Goal: Task Accomplishment & Management: Manage account settings

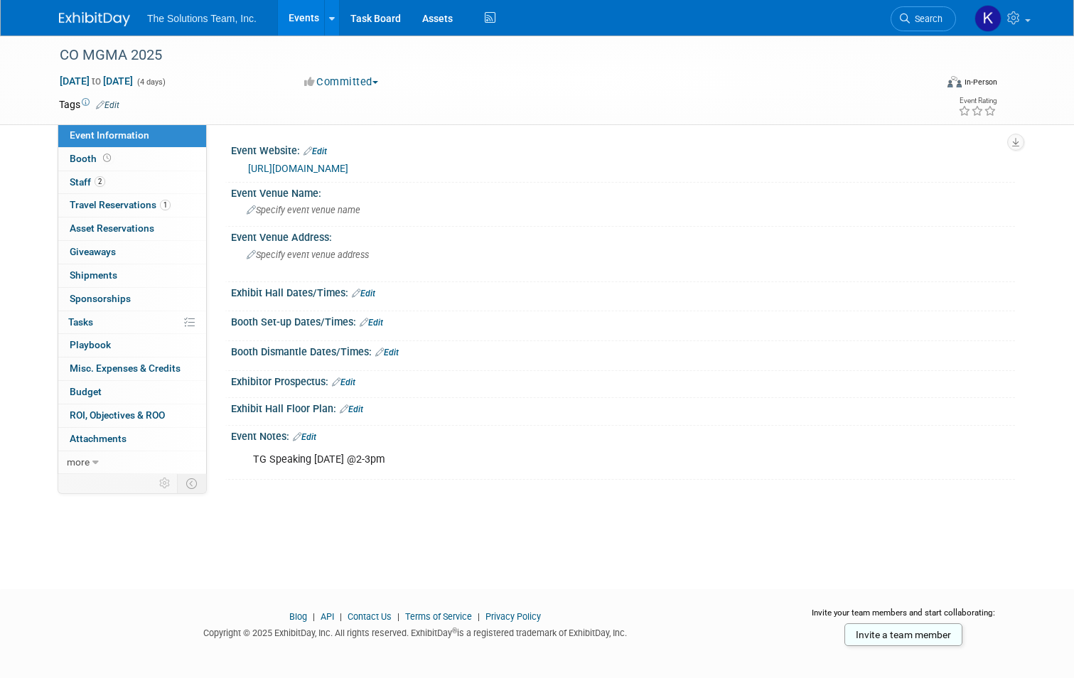
click at [308, 165] on link "[URL][DOMAIN_NAME]" at bounding box center [298, 168] width 100 height 11
click at [273, 209] on span "Specify event venue name" at bounding box center [304, 210] width 114 height 11
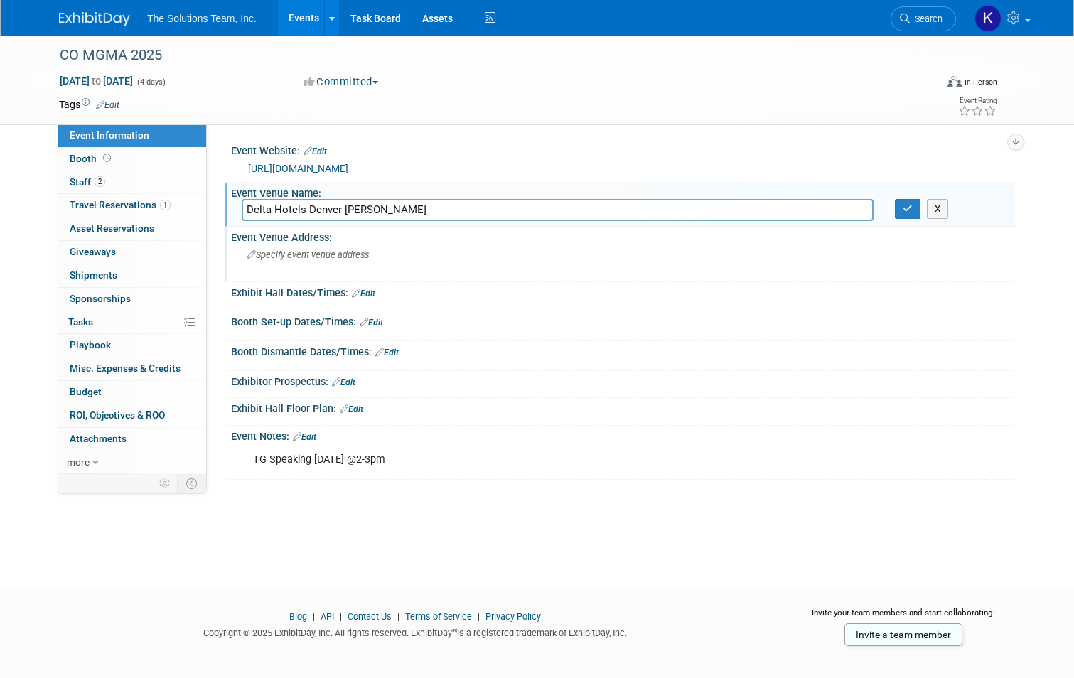
type input "Delta Hotels Denver [PERSON_NAME]"
click at [286, 268] on div "Specify event venue address" at bounding box center [395, 260] width 306 height 33
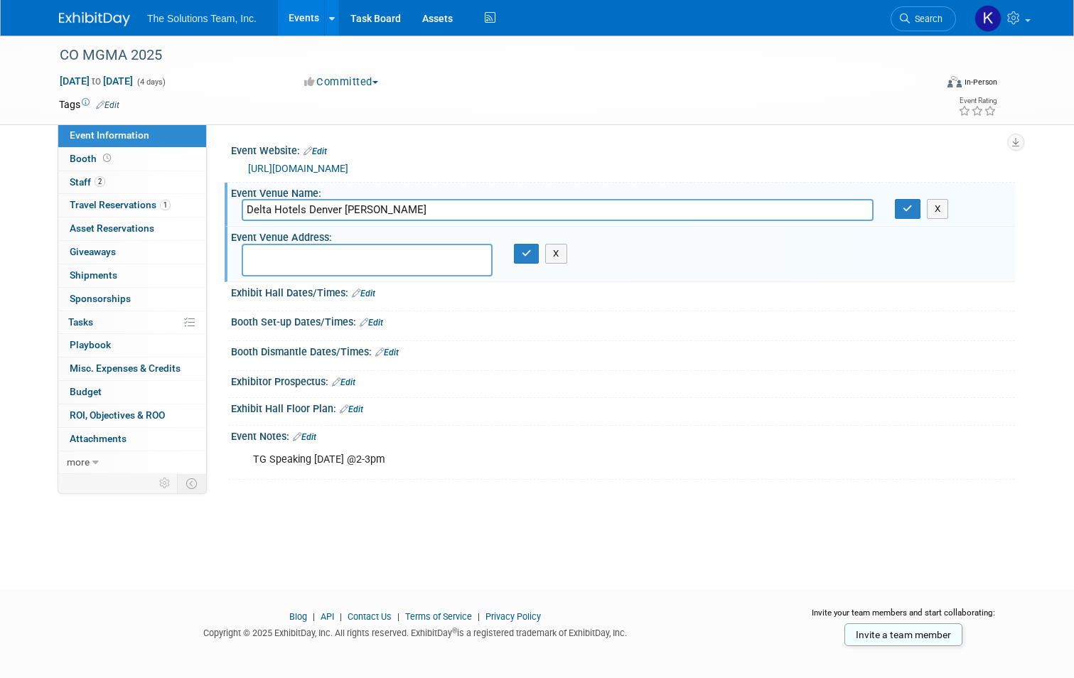
drag, startPoint x: 378, startPoint y: 210, endPoint x: 235, endPoint y: 216, distance: 143.0
click at [242, 216] on input "Delta Hotels Denver [PERSON_NAME]" at bounding box center [558, 210] width 632 height 22
click at [276, 254] on textarea at bounding box center [367, 260] width 251 height 33
type textarea "[STREET_ADDRESS]"
click at [362, 320] on link "Edit" at bounding box center [371, 323] width 23 height 10
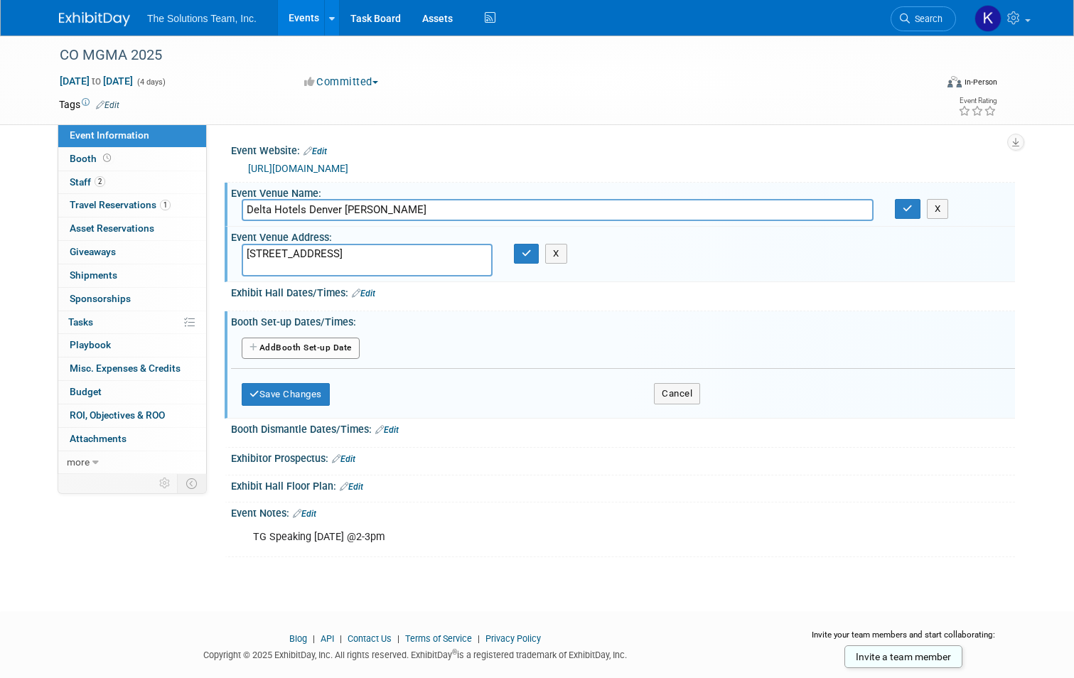
click at [290, 350] on button "Add Another Booth Set-up Date" at bounding box center [301, 348] width 118 height 21
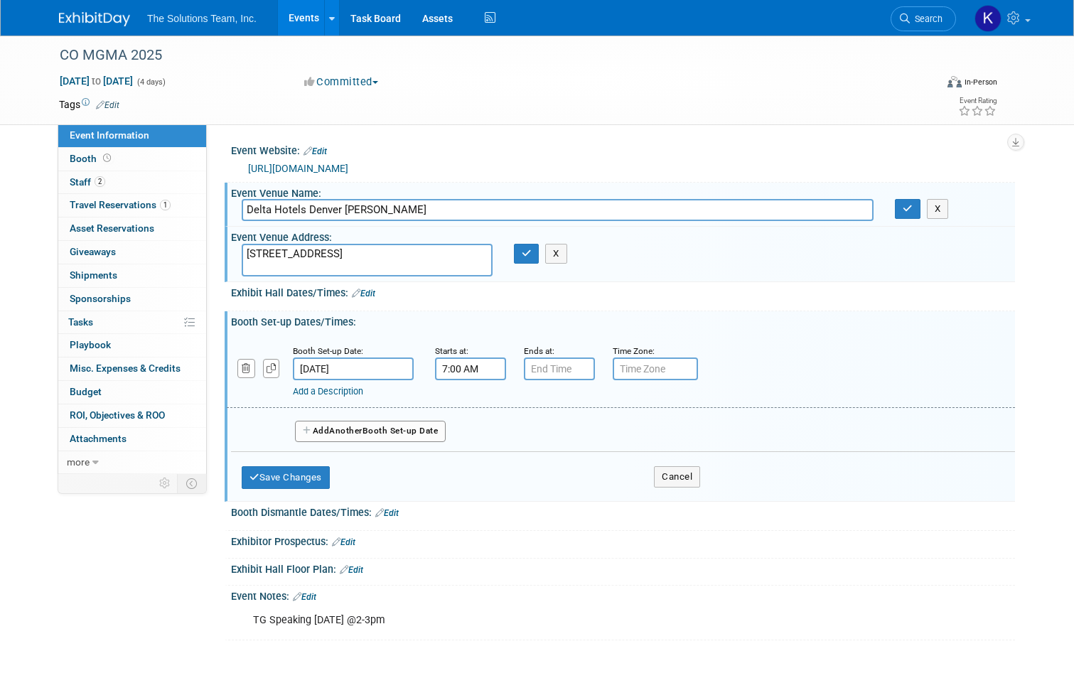
click at [446, 366] on input "7:00 AM" at bounding box center [470, 368] width 71 height 23
click at [460, 406] on span at bounding box center [467, 404] width 25 height 25
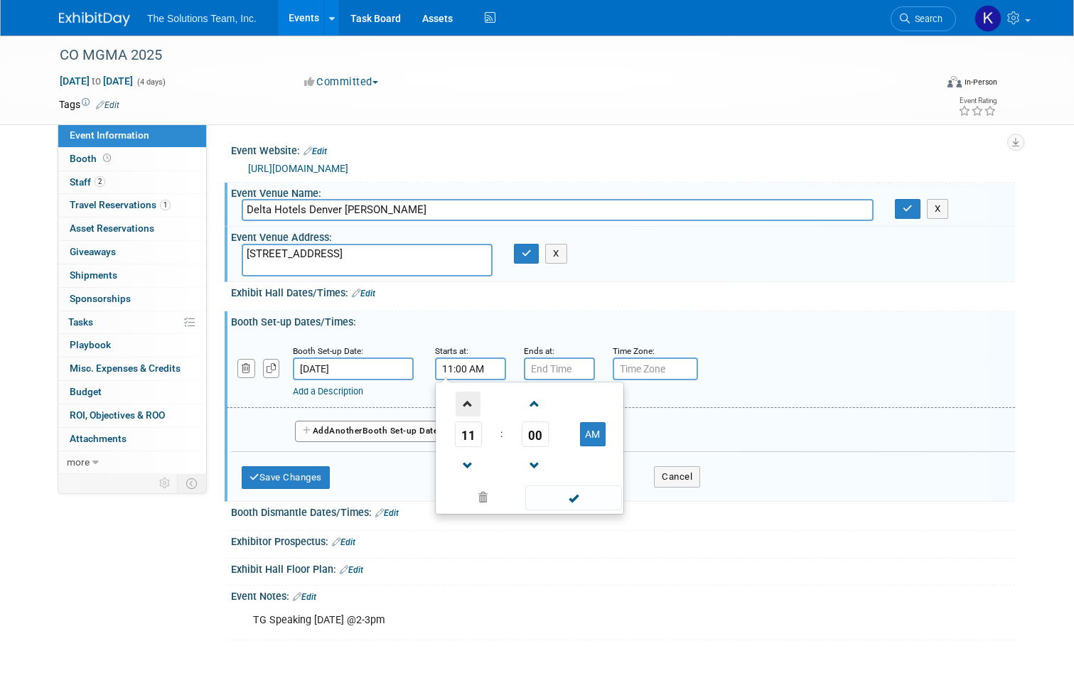
click at [460, 406] on span at bounding box center [467, 404] width 25 height 25
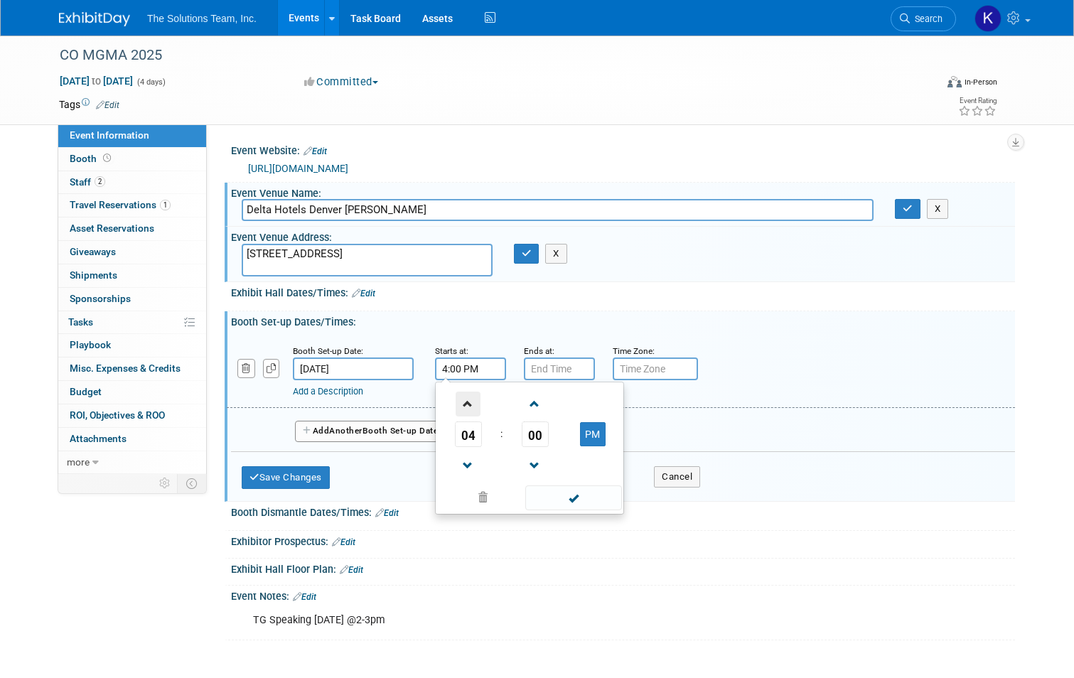
click at [460, 406] on span at bounding box center [467, 404] width 25 height 25
click at [458, 469] on span at bounding box center [467, 465] width 25 height 25
type input "4:00 PM"
click at [635, 303] on div at bounding box center [623, 304] width 762 height 4
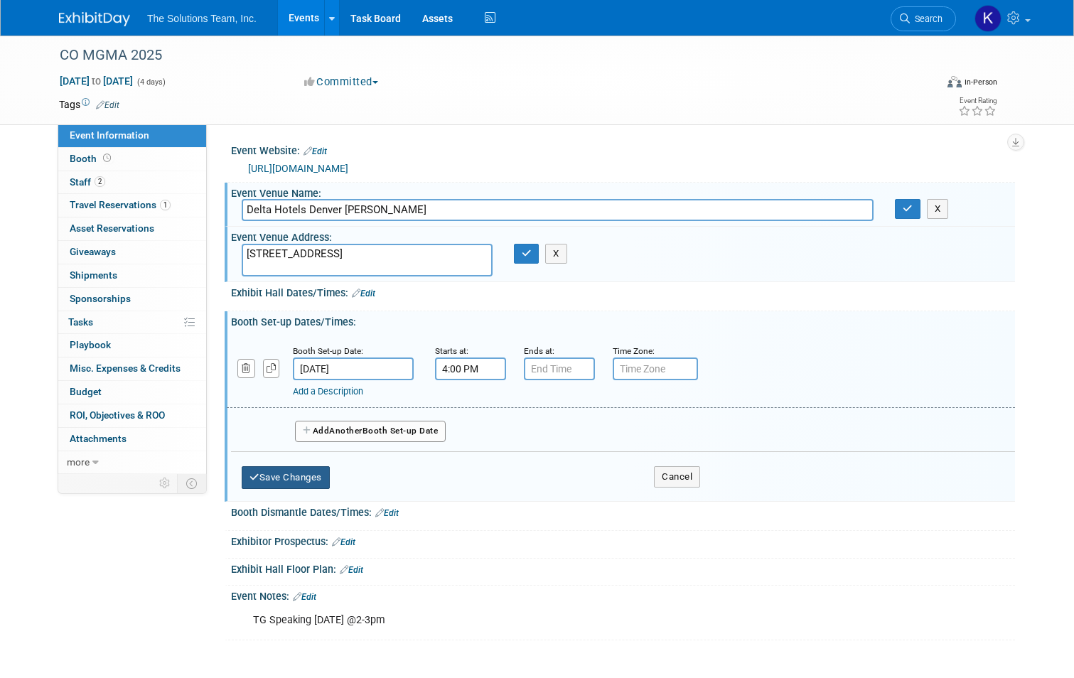
click at [295, 475] on button "Save Changes" at bounding box center [286, 477] width 88 height 23
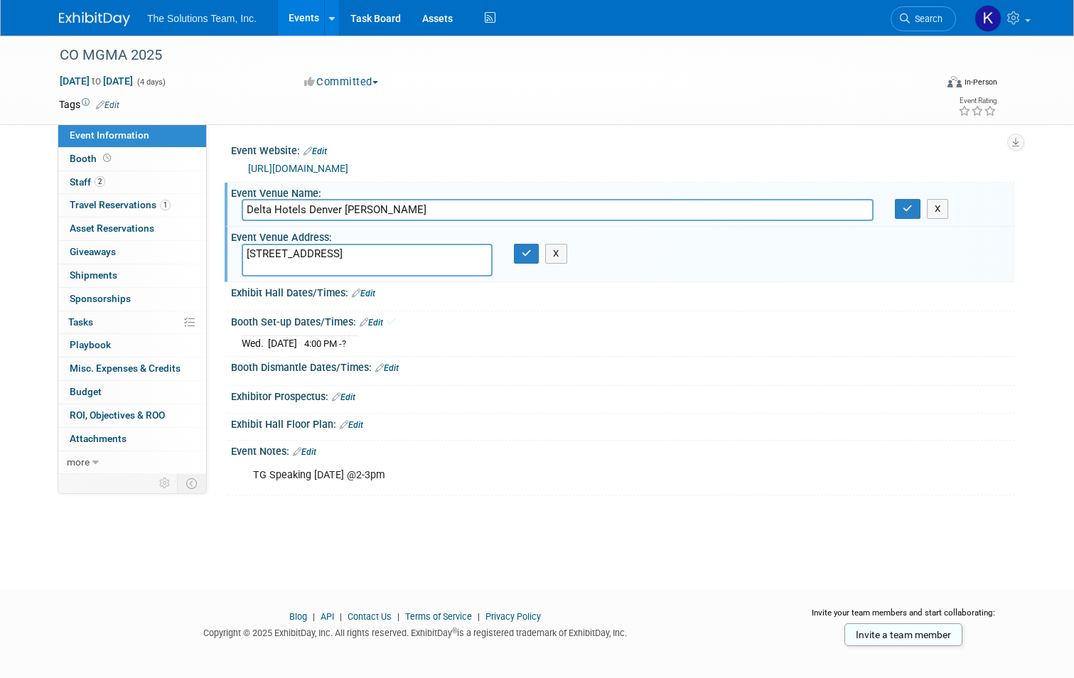
click at [384, 365] on link "Edit" at bounding box center [386, 368] width 23 height 10
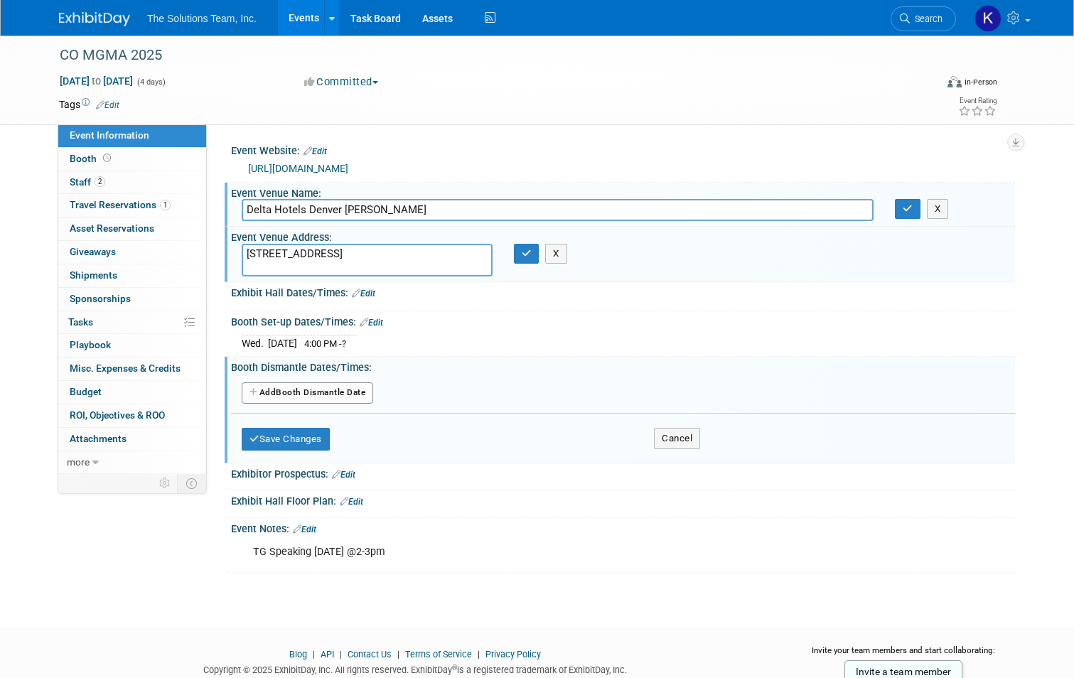
click at [310, 391] on button "Add Another Booth Dismantle Date" at bounding box center [307, 392] width 131 height 21
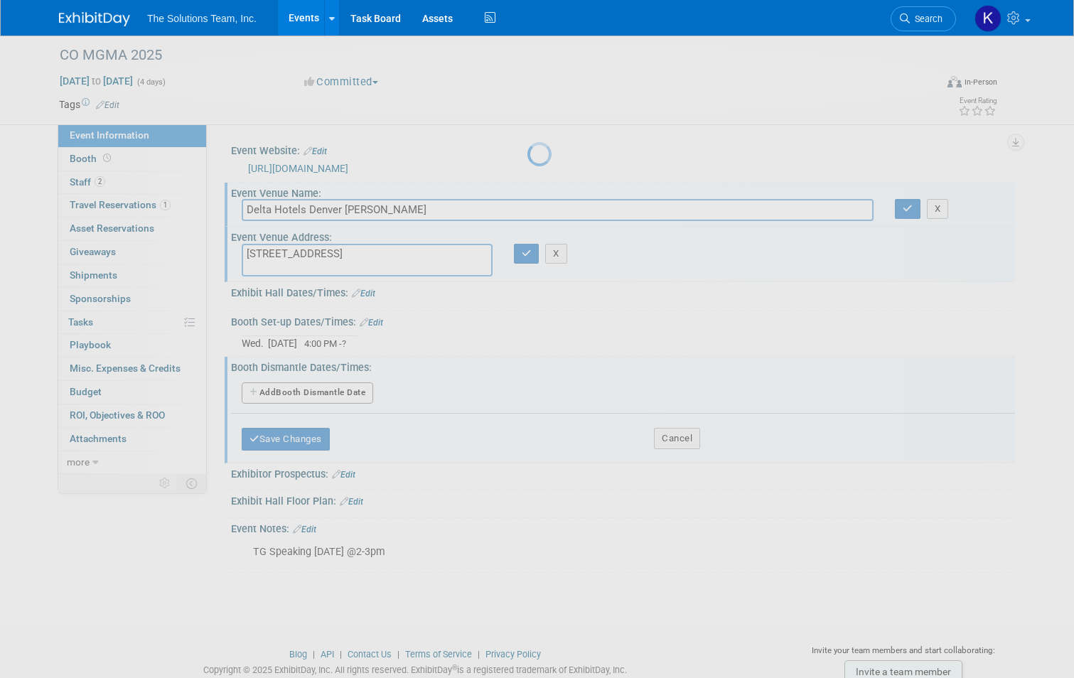
select select "8"
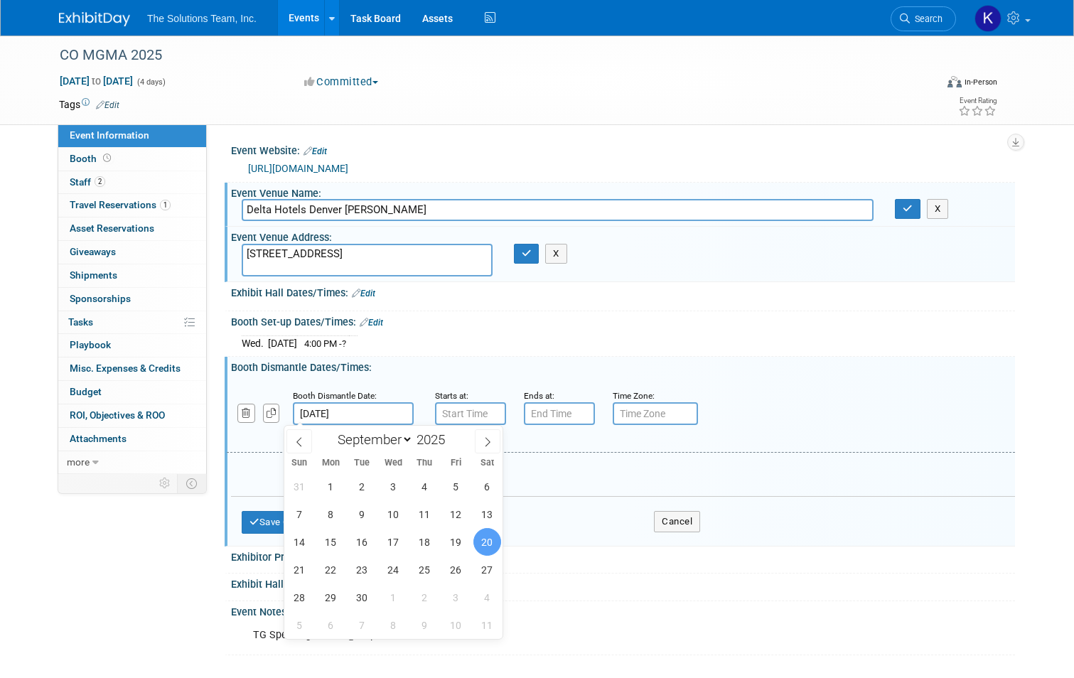
click at [317, 409] on input "[DATE]" at bounding box center [353, 413] width 121 height 23
click at [455, 539] on span "19" at bounding box center [456, 542] width 28 height 28
type input "[DATE]"
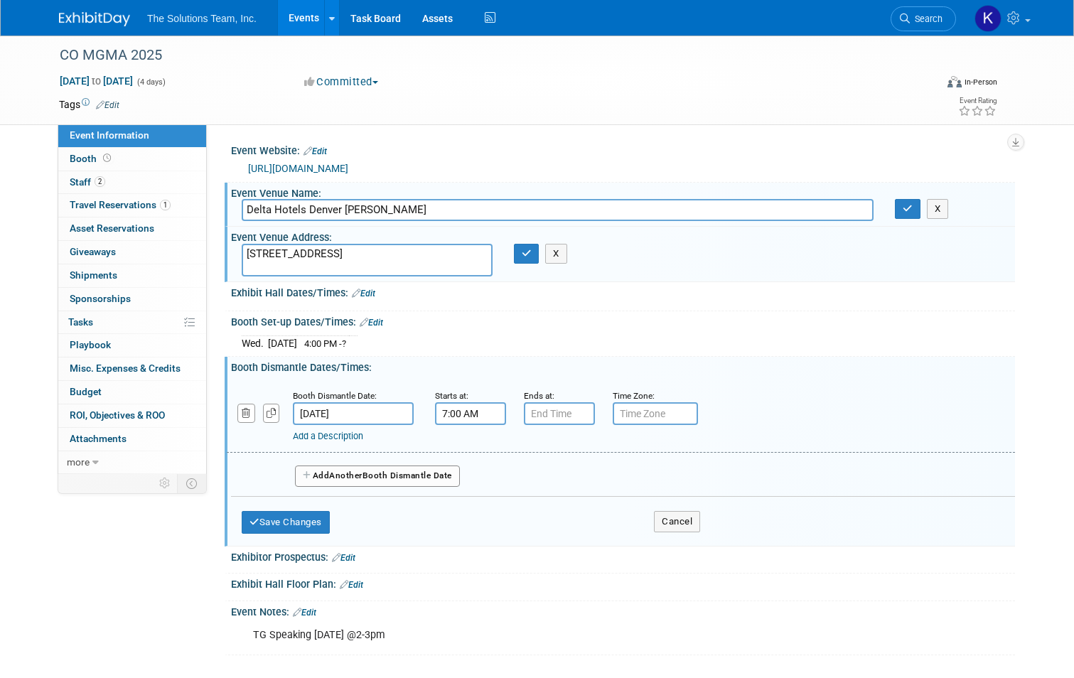
click at [451, 413] on input "7:00 AM" at bounding box center [470, 413] width 71 height 23
click at [456, 449] on span at bounding box center [467, 448] width 25 height 25
click at [464, 509] on span at bounding box center [467, 510] width 25 height 25
click at [464, 446] on span at bounding box center [467, 448] width 25 height 25
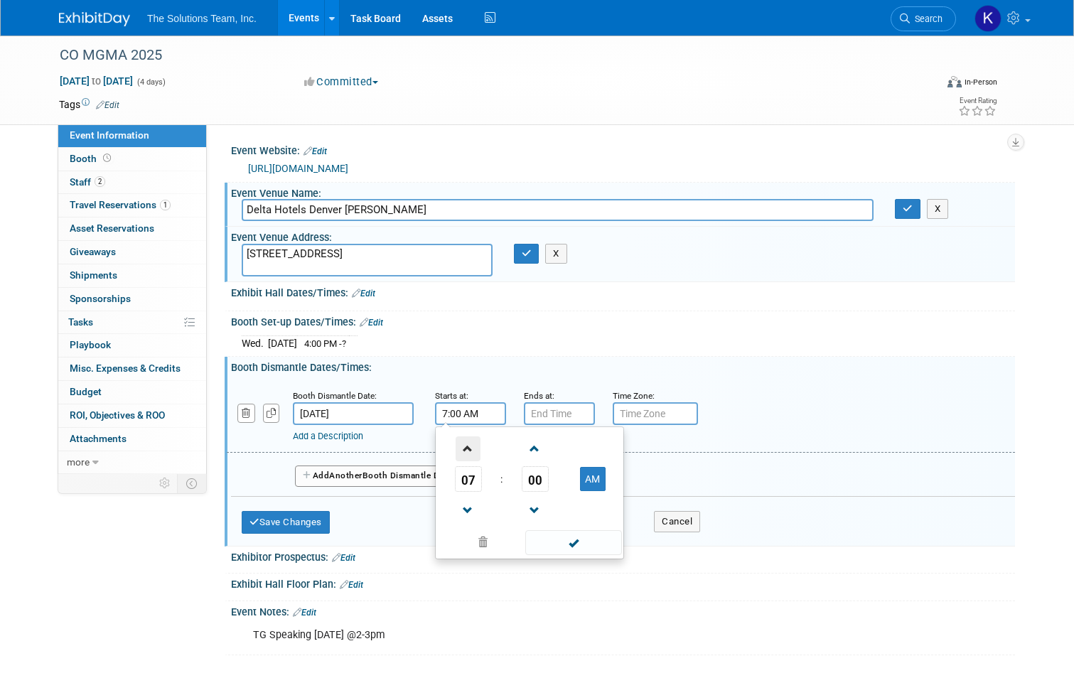
click at [464, 446] on span at bounding box center [467, 448] width 25 height 25
click at [522, 446] on span at bounding box center [534, 448] width 25 height 25
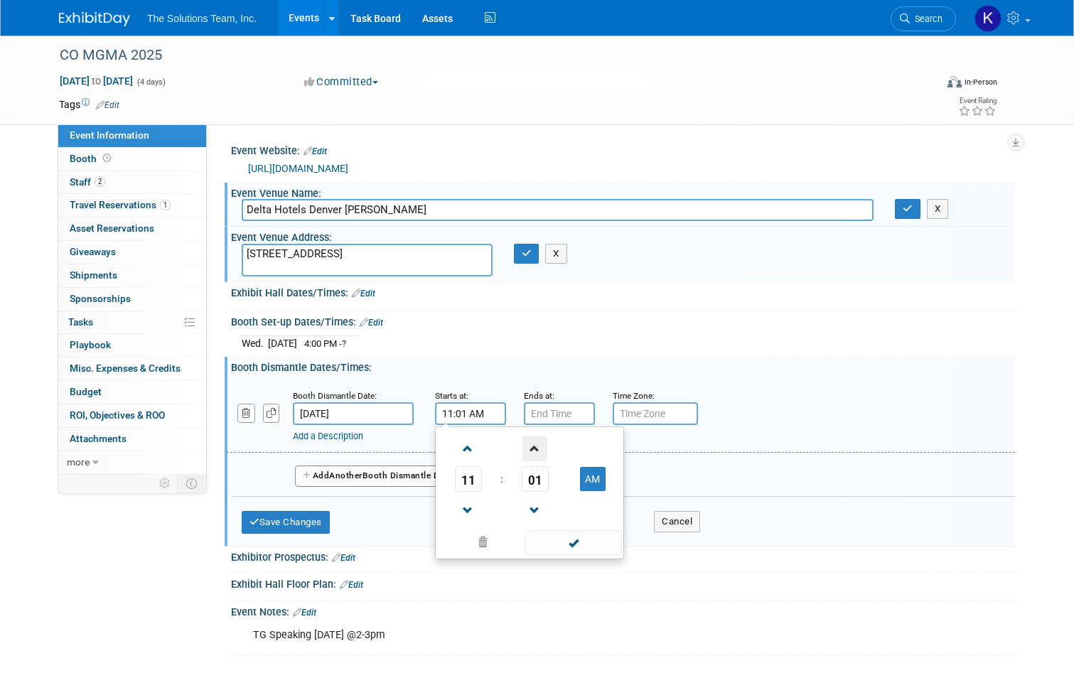
click at [522, 446] on span at bounding box center [534, 448] width 25 height 25
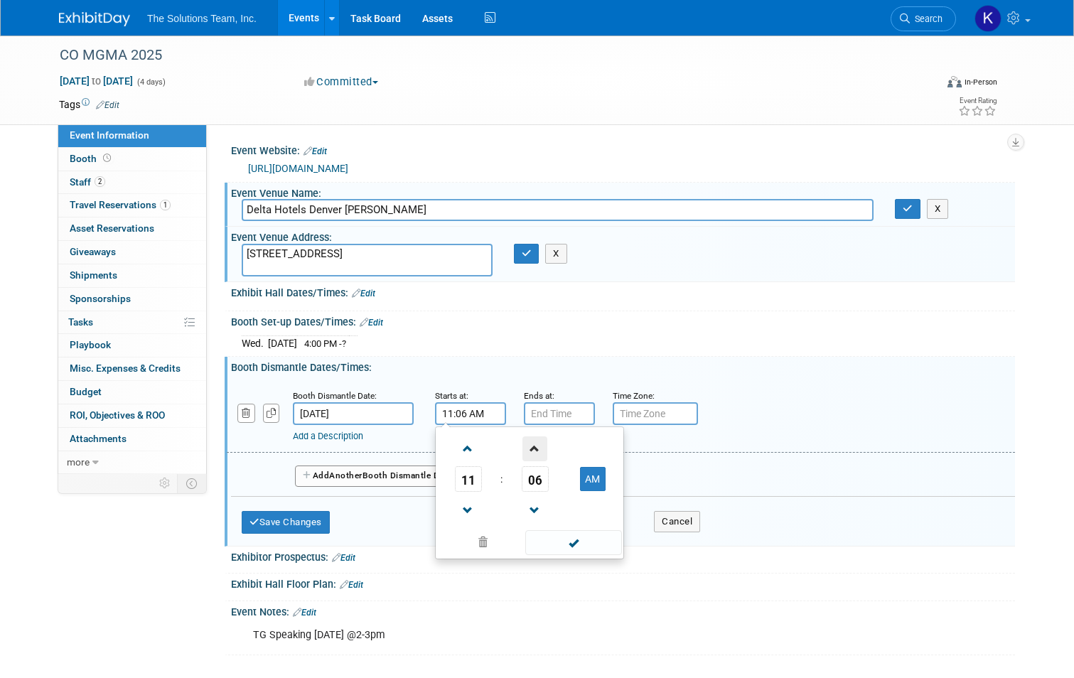
click at [522, 446] on span at bounding box center [534, 448] width 25 height 25
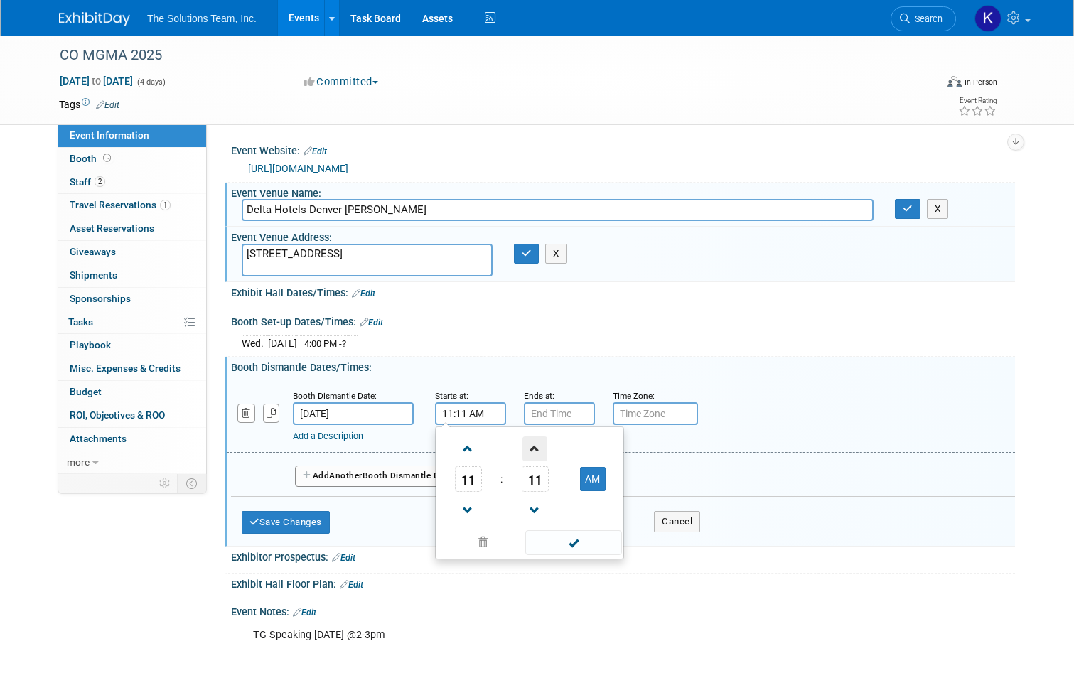
click at [522, 446] on span at bounding box center [534, 448] width 25 height 25
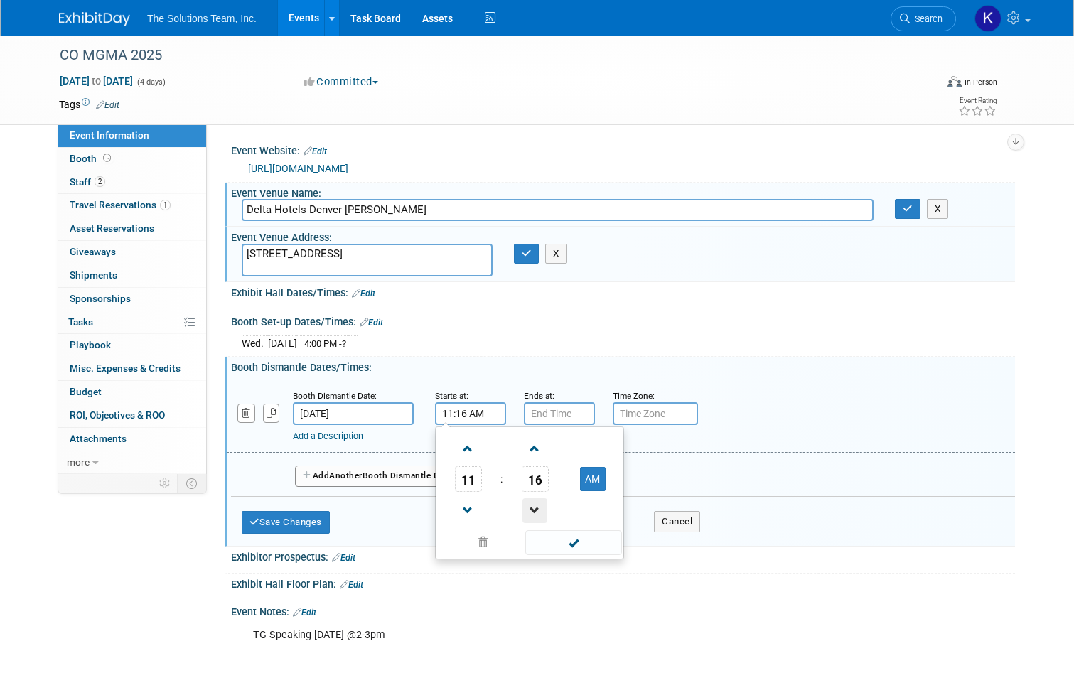
click at [535, 510] on span at bounding box center [534, 510] width 25 height 25
type input "11:15 AM"
click at [571, 546] on span at bounding box center [573, 542] width 96 height 25
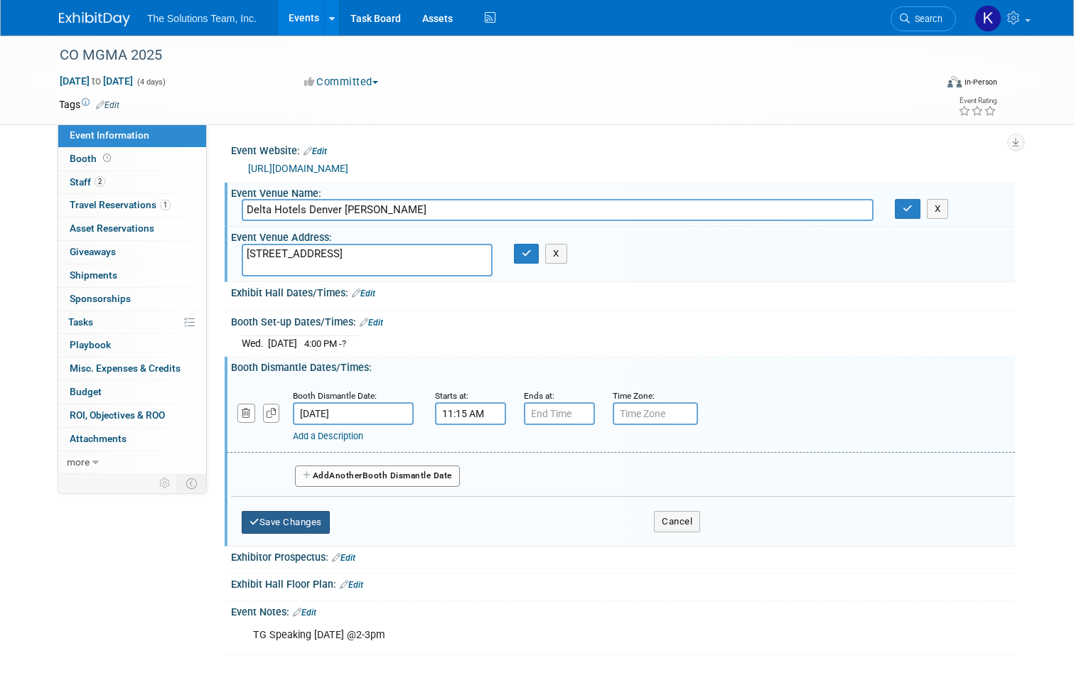
click at [295, 522] on button "Save Changes" at bounding box center [286, 522] width 88 height 23
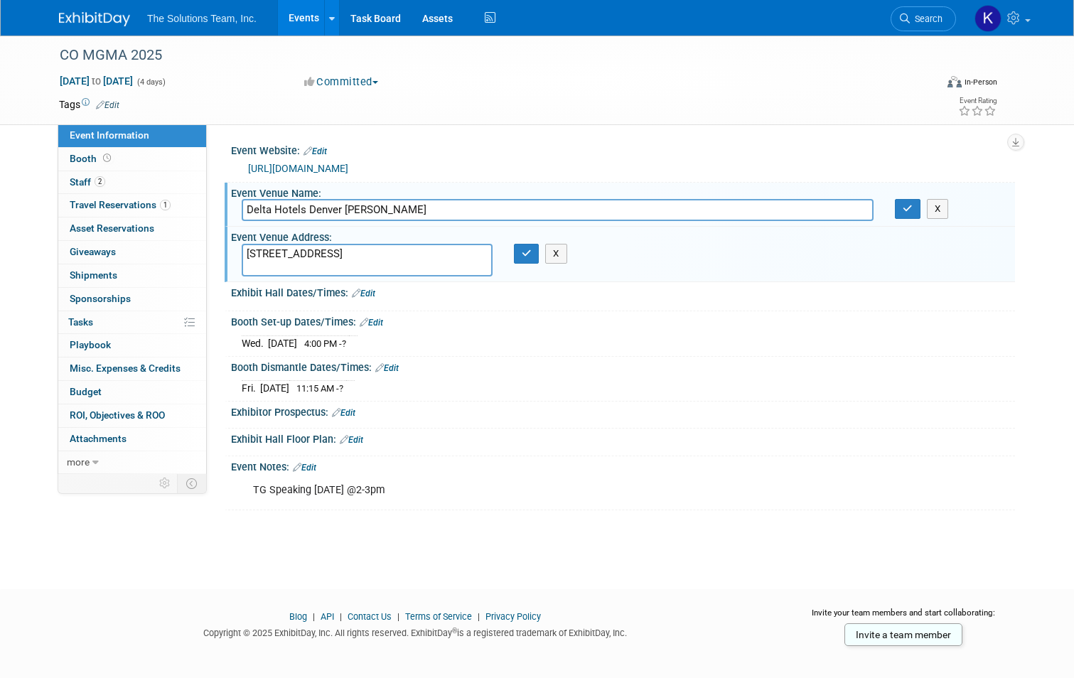
click at [362, 294] on link "Edit" at bounding box center [363, 294] width 23 height 10
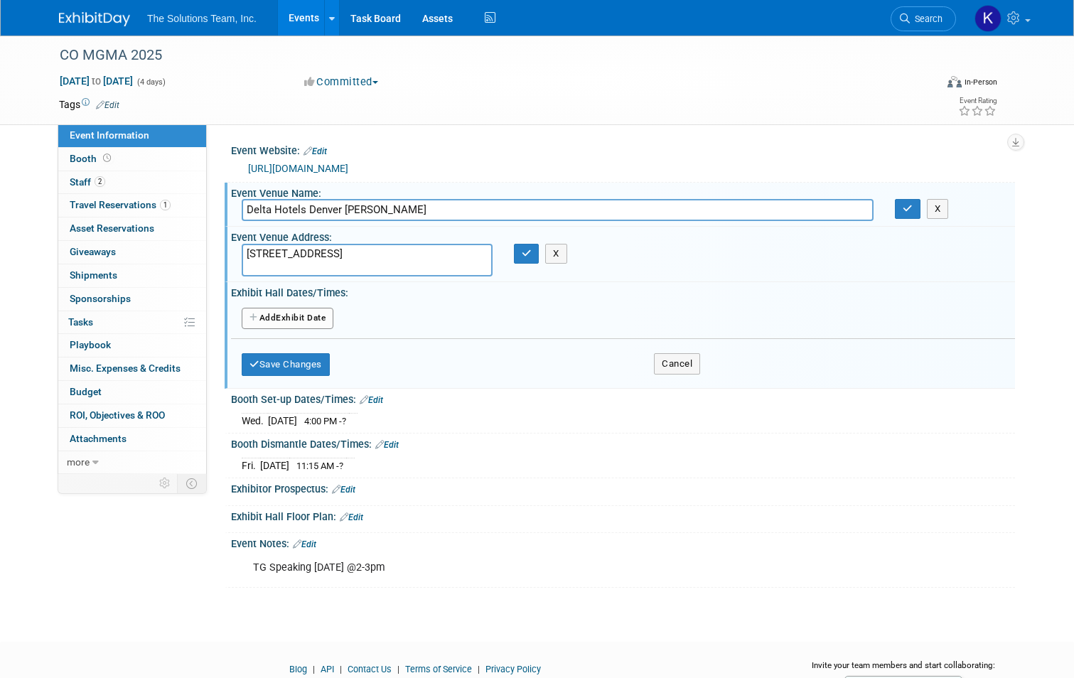
click at [296, 323] on button "Add Another Exhibit Date" at bounding box center [288, 318] width 92 height 21
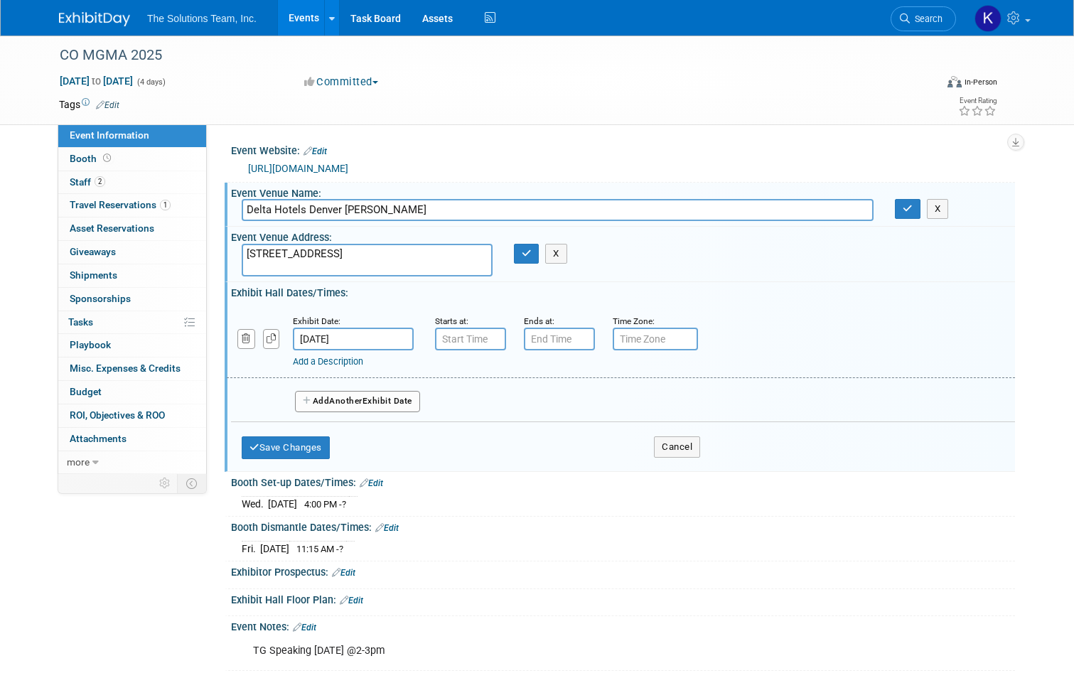
click at [354, 339] on input "[DATE]" at bounding box center [353, 339] width 121 height 23
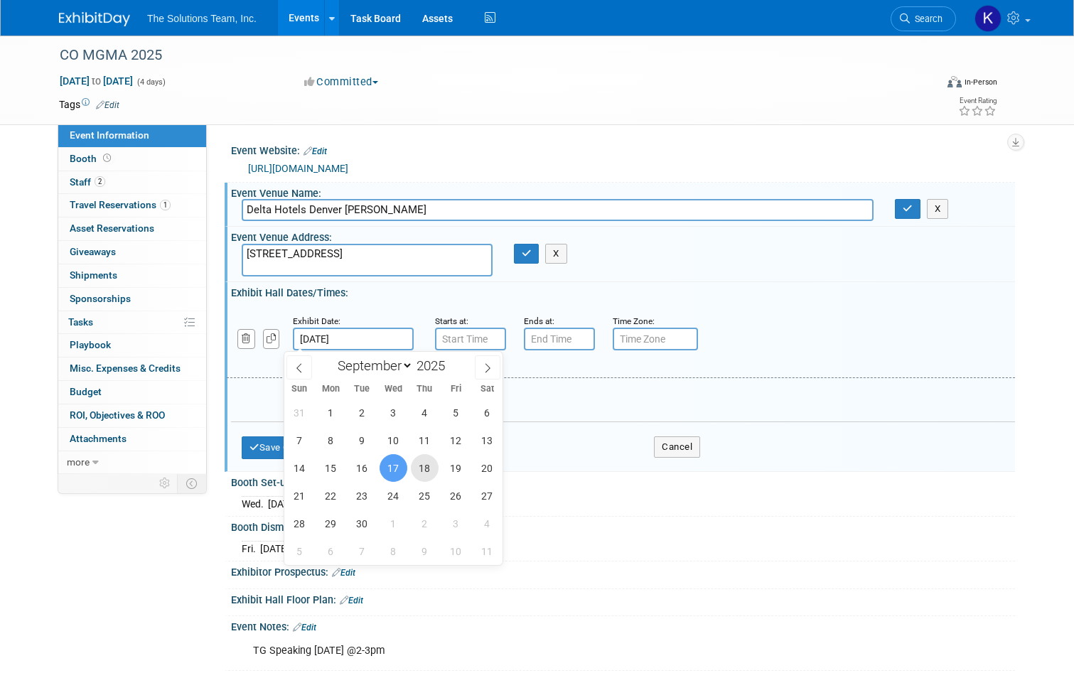
click at [430, 478] on span "18" at bounding box center [425, 468] width 28 height 28
type input "[DATE]"
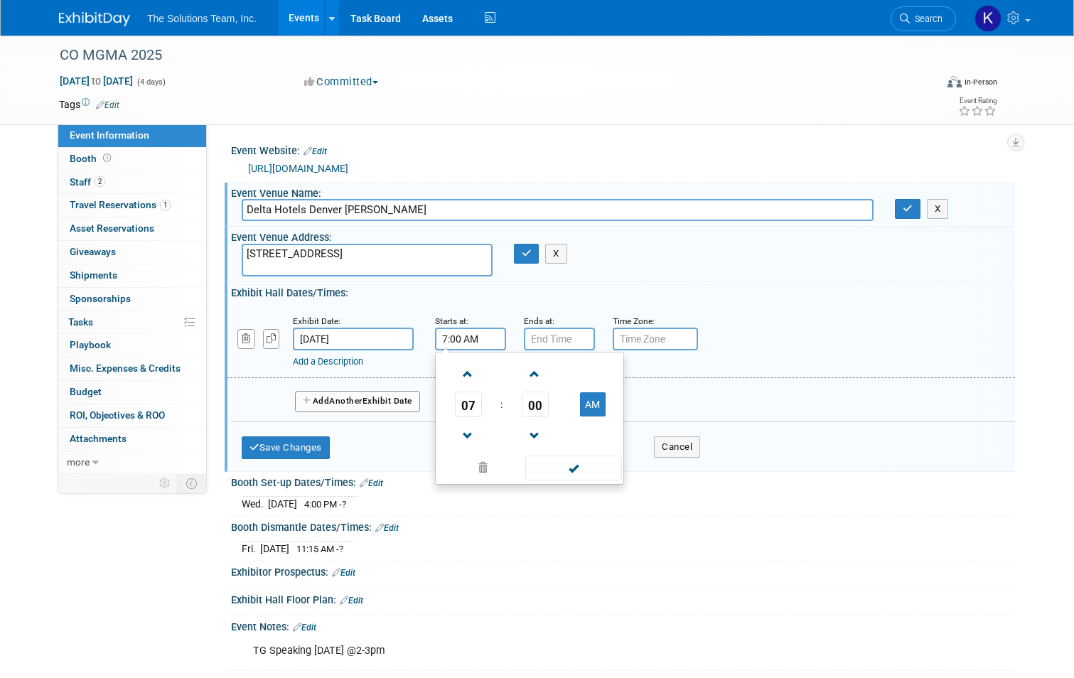
click at [454, 338] on input "7:00 AM" at bounding box center [470, 339] width 71 height 23
click at [522, 370] on span at bounding box center [534, 374] width 25 height 25
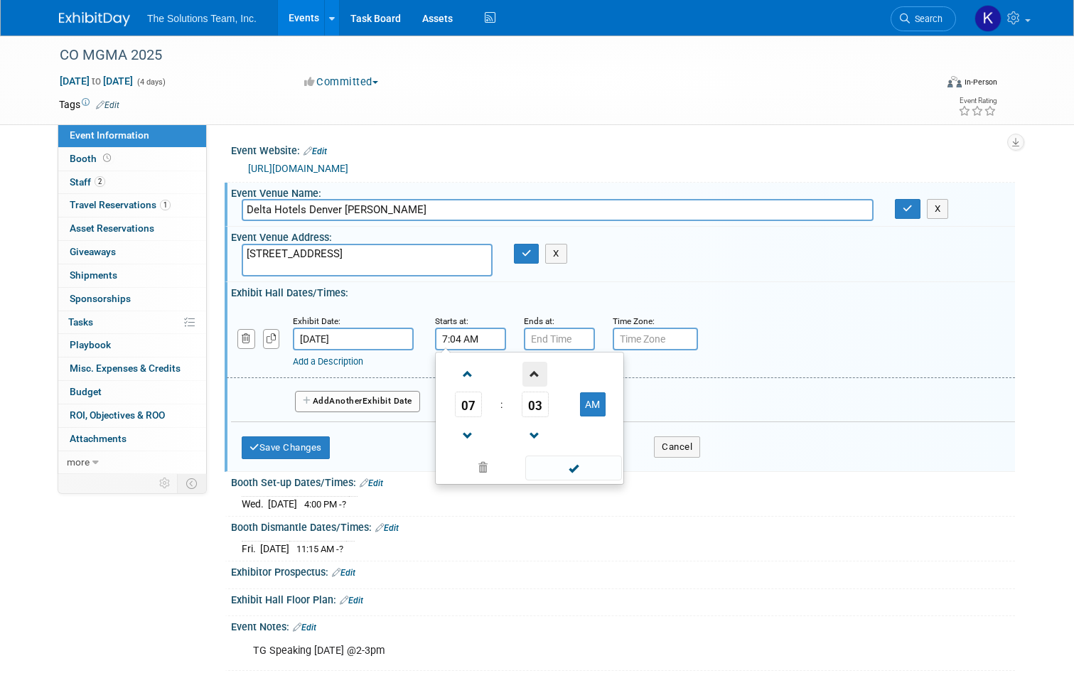
click at [522, 370] on span at bounding box center [534, 374] width 25 height 25
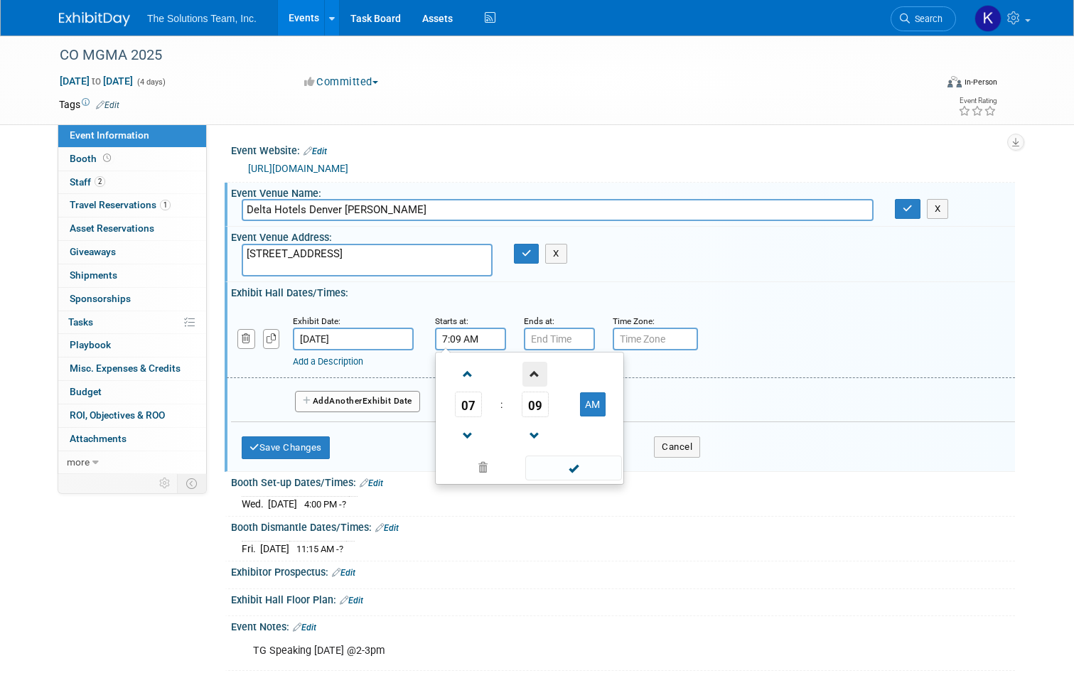
click at [522, 370] on span at bounding box center [534, 374] width 25 height 25
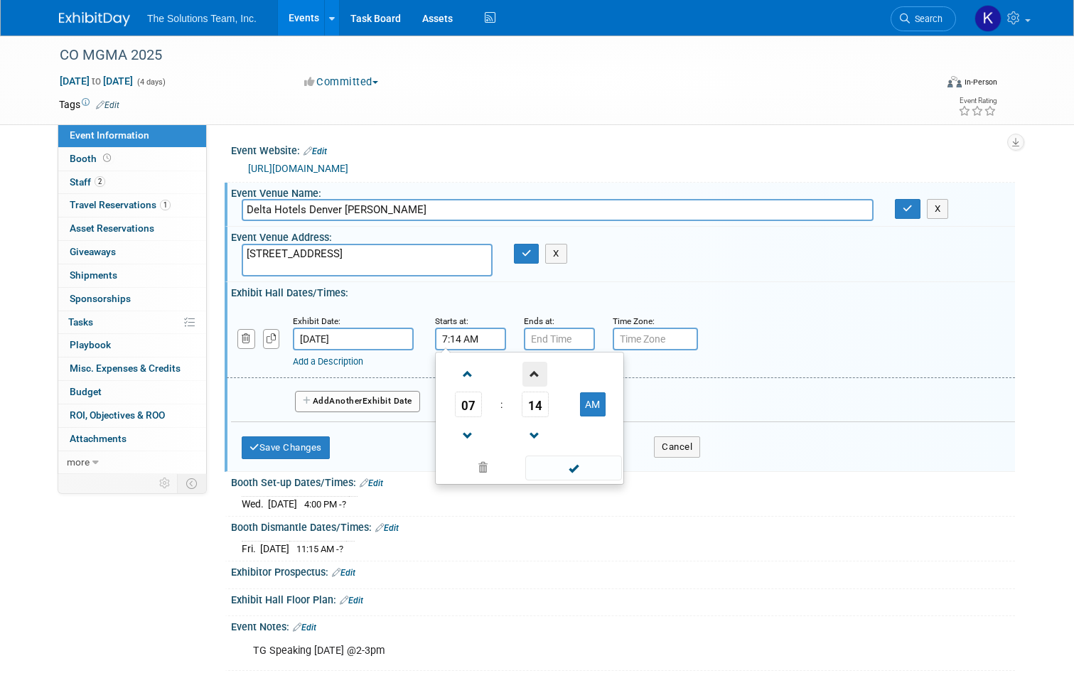
click at [522, 370] on span at bounding box center [534, 374] width 25 height 25
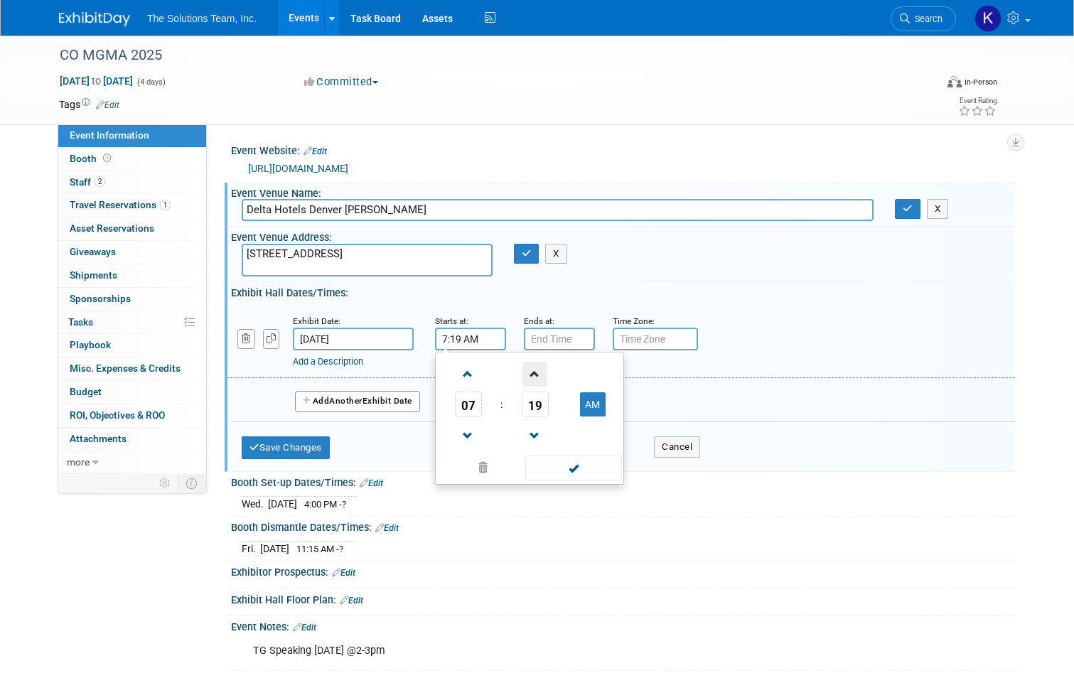
click at [522, 370] on span at bounding box center [534, 374] width 25 height 25
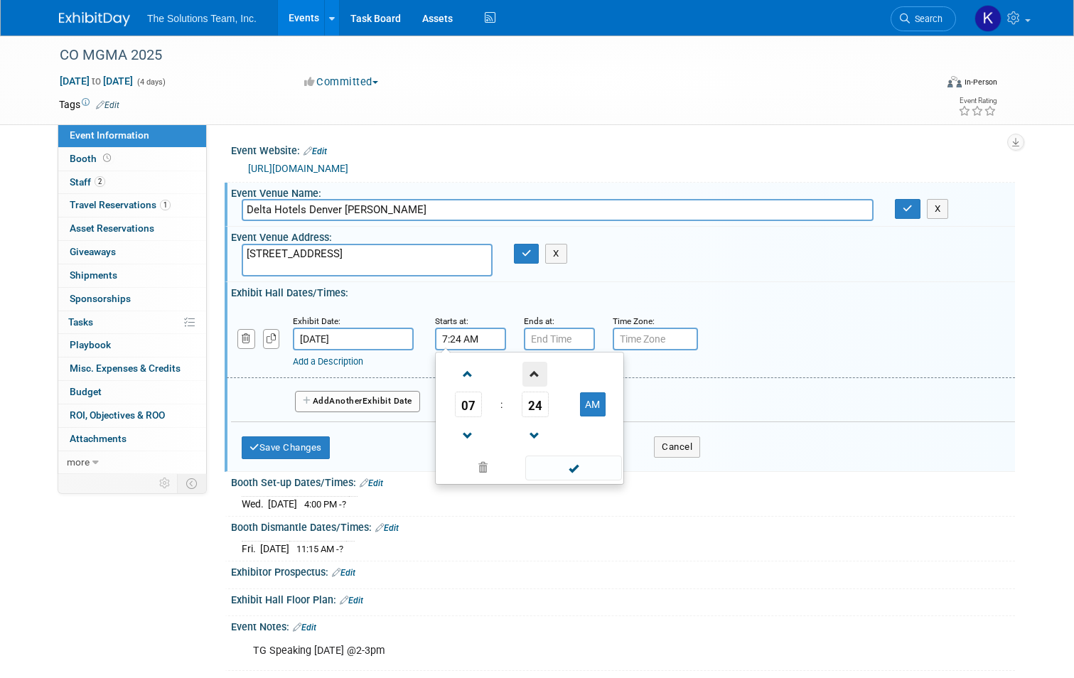
click at [522, 370] on span at bounding box center [534, 374] width 25 height 25
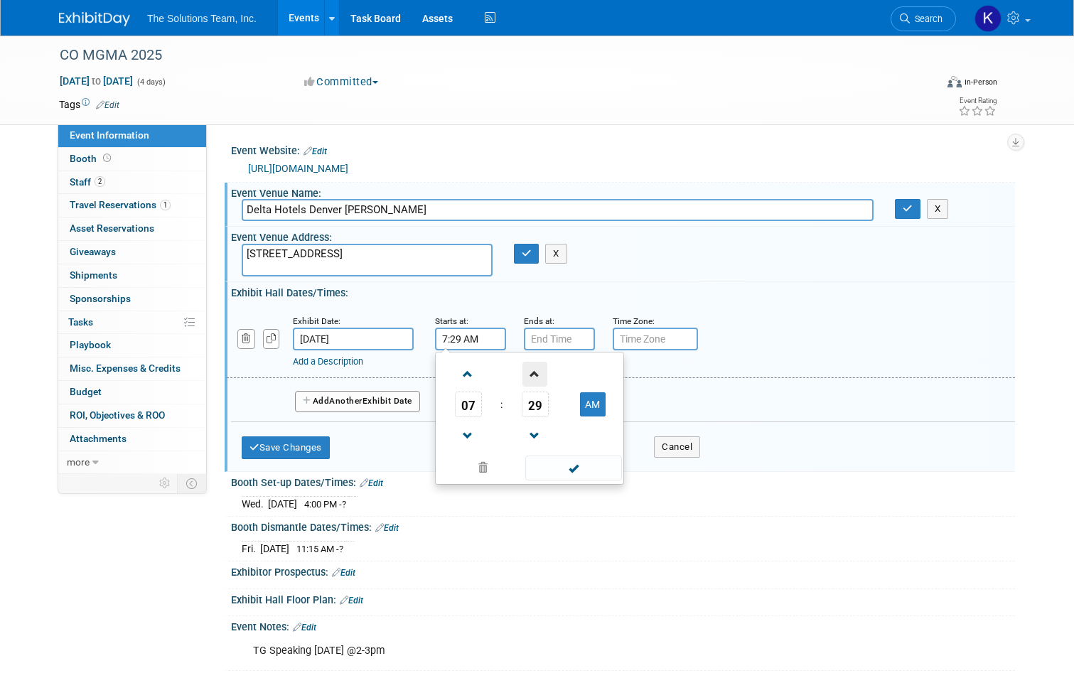
click at [522, 370] on span at bounding box center [534, 374] width 25 height 25
click at [533, 442] on span at bounding box center [534, 436] width 25 height 25
type input "7:30 AM"
click at [585, 468] on span at bounding box center [573, 467] width 96 height 25
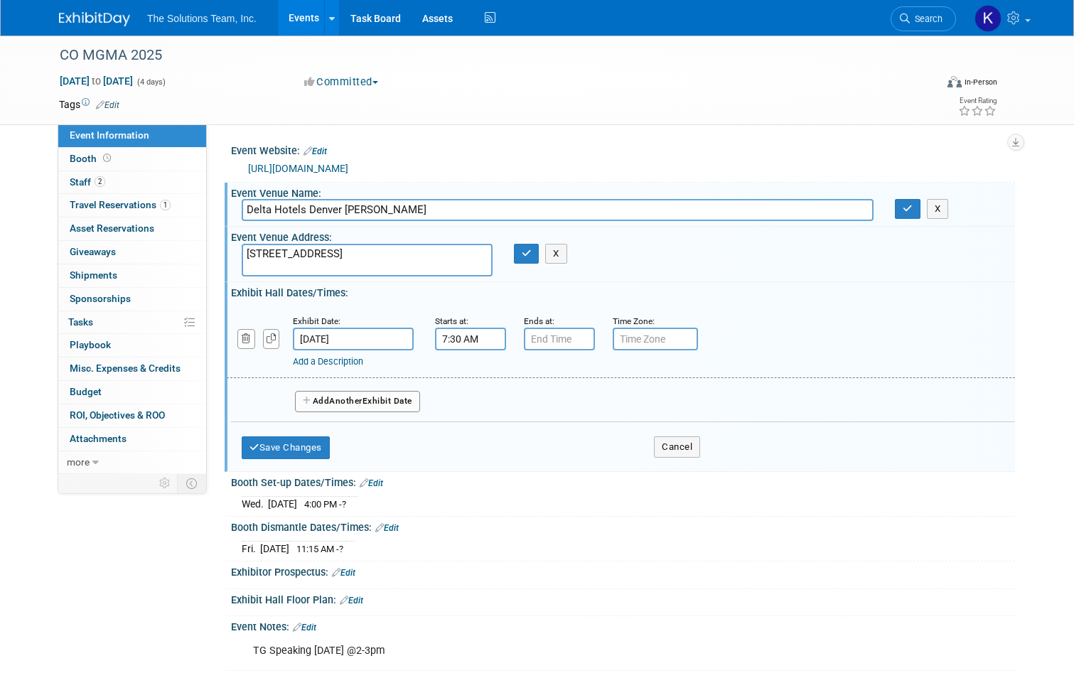
click at [309, 361] on link "Add a Description" at bounding box center [328, 361] width 70 height 11
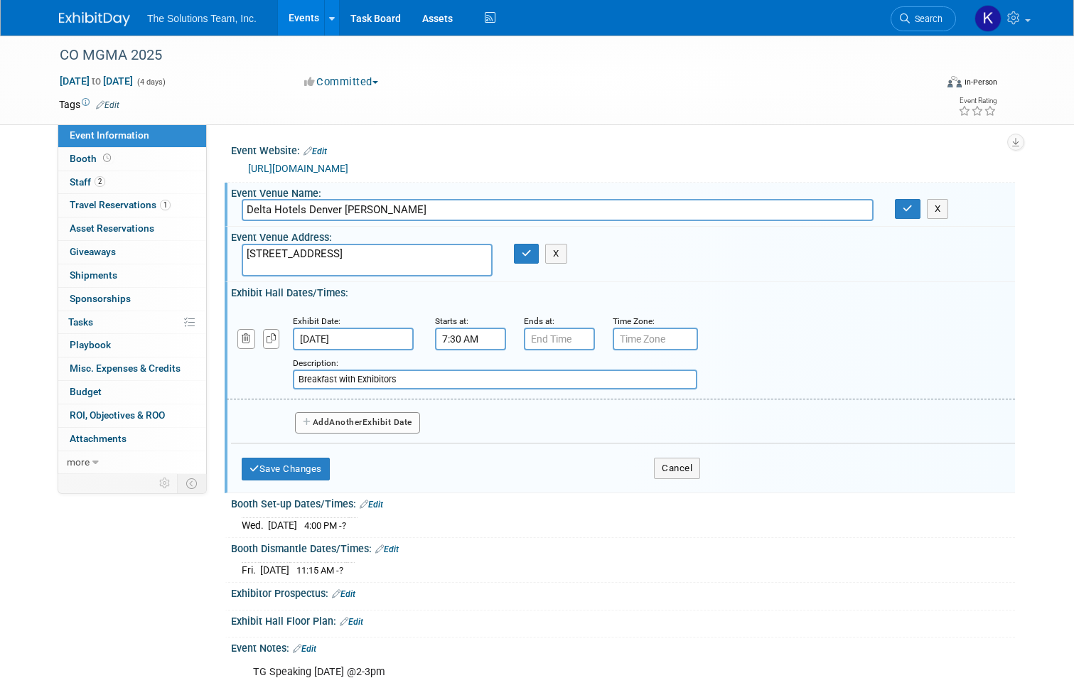
type input "Breakfast with Exhibitors"
click at [329, 426] on span "Another" at bounding box center [345, 422] width 33 height 10
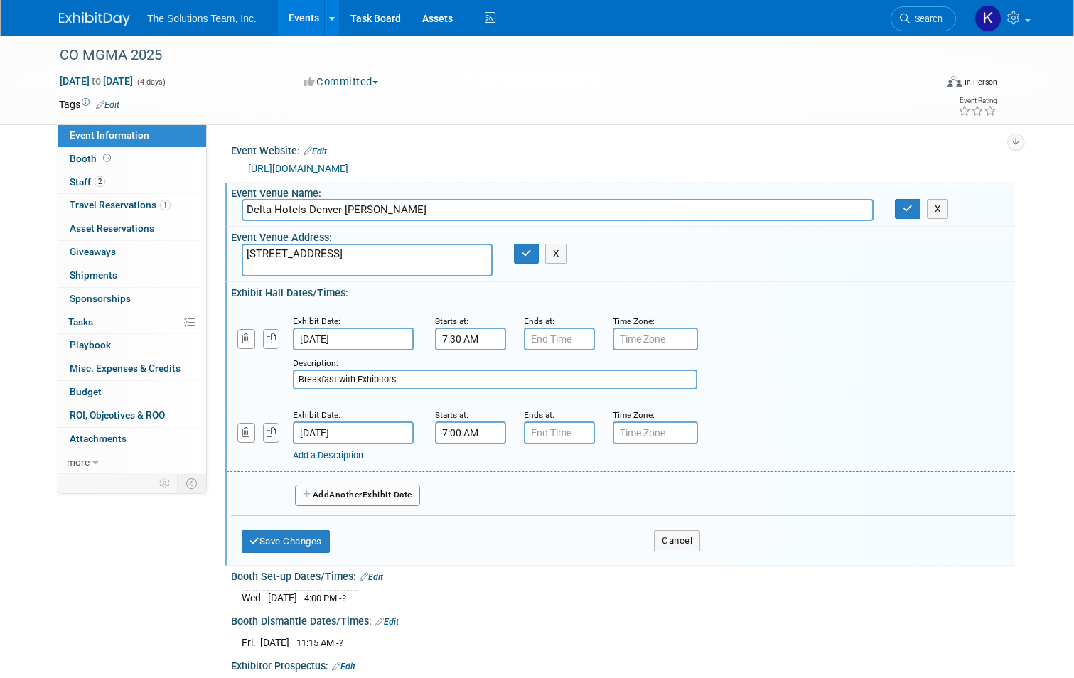
click at [466, 431] on input "7:00 AM" at bounding box center [470, 432] width 71 height 23
type input "7"
type input "10:00 AM"
click at [648, 446] on div "Add a Description Description:" at bounding box center [586, 453] width 587 height 18
click at [309, 458] on link "Add a Description" at bounding box center [328, 455] width 70 height 11
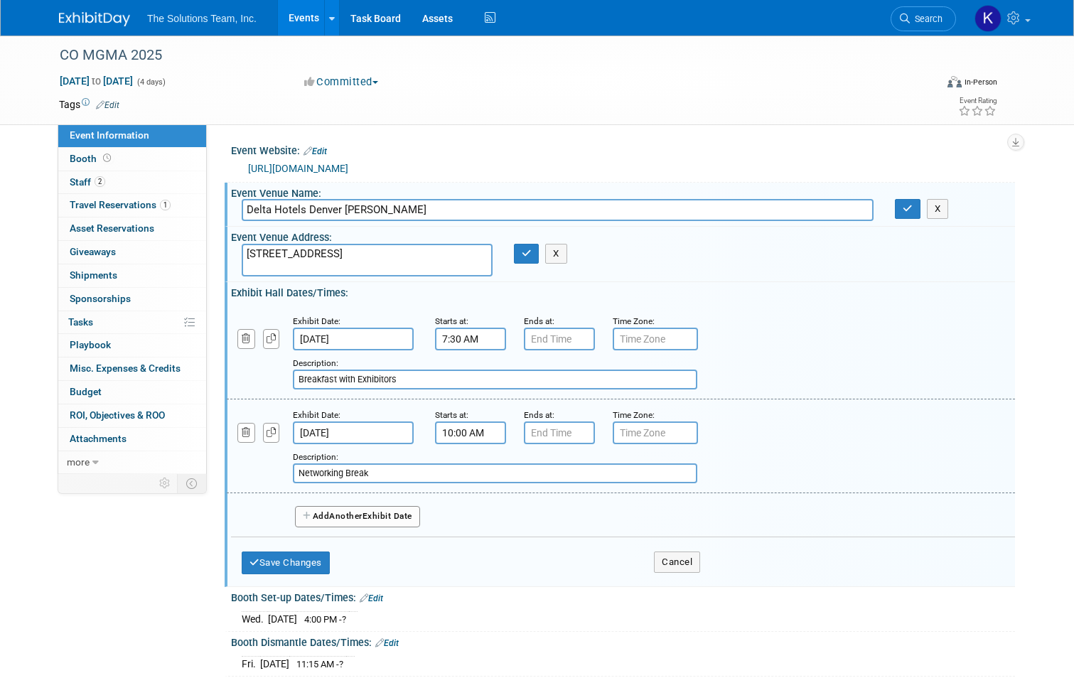
click at [378, 470] on input "Networking Break" at bounding box center [495, 473] width 404 height 20
type input "Networking Break in [GEOGRAPHIC_DATA]"
click at [333, 519] on span "Another" at bounding box center [345, 516] width 33 height 10
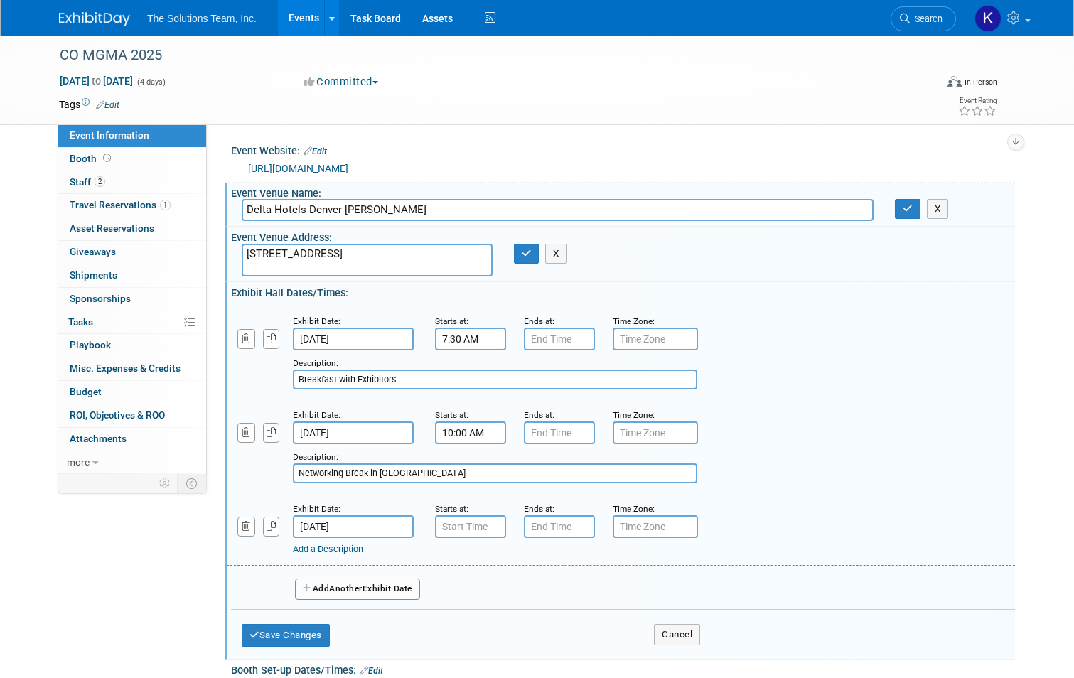
type input "7:00 AM"
click at [487, 526] on input "7:00 AM" at bounding box center [470, 526] width 71 height 23
click at [370, 522] on input "[DATE]" at bounding box center [353, 526] width 121 height 23
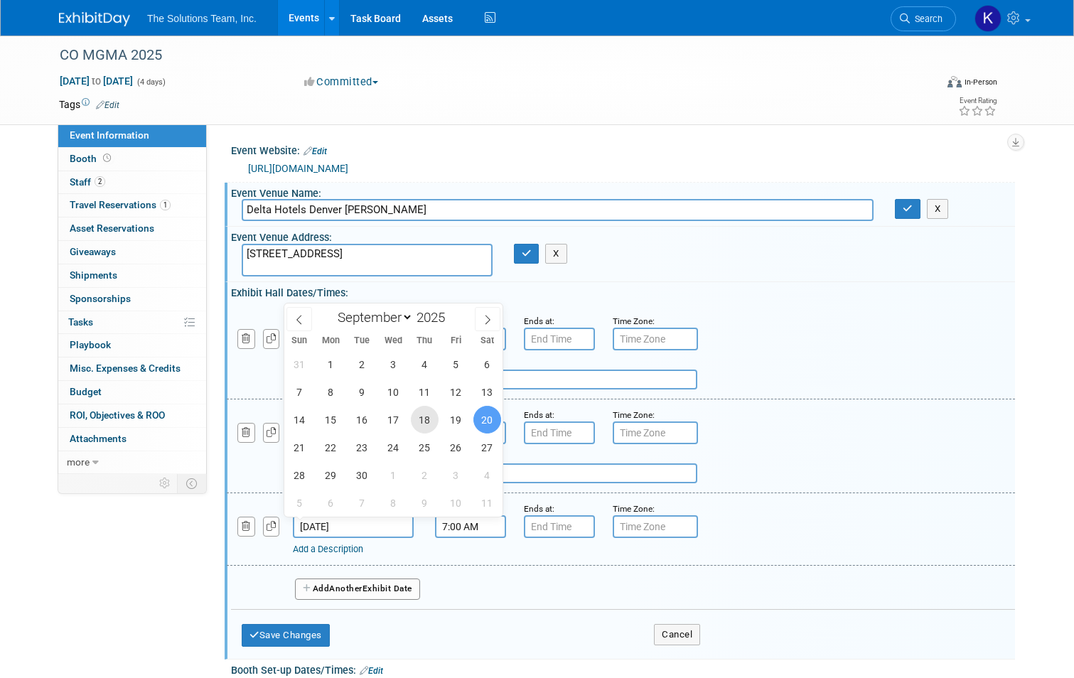
click at [431, 424] on span "18" at bounding box center [425, 420] width 28 height 28
type input "[DATE]"
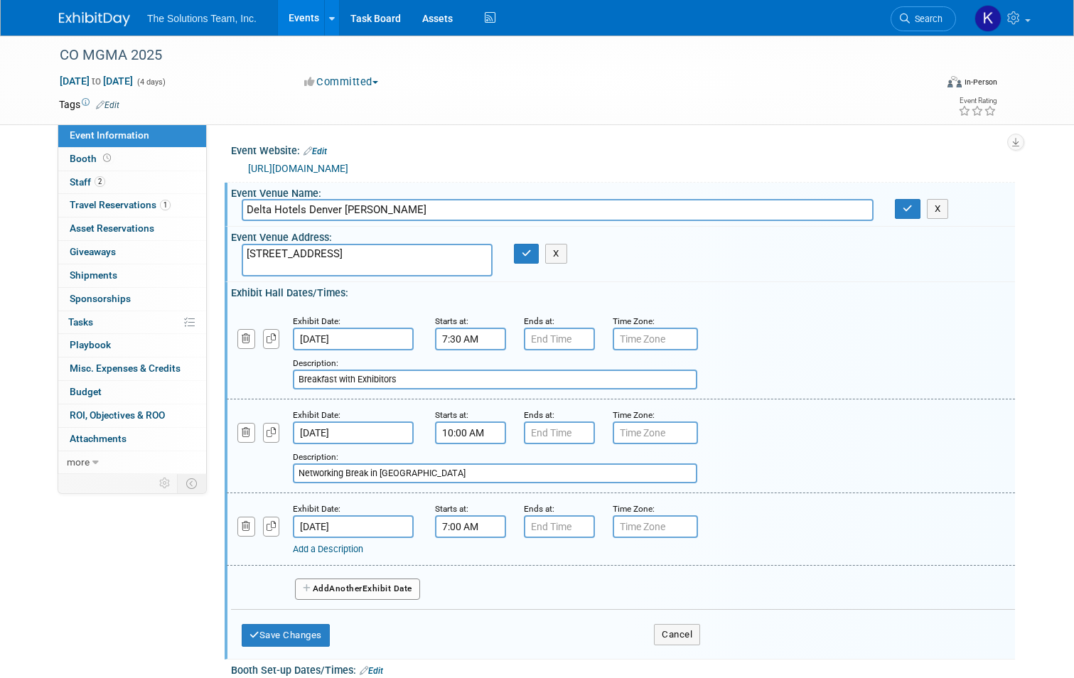
click at [365, 430] on input "[DATE]" at bounding box center [353, 432] width 121 height 23
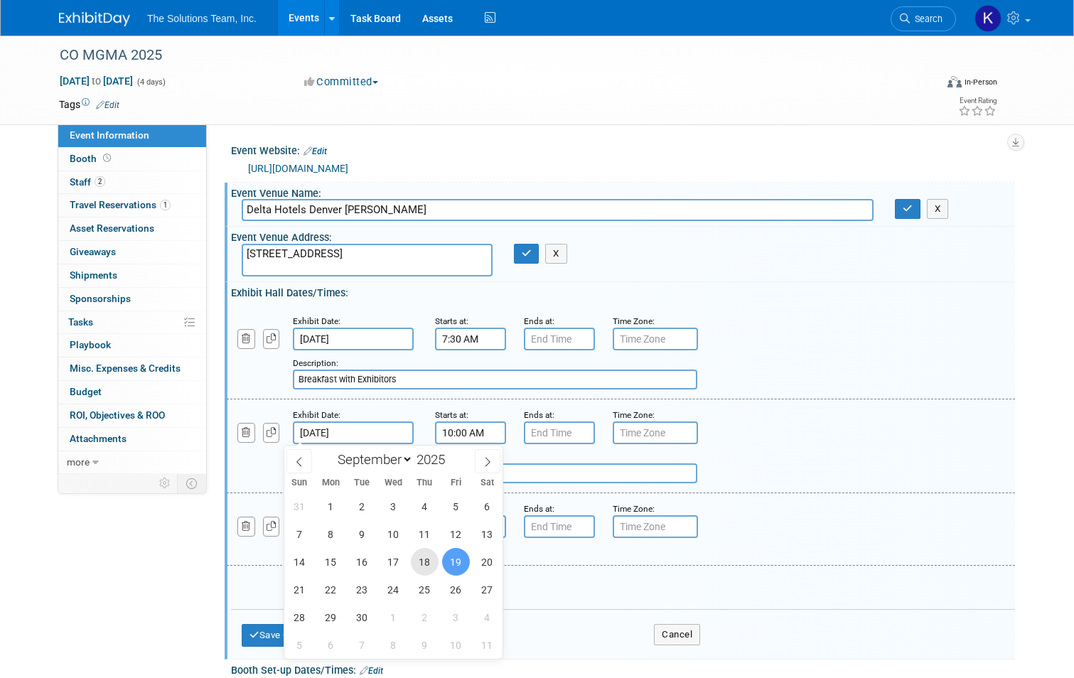
click at [424, 561] on span "18" at bounding box center [425, 562] width 28 height 28
type input "[DATE]"
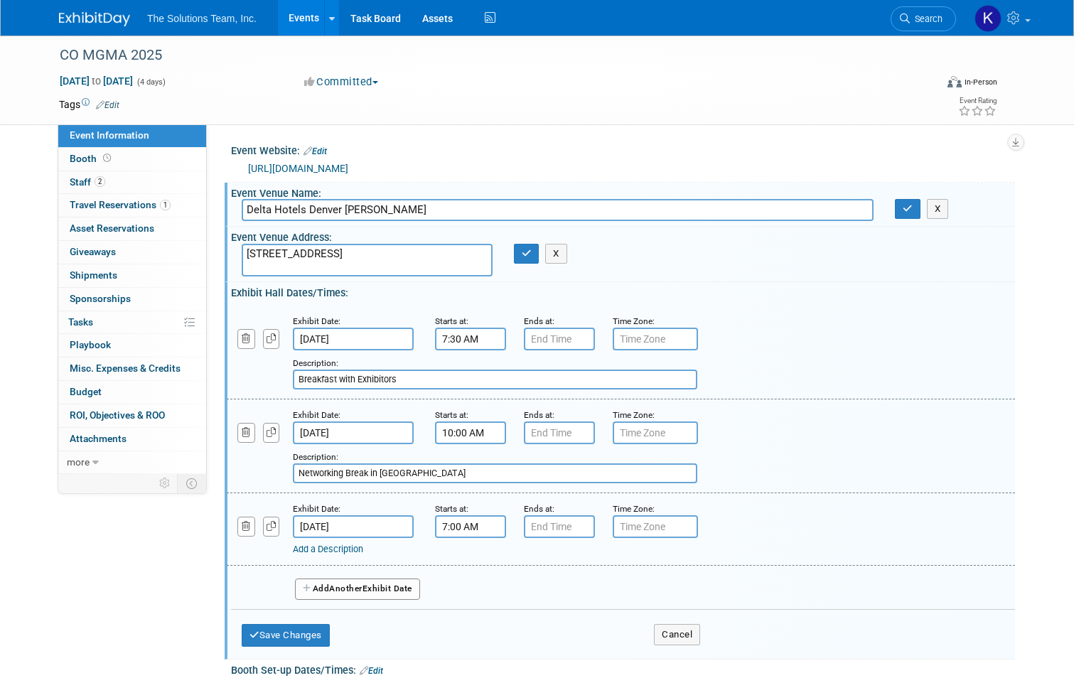
click at [373, 522] on input "[DATE]" at bounding box center [353, 526] width 121 height 23
click at [490, 532] on input "7:00 AM" at bounding box center [470, 526] width 71 height 23
click at [455, 565] on span at bounding box center [467, 561] width 25 height 25
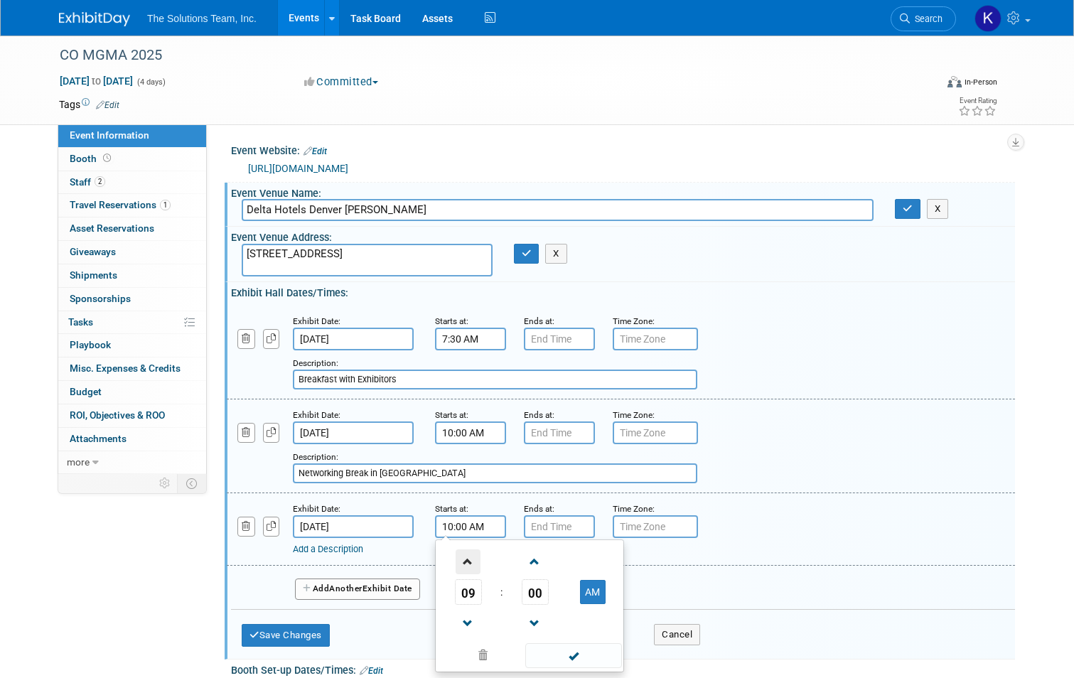
click at [455, 565] on span at bounding box center [467, 561] width 25 height 25
click at [522, 560] on span at bounding box center [534, 561] width 25 height 25
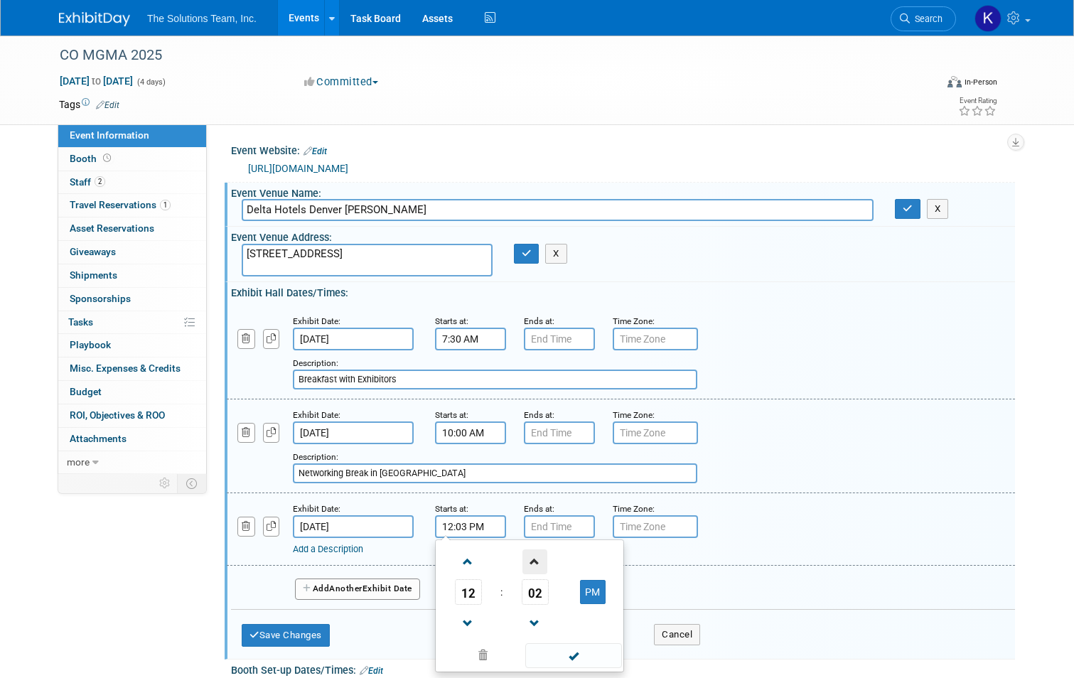
click at [522, 560] on span at bounding box center [534, 561] width 25 height 25
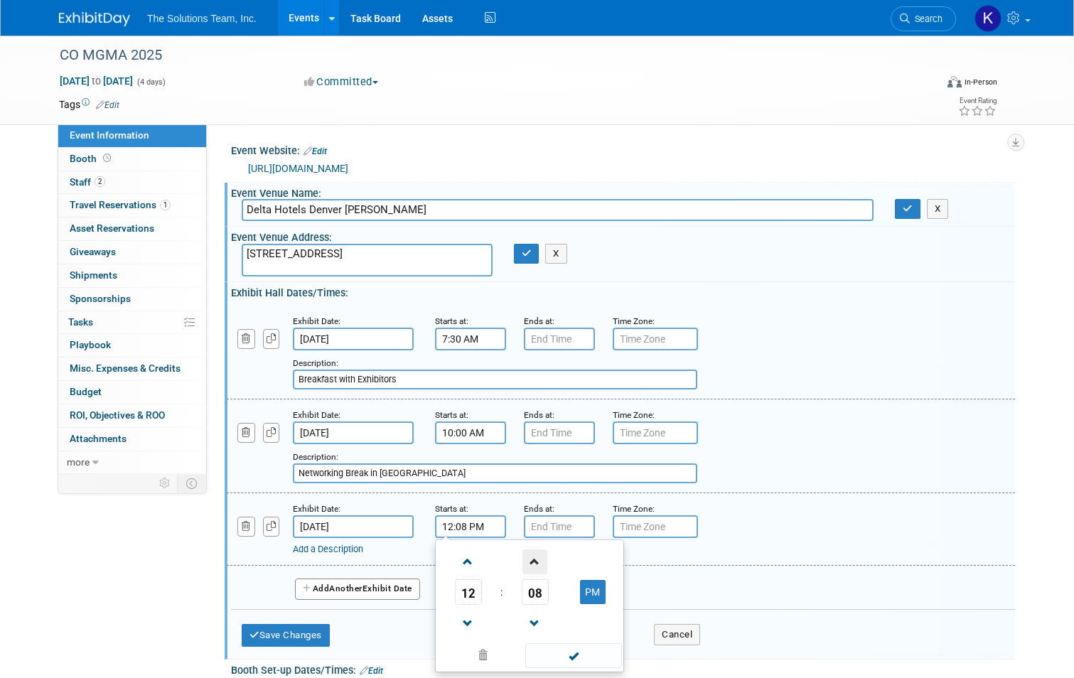
click at [522, 560] on span at bounding box center [534, 561] width 25 height 25
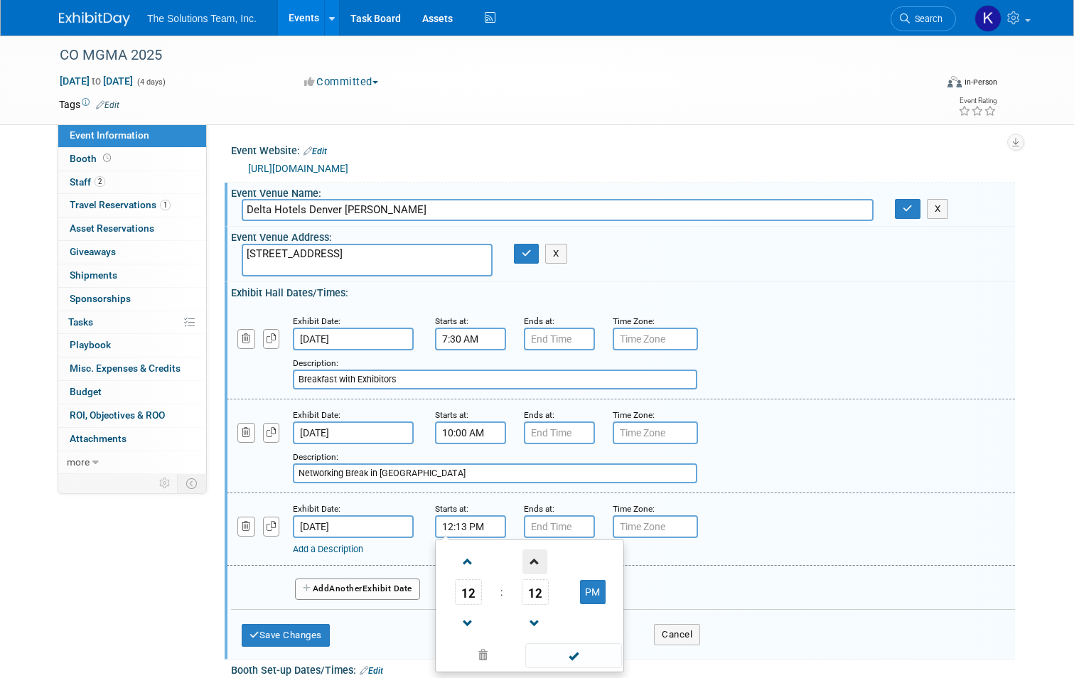
click at [522, 560] on span at bounding box center [534, 561] width 25 height 25
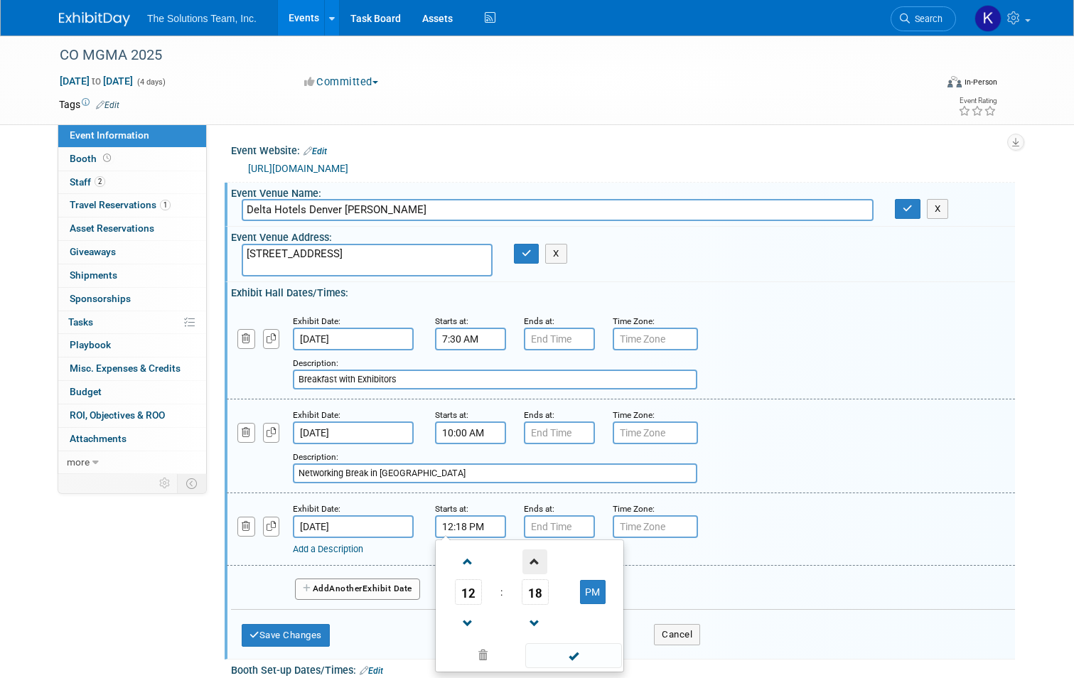
click at [522, 560] on span at bounding box center [534, 561] width 25 height 25
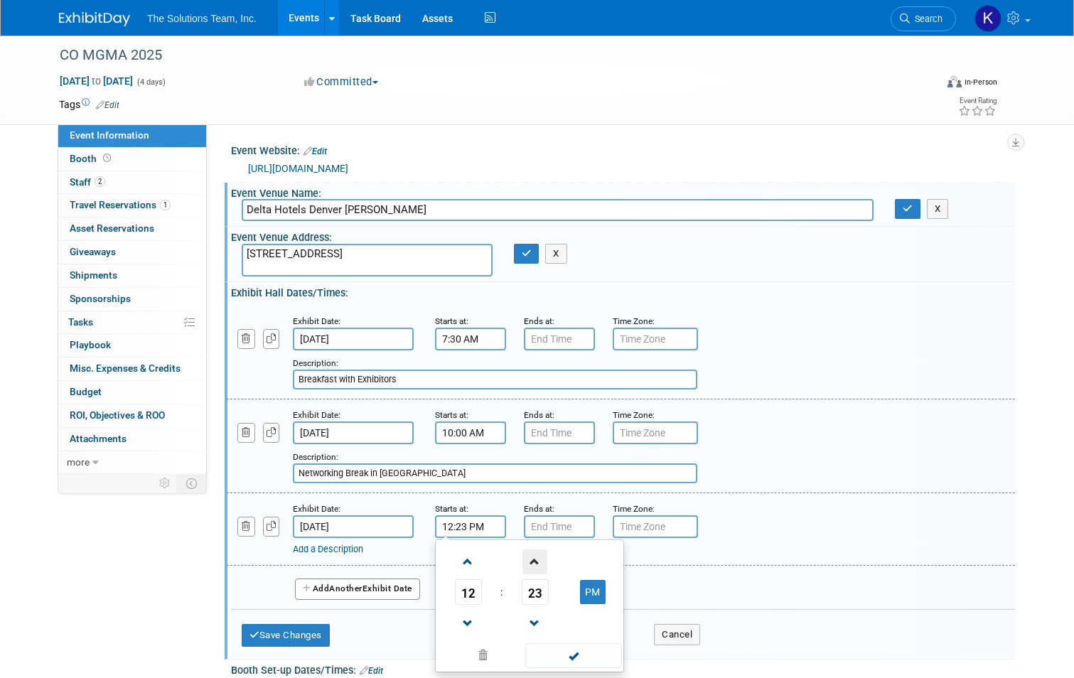
click at [522, 560] on span at bounding box center [534, 561] width 25 height 25
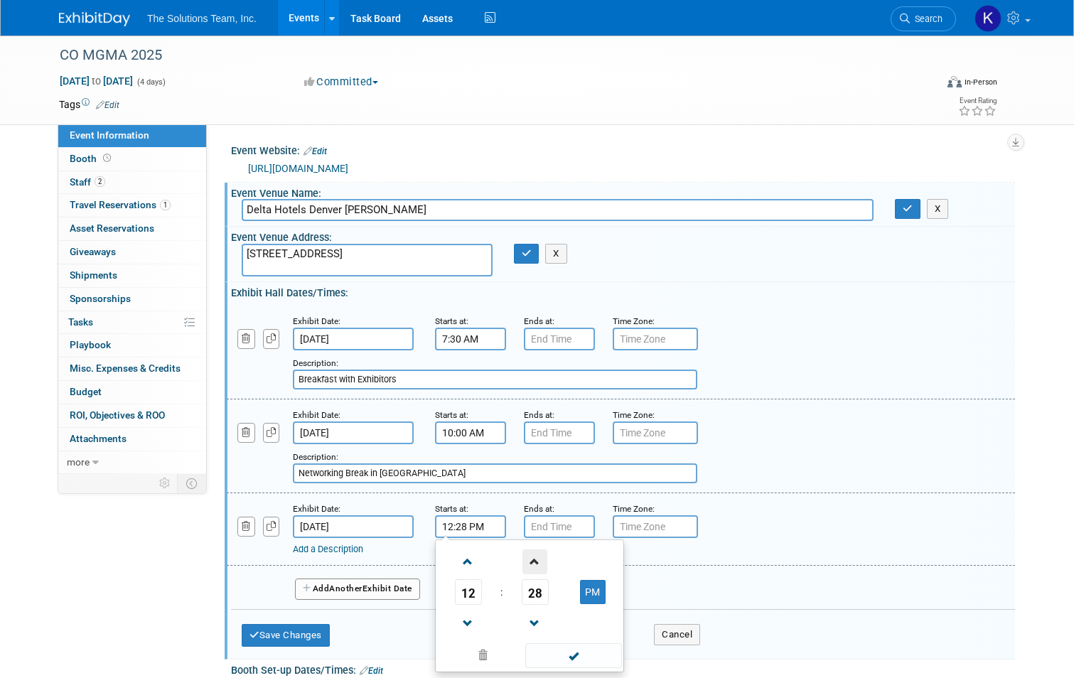
click at [522, 560] on span at bounding box center [534, 561] width 25 height 25
type input "12:30 PM"
click at [564, 654] on span at bounding box center [573, 655] width 96 height 25
click at [337, 556] on div "Exhibit Date: [DATE] Starts at: 12:30 PM Ends at: Time Zone: Apply to all Add a…" at bounding box center [621, 529] width 788 height 72
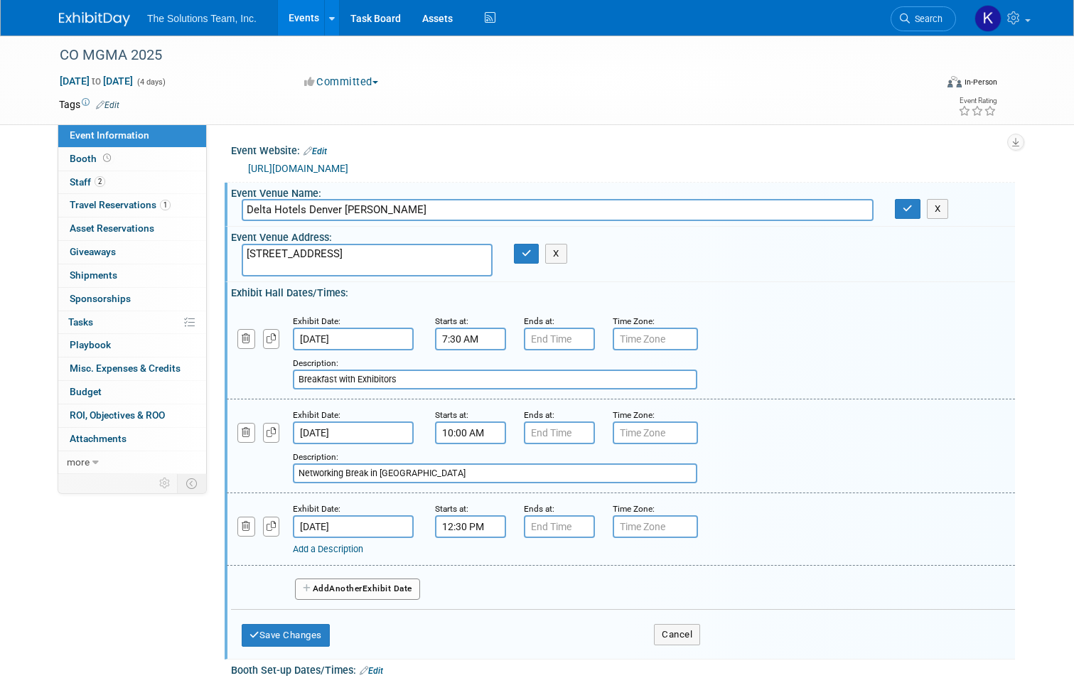
click at [341, 554] on link "Add a Description" at bounding box center [328, 549] width 70 height 11
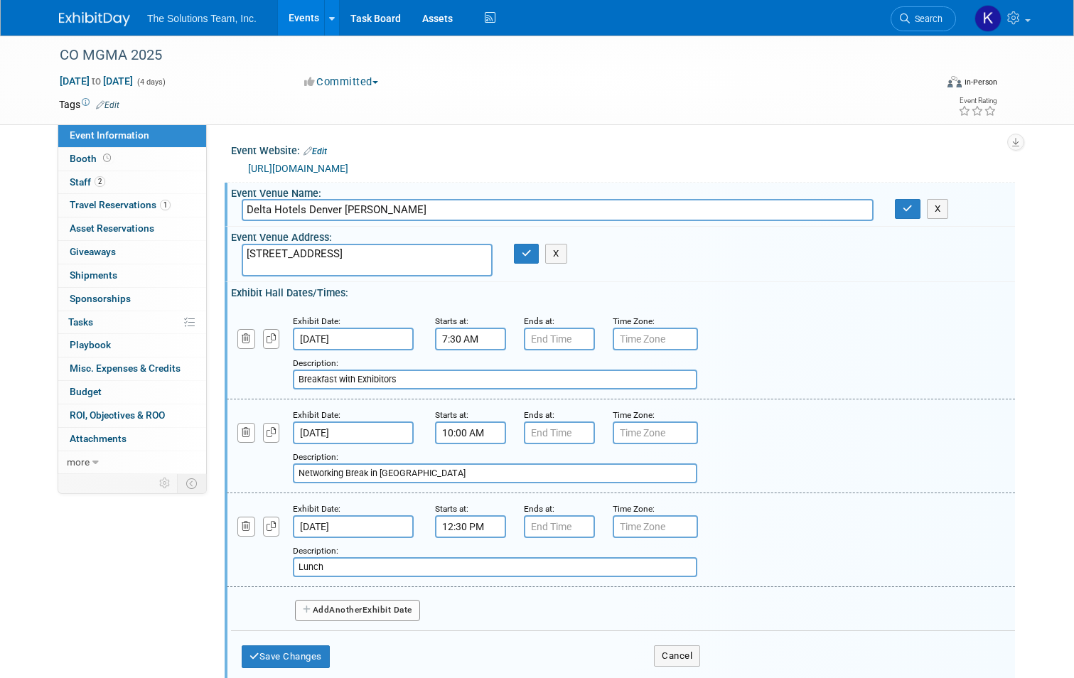
type input "Lunch"
click at [341, 610] on span "Another" at bounding box center [345, 610] width 33 height 10
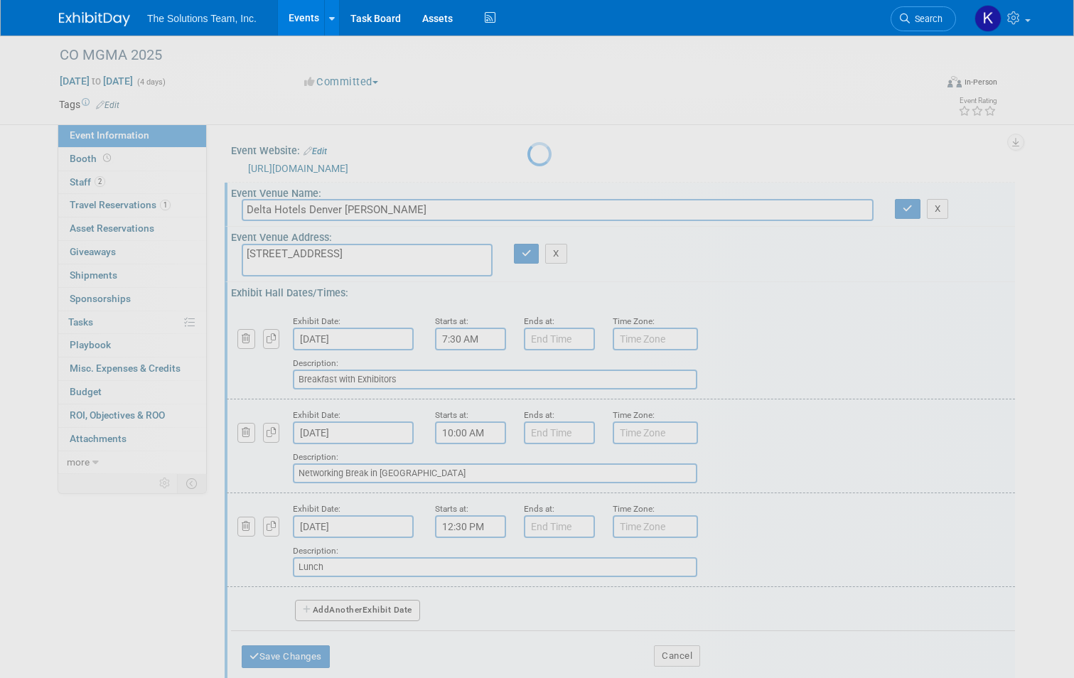
select select "8"
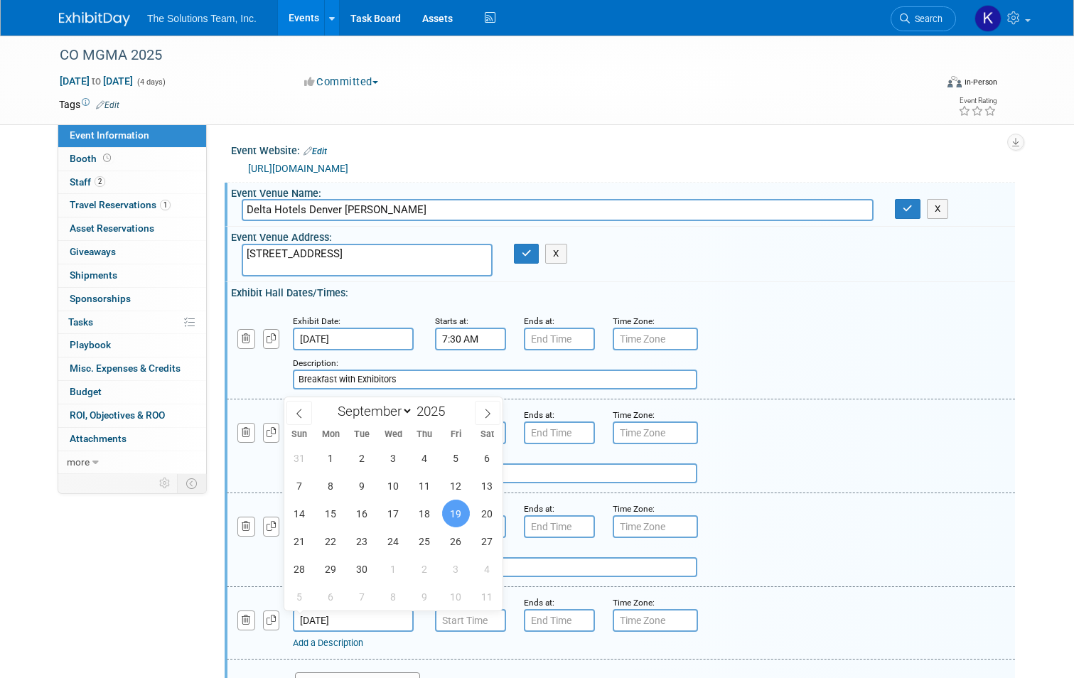
click at [345, 625] on input "[DATE]" at bounding box center [353, 620] width 121 height 23
click at [417, 524] on span "18" at bounding box center [425, 514] width 28 height 28
type input "[DATE]"
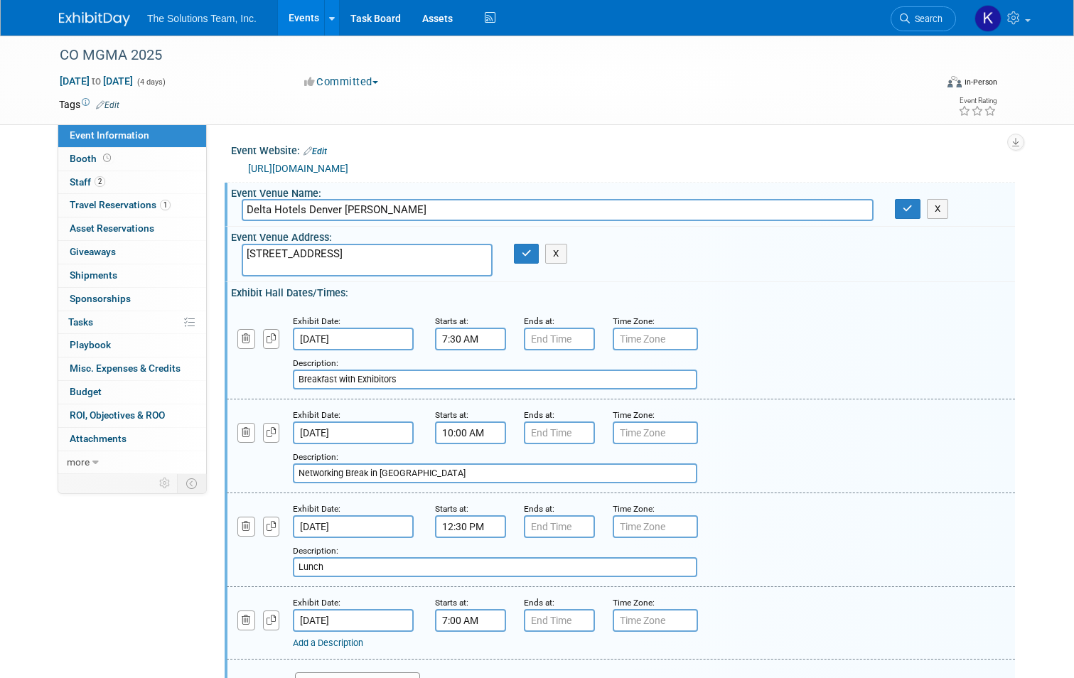
click at [460, 621] on input "7:00 AM" at bounding box center [470, 620] width 71 height 23
drag, startPoint x: 486, startPoint y: 622, endPoint x: 398, endPoint y: 620, distance: 88.1
click at [398, 620] on div "Exhibit Date: [DATE] Starts at: 7:00 AM 07 : 00 AM 12 01 02 03 04 05 06 07 08 0…" at bounding box center [621, 623] width 788 height 72
type input "2:30 PM"
click at [323, 648] on link "Add a Description" at bounding box center [328, 642] width 70 height 11
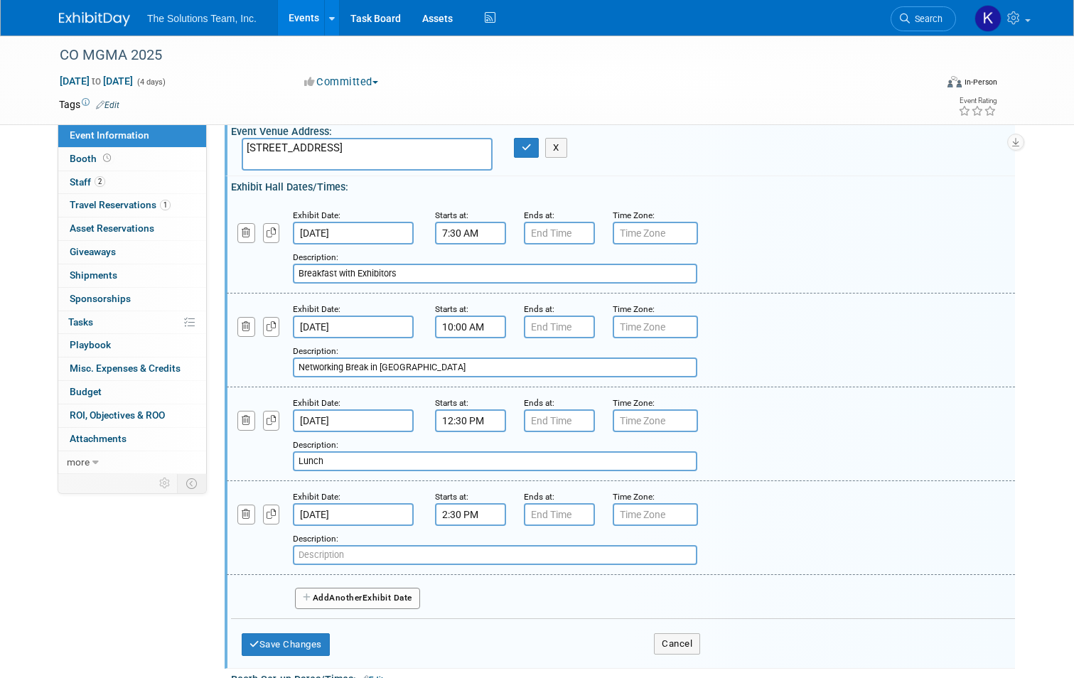
scroll to position [142, 0]
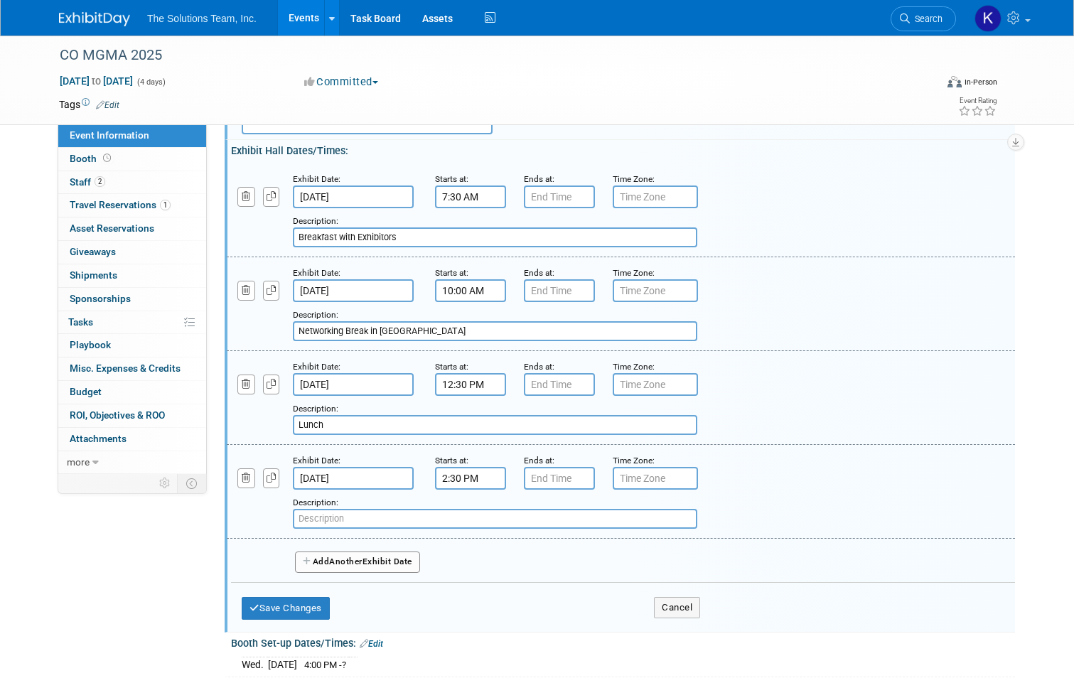
drag, startPoint x: 425, startPoint y: 329, endPoint x: 287, endPoint y: 338, distance: 138.2
click at [293, 338] on input "Networking Break in [GEOGRAPHIC_DATA]" at bounding box center [495, 331] width 404 height 20
click at [340, 516] on input "text" at bounding box center [495, 519] width 404 height 20
paste input "Networking Break in [GEOGRAPHIC_DATA]"
type input "Networking Break in [GEOGRAPHIC_DATA]"
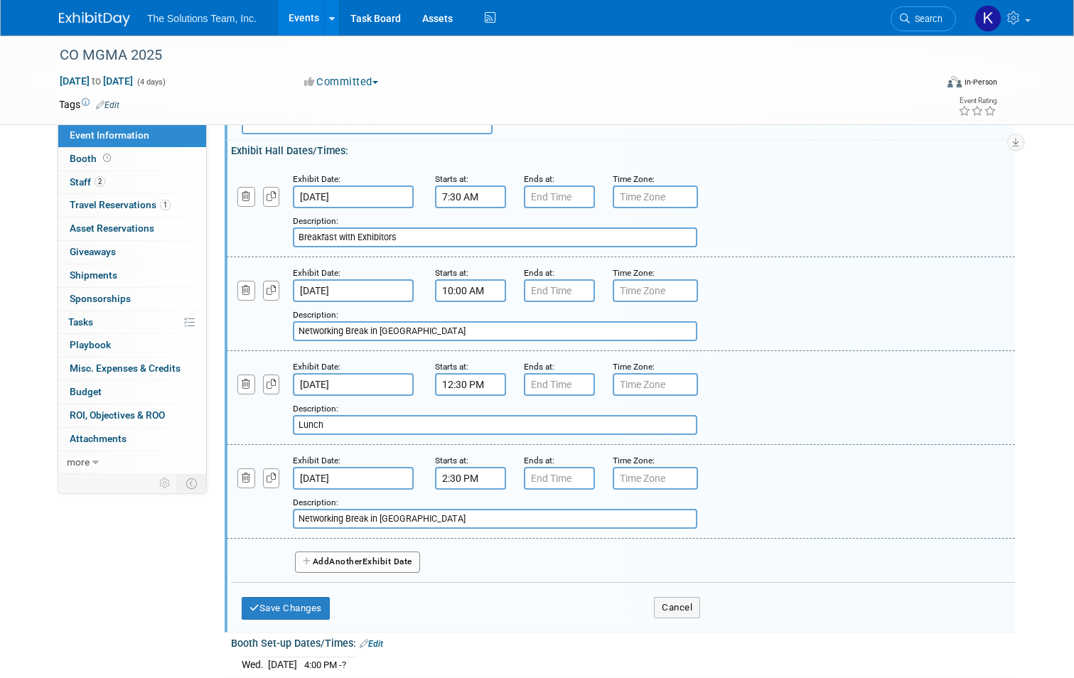
click at [318, 554] on button "Add Another Exhibit Date" at bounding box center [357, 561] width 125 height 21
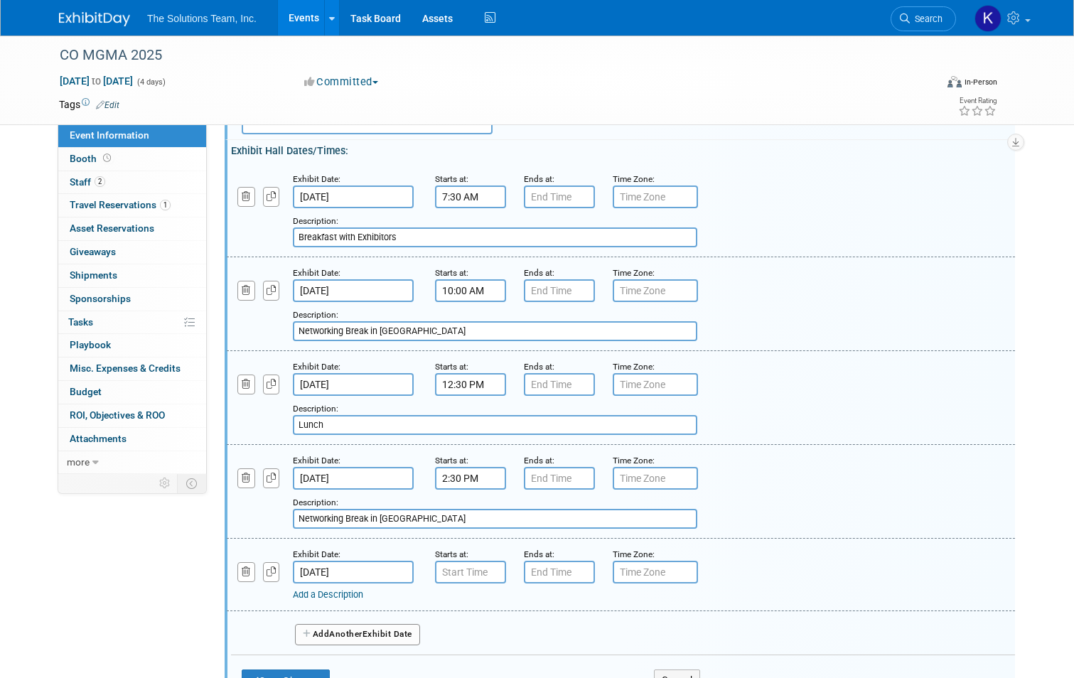
click at [367, 573] on input "[DATE]" at bounding box center [353, 572] width 121 height 23
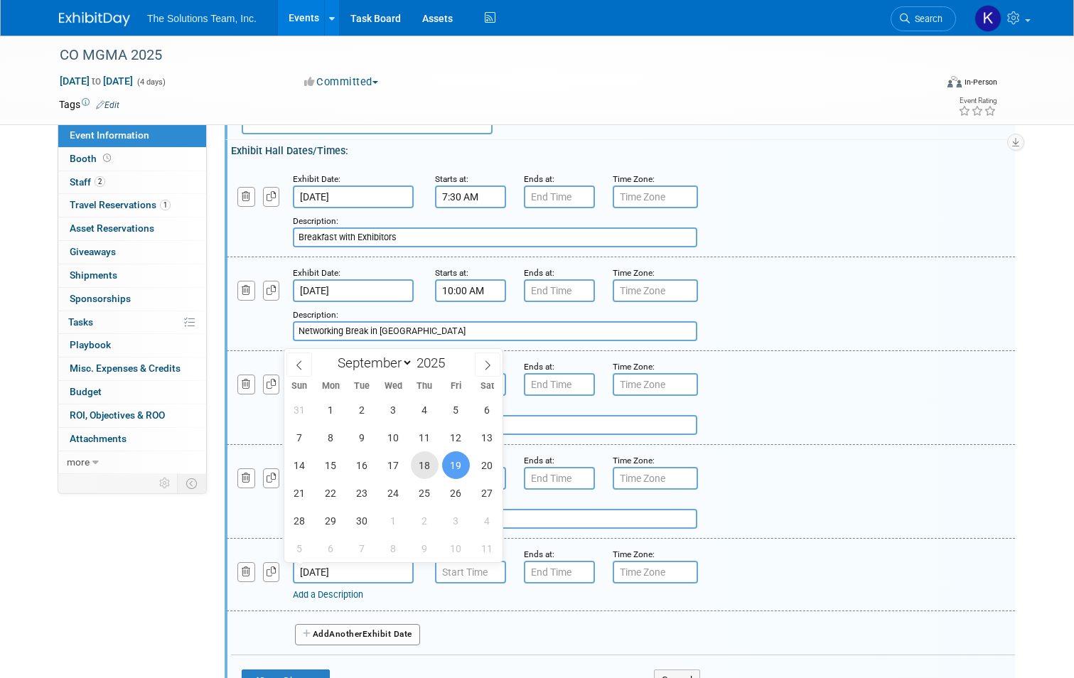
click at [424, 463] on span "18" at bounding box center [425, 465] width 28 height 28
type input "[DATE]"
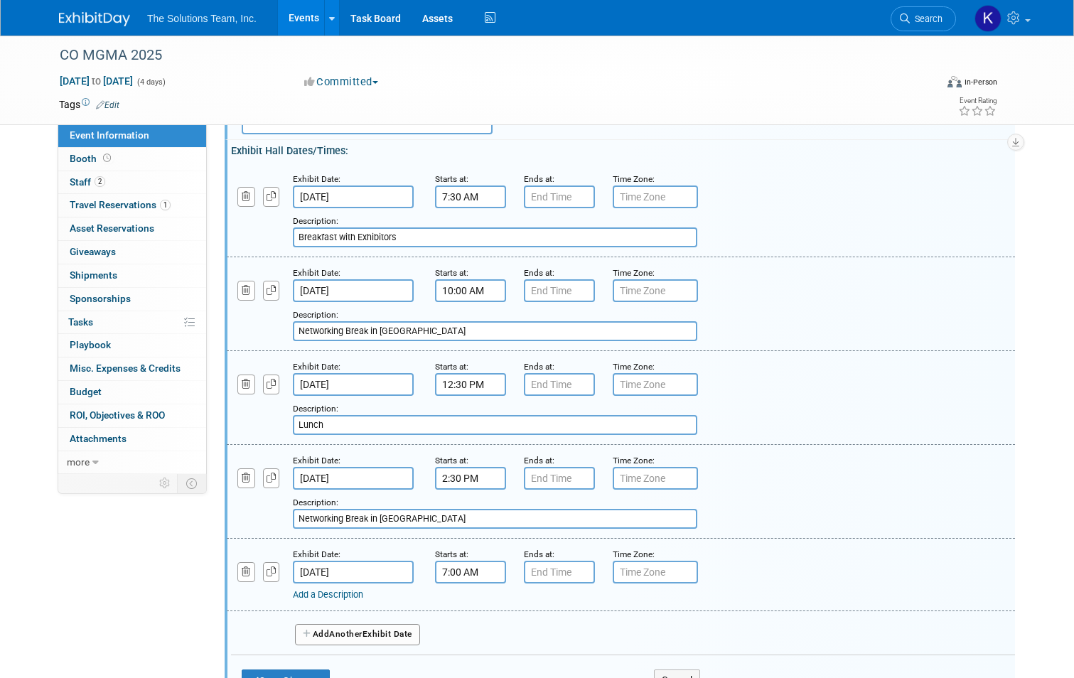
click at [467, 568] on input "7:00 AM" at bounding box center [470, 572] width 71 height 23
type input "7"
type input "5:00 PM"
click at [733, 573] on div "Add a Description Description:" at bounding box center [620, 573] width 809 height 55
click at [333, 595] on link "Add a Description" at bounding box center [328, 594] width 70 height 11
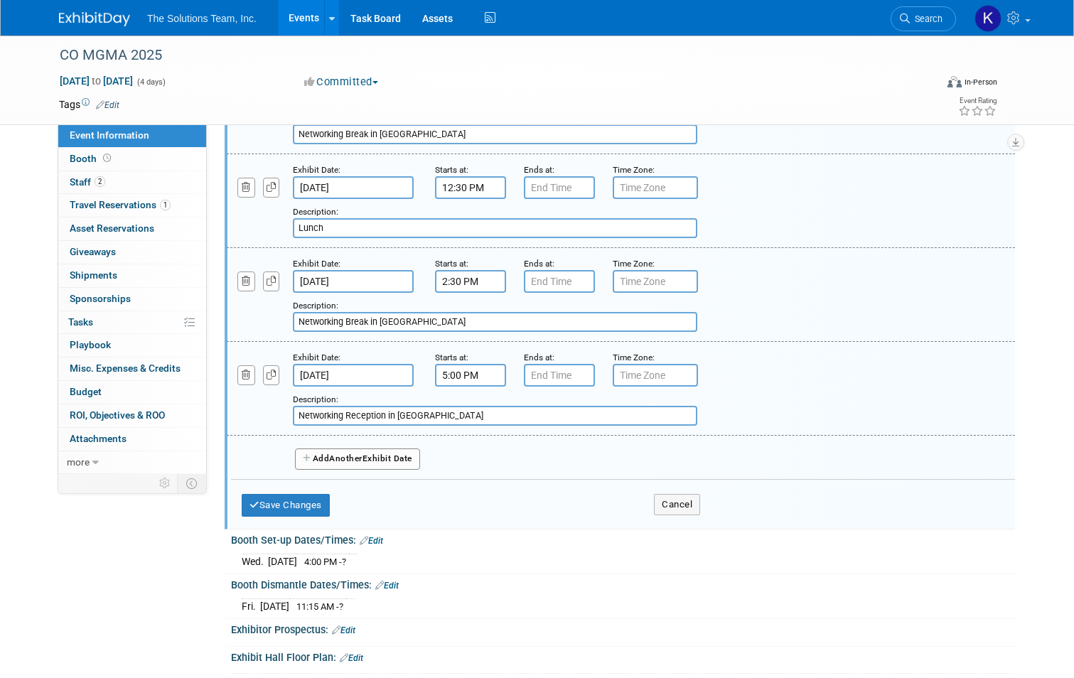
scroll to position [355, 0]
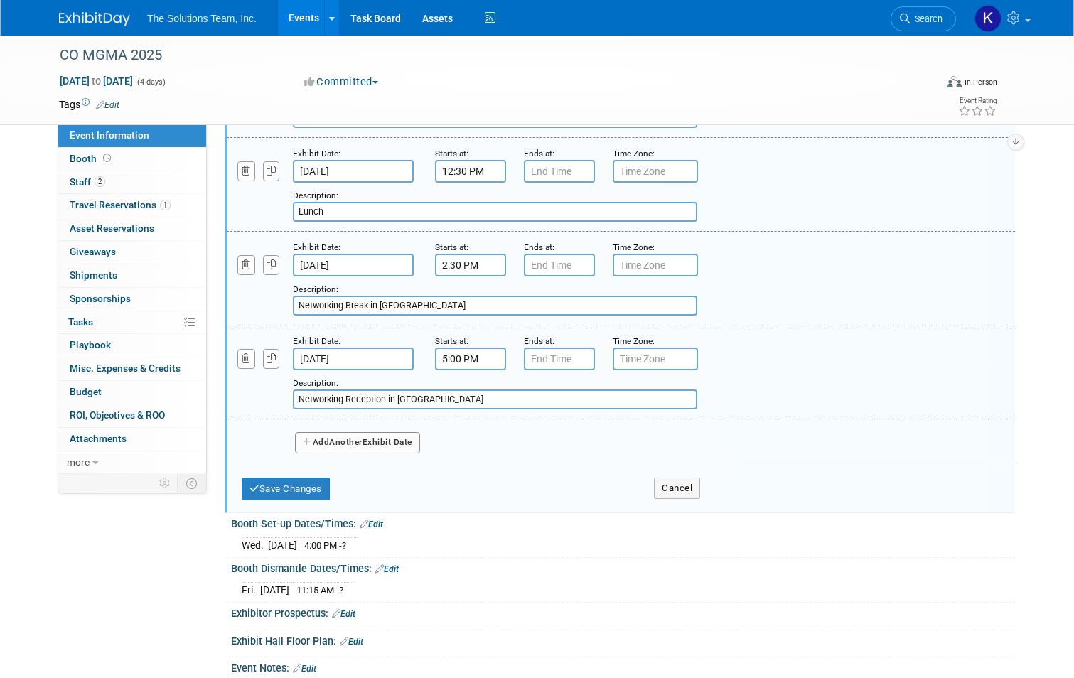
type input "Networking Reception in [GEOGRAPHIC_DATA]"
click at [356, 437] on span "Another" at bounding box center [345, 442] width 33 height 10
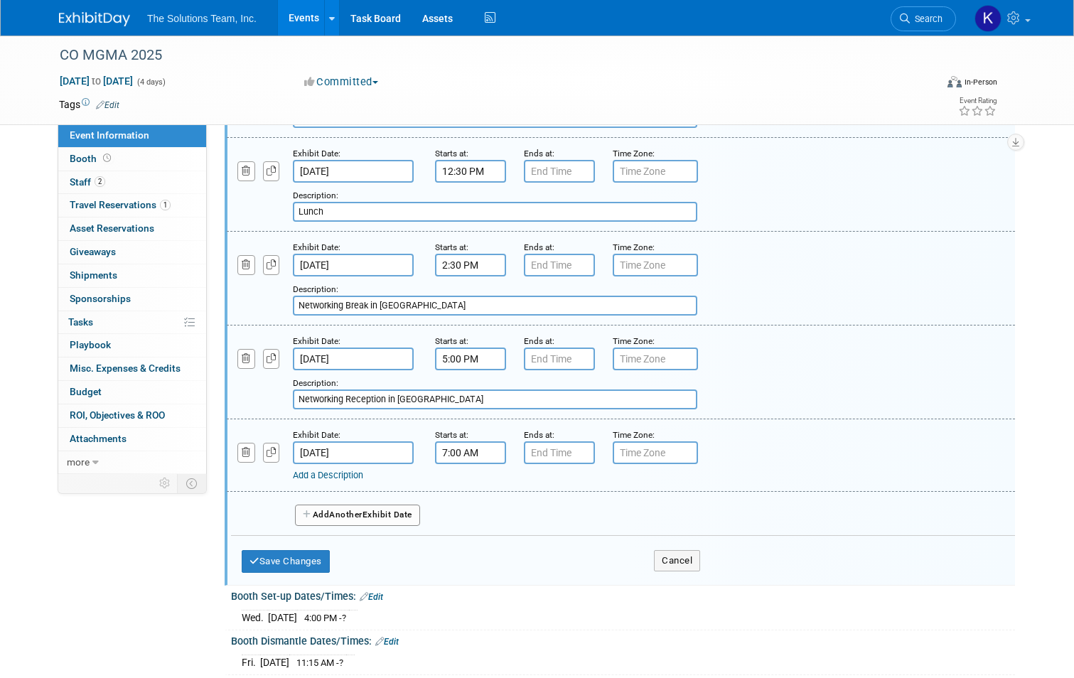
click at [456, 453] on input "7:00 AM" at bounding box center [470, 452] width 71 height 23
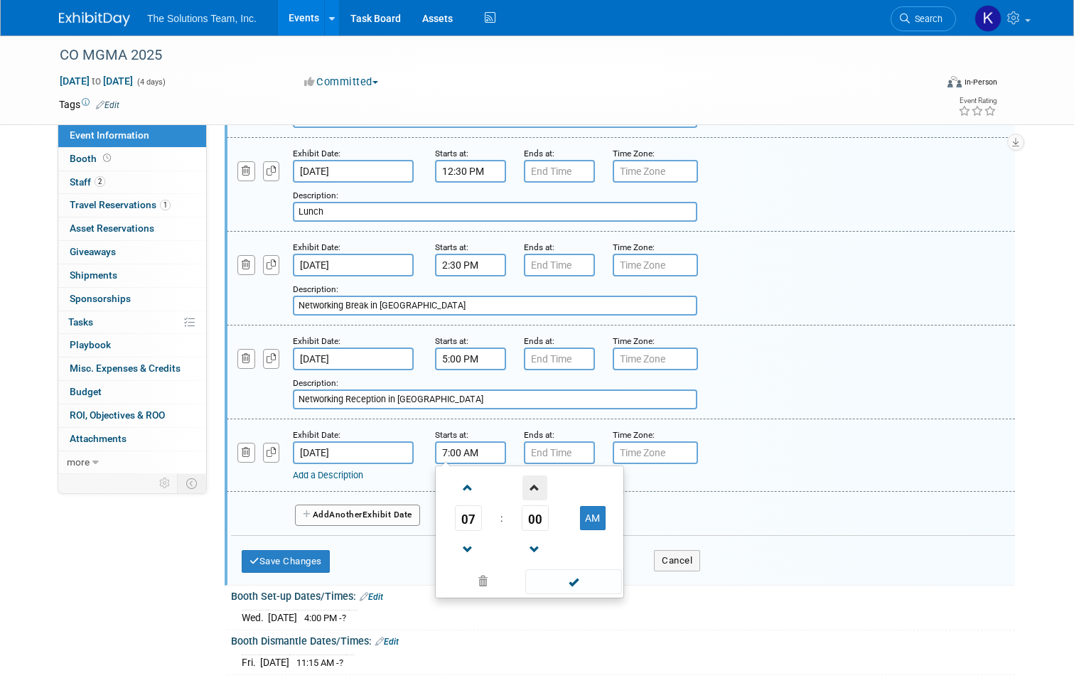
click at [527, 490] on span at bounding box center [534, 487] width 25 height 25
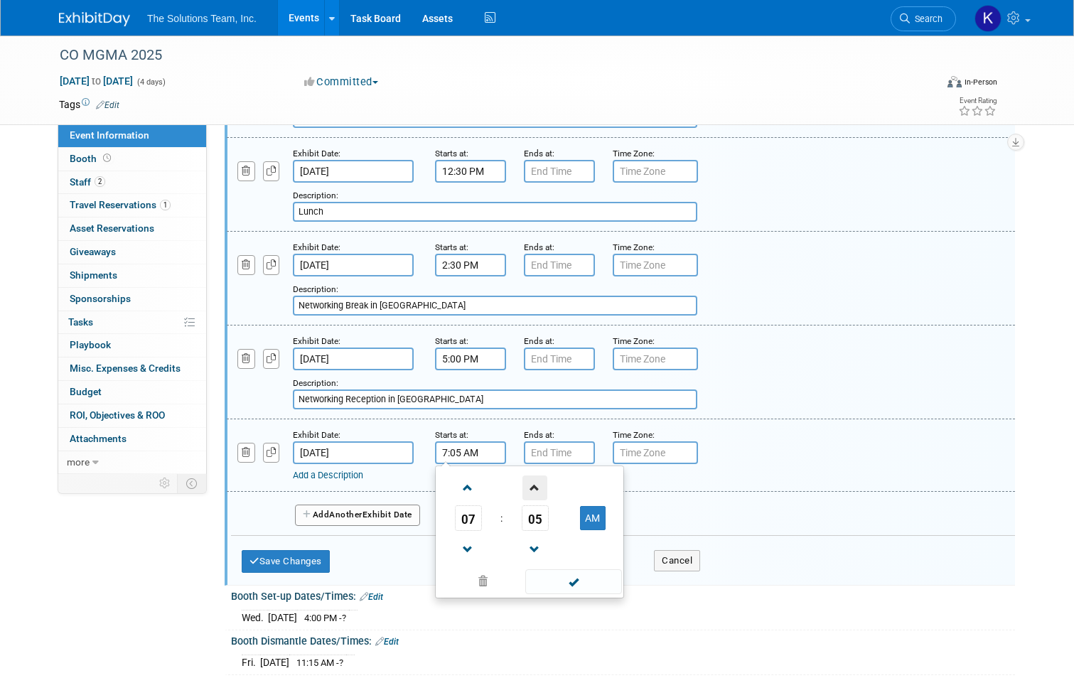
click at [527, 490] on span at bounding box center [534, 487] width 25 height 25
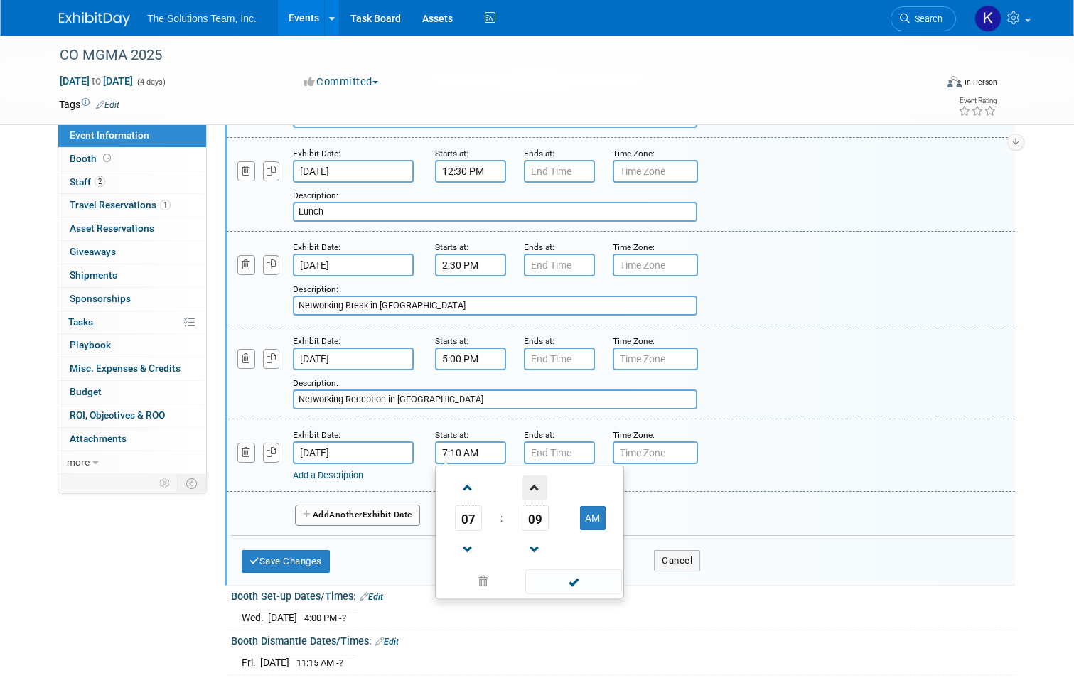
click at [527, 490] on span at bounding box center [534, 487] width 25 height 25
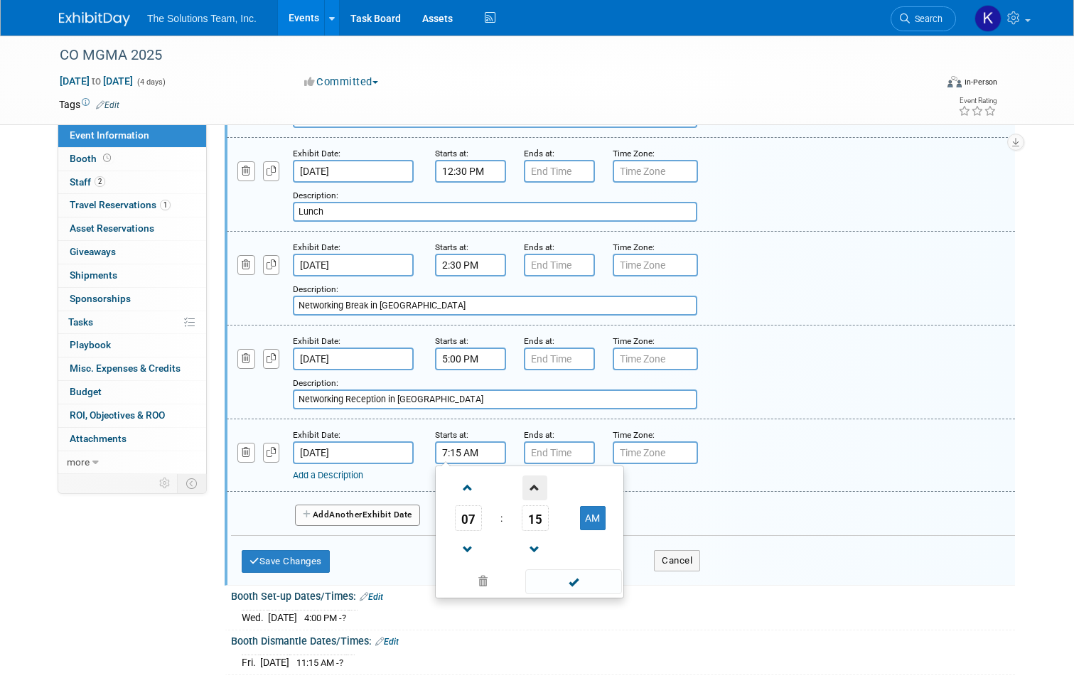
click at [527, 490] on span at bounding box center [534, 487] width 25 height 25
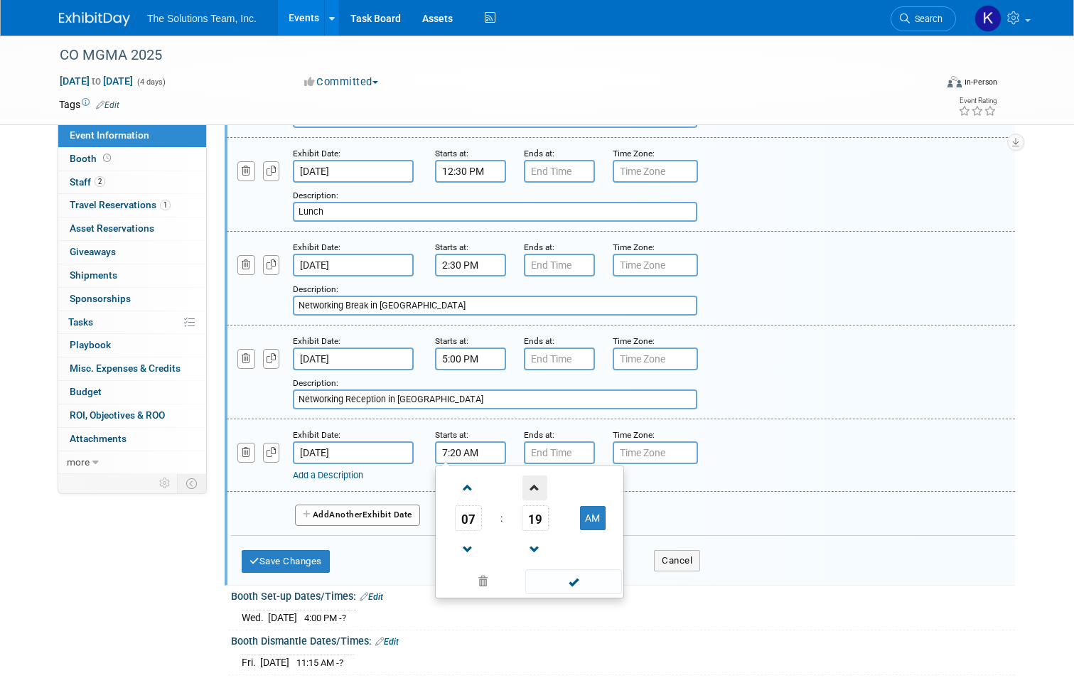
click at [527, 490] on span at bounding box center [534, 487] width 25 height 25
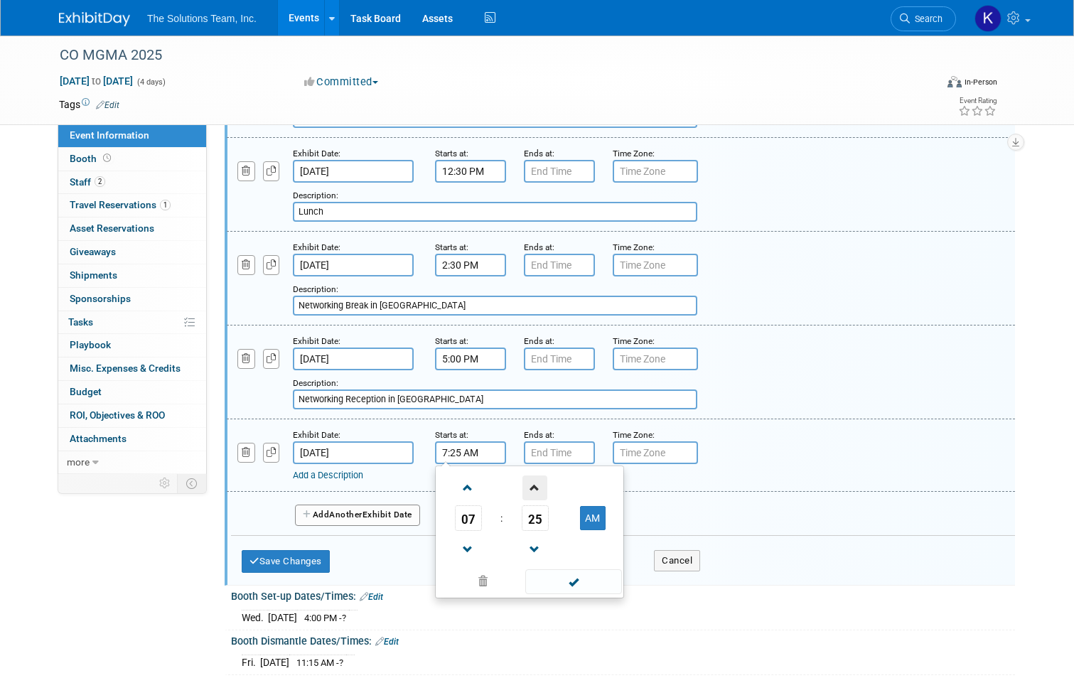
click at [527, 490] on span at bounding box center [534, 487] width 25 height 25
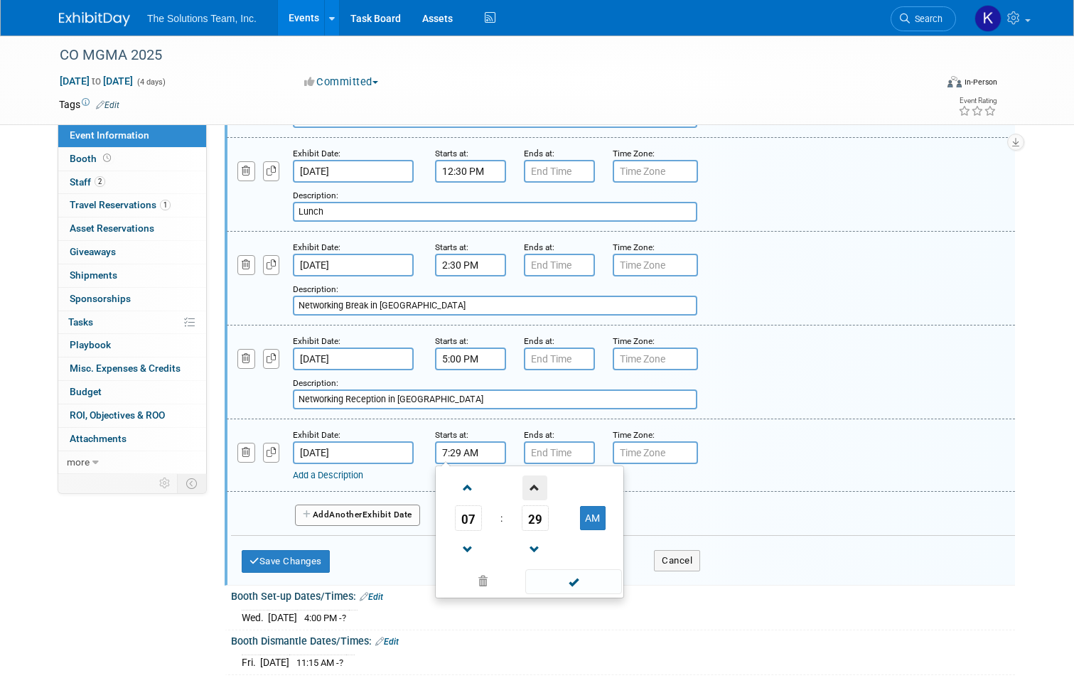
type input "7:30 AM"
click at [581, 588] on span at bounding box center [573, 581] width 96 height 25
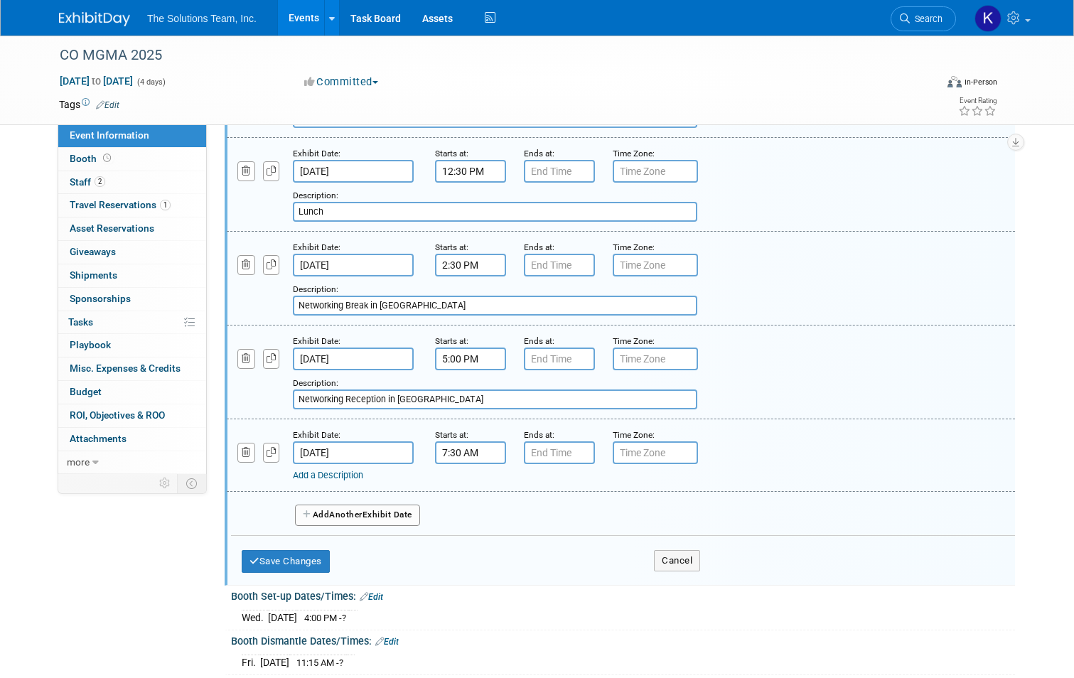
click at [331, 478] on link "Add a Description" at bounding box center [328, 475] width 70 height 11
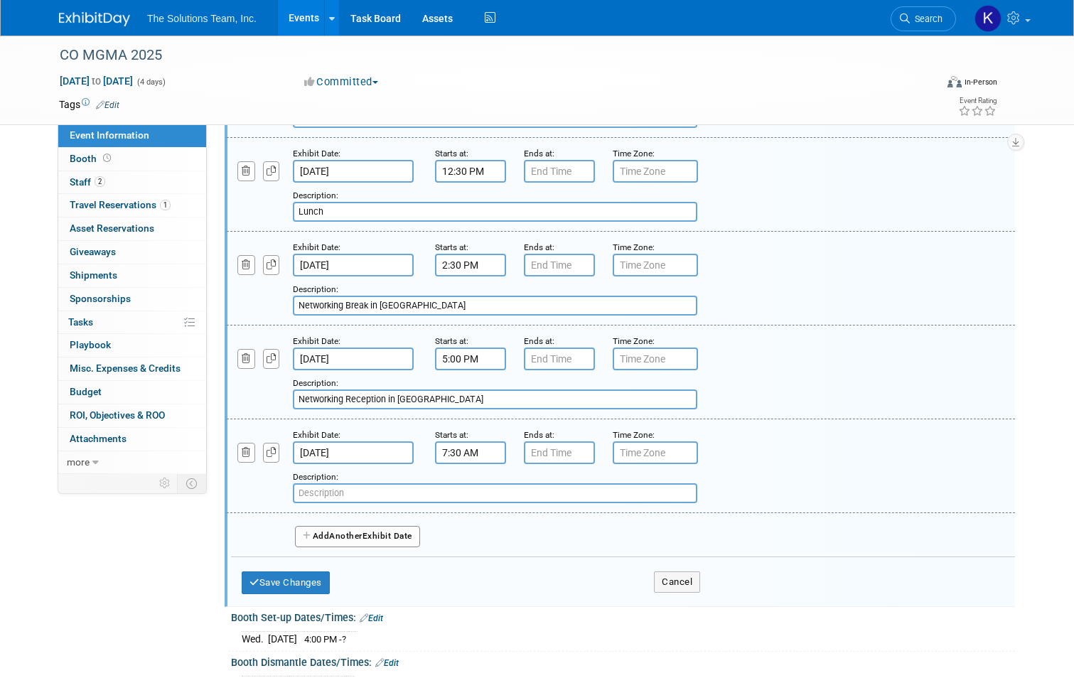
click at [327, 495] on input "text" at bounding box center [495, 493] width 404 height 20
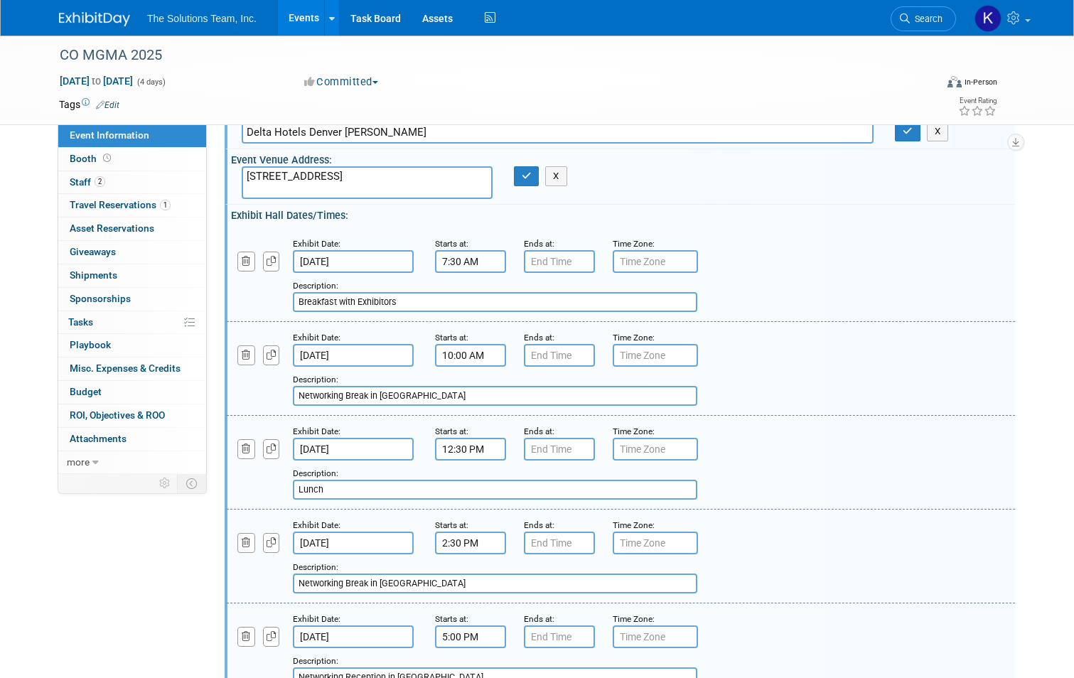
scroll to position [71, 0]
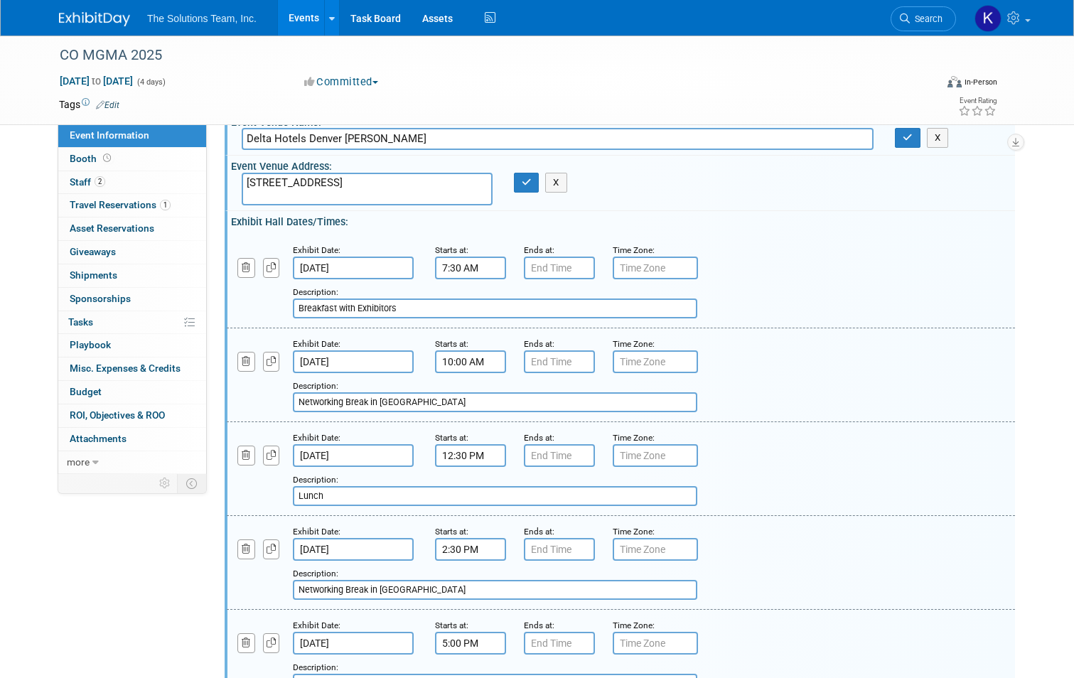
drag, startPoint x: 400, startPoint y: 311, endPoint x: 283, endPoint y: 318, distance: 117.5
click at [283, 318] on div "Add a Description Description: Breakfast with Exhibitors" at bounding box center [553, 298] width 674 height 39
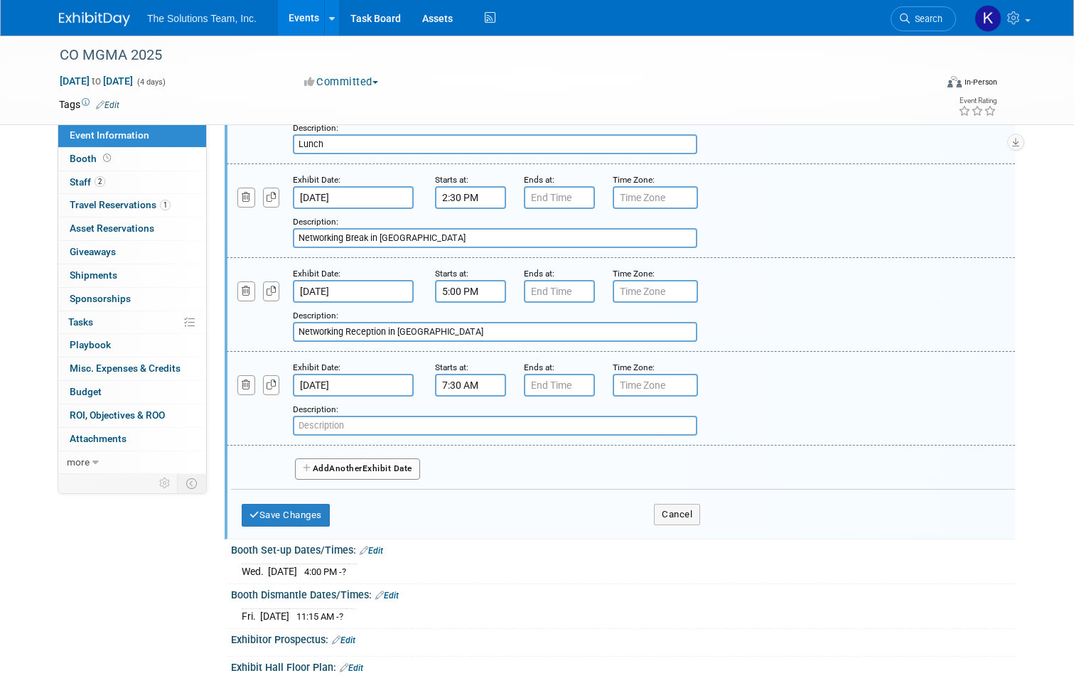
scroll to position [426, 0]
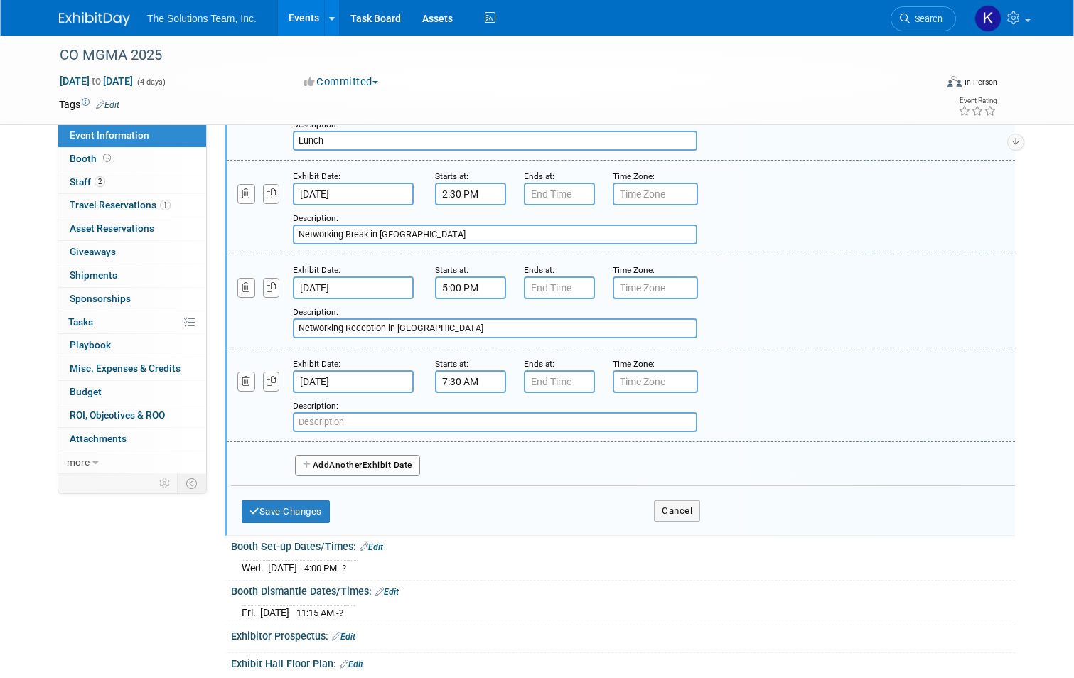
click at [337, 425] on input "text" at bounding box center [495, 422] width 404 height 20
paste input "Breakfast with Exhibitors"
type input "Breakfast with Exhibitors"
click at [394, 465] on button "Add Another Exhibit Date" at bounding box center [357, 465] width 125 height 21
select select "8"
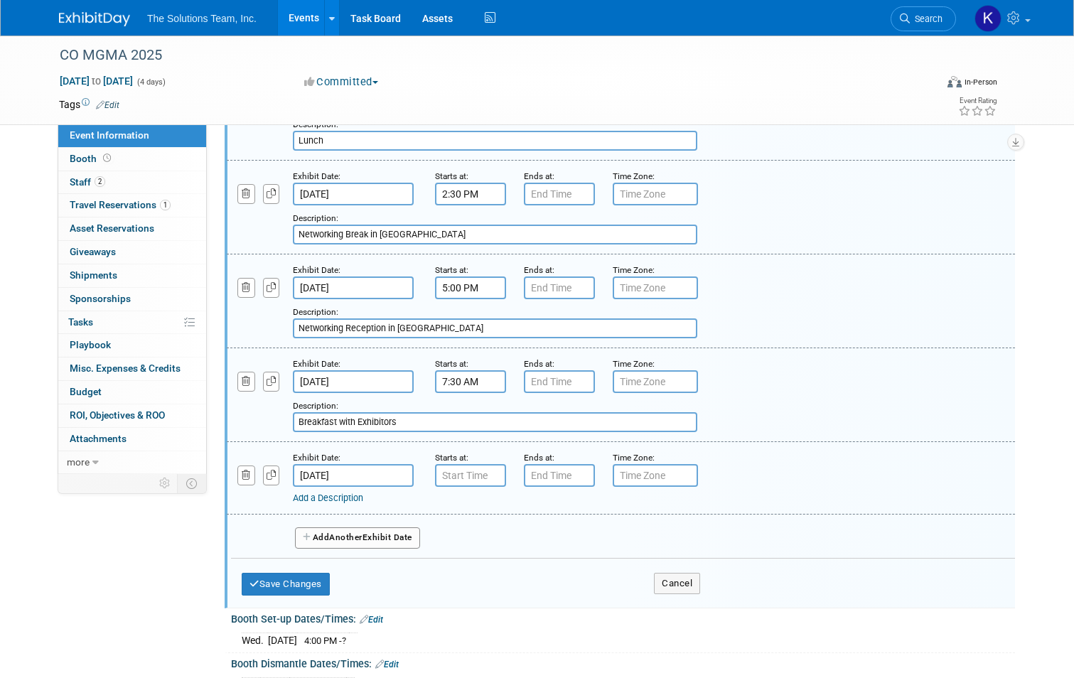
click at [365, 479] on input "[DATE]" at bounding box center [353, 475] width 121 height 23
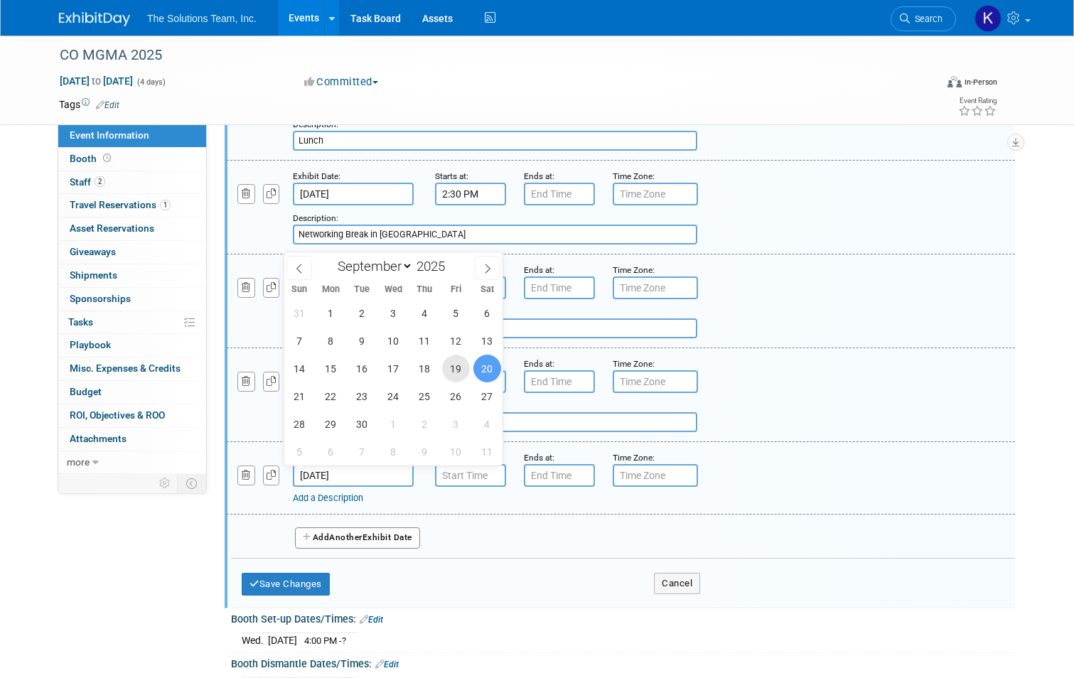
click at [469, 365] on span "19" at bounding box center [456, 369] width 28 height 28
type input "[DATE]"
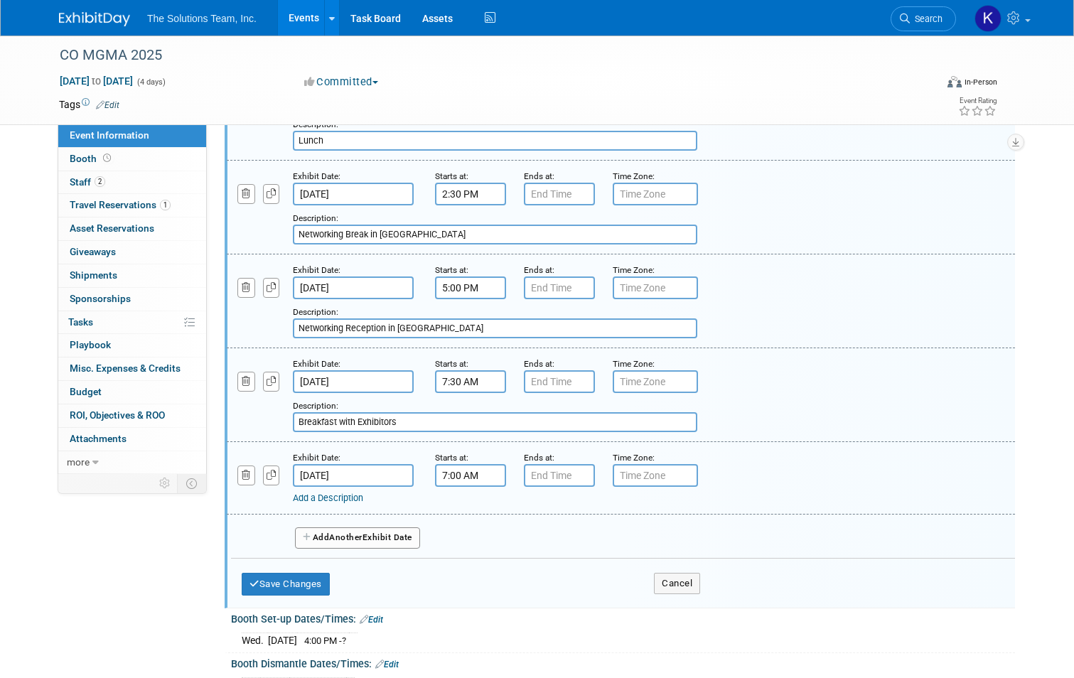
click at [465, 469] on input "7:00 AM" at bounding box center [470, 475] width 71 height 23
click at [455, 503] on span at bounding box center [467, 510] width 25 height 25
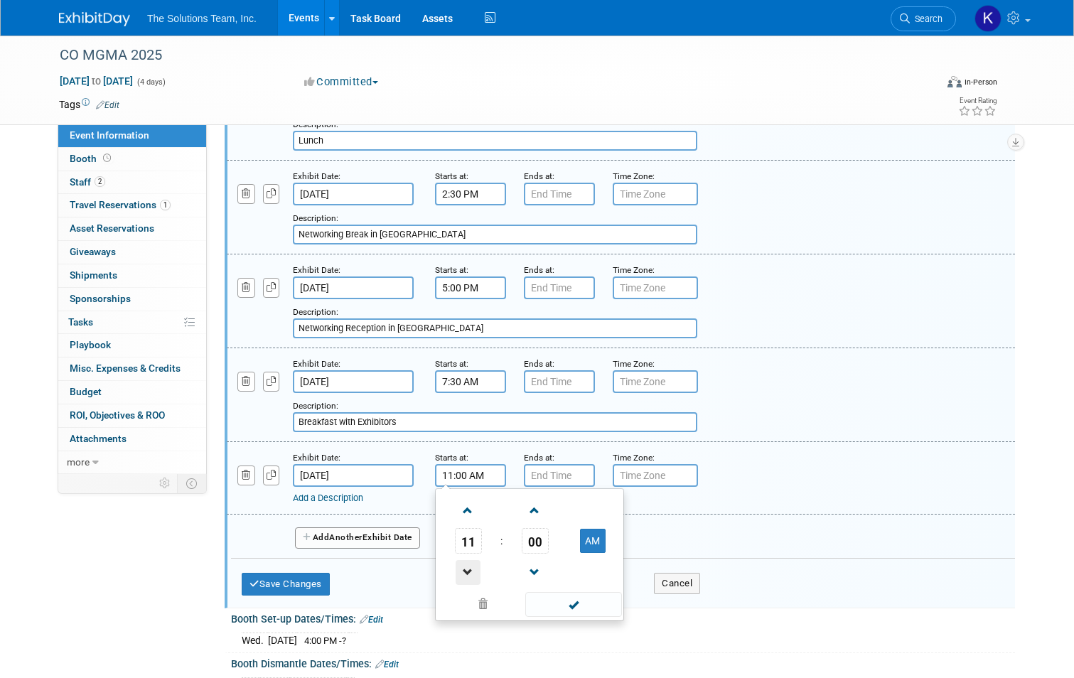
click at [470, 568] on span at bounding box center [467, 572] width 25 height 25
click at [524, 503] on span at bounding box center [534, 510] width 25 height 25
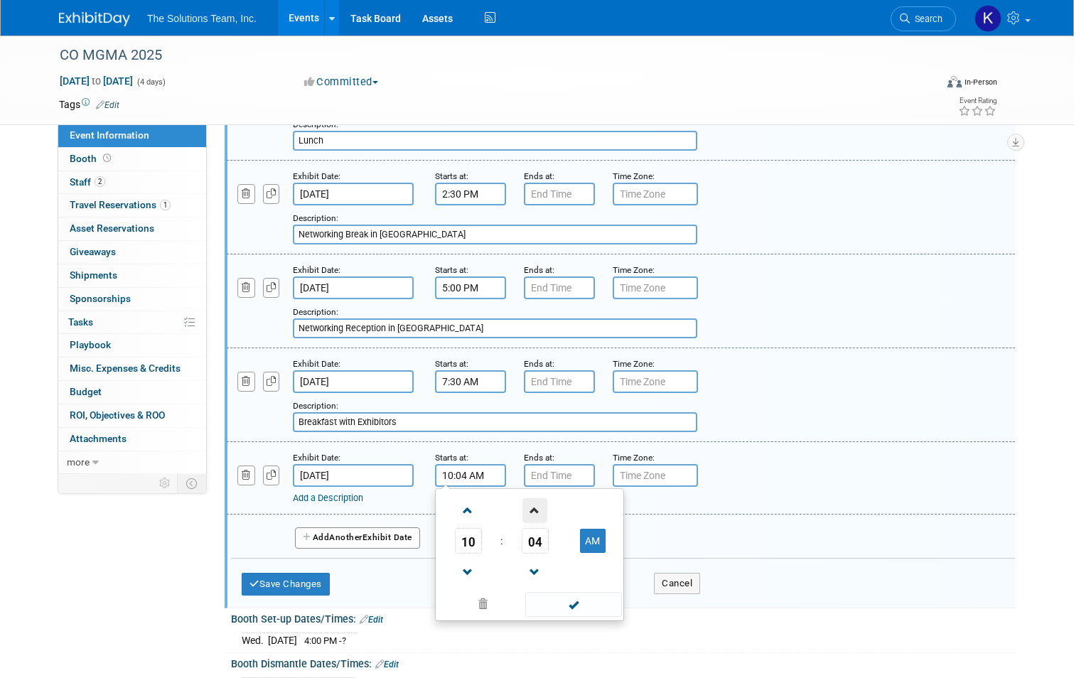
click at [524, 503] on span at bounding box center [534, 510] width 25 height 25
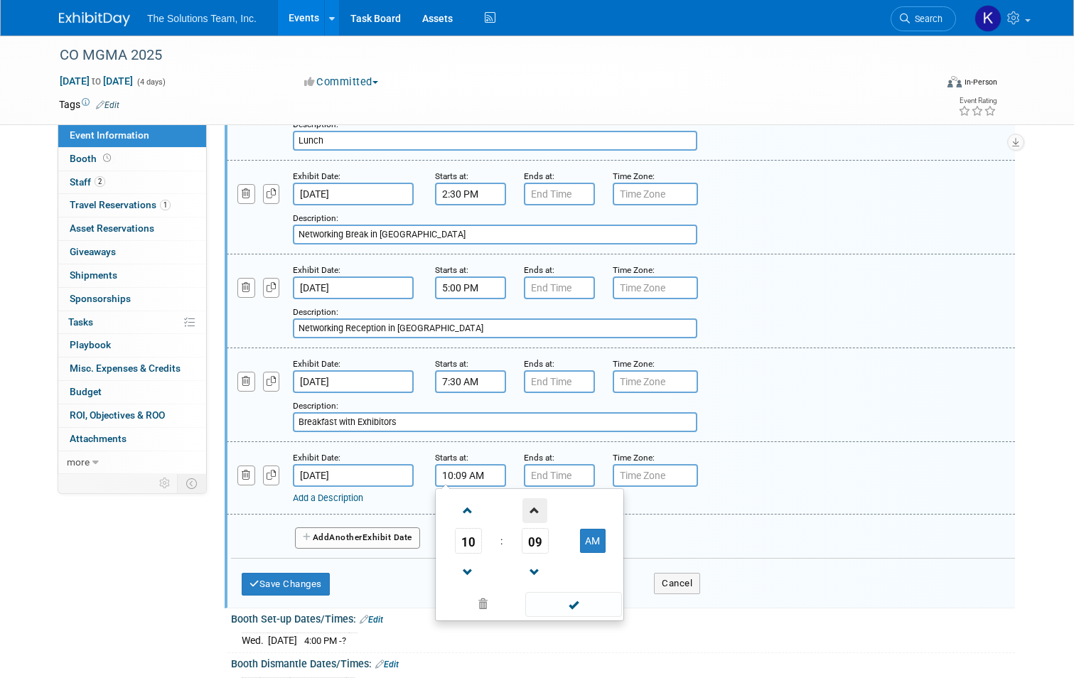
click at [524, 503] on span at bounding box center [534, 510] width 25 height 25
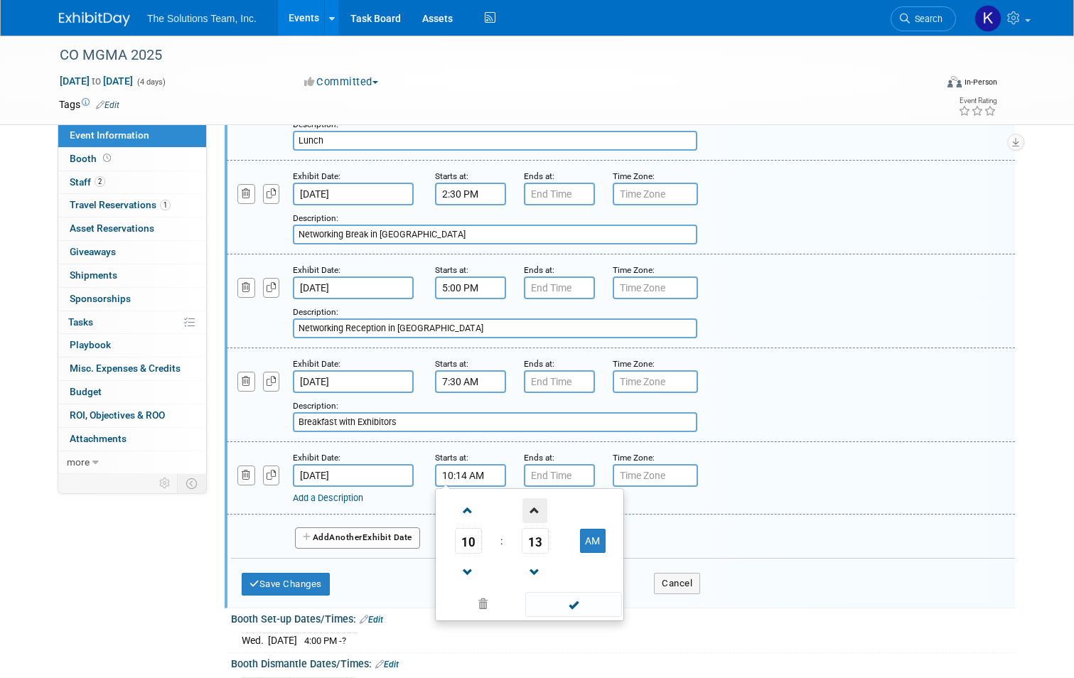
click at [524, 503] on span at bounding box center [534, 510] width 25 height 25
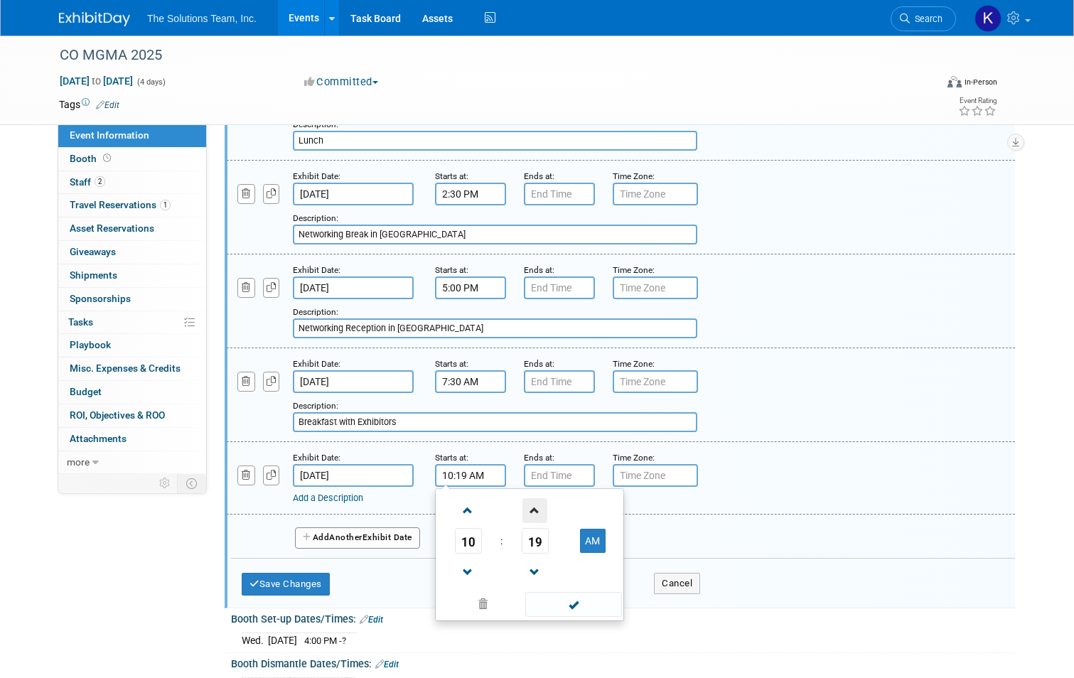
click at [524, 503] on span at bounding box center [534, 510] width 25 height 25
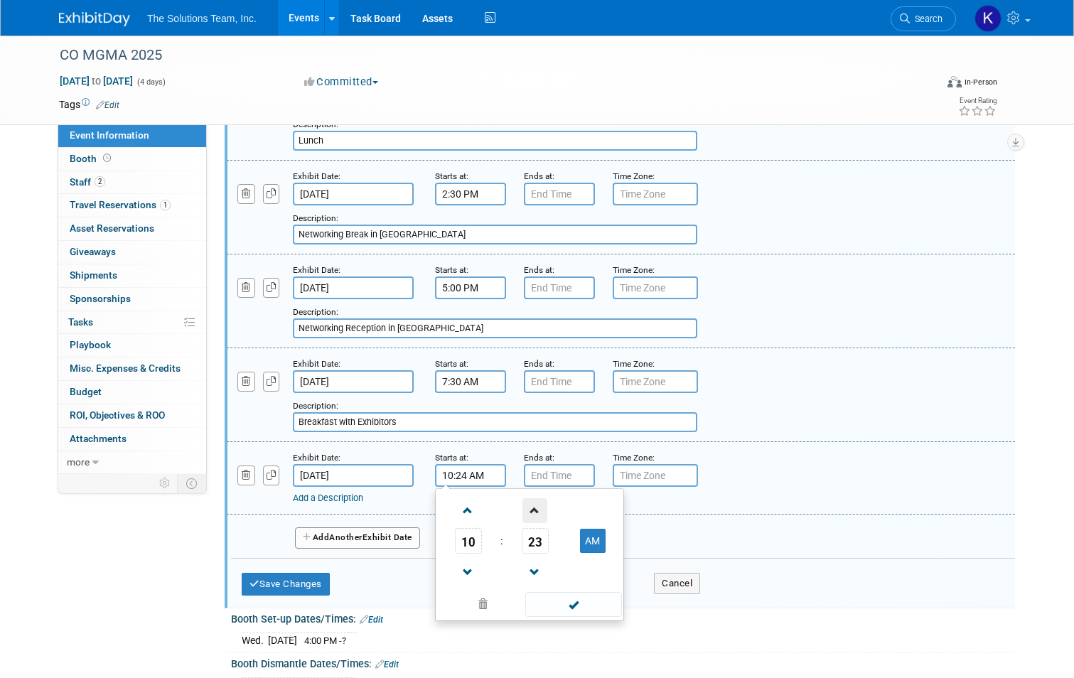
click at [524, 503] on span at bounding box center [534, 510] width 25 height 25
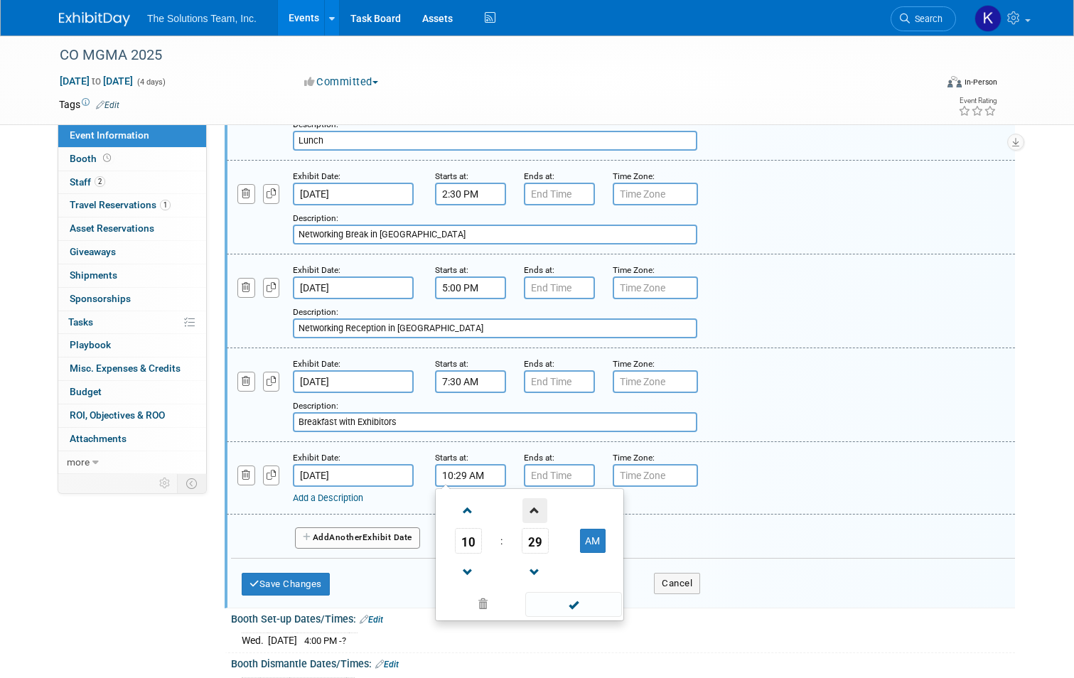
click at [524, 503] on span at bounding box center [534, 510] width 25 height 25
type input "10:30 AM"
click at [578, 597] on span at bounding box center [573, 604] width 96 height 25
click at [318, 499] on link "Add a Description" at bounding box center [328, 497] width 70 height 11
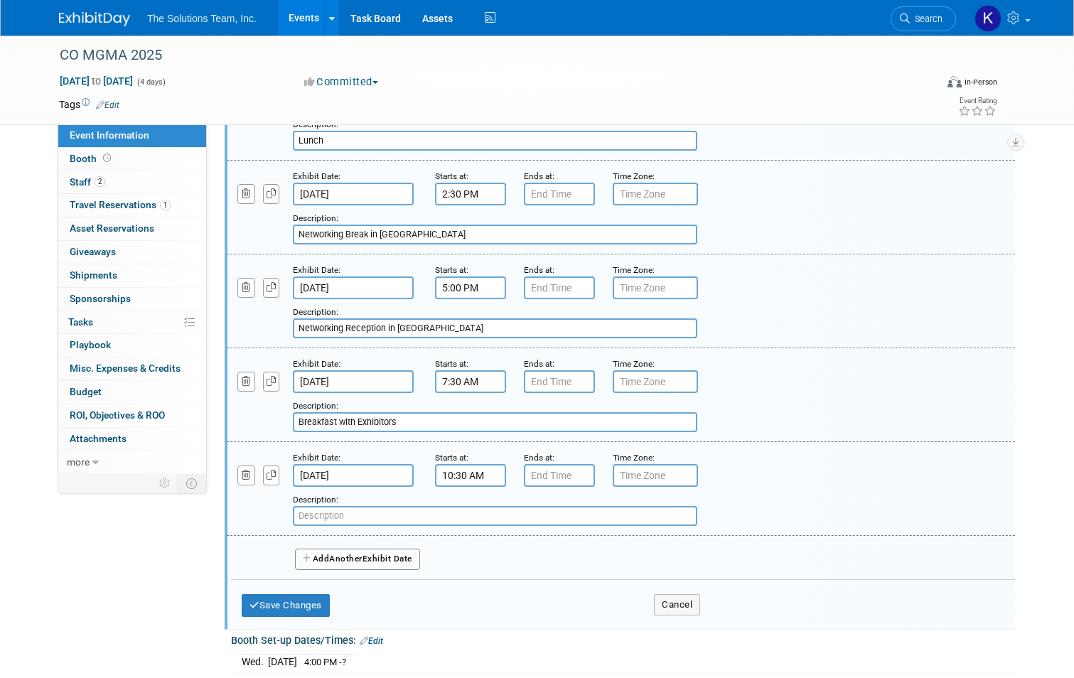
drag, startPoint x: 421, startPoint y: 234, endPoint x: 288, endPoint y: 242, distance: 133.1
click at [293, 242] on input "Networking Break in [GEOGRAPHIC_DATA]" at bounding box center [495, 235] width 404 height 20
click at [306, 506] on div "Description:" at bounding box center [586, 509] width 587 height 34
click at [307, 513] on input "text" at bounding box center [495, 516] width 404 height 20
paste input "Networking Break in [GEOGRAPHIC_DATA]"
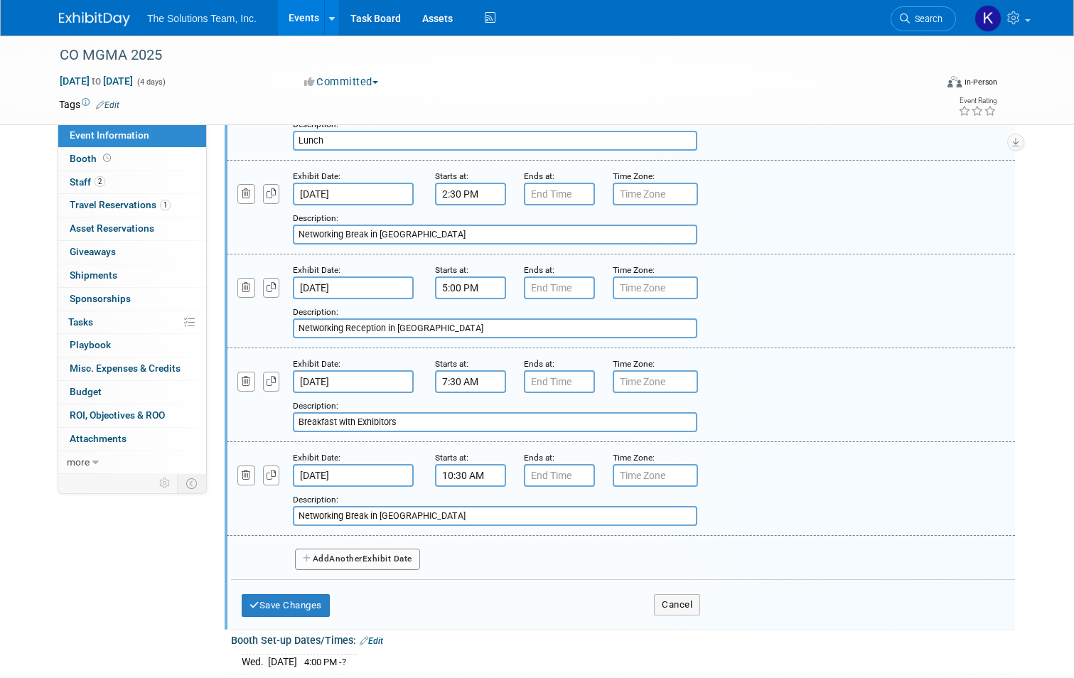
type input "Networking Break in [GEOGRAPHIC_DATA]"
click at [370, 565] on button "Add Another Exhibit Date" at bounding box center [357, 559] width 125 height 21
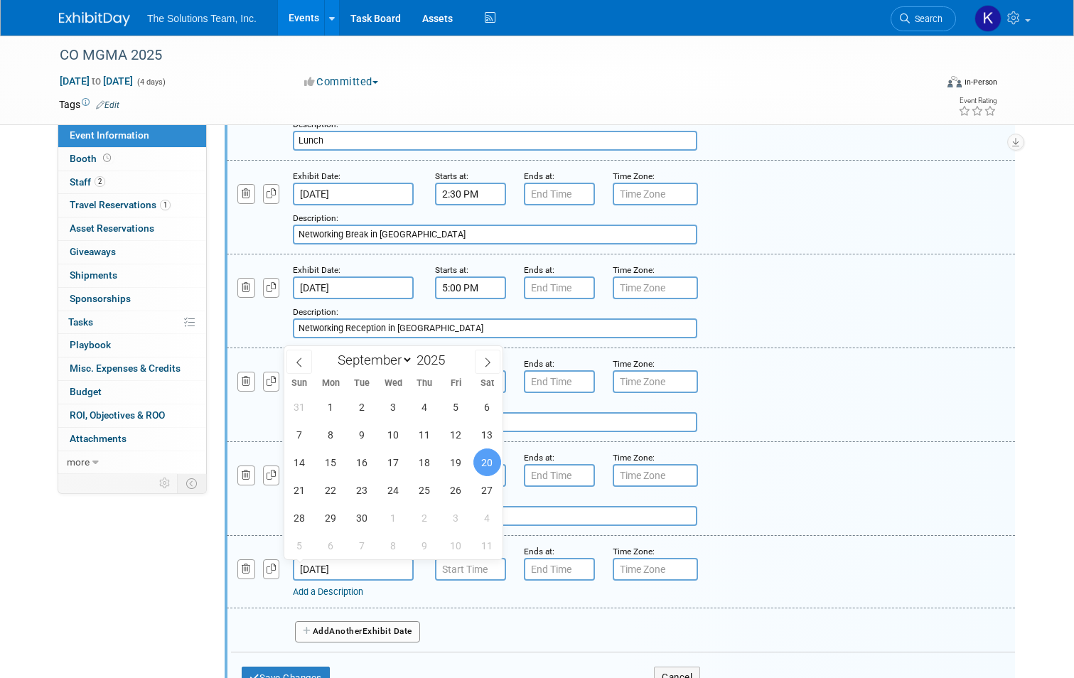
click at [370, 570] on input "[DATE]" at bounding box center [353, 569] width 121 height 23
click at [451, 464] on span "19" at bounding box center [456, 462] width 28 height 28
type input "[DATE]"
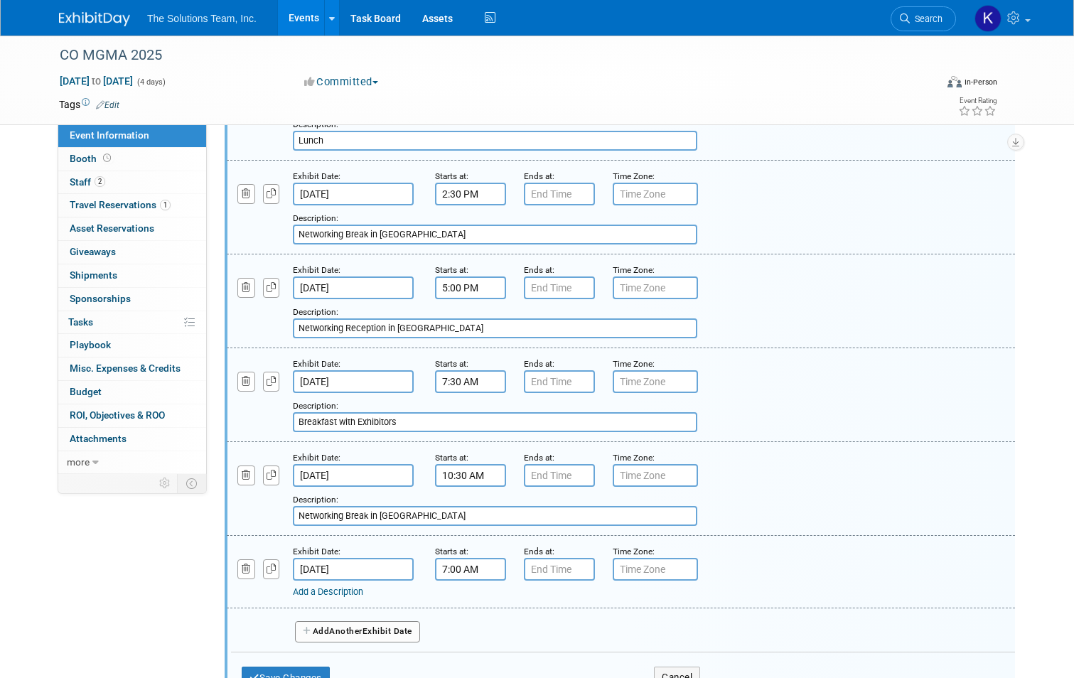
click at [451, 564] on input "7:00 AM" at bounding box center [470, 569] width 71 height 23
click at [462, 605] on span at bounding box center [467, 604] width 25 height 25
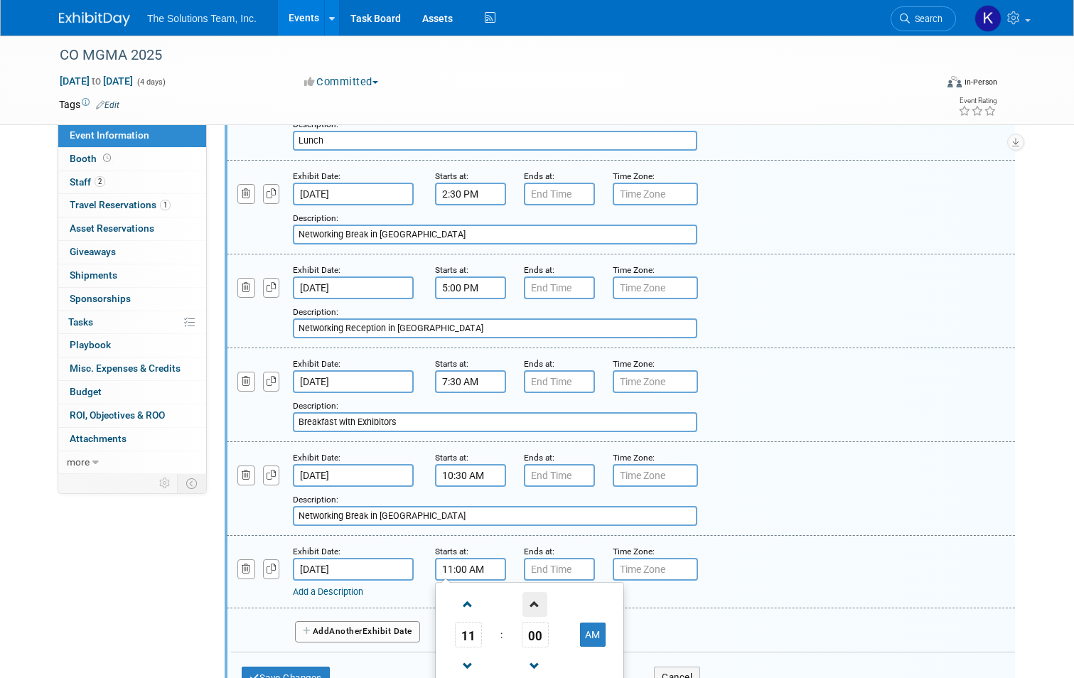
click at [523, 604] on span at bounding box center [534, 604] width 25 height 25
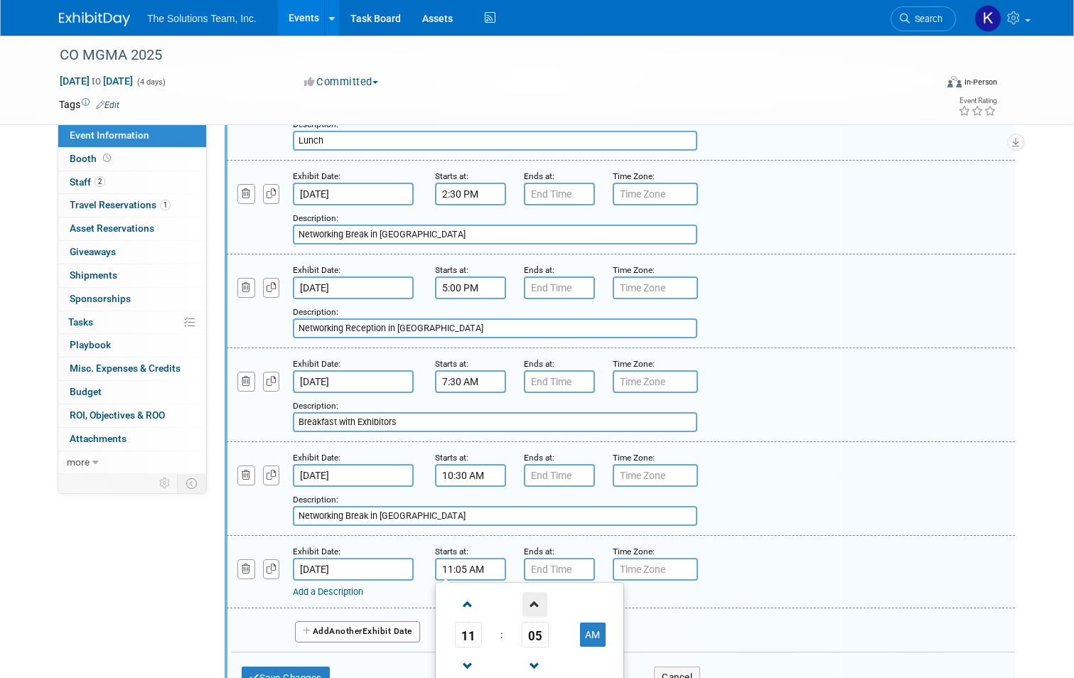
click at [523, 604] on span at bounding box center [534, 604] width 25 height 25
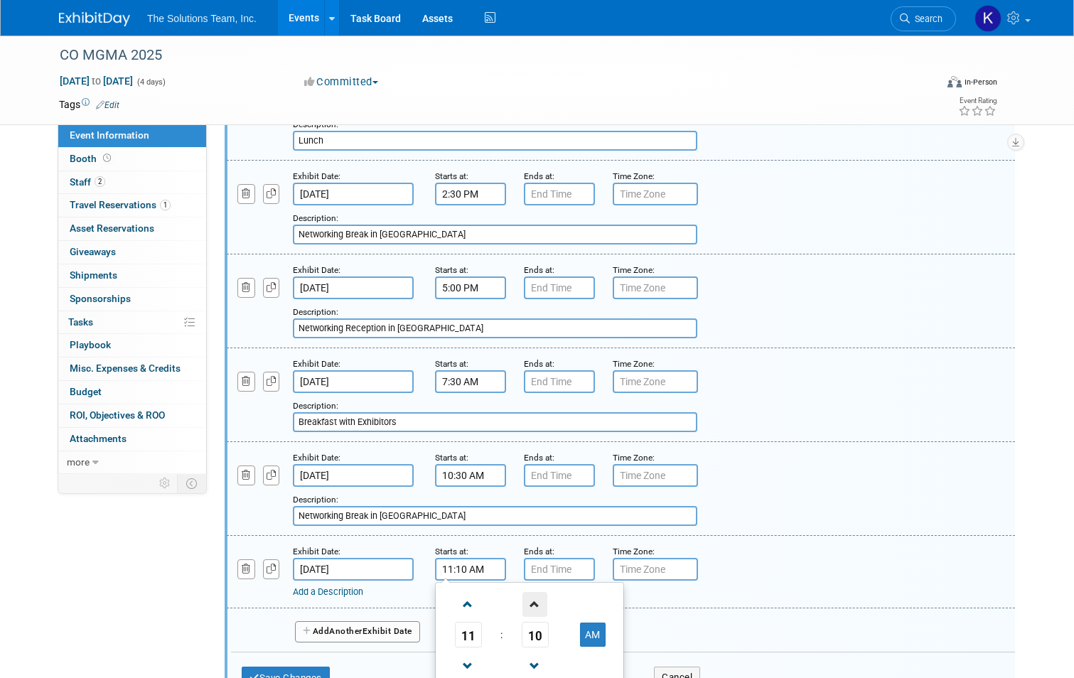
click at [523, 604] on span at bounding box center [534, 604] width 25 height 25
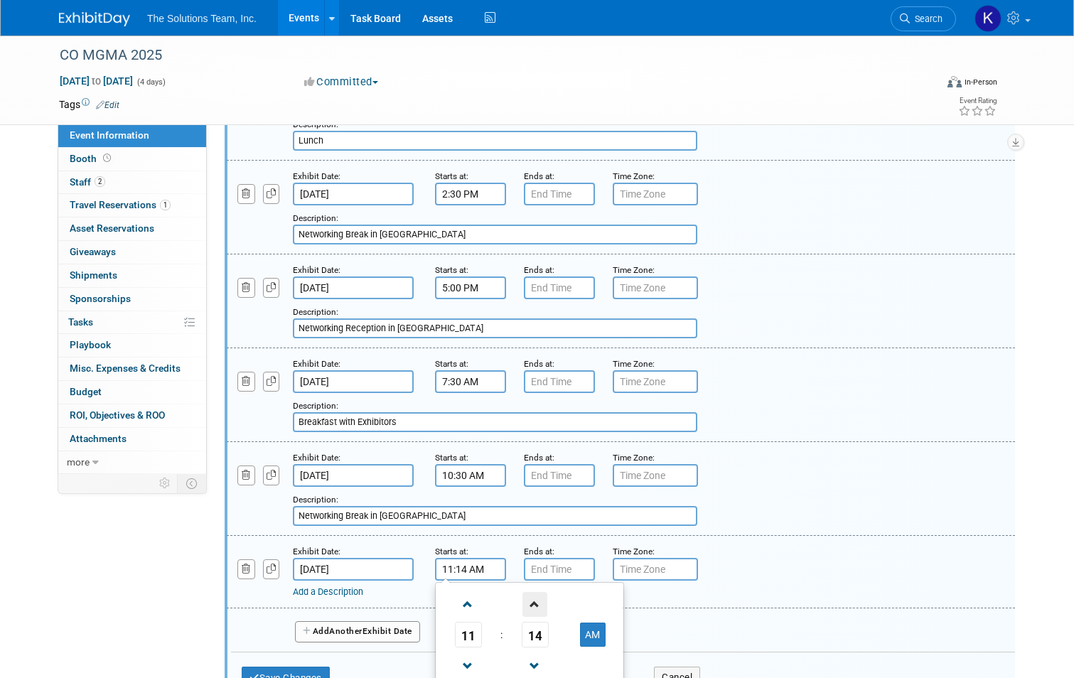
type input "11:15 AM"
click at [761, 609] on div "Add Another Exhibit Date" at bounding box center [623, 627] width 784 height 38
click at [338, 588] on link "Add a Description" at bounding box center [328, 591] width 70 height 11
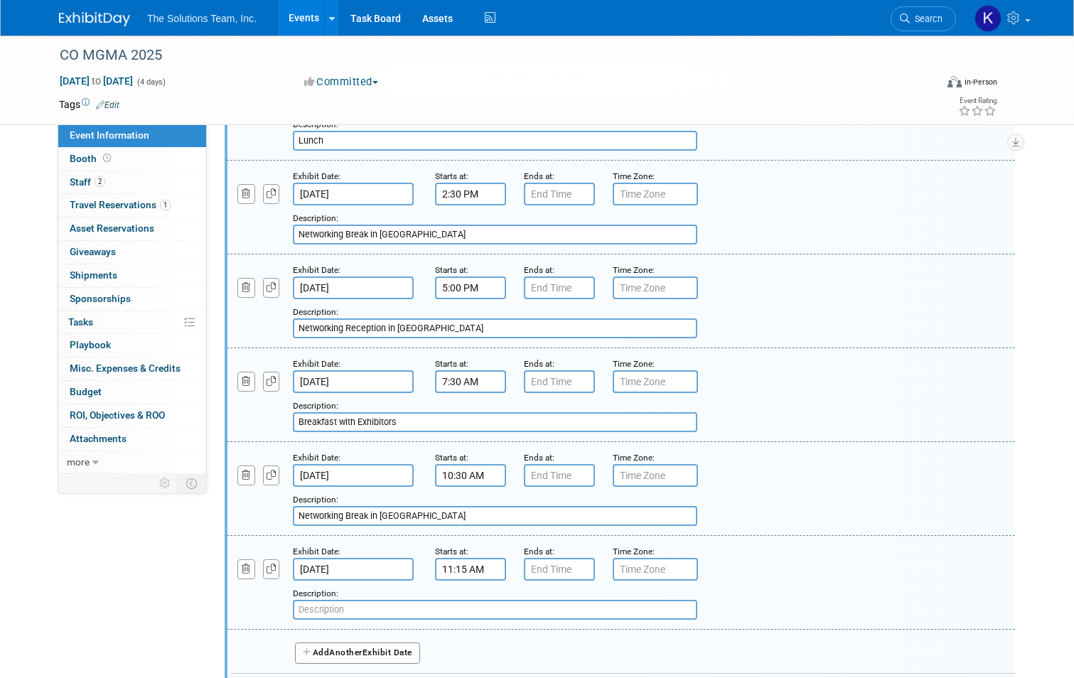
click at [347, 609] on input "text" at bounding box center [495, 610] width 404 height 20
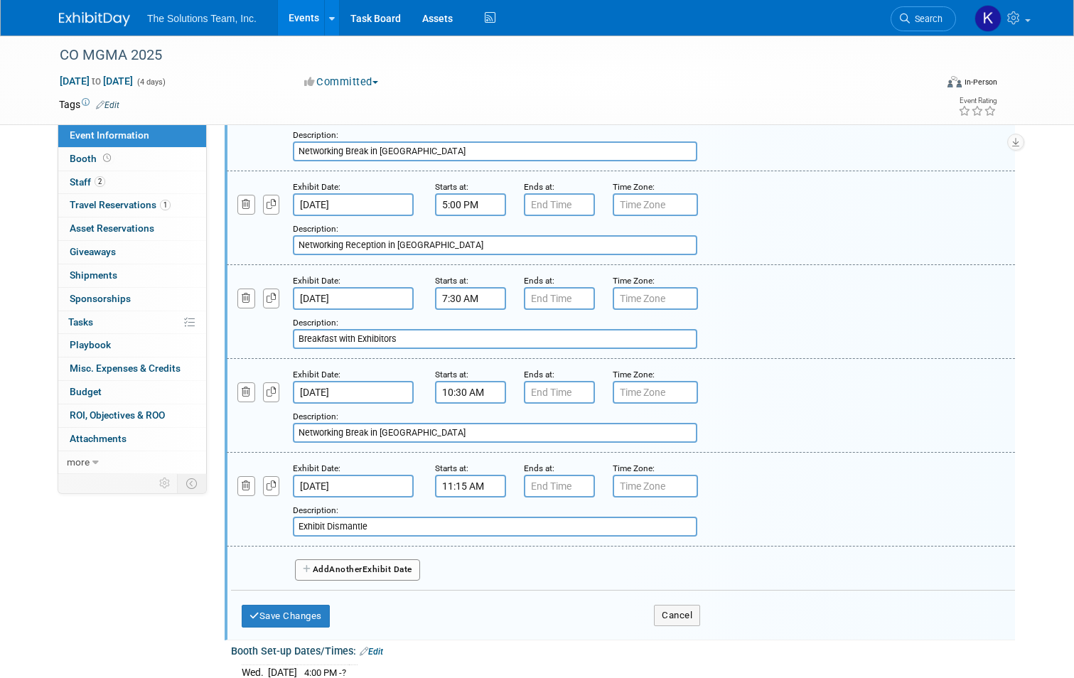
scroll to position [640, 0]
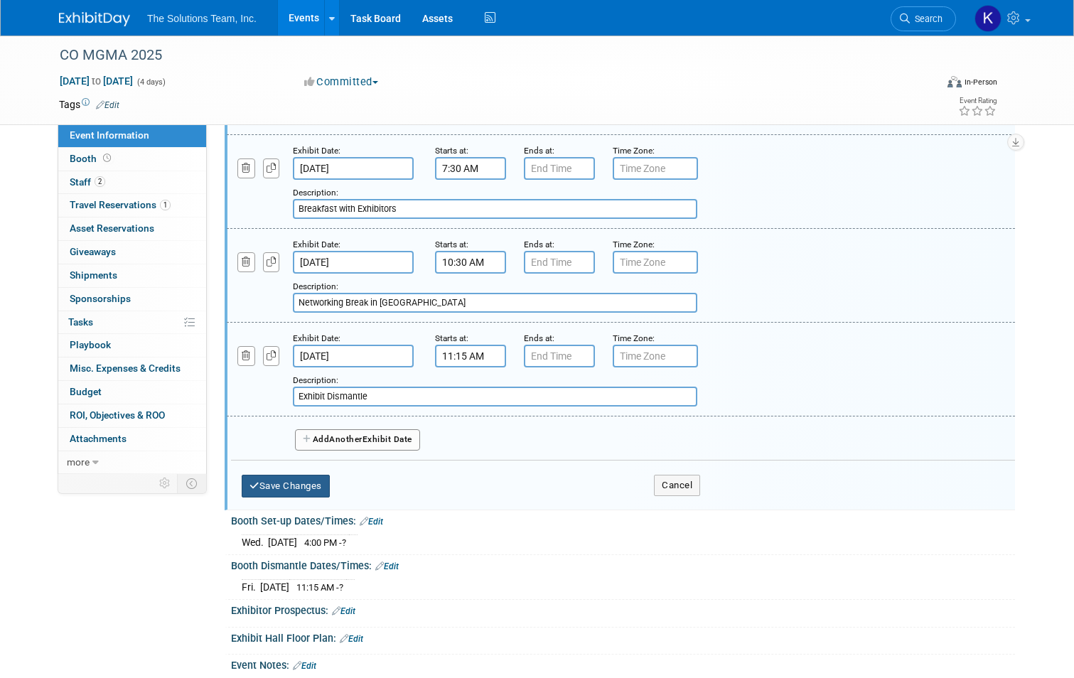
type input "Exhibit Dismantle"
click at [304, 492] on button "Save Changes" at bounding box center [286, 486] width 88 height 23
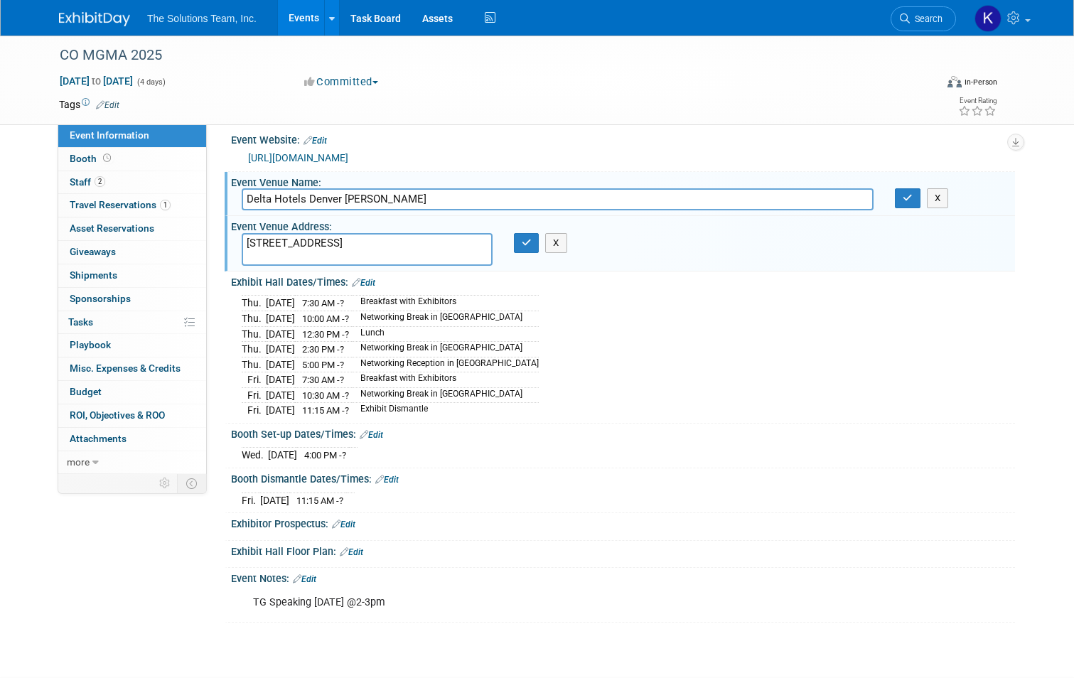
click at [367, 281] on link "Edit" at bounding box center [363, 283] width 23 height 10
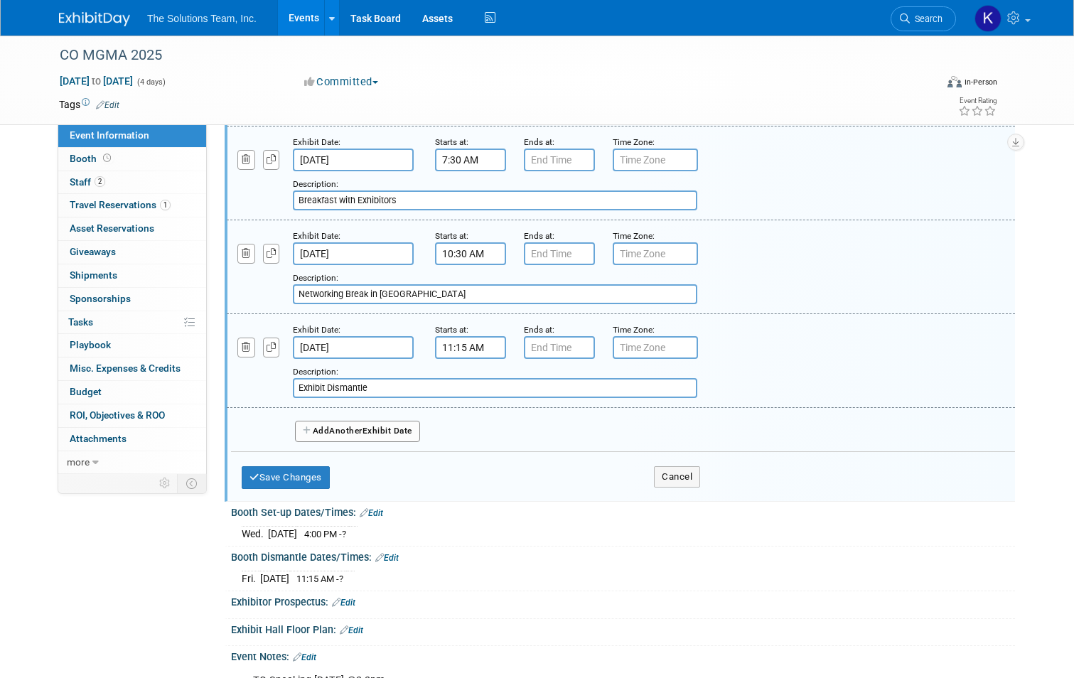
scroll to position [650, 0]
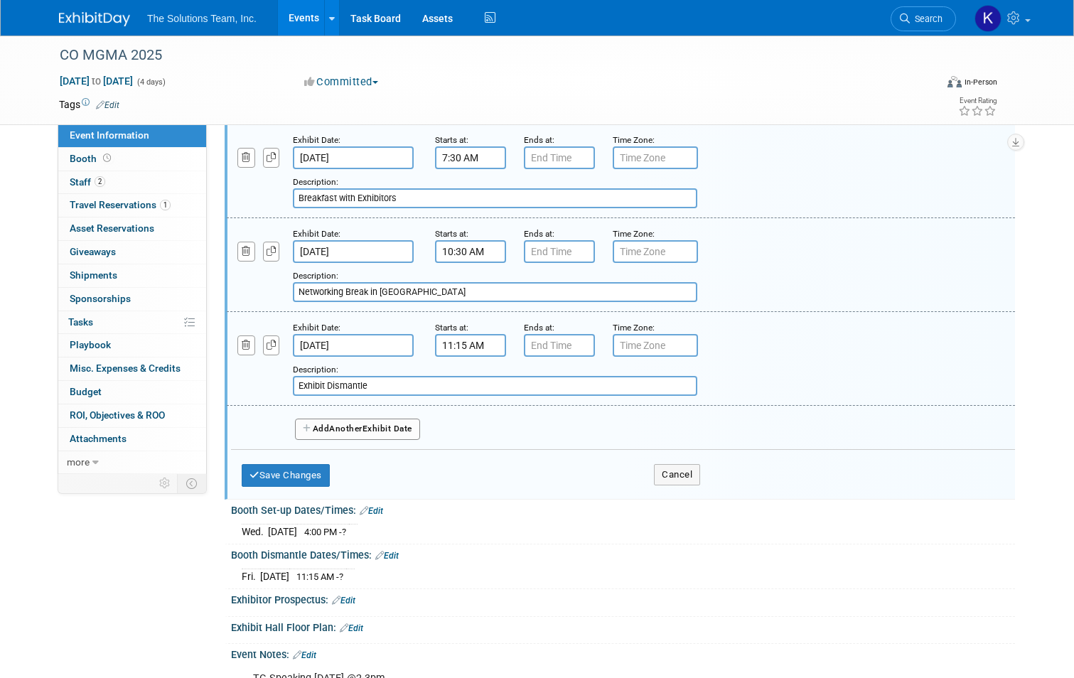
click at [370, 425] on button "Add Another Exhibit Date" at bounding box center [357, 429] width 125 height 21
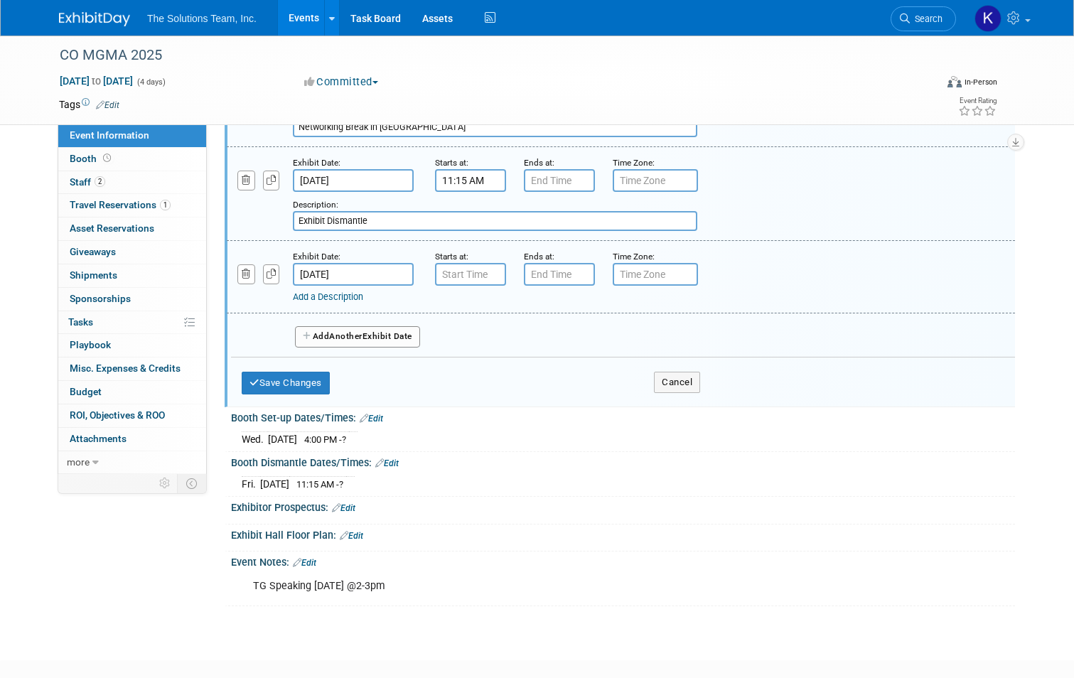
scroll to position [683, 0]
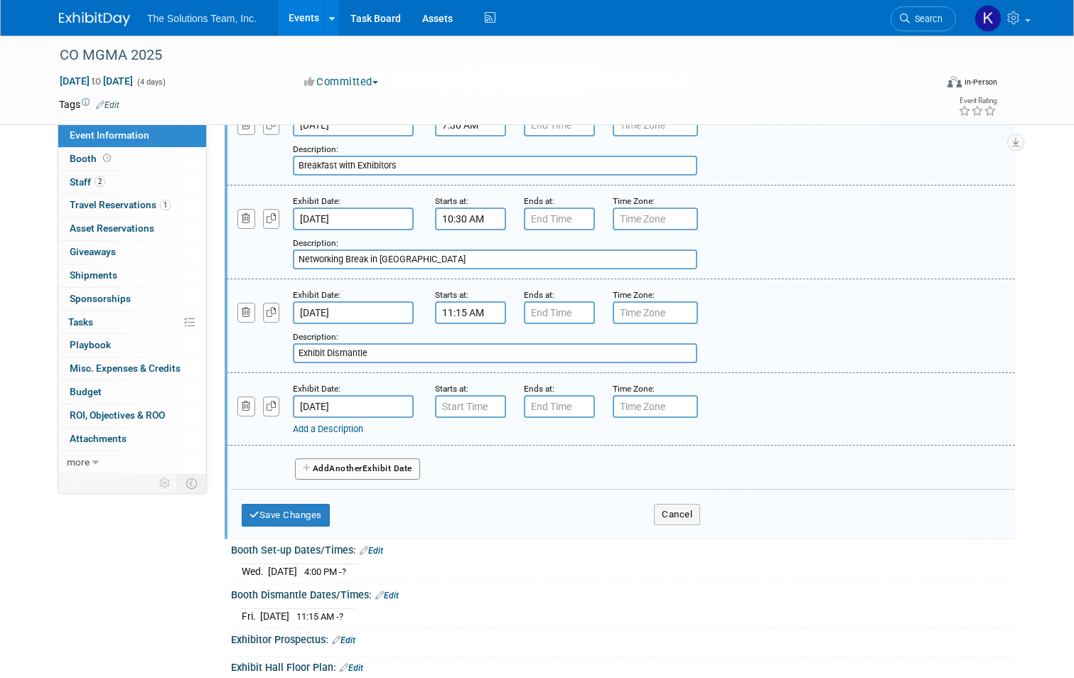
click at [321, 467] on button "Add Another Exhibit Date" at bounding box center [357, 468] width 125 height 21
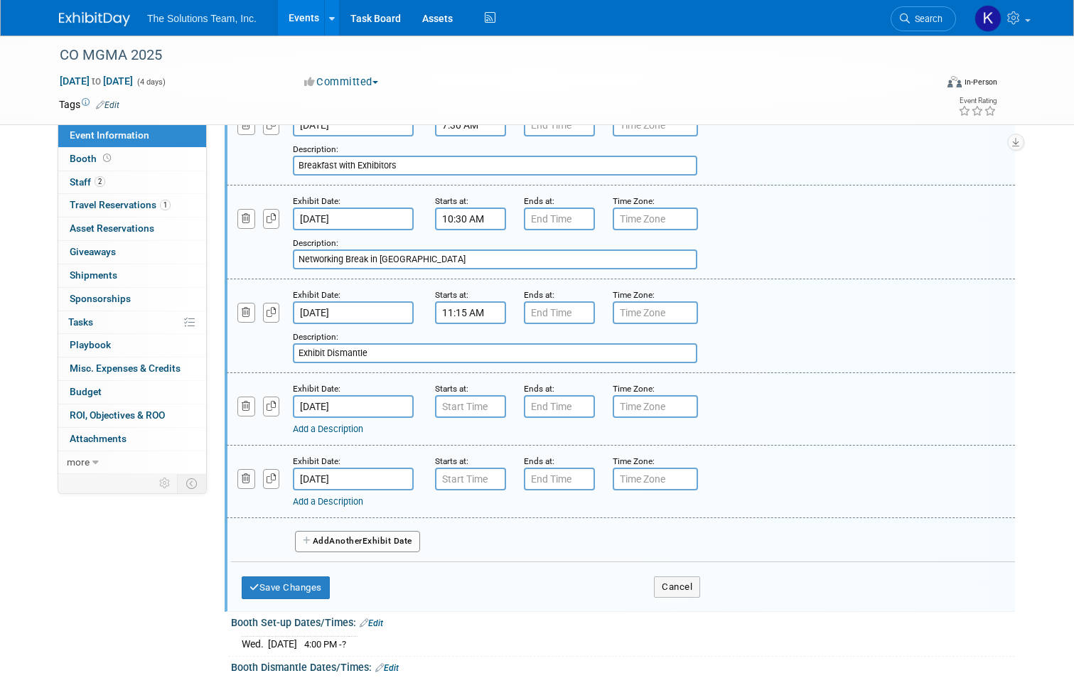
click at [237, 473] on button "button" at bounding box center [246, 478] width 18 height 19
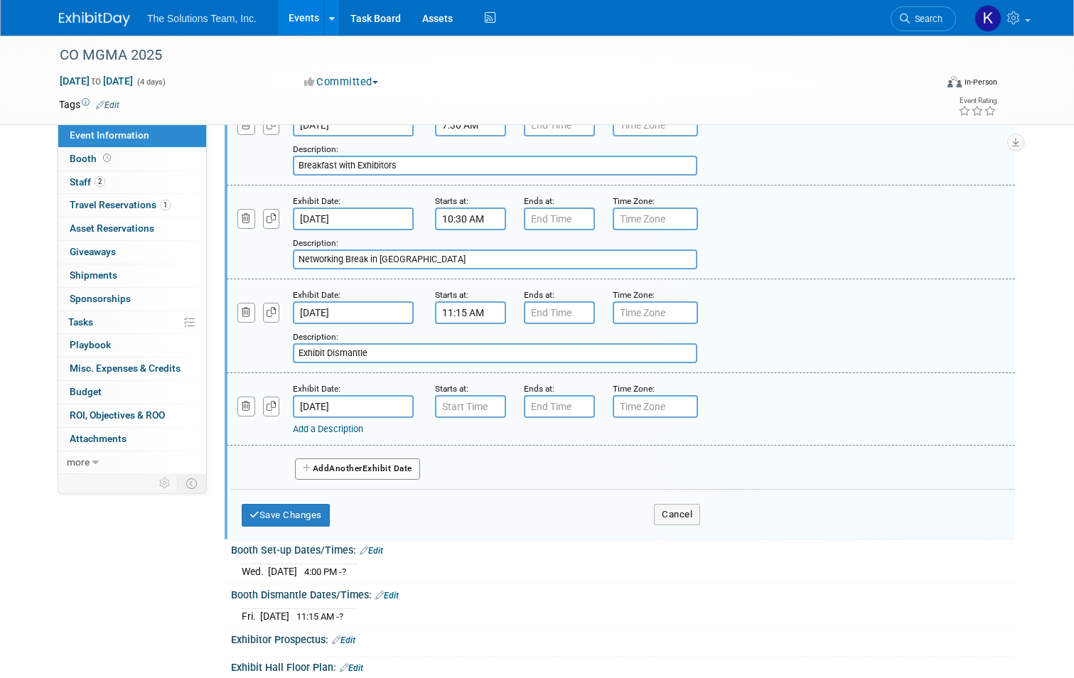
click at [342, 401] on input "[DATE]" at bounding box center [353, 406] width 121 height 23
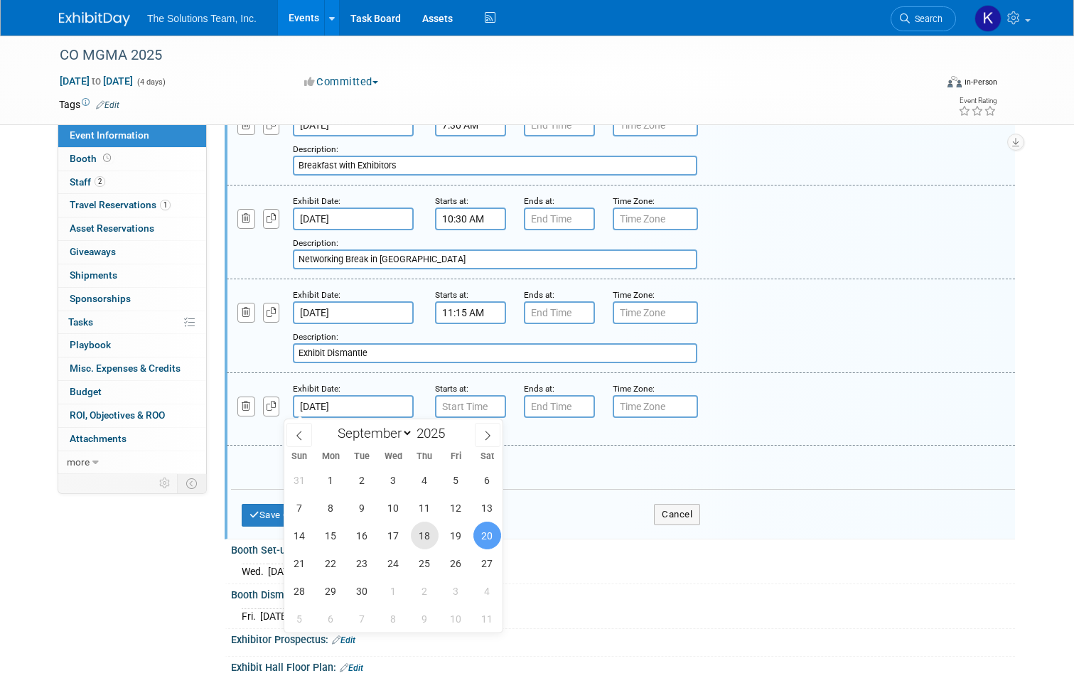
click at [420, 537] on span "18" at bounding box center [425, 536] width 28 height 28
type input "[DATE]"
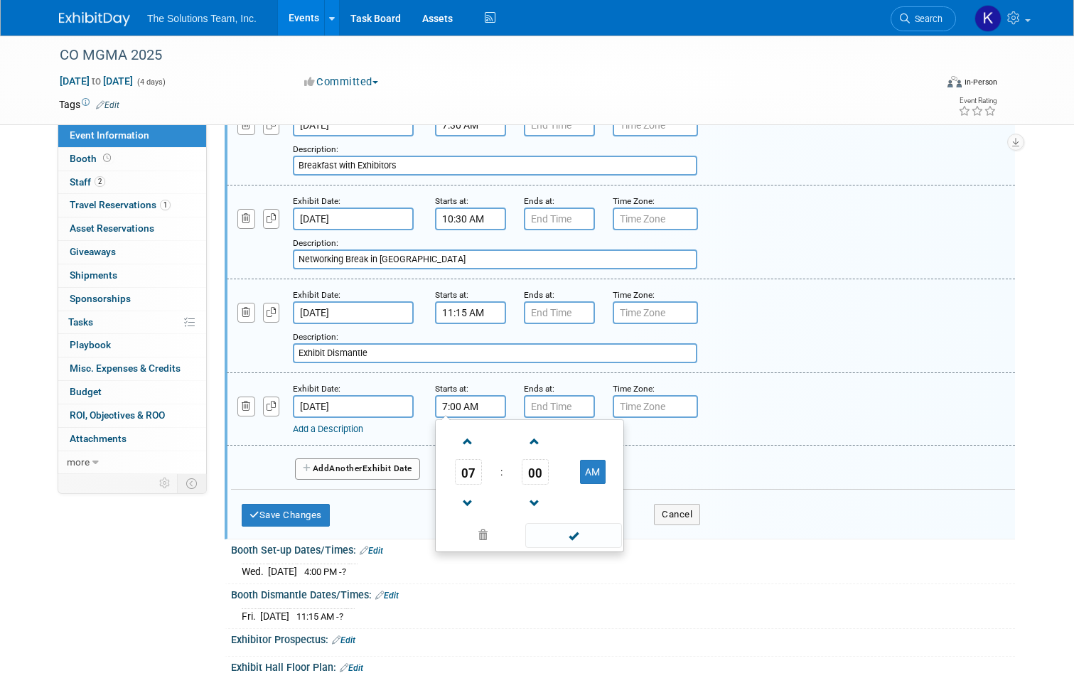
click at [458, 399] on input "7:00 AM" at bounding box center [470, 406] width 71 height 23
click at [455, 444] on span at bounding box center [467, 441] width 25 height 25
click at [455, 507] on span at bounding box center [467, 503] width 25 height 25
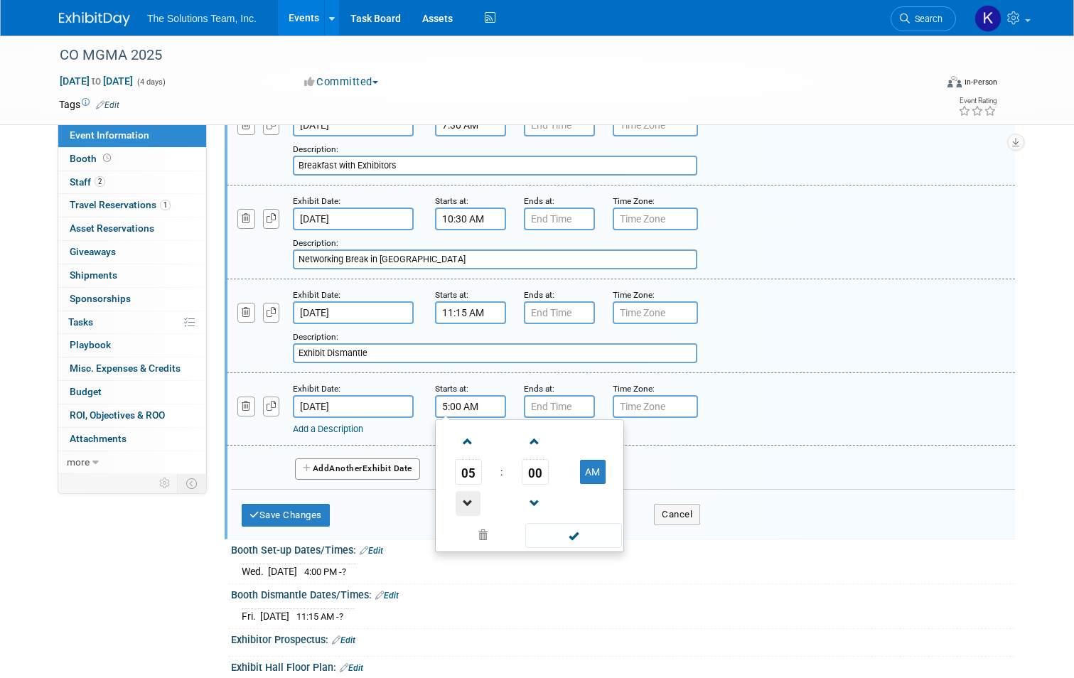
click at [455, 507] on span at bounding box center [467, 503] width 25 height 25
click at [580, 474] on button "AM" at bounding box center [593, 472] width 26 height 24
type input "2:00 PM"
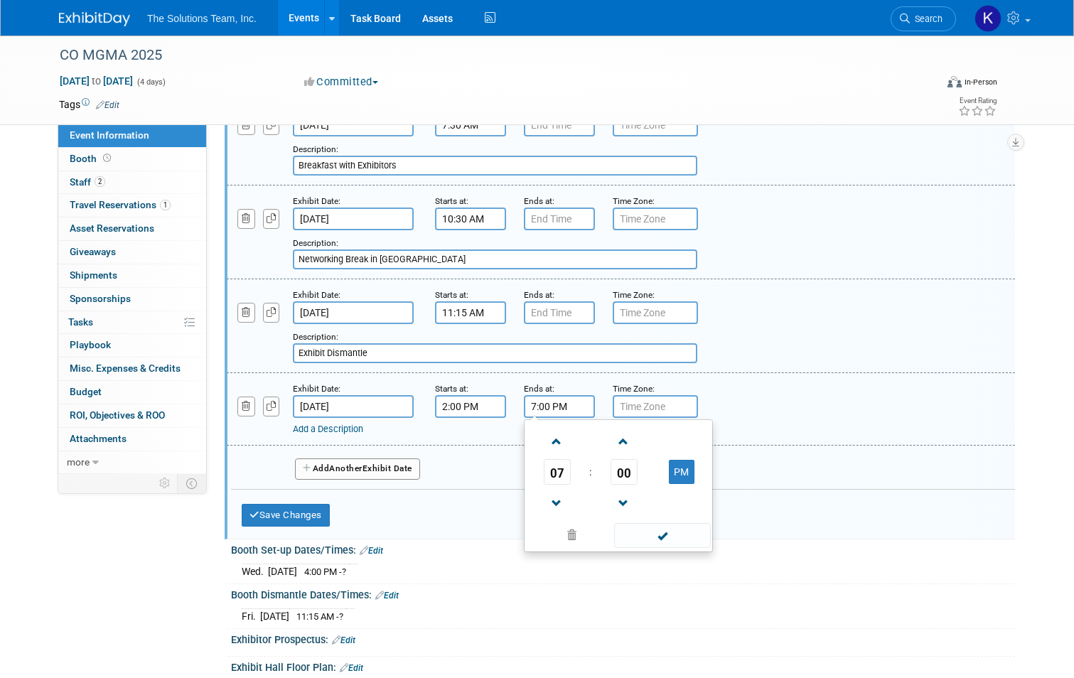
click at [544, 404] on input "7:00 PM" at bounding box center [559, 406] width 71 height 23
click at [544, 443] on span at bounding box center [556, 441] width 25 height 25
click at [560, 496] on span at bounding box center [556, 503] width 25 height 25
click at [559, 496] on span at bounding box center [556, 503] width 25 height 25
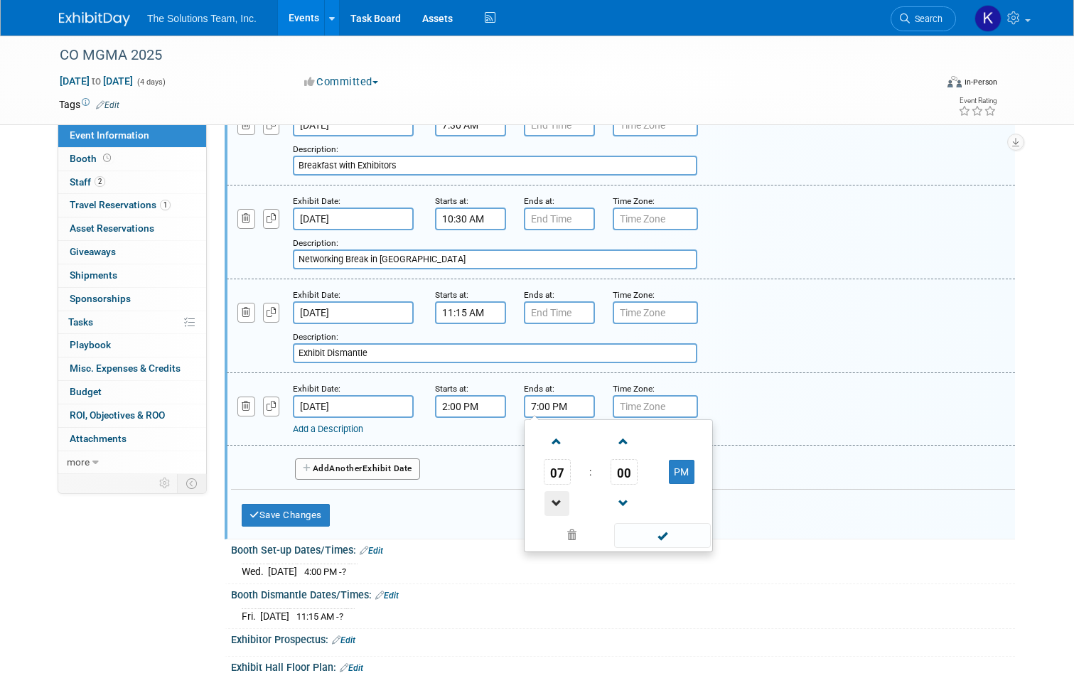
click at [559, 496] on span at bounding box center [556, 503] width 25 height 25
type input "3:00 PM"
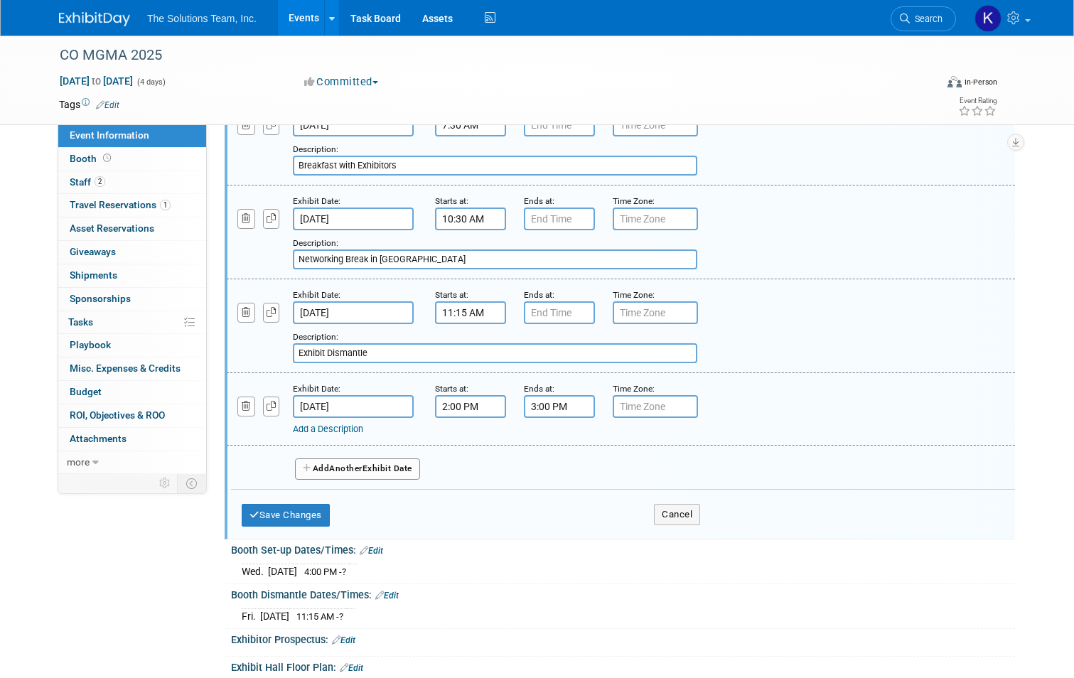
click at [350, 428] on link "Add a Description" at bounding box center [328, 429] width 70 height 11
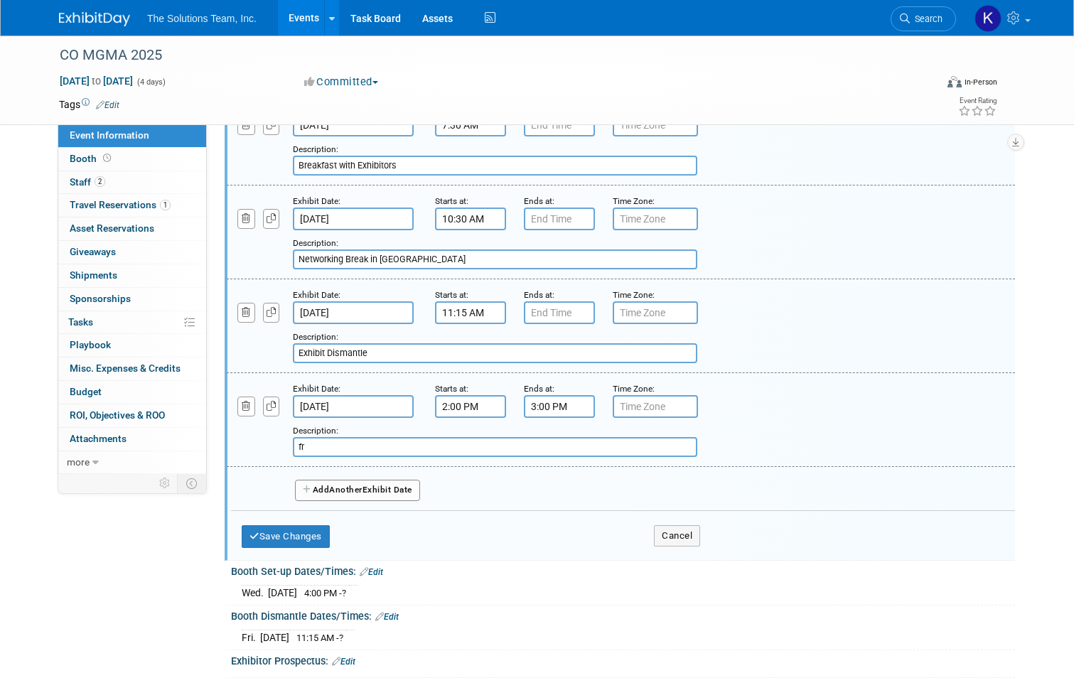
type input "f"
type input "From Chaos to Control: Guide to IT Resilience- [PERSON_NAME]"
click at [298, 537] on button "Save Changes" at bounding box center [286, 536] width 88 height 23
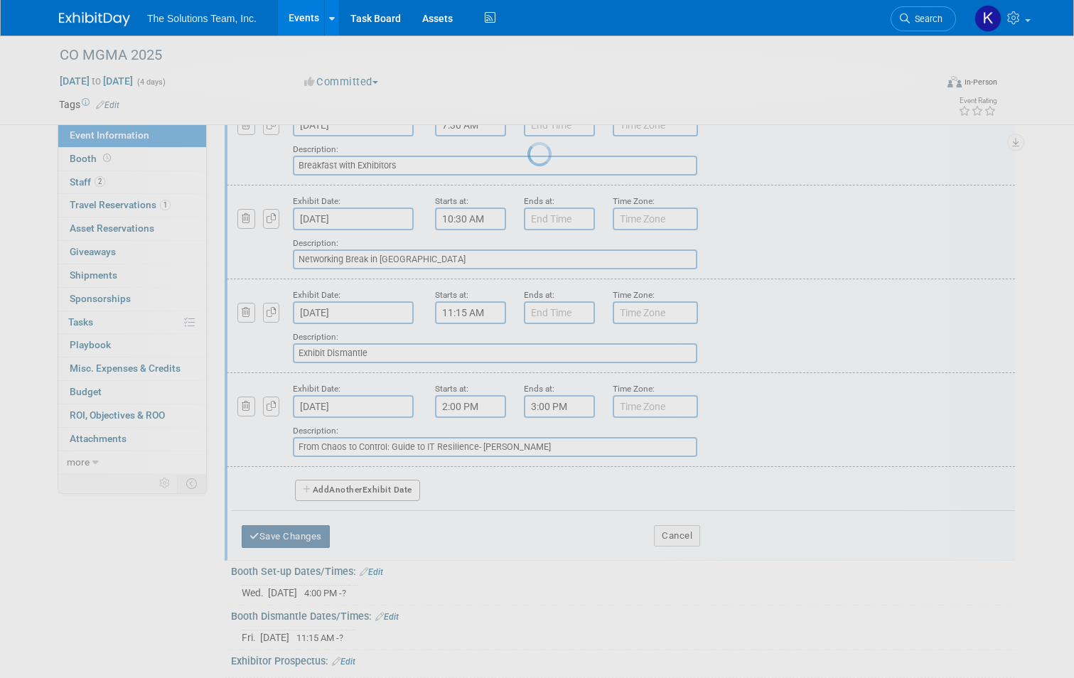
scroll to position [11, 0]
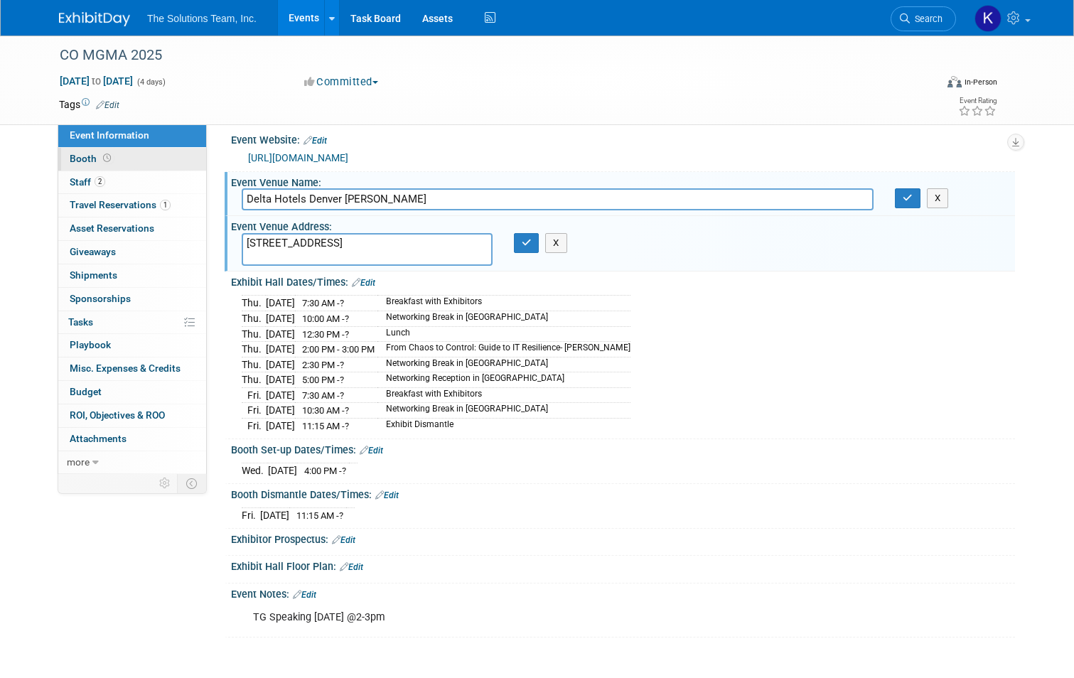
click at [107, 156] on link "Booth" at bounding box center [132, 159] width 148 height 23
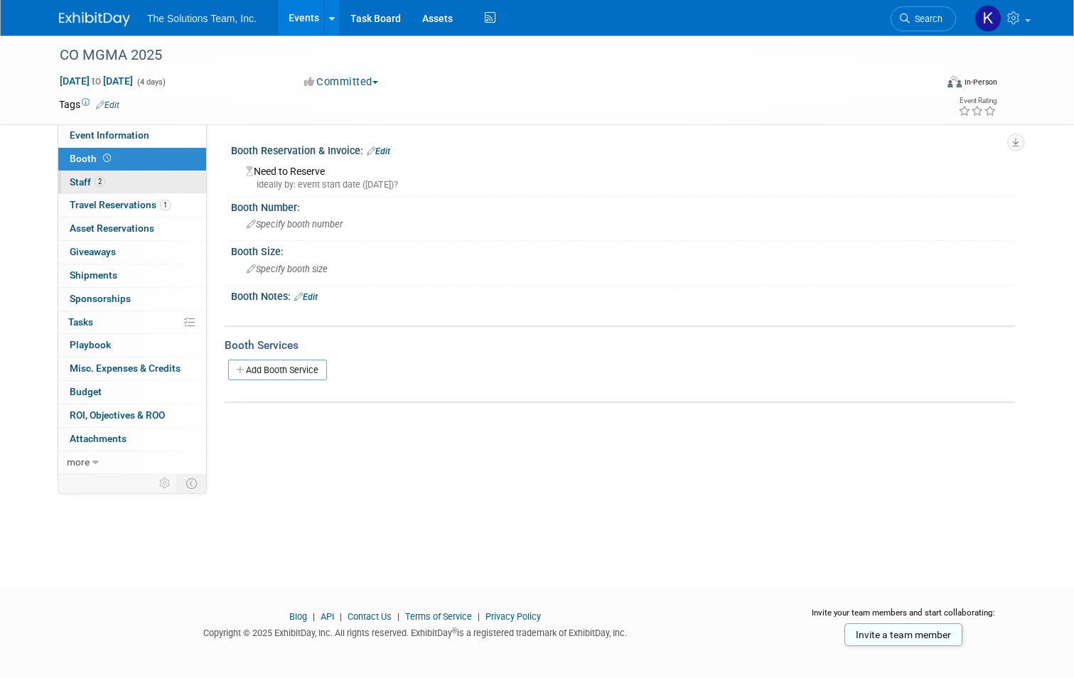
click at [115, 181] on link "2 Staff 2" at bounding box center [132, 182] width 148 height 23
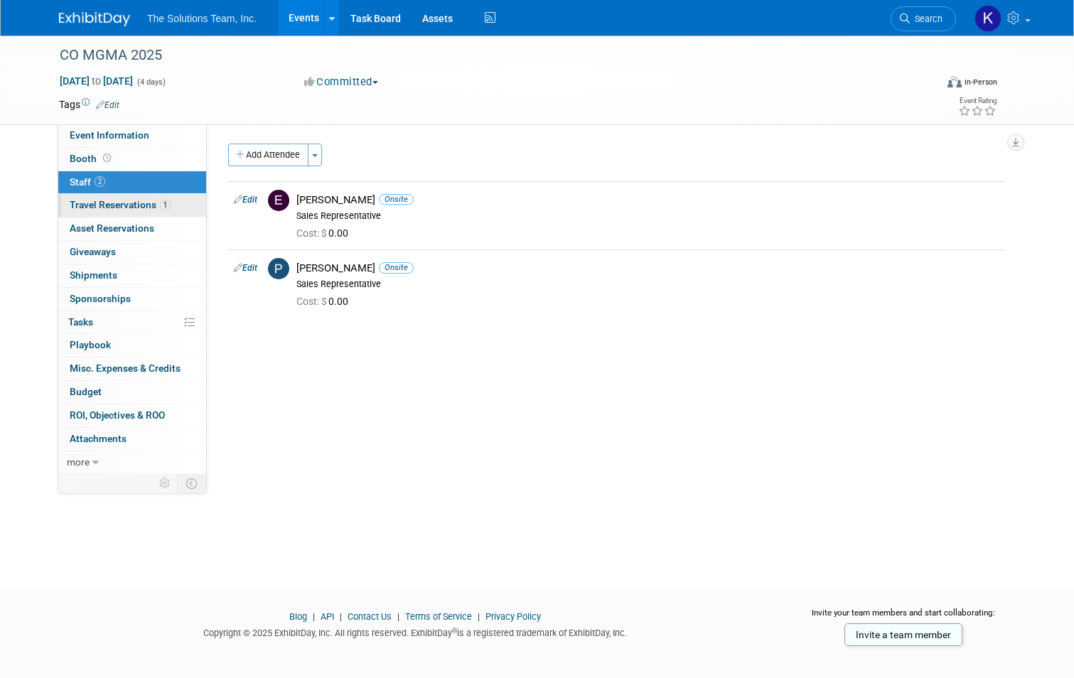
click at [117, 205] on span "Travel Reservations 1" at bounding box center [120, 204] width 101 height 11
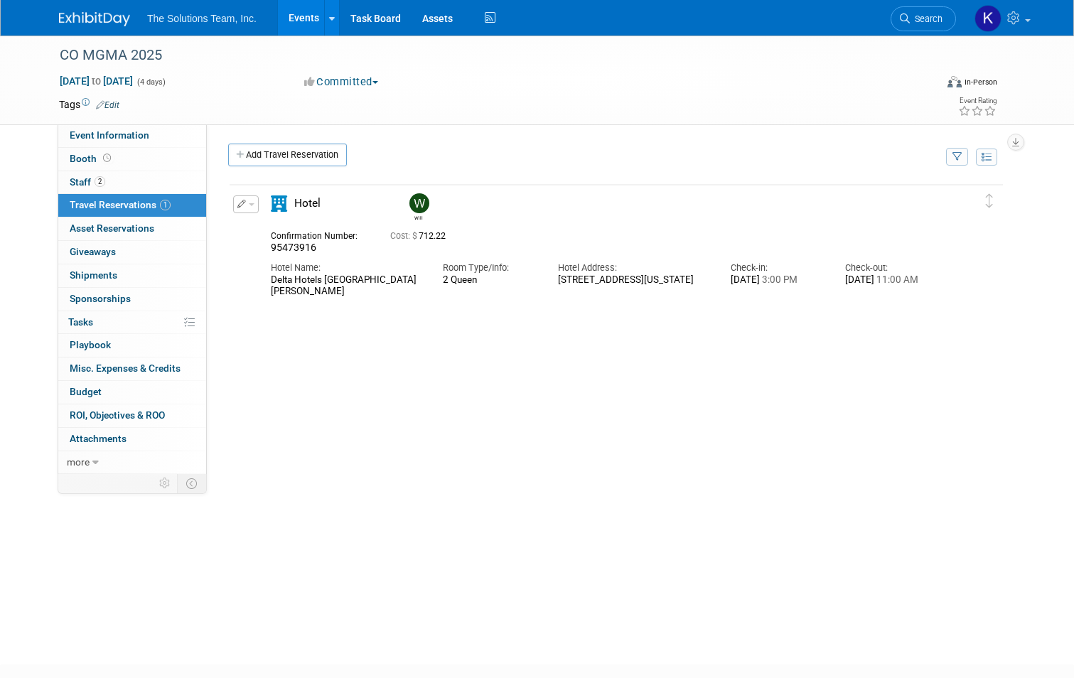
click at [237, 211] on button "button" at bounding box center [246, 204] width 26 height 18
click at [303, 251] on span "Delete Reservation" at bounding box center [303, 252] width 88 height 11
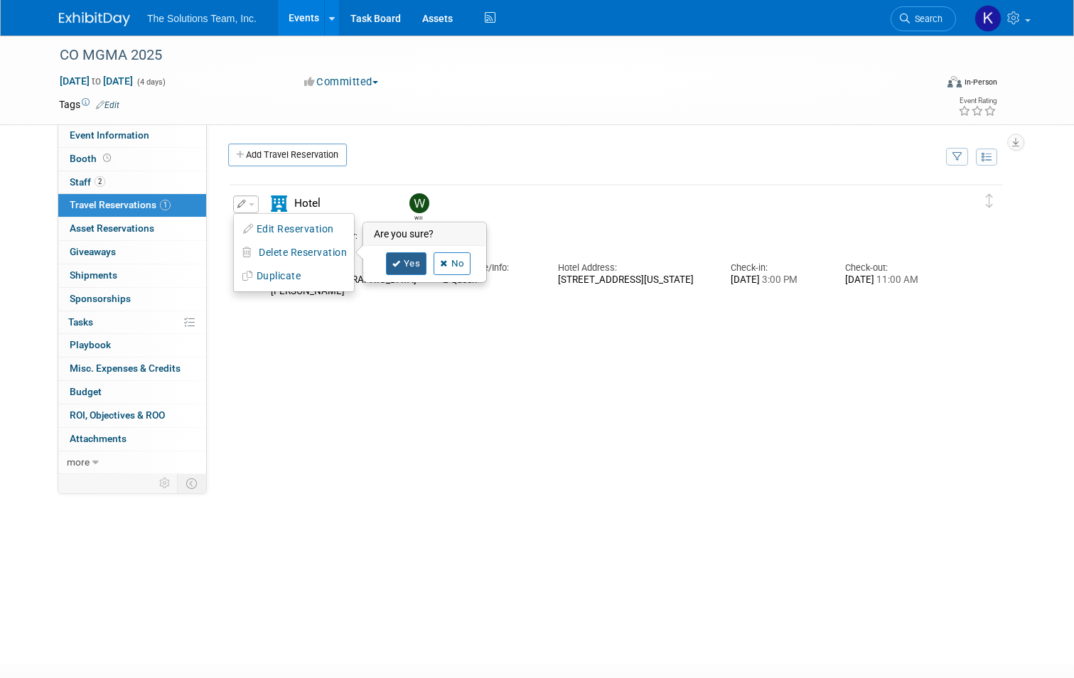
click at [404, 267] on link "Yes" at bounding box center [406, 263] width 41 height 23
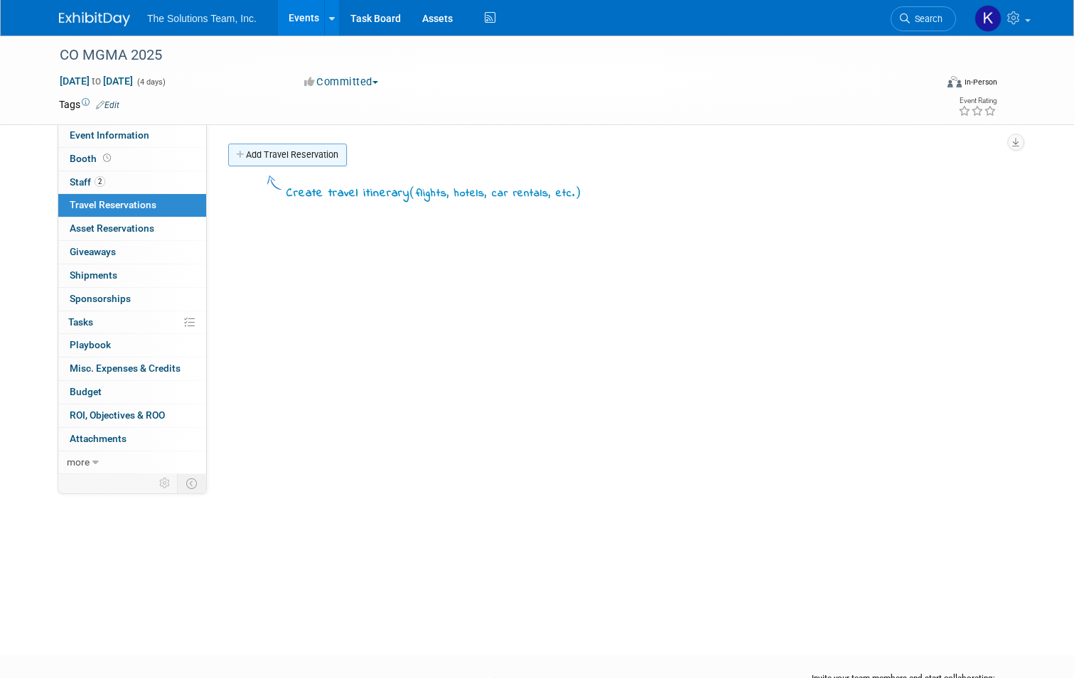
click at [277, 153] on link "Add Travel Reservation" at bounding box center [287, 155] width 119 height 23
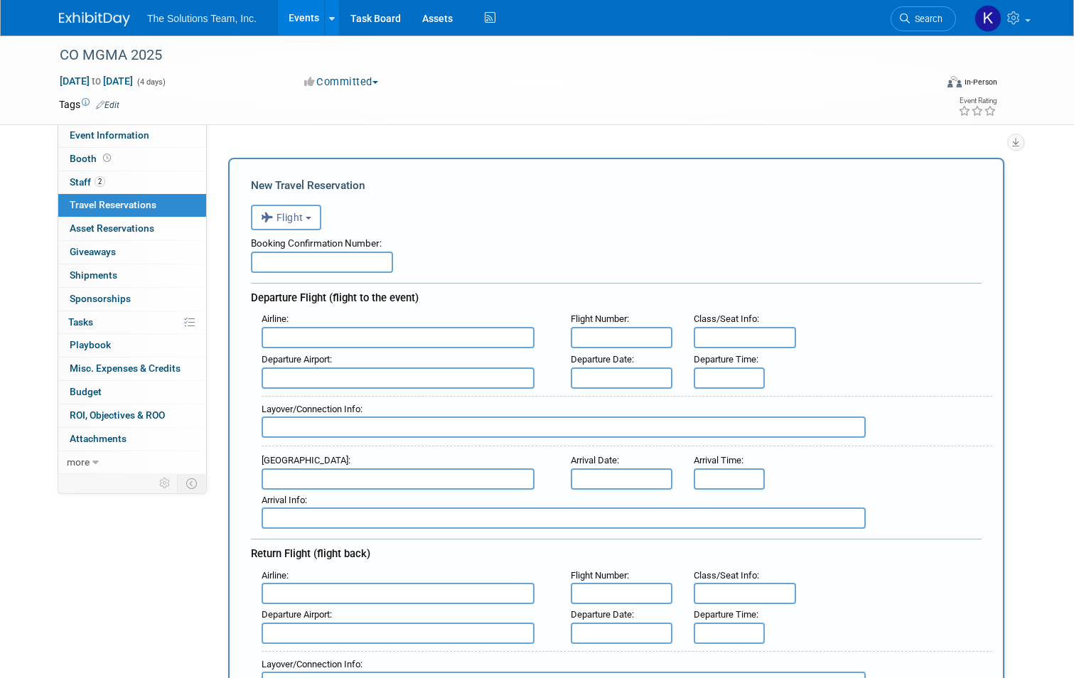
click at [286, 255] on input "text" at bounding box center [322, 262] width 142 height 21
type input "HTWWZL"
click at [286, 341] on input "text" at bounding box center [398, 337] width 273 height 21
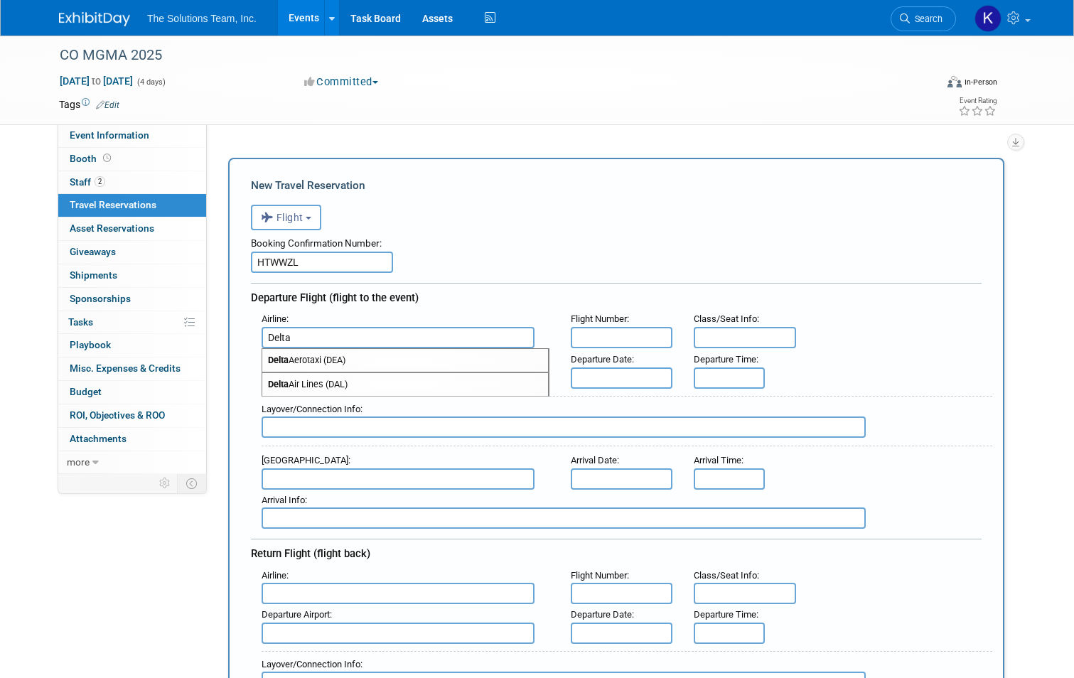
click at [345, 382] on span "Delta Air Lines (DAL)" at bounding box center [405, 384] width 286 height 23
type input "Delta Air Lines (DAL)"
click at [606, 343] on input "text" at bounding box center [622, 337] width 102 height 21
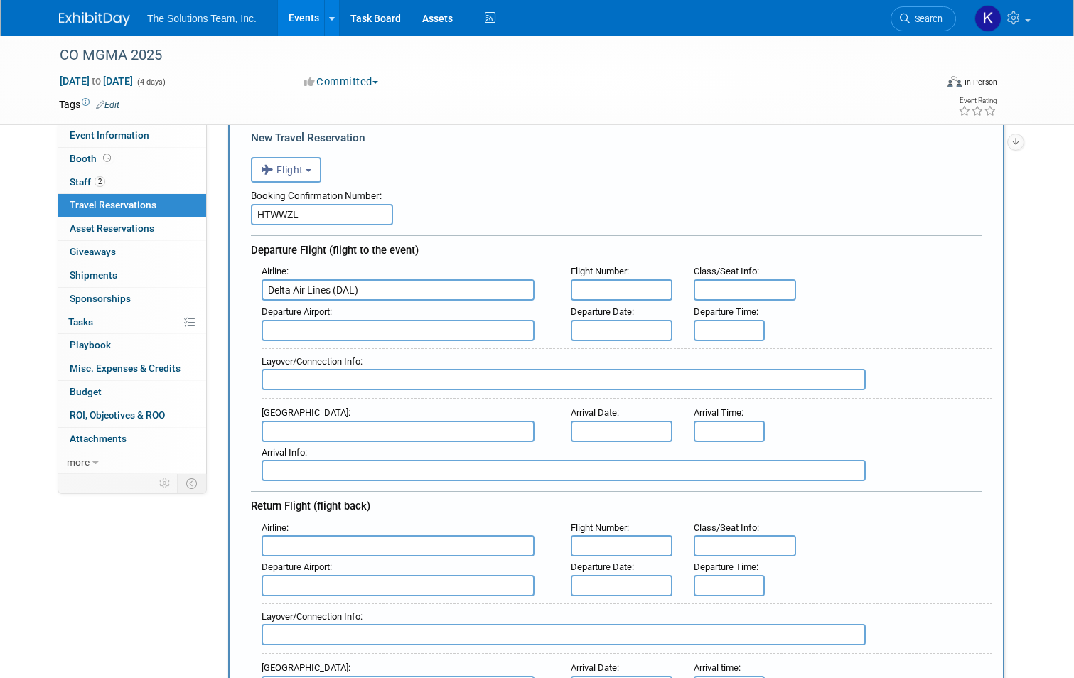
scroll to position [71, 0]
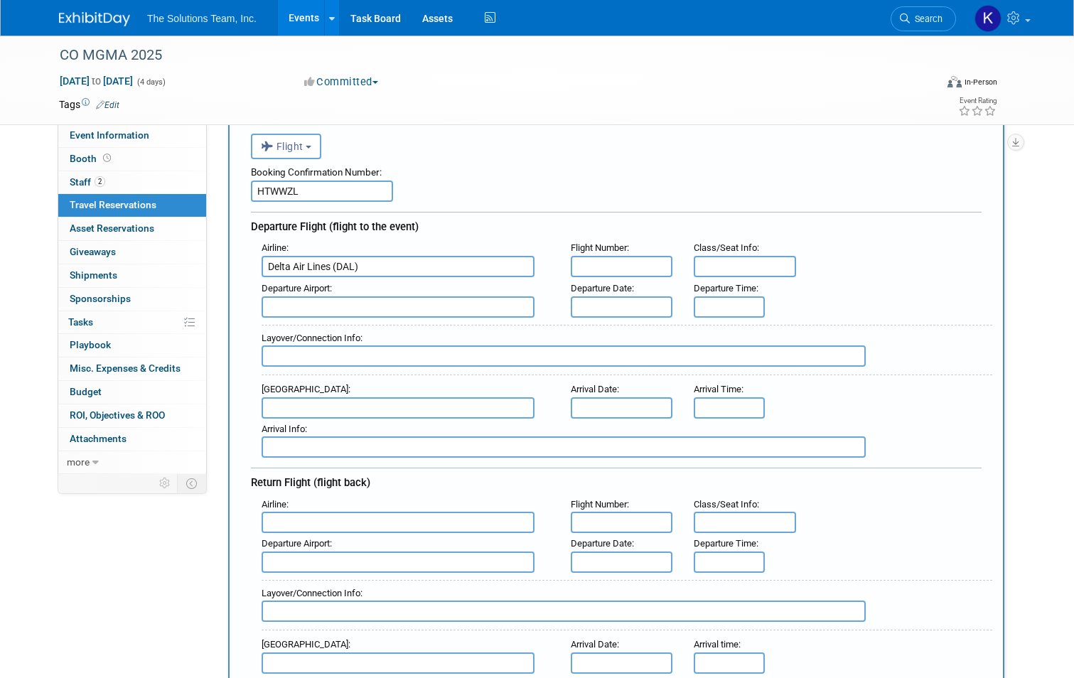
click at [621, 300] on input "text" at bounding box center [622, 306] width 102 height 21
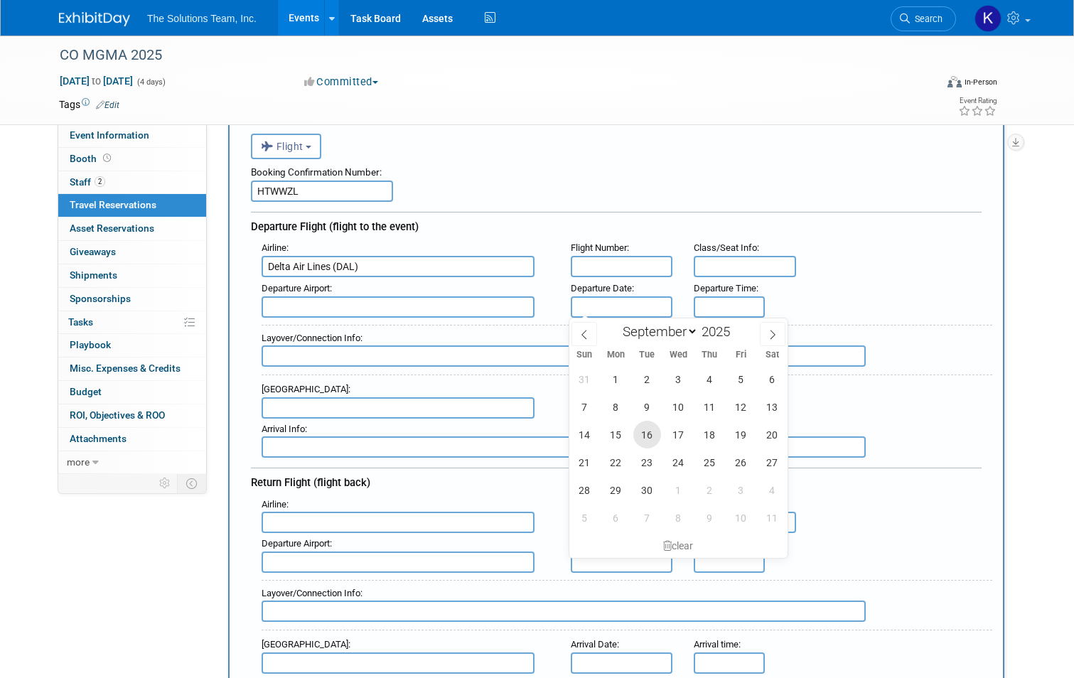
click at [658, 434] on span "16" at bounding box center [647, 435] width 28 height 28
type input "[DATE]"
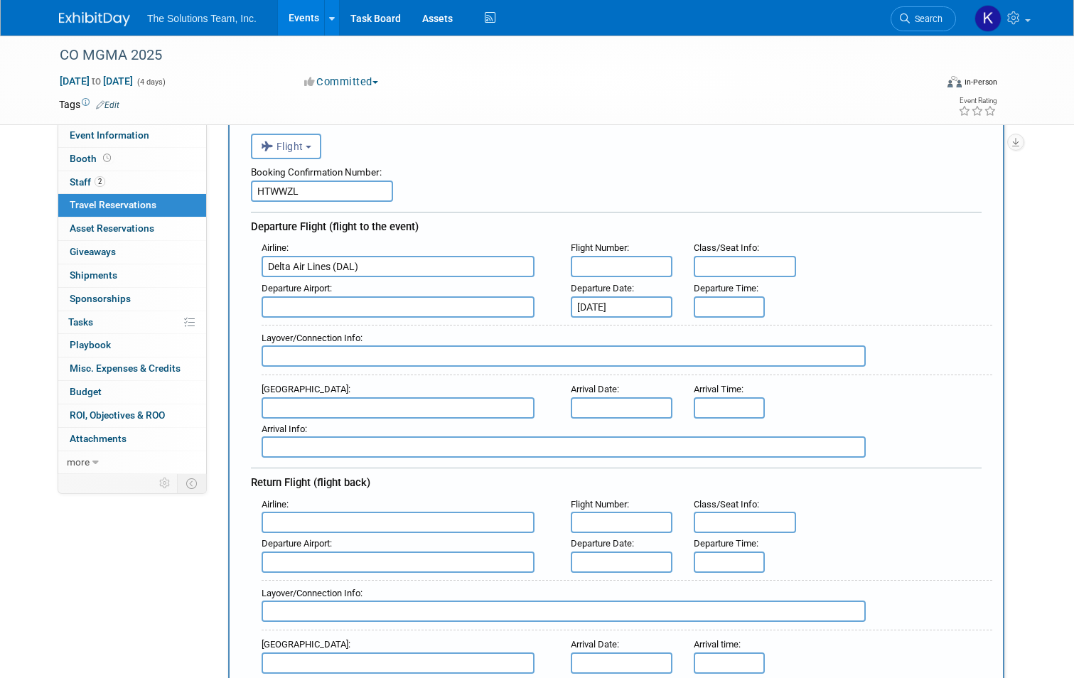
type input "8:00 AM"
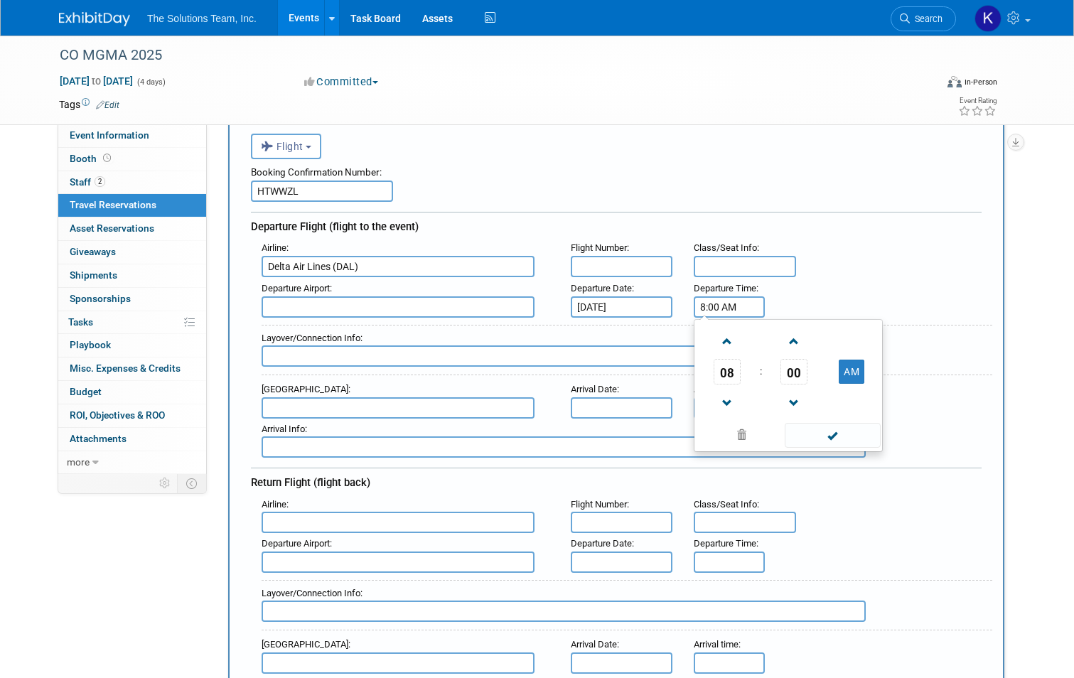
click at [716, 305] on input "8:00 AM" at bounding box center [729, 306] width 71 height 21
click at [295, 358] on input "text" at bounding box center [564, 355] width 604 height 21
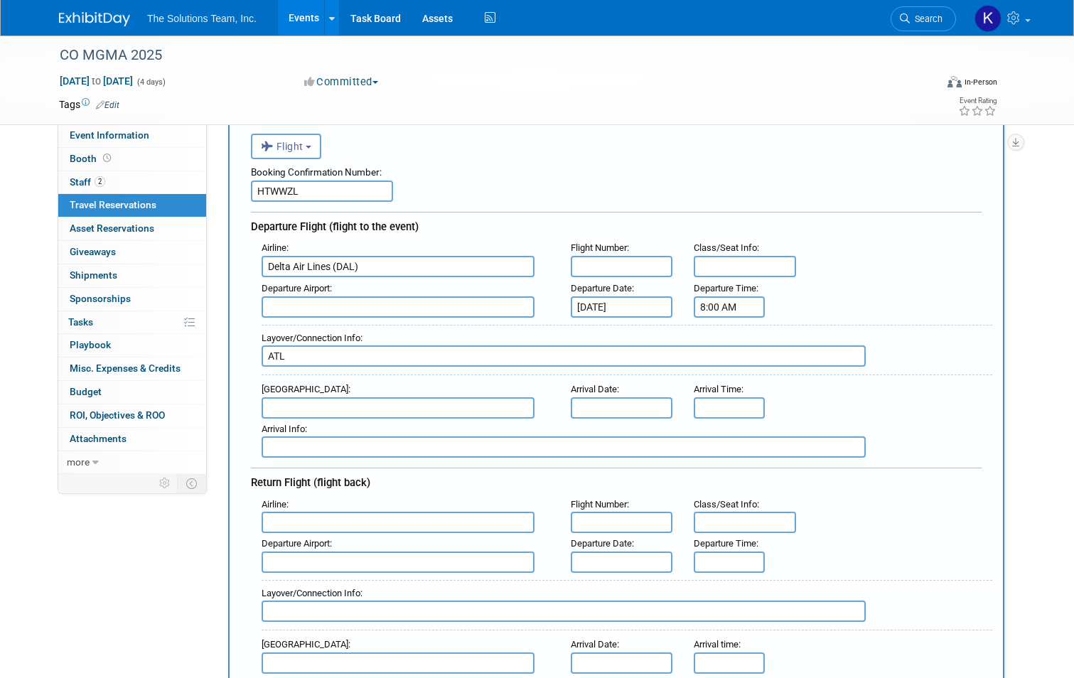
type input "ATL"
click at [294, 520] on input "text" at bounding box center [398, 522] width 273 height 21
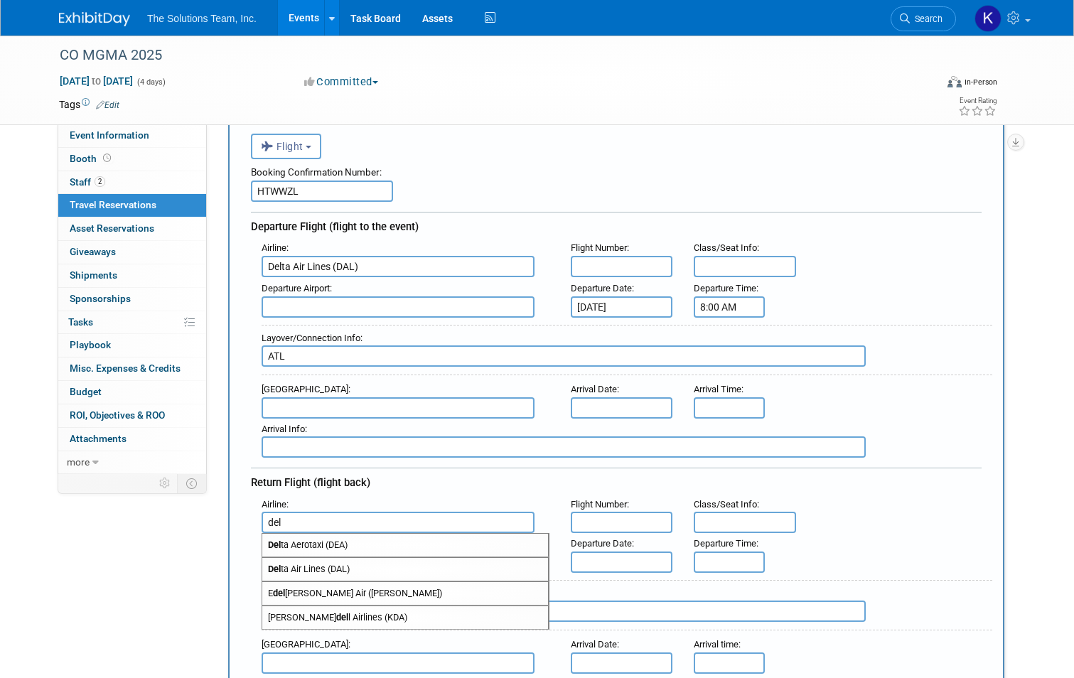
click at [303, 567] on span "Del ta Air Lines (DAL)" at bounding box center [405, 569] width 286 height 23
type input "Delta Air Lines (DAL)"
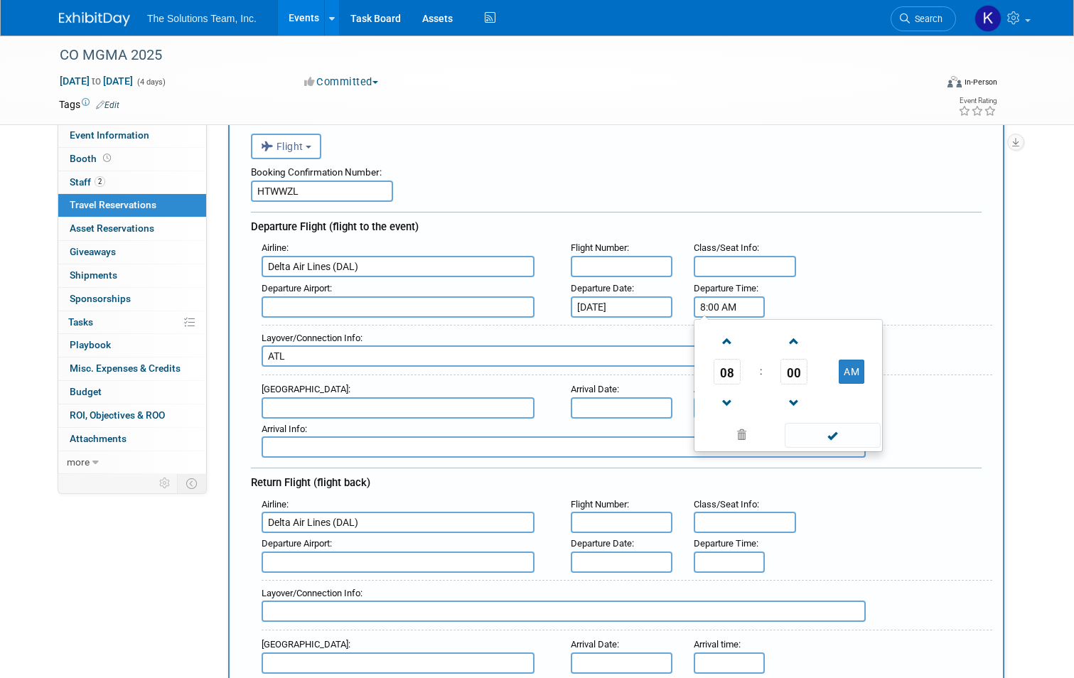
click at [716, 312] on input "8:00 AM" at bounding box center [729, 306] width 71 height 21
click at [722, 350] on span at bounding box center [726, 341] width 25 height 25
click at [792, 371] on span "00" at bounding box center [793, 372] width 27 height 26
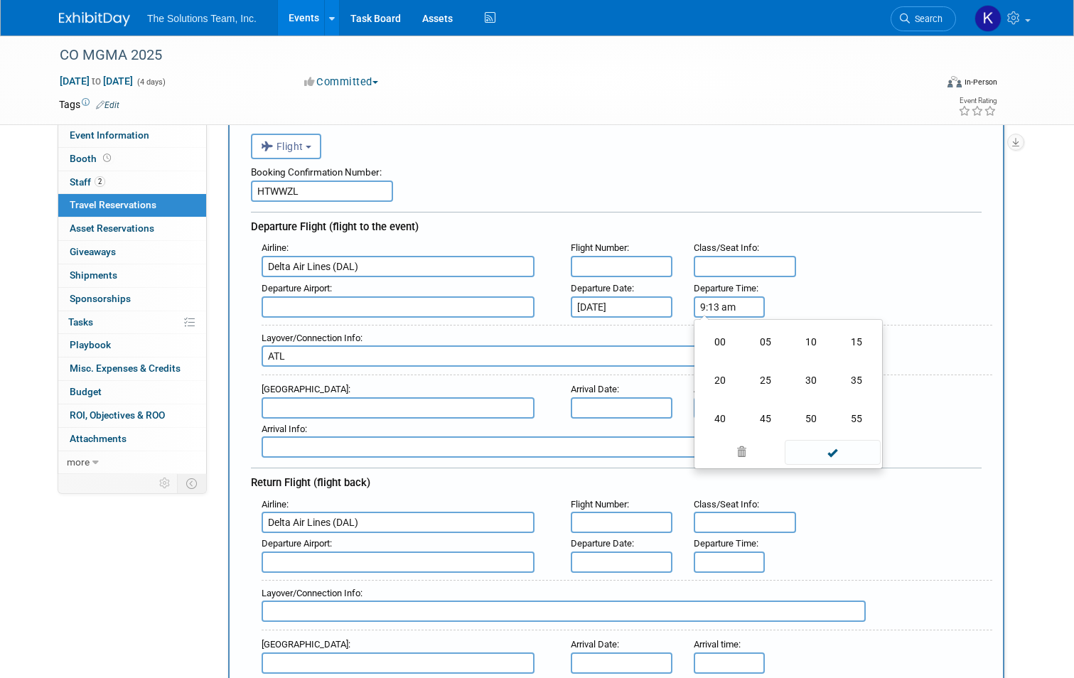
type input "9:13 AM"
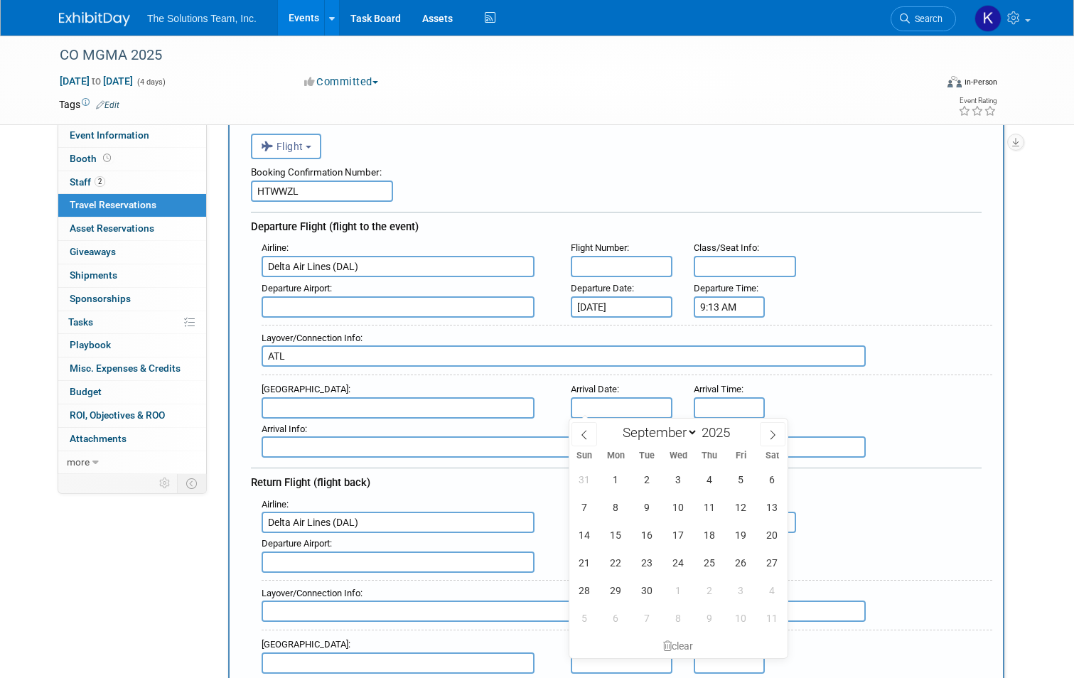
click at [603, 411] on input "text" at bounding box center [622, 407] width 102 height 21
click at [643, 536] on span "16" at bounding box center [647, 535] width 28 height 28
type input "[DATE]"
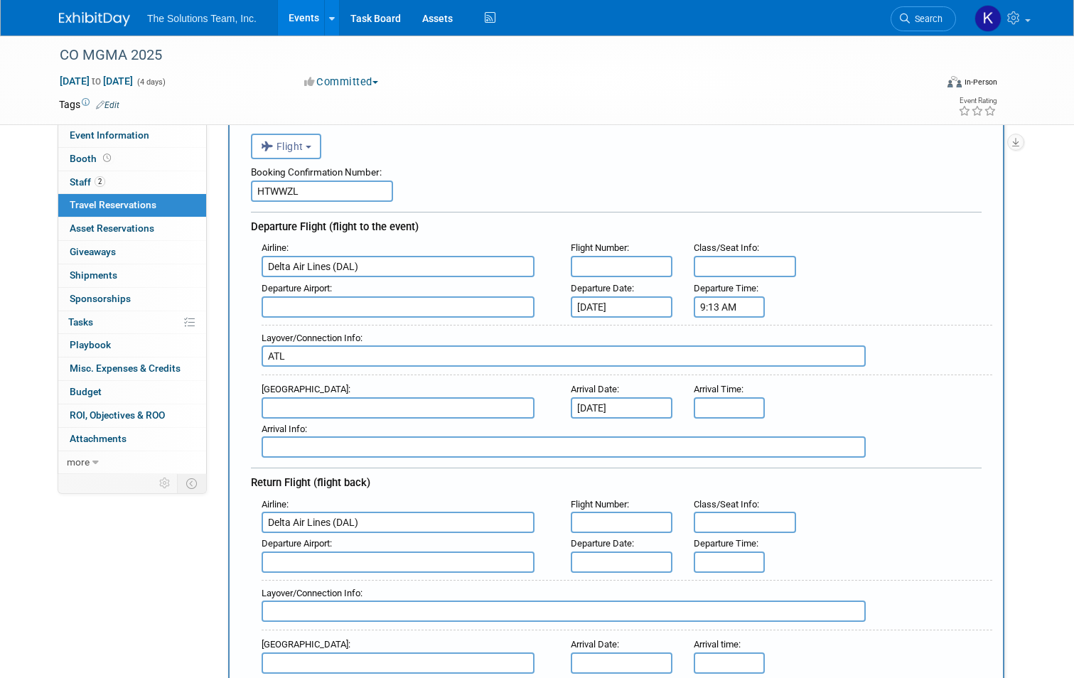
type input "8:00 AM"
click at [723, 399] on input "8:00 AM" at bounding box center [729, 407] width 71 height 21
type input "5:00 PM"
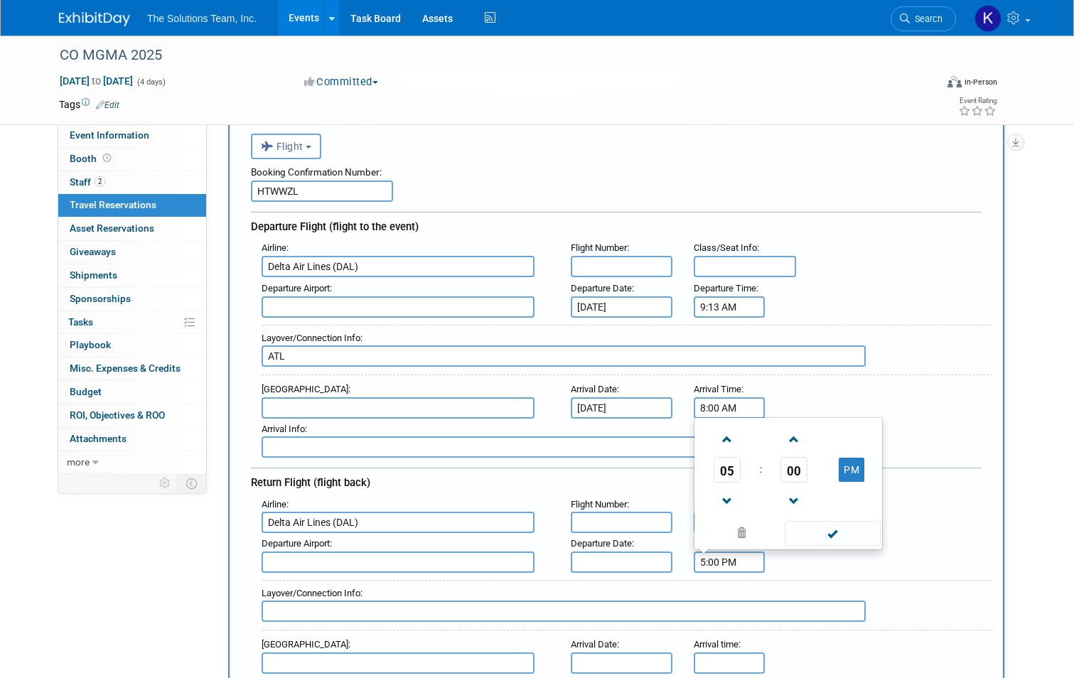
click at [718, 554] on input "5:00 PM" at bounding box center [729, 561] width 71 height 21
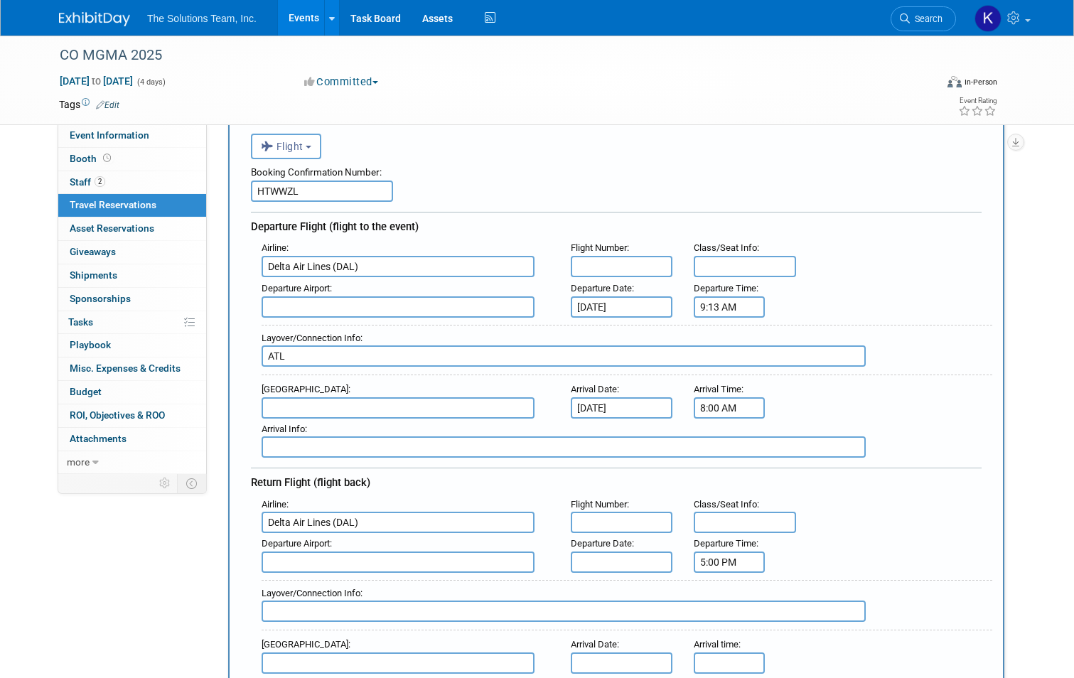
click at [622, 526] on input "text" at bounding box center [622, 522] width 102 height 21
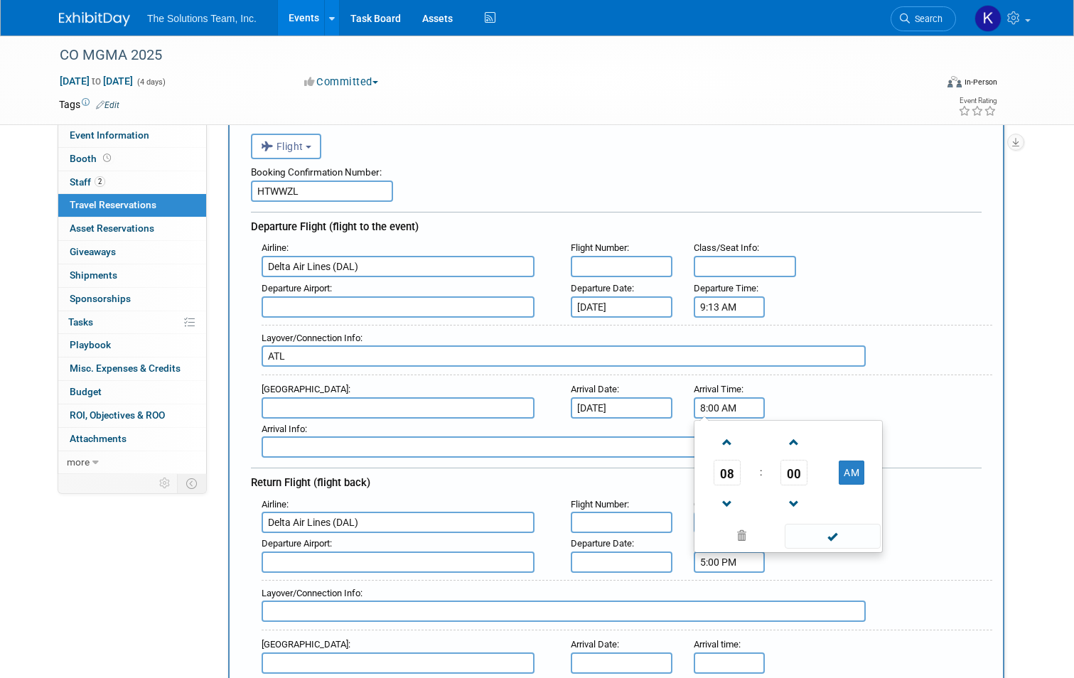
click at [718, 408] on input "8:00 AM" at bounding box center [729, 407] width 71 height 21
click at [730, 409] on input "8:00 AM" at bounding box center [729, 407] width 71 height 21
drag, startPoint x: 748, startPoint y: 404, endPoint x: 668, endPoint y: 404, distance: 79.6
click at [668, 404] on div "Arrival Airport : Arrival Date : [DATE] Arrival Time : 8:00 AM 08 : 00 AM 12 01…" at bounding box center [621, 399] width 741 height 40
type input "2:55 PM"
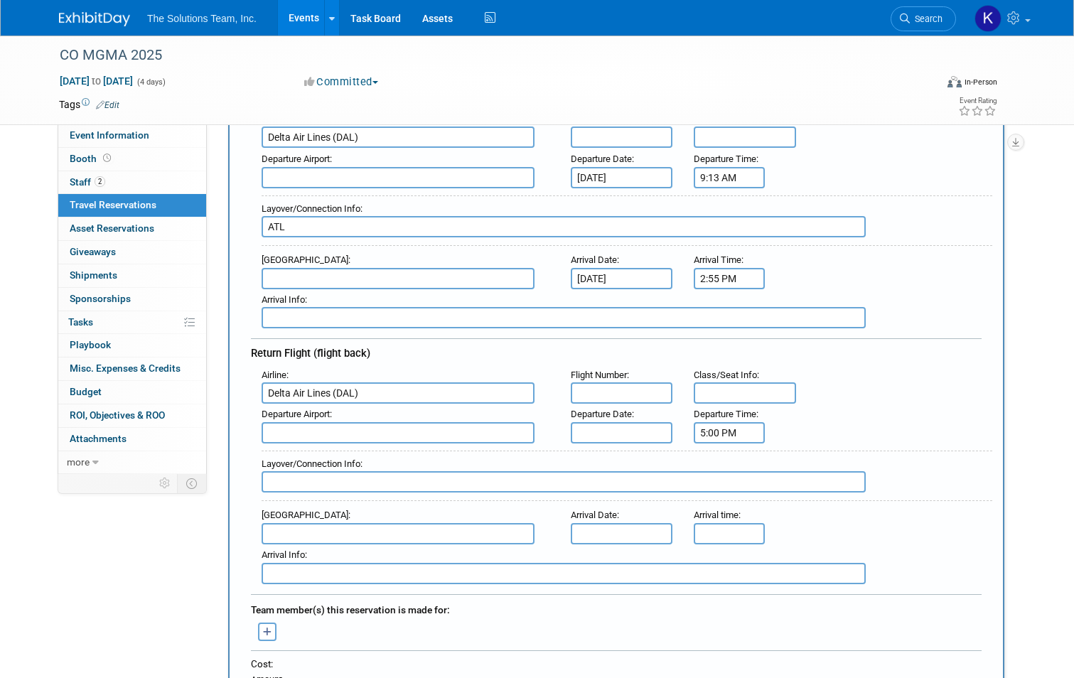
scroll to position [213, 0]
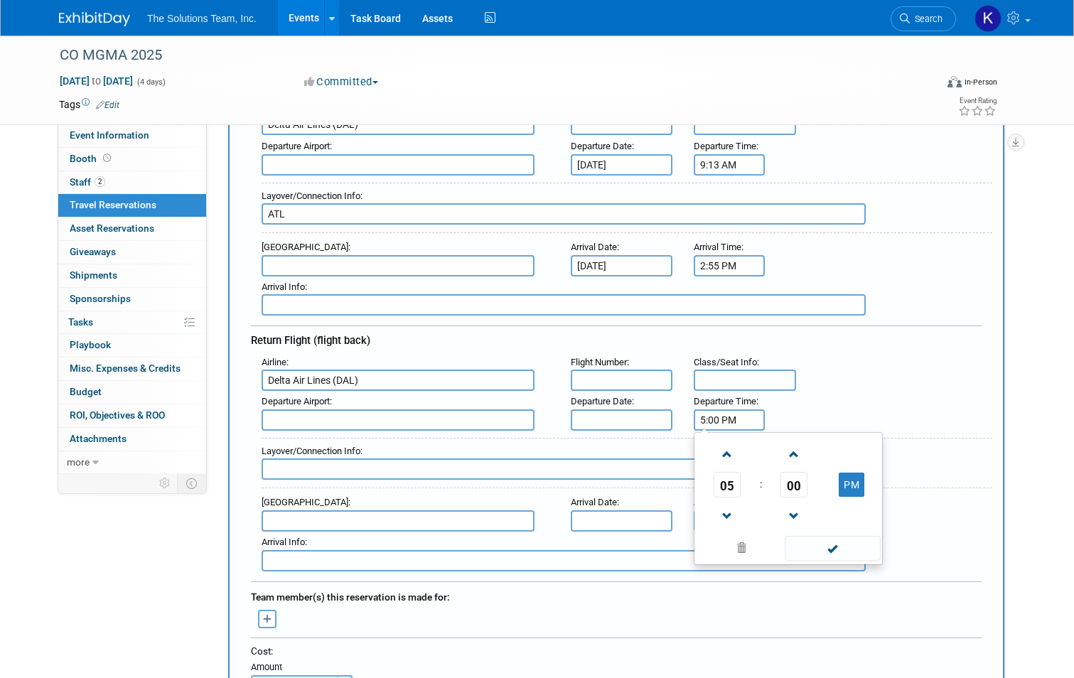
click at [704, 424] on input "5:00 PM" at bounding box center [729, 419] width 71 height 21
click at [727, 448] on span at bounding box center [726, 454] width 25 height 25
click at [733, 504] on span at bounding box center [726, 516] width 25 height 25
click at [793, 455] on span at bounding box center [794, 454] width 25 height 25
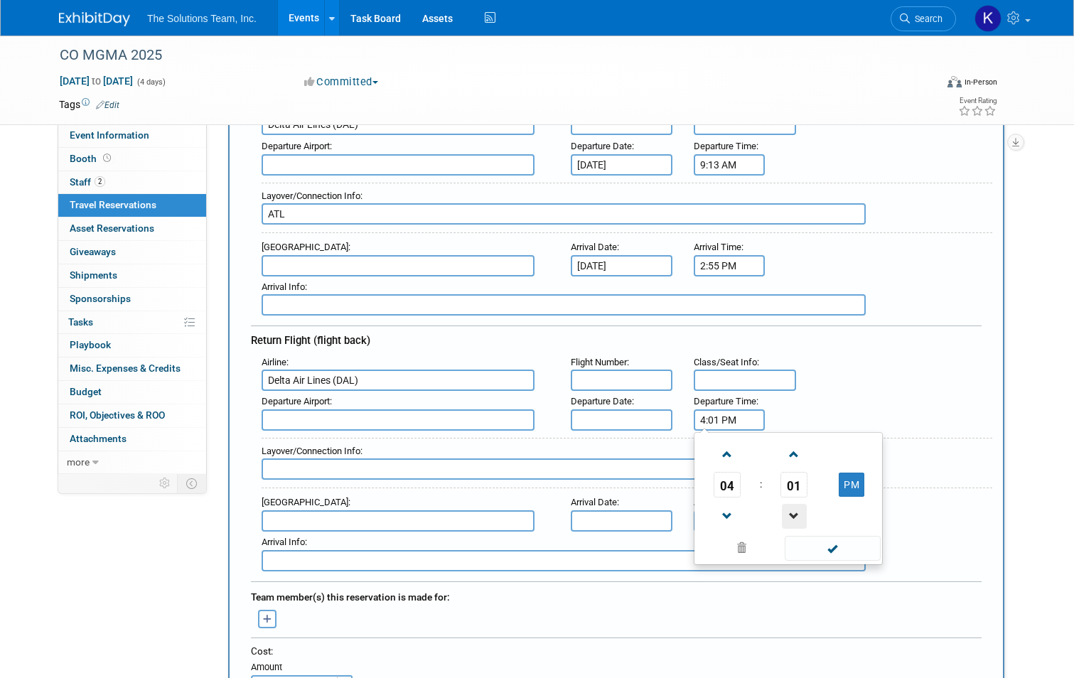
click at [794, 507] on span at bounding box center [794, 516] width 25 height 25
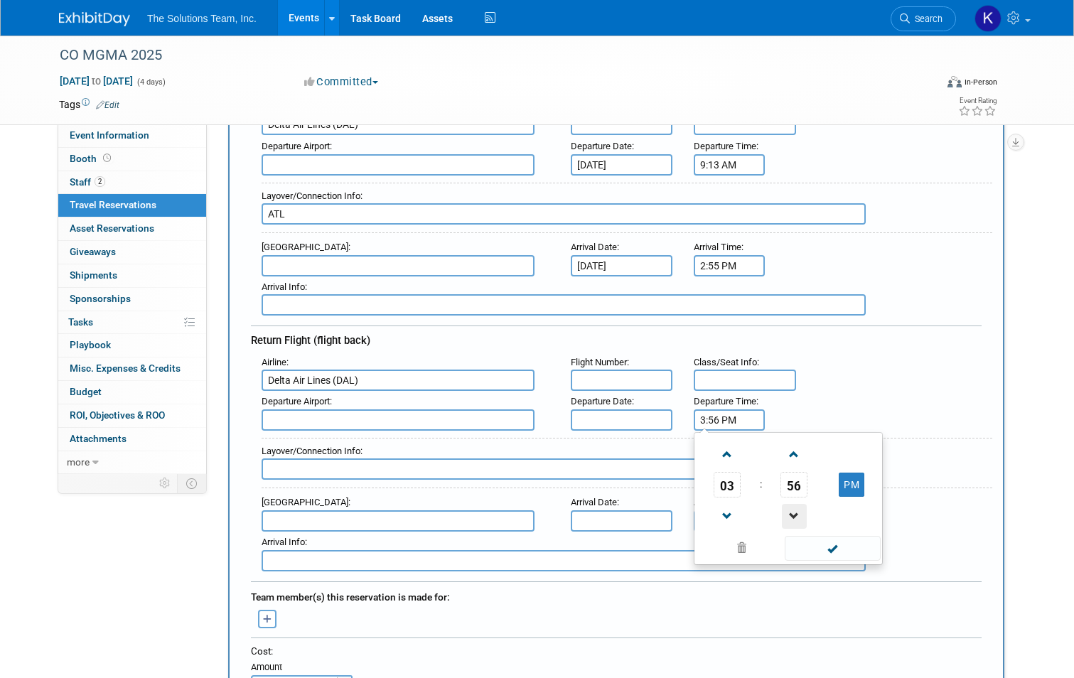
click at [794, 507] on span at bounding box center [794, 516] width 25 height 25
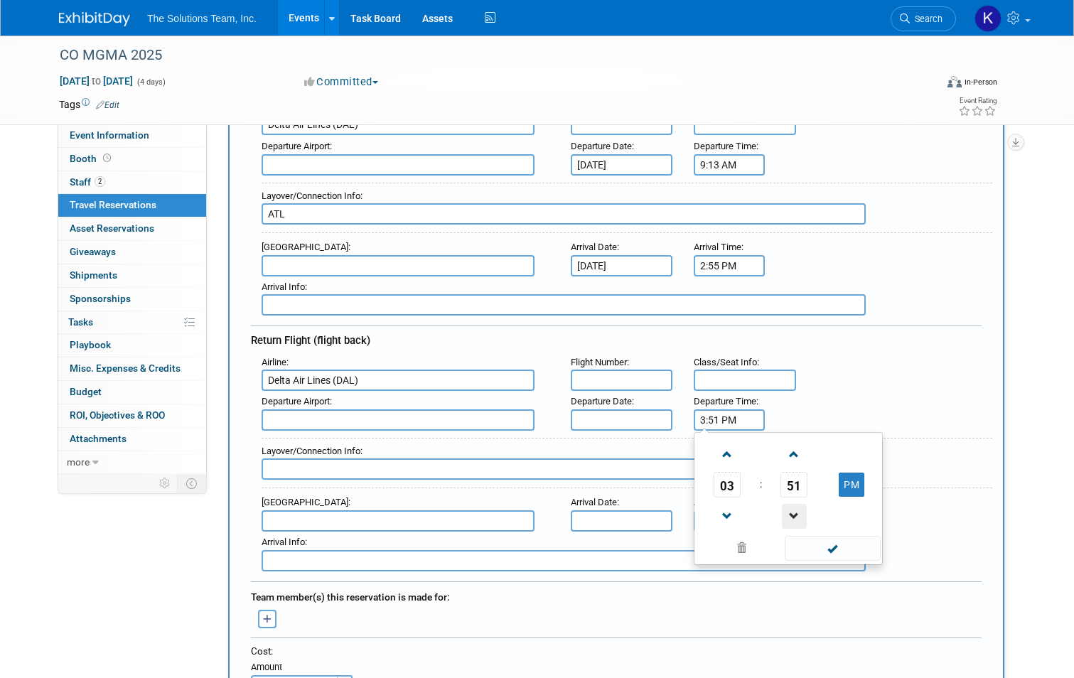
click at [794, 507] on span at bounding box center [794, 516] width 25 height 25
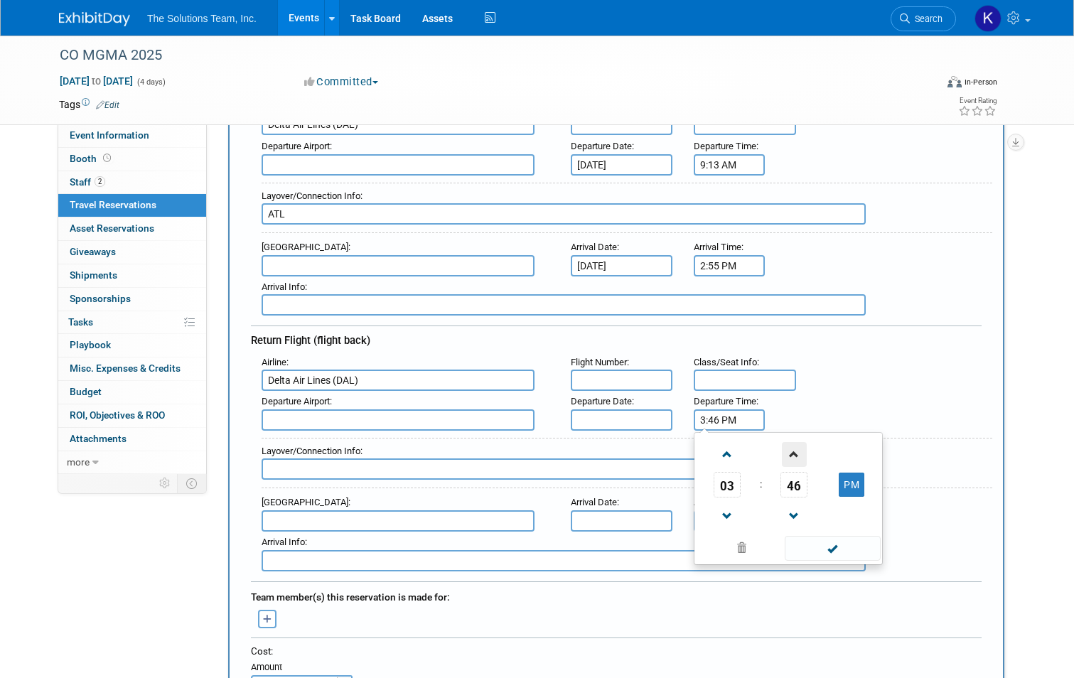
click at [797, 453] on span at bounding box center [794, 454] width 25 height 25
click at [717, 449] on span at bounding box center [726, 454] width 25 height 25
click at [862, 478] on button "PM" at bounding box center [852, 485] width 26 height 24
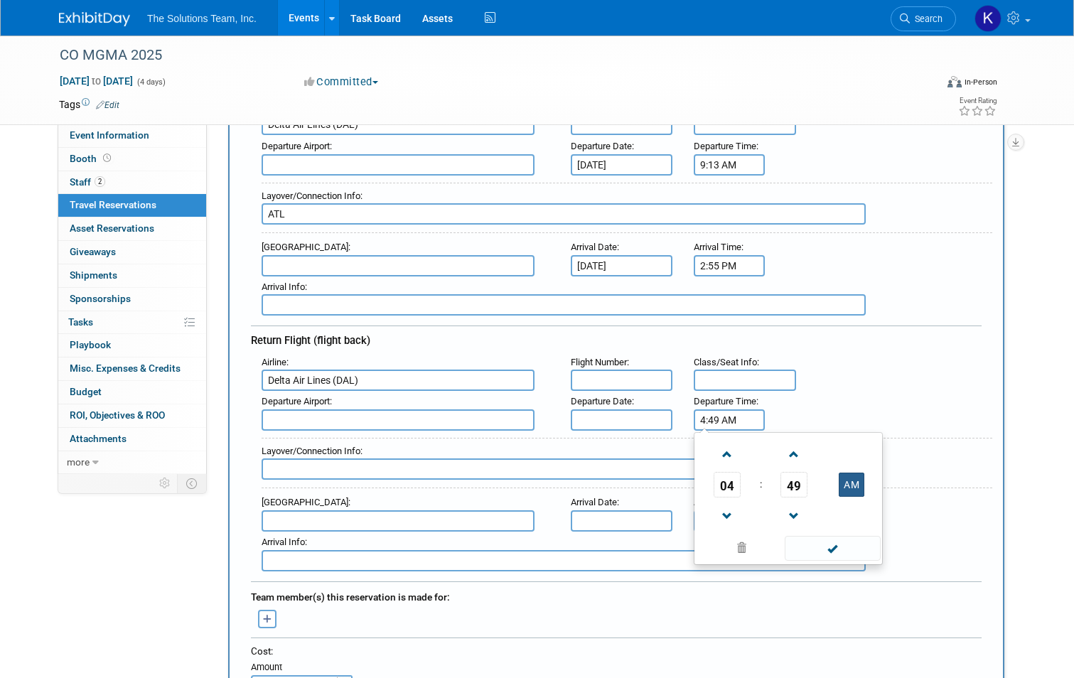
click at [862, 478] on button "AM" at bounding box center [852, 485] width 26 height 24
type input "4:49 PM"
click at [848, 539] on span at bounding box center [833, 548] width 96 height 25
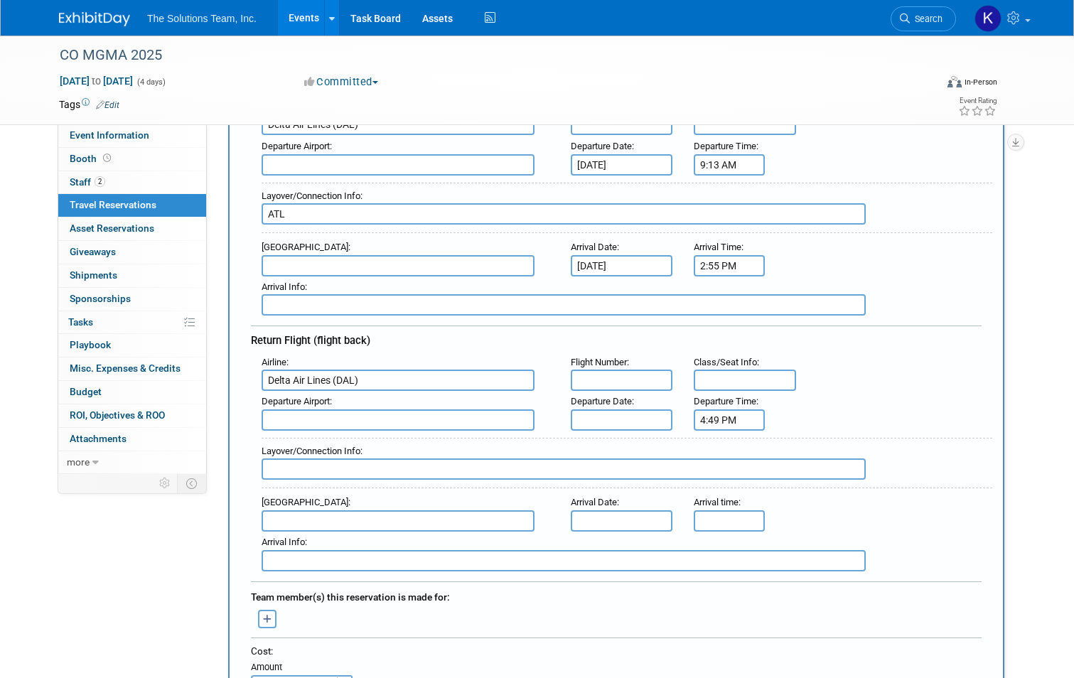
click at [387, 466] on input "text" at bounding box center [564, 468] width 604 height 21
type input "ATL"
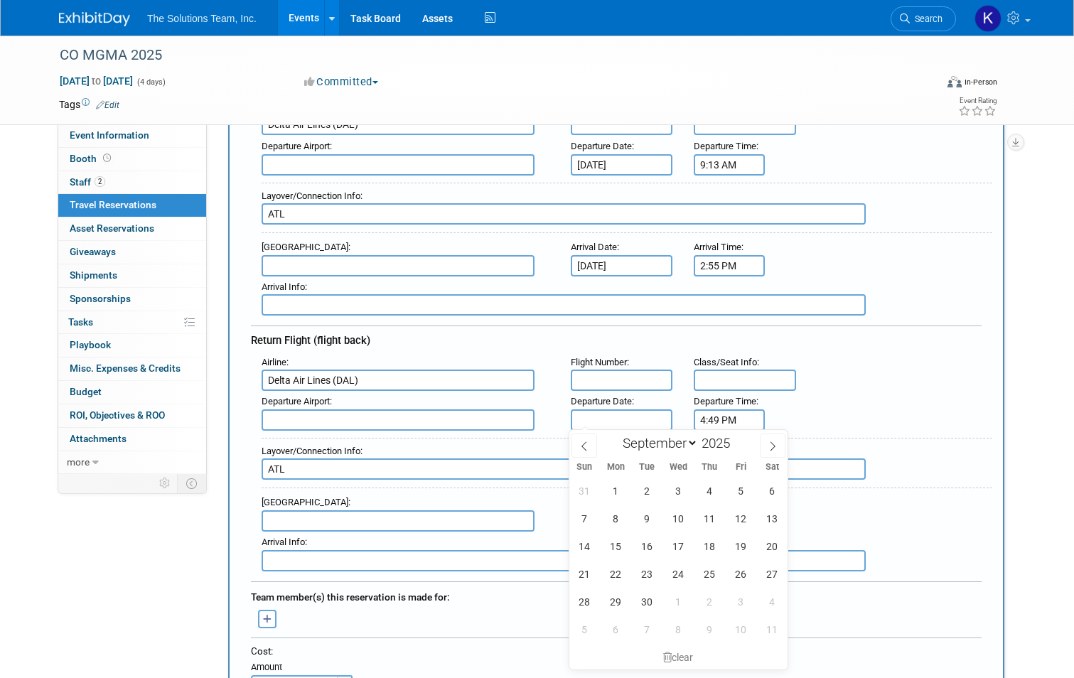
click at [615, 423] on input "text" at bounding box center [622, 419] width 102 height 21
click at [738, 542] on span "19" at bounding box center [741, 546] width 28 height 28
type input "[DATE]"
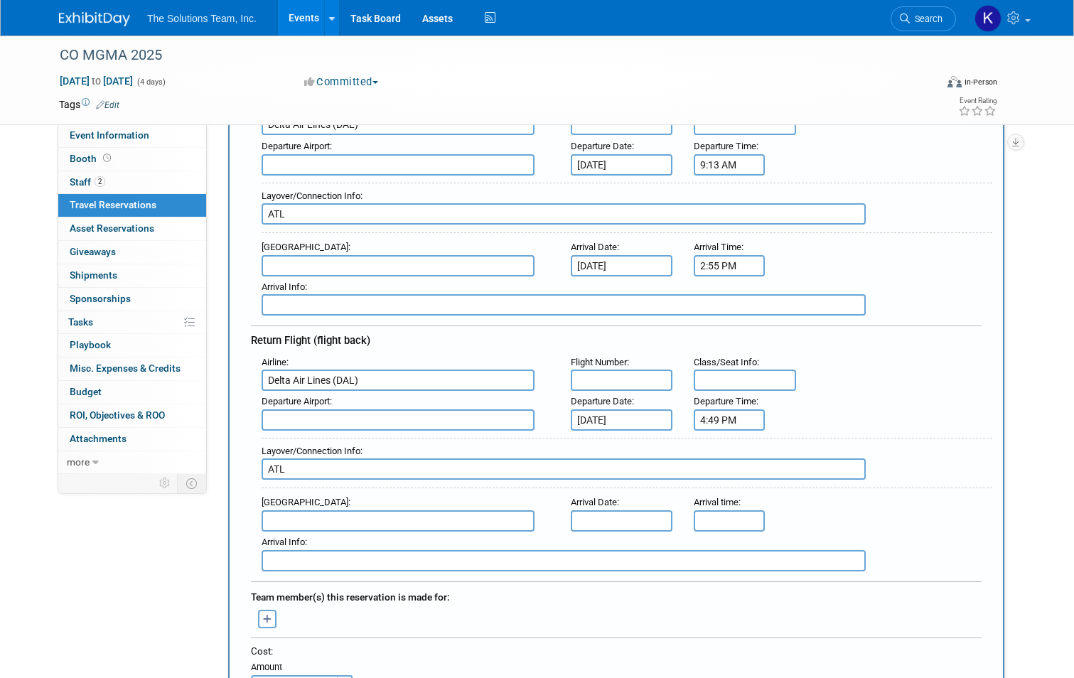
click at [615, 519] on input "text" at bounding box center [622, 520] width 102 height 21
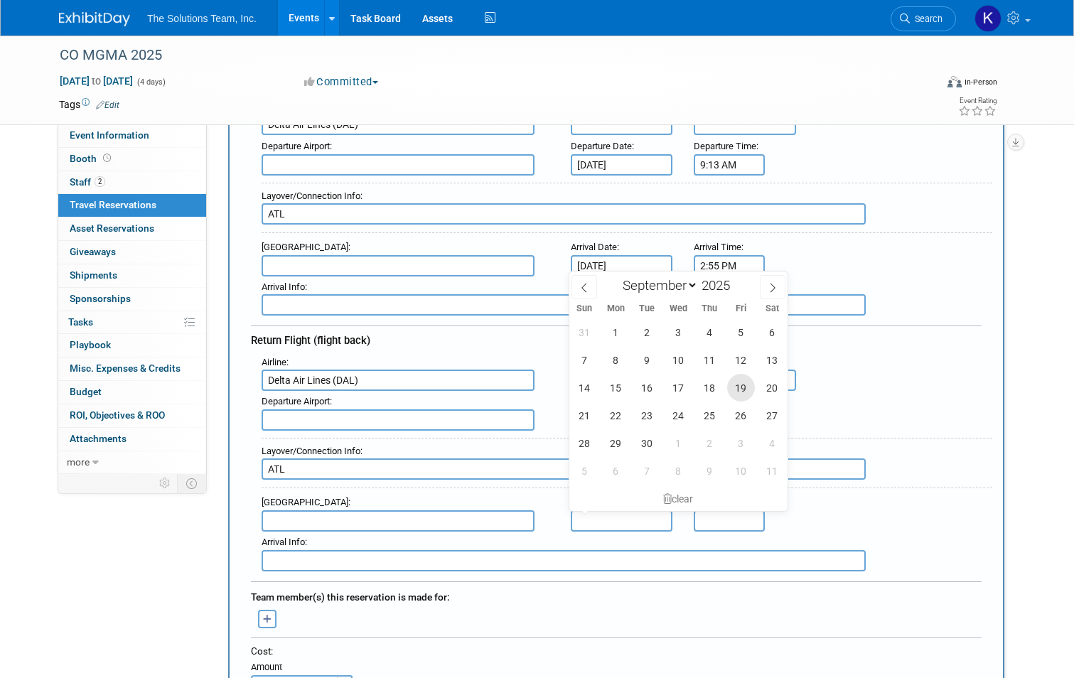
click at [735, 392] on span "19" at bounding box center [741, 388] width 28 height 28
type input "[DATE]"
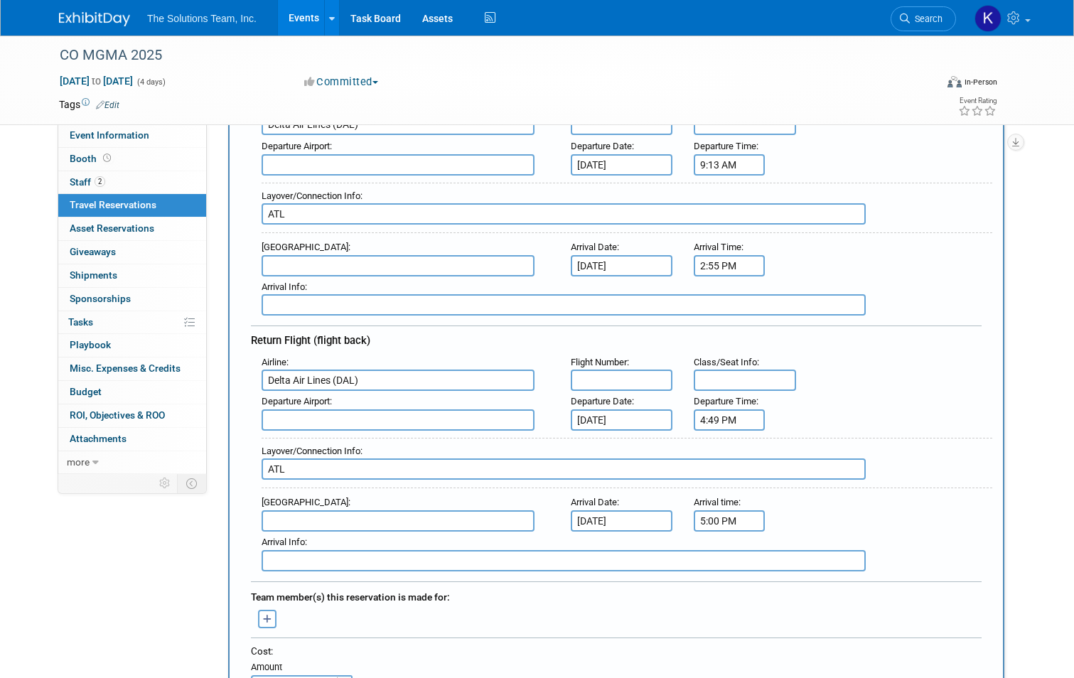
click at [730, 519] on input "5:00 PM" at bounding box center [729, 520] width 71 height 21
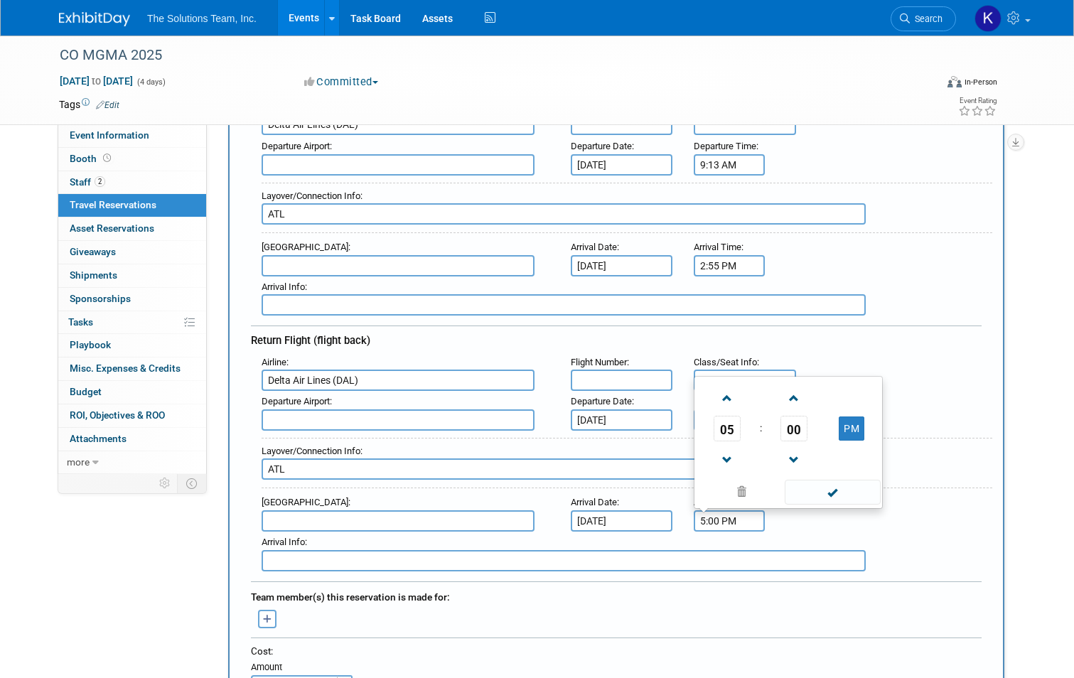
click at [722, 518] on input "5:00 PM" at bounding box center [729, 520] width 71 height 21
drag, startPoint x: 740, startPoint y: 522, endPoint x: 652, endPoint y: 520, distance: 87.4
click at [652, 520] on div "Arrival Airport : Arrival Date : [DATE] Arrival time : 5:00 PM 05 : 00 PM 12 01…" at bounding box center [621, 512] width 741 height 40
click at [868, 487] on span at bounding box center [833, 492] width 96 height 25
type input "11:17 PM"
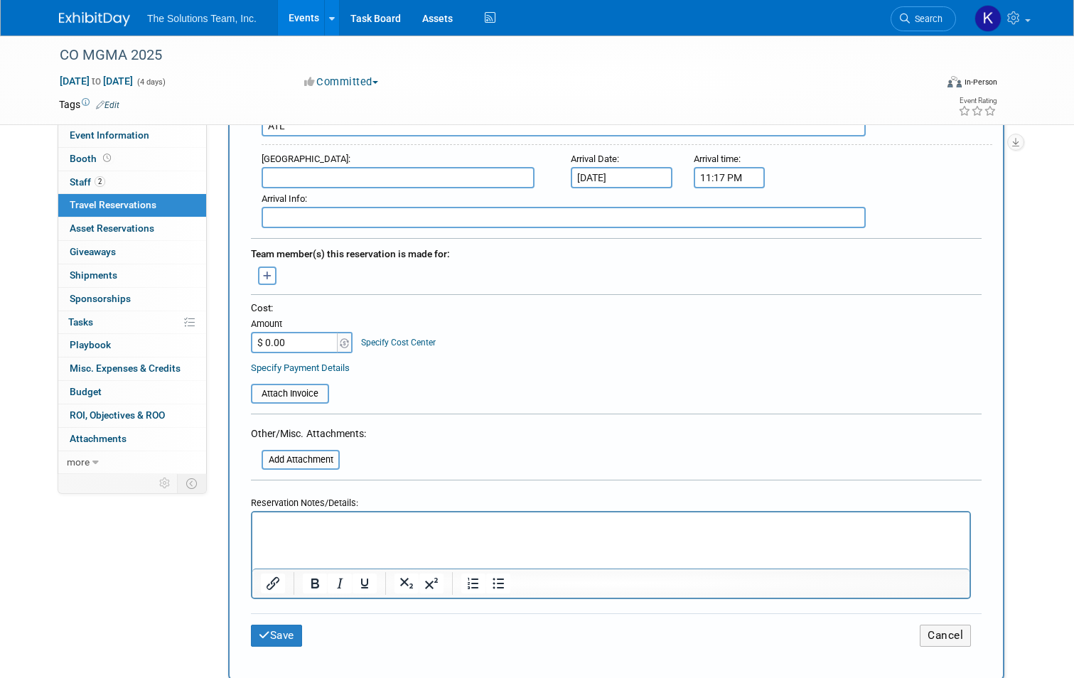
scroll to position [568, 0]
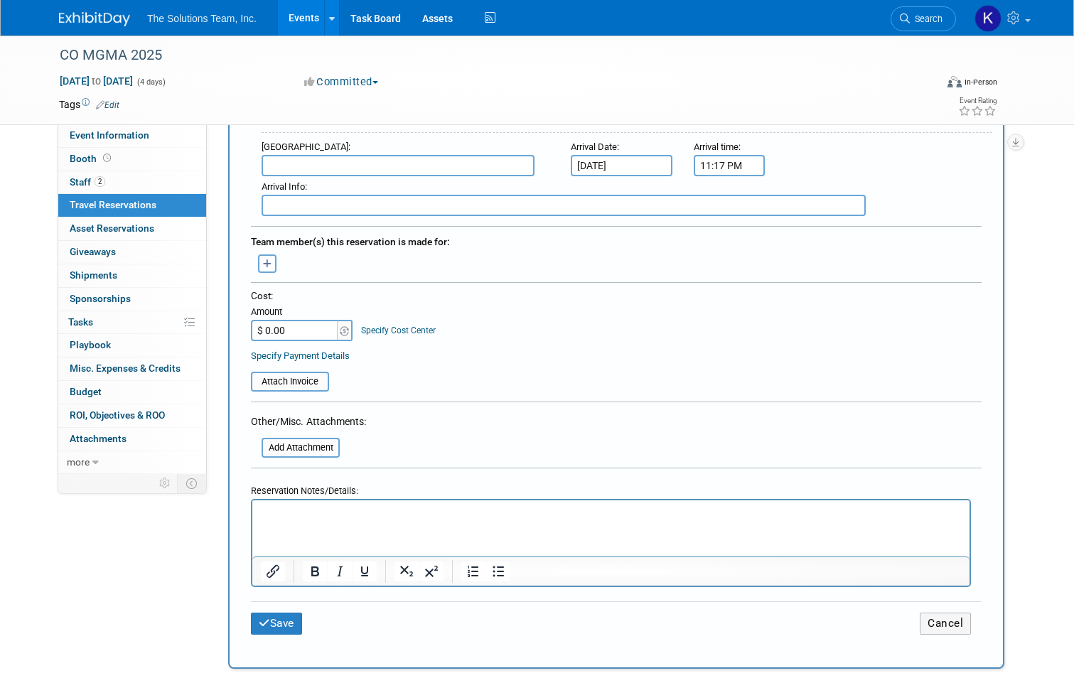
click at [258, 264] on button "button" at bounding box center [267, 263] width 18 height 18
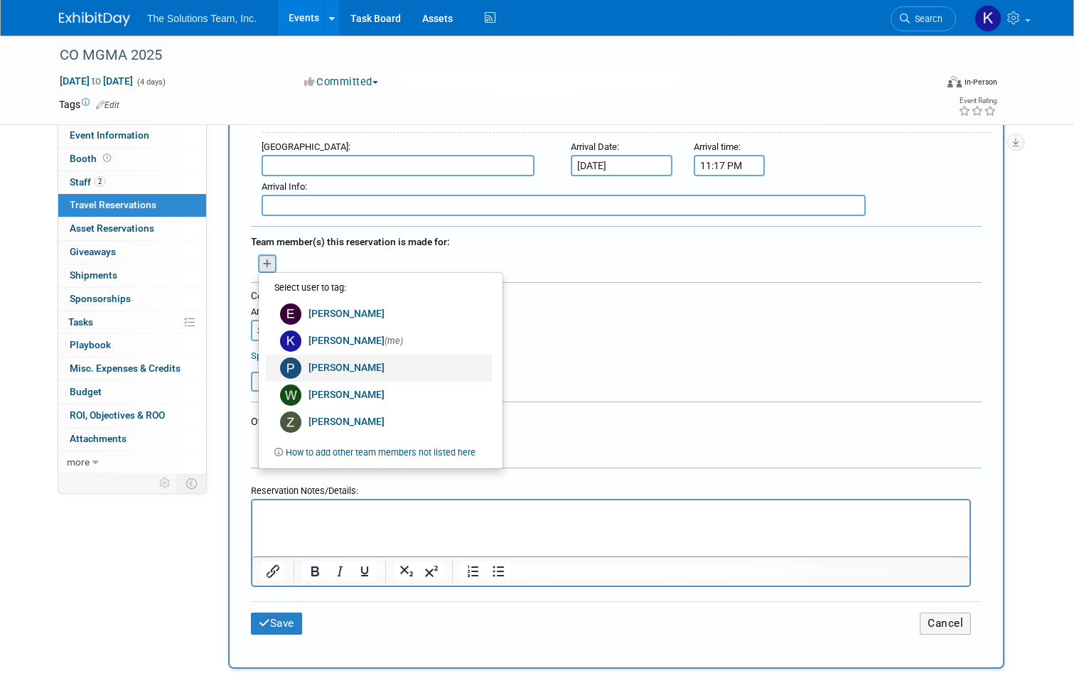
click at [372, 360] on link "[PERSON_NAME]" at bounding box center [379, 368] width 226 height 27
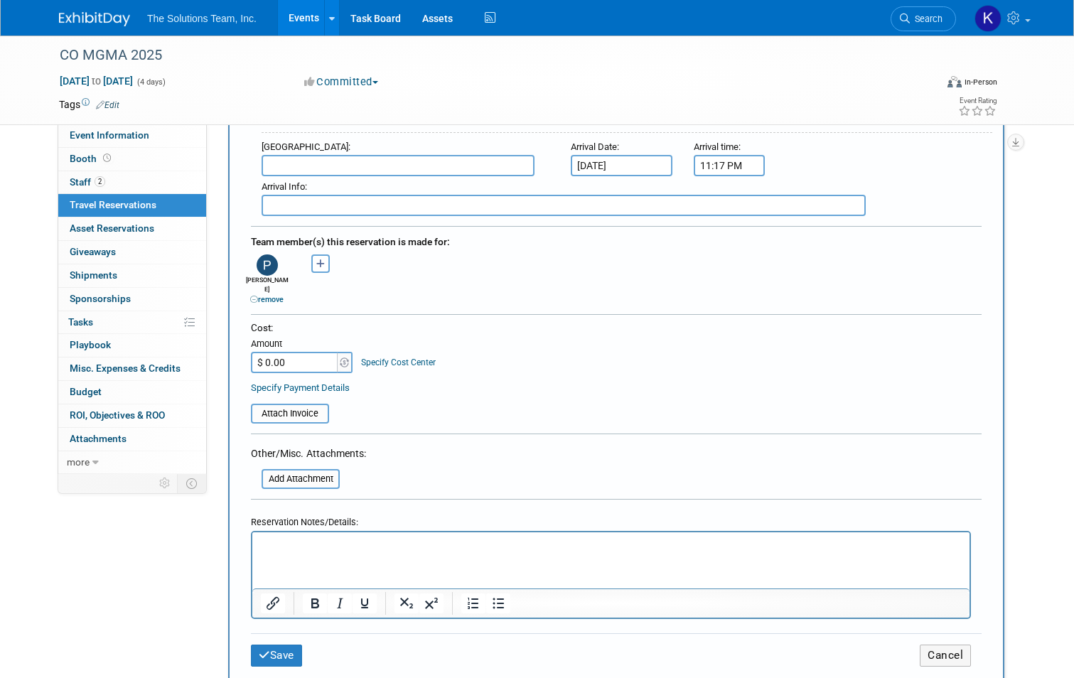
click at [282, 360] on input "$ 0.00" at bounding box center [295, 362] width 89 height 21
type input "$ 828.36"
click at [531, 394] on table "Attach Invoice" at bounding box center [616, 407] width 730 height 33
click at [276, 405] on input "file" at bounding box center [242, 413] width 169 height 17
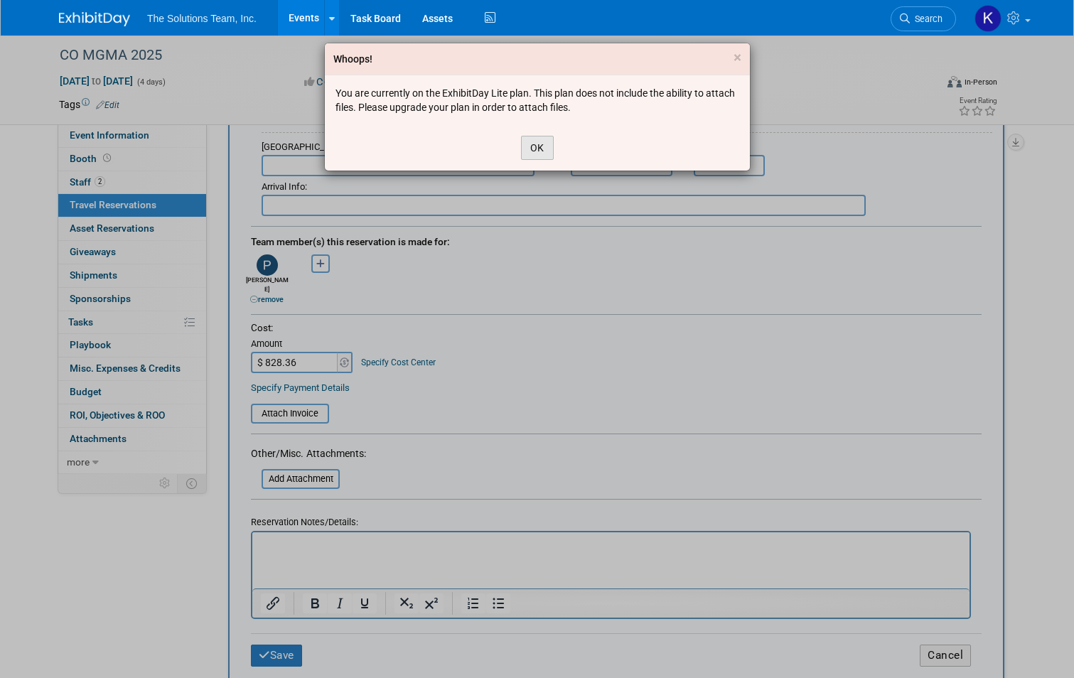
click at [546, 150] on button "OK" at bounding box center [537, 148] width 33 height 24
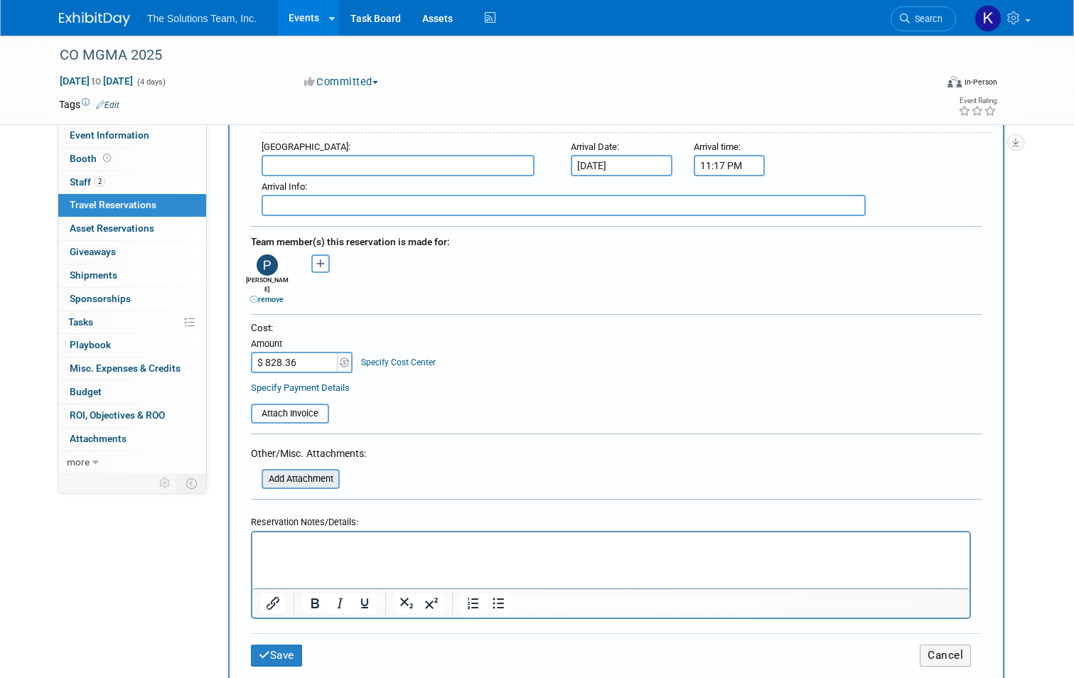
click at [315, 470] on input "file" at bounding box center [253, 478] width 169 height 17
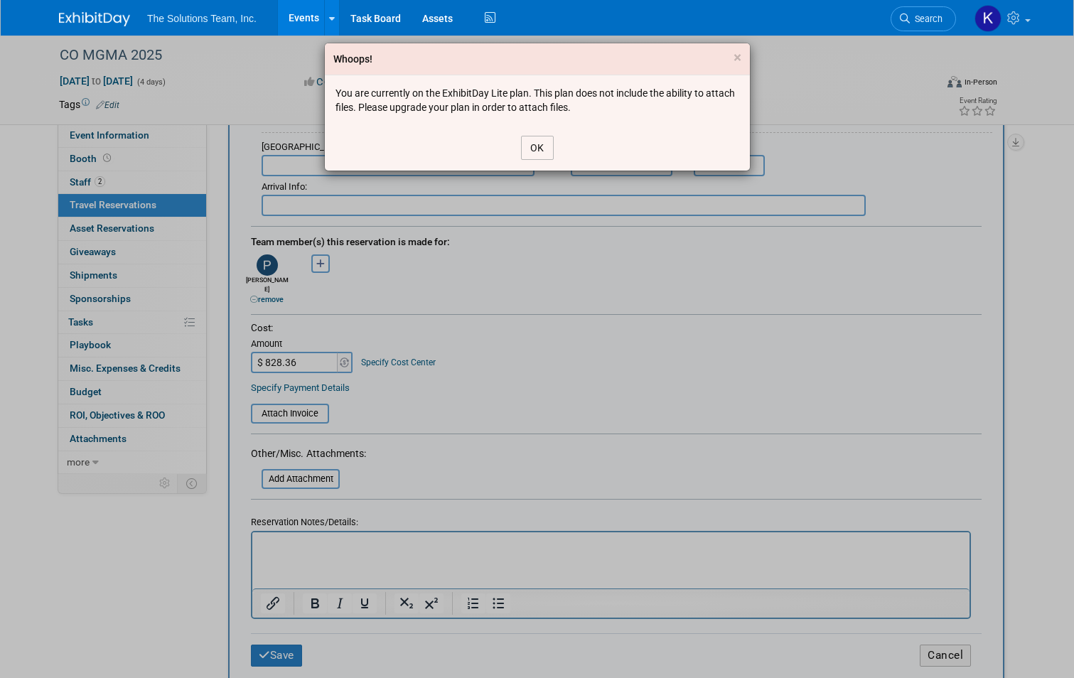
click at [539, 146] on button "OK" at bounding box center [537, 148] width 33 height 24
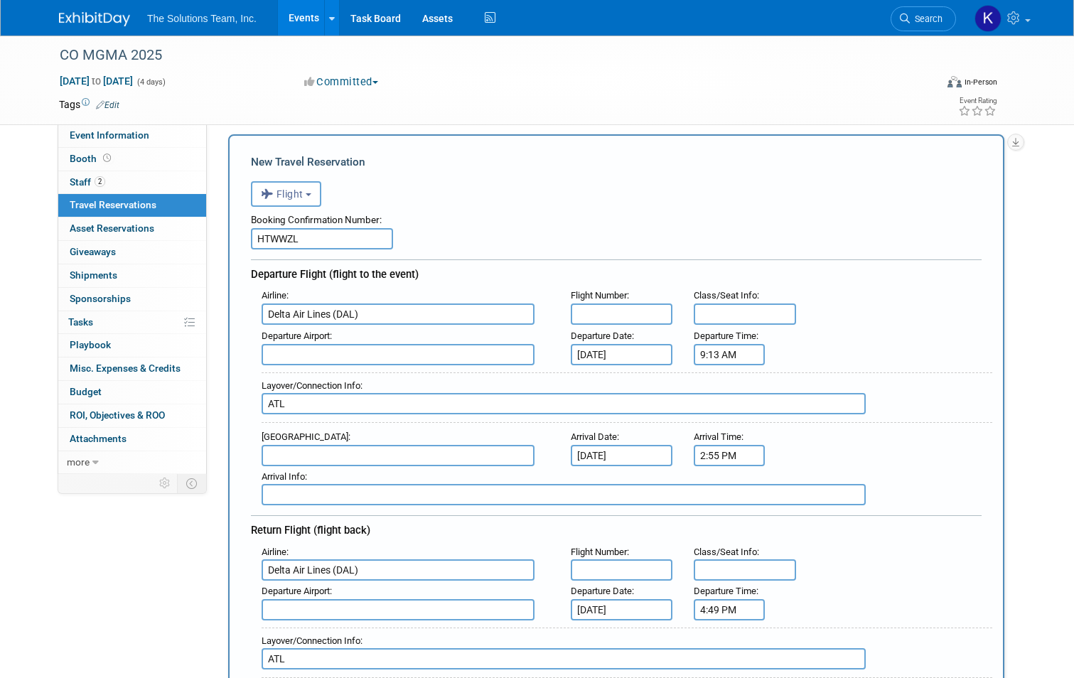
scroll to position [0, 0]
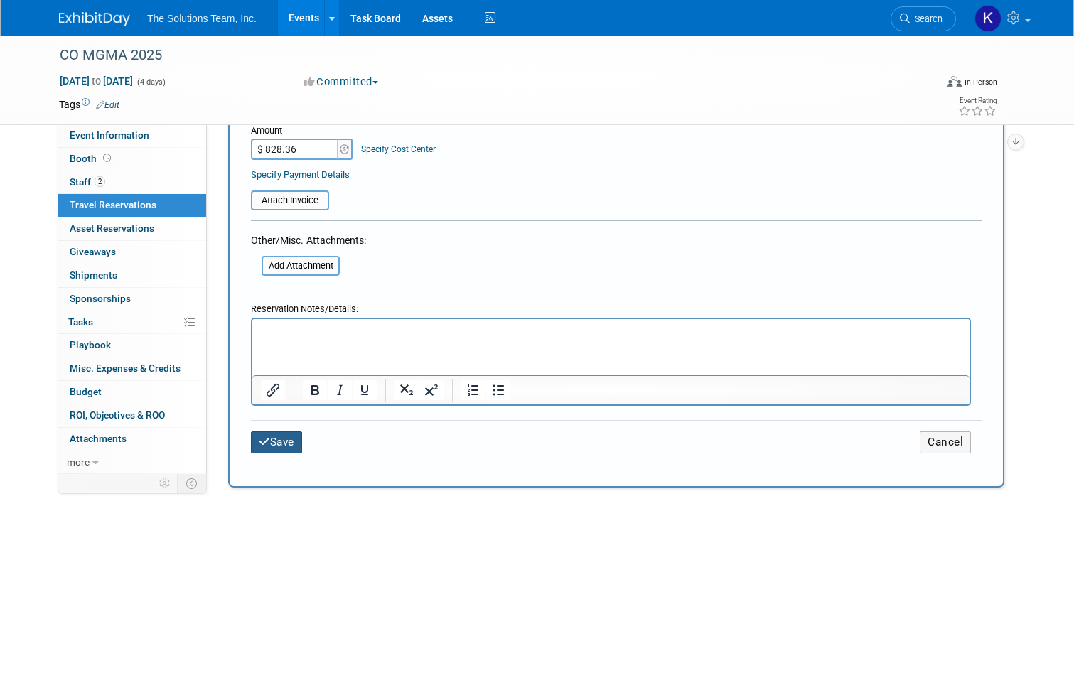
click at [271, 431] on button "Save" at bounding box center [276, 442] width 51 height 22
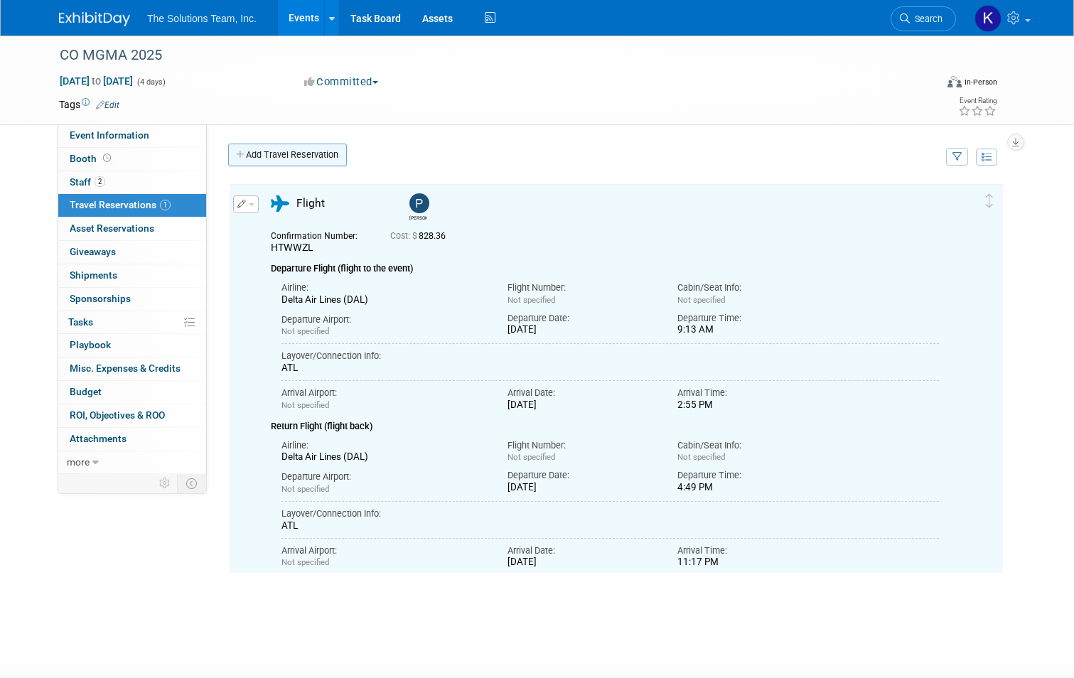
click at [296, 148] on link "Add Travel Reservation" at bounding box center [287, 155] width 119 height 23
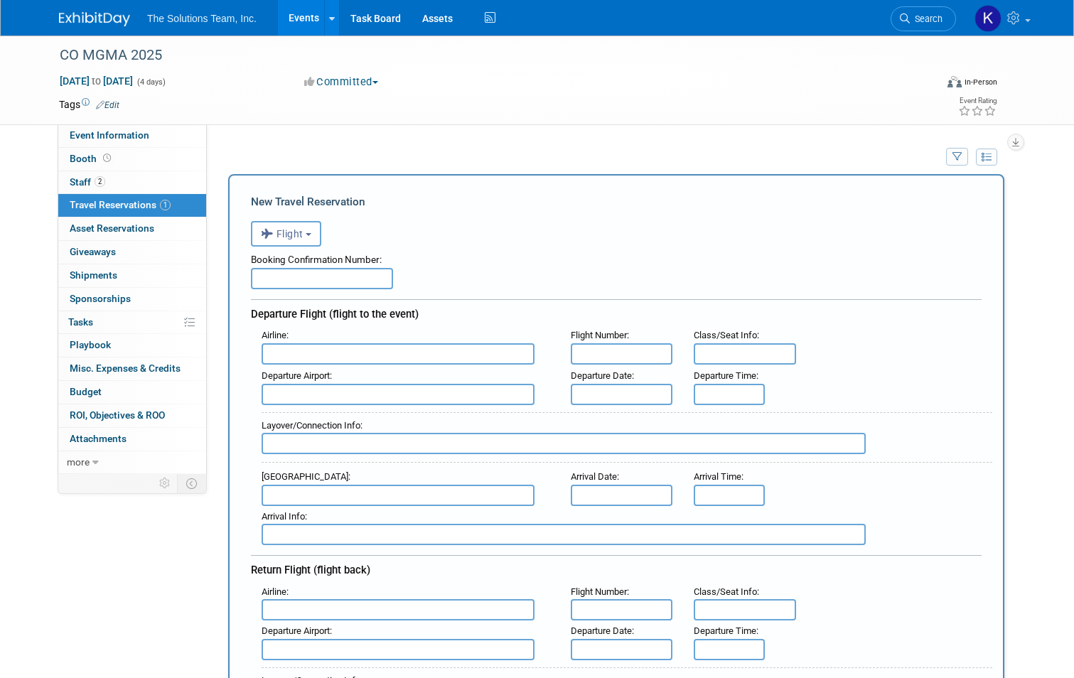
click at [272, 276] on input "text" at bounding box center [322, 278] width 142 height 21
type input "HTF7GW"
click at [290, 355] on input "text" at bounding box center [398, 353] width 273 height 21
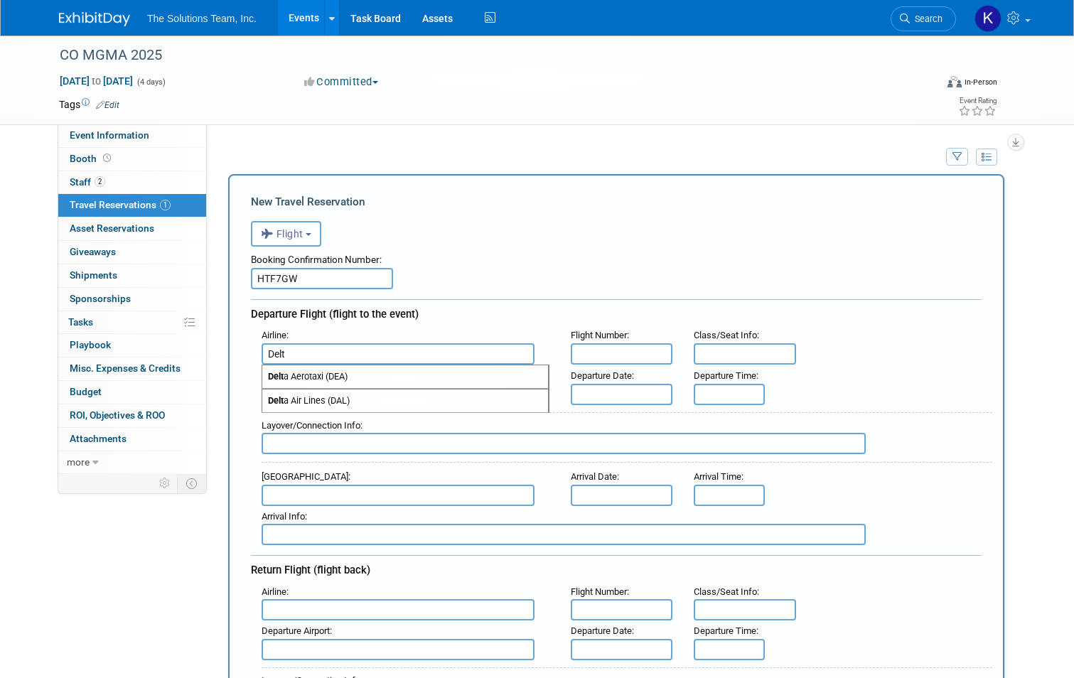
click at [331, 406] on span "Delt a Air Lines (DAL)" at bounding box center [405, 400] width 286 height 23
type input "Delta Air Lines (DAL)"
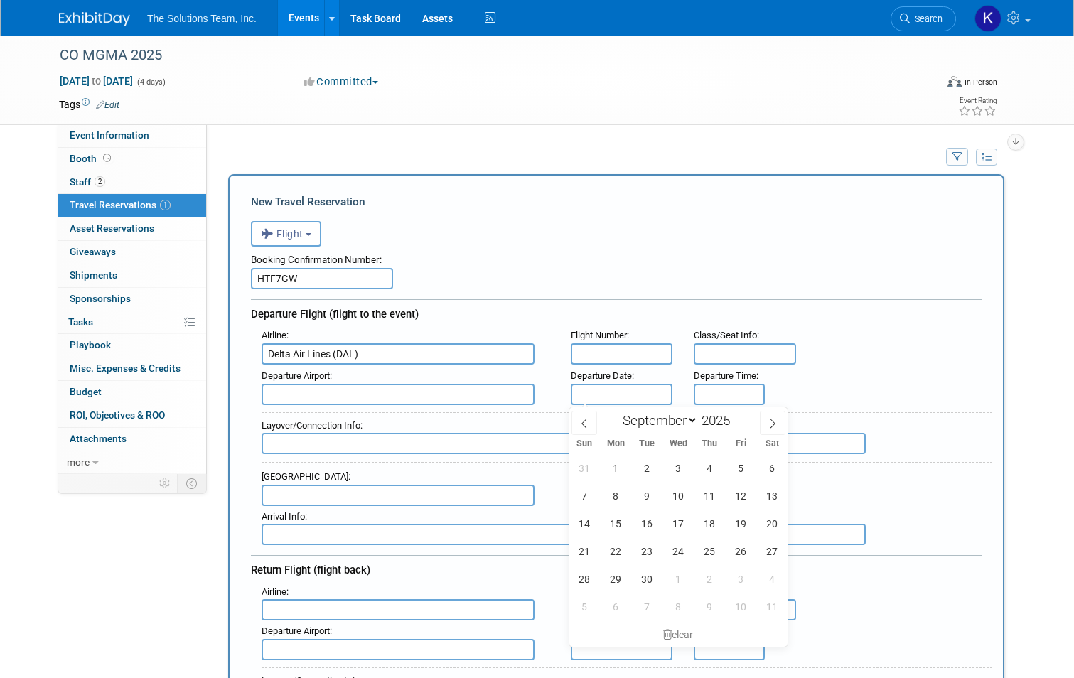
click at [632, 393] on input "text" at bounding box center [622, 394] width 102 height 21
click at [644, 528] on span "16" at bounding box center [647, 523] width 28 height 28
type input "[DATE]"
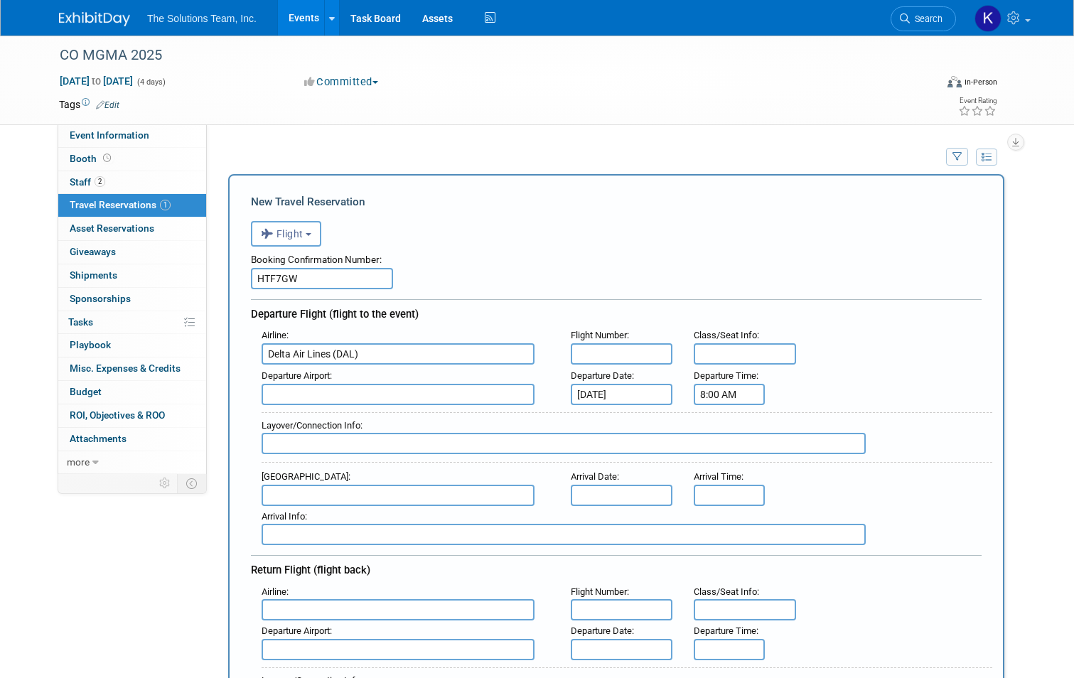
click at [726, 392] on input "8:00 AM" at bounding box center [729, 394] width 71 height 21
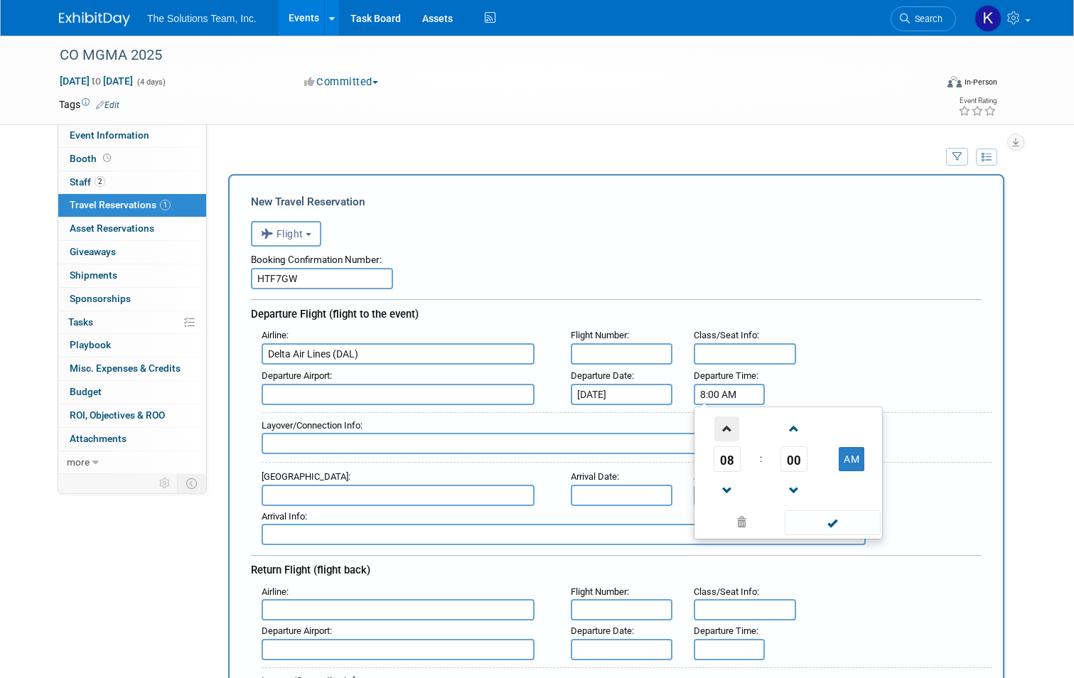
click at [735, 430] on span at bounding box center [726, 428] width 25 height 25
click at [718, 385] on input "9:00 AM" at bounding box center [729, 394] width 71 height 21
click at [843, 521] on span at bounding box center [833, 522] width 96 height 25
type input "9:41 AM"
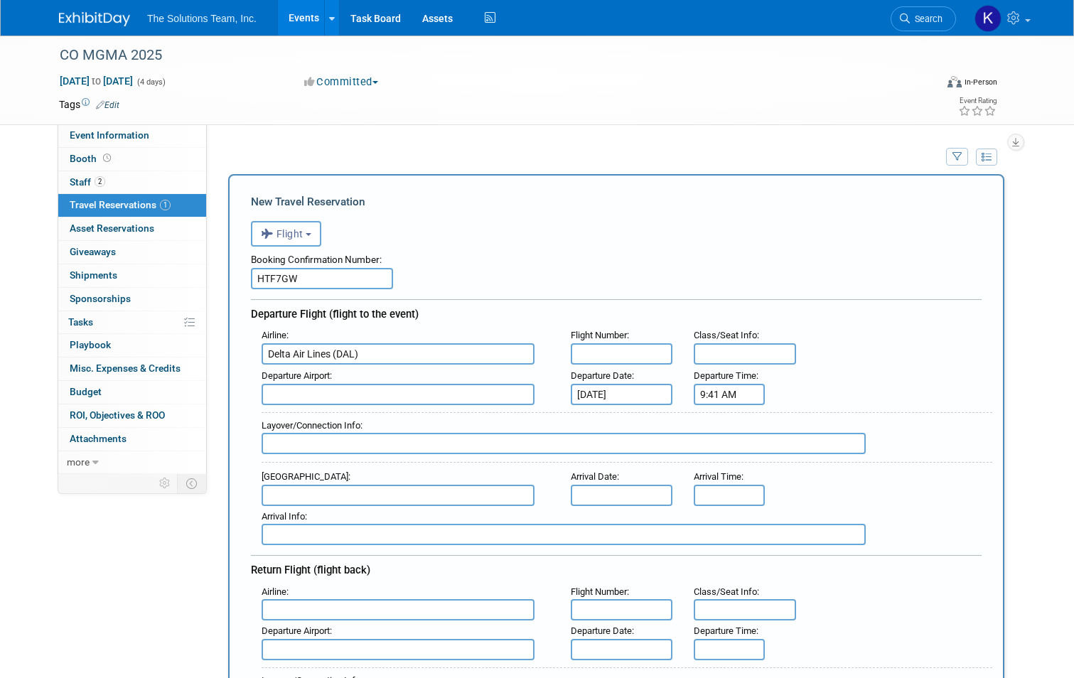
click at [347, 448] on input "text" at bounding box center [564, 443] width 604 height 21
type input "ATL"
click at [290, 389] on input "text" at bounding box center [398, 394] width 273 height 21
click at [332, 419] on span "BNA - [GEOGRAPHIC_DATA]" at bounding box center [405, 417] width 286 height 23
type input "BNA - [GEOGRAPHIC_DATA]"
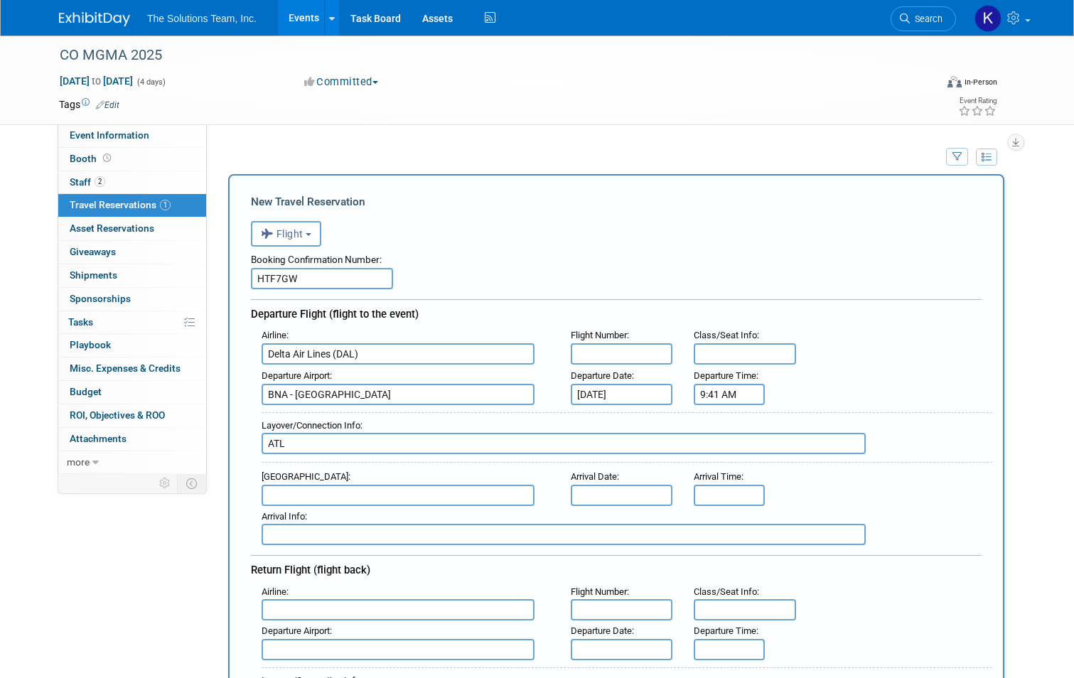
click at [324, 496] on input "text" at bounding box center [398, 495] width 273 height 21
click at [324, 521] on span "DEN - [GEOGRAPHIC_DATA]" at bounding box center [405, 518] width 286 height 23
type input "DEN - [GEOGRAPHIC_DATA]"
click at [642, 495] on input "text" at bounding box center [622, 495] width 102 height 21
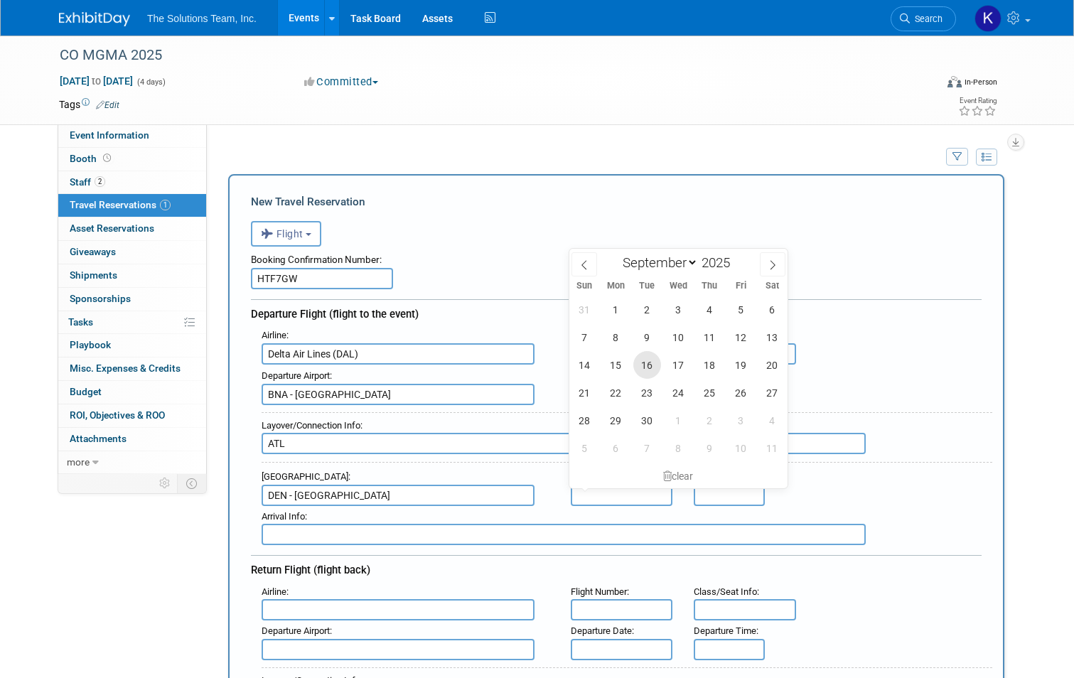
click at [653, 363] on span "16" at bounding box center [647, 365] width 28 height 28
type input "[DATE]"
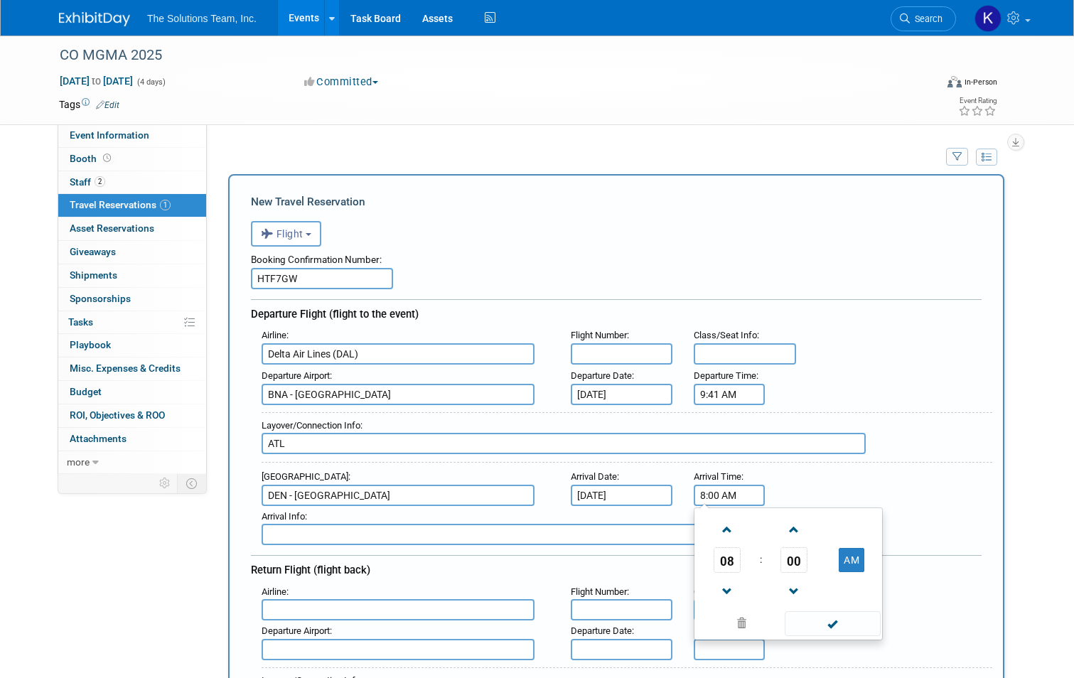
click at [732, 499] on input "8:00 AM" at bounding box center [729, 495] width 71 height 21
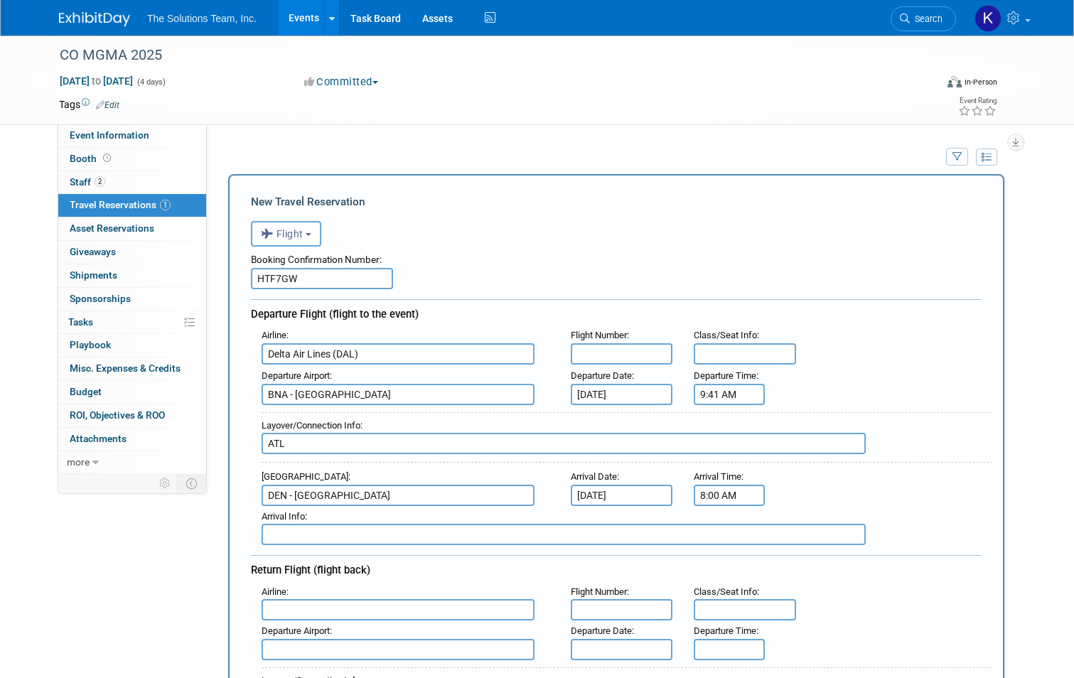
click at [739, 497] on input "8:00 AM" at bounding box center [729, 495] width 71 height 21
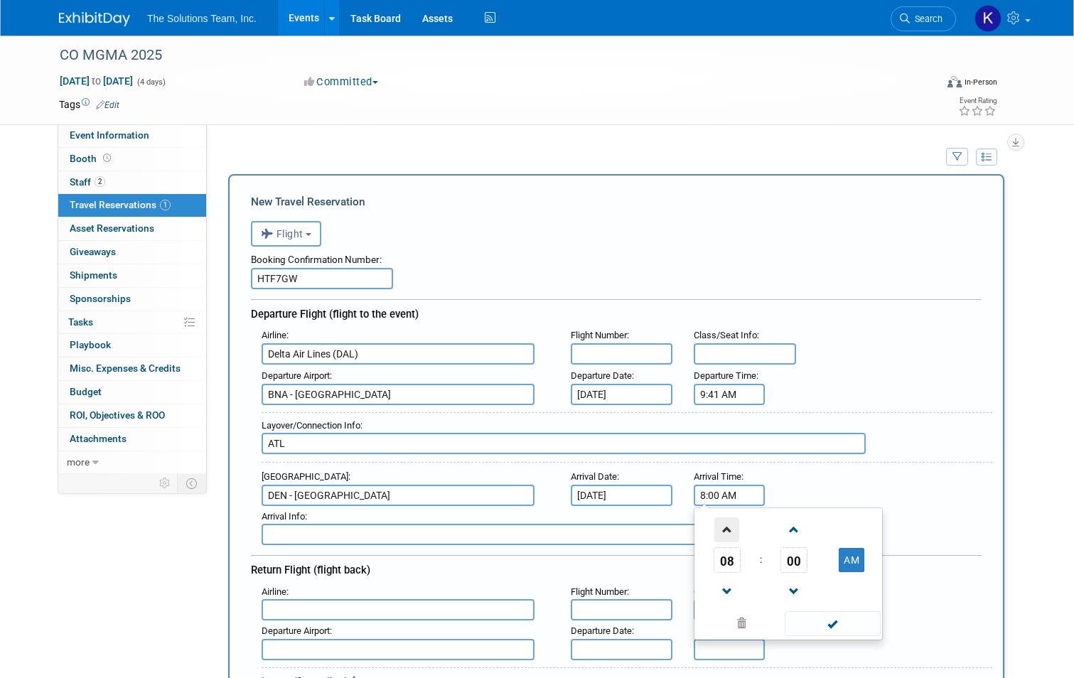
click at [726, 525] on span at bounding box center [726, 529] width 25 height 25
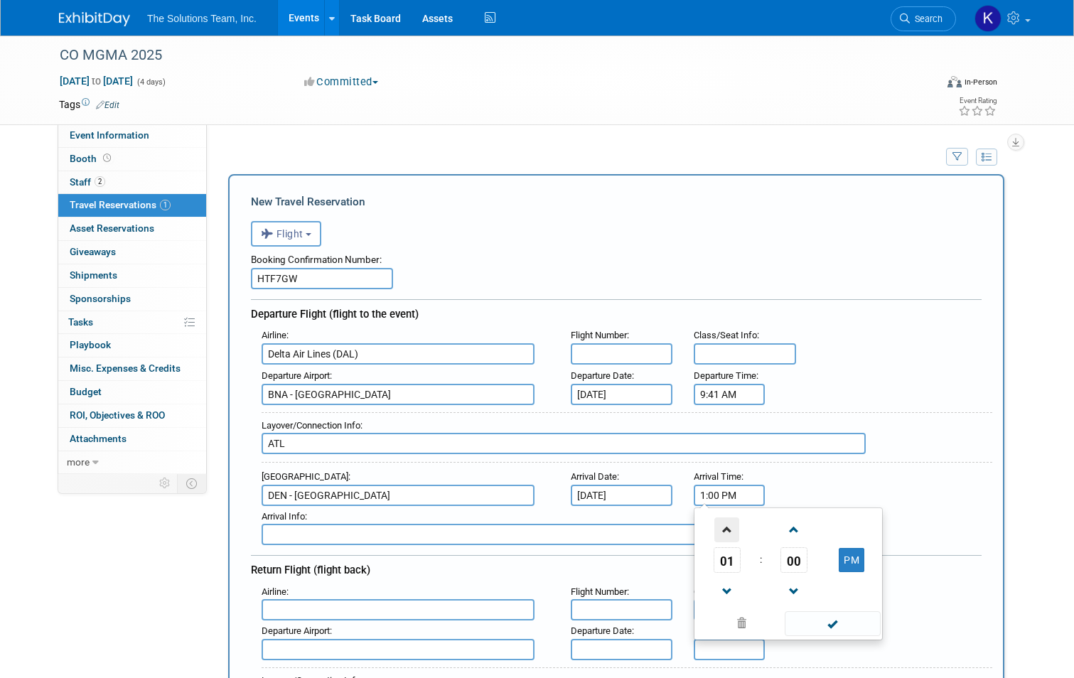
click at [726, 525] on span at bounding box center [726, 529] width 25 height 25
click at [791, 559] on span "00" at bounding box center [793, 560] width 27 height 26
type input "2:55 PM"
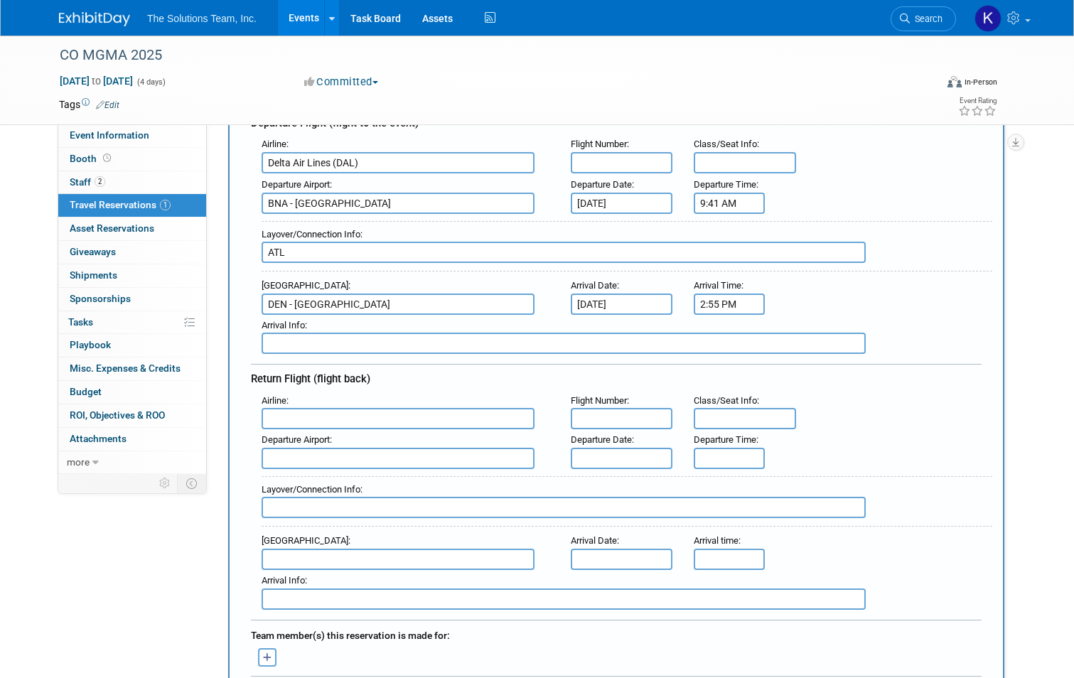
scroll to position [213, 0]
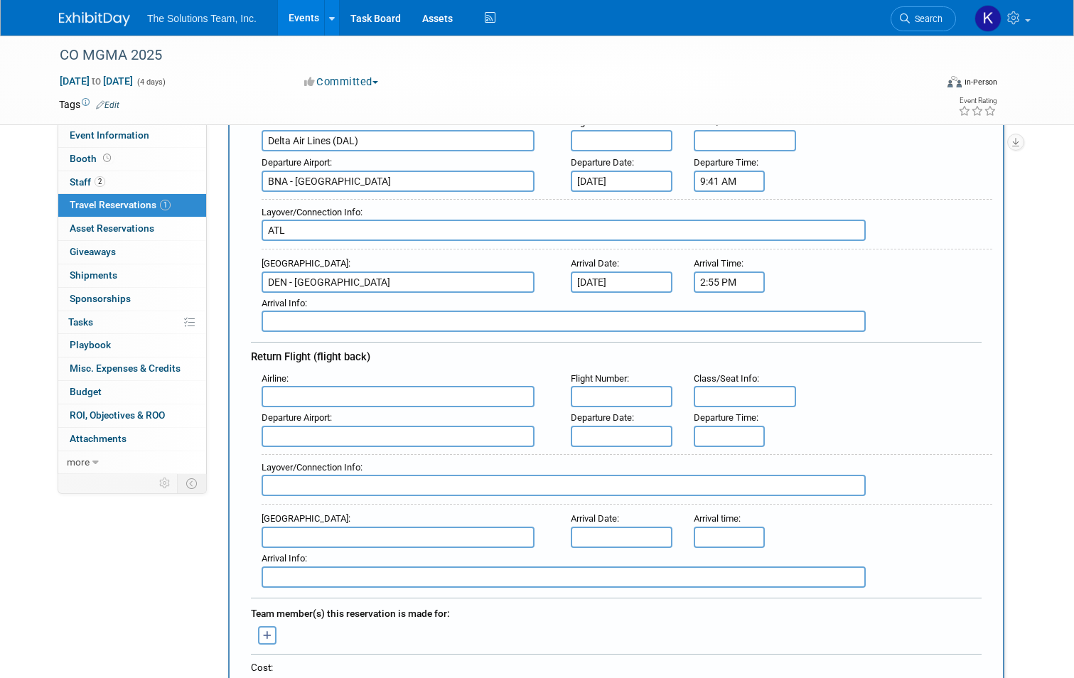
click at [325, 401] on input "text" at bounding box center [398, 396] width 273 height 21
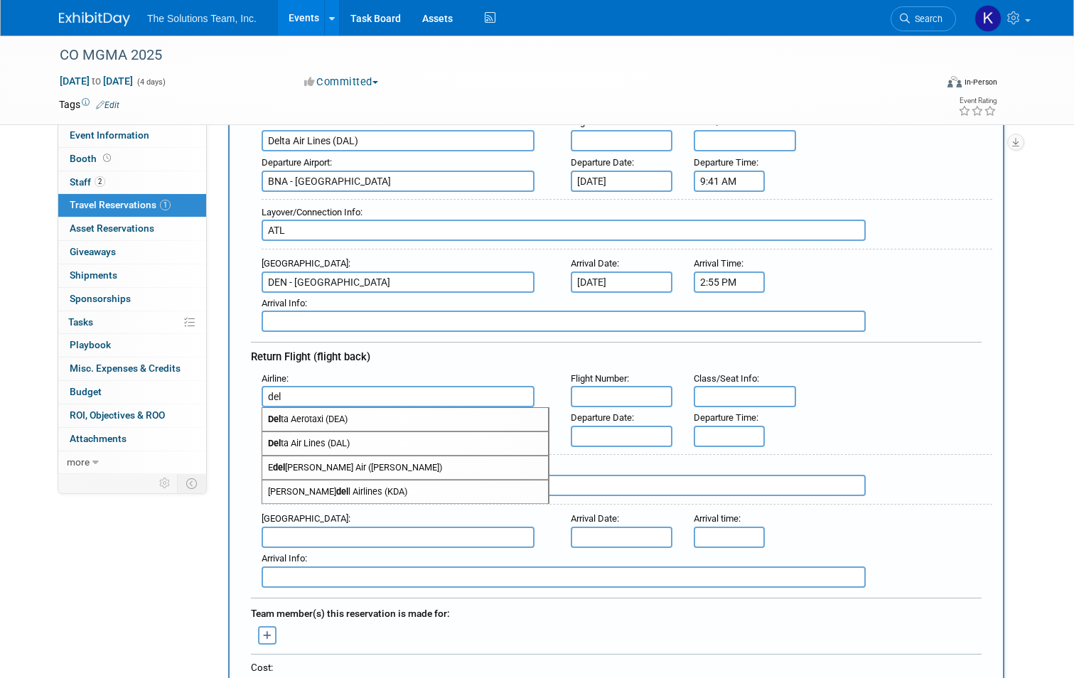
click at [340, 443] on span "Del ta Air Lines (DAL)" at bounding box center [405, 443] width 286 height 23
type input "Delta Air Lines (DAL)"
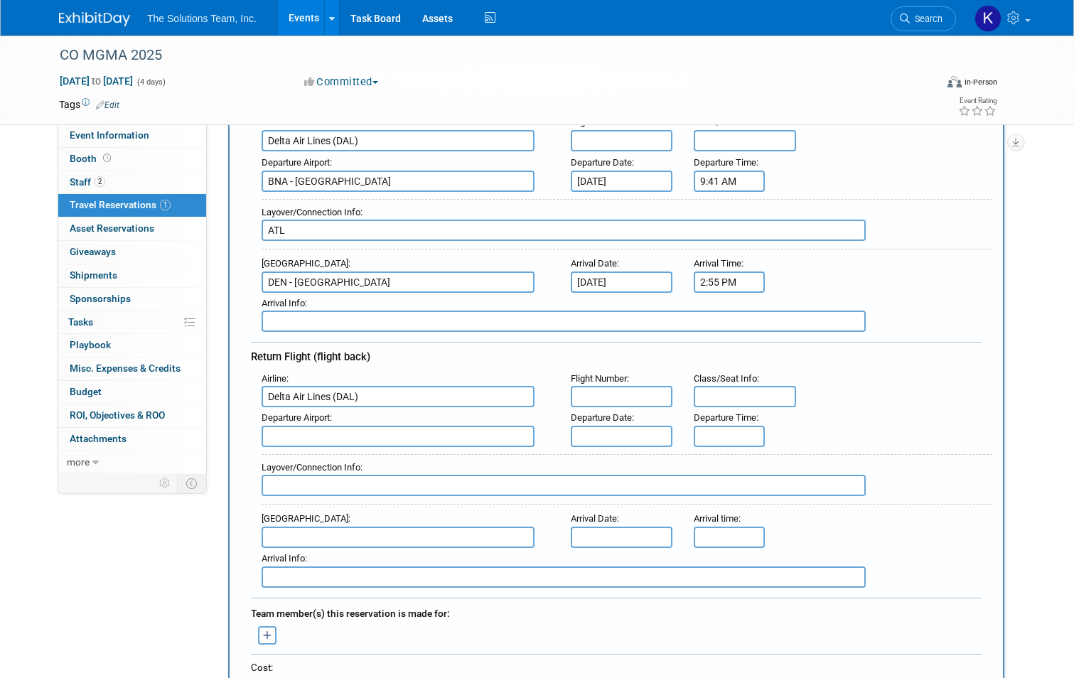
click at [330, 439] on input "text" at bounding box center [398, 436] width 273 height 21
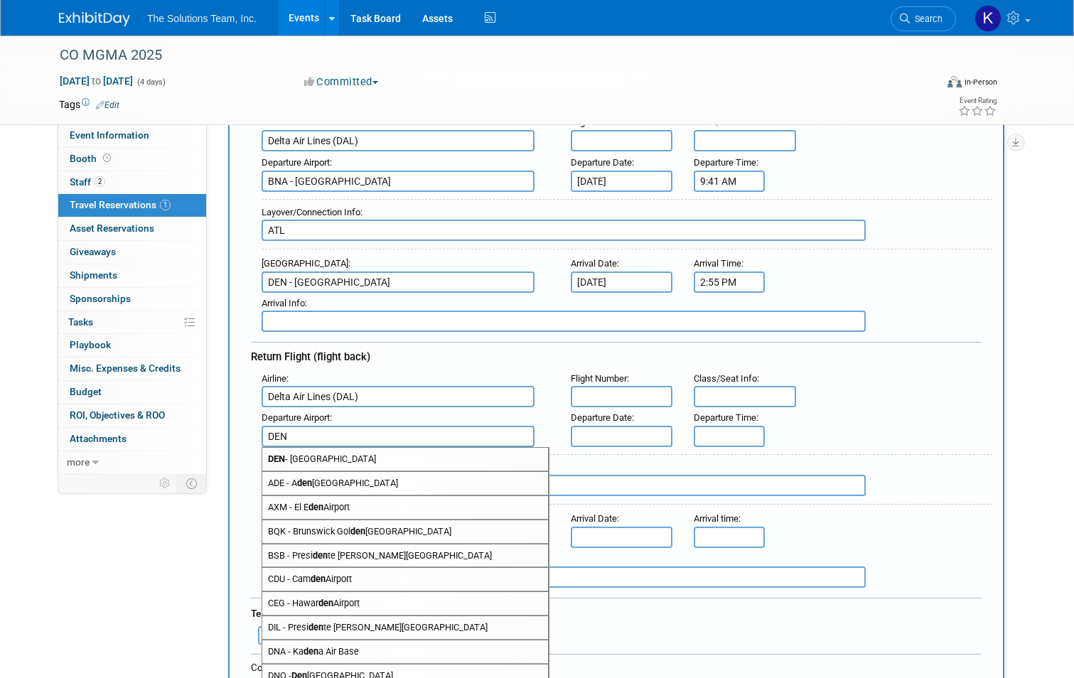
click at [331, 461] on span "DEN - [GEOGRAPHIC_DATA]" at bounding box center [405, 459] width 286 height 23
type input "DEN - [GEOGRAPHIC_DATA]"
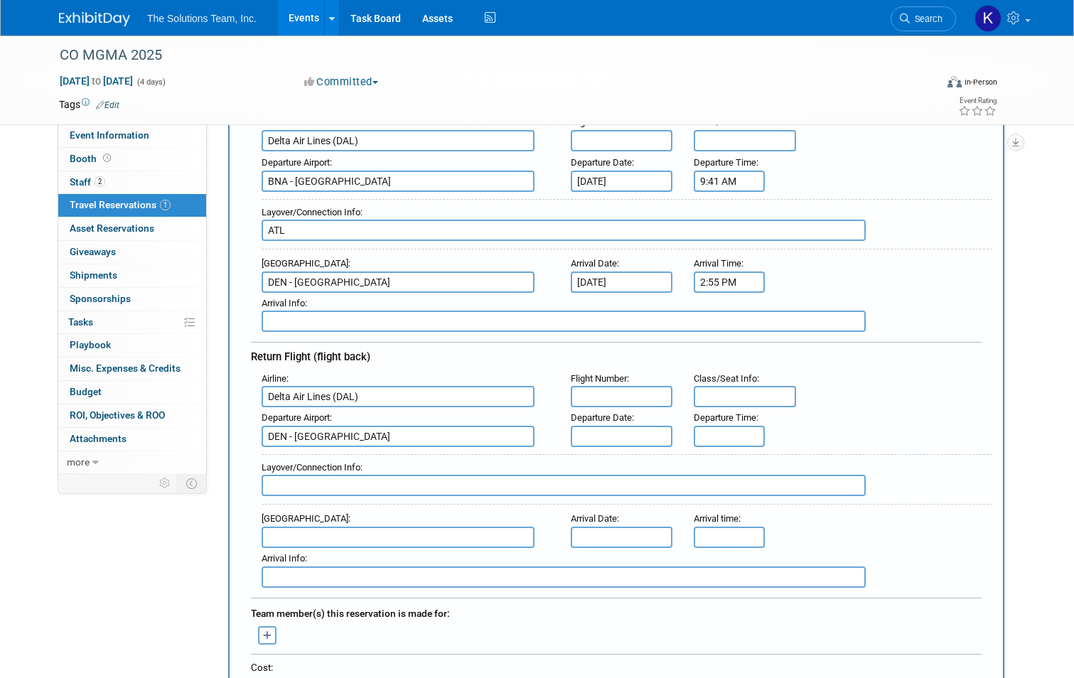
click at [323, 483] on input "text" at bounding box center [564, 485] width 604 height 21
type input "ATL"
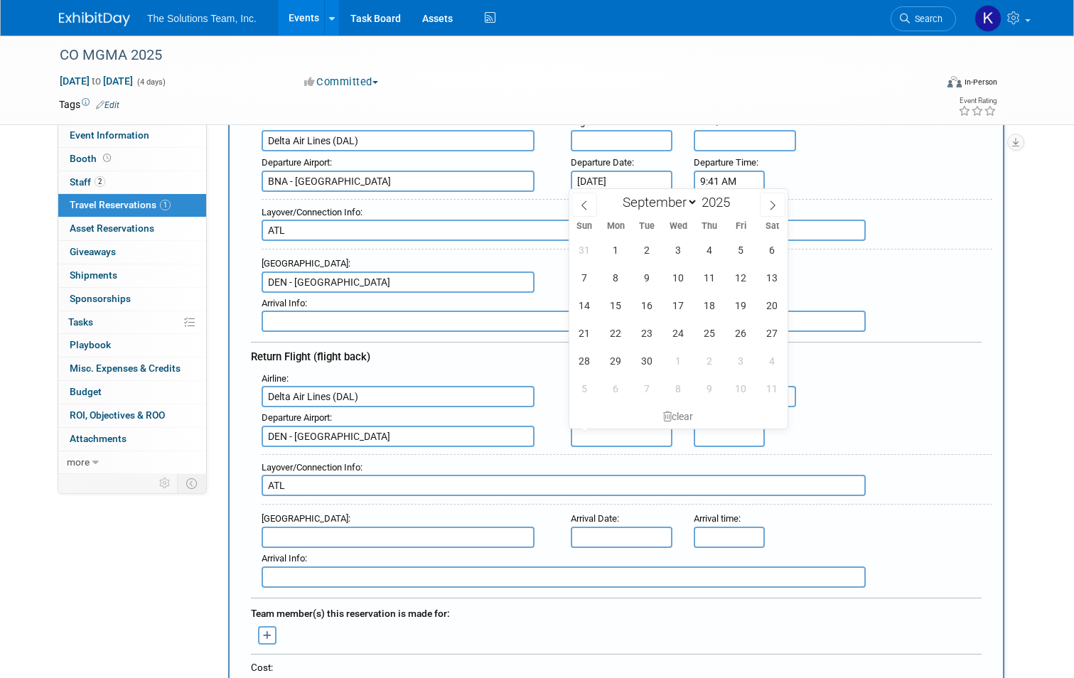
click at [640, 428] on input "text" at bounding box center [622, 436] width 102 height 21
click at [745, 308] on span "19" at bounding box center [741, 305] width 28 height 28
type input "[DATE]"
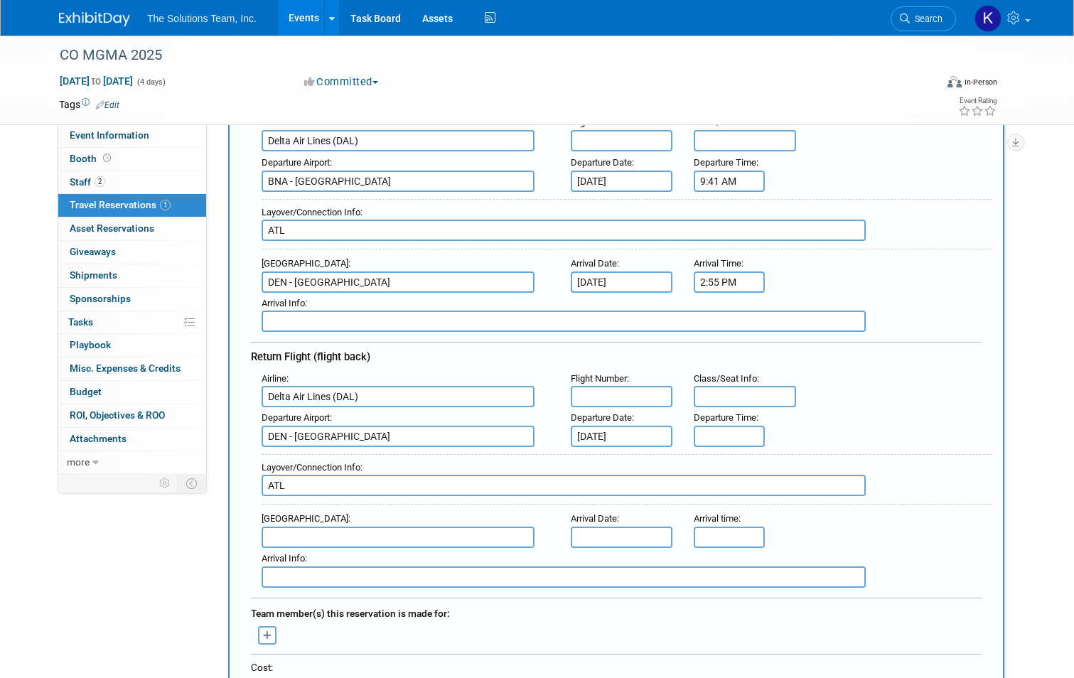
click at [850, 428] on div "Departure Airport : [GEOGRAPHIC_DATA] Departure Date : [DATE] Departure Time :" at bounding box center [621, 427] width 741 height 40
click at [728, 434] on input "5:00 PM" at bounding box center [729, 436] width 71 height 21
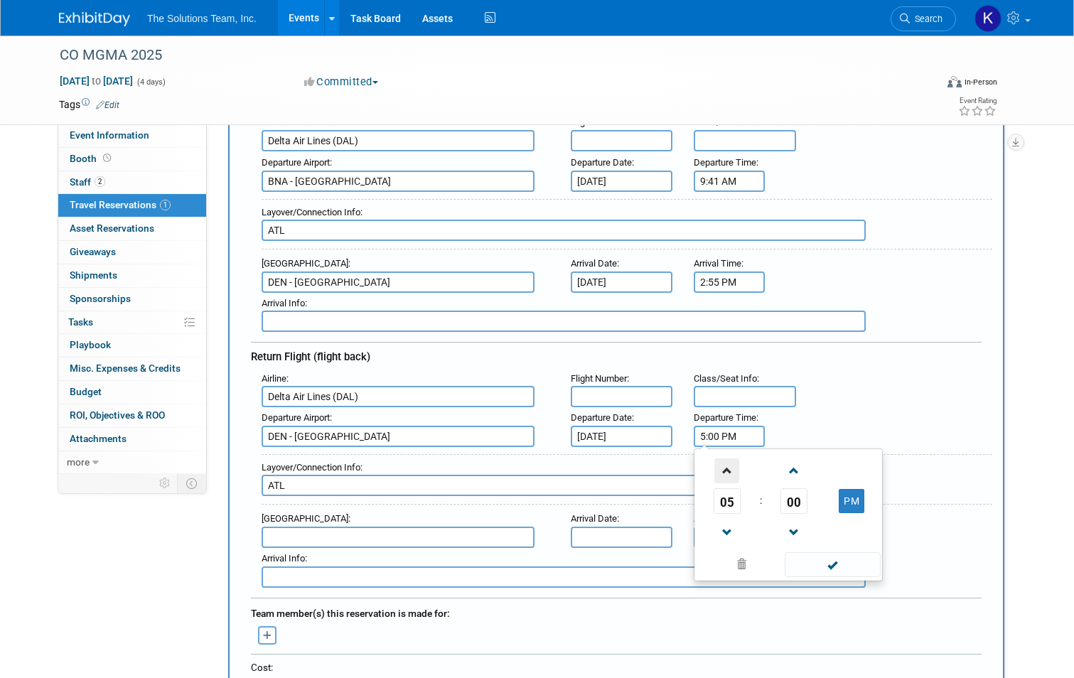
click at [732, 458] on span at bounding box center [726, 470] width 25 height 25
click at [723, 531] on span at bounding box center [726, 532] width 25 height 25
type input "4:00 PM"
click at [841, 560] on span at bounding box center [833, 564] width 96 height 25
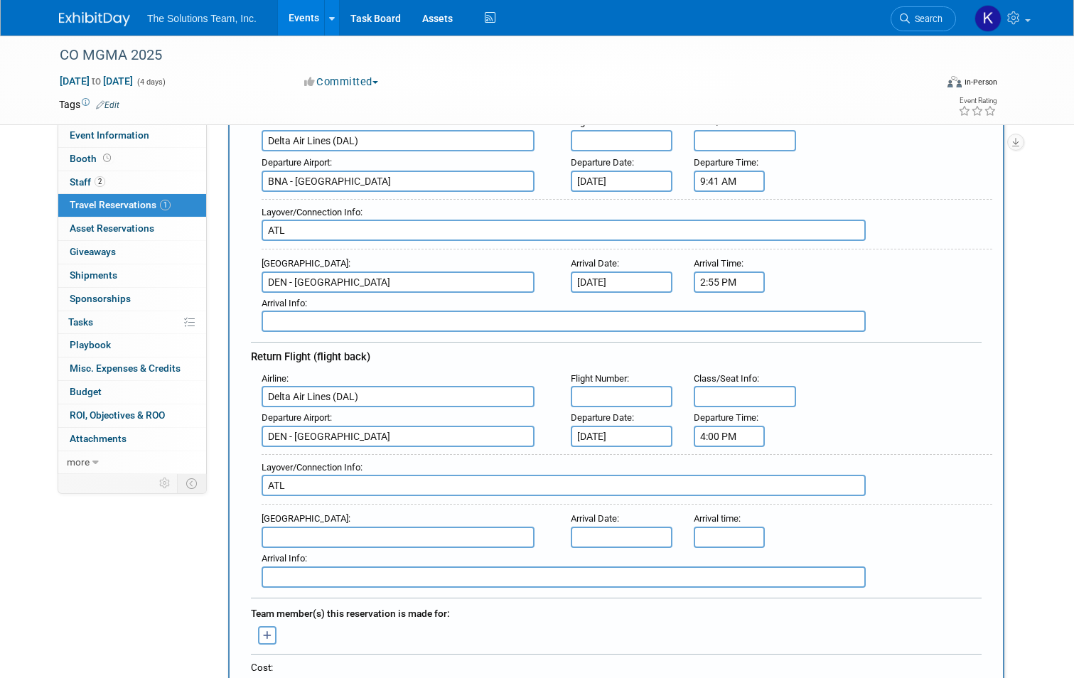
click at [310, 535] on input "text" at bounding box center [398, 537] width 273 height 21
click at [323, 563] on span "BNA - [GEOGRAPHIC_DATA]" at bounding box center [405, 560] width 286 height 23
type input "BNA - [GEOGRAPHIC_DATA]"
click at [658, 534] on input "text" at bounding box center [622, 537] width 102 height 21
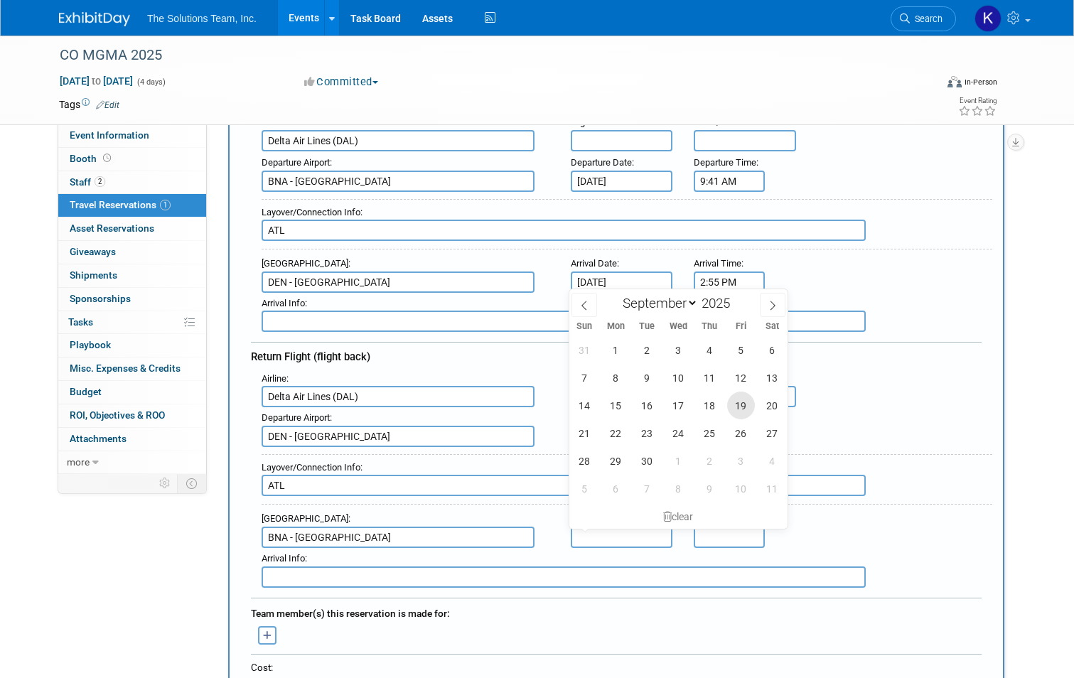
click at [743, 411] on span "19" at bounding box center [741, 406] width 28 height 28
type input "[DATE]"
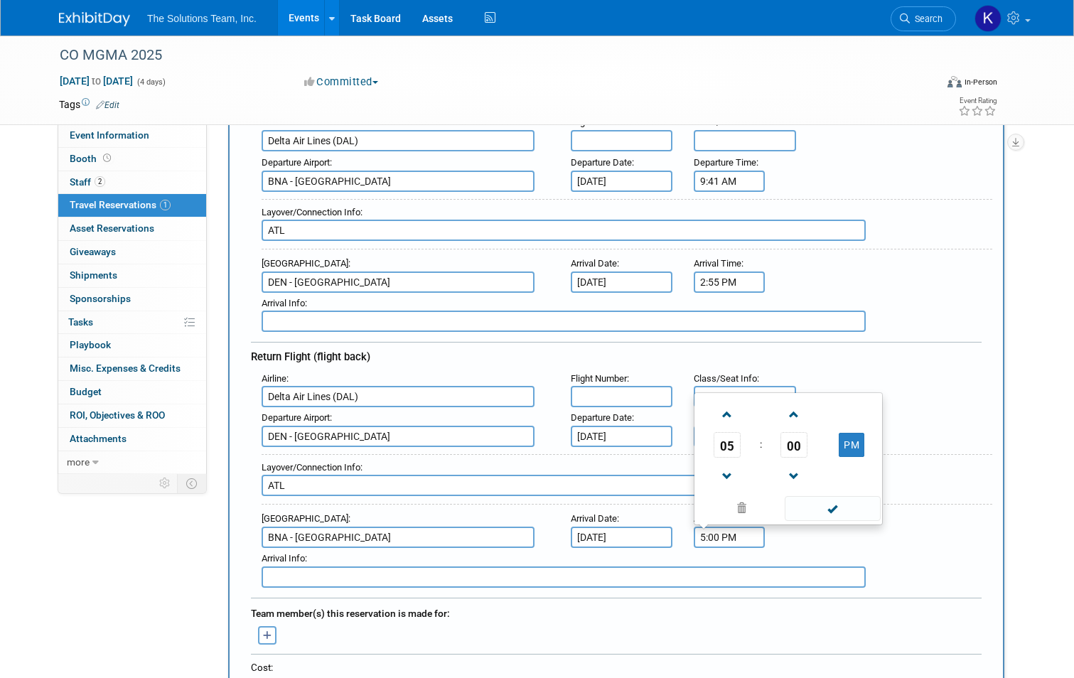
click at [730, 537] on input "5:00 PM" at bounding box center [729, 537] width 71 height 21
click at [710, 539] on input "5:00 PM" at bounding box center [729, 537] width 71 height 21
click at [730, 420] on span at bounding box center [726, 414] width 25 height 25
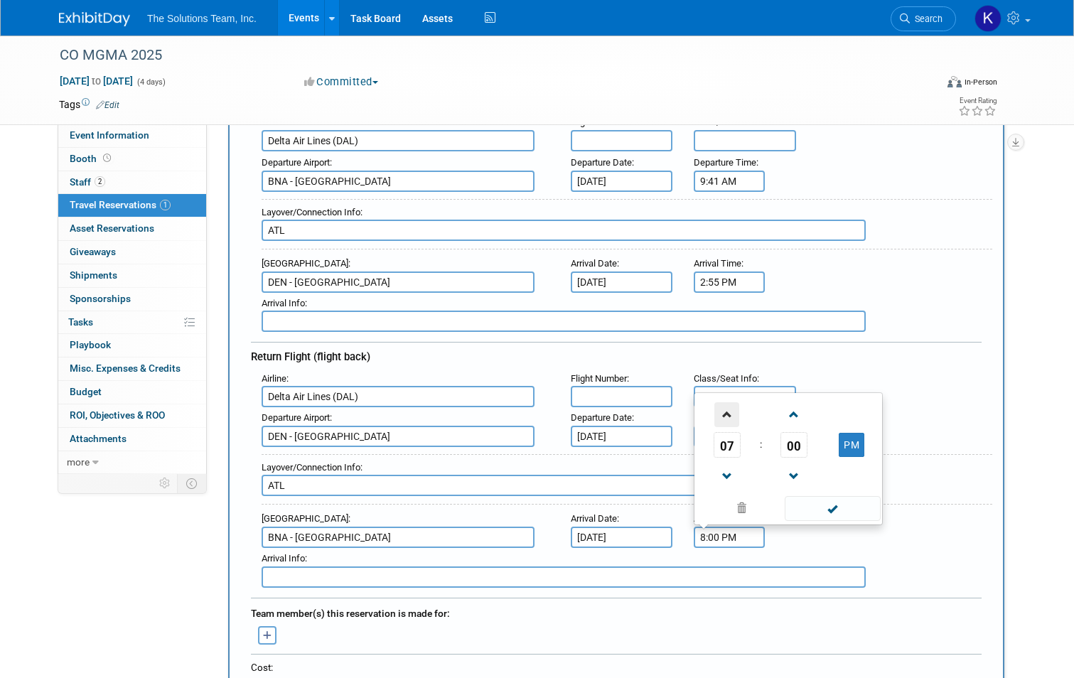
click at [730, 420] on span at bounding box center [726, 414] width 25 height 25
click at [724, 534] on input "10:00 PM" at bounding box center [729, 537] width 71 height 21
click at [844, 505] on span at bounding box center [833, 508] width 96 height 25
type input "10:15 PM"
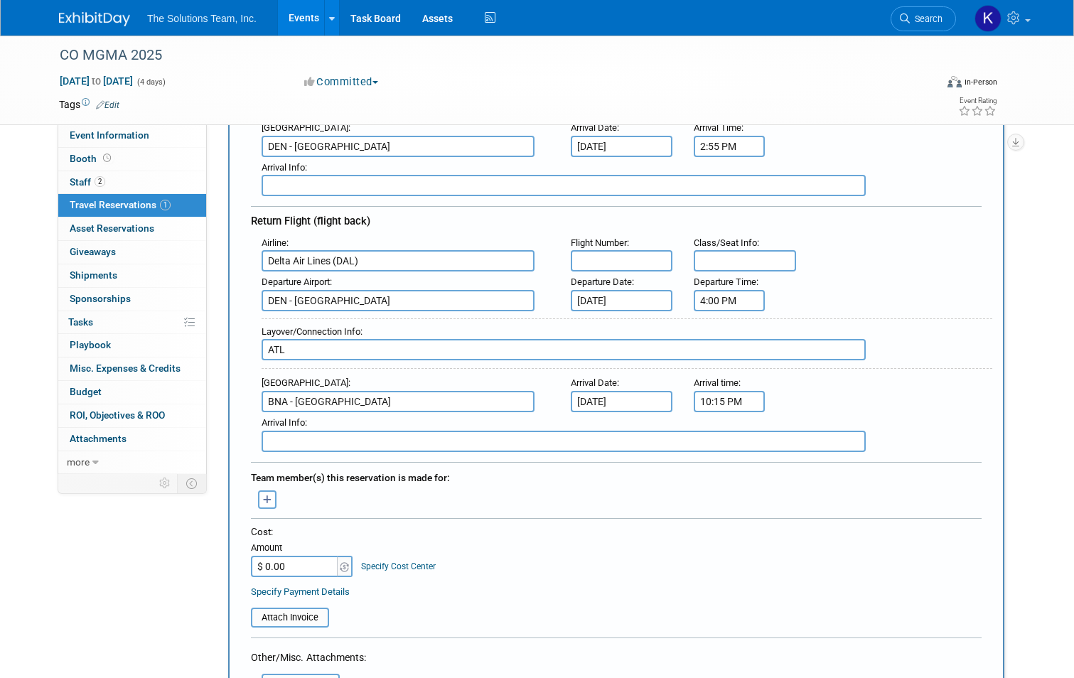
scroll to position [355, 0]
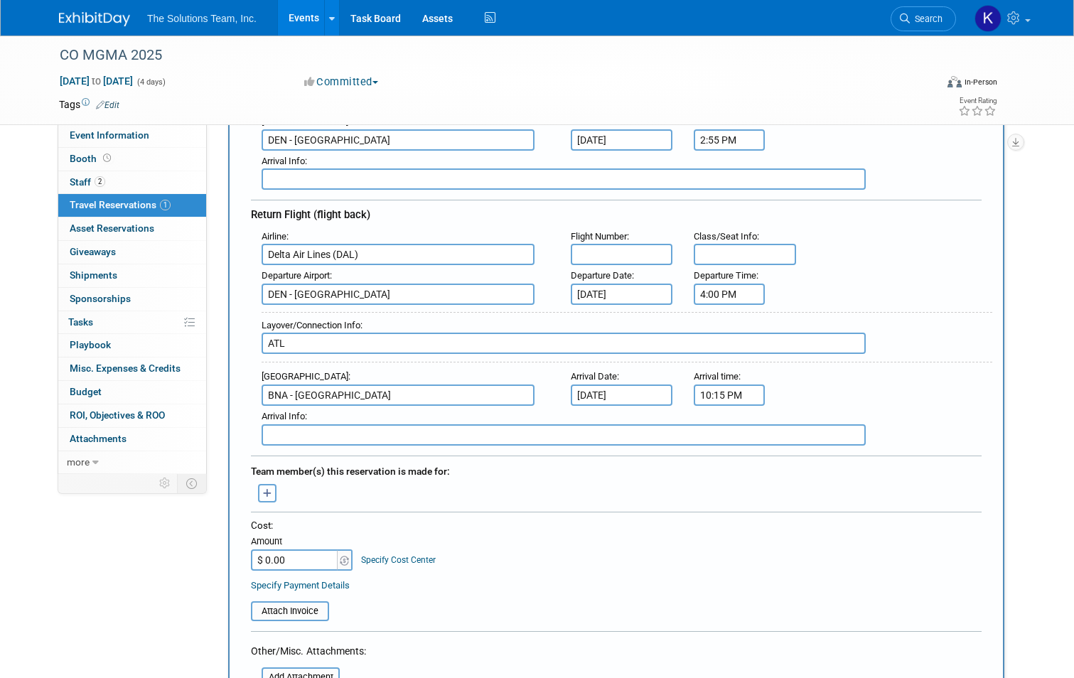
click at [266, 487] on button "button" at bounding box center [267, 493] width 18 height 18
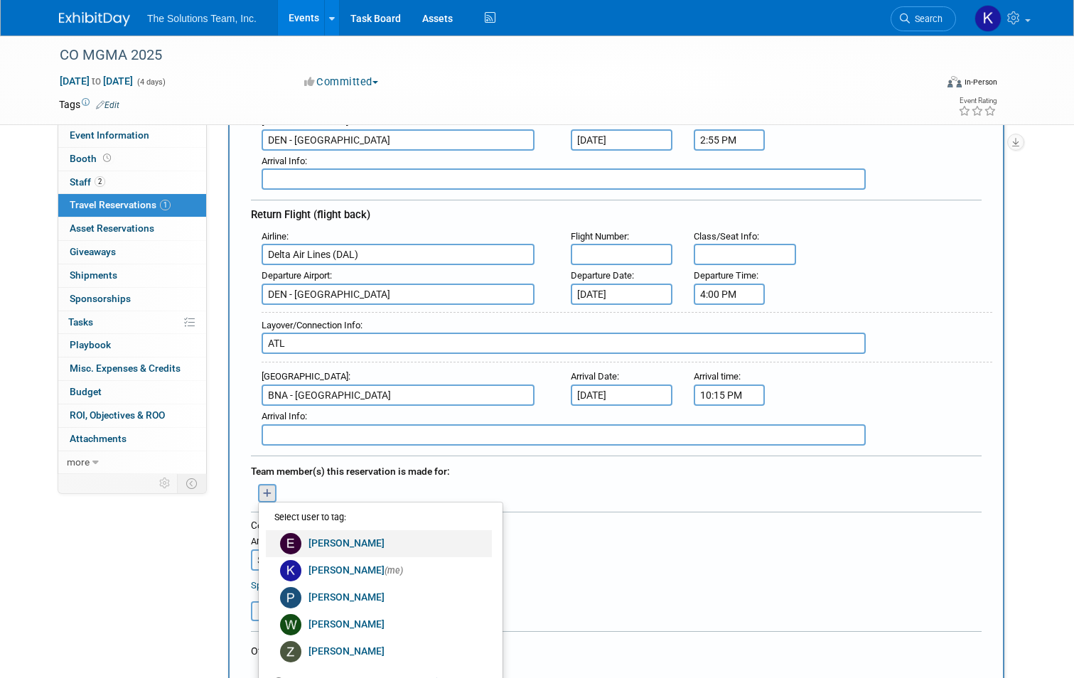
click at [382, 547] on link "[PERSON_NAME]" at bounding box center [379, 543] width 226 height 27
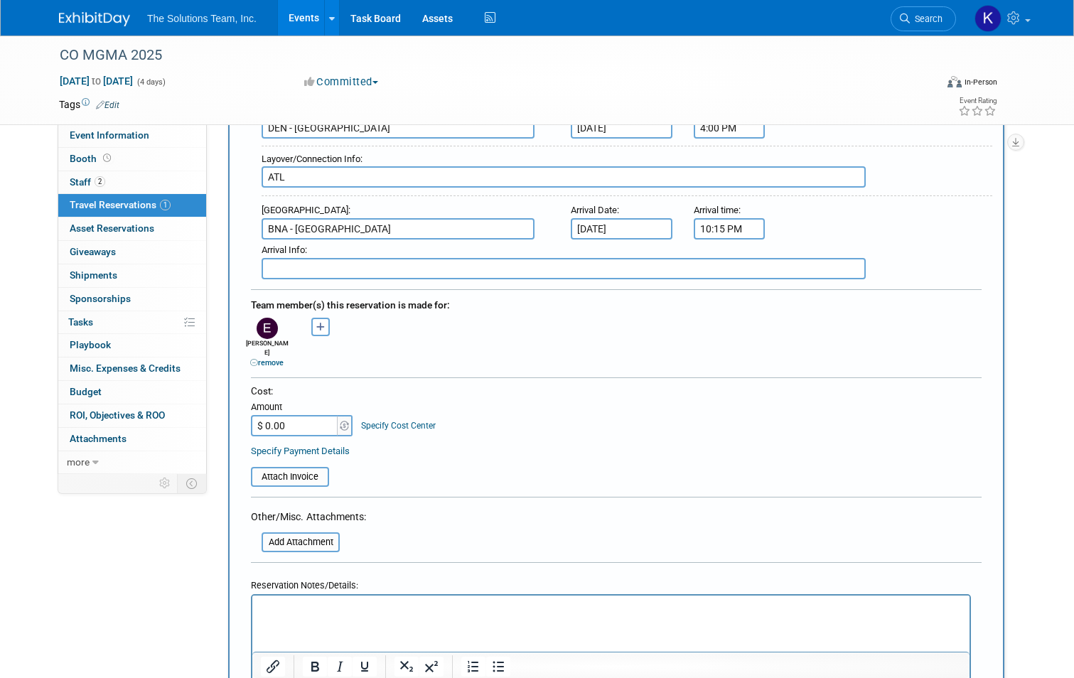
scroll to position [568, 0]
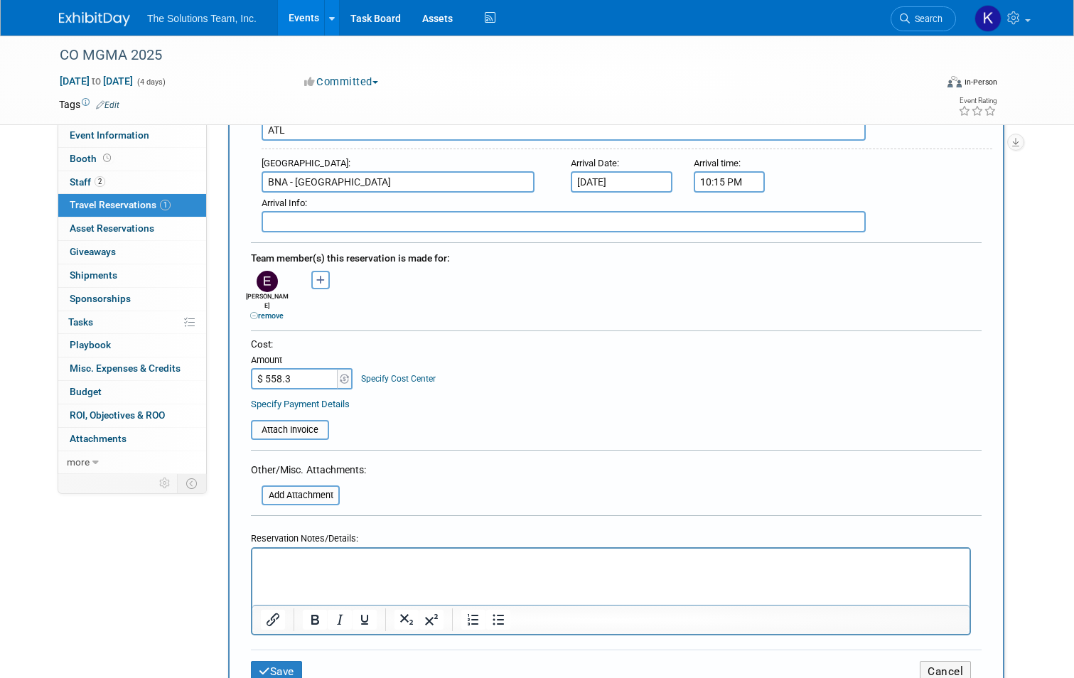
type input "$ 558.37"
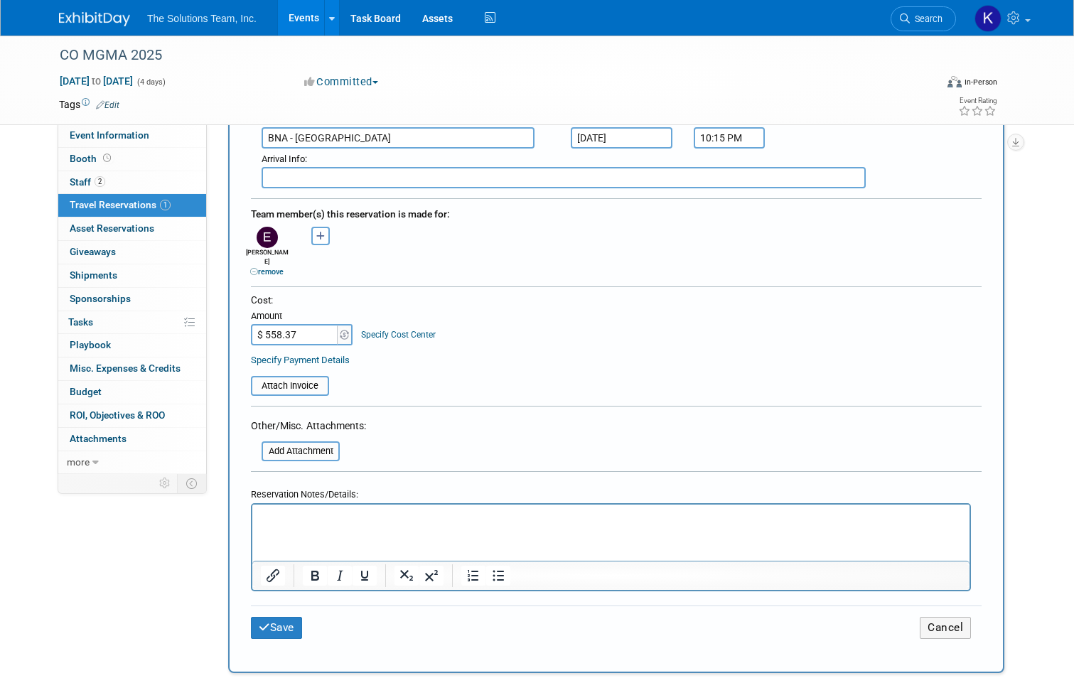
scroll to position [711, 0]
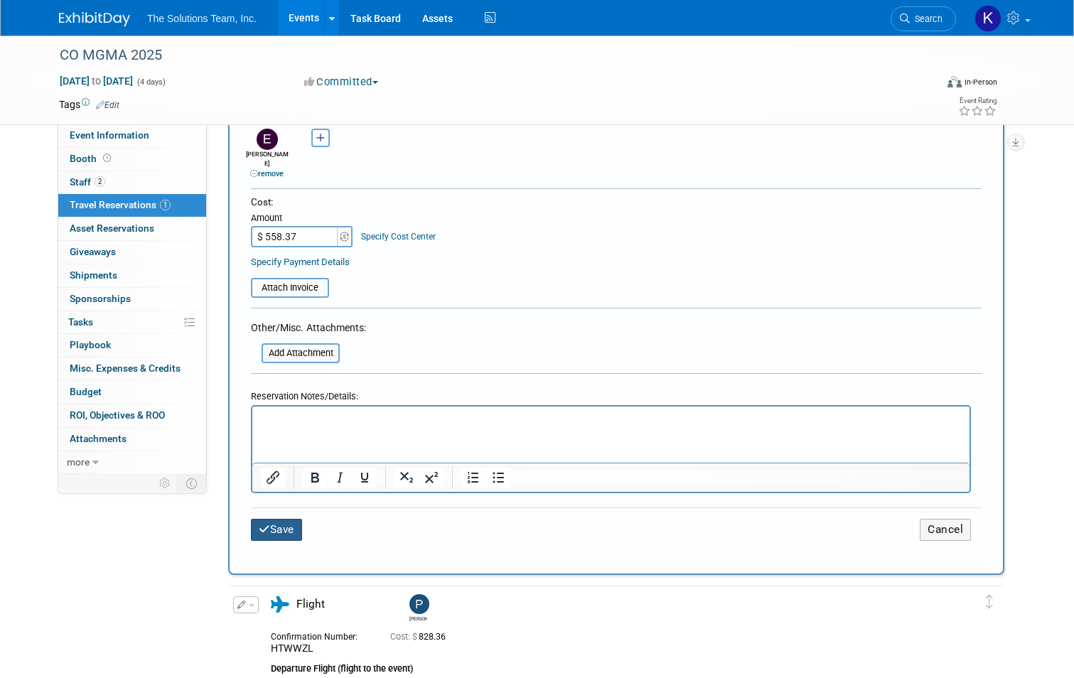
click at [257, 527] on button "Save" at bounding box center [276, 530] width 51 height 22
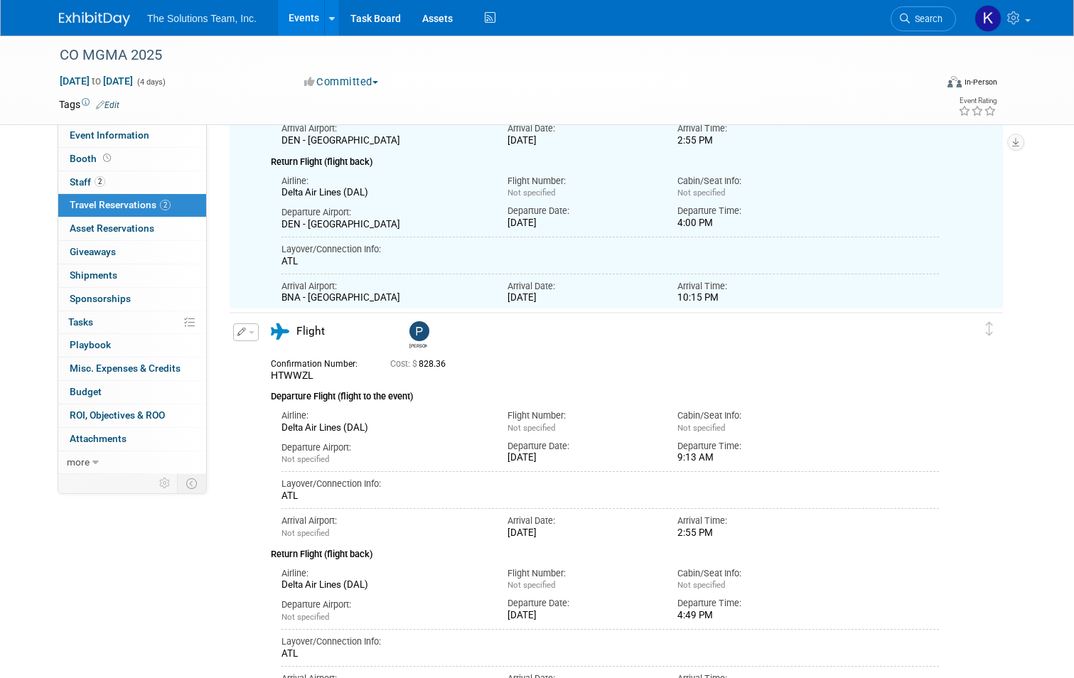
scroll to position [284, 0]
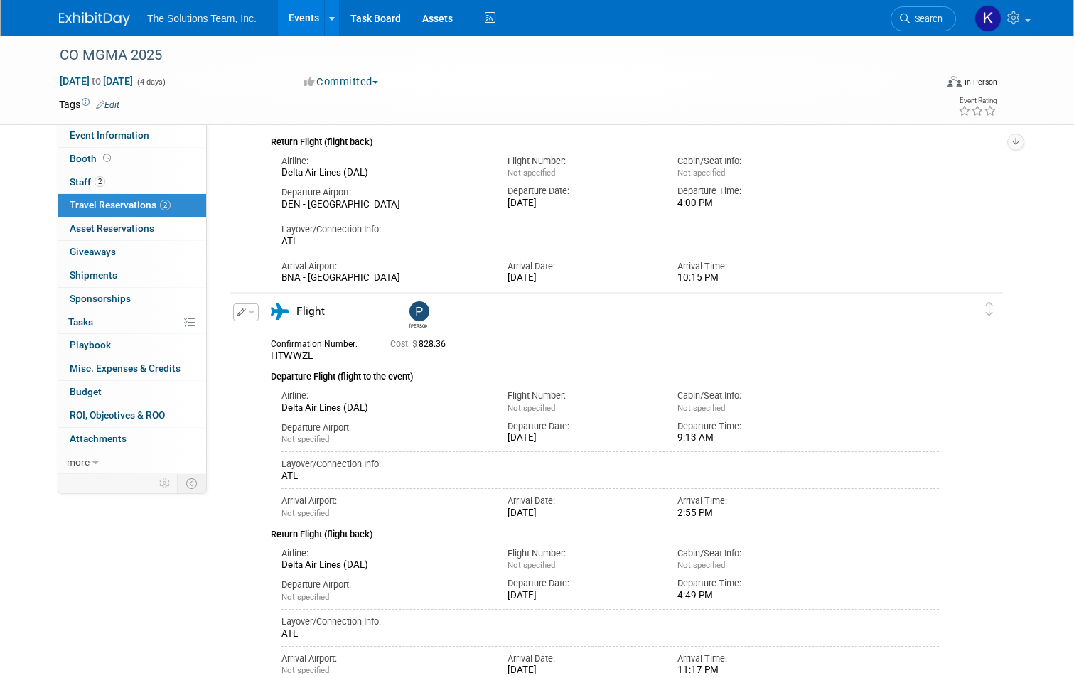
click at [237, 310] on icon "button" at bounding box center [241, 312] width 9 height 9
click at [261, 335] on button "Edit Reservation" at bounding box center [294, 337] width 120 height 21
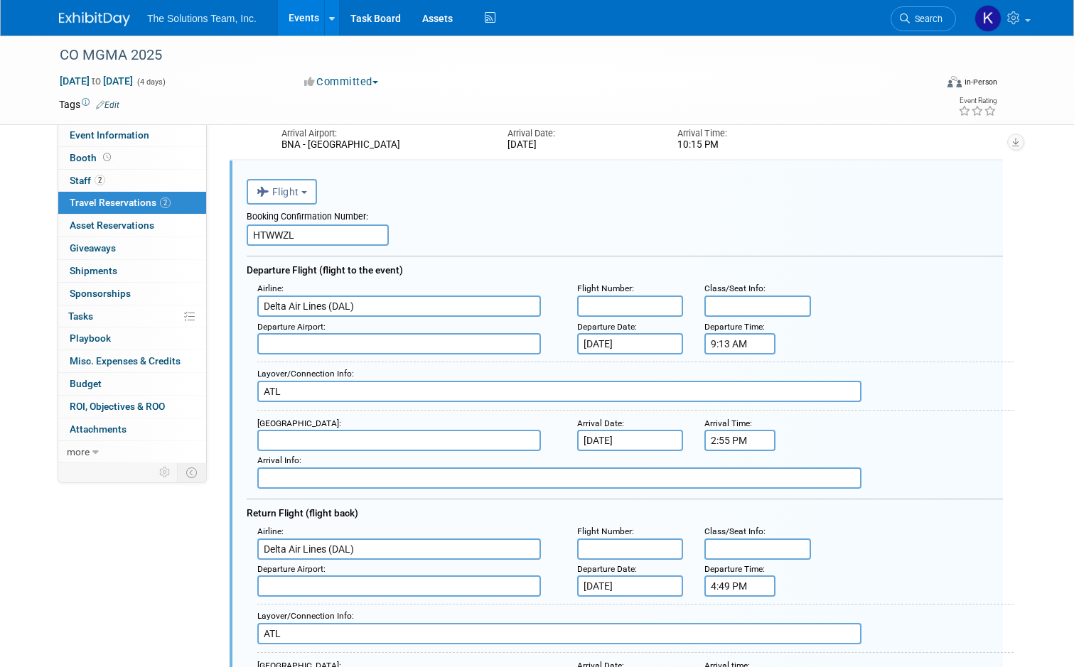
scroll to position [0, 0]
click at [293, 345] on input "text" at bounding box center [399, 343] width 284 height 21
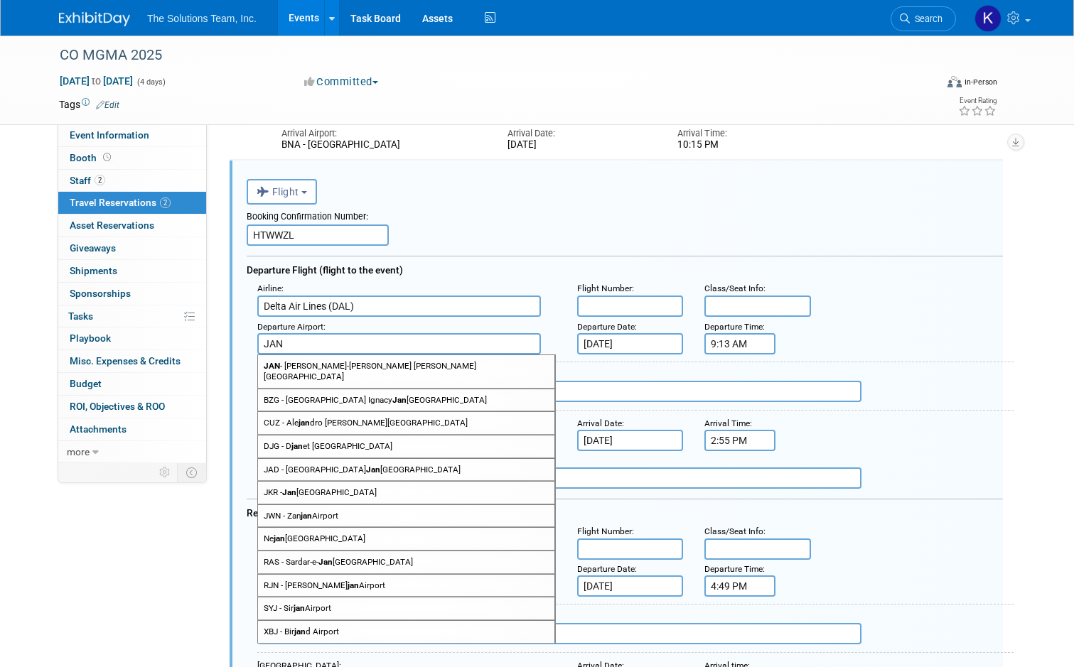
click at [319, 371] on span "[PERSON_NAME]-[PERSON_NAME] [PERSON_NAME][GEOGRAPHIC_DATA]" at bounding box center [406, 371] width 296 height 32
type input "[PERSON_NAME]-[PERSON_NAME] [PERSON_NAME][GEOGRAPHIC_DATA]"
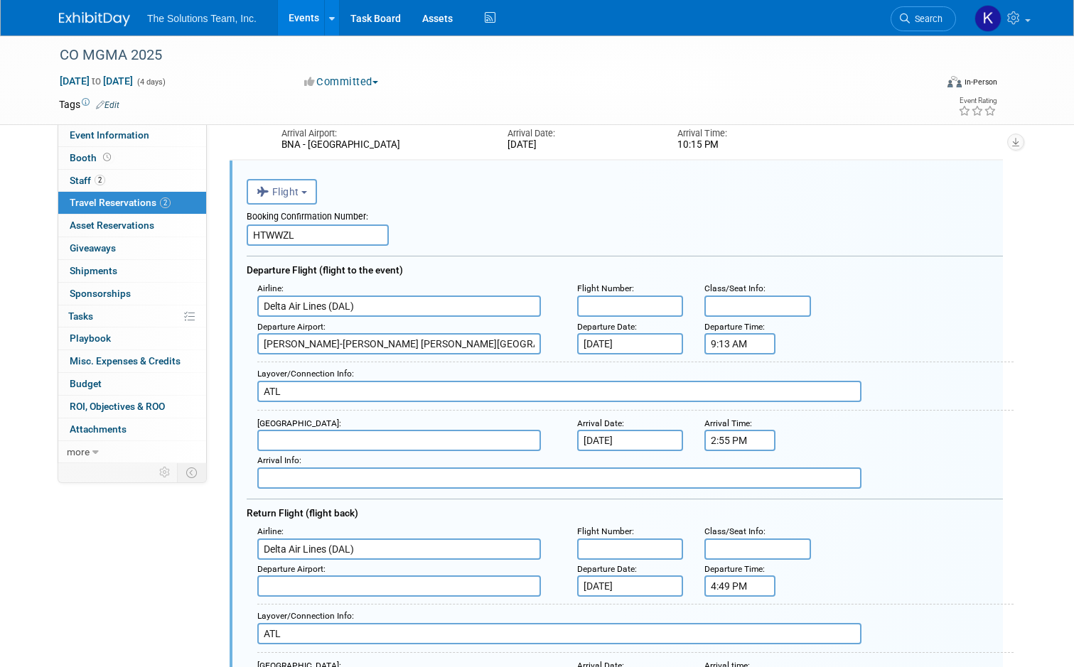
click at [298, 438] on input "text" at bounding box center [399, 440] width 284 height 21
click at [313, 465] on span "DEN - [GEOGRAPHIC_DATA]" at bounding box center [406, 463] width 296 height 22
type input "DEN - [GEOGRAPHIC_DATA]"
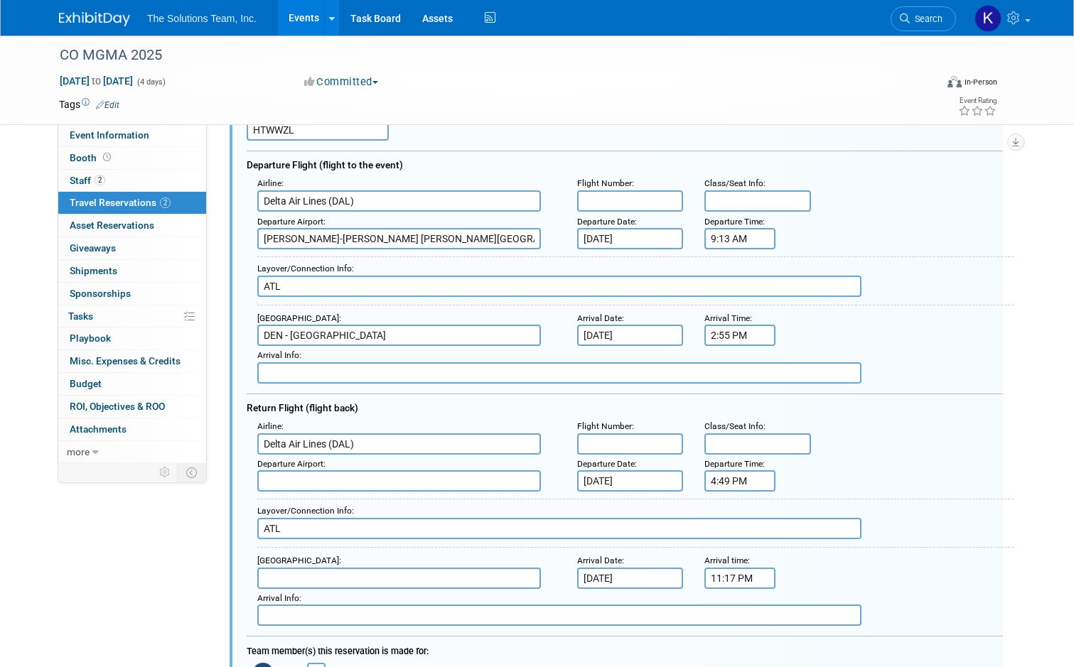
scroll to position [559, 0]
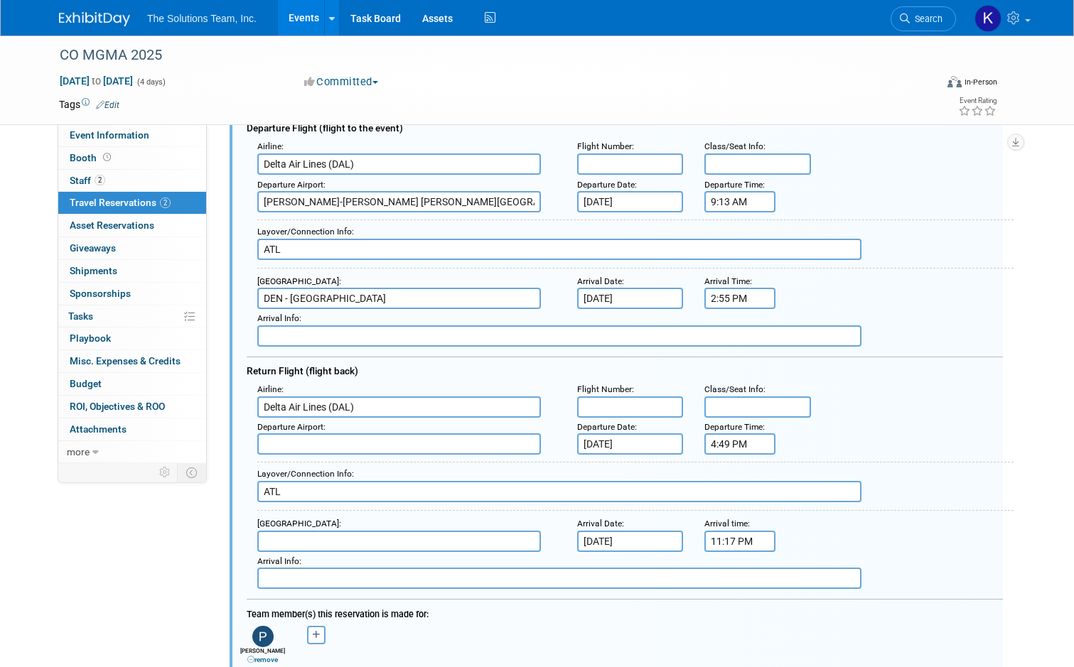
click at [313, 451] on input "text" at bounding box center [399, 443] width 284 height 21
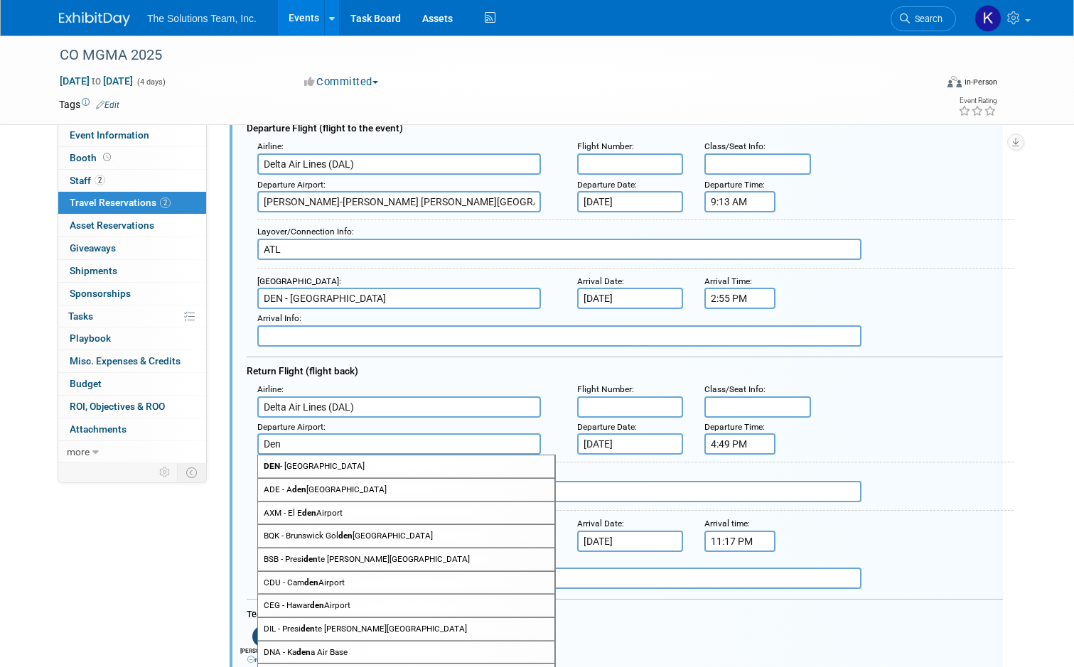
click at [337, 469] on span "DEN - [GEOGRAPHIC_DATA]" at bounding box center [406, 466] width 296 height 22
type input "DEN - [GEOGRAPHIC_DATA]"
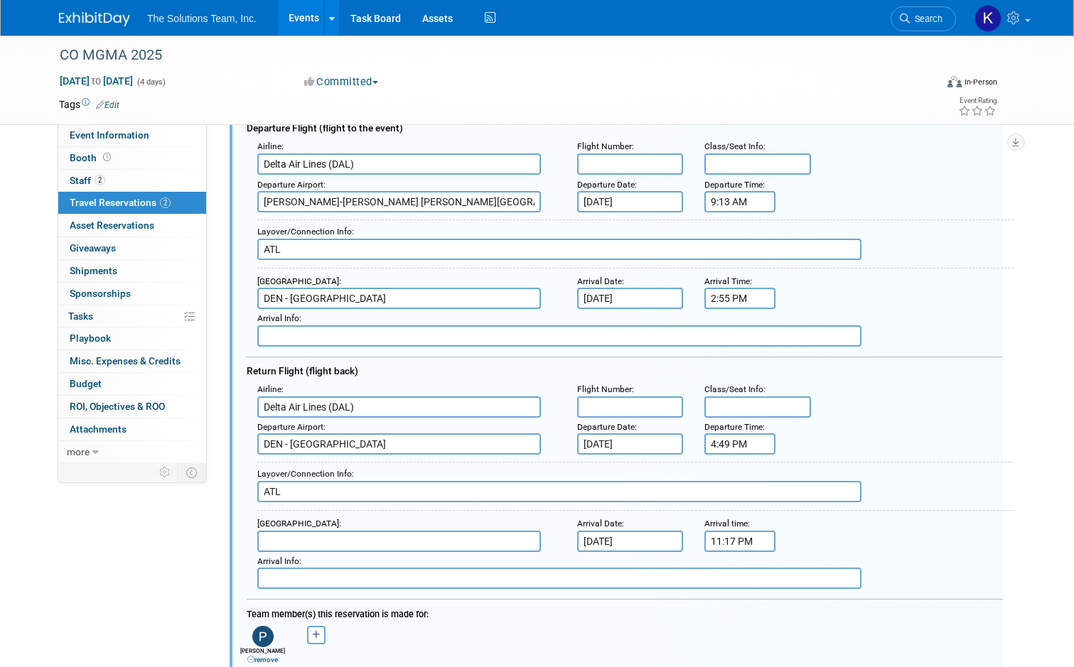
click at [300, 543] on input "text" at bounding box center [399, 541] width 284 height 21
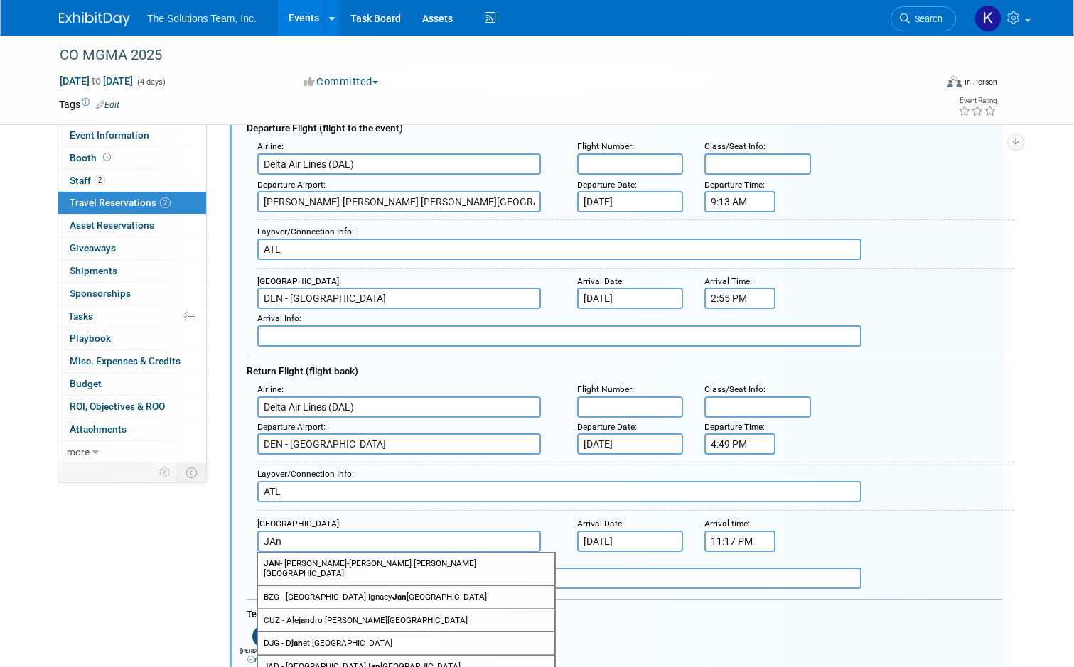
click at [307, 568] on span "[PERSON_NAME]-[PERSON_NAME] [PERSON_NAME][GEOGRAPHIC_DATA]" at bounding box center [406, 569] width 296 height 32
type input "[PERSON_NAME]-[PERSON_NAME] [PERSON_NAME][GEOGRAPHIC_DATA]"
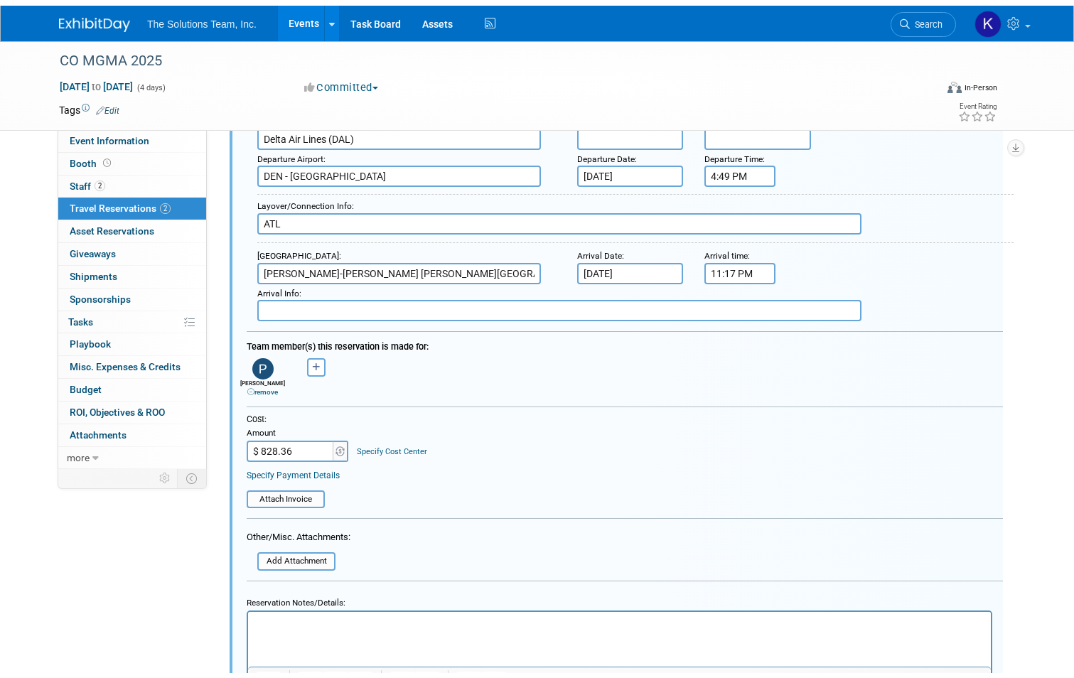
scroll to position [986, 0]
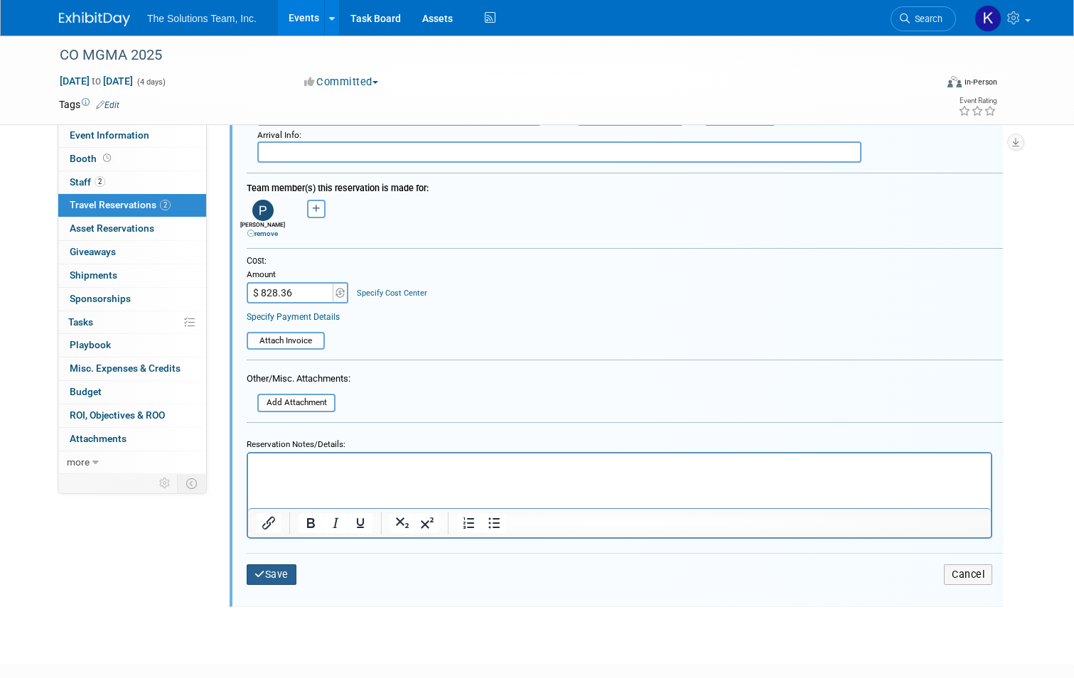
click at [274, 581] on button "Save" at bounding box center [272, 574] width 50 height 21
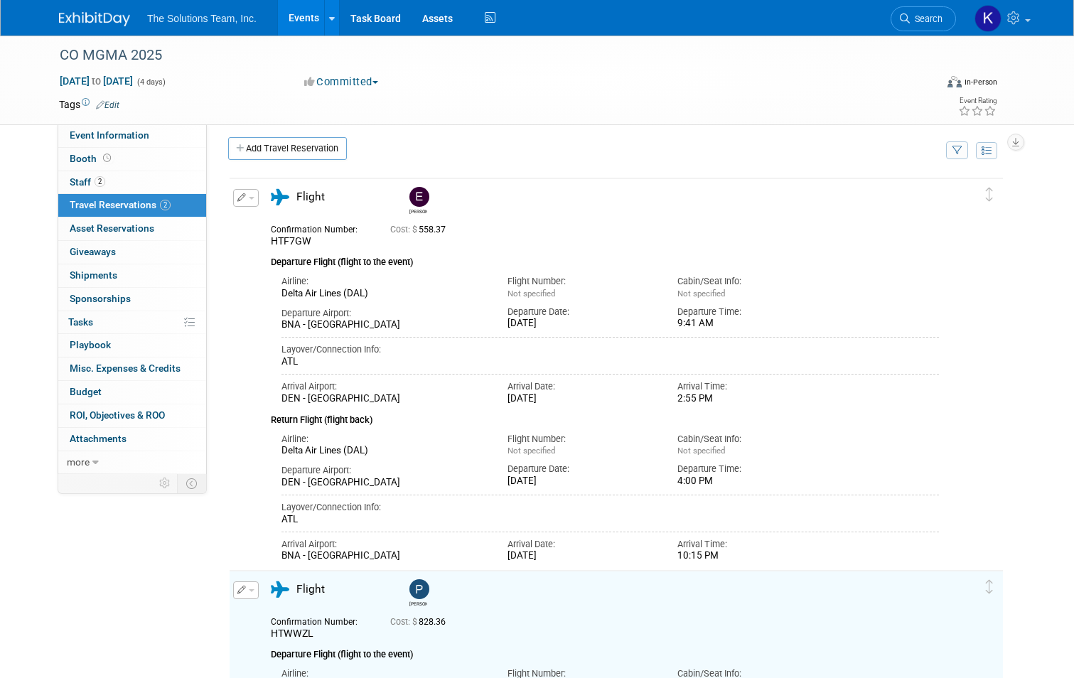
scroll to position [0, 0]
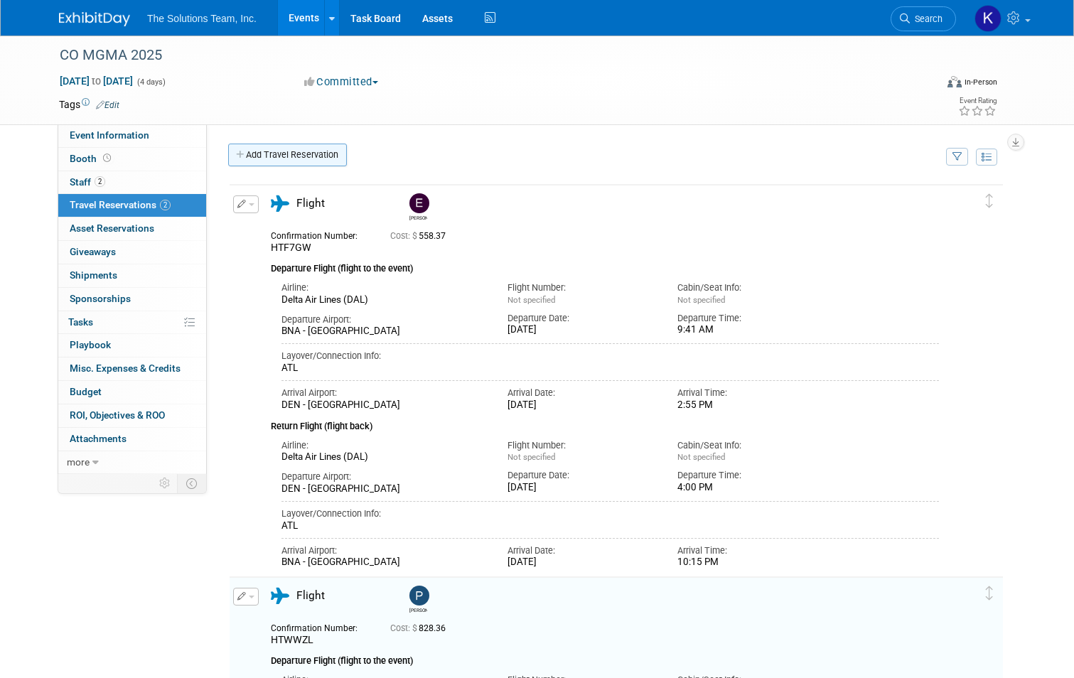
click at [299, 149] on link "Add Travel Reservation" at bounding box center [287, 155] width 119 height 23
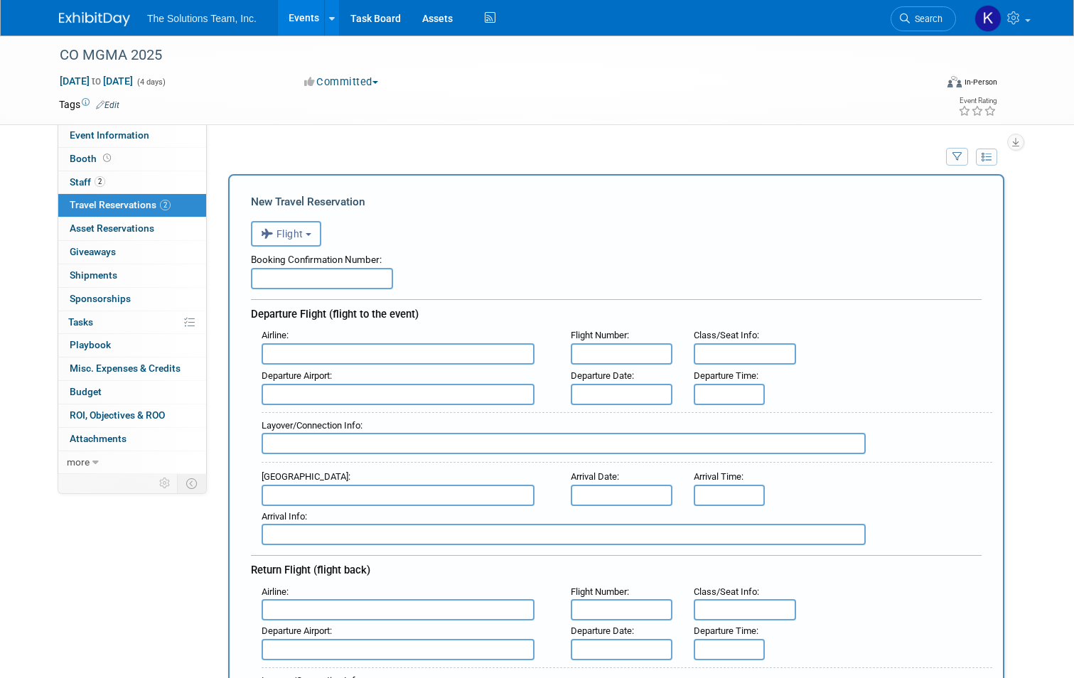
click at [293, 237] on span "Flight" at bounding box center [282, 233] width 43 height 11
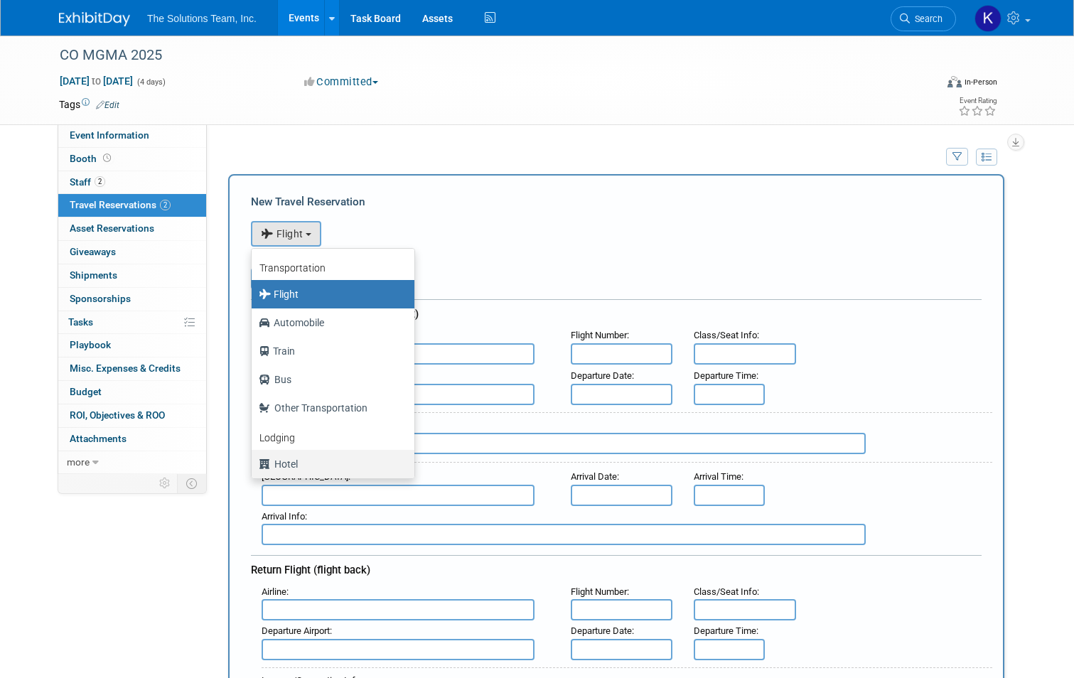
click at [290, 463] on label "Hotel" at bounding box center [329, 464] width 141 height 23
click at [254, 463] on input "Hotel" at bounding box center [248, 462] width 9 height 9
select select "6"
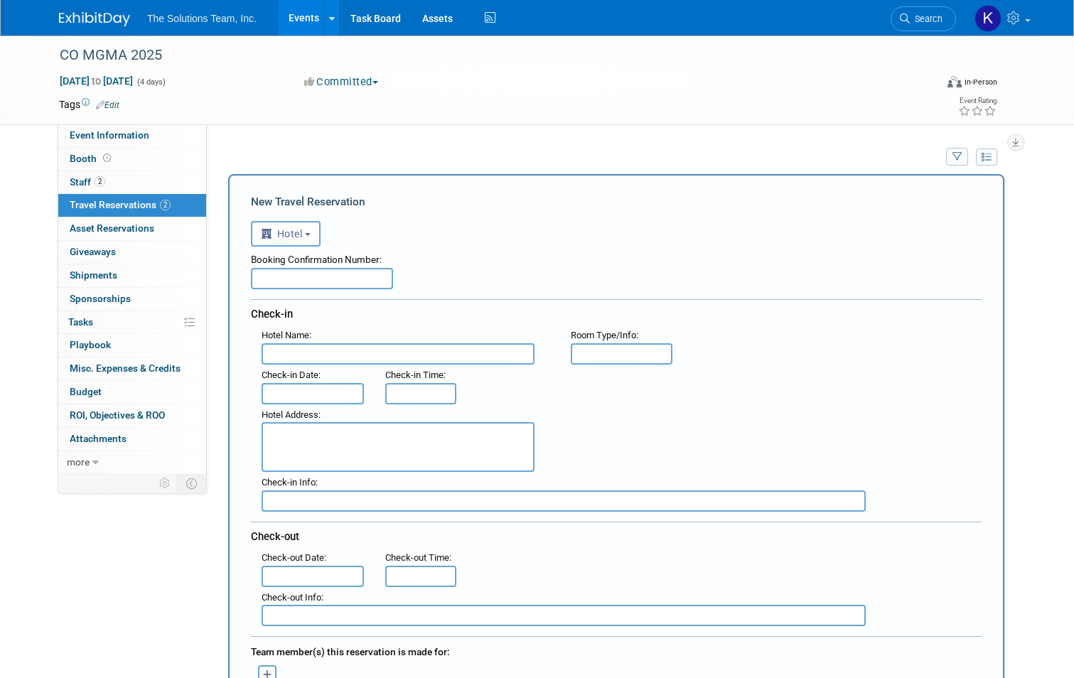
click at [337, 281] on input "text" at bounding box center [322, 278] width 142 height 21
type input "95473916"
click at [308, 352] on input "text" at bounding box center [398, 353] width 273 height 21
type input "Delta Hotels Denver [PERSON_NAME]"
click at [600, 364] on input "text" at bounding box center [622, 353] width 102 height 21
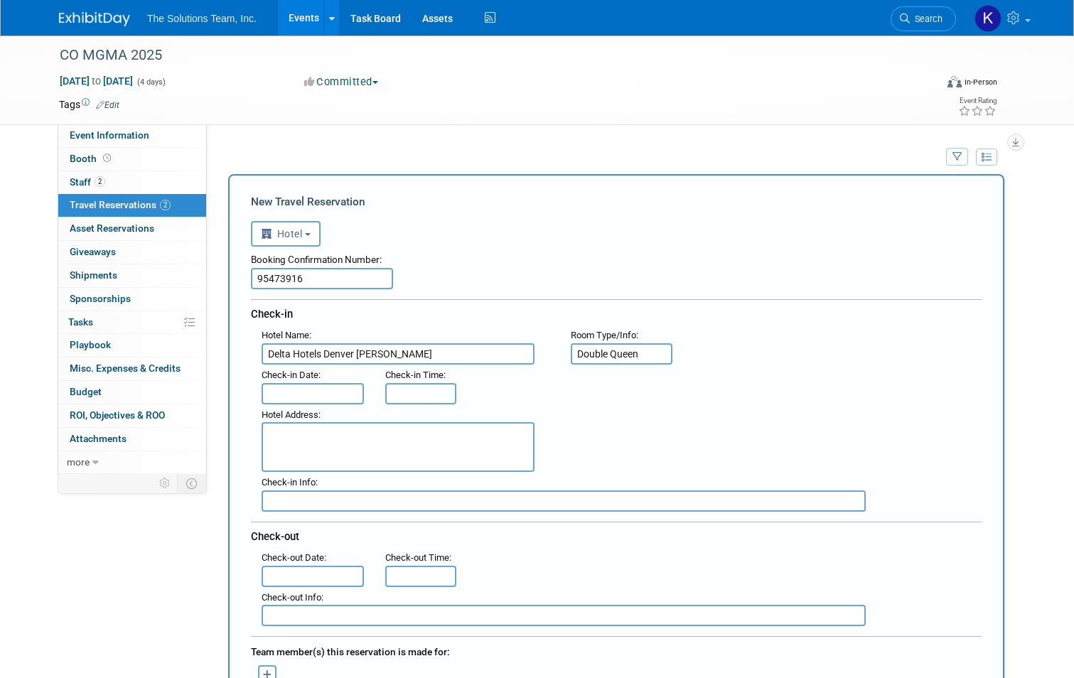
type input "Double Queen"
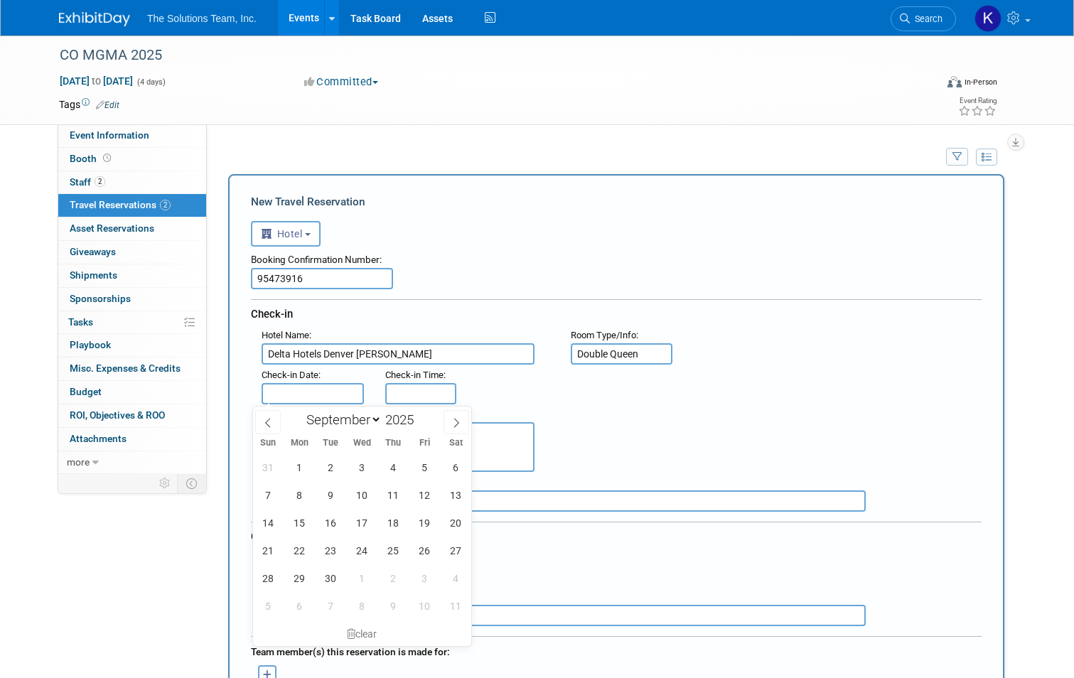
click at [301, 393] on input "text" at bounding box center [313, 393] width 102 height 21
click at [368, 518] on span "17" at bounding box center [362, 523] width 28 height 28
type input "[DATE]"
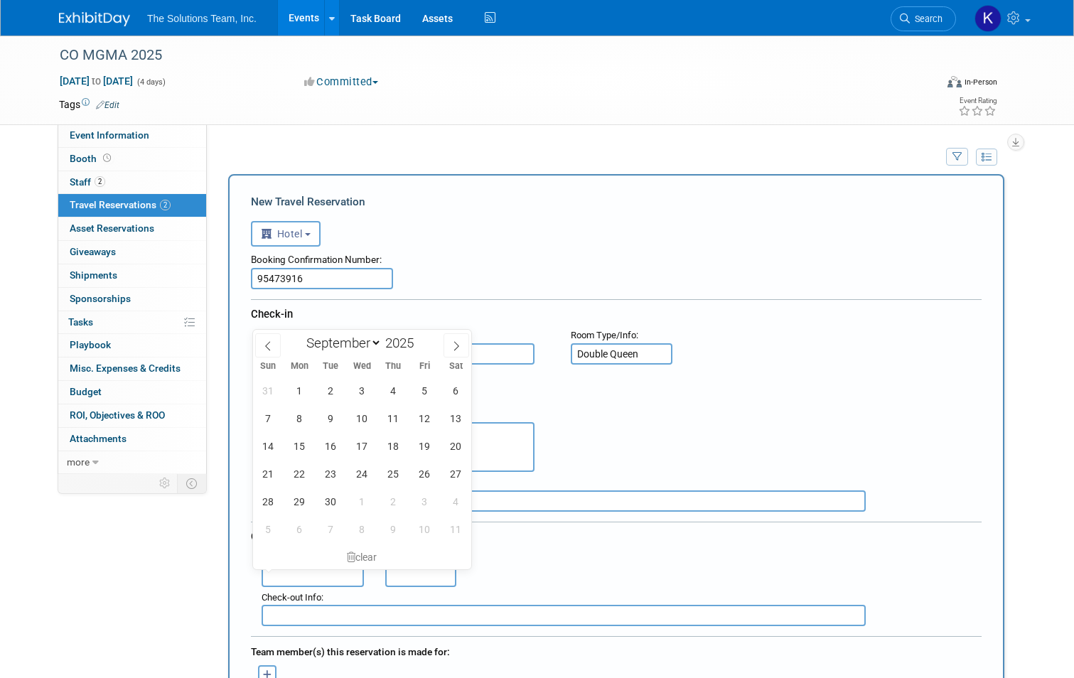
click at [300, 571] on input "text" at bounding box center [313, 576] width 102 height 21
click at [433, 448] on span "19" at bounding box center [425, 446] width 28 height 28
type input "[DATE]"
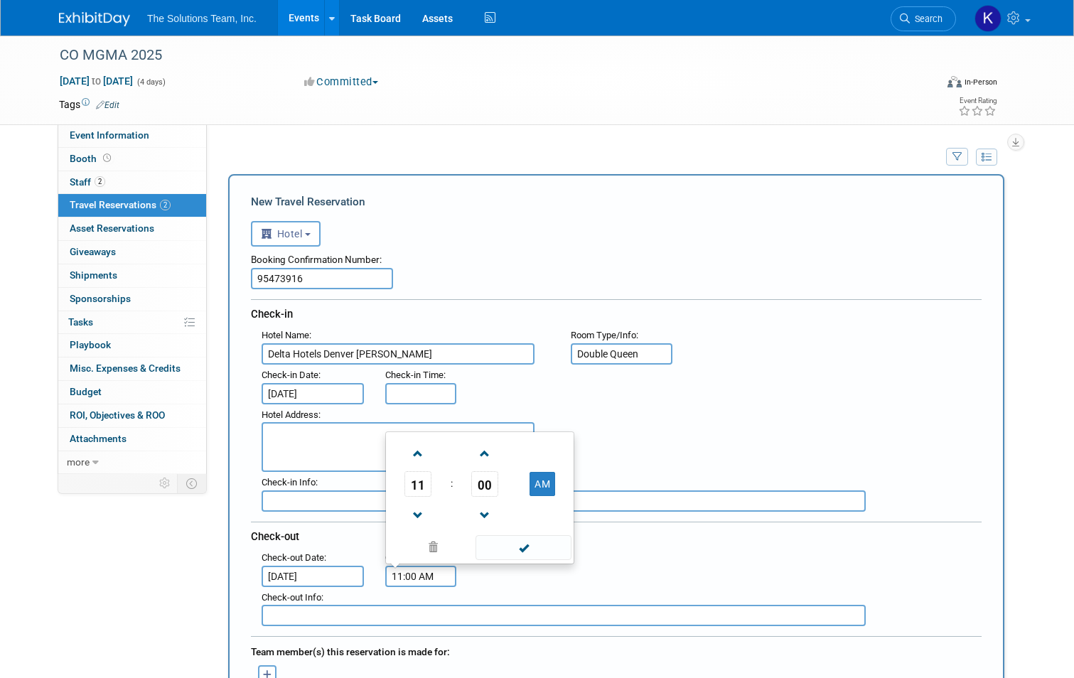
click at [414, 574] on input "11:00 AM" at bounding box center [420, 576] width 71 height 21
click at [543, 485] on button "AM" at bounding box center [542, 484] width 26 height 24
click at [546, 488] on button "PM" at bounding box center [542, 484] width 26 height 24
type input "11:00 AM"
click at [539, 551] on span at bounding box center [523, 547] width 96 height 25
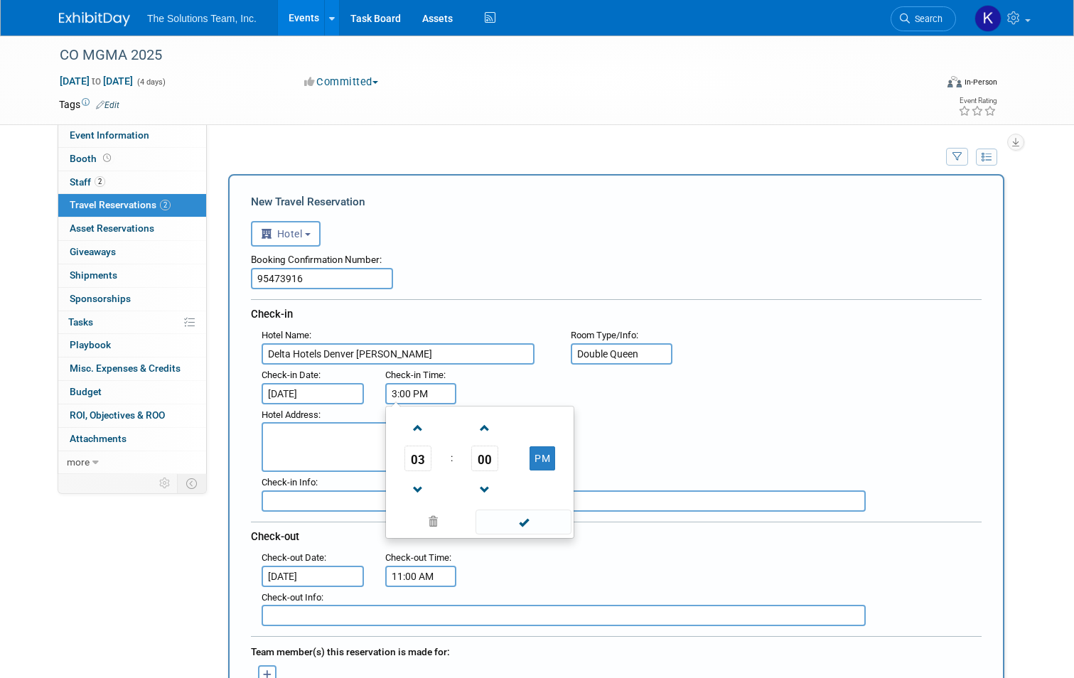
click at [420, 387] on input "3:00 PM" at bounding box center [420, 393] width 71 height 21
click at [406, 426] on span at bounding box center [418, 428] width 25 height 25
type input "4:00 PM"
click at [550, 527] on span at bounding box center [523, 521] width 96 height 25
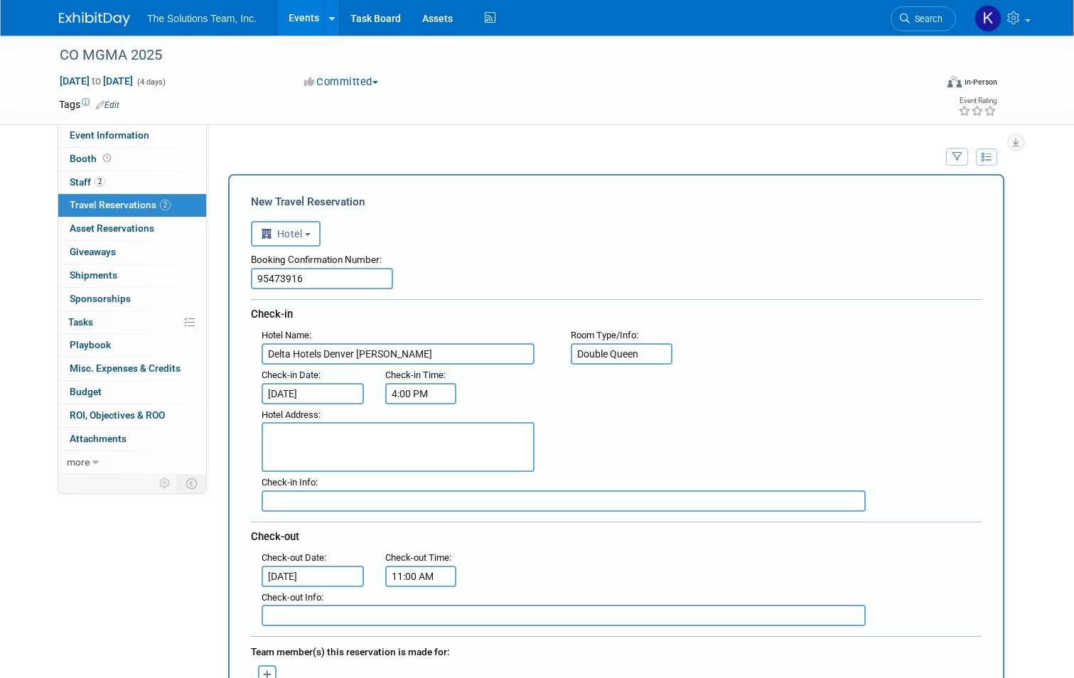
click at [363, 438] on textarea at bounding box center [398, 447] width 273 height 50
type textarea "[STREET_ADDRESS]"
click at [284, 502] on input "text" at bounding box center [564, 500] width 604 height 21
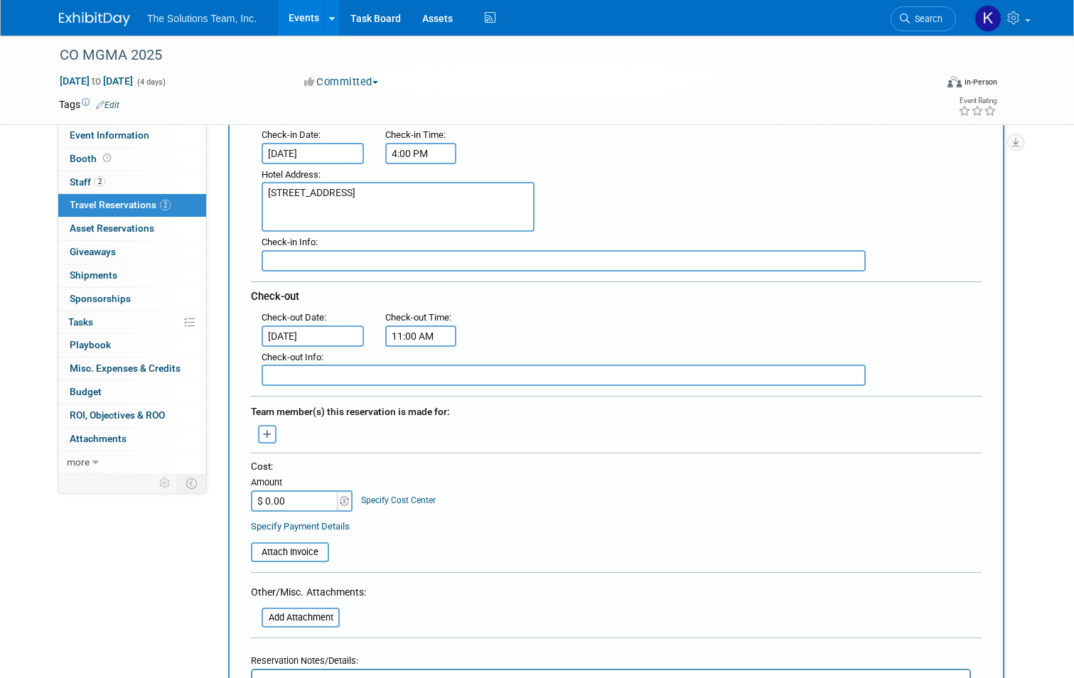
scroll to position [284, 0]
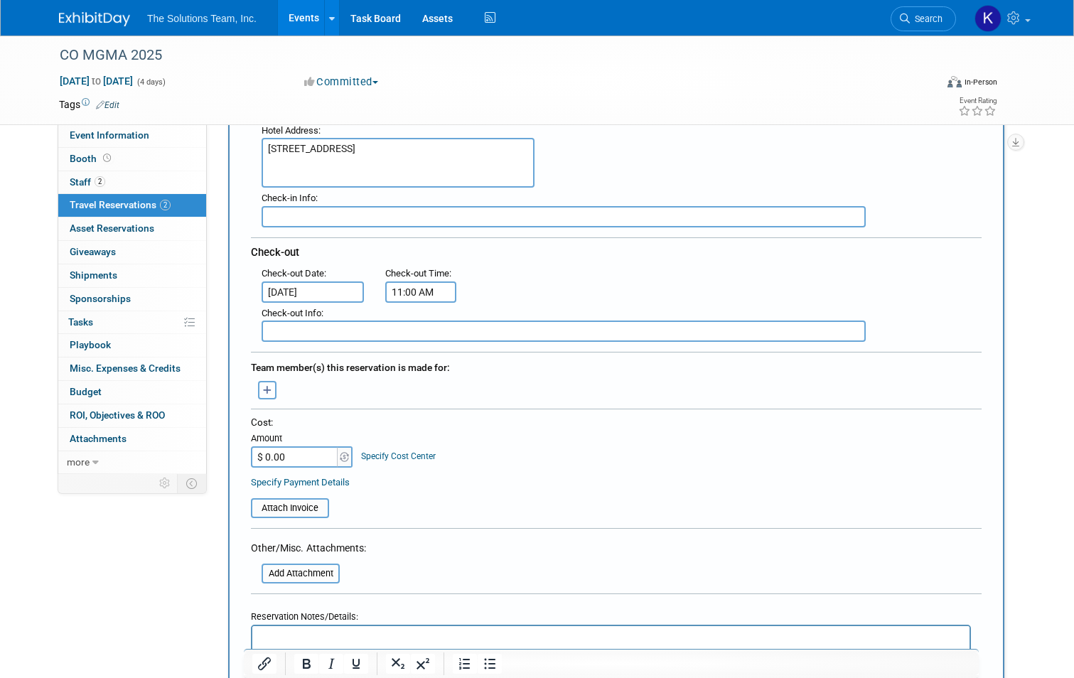
click at [263, 387] on icon "button" at bounding box center [267, 390] width 9 height 9
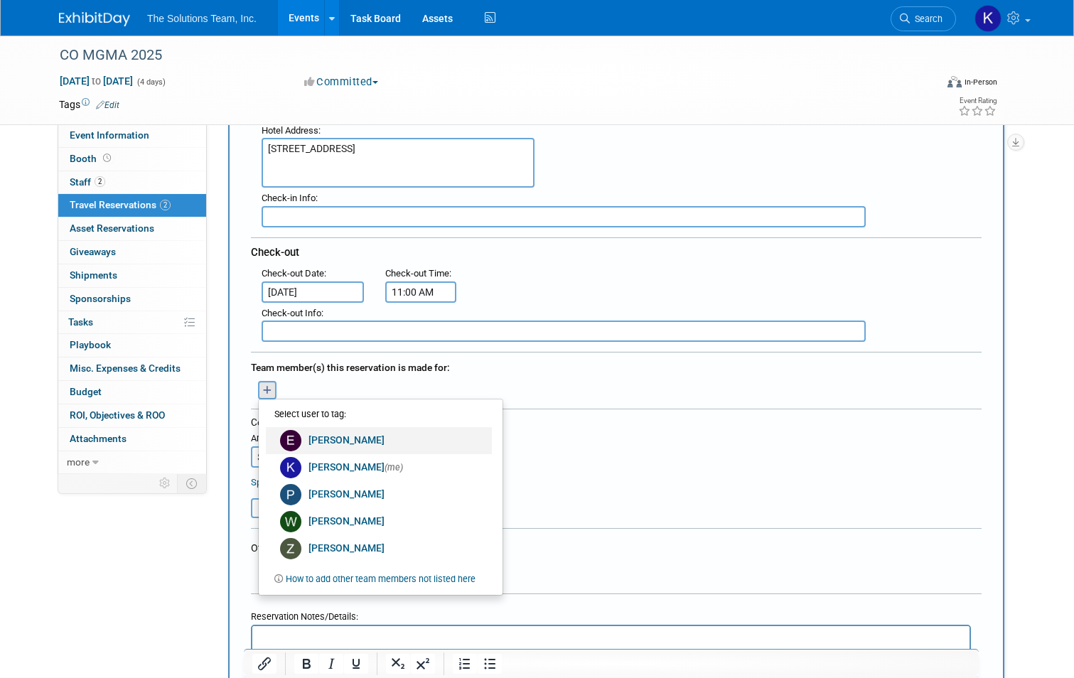
click at [330, 439] on link "[PERSON_NAME]" at bounding box center [379, 440] width 226 height 27
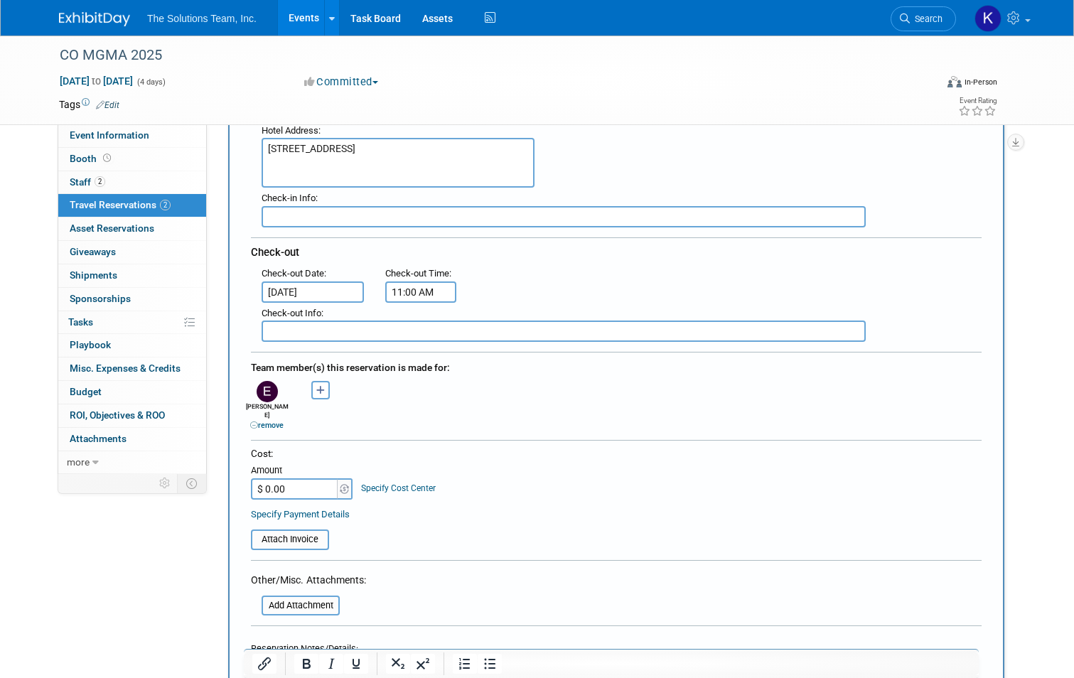
click at [312, 482] on input "$ 0.00" at bounding box center [295, 488] width 89 height 21
type input "$ 356.12"
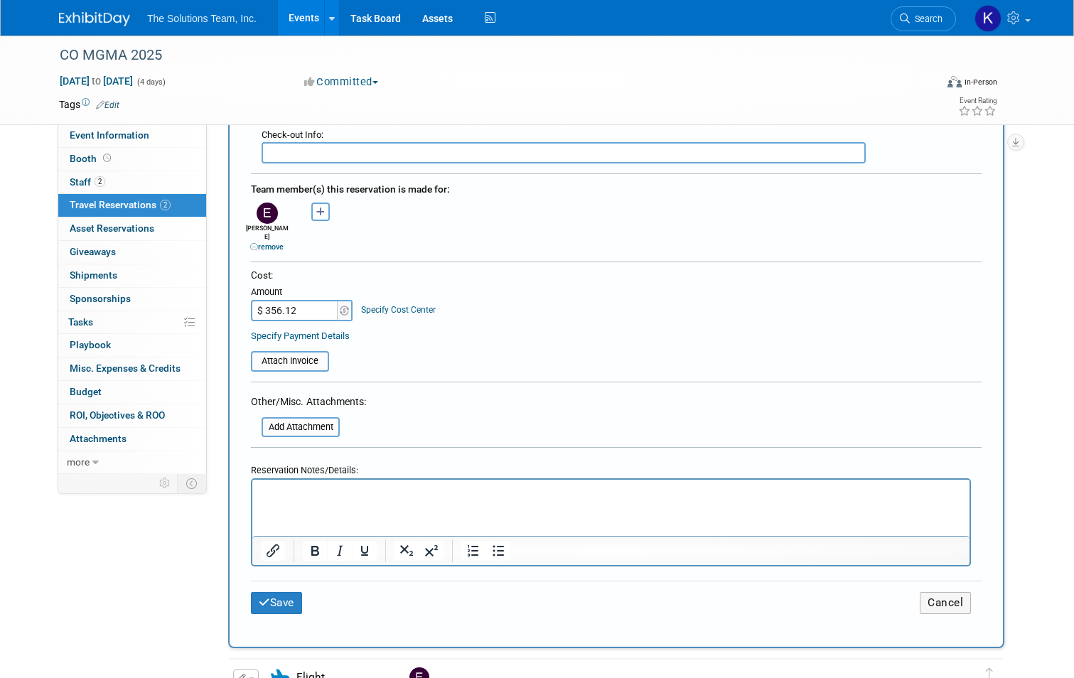
scroll to position [497, 0]
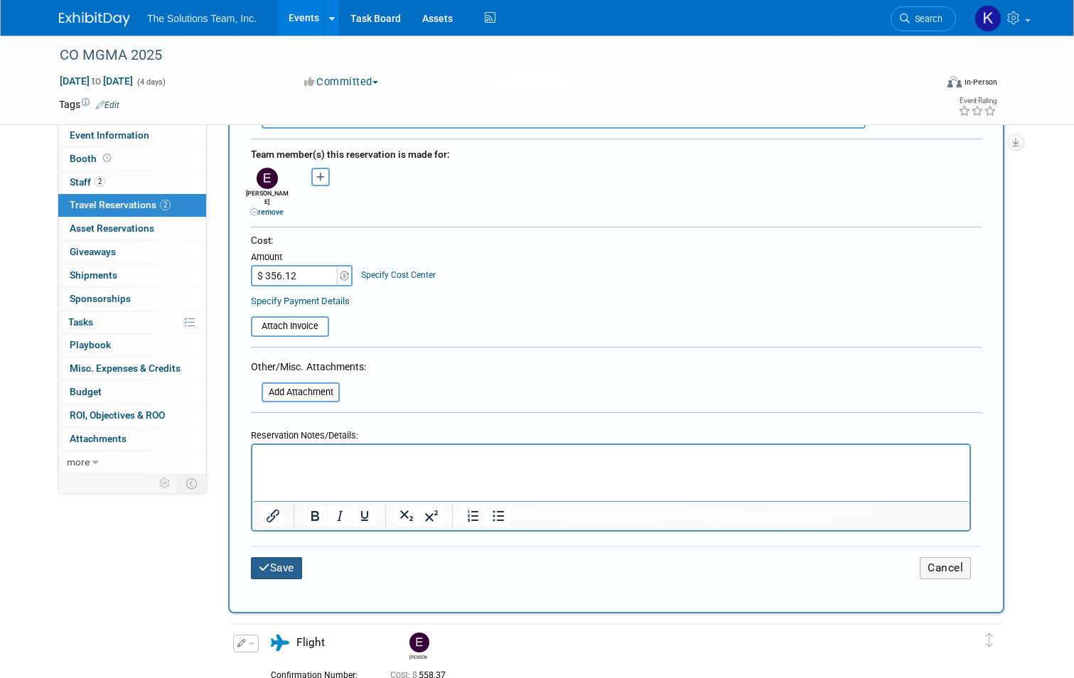
click at [269, 565] on button "Save" at bounding box center [276, 568] width 51 height 22
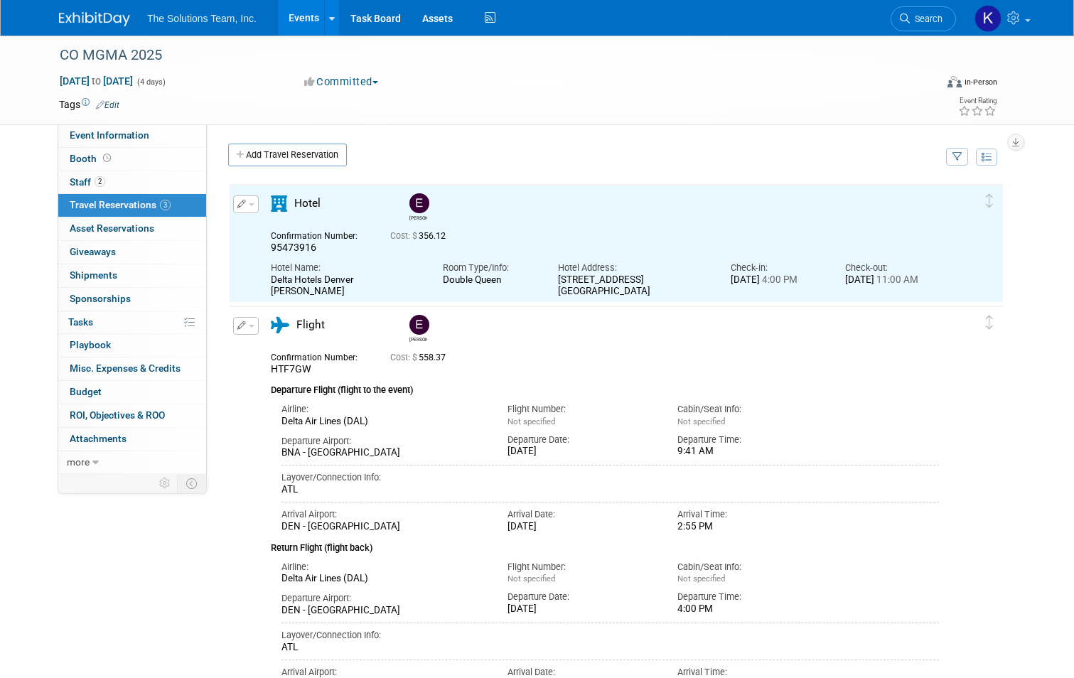
scroll to position [0, 0]
click at [138, 227] on span "Asset Reservations 0" at bounding box center [112, 227] width 85 height 11
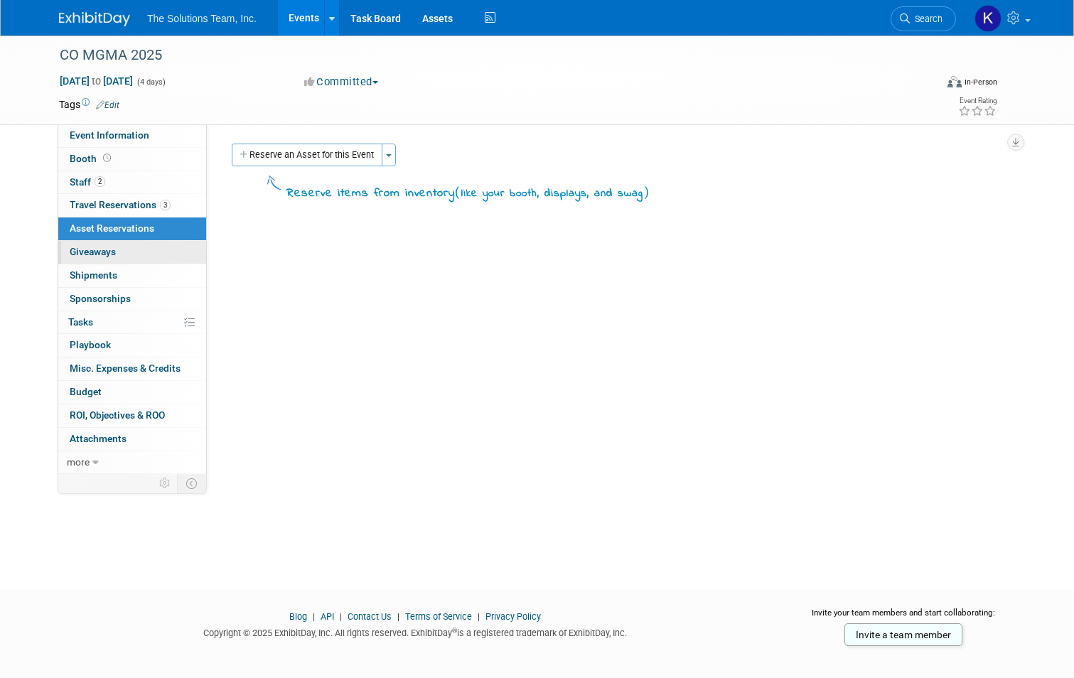
click at [138, 249] on link "0 Giveaways 0" at bounding box center [132, 252] width 148 height 23
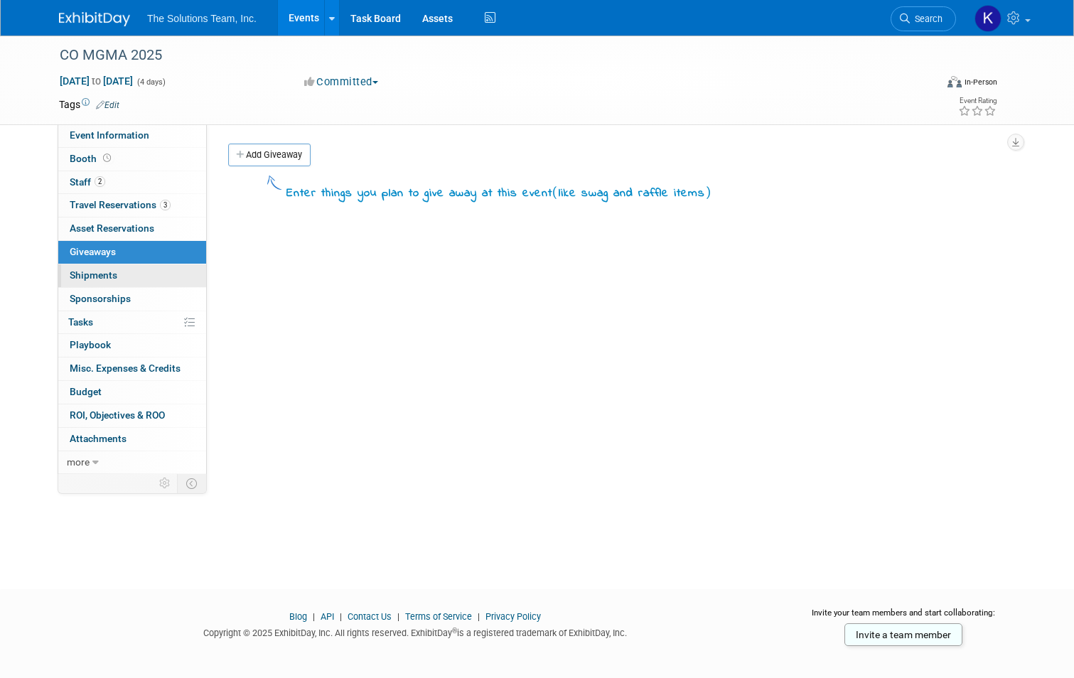
click at [133, 272] on link "0 Shipments 0" at bounding box center [132, 275] width 148 height 23
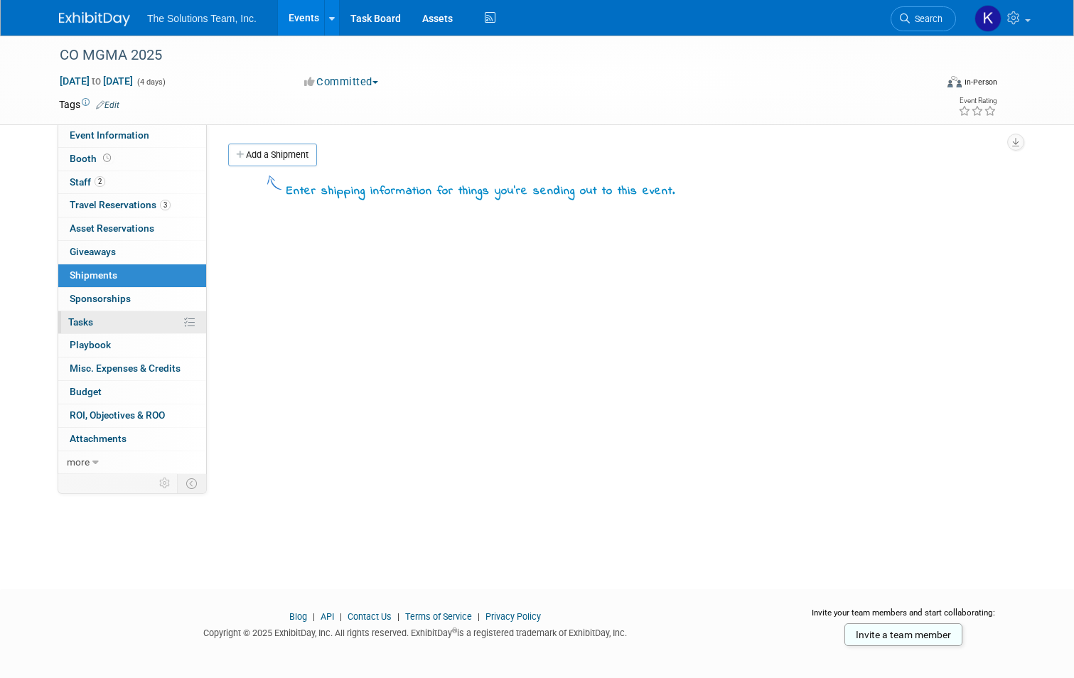
click at [134, 320] on link "0% Tasks 0%" at bounding box center [132, 322] width 148 height 23
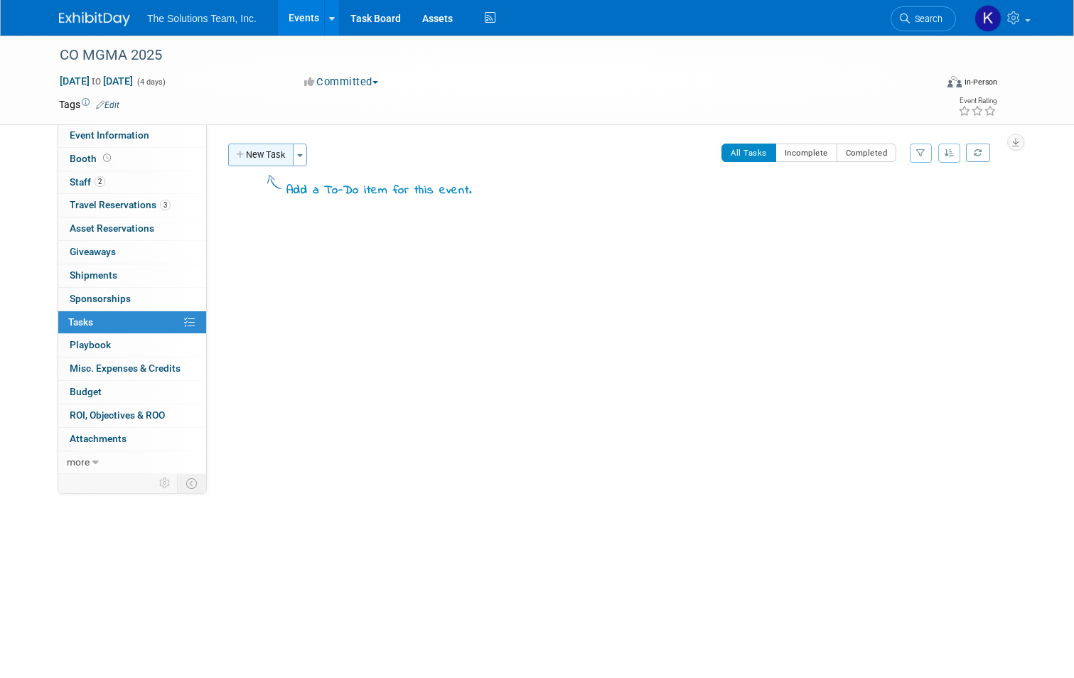
click at [274, 152] on button "New Task" at bounding box center [260, 155] width 65 height 23
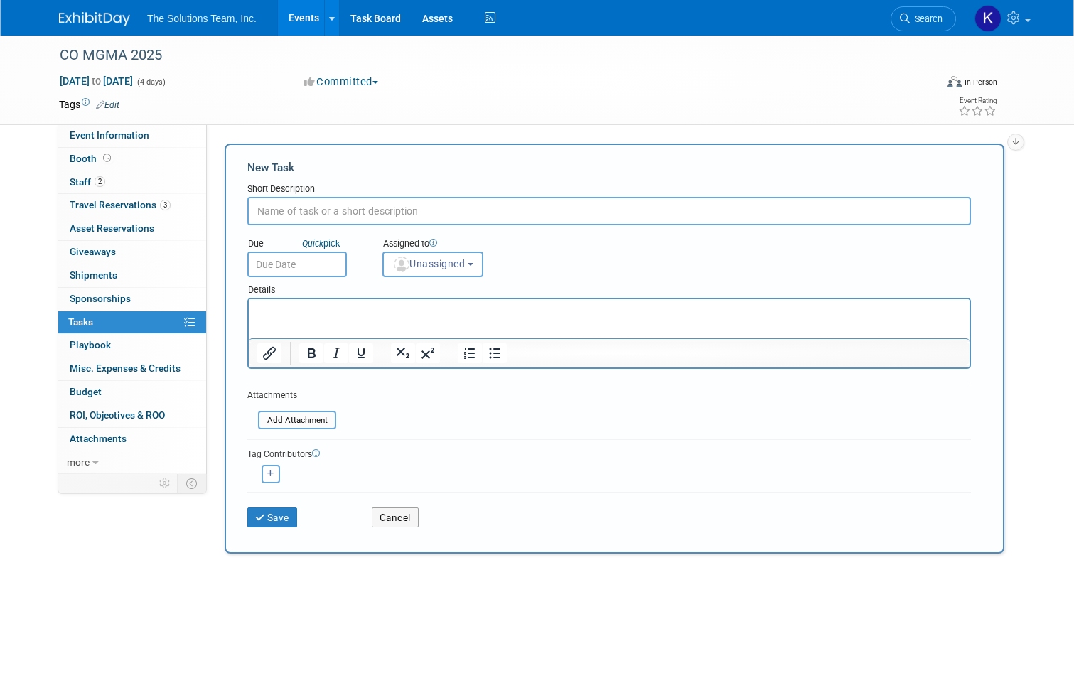
click at [308, 211] on input "text" at bounding box center [608, 211] width 723 height 28
paste input "Conference Promotion: $15 Amazon Gift Card for SIT in Meeting"
type input "Conference Promotion: $15 Amazon Gift Card for SIT in Meeting"
click at [268, 475] on button "button" at bounding box center [271, 474] width 18 height 18
select select
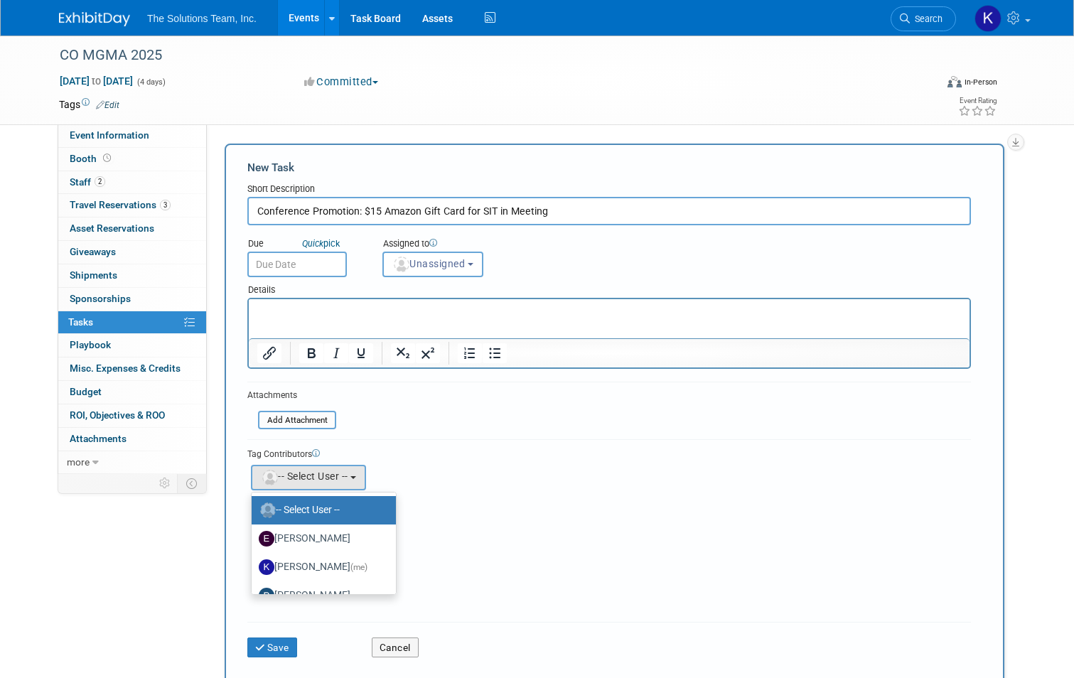
click at [440, 441] on div "Tag Contributors [PERSON_NAME] remove (me)" at bounding box center [608, 526] width 723 height 174
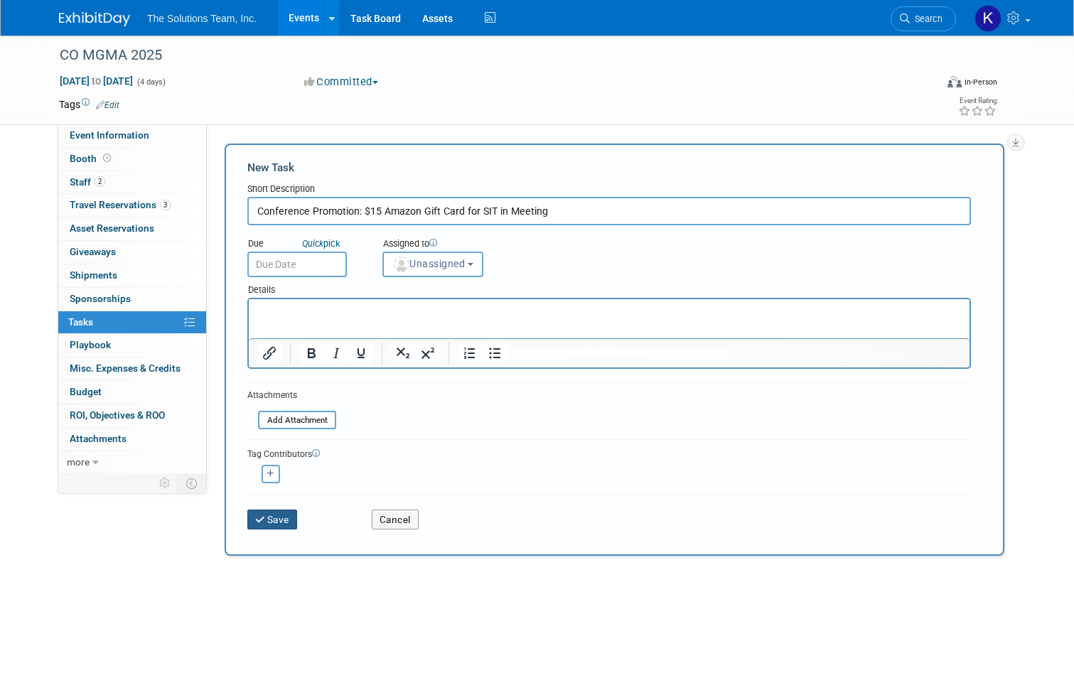
click at [271, 515] on button "Save" at bounding box center [272, 519] width 50 height 20
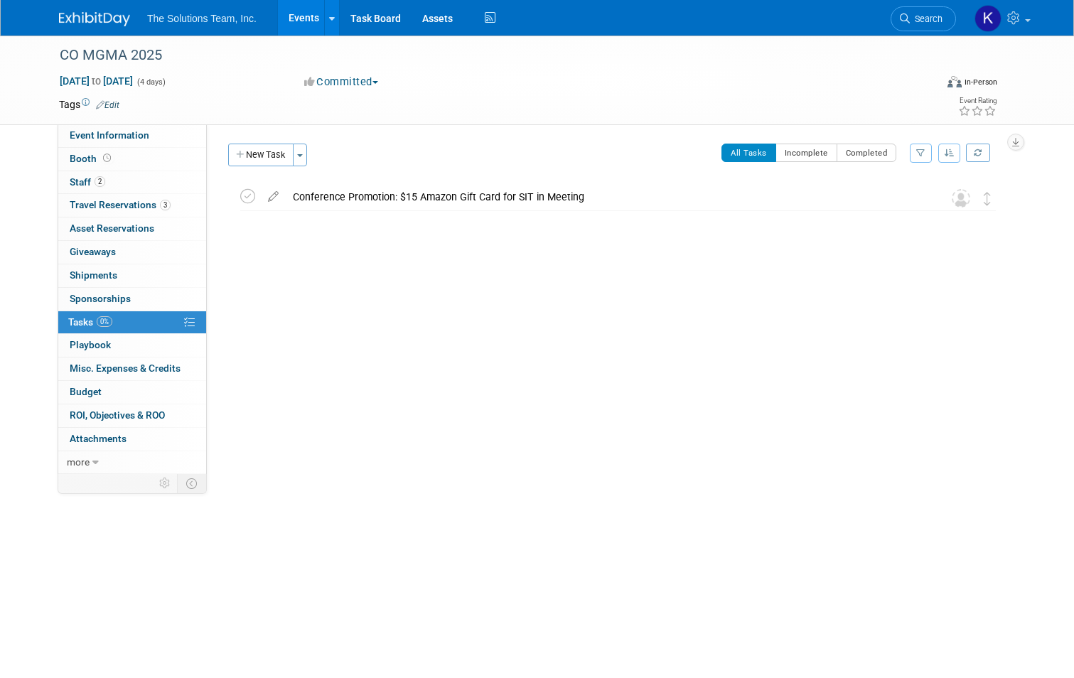
click at [254, 169] on div "New Task Toggle Dropdown Create a new task for this event Copy tasks from anoth…" at bounding box center [270, 160] width 90 height 33
click at [269, 149] on button "New Task" at bounding box center [260, 155] width 65 height 23
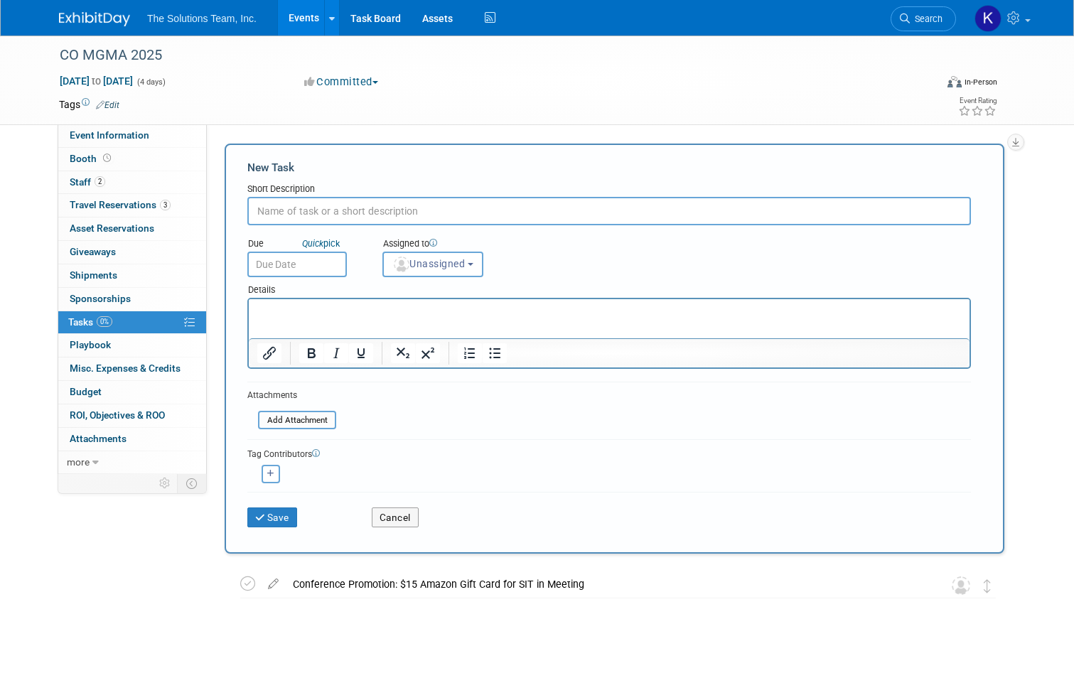
click at [316, 213] on input "text" at bounding box center [608, 211] width 723 height 28
paste input "Create Mail Out Letters for Those That Stopped By [PERSON_NAME]"
type input "Create Mail Out Letters for Those That Stopped By [PERSON_NAME]"
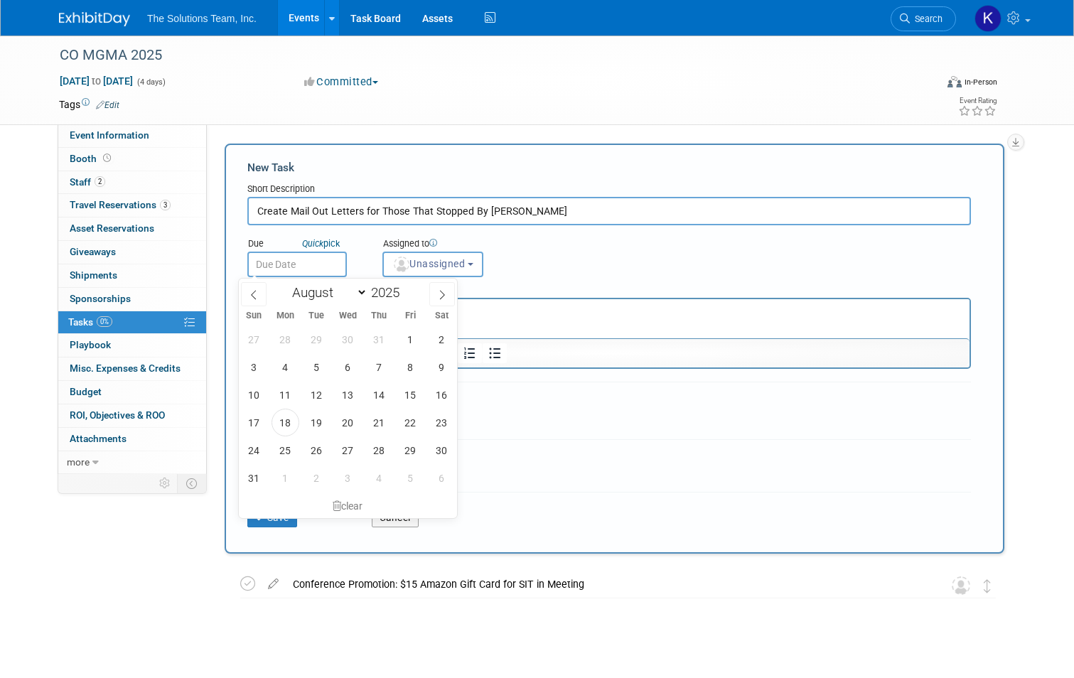
click at [285, 259] on input "text" at bounding box center [296, 265] width 99 height 26
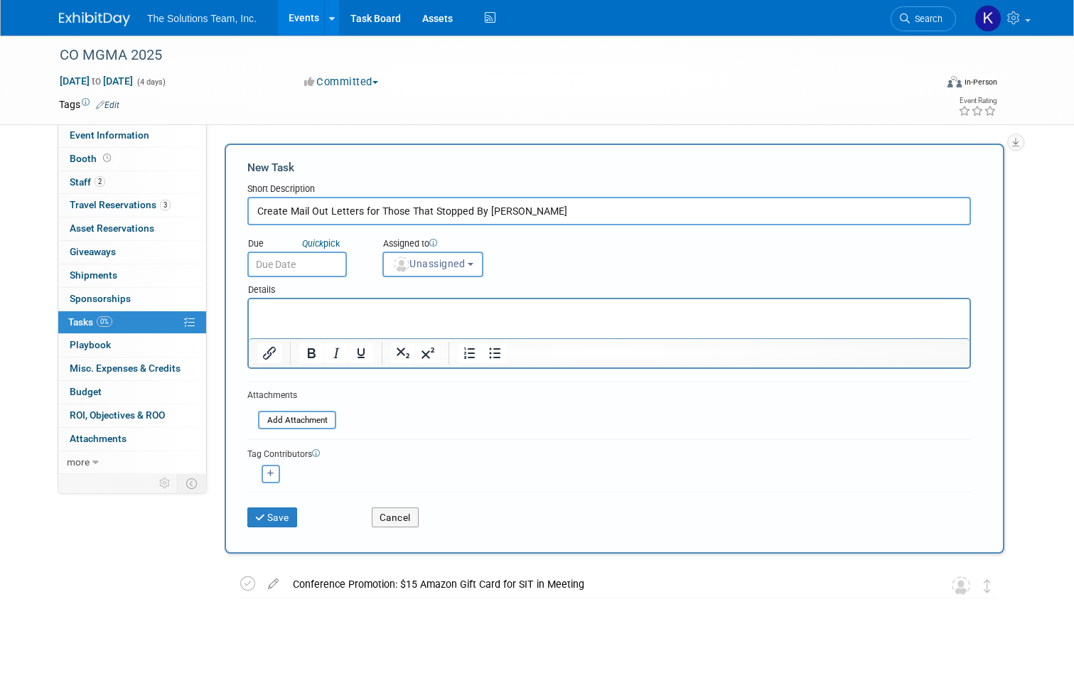
click at [695, 261] on div "Due Quick pick Assigned to <img src="[URL][DOMAIN_NAME]" style="width: 22px; he…" at bounding box center [609, 251] width 745 height 52
click at [274, 522] on button "Save" at bounding box center [272, 517] width 50 height 20
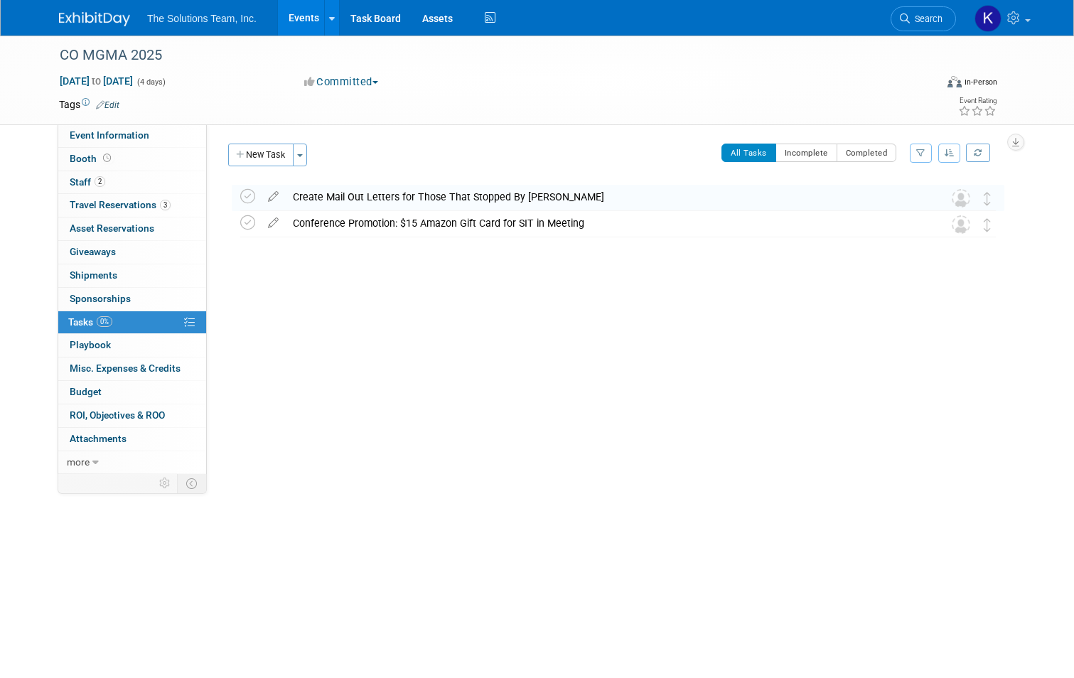
click at [784, 205] on div "Create Mail Out Letters for Those That Stopped By [PERSON_NAME]" at bounding box center [604, 197] width 637 height 24
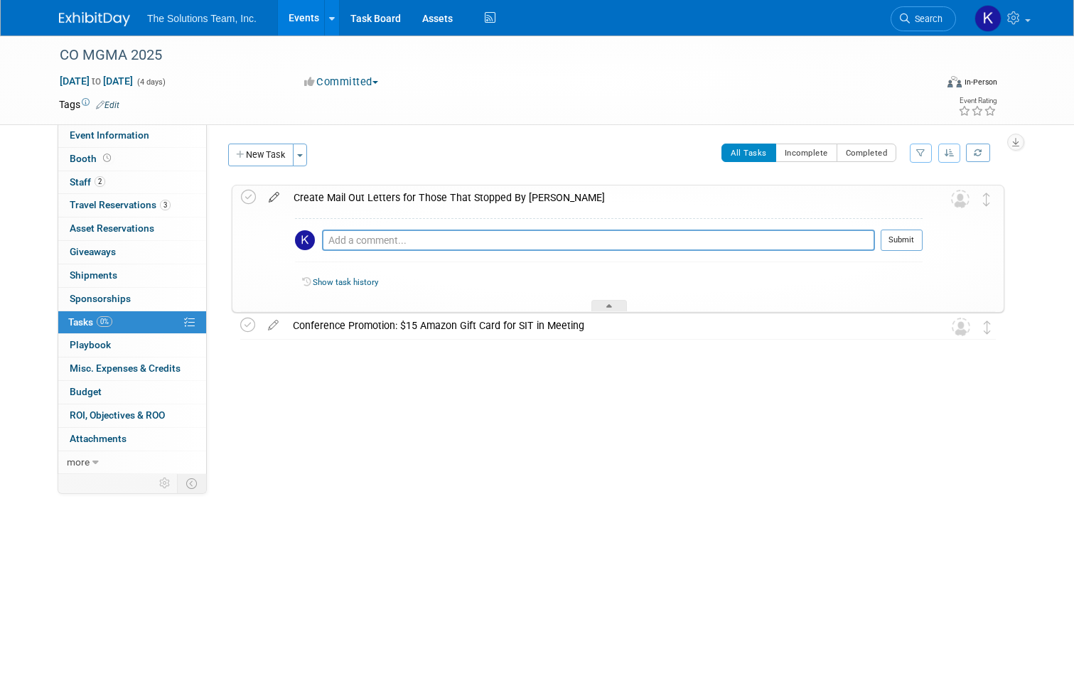
click at [265, 190] on icon at bounding box center [274, 194] width 25 height 18
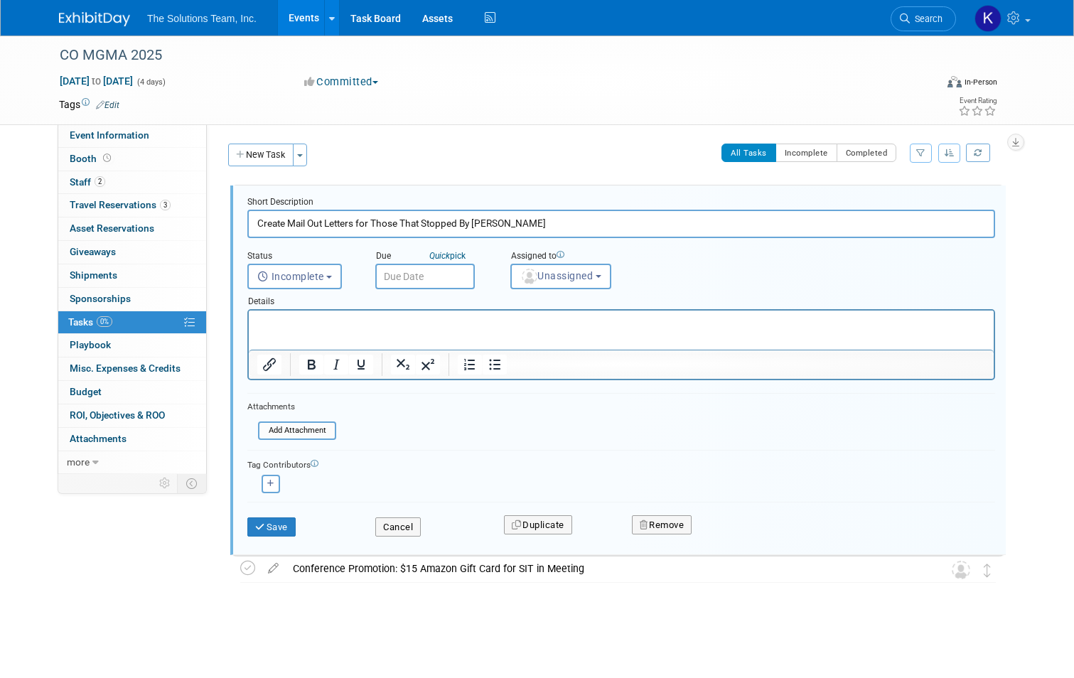
click at [436, 271] on input "text" at bounding box center [424, 277] width 99 height 26
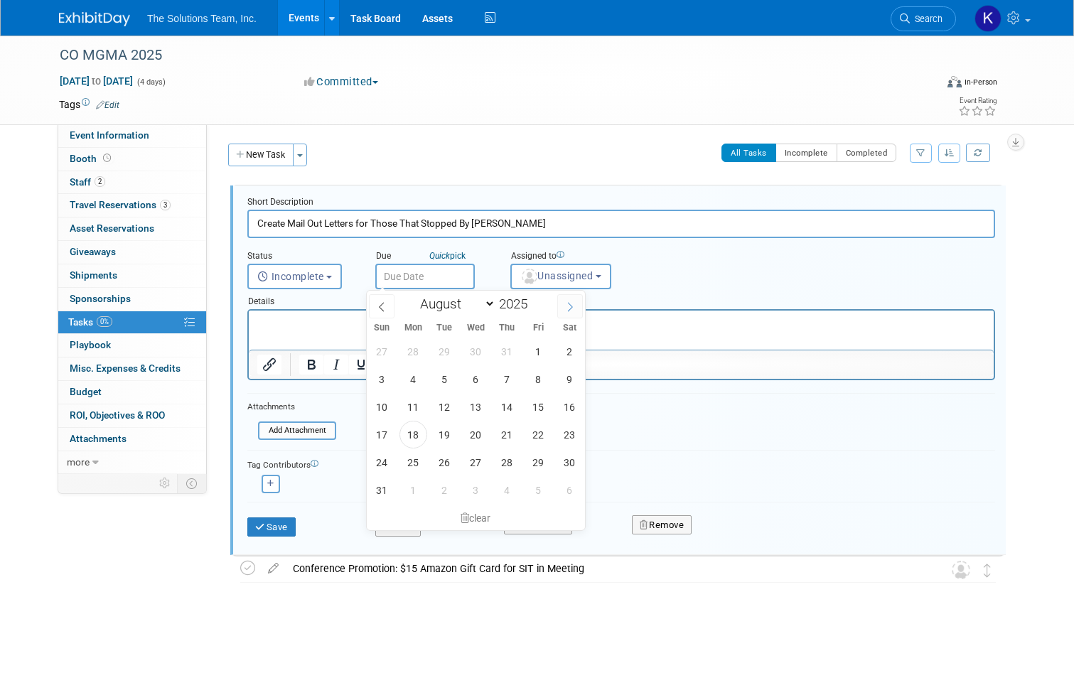
click at [574, 302] on icon at bounding box center [570, 307] width 10 height 10
select select "8"
click at [538, 387] on span "12" at bounding box center [538, 379] width 28 height 28
type input "[DATE]"
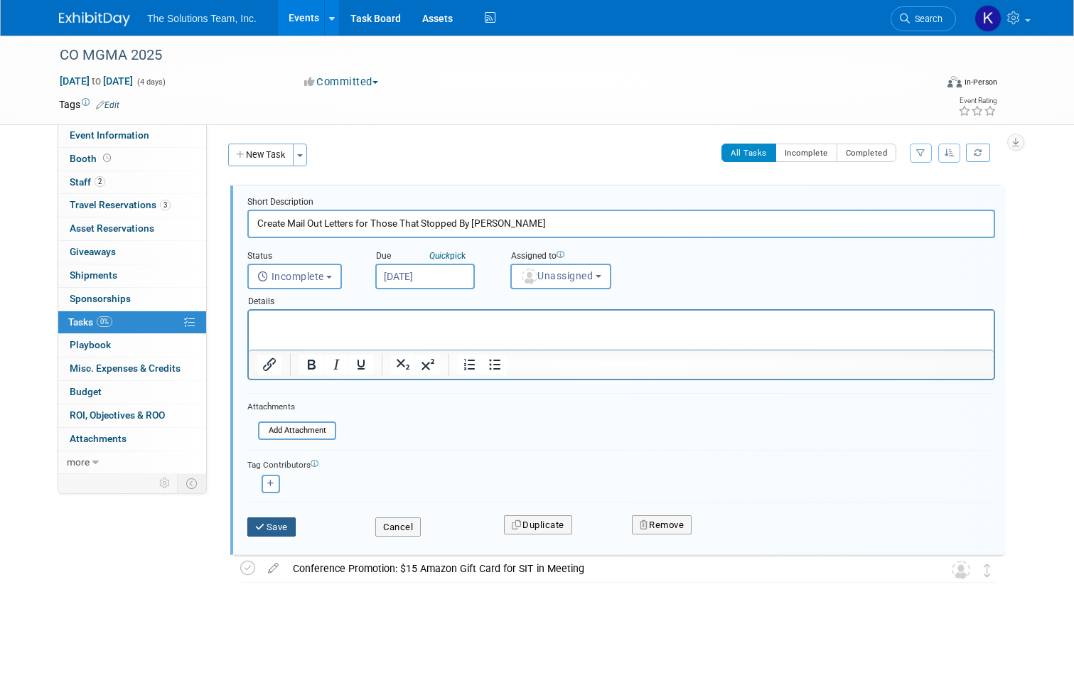
click at [267, 522] on button "Save" at bounding box center [271, 527] width 48 height 20
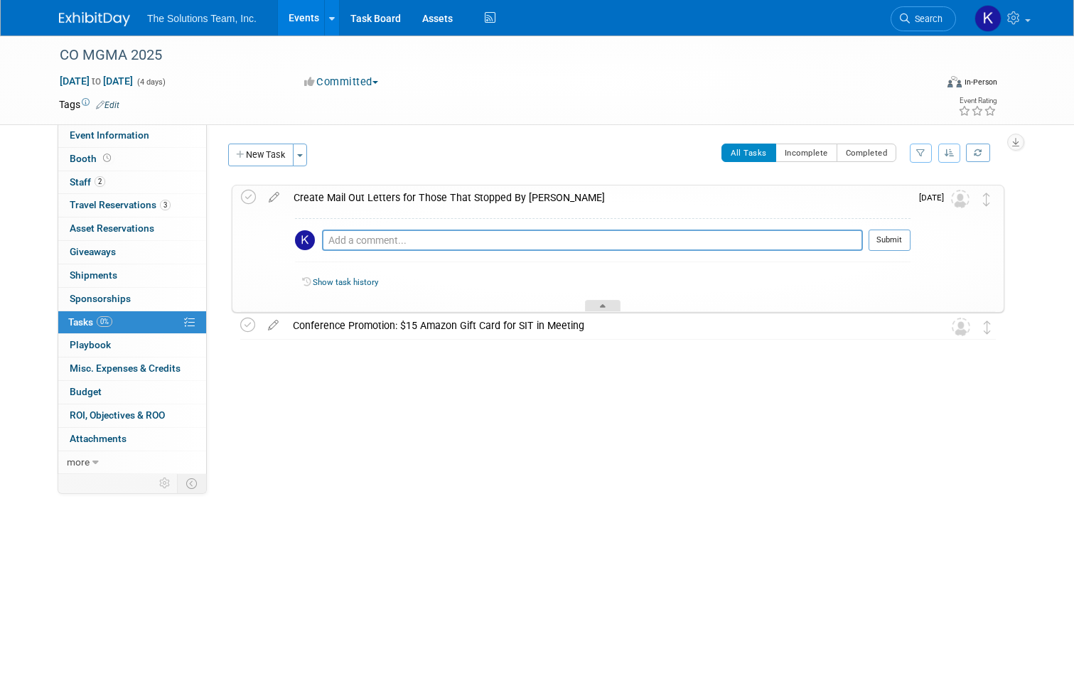
click at [600, 304] on icon at bounding box center [603, 308] width 6 height 9
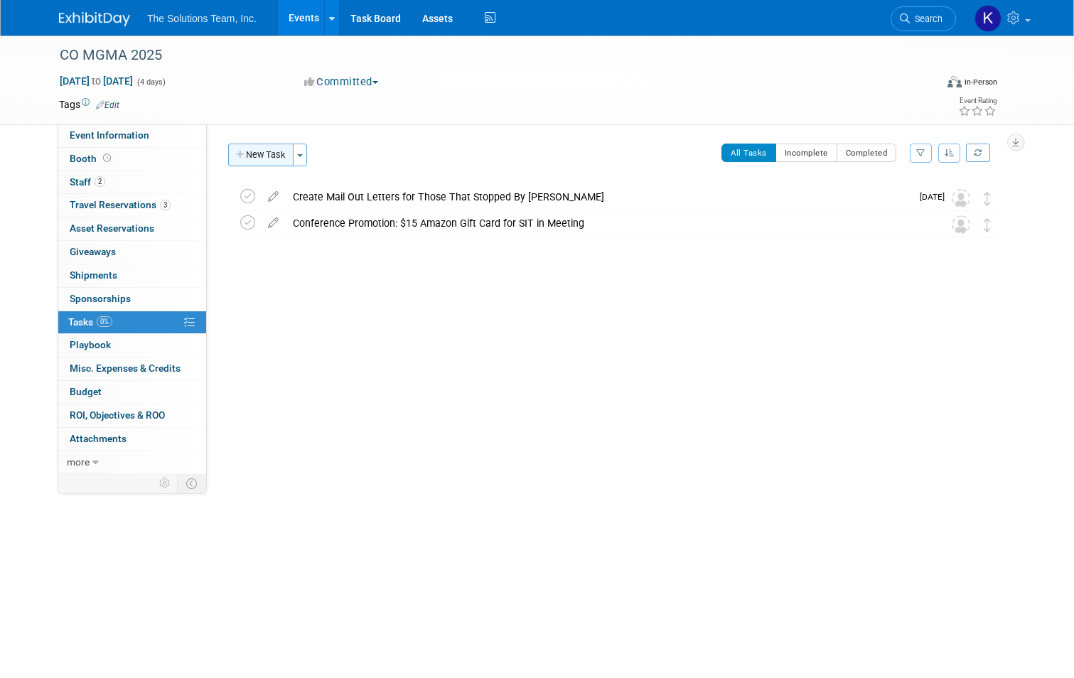
click at [253, 156] on button "New Task" at bounding box center [260, 155] width 65 height 23
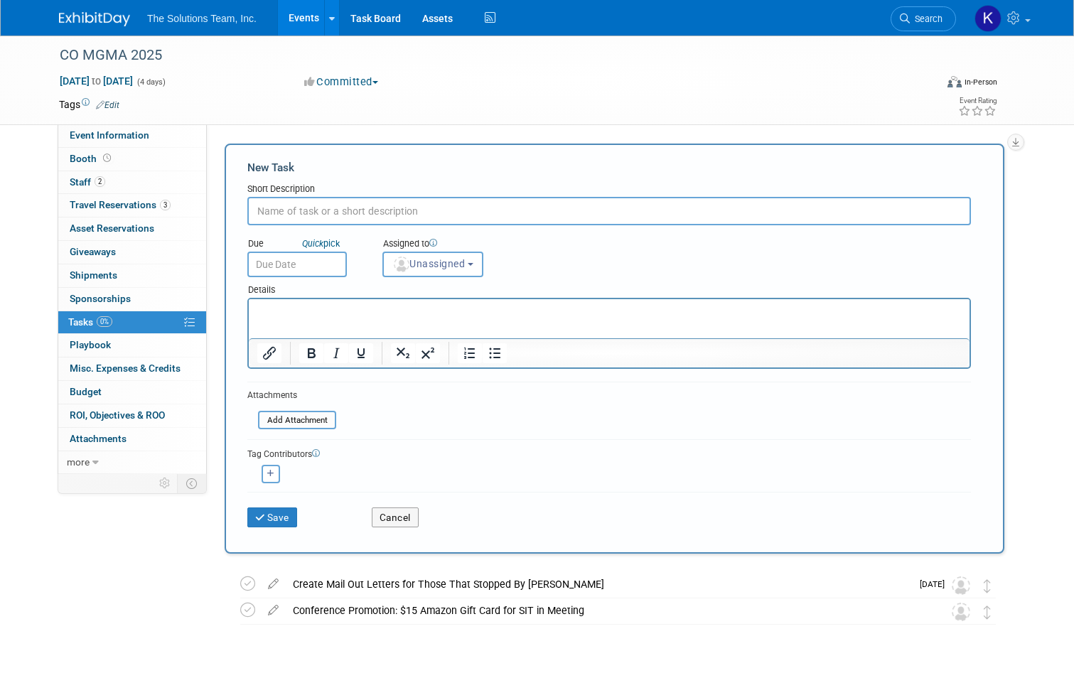
click at [255, 203] on input "text" at bounding box center [608, 211] width 723 height 28
paste input "Create Mail Out Letters for Those That Did Not Stop By Booth - ALLIE"
type input "Create Mail Out Letters for Those That Did Not Stop By Booth - ALLIE"
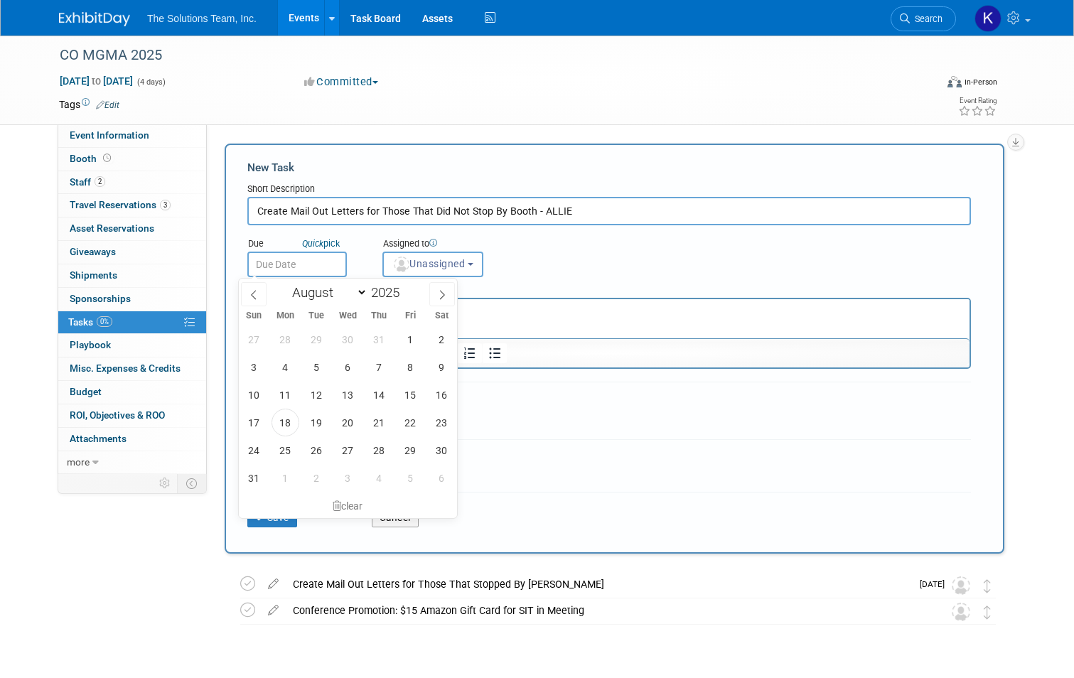
click at [286, 262] on input "text" at bounding box center [296, 265] width 99 height 26
click at [438, 298] on icon at bounding box center [442, 295] width 10 height 10
select select "8"
click at [409, 372] on span "12" at bounding box center [411, 367] width 28 height 28
type input "[DATE]"
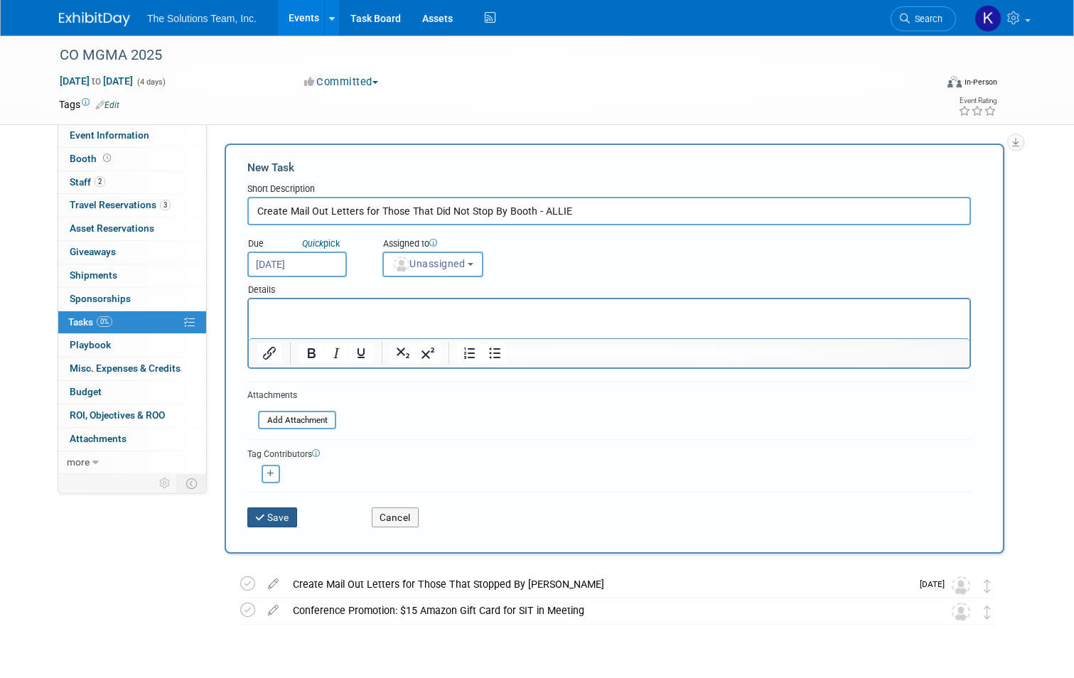
click at [270, 512] on button "Save" at bounding box center [272, 517] width 50 height 20
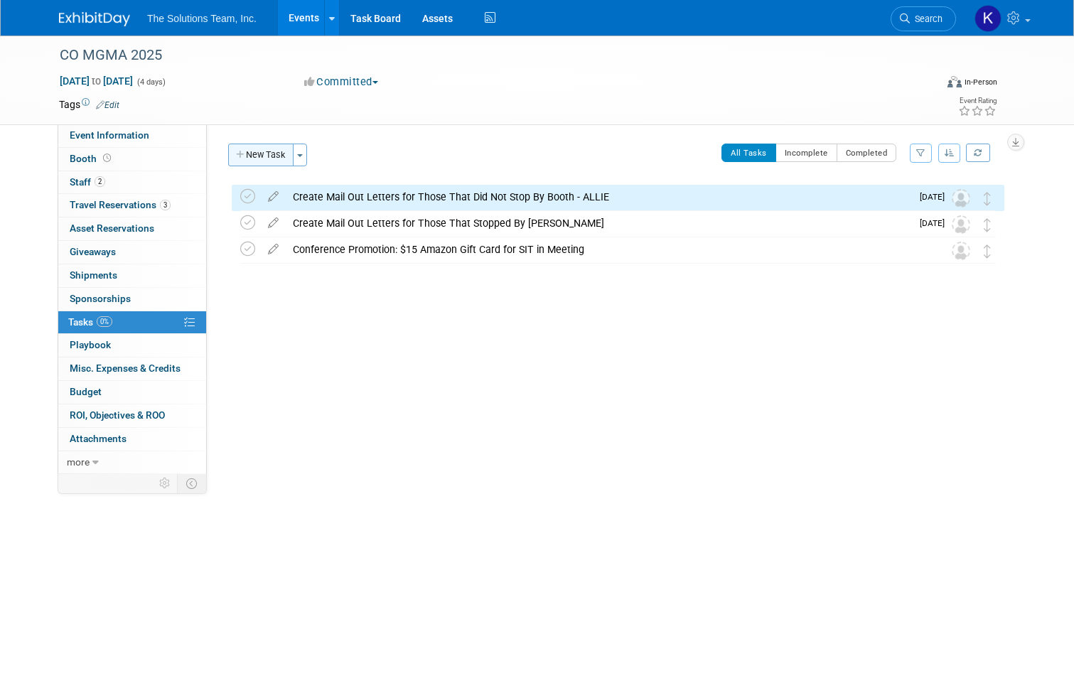
click at [254, 153] on button "New Task" at bounding box center [260, 155] width 65 height 23
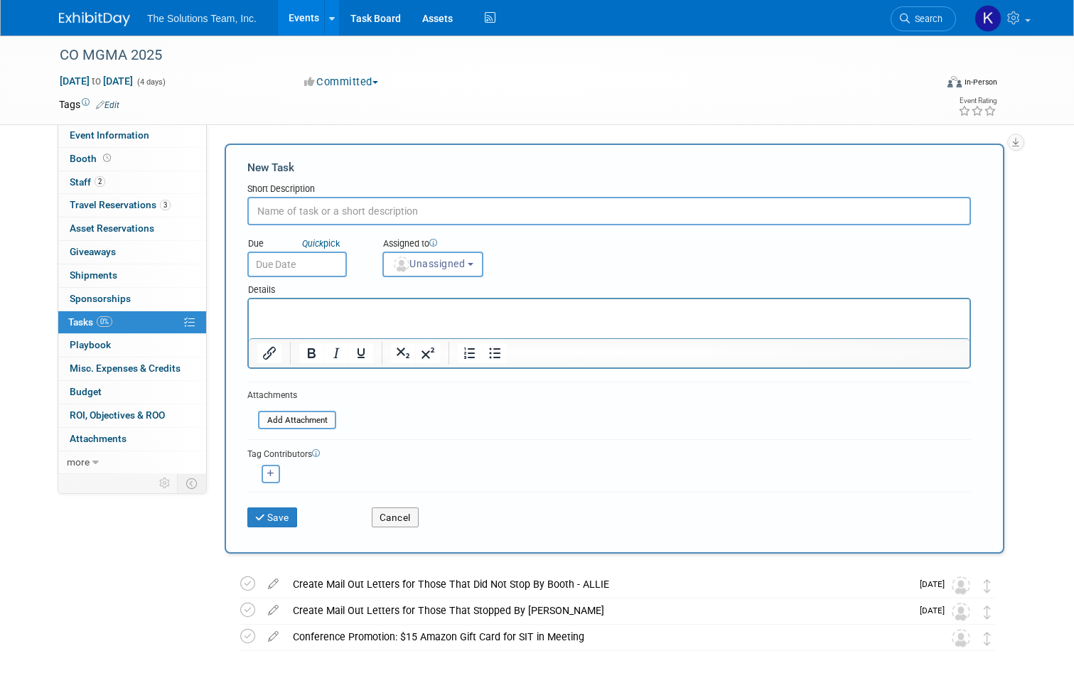
click at [313, 212] on input "text" at bounding box center [608, 211] width 723 height 28
paste input "Send Attendee List to Scrubbers (They will not have these scrubbed in time for …"
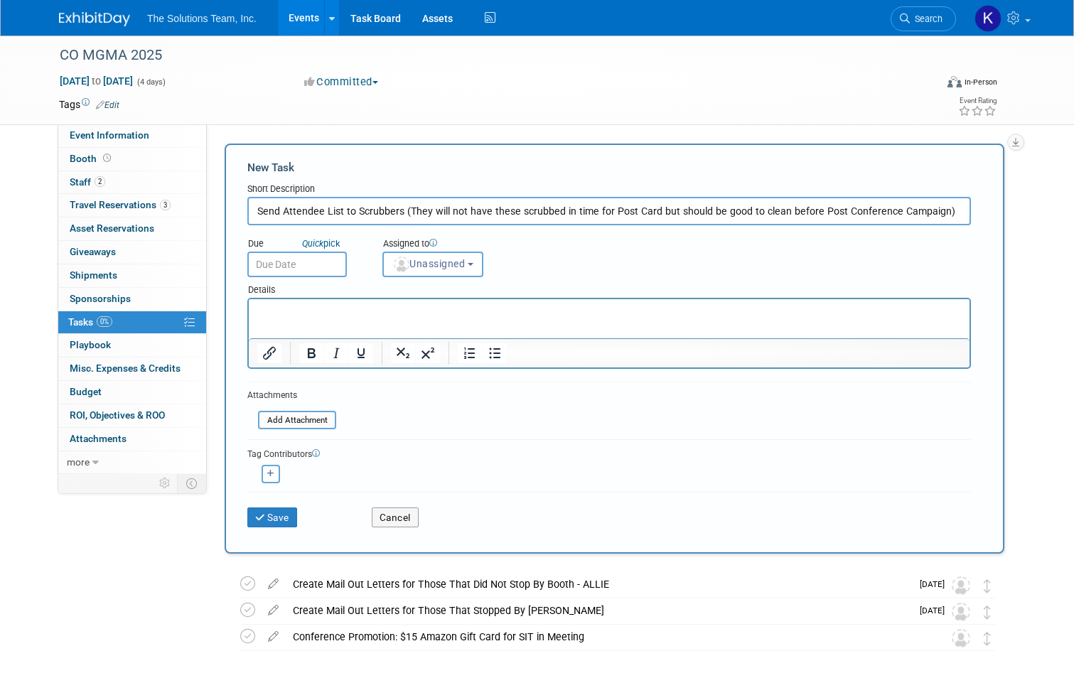
type input "Send Attendee List to Scrubbers (They will not have these scrubbed in time for …"
click at [298, 265] on input "text" at bounding box center [296, 265] width 99 height 26
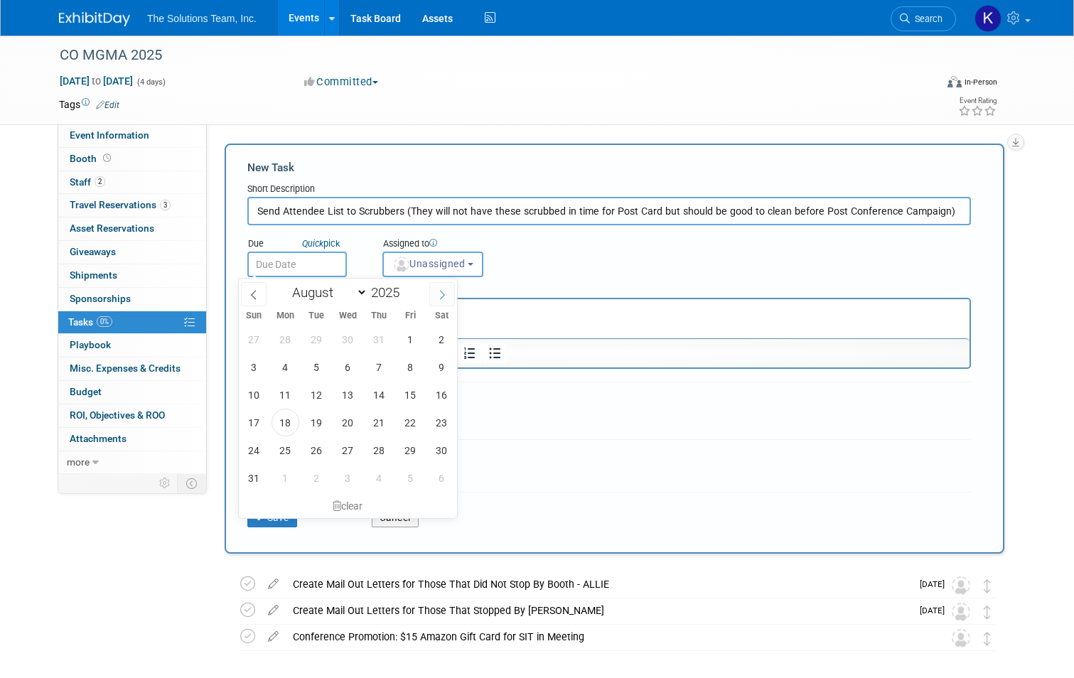
click at [438, 294] on span at bounding box center [442, 294] width 26 height 24
select select "8"
click at [314, 340] on span "2" at bounding box center [317, 339] width 28 height 28
type input "[DATE]"
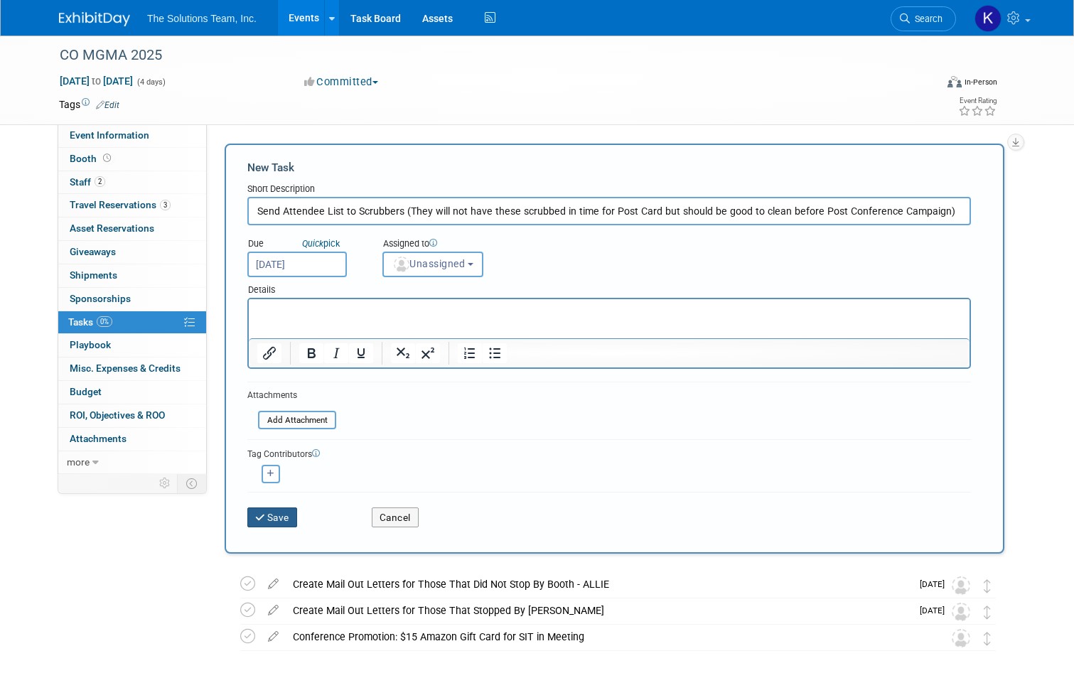
click at [268, 522] on button "Save" at bounding box center [272, 517] width 50 height 20
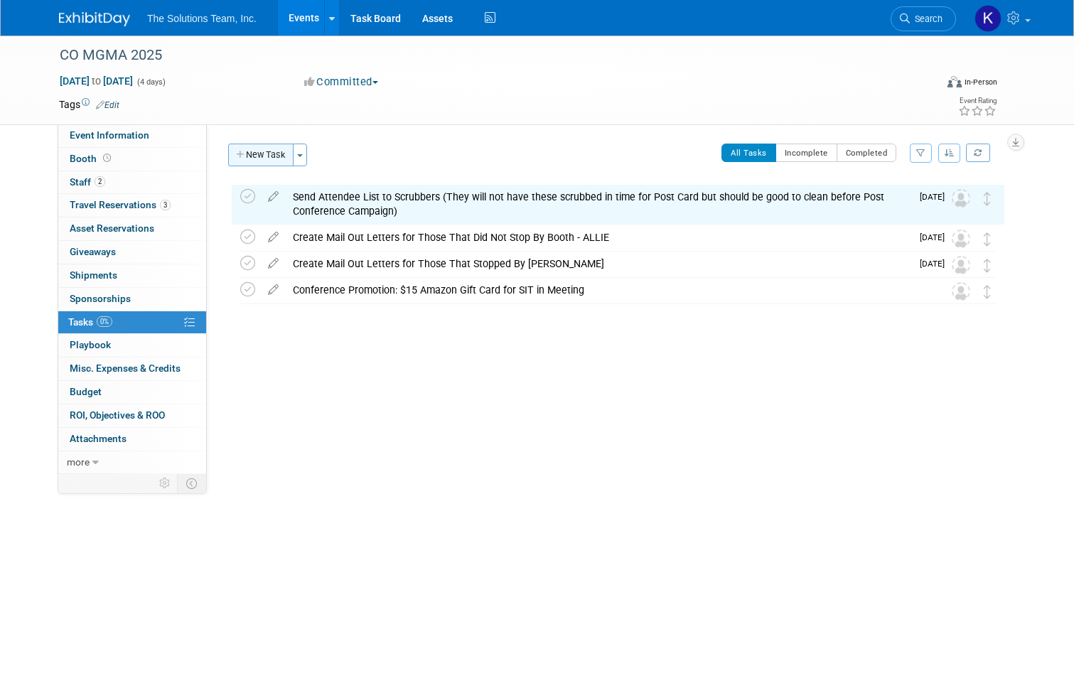
click at [249, 148] on button "New Task" at bounding box center [260, 155] width 65 height 23
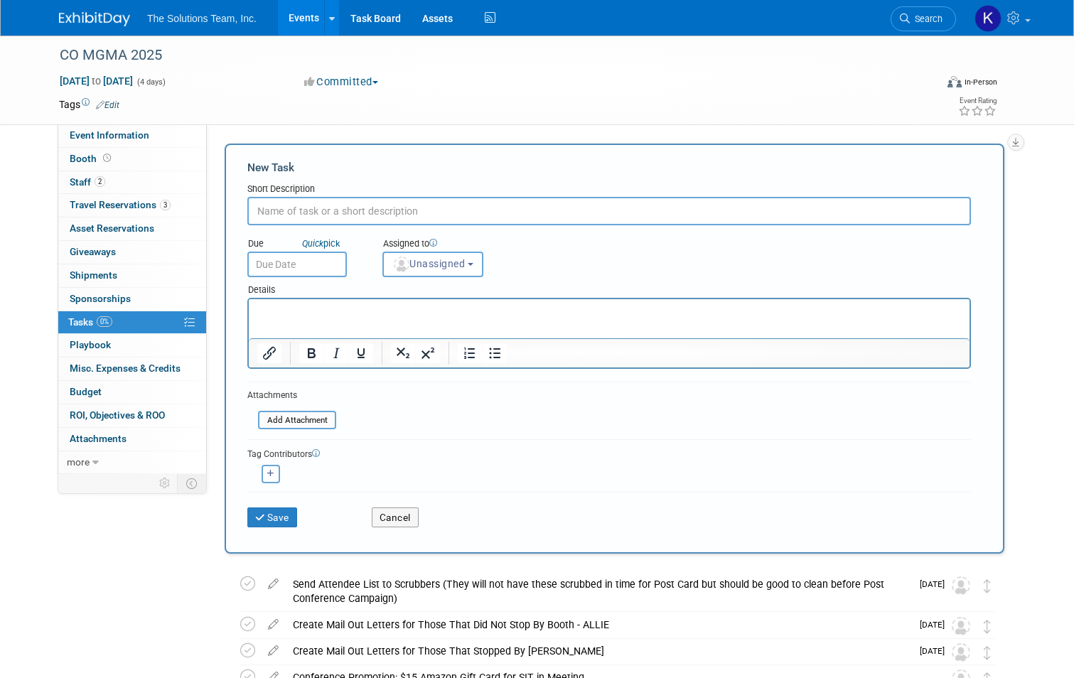
click at [340, 217] on input "text" at bounding box center [608, 211] width 723 height 28
paste input "Discuss Collateral Materials Needed - Allie & Sales Team"
type input "Discuss Collateral Materials Needed - Allie & Sales Team"
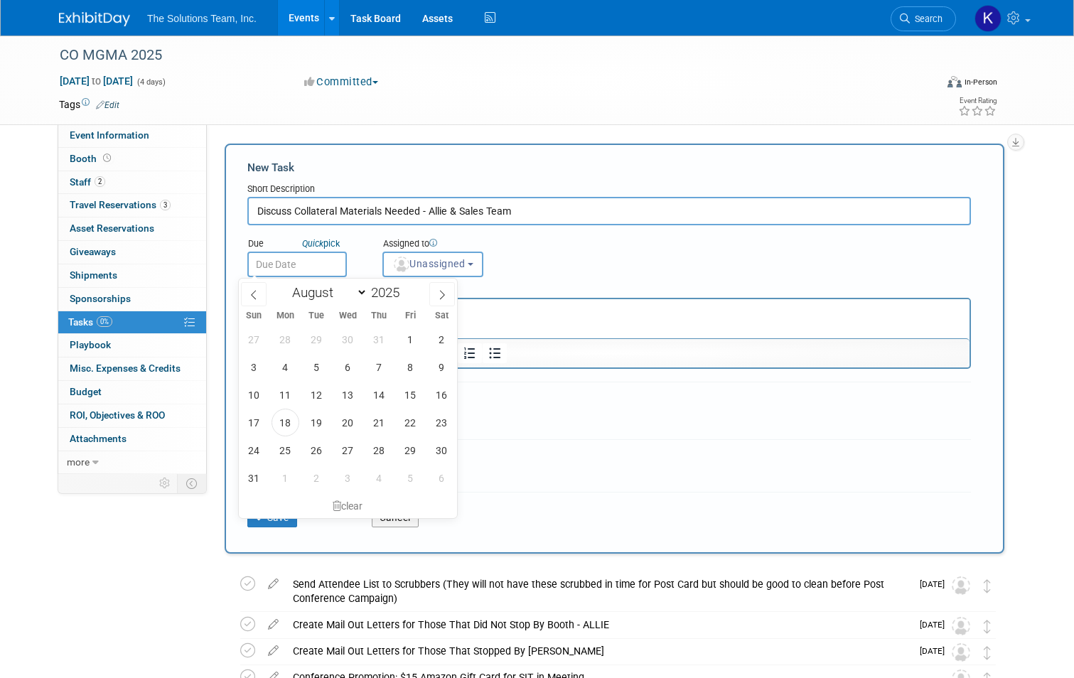
click at [311, 269] on input "text" at bounding box center [296, 265] width 99 height 26
click at [328, 447] on span "26" at bounding box center [317, 450] width 28 height 28
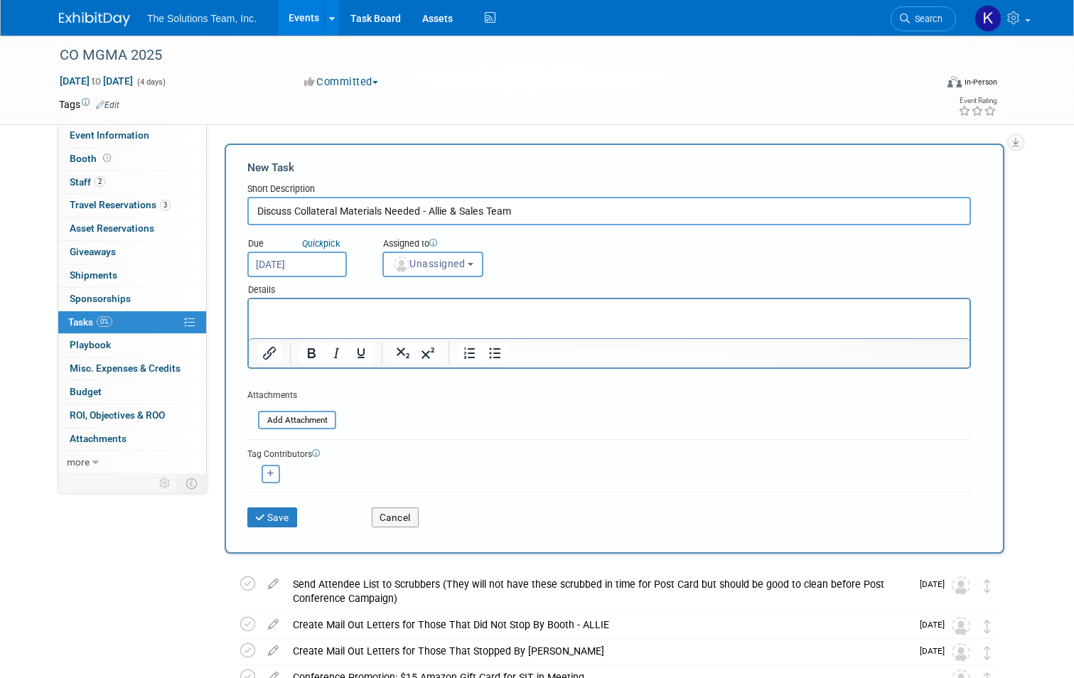
click at [314, 269] on input "[DATE]" at bounding box center [296, 265] width 99 height 26
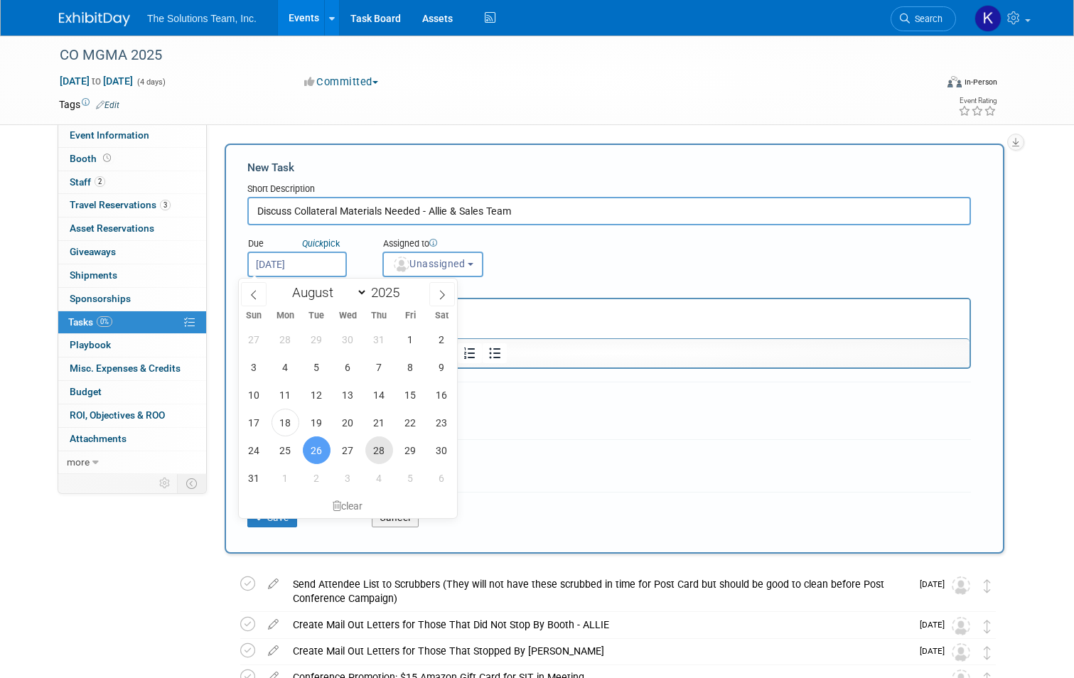
click at [383, 458] on span "28" at bounding box center [379, 450] width 28 height 28
type input "[DATE]"
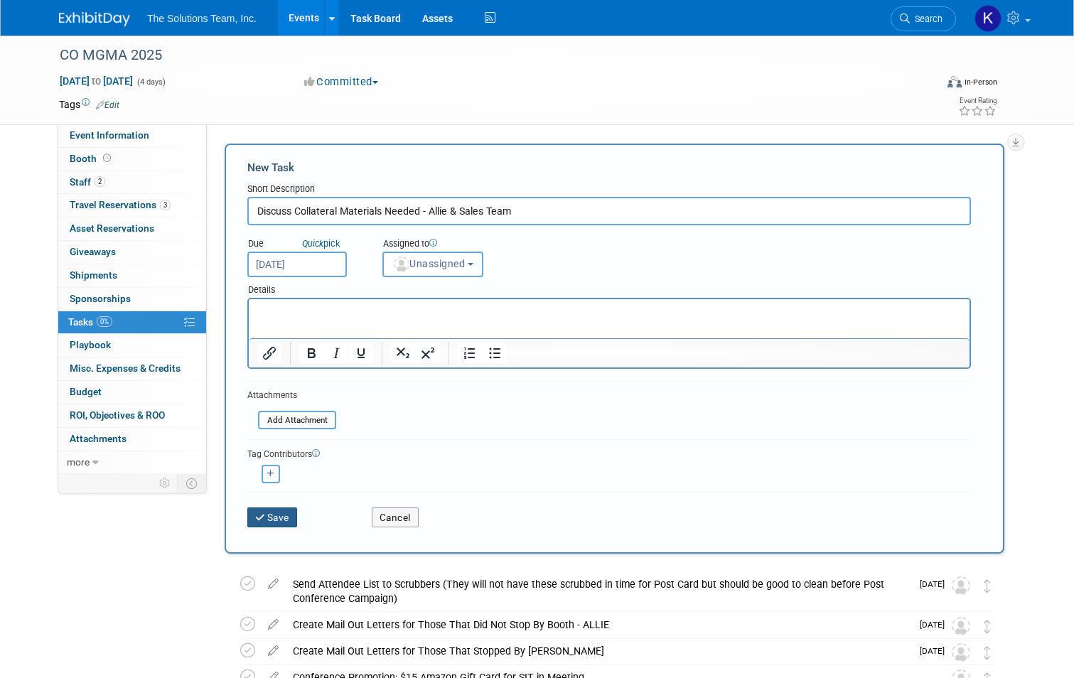
click at [283, 516] on button "Save" at bounding box center [272, 517] width 50 height 20
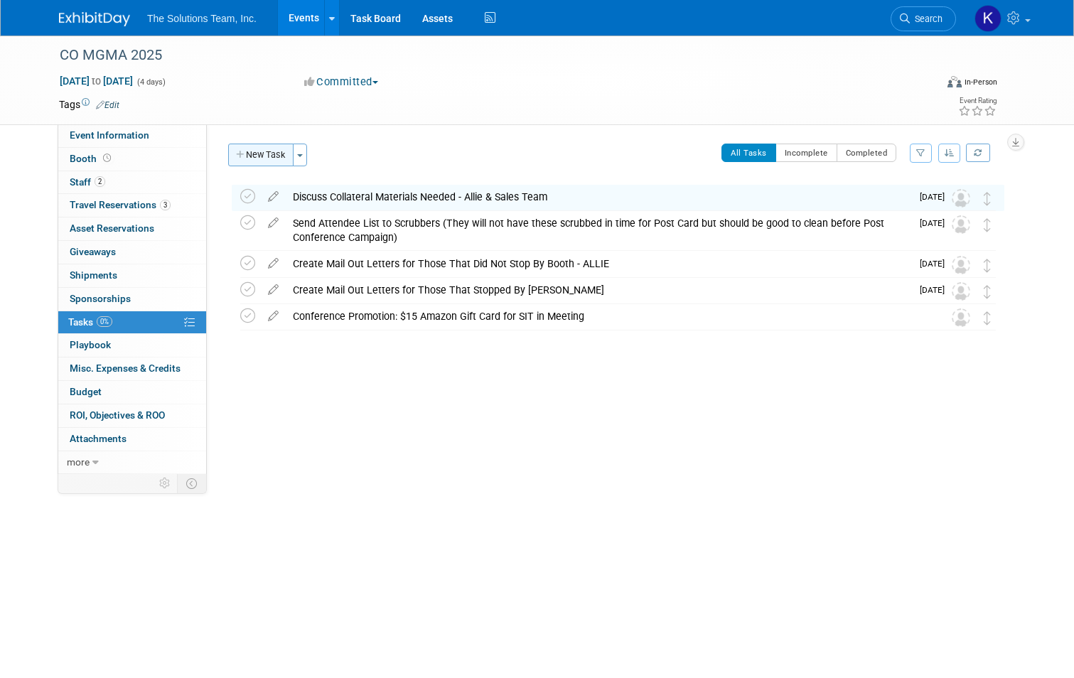
click at [258, 157] on button "New Task" at bounding box center [260, 155] width 65 height 23
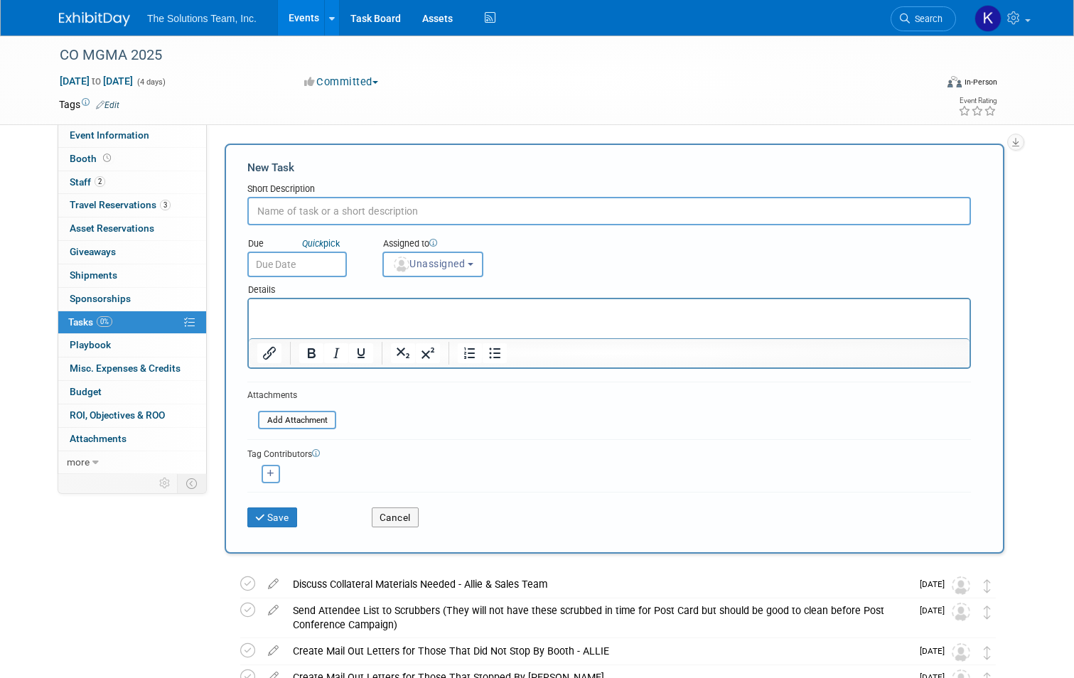
click at [270, 213] on input "text" at bounding box center [608, 211] width 723 height 28
paste input "Order Power for Booth - Assigned to [PERSON_NAME]"
type input "Order Power for Booth - Assigned to [PERSON_NAME]"
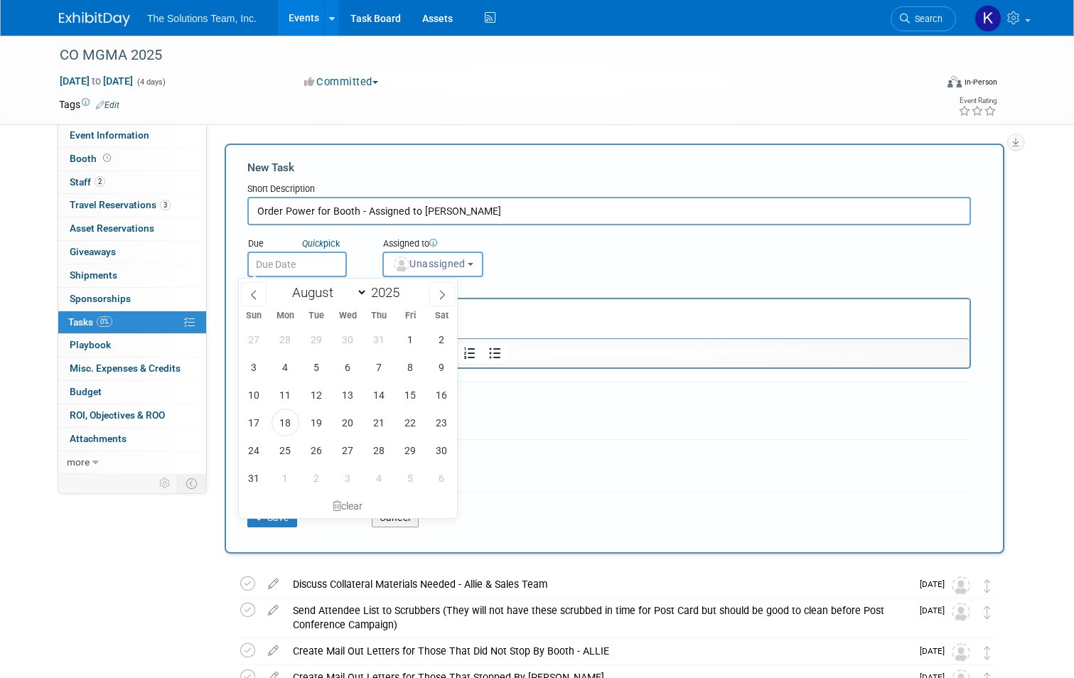
click at [303, 268] on input "text" at bounding box center [296, 265] width 99 height 26
click at [417, 455] on span "29" at bounding box center [411, 450] width 28 height 28
type input "[DATE]"
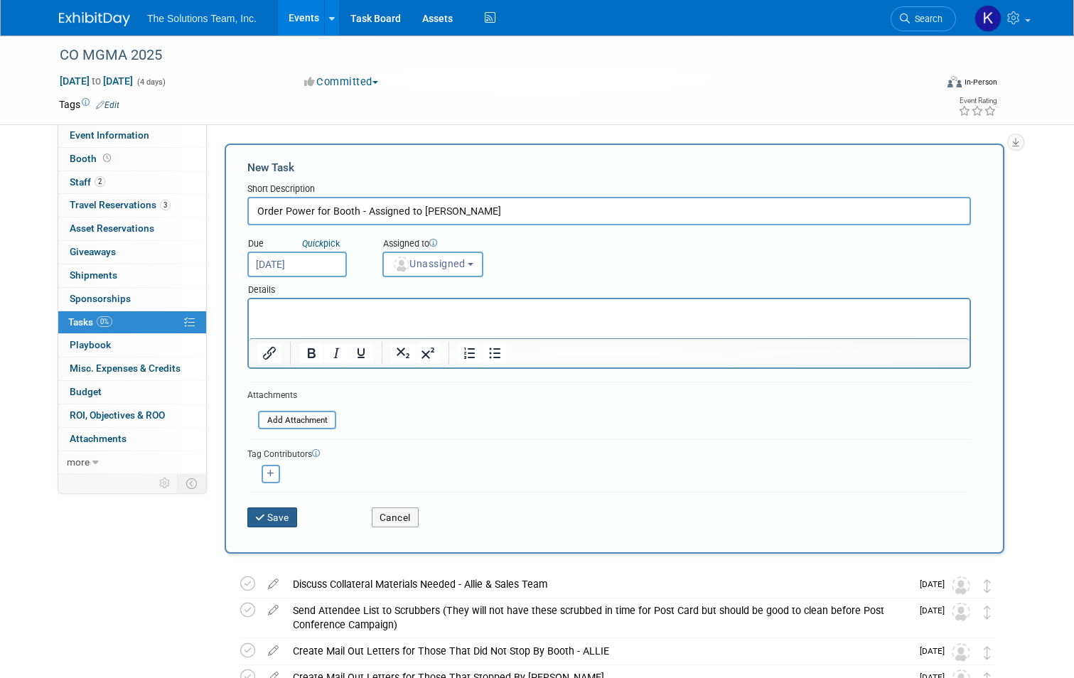
click at [275, 522] on button "Save" at bounding box center [272, 517] width 50 height 20
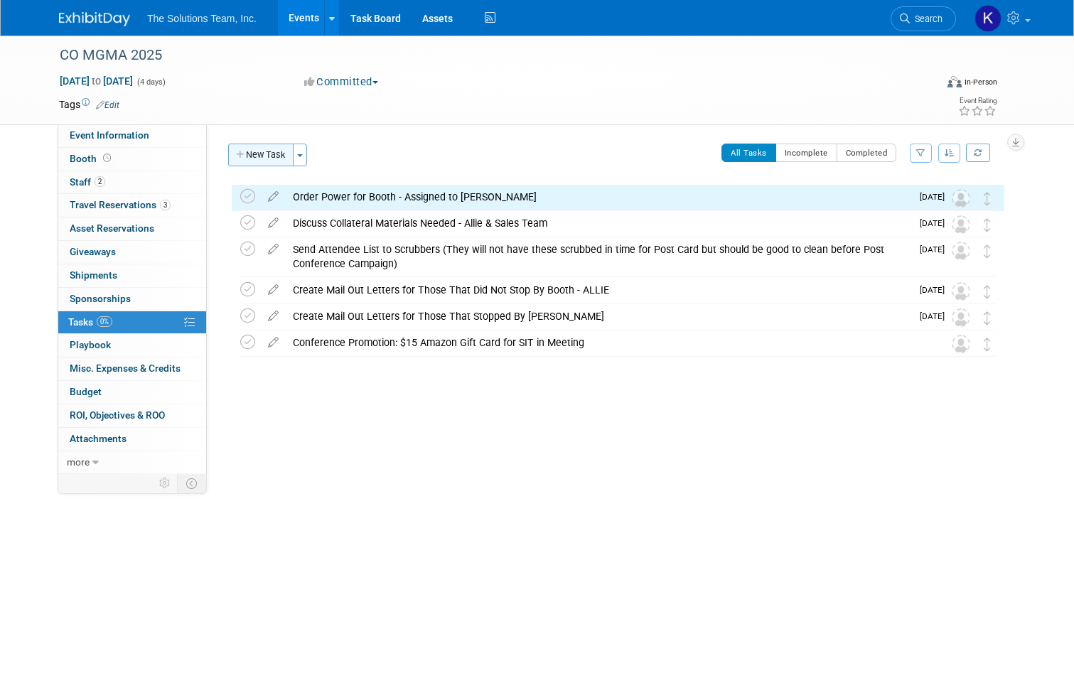
click at [244, 152] on button "New Task" at bounding box center [260, 155] width 65 height 23
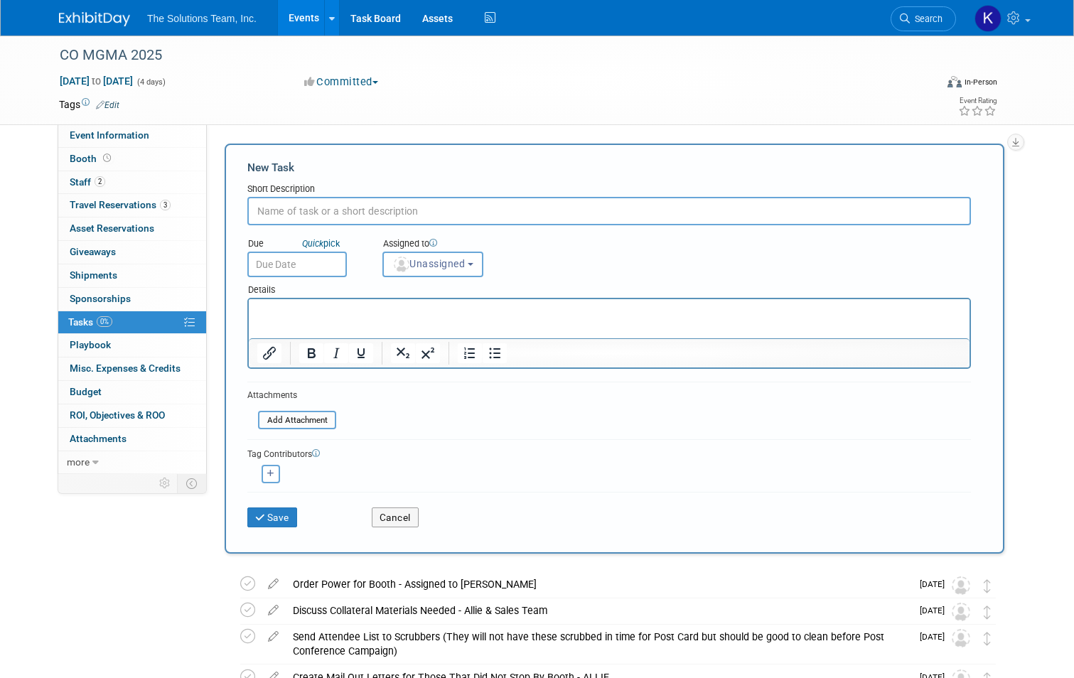
click at [340, 217] on input "text" at bounding box center [608, 211] width 723 height 28
paste input "Send Collateral Needed to Printers - [PERSON_NAME] & [PERSON_NAME]"
type input "Send Collateral Needed to Printers - [PERSON_NAME] & [PERSON_NAME]"
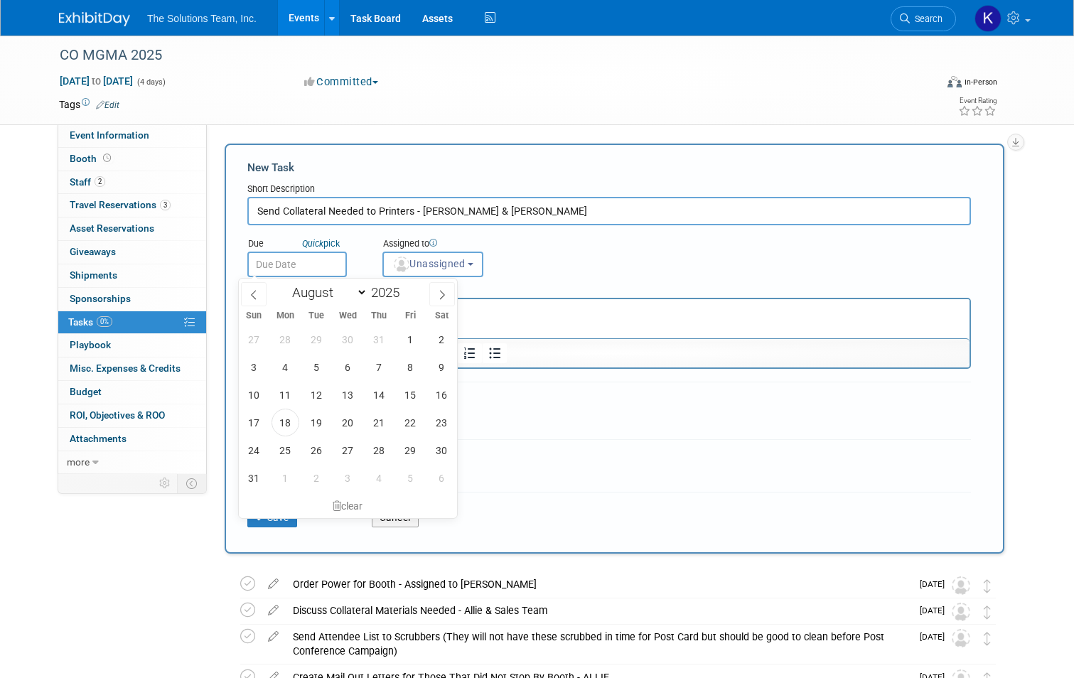
click at [299, 264] on input "text" at bounding box center [296, 265] width 99 height 26
click at [289, 479] on span "1" at bounding box center [285, 478] width 28 height 28
type input "[DATE]"
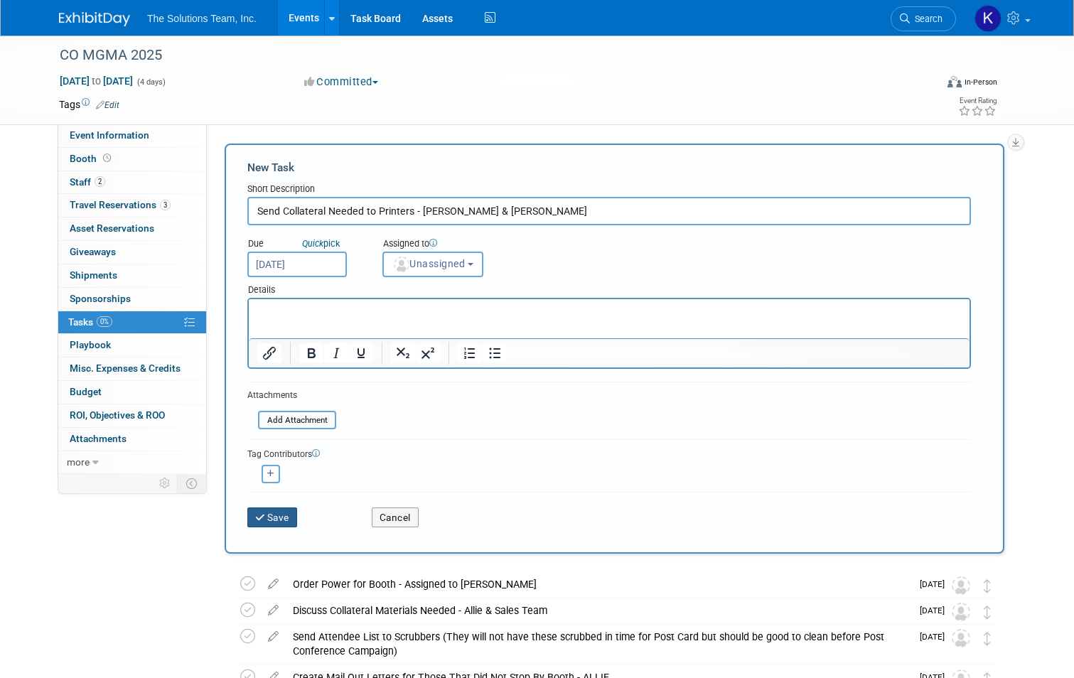
click at [278, 517] on button "Save" at bounding box center [272, 517] width 50 height 20
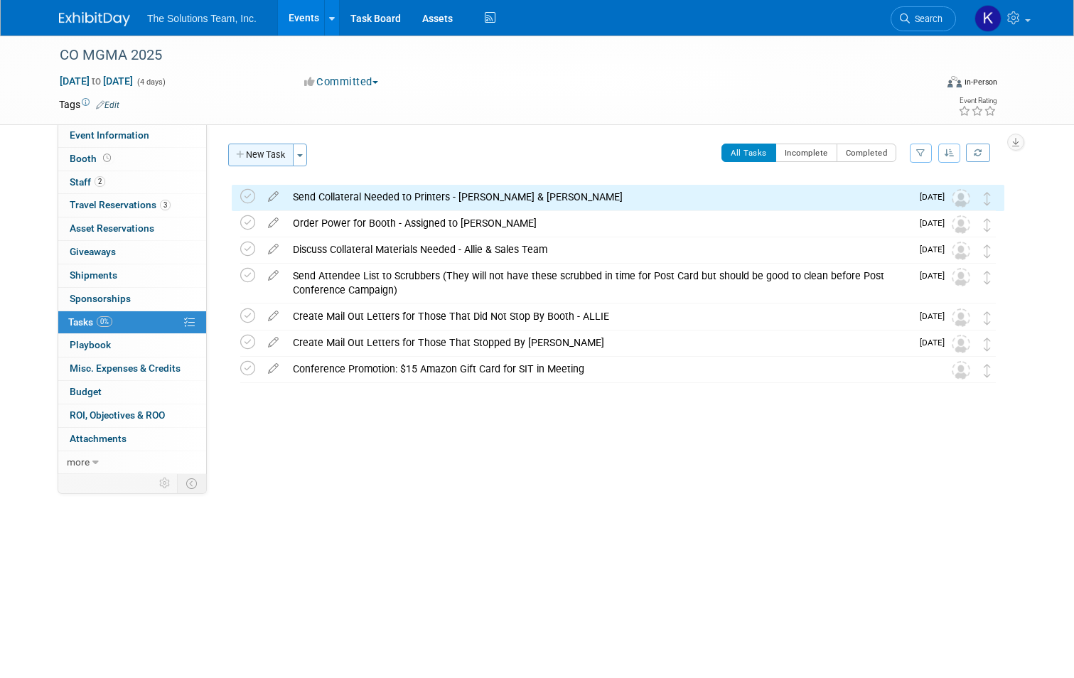
click at [245, 149] on button "New Task" at bounding box center [260, 155] width 65 height 23
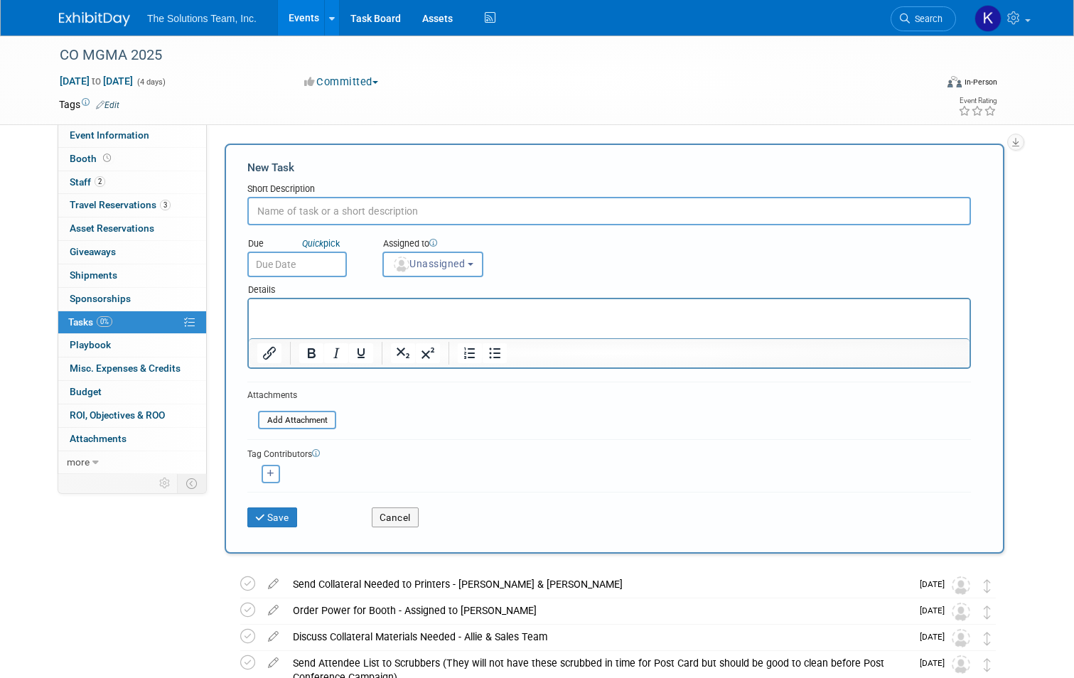
click at [377, 211] on input "text" at bounding box center [608, 211] width 723 height 28
paste input "Pre Conference Post Card Design Submitted to Kaelon for Approval - ASSIGNED TO …"
type input "Pre Conference Post Card Design Submitted to Kaelon for Approval - ASSIGNED TO …"
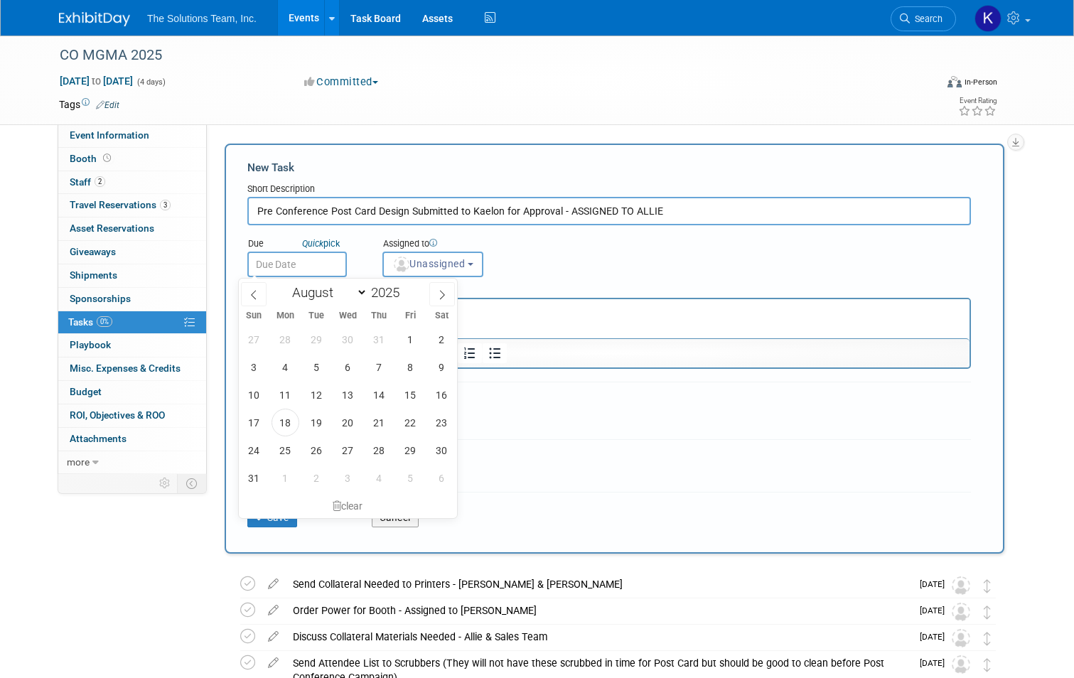
click at [292, 264] on input "text" at bounding box center [296, 265] width 99 height 26
click at [439, 290] on icon at bounding box center [442, 295] width 10 height 10
select select "8"
click at [289, 338] on span "1" at bounding box center [285, 339] width 28 height 28
type input "[DATE]"
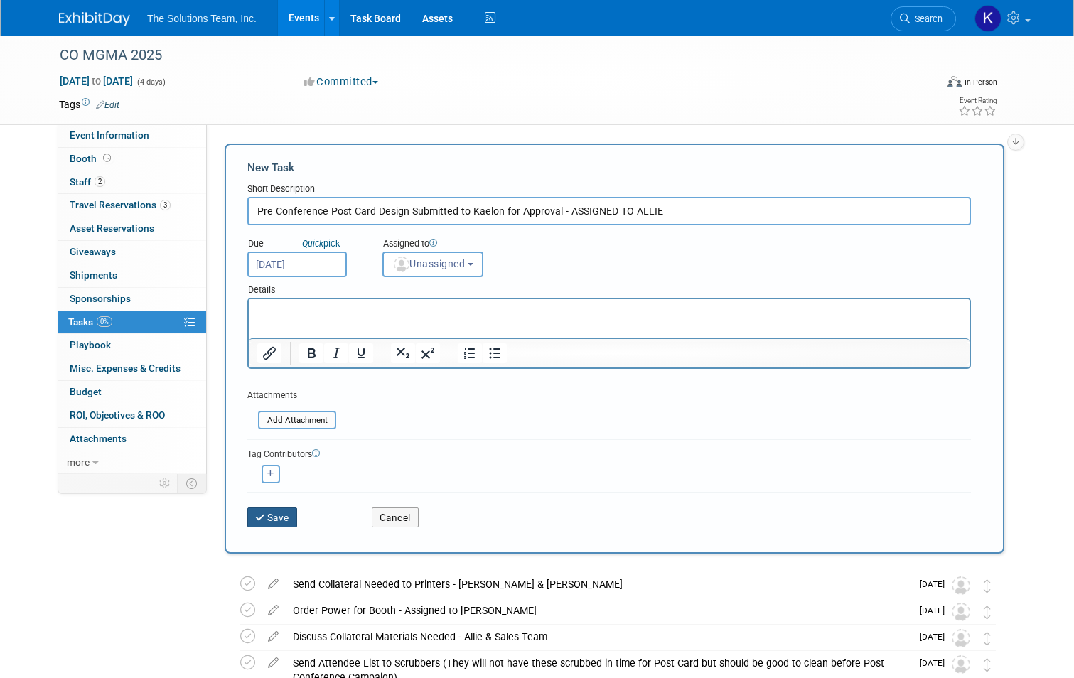
click at [266, 517] on button "Save" at bounding box center [272, 517] width 50 height 20
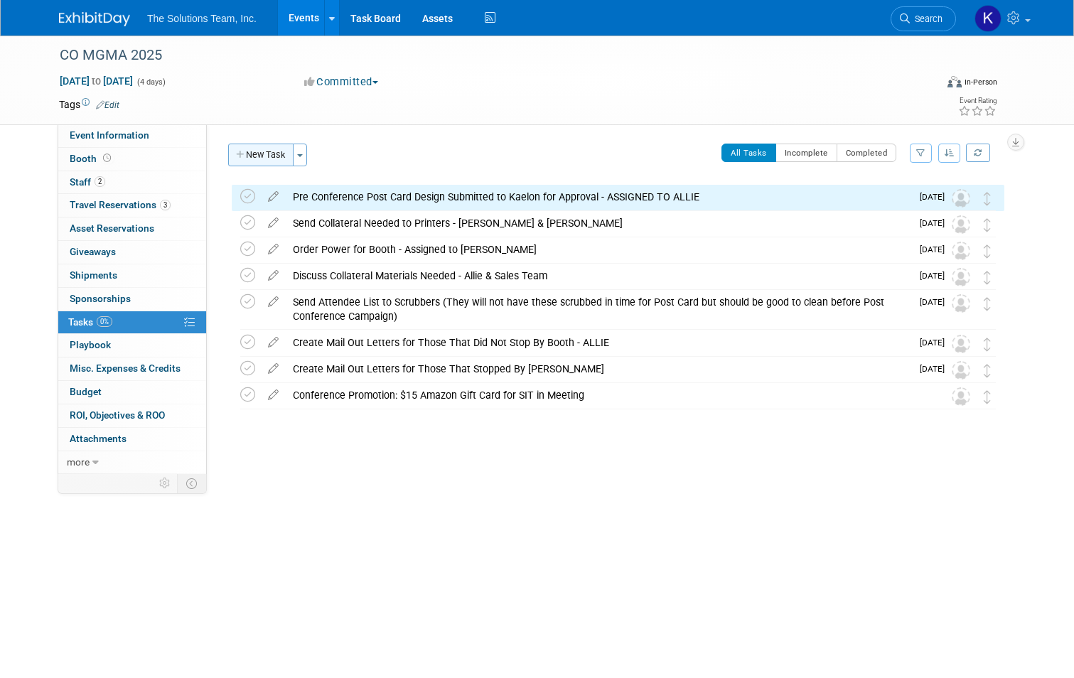
click at [243, 153] on button "New Task" at bounding box center [260, 155] width 65 height 23
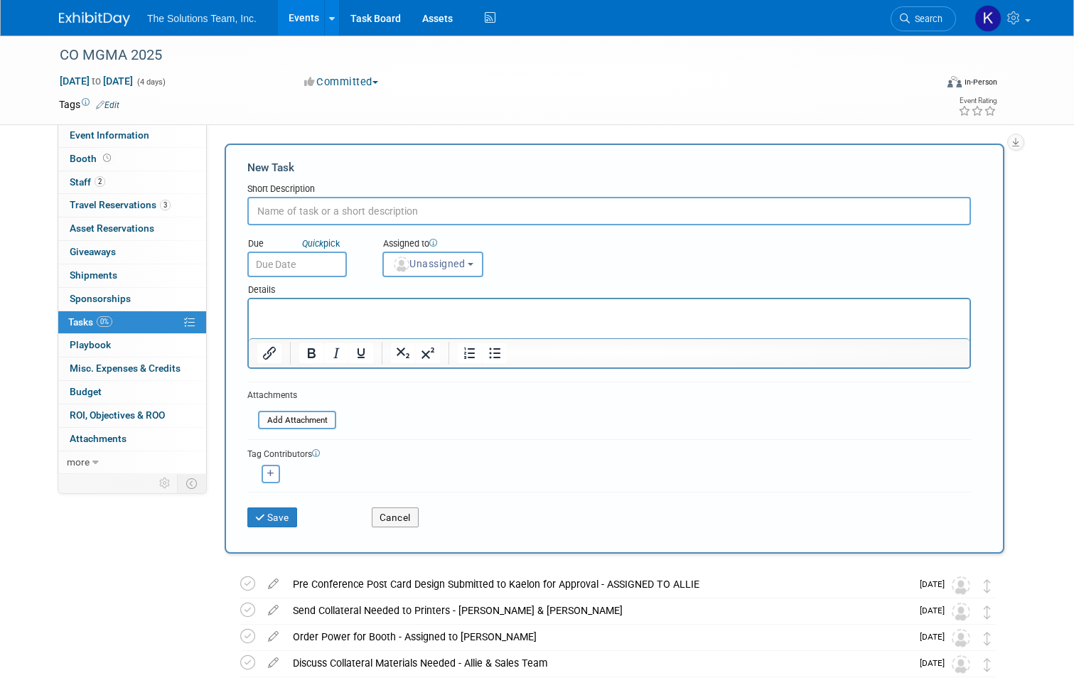
click at [318, 217] on input "text" at bounding box center [608, 211] width 723 height 28
paste input "Send [PERSON_NAME] Conference Information to Update Web Form for Leads"
type input "Send [PERSON_NAME] Conference Information to Update Web Form for Leads"
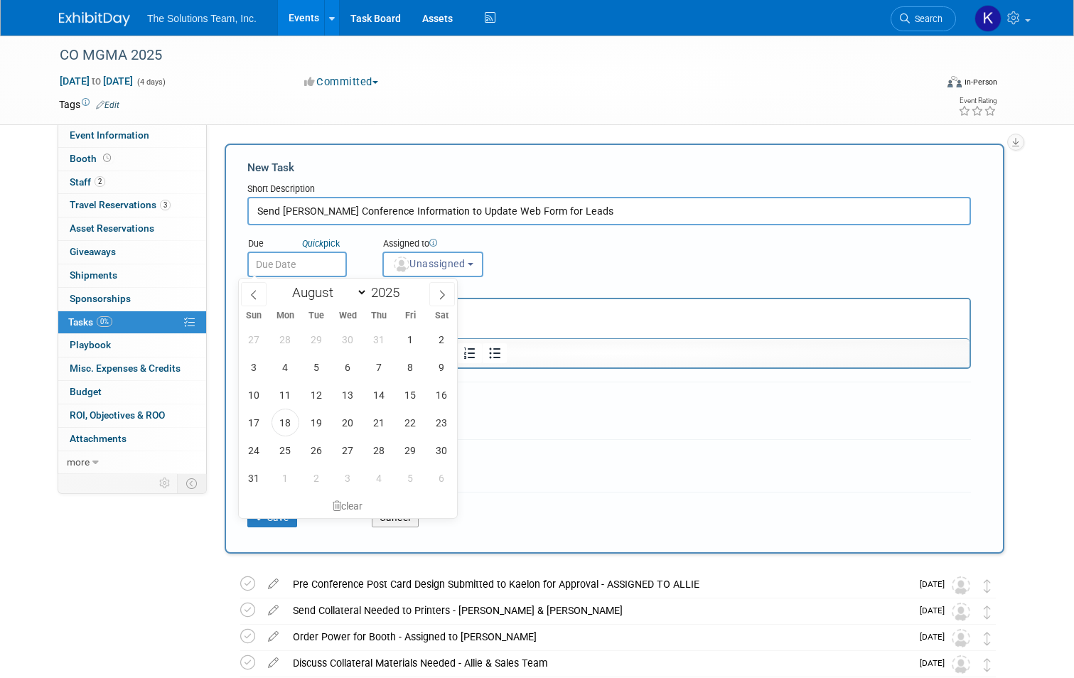
click at [303, 268] on input "text" at bounding box center [296, 265] width 99 height 26
click at [440, 293] on icon at bounding box center [442, 295] width 10 height 10
select select "8"
click at [409, 334] on span "5" at bounding box center [411, 339] width 28 height 28
type input "[DATE]"
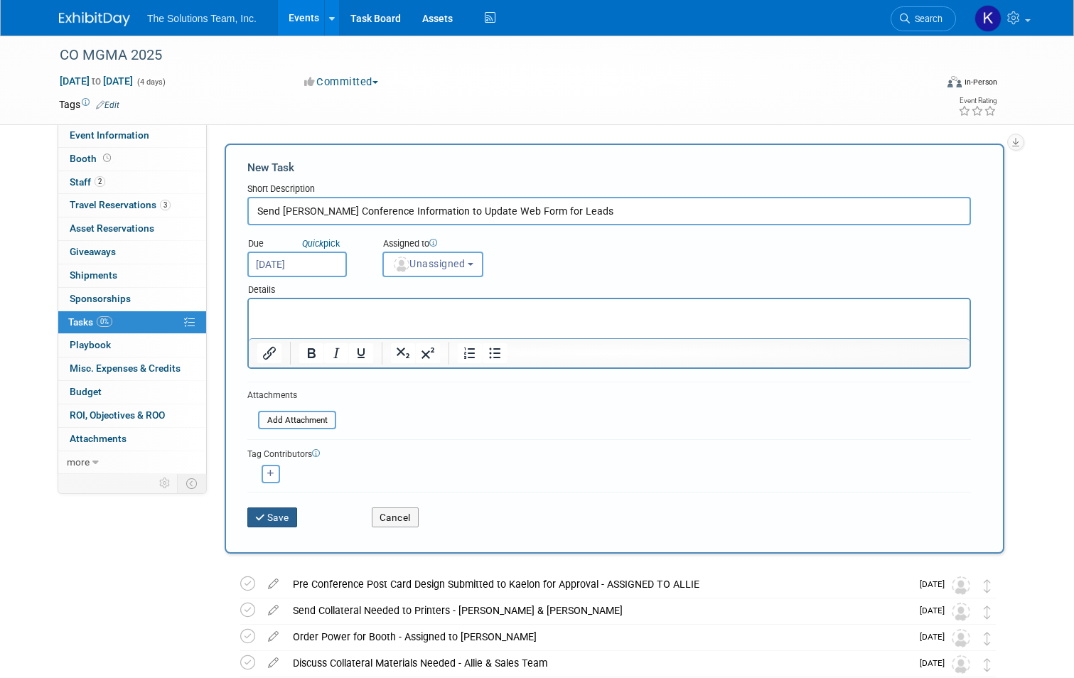
click at [269, 517] on button "Save" at bounding box center [272, 517] width 50 height 20
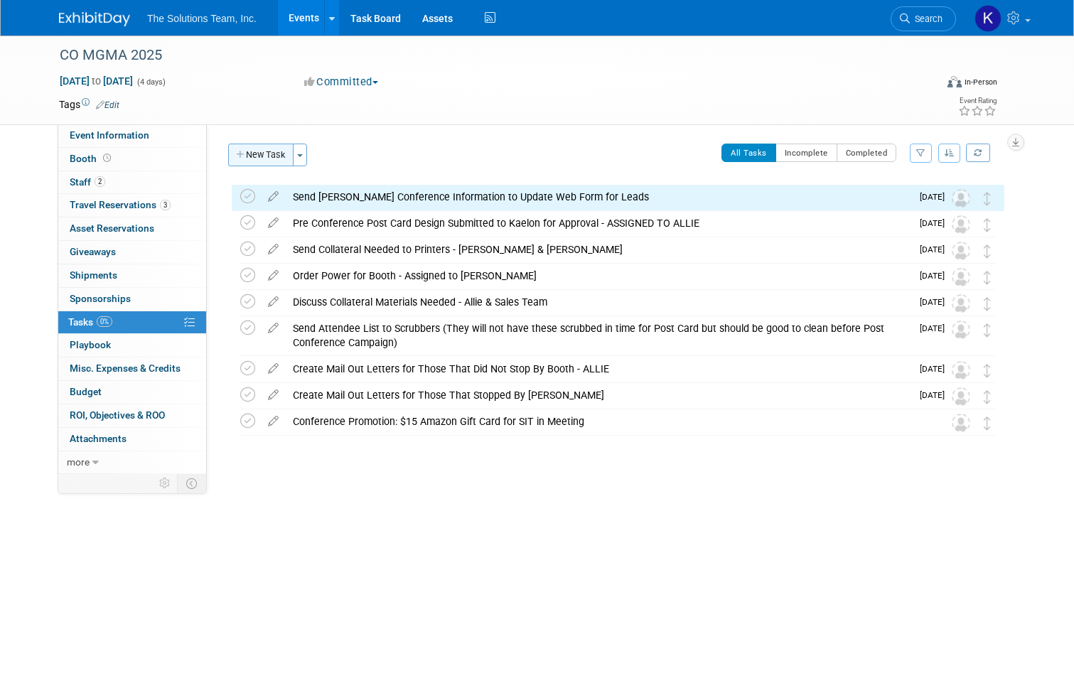
click at [249, 158] on button "New Task" at bounding box center [260, 155] width 65 height 23
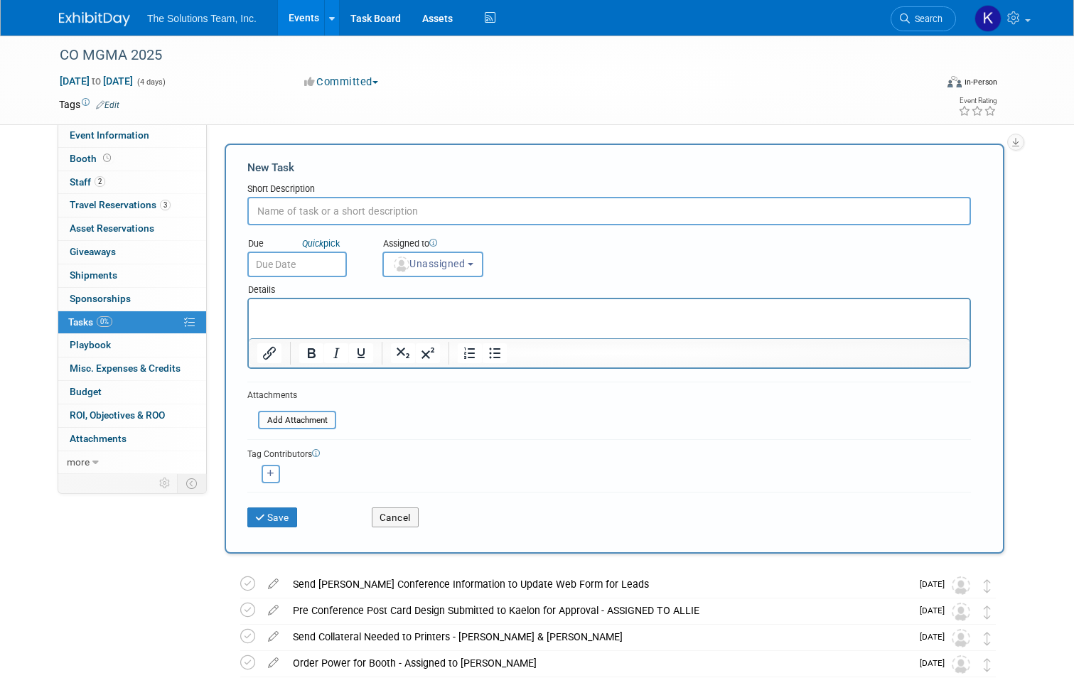
click at [290, 219] on input "text" at bounding box center [608, 211] width 723 height 28
paste input "All Notes/Leads Identified & Put in [GEOGRAPHIC_DATA]"
type input "All Notes/Leads Identified & Put in [GEOGRAPHIC_DATA]"
click at [313, 422] on input "file" at bounding box center [250, 420] width 169 height 16
click at [426, 422] on form "New Task Short Description All Notes/Leads Identified & Put in [GEOGRAPHIC_DATA…" at bounding box center [614, 348] width 734 height 377
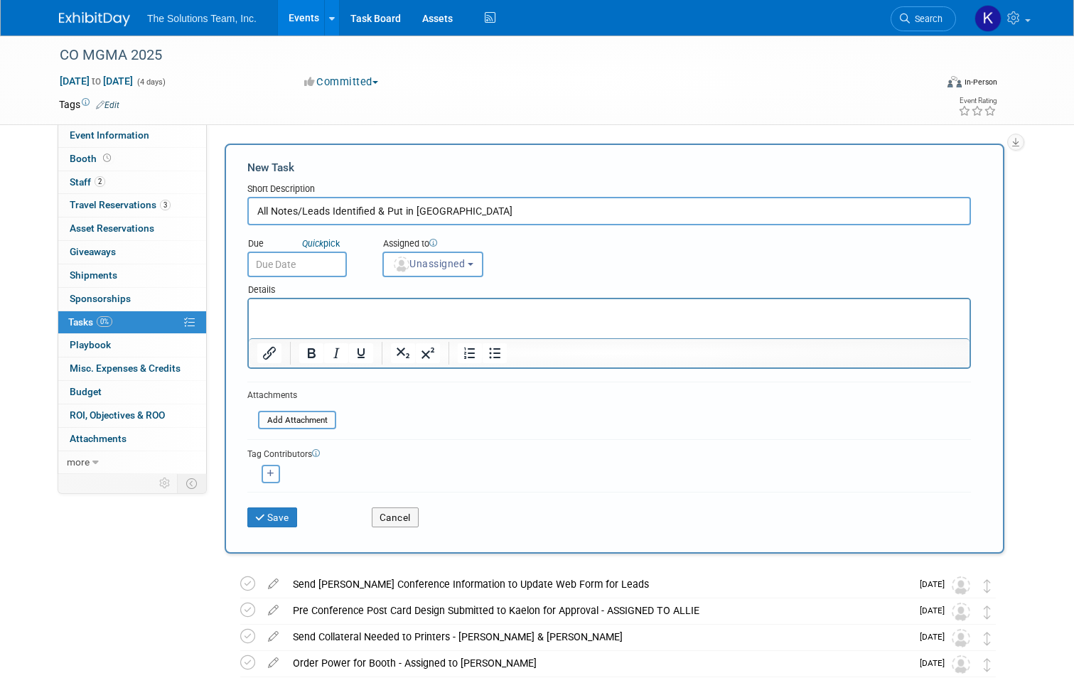
click at [266, 470] on button "button" at bounding box center [271, 474] width 18 height 18
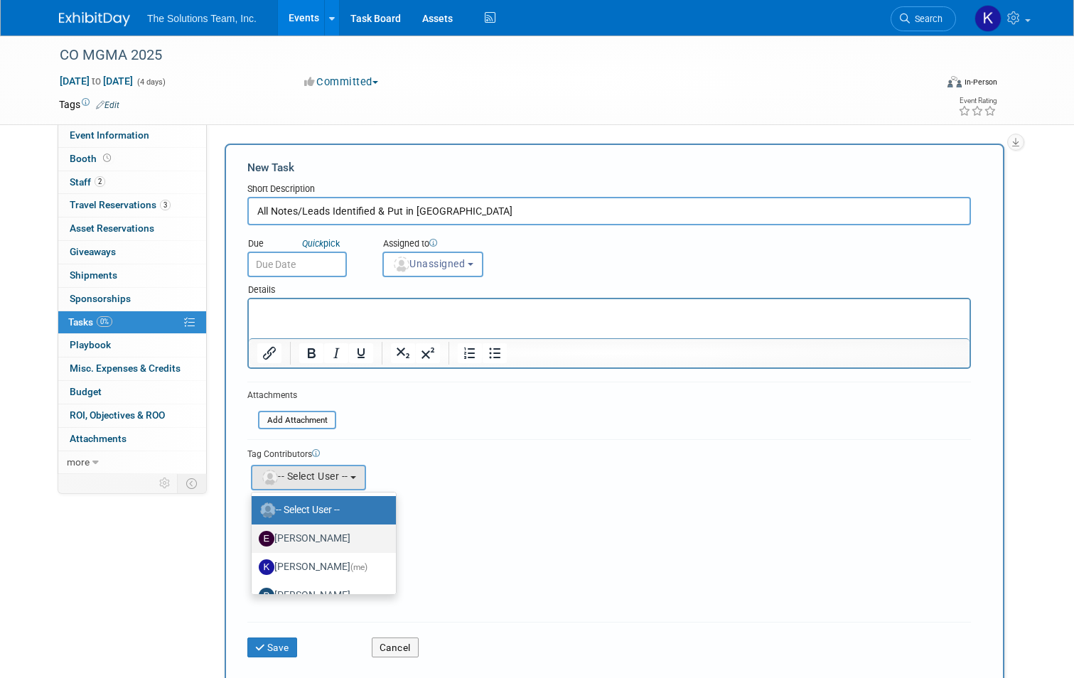
click at [294, 533] on label "[PERSON_NAME]" at bounding box center [320, 538] width 123 height 23
click at [254, 533] on input "[PERSON_NAME]" at bounding box center [248, 536] width 9 height 9
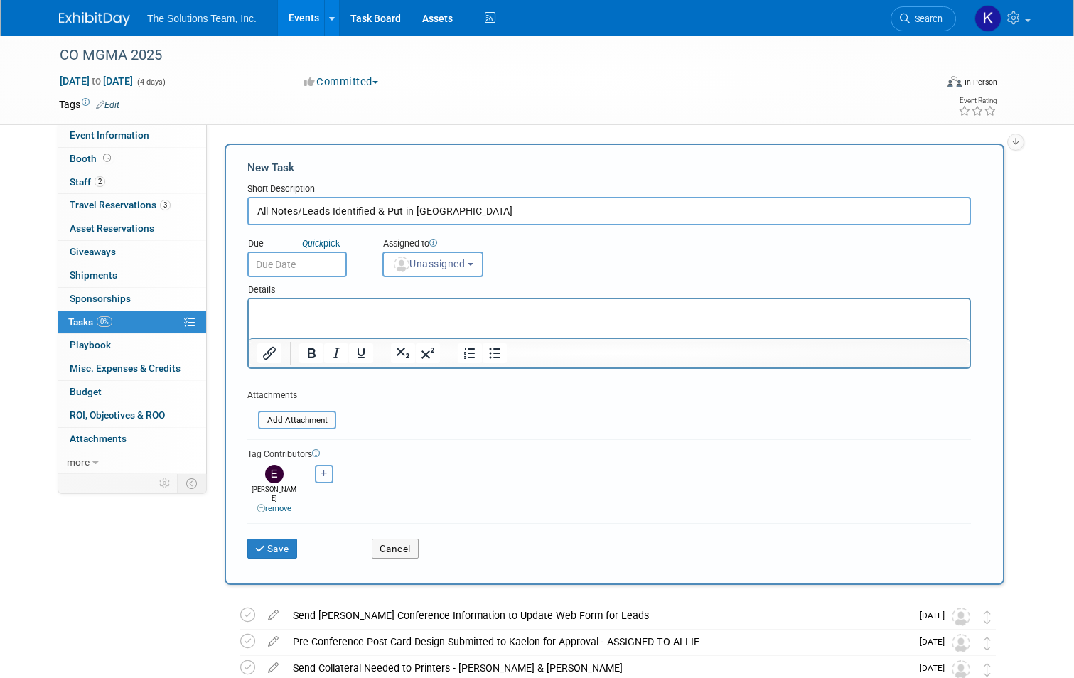
click at [321, 471] on button "button" at bounding box center [324, 474] width 18 height 18
select select
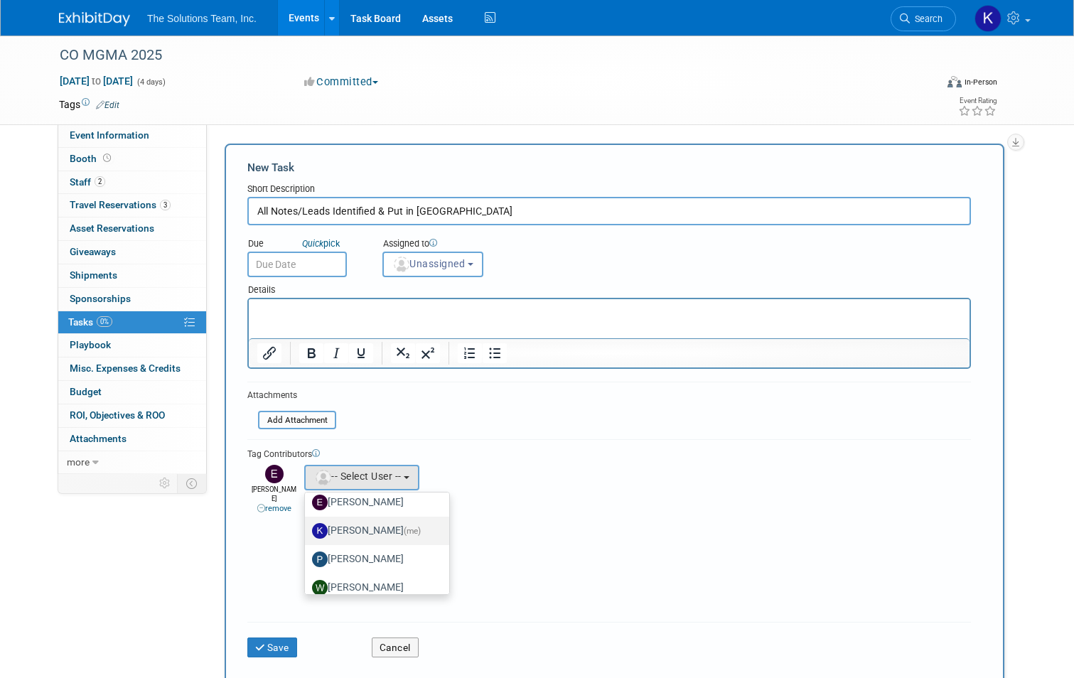
scroll to position [71, 0]
click at [370, 529] on label "[PERSON_NAME]" at bounding box center [373, 524] width 123 height 23
click at [307, 527] on input "[PERSON_NAME]" at bounding box center [302, 522] width 9 height 9
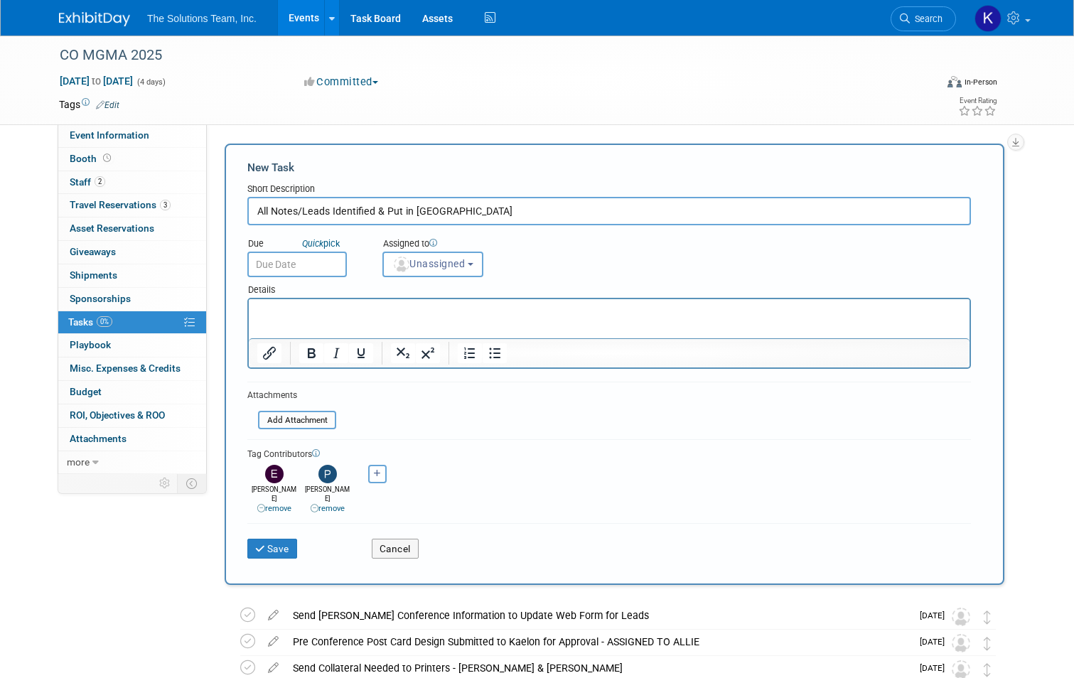
click at [300, 269] on input "text" at bounding box center [296, 265] width 99 height 26
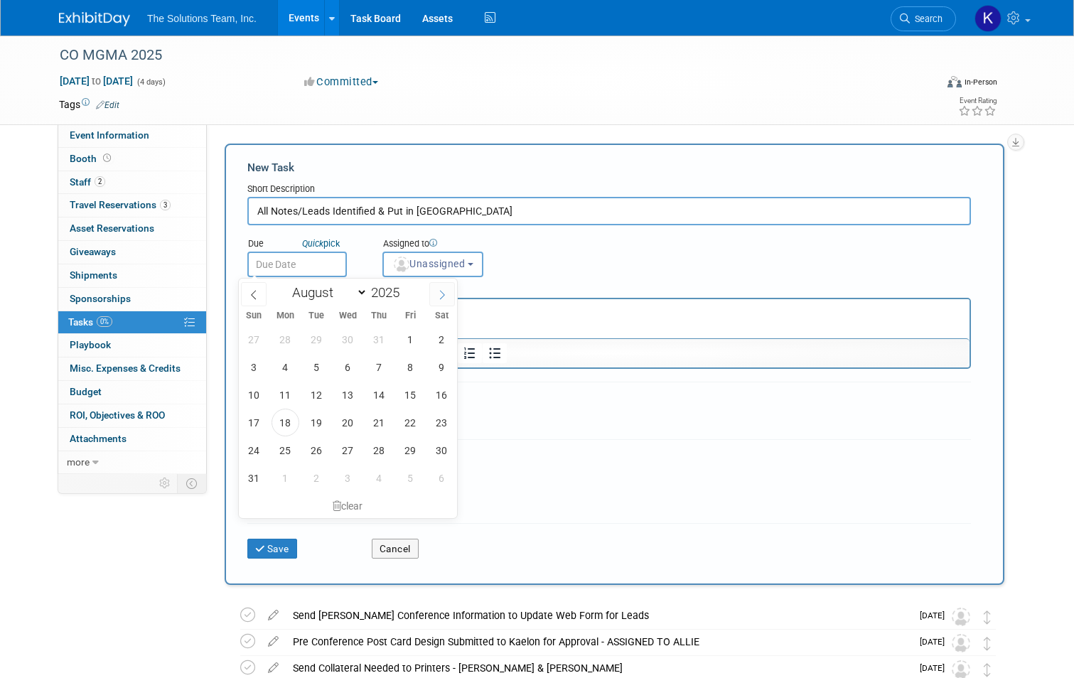
click at [441, 301] on span at bounding box center [442, 294] width 26 height 24
select select "8"
click at [410, 425] on span "26" at bounding box center [411, 423] width 28 height 28
type input "[DATE]"
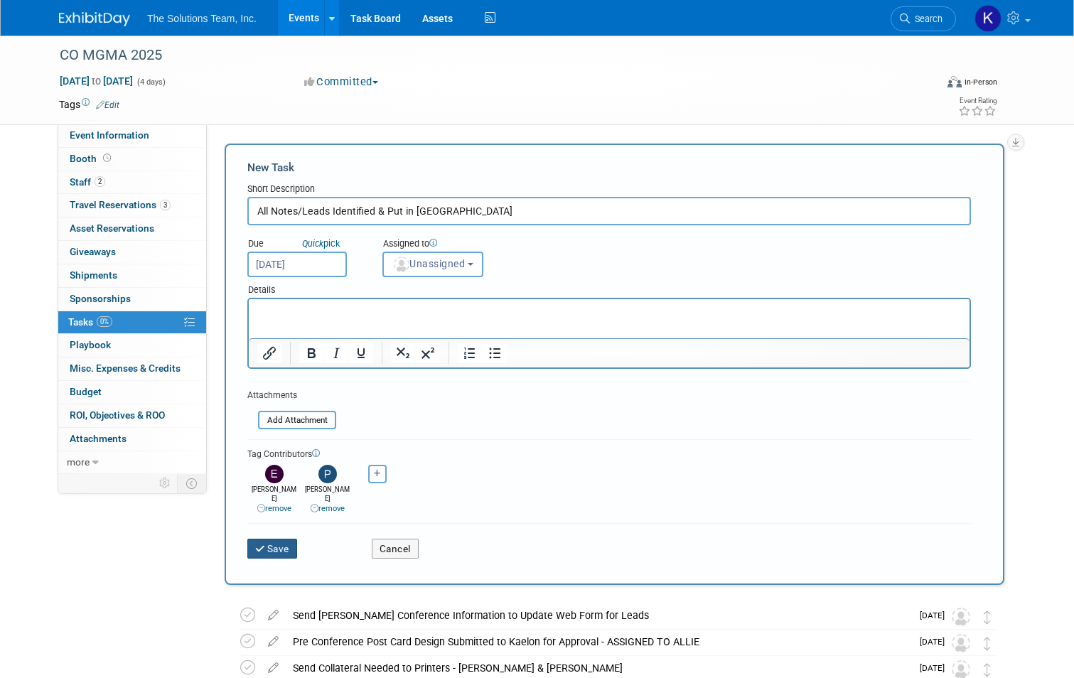
click at [269, 541] on button "Save" at bounding box center [272, 549] width 50 height 20
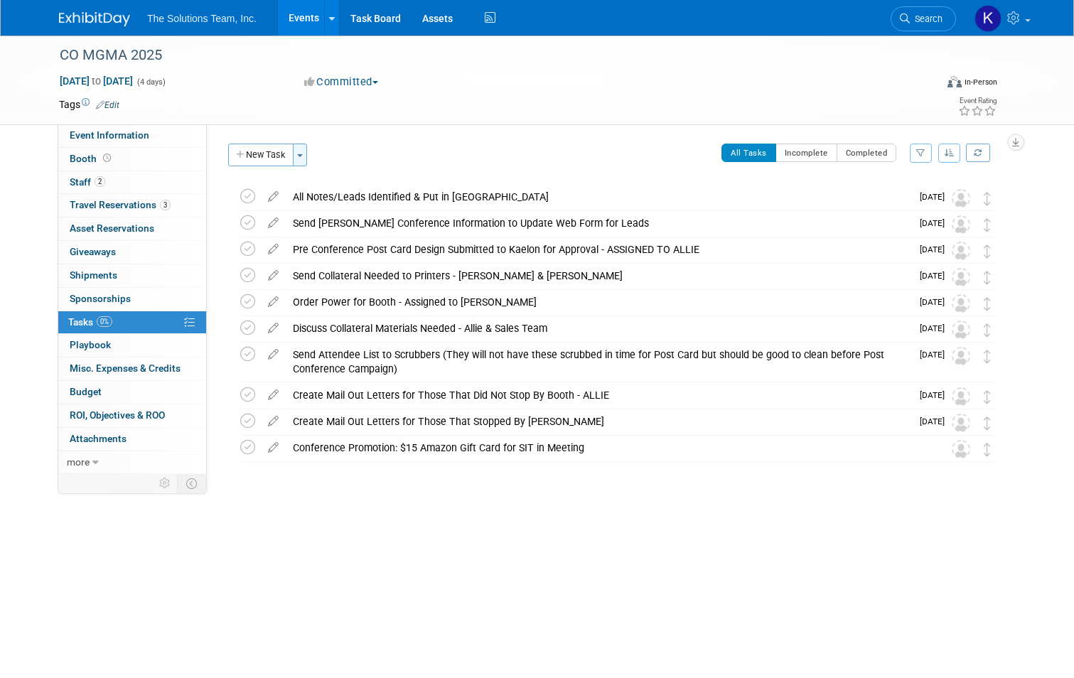
click at [293, 161] on button "Toggle Dropdown" at bounding box center [300, 155] width 14 height 23
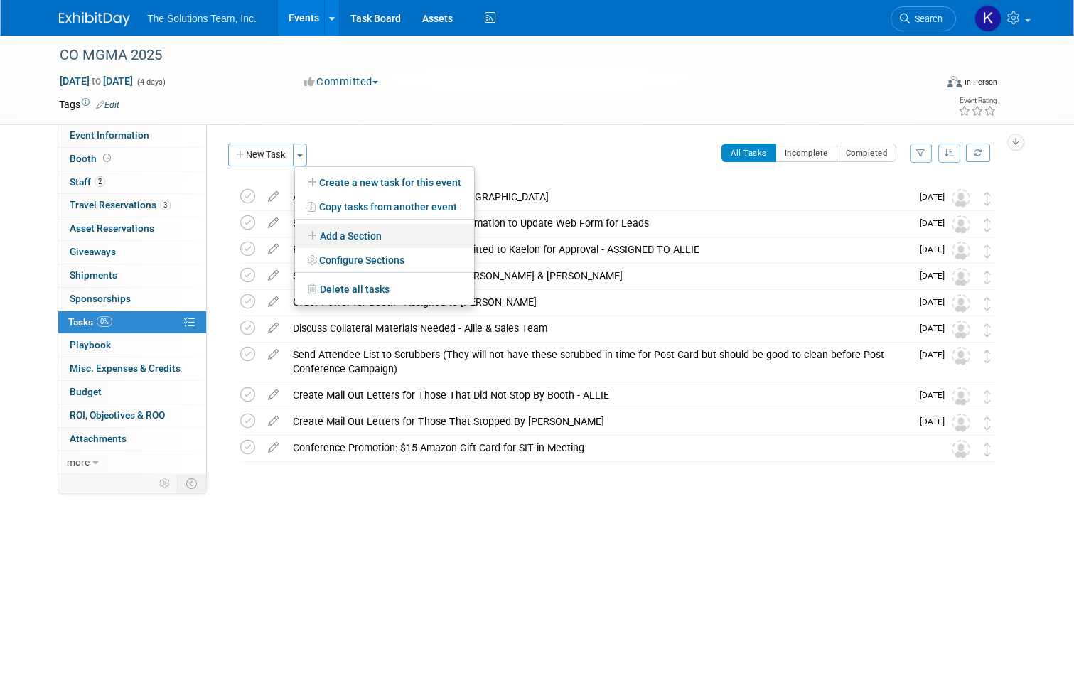
click at [355, 228] on link "Add a Section" at bounding box center [384, 236] width 179 height 24
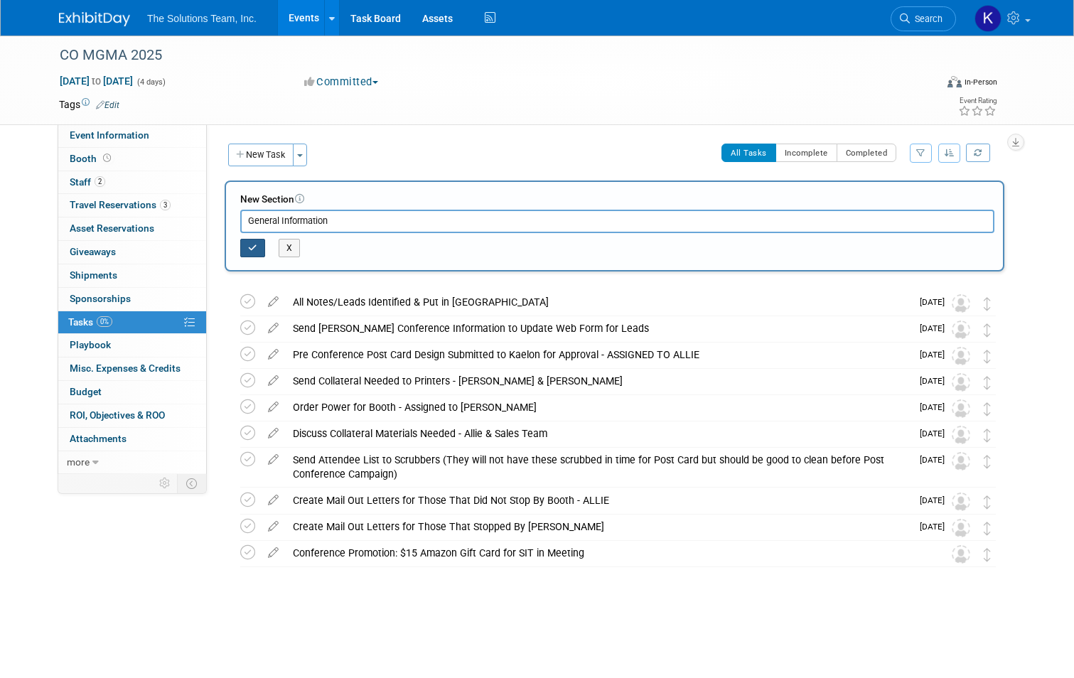
type input "General Information"
click at [240, 244] on button "button" at bounding box center [252, 248] width 25 height 18
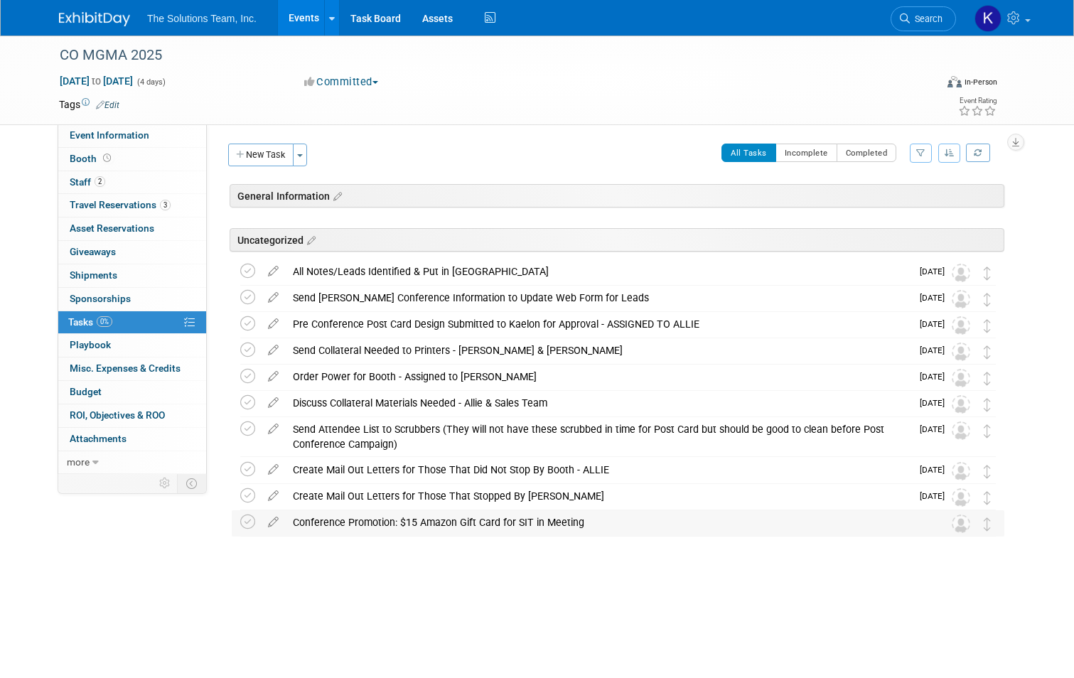
drag, startPoint x: 642, startPoint y: 526, endPoint x: 613, endPoint y: 530, distance: 28.7
click at [613, 530] on div "Conference Promotion: $15 Amazon Gift Card for SIT in Meeting" at bounding box center [604, 522] width 637 height 24
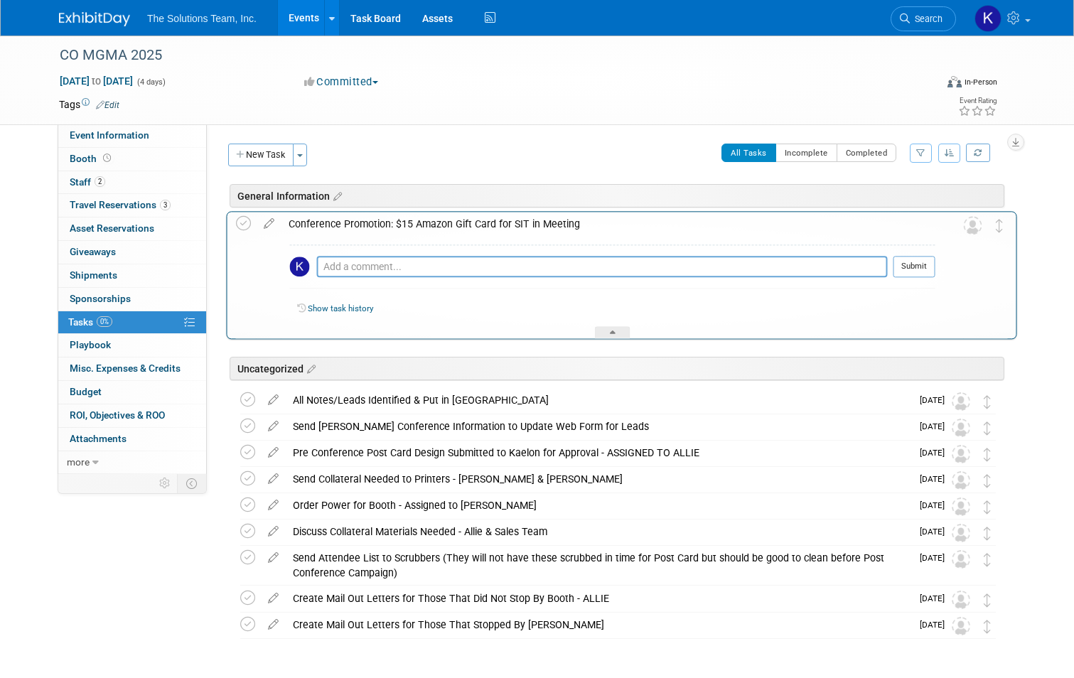
drag, startPoint x: 999, startPoint y: 528, endPoint x: 1003, endPoint y: 229, distance: 299.2
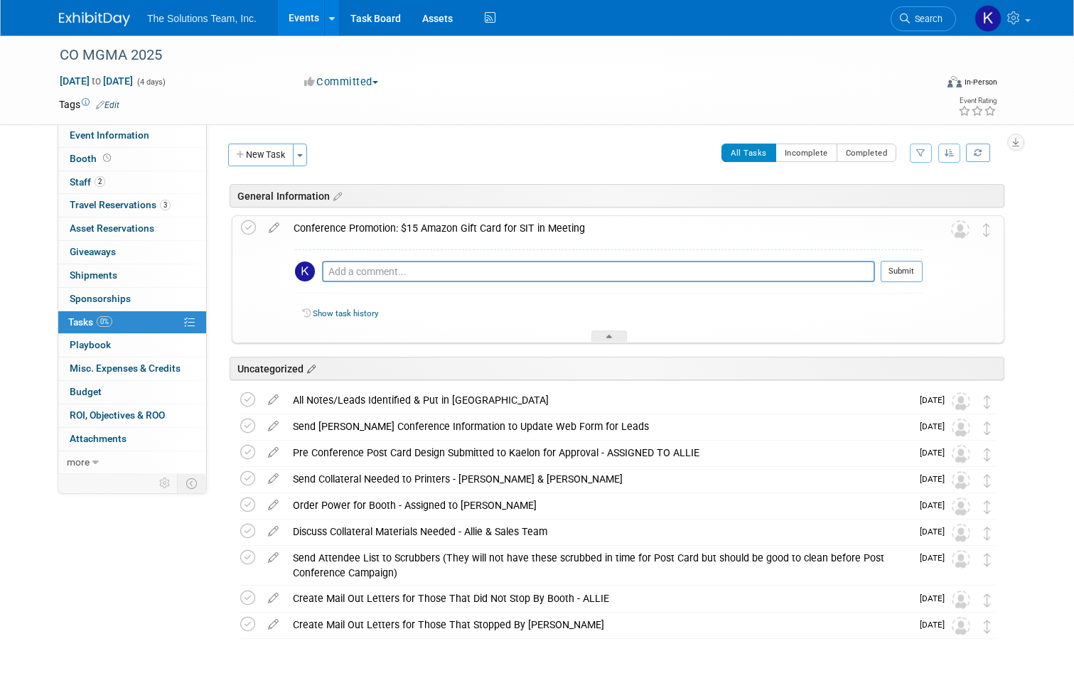
click at [306, 366] on icon at bounding box center [309, 369] width 12 height 13
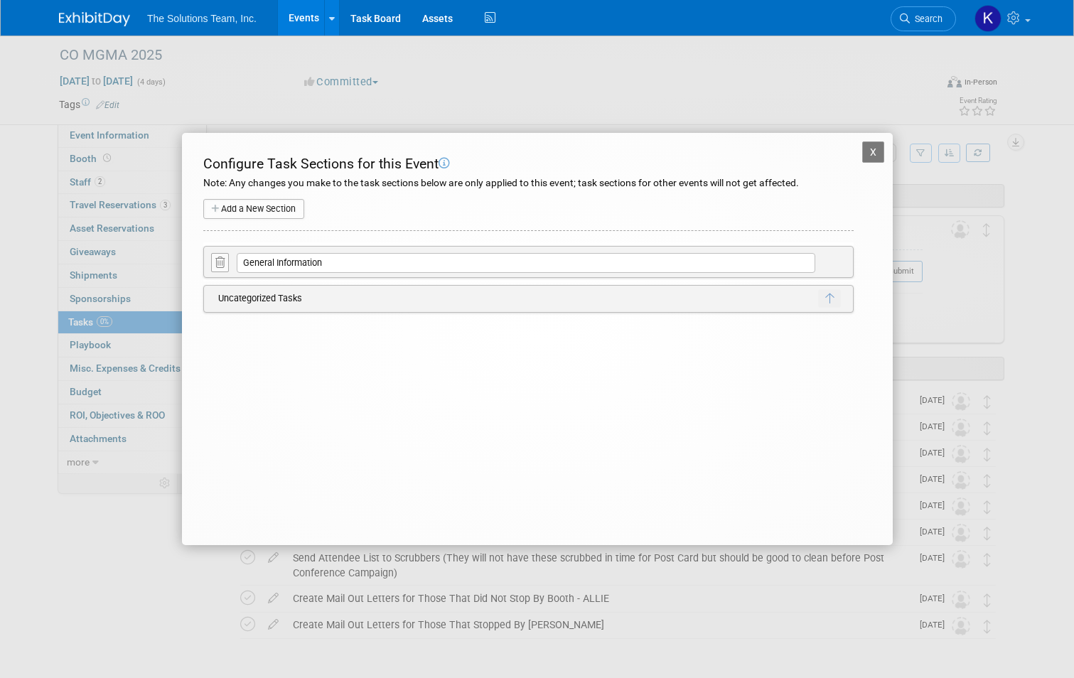
click at [278, 207] on button "Add a New Section" at bounding box center [253, 209] width 101 height 20
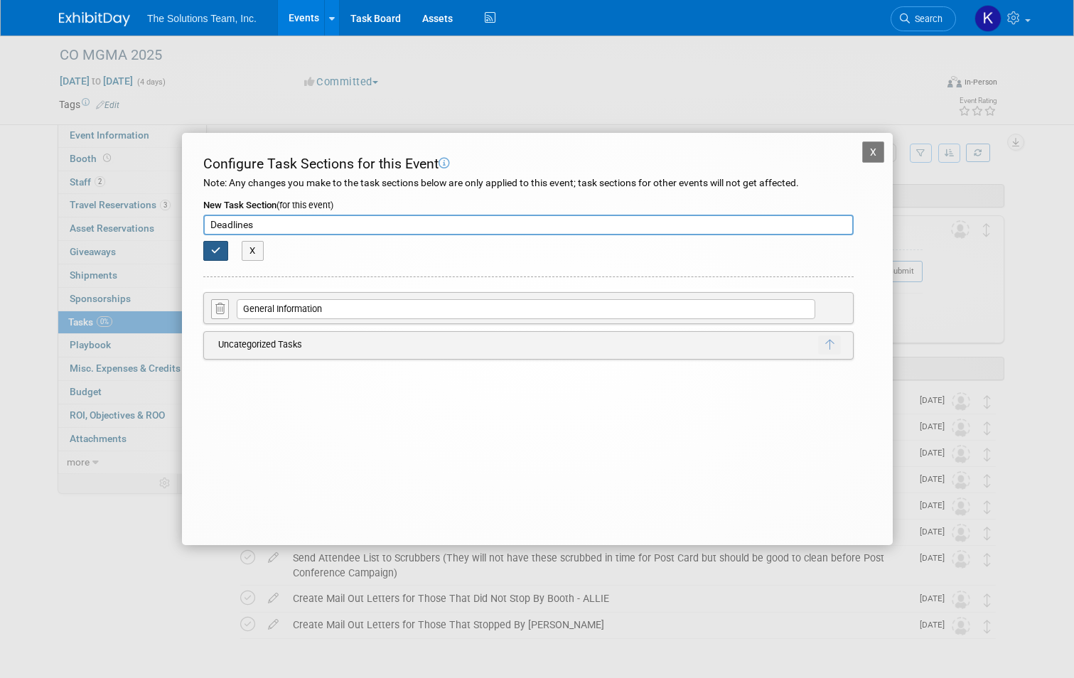
type input "Deadlines"
click at [218, 244] on button "button" at bounding box center [216, 251] width 26 height 20
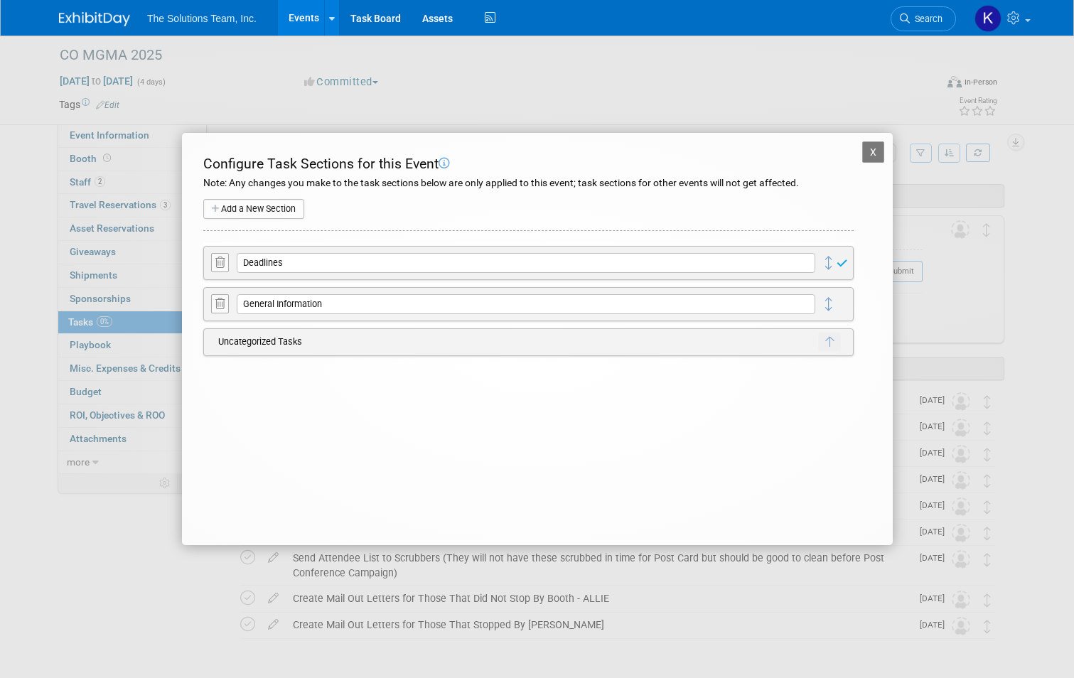
click at [243, 207] on button "Add a New Section" at bounding box center [253, 209] width 101 height 20
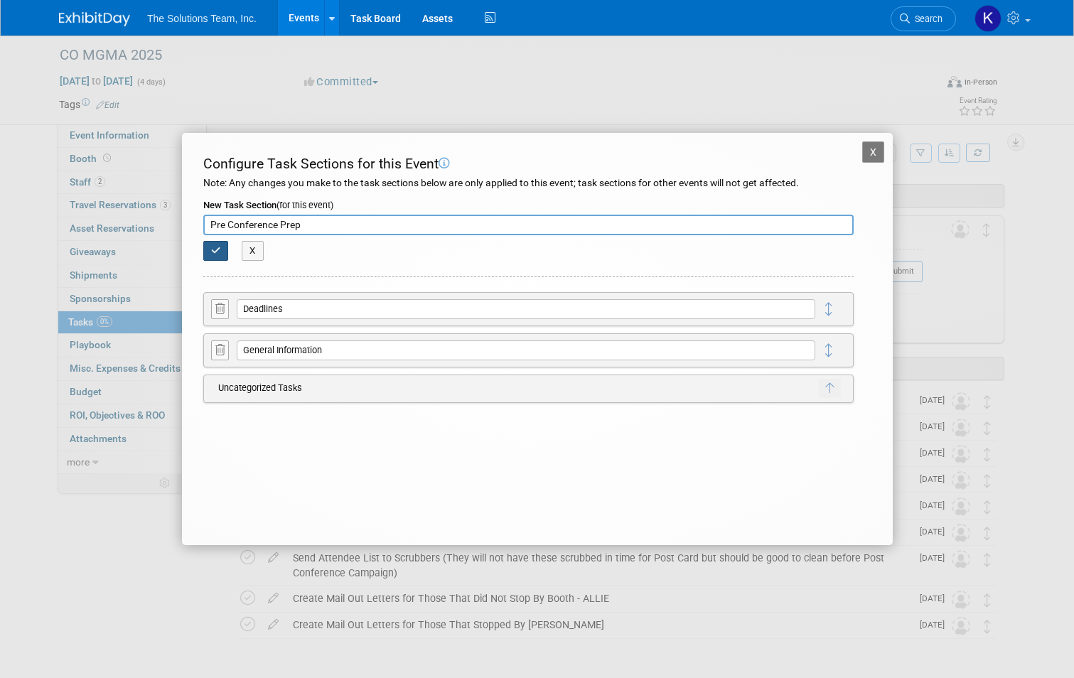
click at [222, 252] on button "button" at bounding box center [216, 251] width 26 height 20
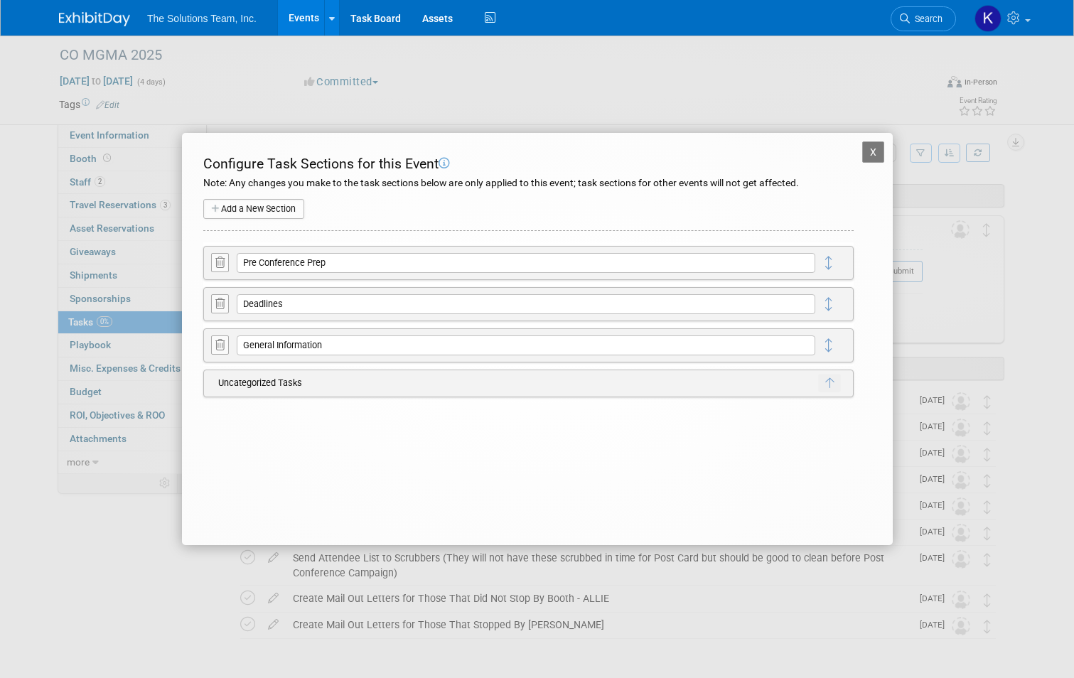
click at [284, 214] on button "Add a New Section" at bounding box center [253, 209] width 101 height 20
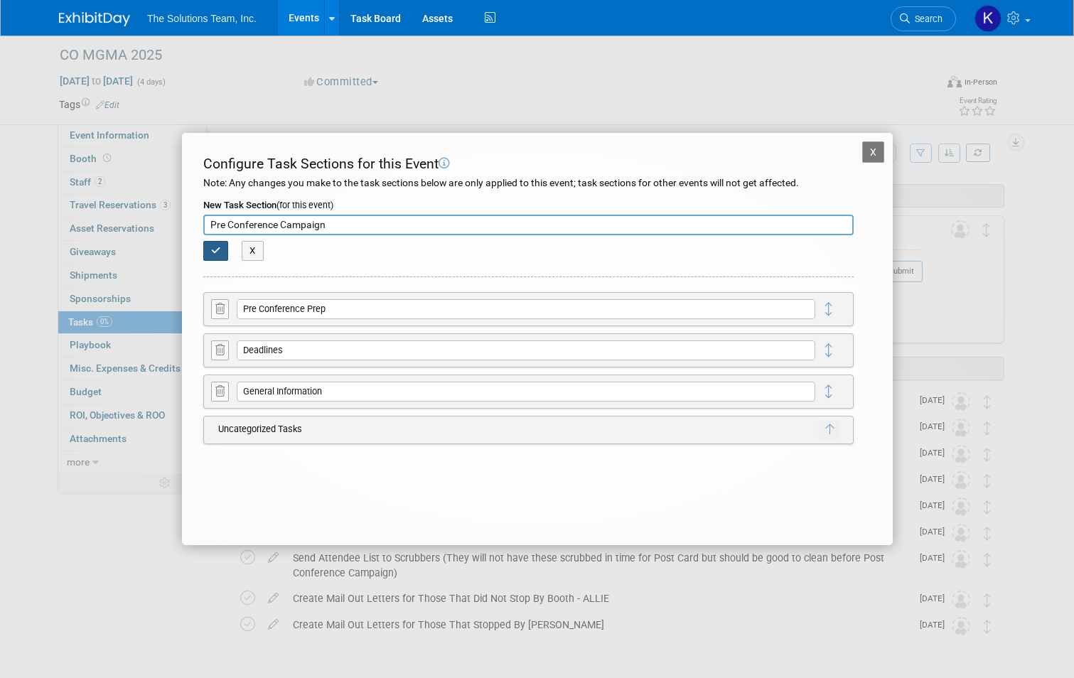
type input "Pre Conference Campaign"
click at [221, 251] on button "button" at bounding box center [216, 251] width 26 height 20
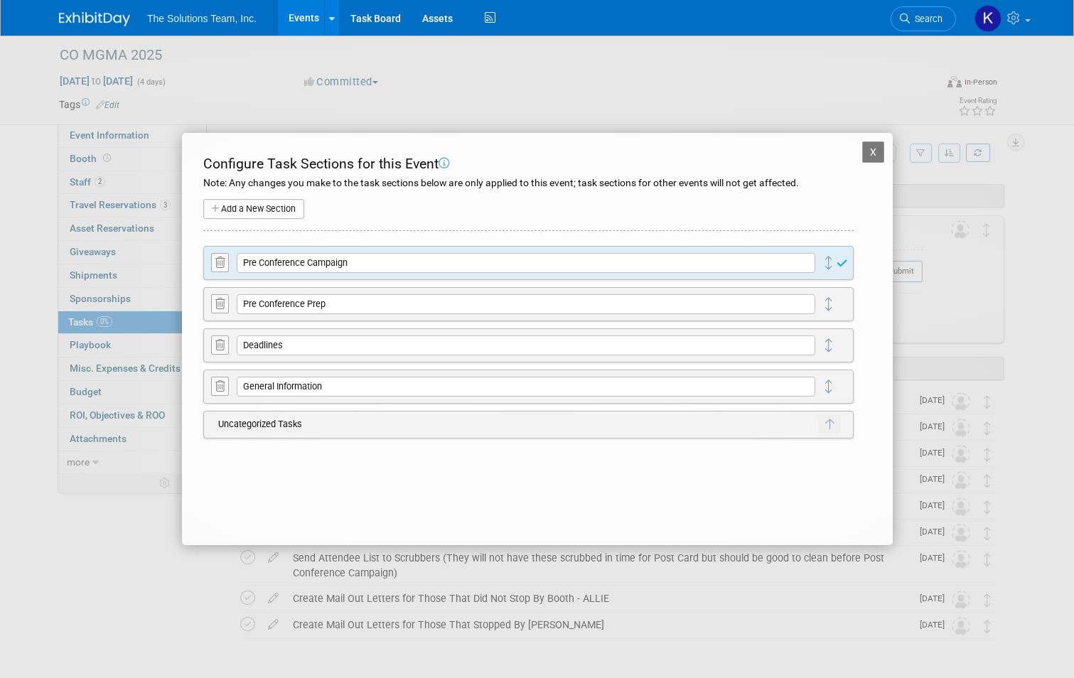
click at [257, 202] on button "Add a New Section" at bounding box center [253, 209] width 101 height 20
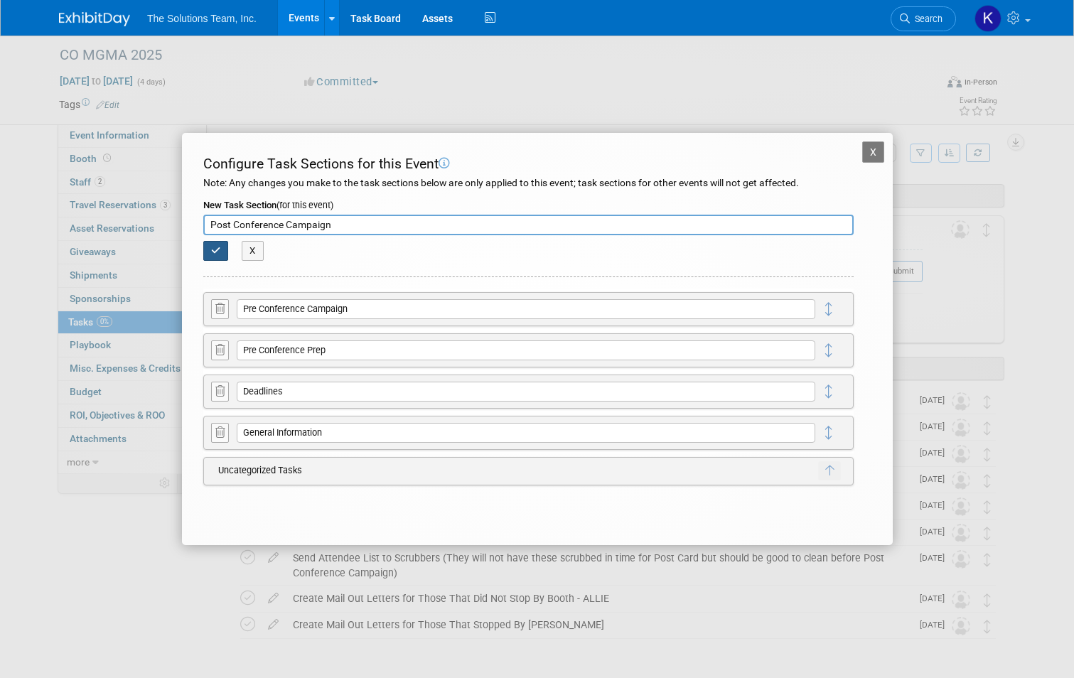
type input "Post Conference Campaign"
click at [220, 257] on button "button" at bounding box center [216, 251] width 26 height 20
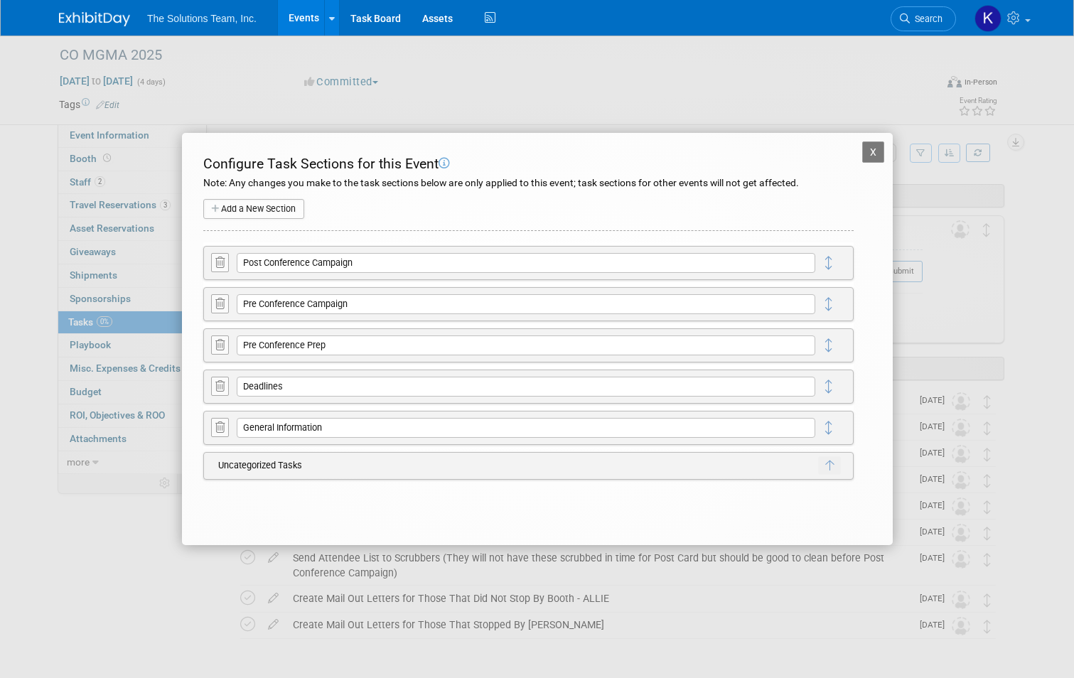
click at [262, 205] on button "Add a New Section" at bounding box center [253, 209] width 101 height 20
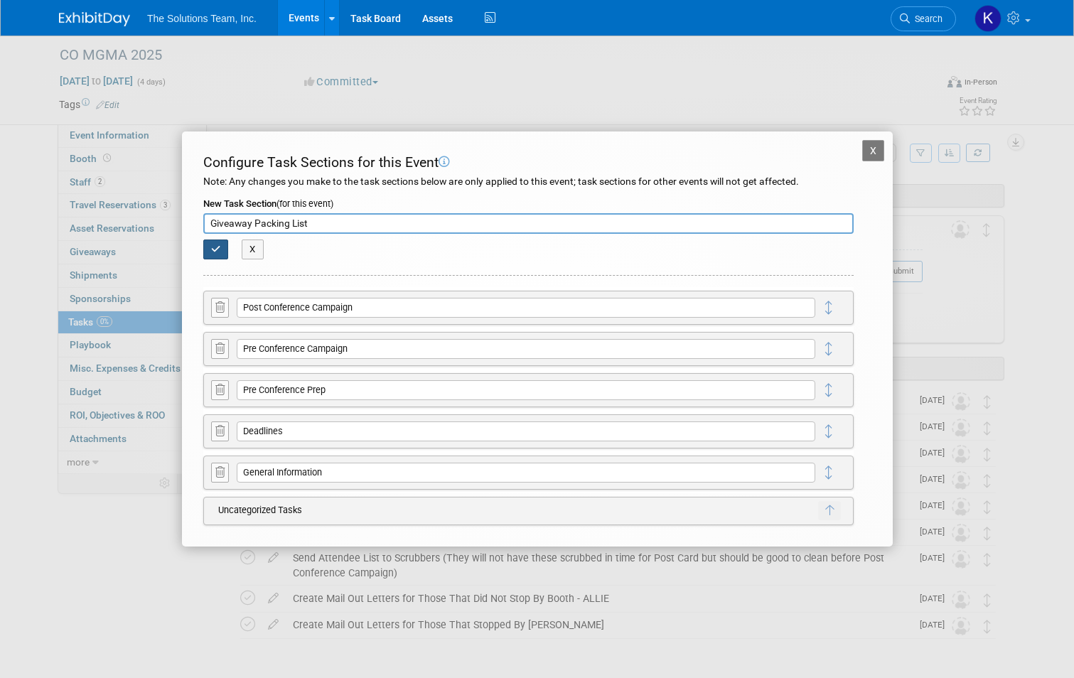
type input "Giveaway Packing List"
click at [224, 244] on button "button" at bounding box center [216, 249] width 26 height 20
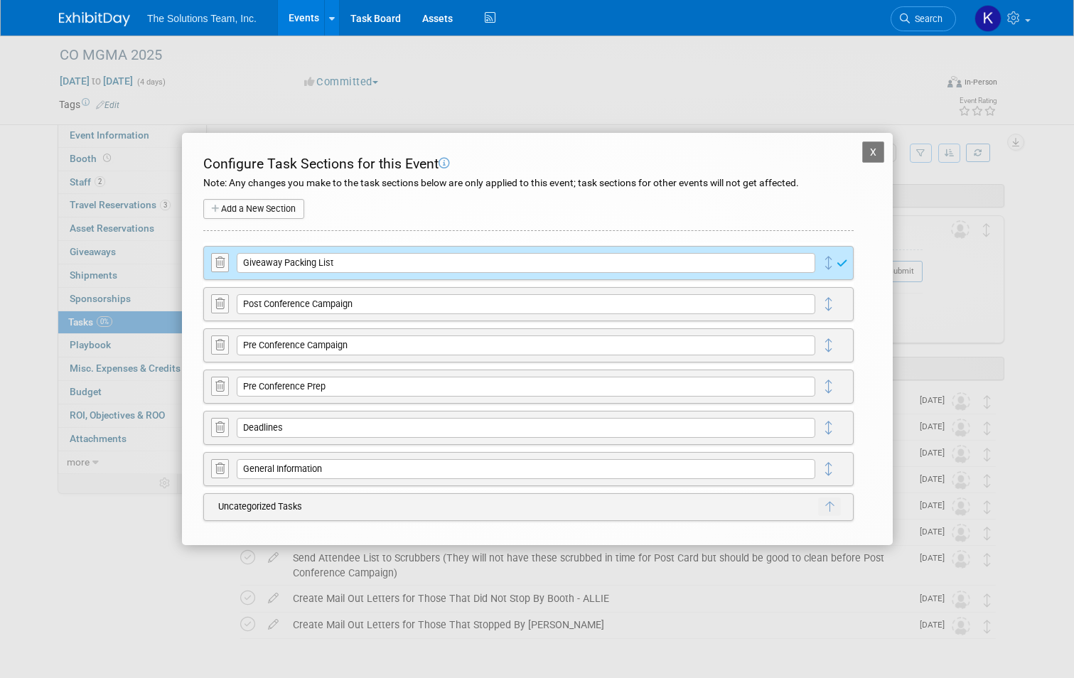
click at [274, 209] on button "Add a New Section" at bounding box center [253, 209] width 101 height 20
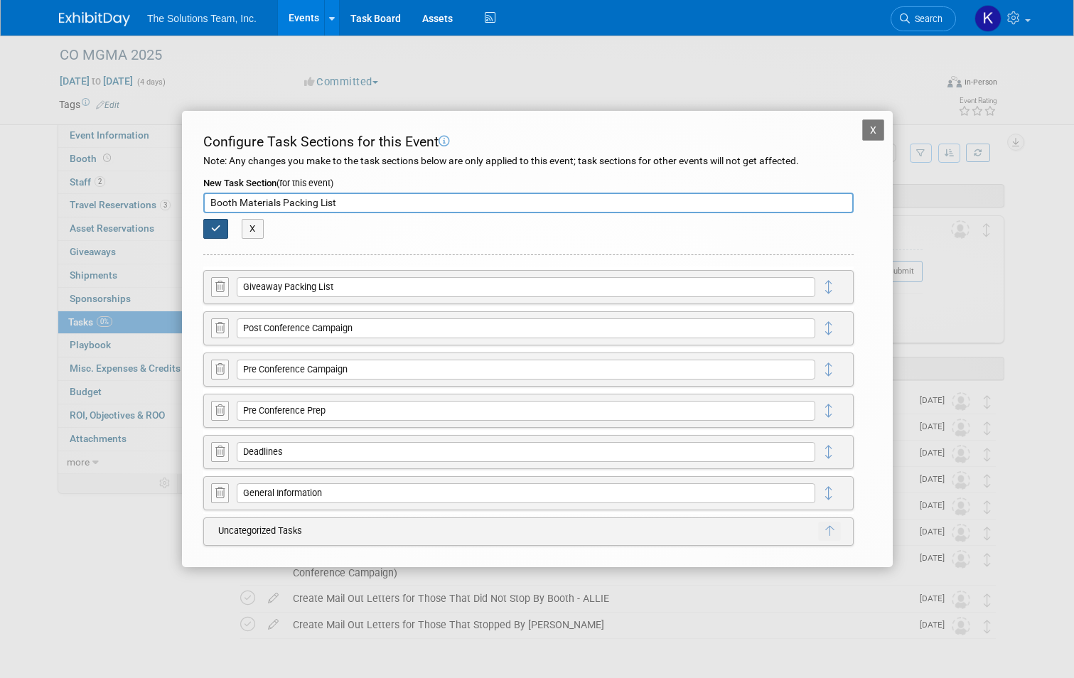
type input "Booth Materials Packing List"
click at [209, 229] on button "button" at bounding box center [216, 229] width 26 height 20
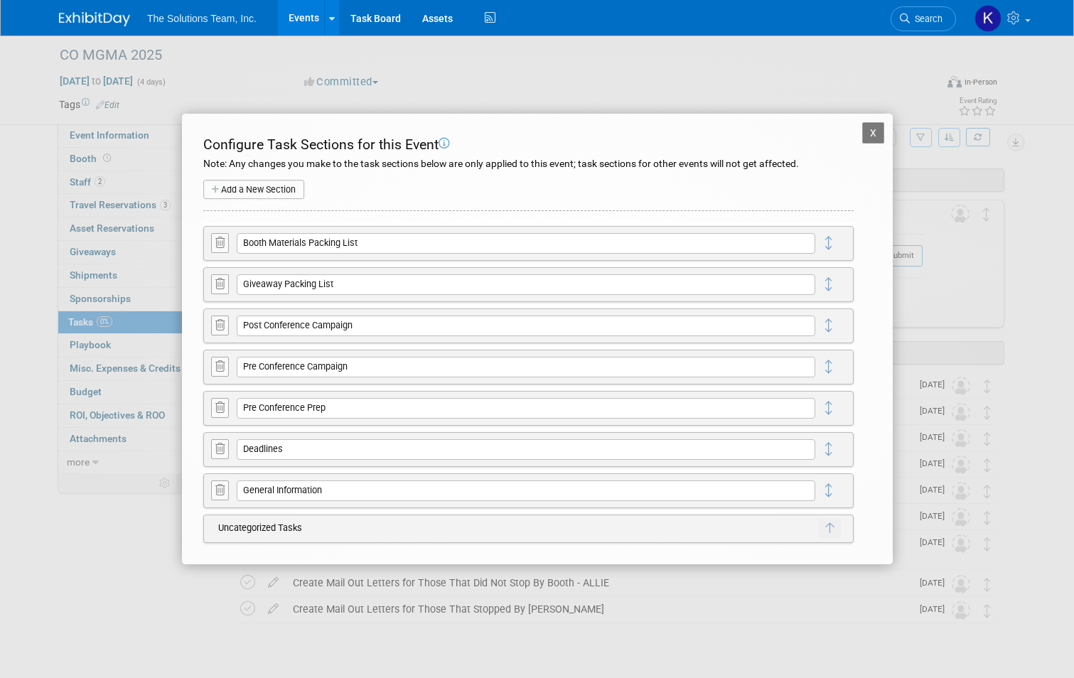
scroll to position [0, 0]
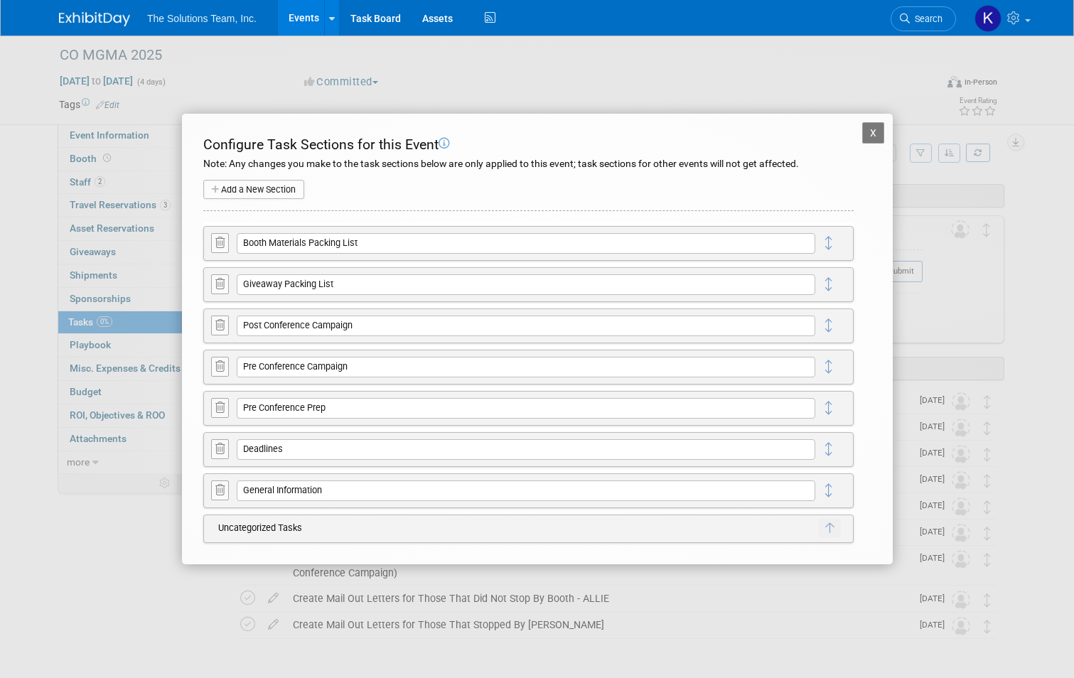
click at [878, 137] on button "X" at bounding box center [873, 132] width 23 height 21
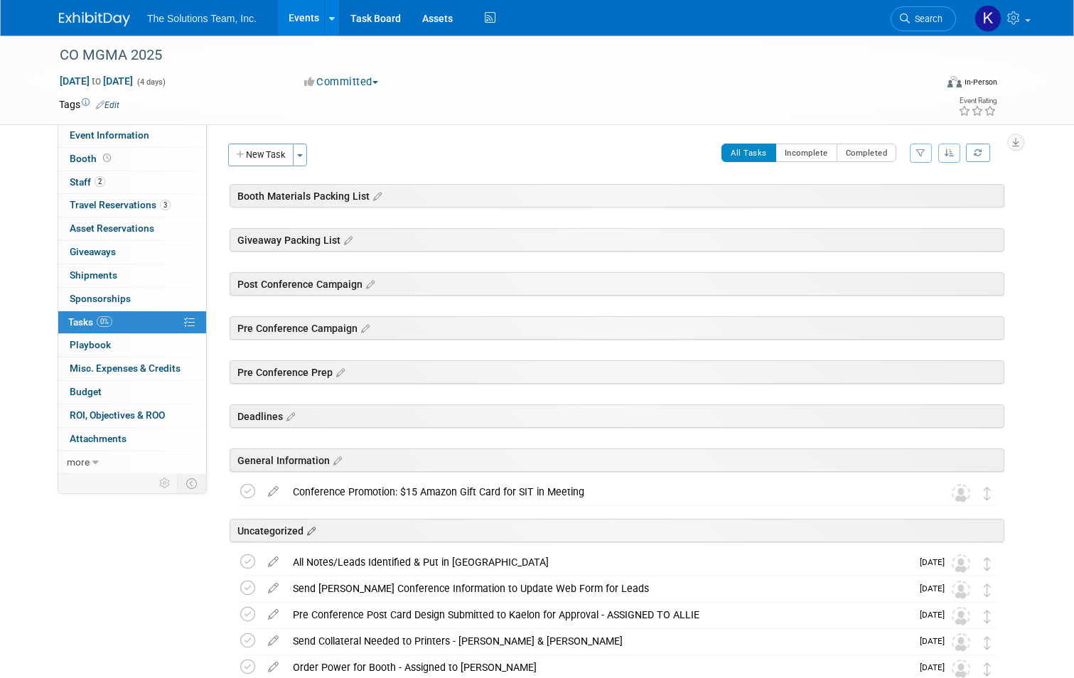
click at [340, 247] on icon at bounding box center [346, 240] width 12 height 13
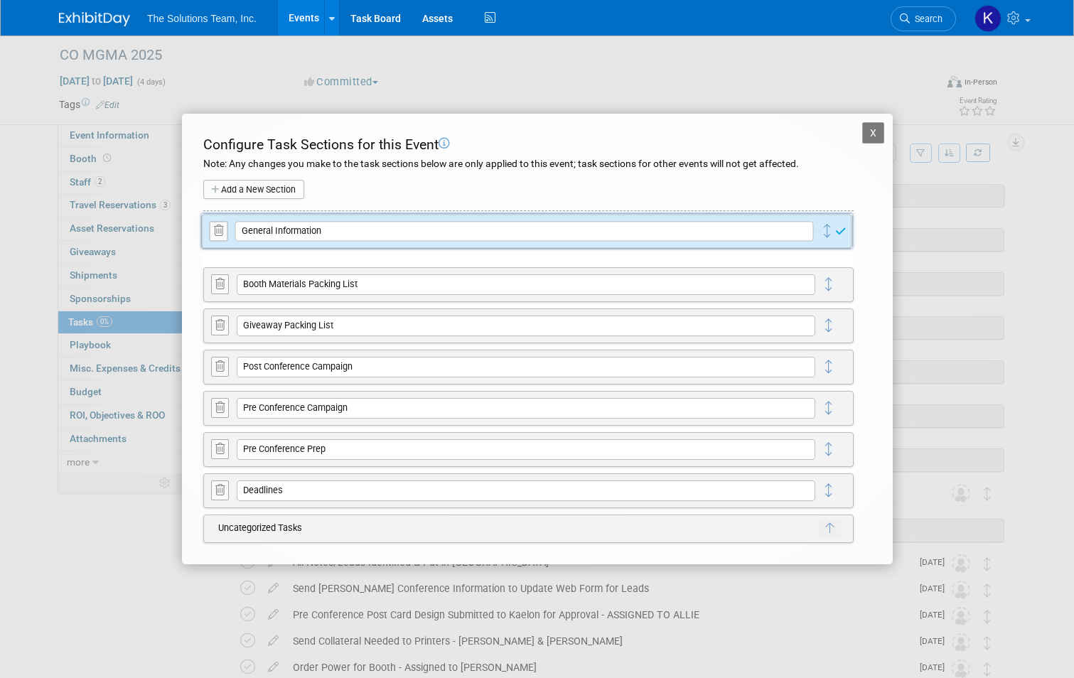
drag, startPoint x: 829, startPoint y: 489, endPoint x: 828, endPoint y: 230, distance: 259.4
click at [828, 230] on icon at bounding box center [826, 230] width 21 height 25
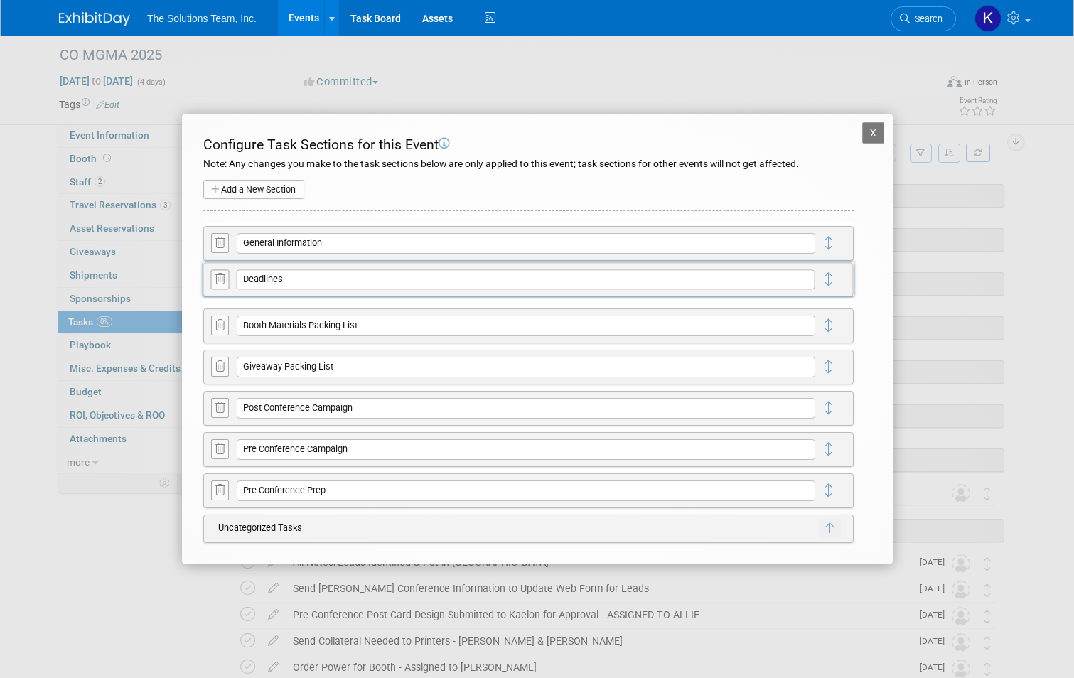
drag, startPoint x: 828, startPoint y: 494, endPoint x: 828, endPoint y: 283, distance: 211.0
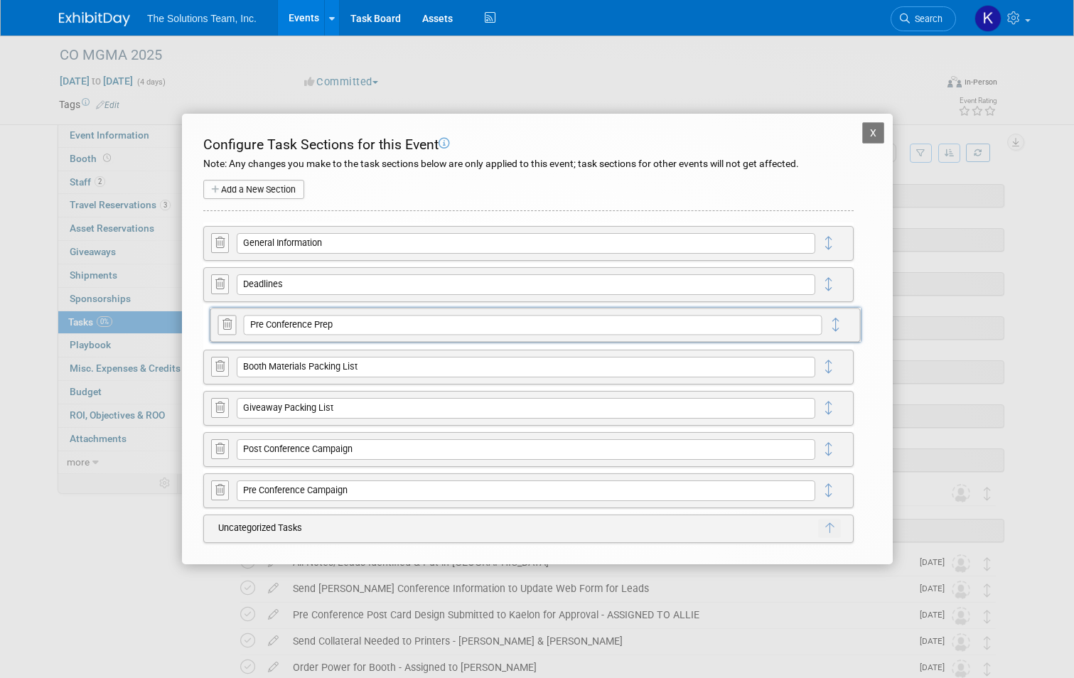
drag, startPoint x: 835, startPoint y: 494, endPoint x: 842, endPoint y: 328, distance: 165.7
drag, startPoint x: 834, startPoint y: 490, endPoint x: 836, endPoint y: 368, distance: 122.3
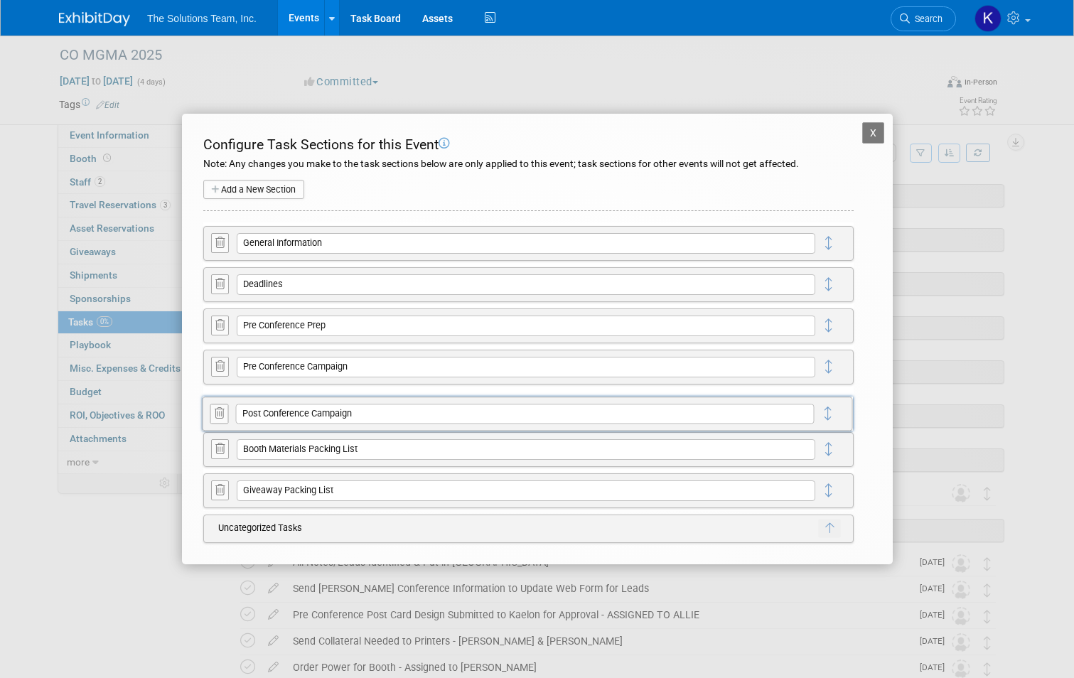
drag, startPoint x: 826, startPoint y: 498, endPoint x: 826, endPoint y: 421, distance: 76.7
drag, startPoint x: 826, startPoint y: 491, endPoint x: 827, endPoint y: 450, distance: 41.2
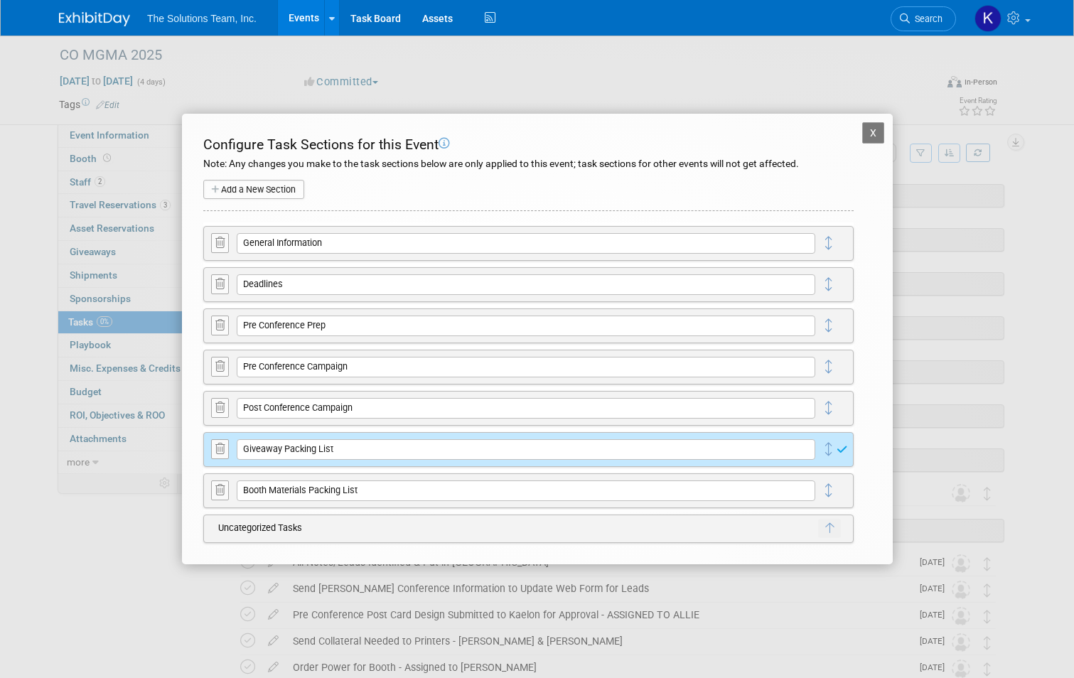
click at [858, 131] on div "X CO MGMA 2025 Configure Task Sections for this Event Note: Any changes you mak…" at bounding box center [537, 339] width 711 height 451
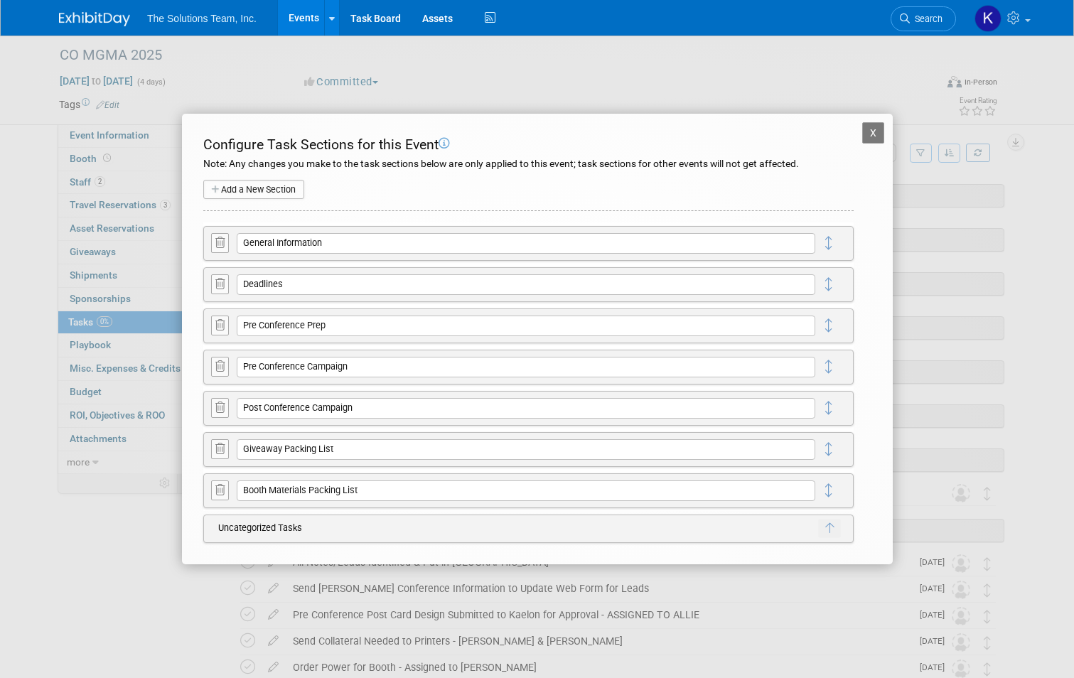
click at [870, 130] on button "X" at bounding box center [873, 132] width 23 height 21
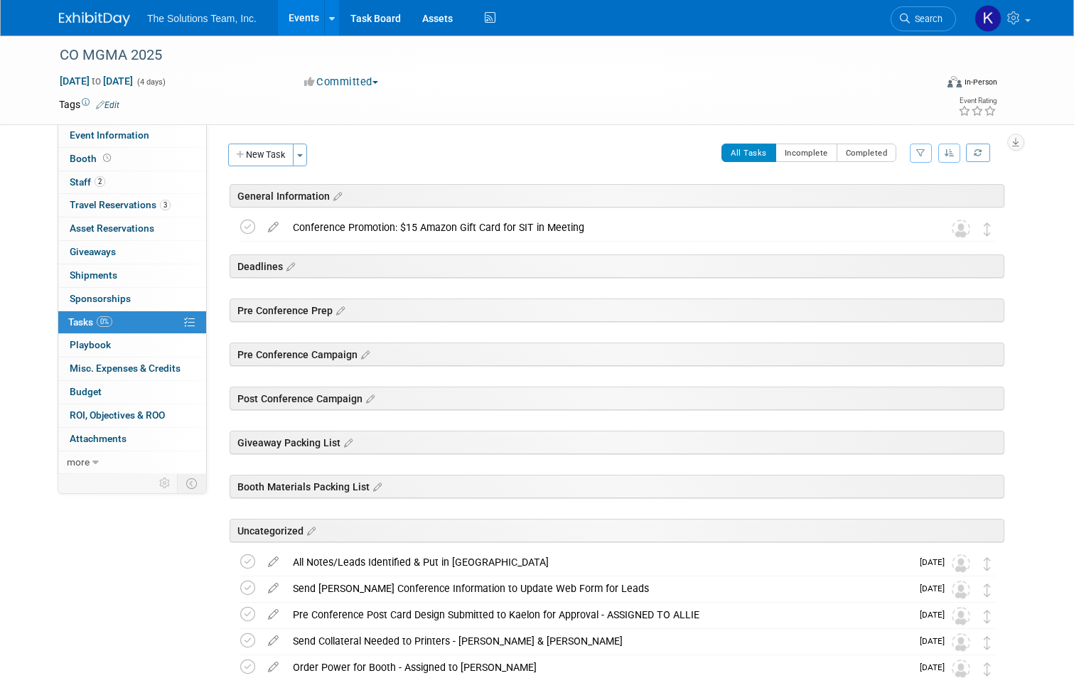
drag, startPoint x: 998, startPoint y: 573, endPoint x: 990, endPoint y: 470, distance: 104.0
click at [990, 470] on div "CO MGMA 2025 [DATE] to [DATE] (Going) Conference Promotion: $15 Amazon Gift Car…" at bounding box center [615, 508] width 780 height 586
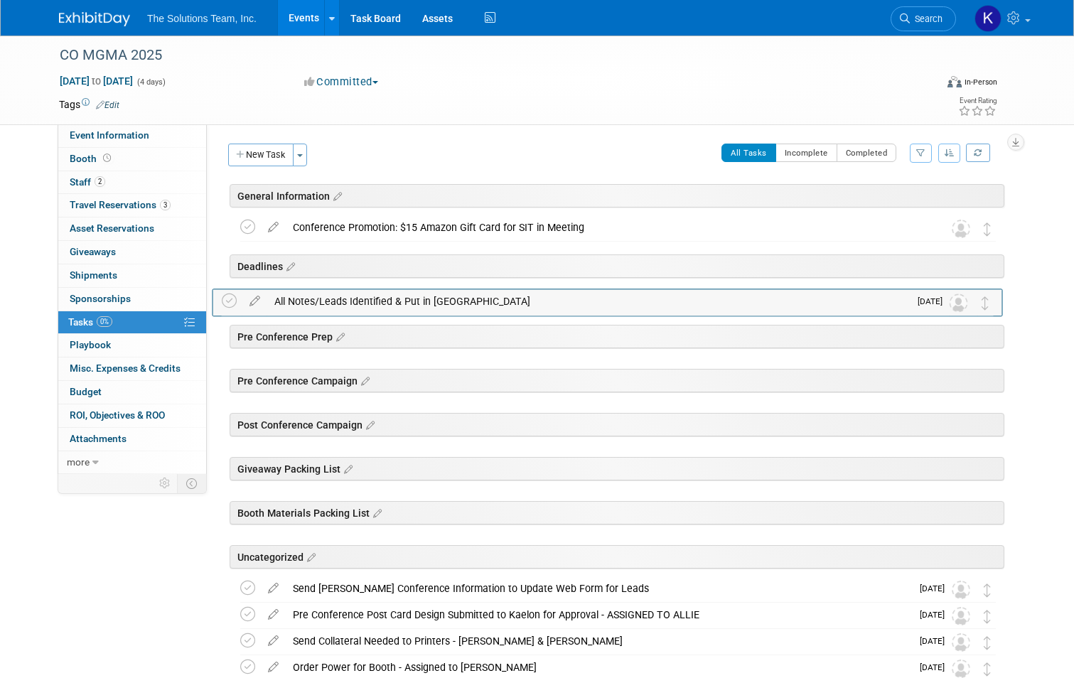
drag, startPoint x: 998, startPoint y: 565, endPoint x: 990, endPoint y: 303, distance: 261.6
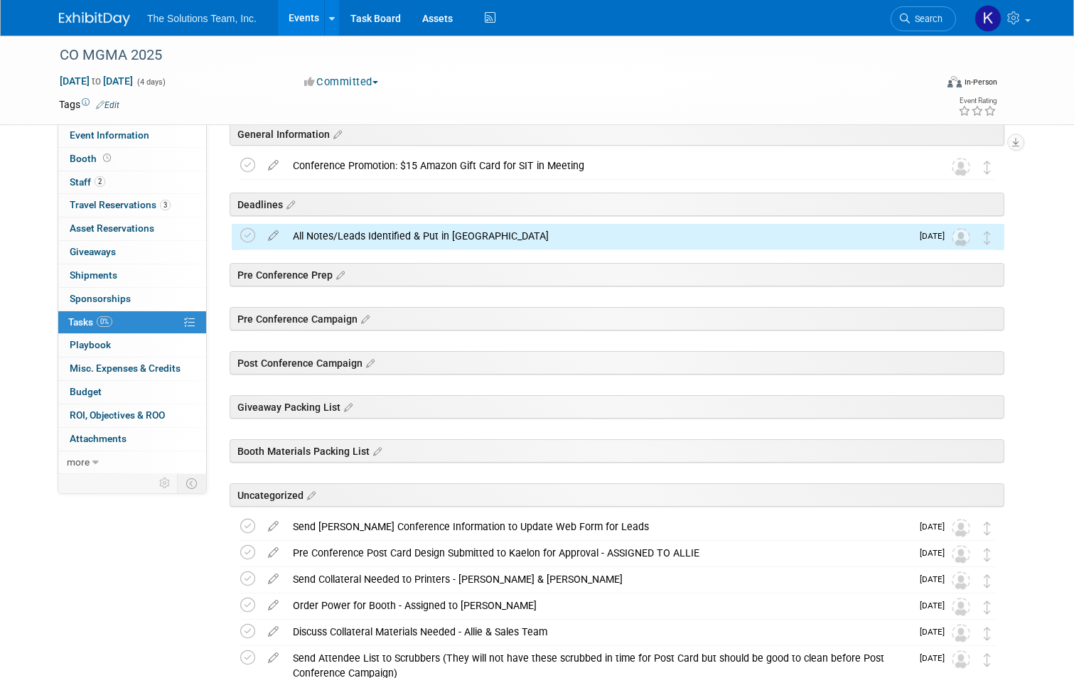
scroll to position [142, 0]
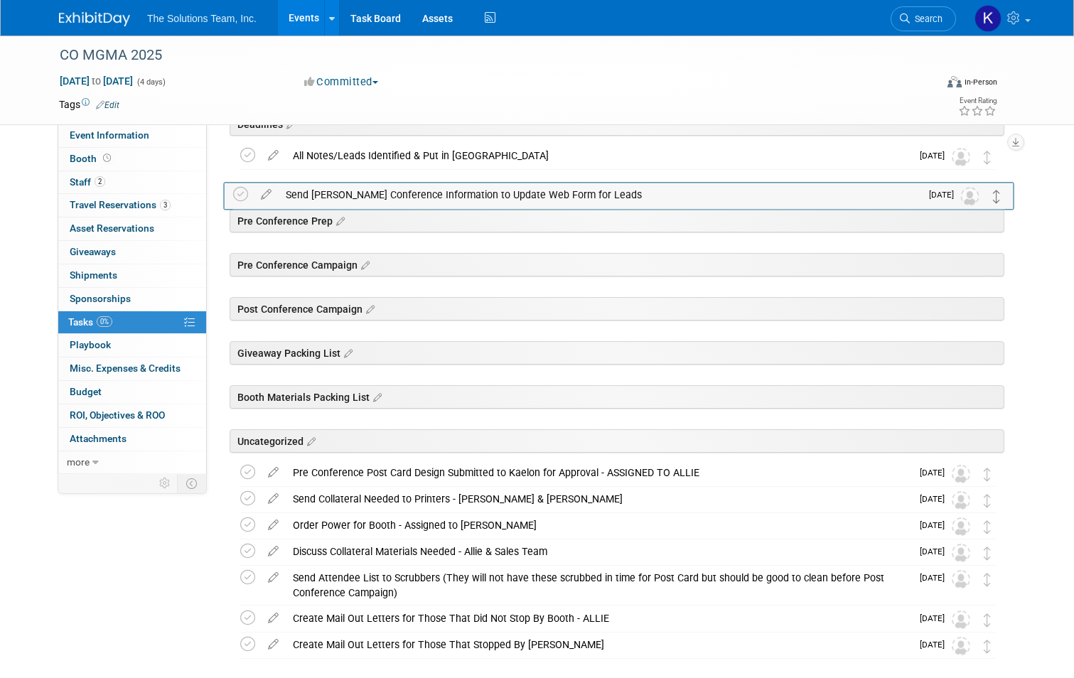
drag, startPoint x: 995, startPoint y: 449, endPoint x: 996, endPoint y: 197, distance: 252.3
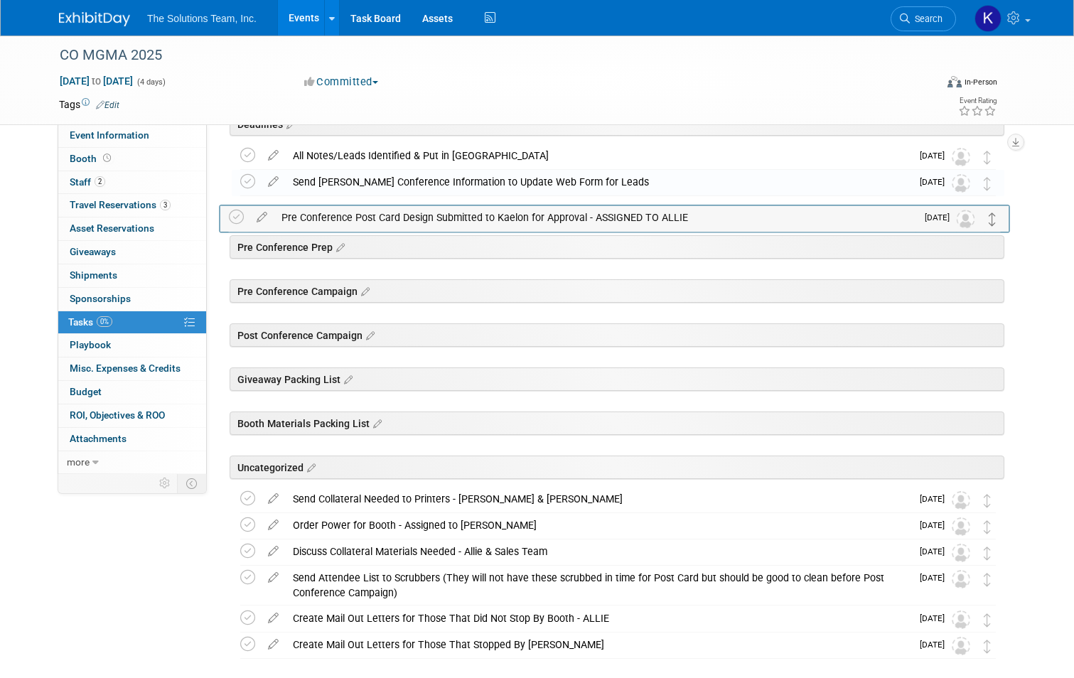
drag, startPoint x: 993, startPoint y: 476, endPoint x: 992, endPoint y: 220, distance: 255.8
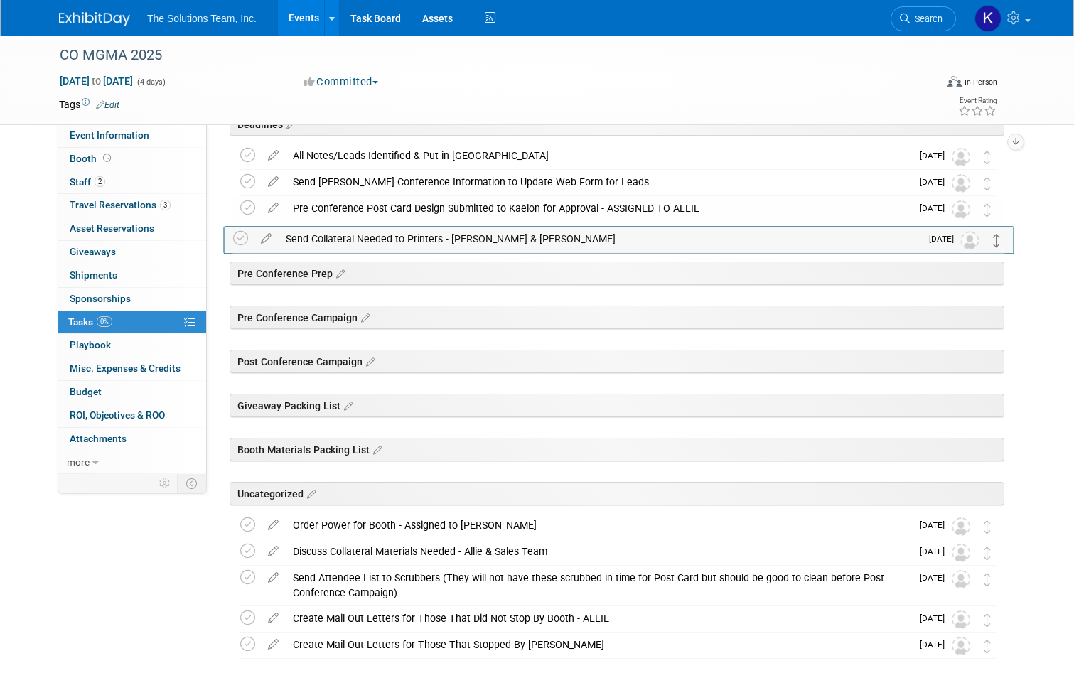
drag, startPoint x: 996, startPoint y: 499, endPoint x: 996, endPoint y: 238, distance: 260.8
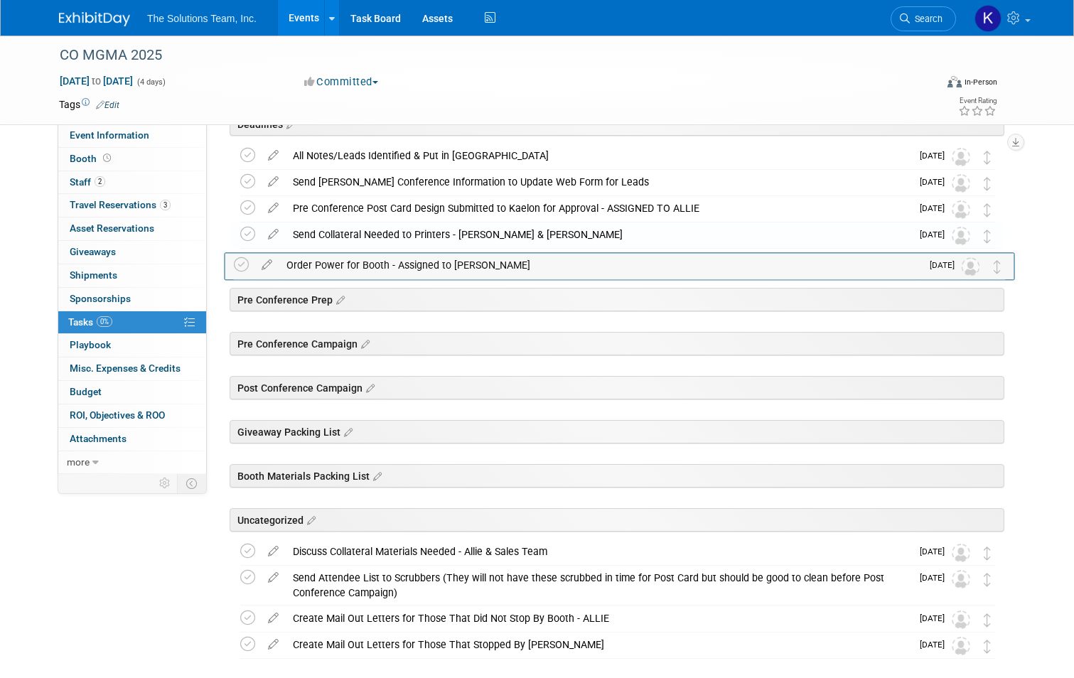
drag, startPoint x: 999, startPoint y: 522, endPoint x: 1001, endPoint y: 262, distance: 260.8
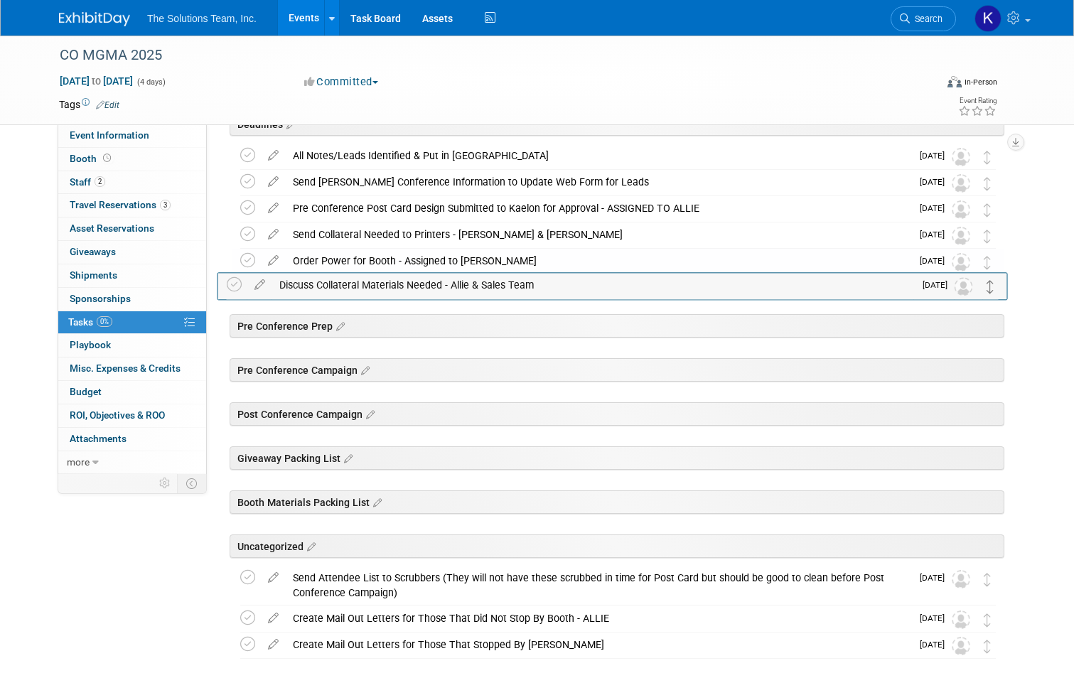
drag, startPoint x: 998, startPoint y: 554, endPoint x: 993, endPoint y: 286, distance: 267.2
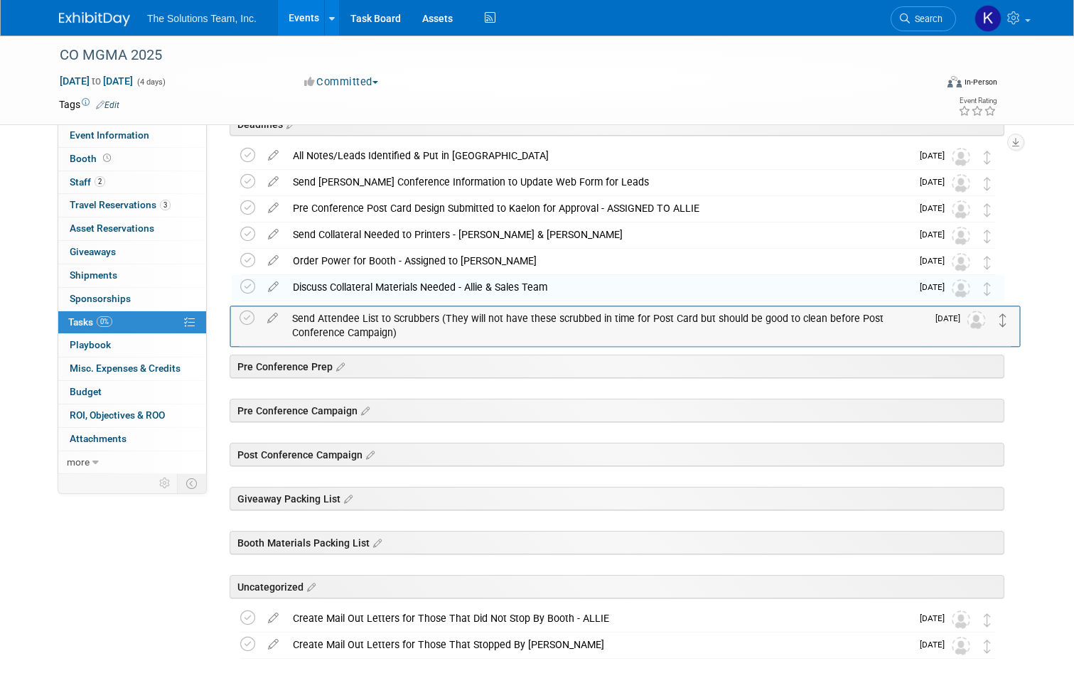
drag, startPoint x: 996, startPoint y: 579, endPoint x: 1003, endPoint y: 319, distance: 260.2
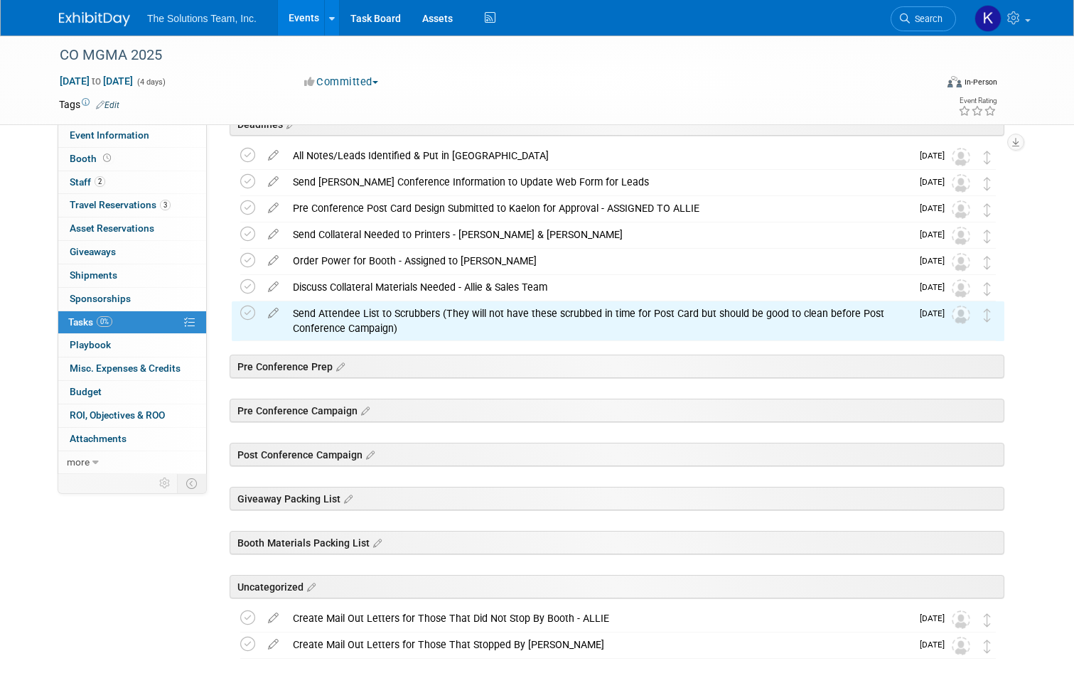
drag, startPoint x: 996, startPoint y: 629, endPoint x: 990, endPoint y: 396, distance: 233.1
click at [990, 396] on div "CO MGMA 2025 [DATE] to [DATE] (Going) Conference Promotion: $15 Amazon Gift Car…" at bounding box center [615, 365] width 780 height 586
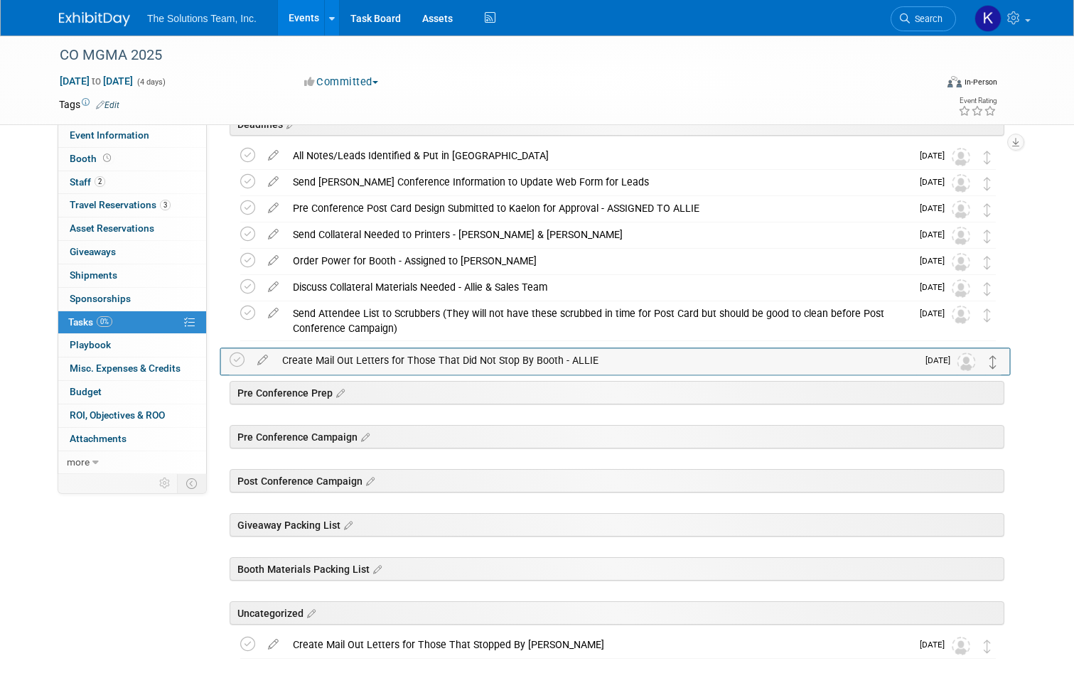
drag, startPoint x: 994, startPoint y: 620, endPoint x: 991, endPoint y: 361, distance: 258.7
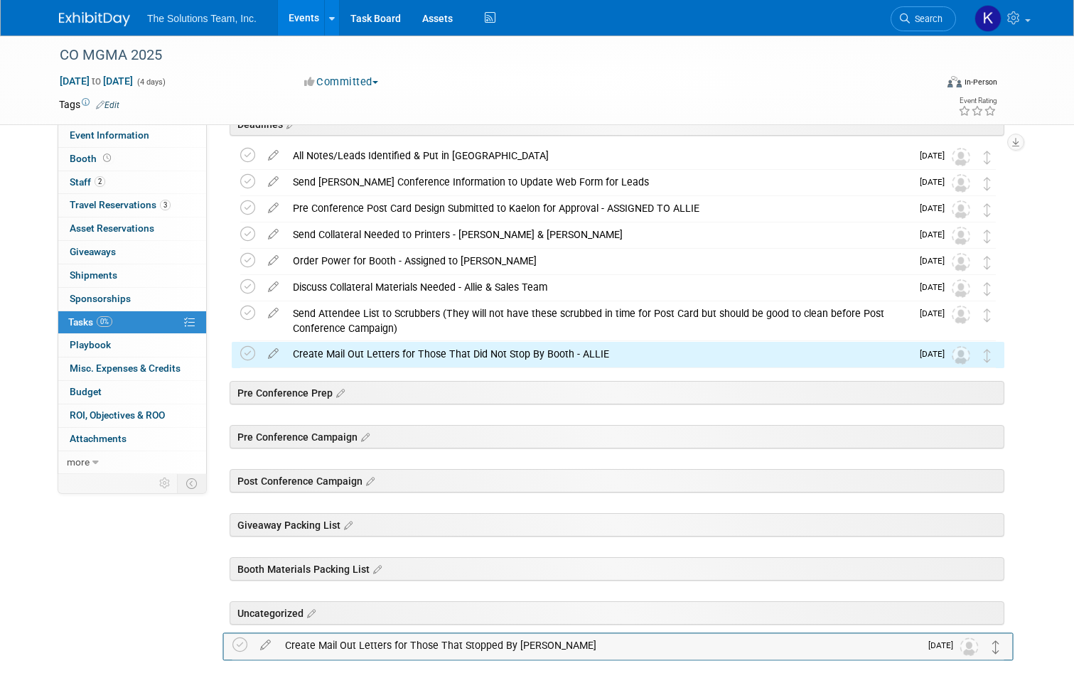
scroll to position [156, 0]
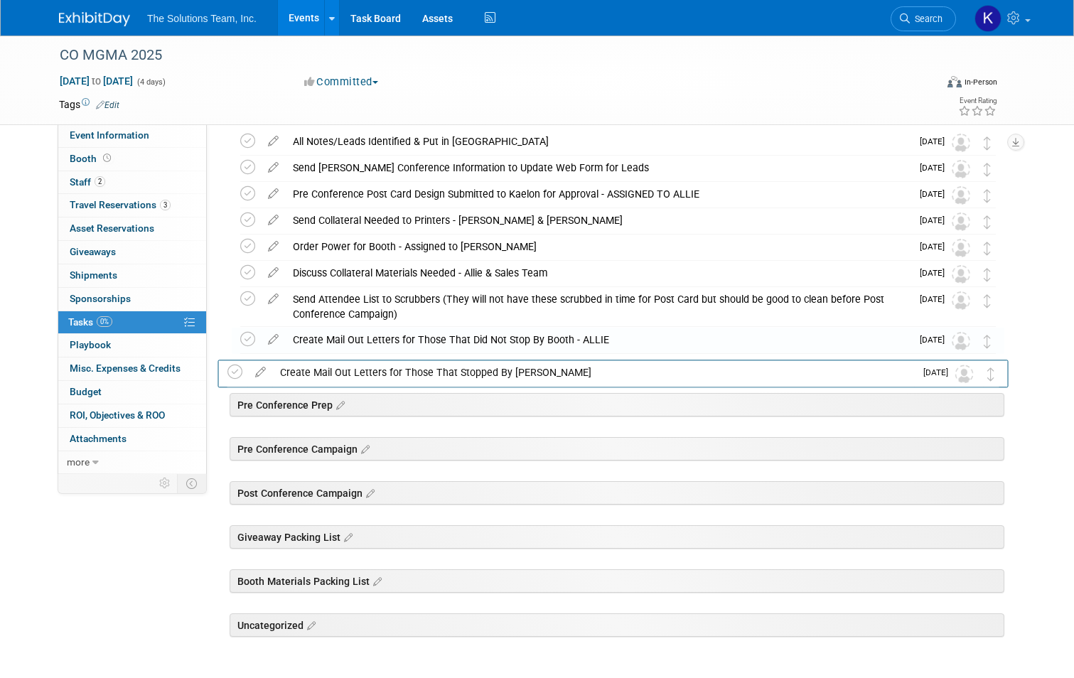
drag, startPoint x: 993, startPoint y: 650, endPoint x: 988, endPoint y: 387, distance: 263.0
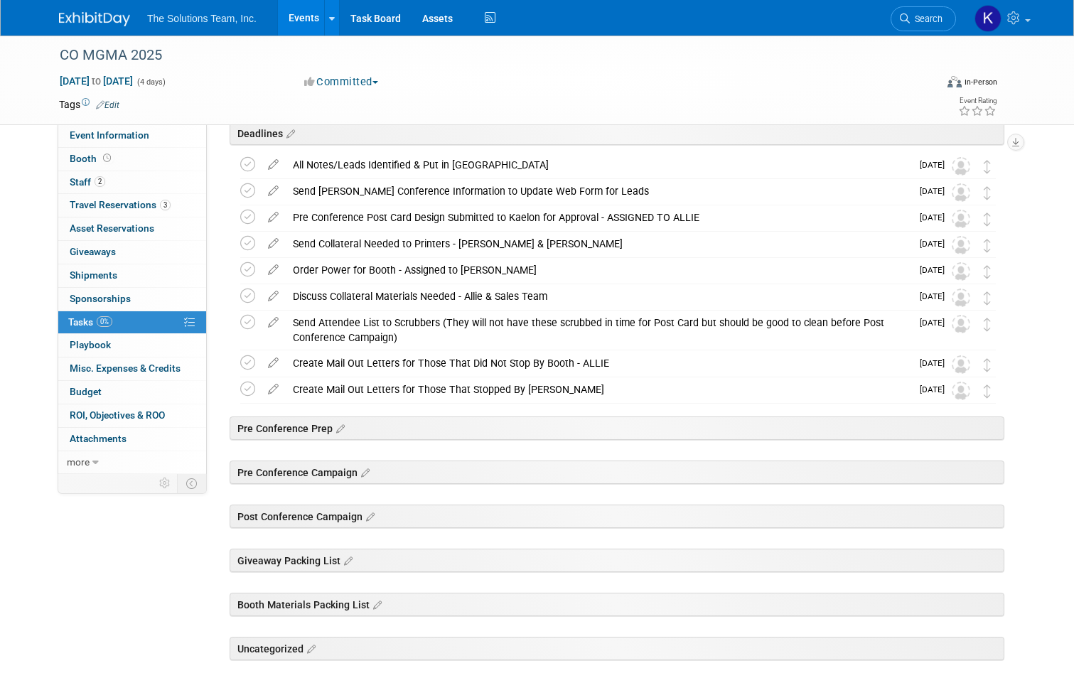
scroll to position [0, 0]
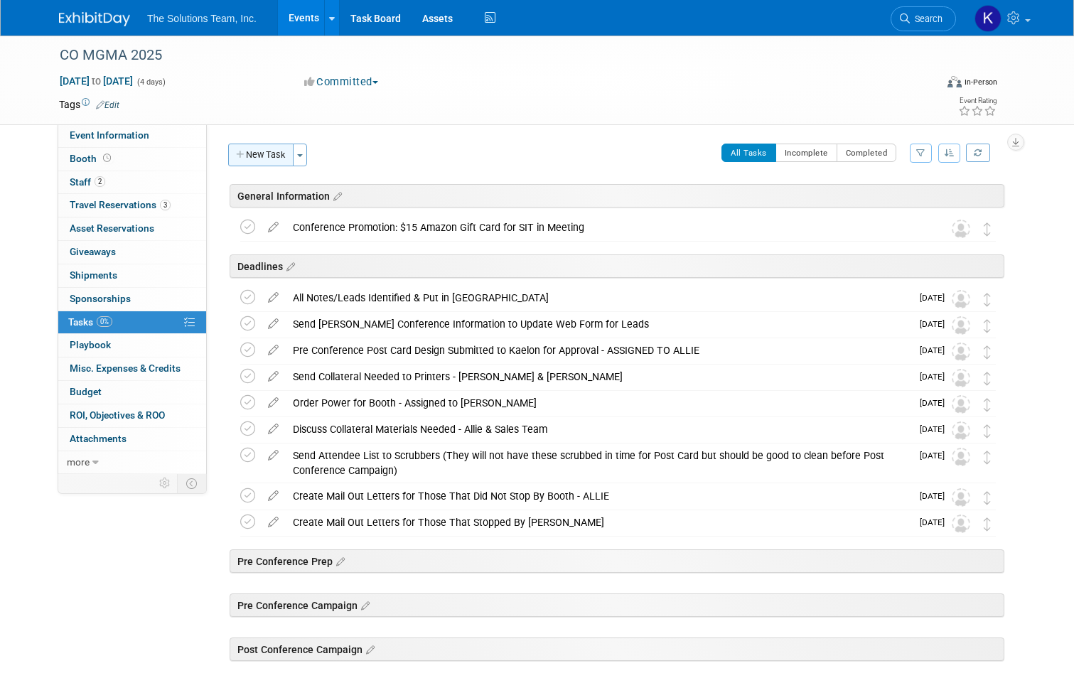
click at [252, 152] on button "New Task" at bounding box center [260, 155] width 65 height 23
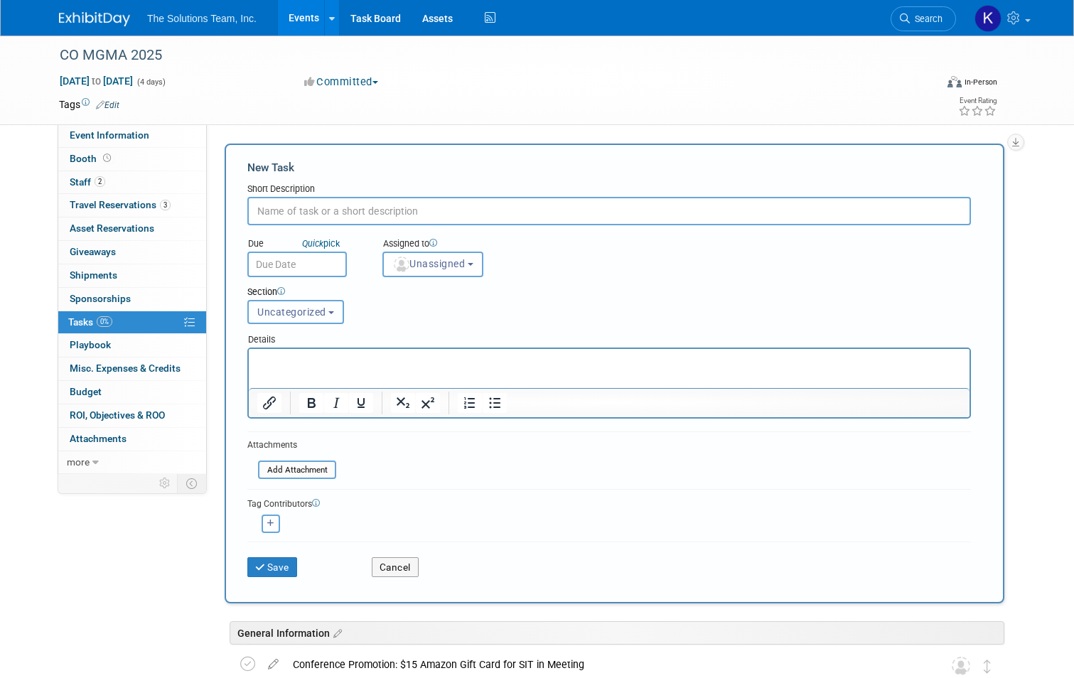
click at [306, 313] on span "Uncategorized" at bounding box center [291, 311] width 69 height 11
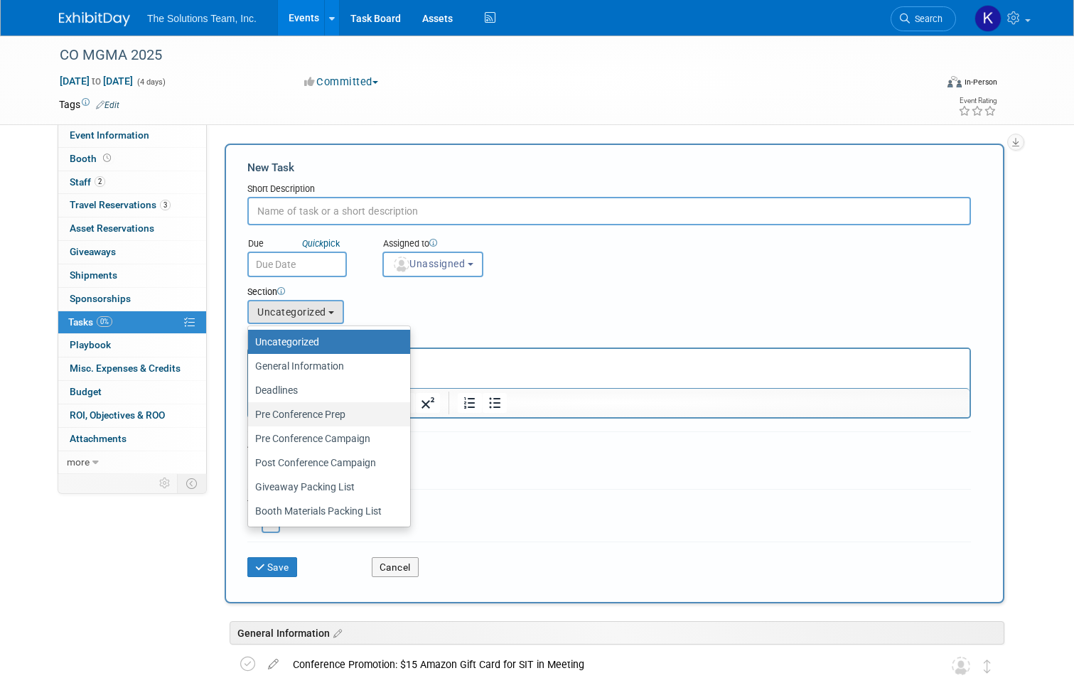
click at [320, 416] on label "Pre Conference Prep" at bounding box center [325, 414] width 141 height 18
click at [250, 416] on input "Pre Conference Prep" at bounding box center [245, 414] width 9 height 9
select select "11273981"
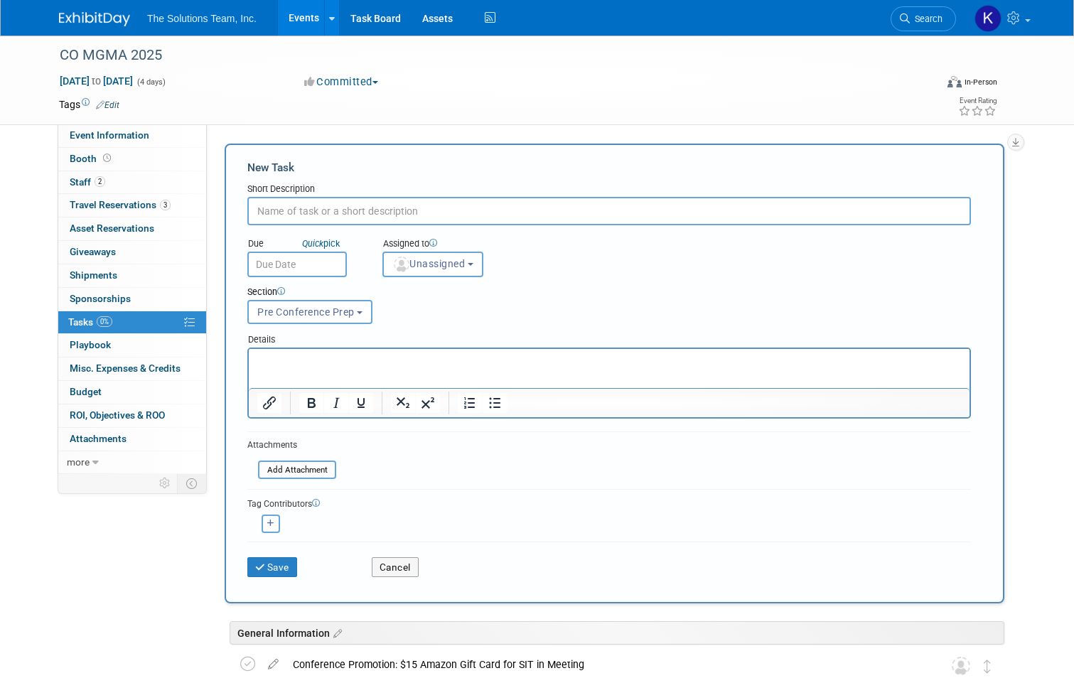
click at [279, 213] on input "text" at bounding box center [608, 211] width 723 height 28
click at [281, 215] on input "text" at bounding box center [608, 211] width 723 height 28
paste input "Identify Prospects & Clients Attending"
type input "Identify Prospects & Clients Attending"
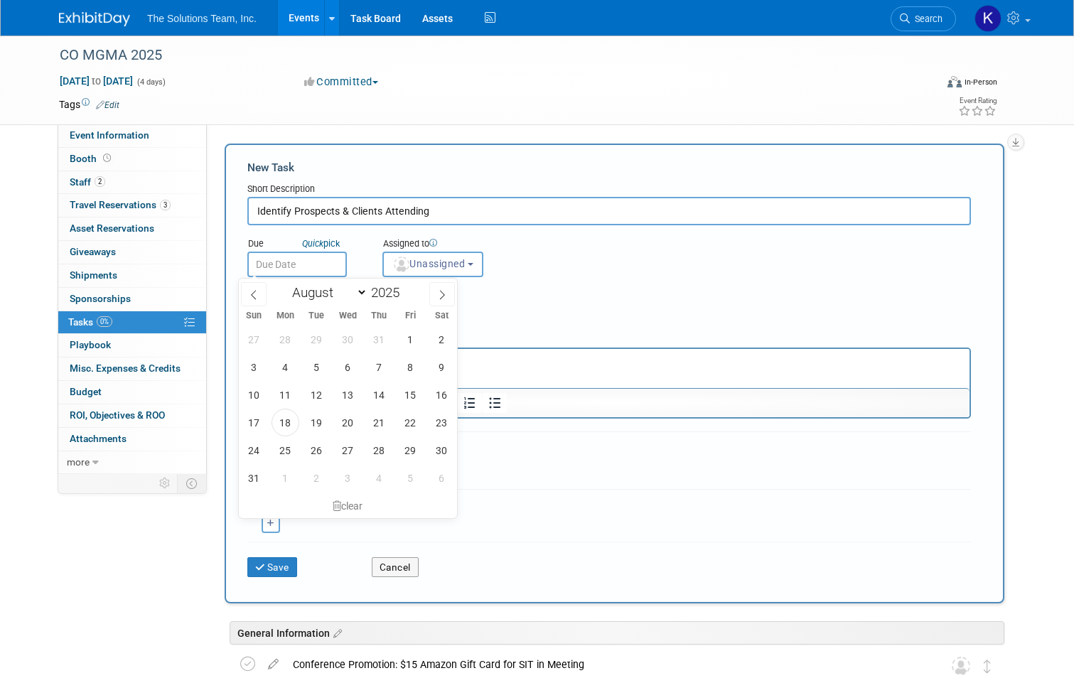
click at [298, 268] on input "text" at bounding box center [296, 265] width 99 height 26
click at [441, 296] on icon at bounding box center [442, 295] width 10 height 10
select select "8"
click at [294, 367] on span "8" at bounding box center [285, 367] width 28 height 28
type input "[DATE]"
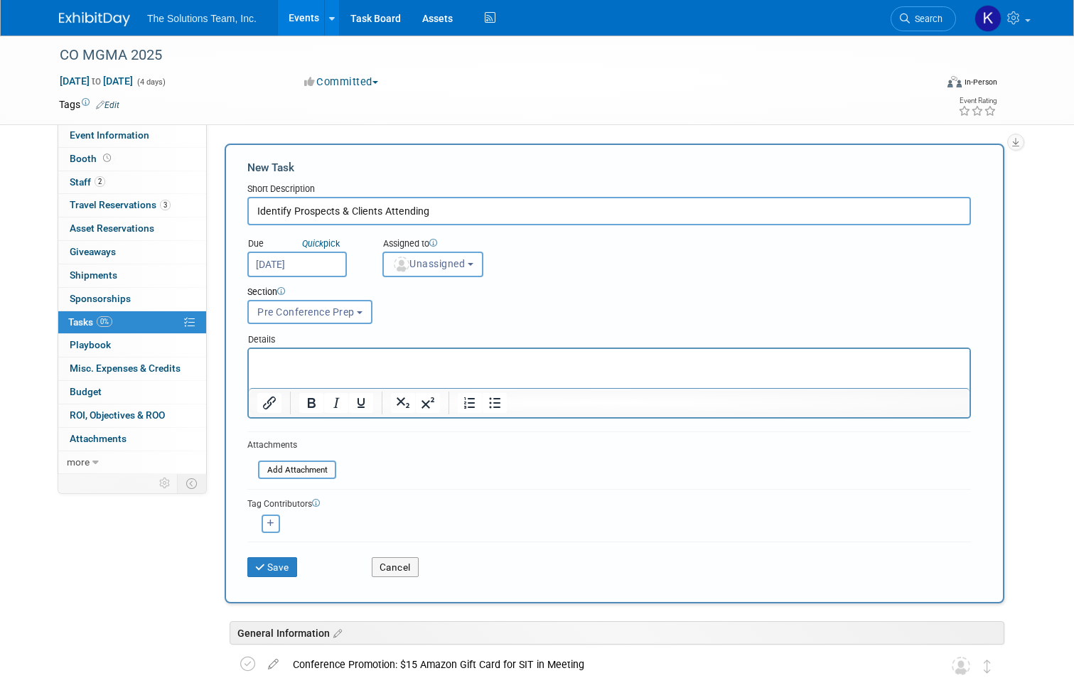
click at [433, 266] on span "Unassigned" at bounding box center [428, 263] width 72 height 11
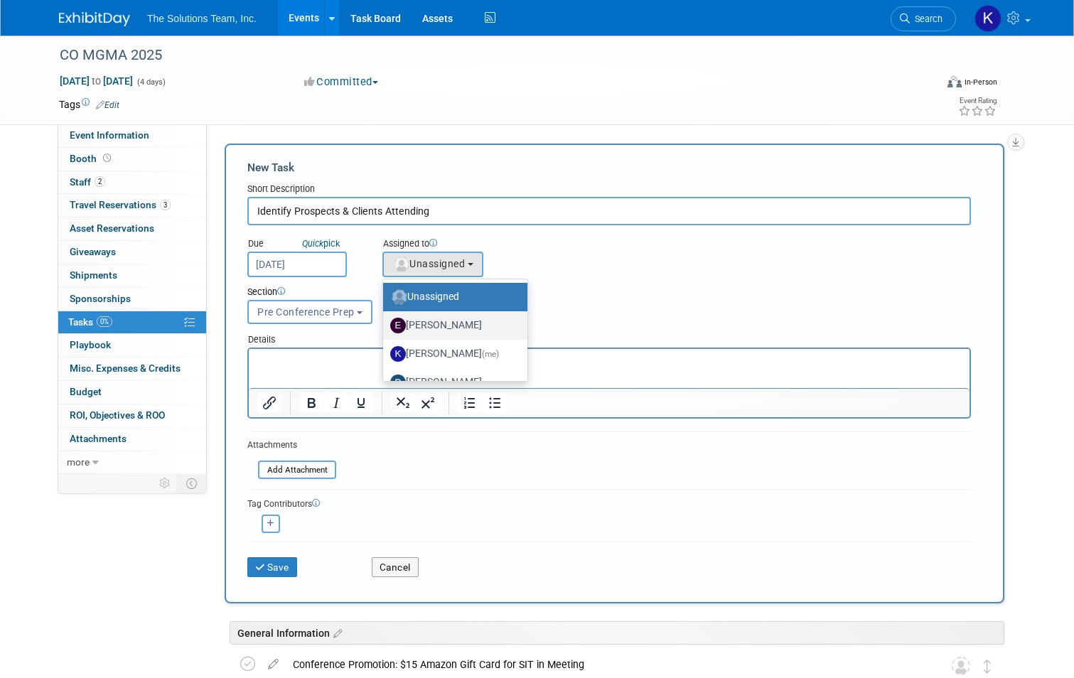
click at [438, 321] on label "[PERSON_NAME]" at bounding box center [451, 325] width 123 height 23
click at [385, 321] on input "[PERSON_NAME]" at bounding box center [380, 323] width 9 height 9
select select "7e16b42f-b24d-4252-8b70-9105d99201ed"
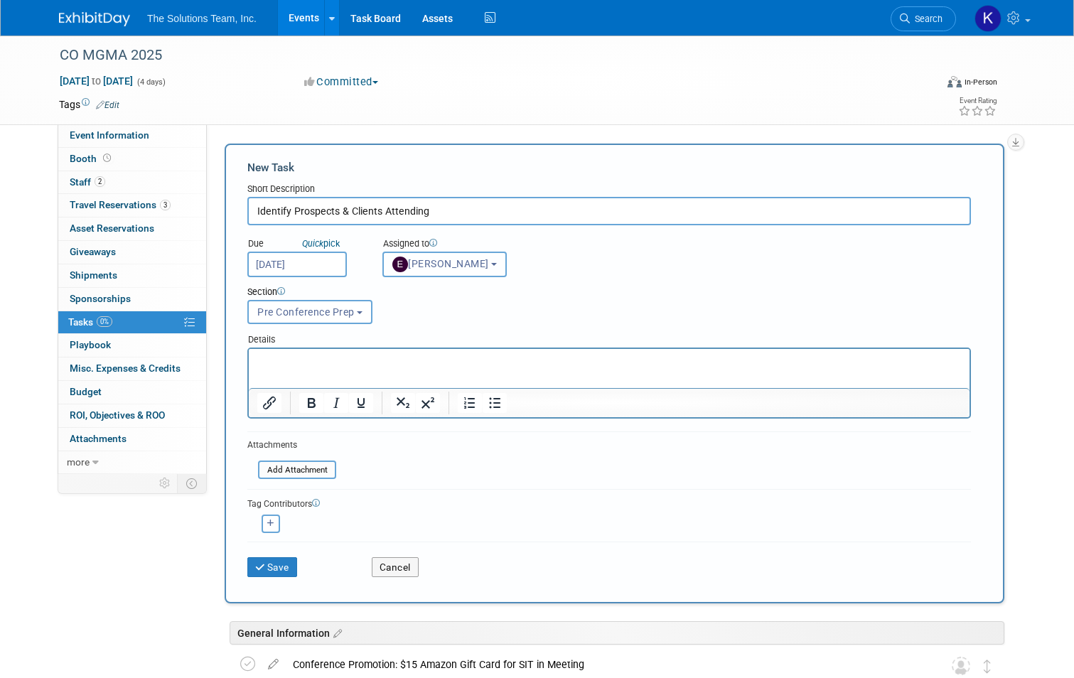
click at [452, 270] on button "[PERSON_NAME]" at bounding box center [444, 265] width 124 height 26
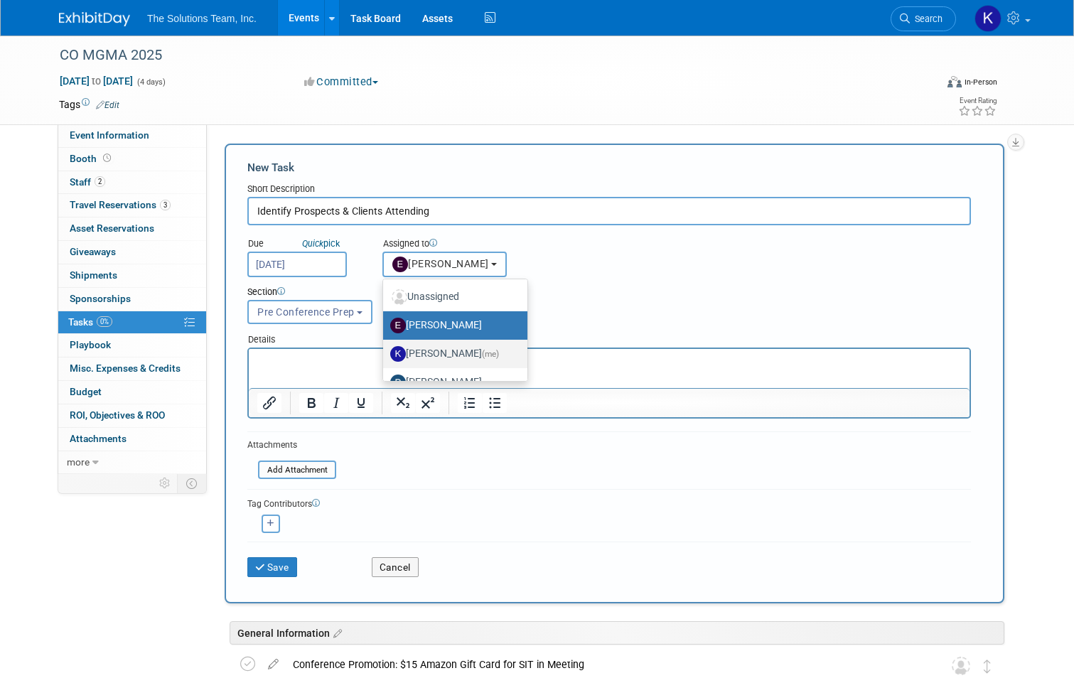
scroll to position [76, 0]
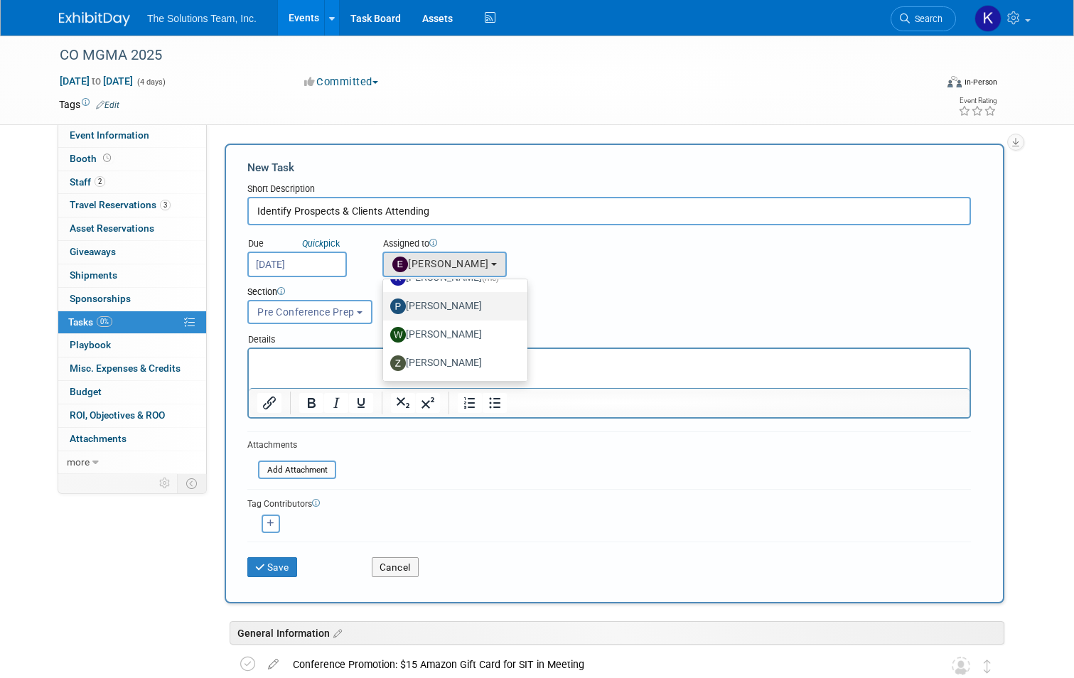
click at [468, 311] on label "[PERSON_NAME]" at bounding box center [451, 306] width 123 height 23
click at [385, 309] on input "[PERSON_NAME]" at bounding box center [380, 304] width 9 height 9
radio input "true"
select select "2e7b1b1a-8438-4c8e-a62e-2d49d8190370"
radio input "false"
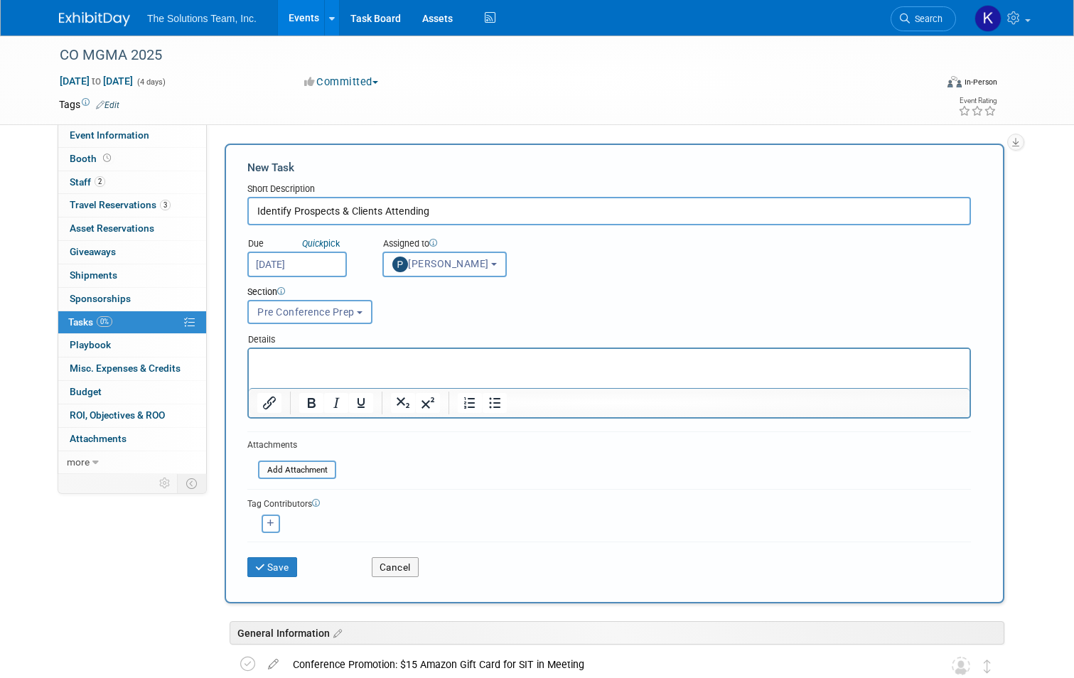
click at [479, 267] on button "[PERSON_NAME]" at bounding box center [444, 265] width 124 height 26
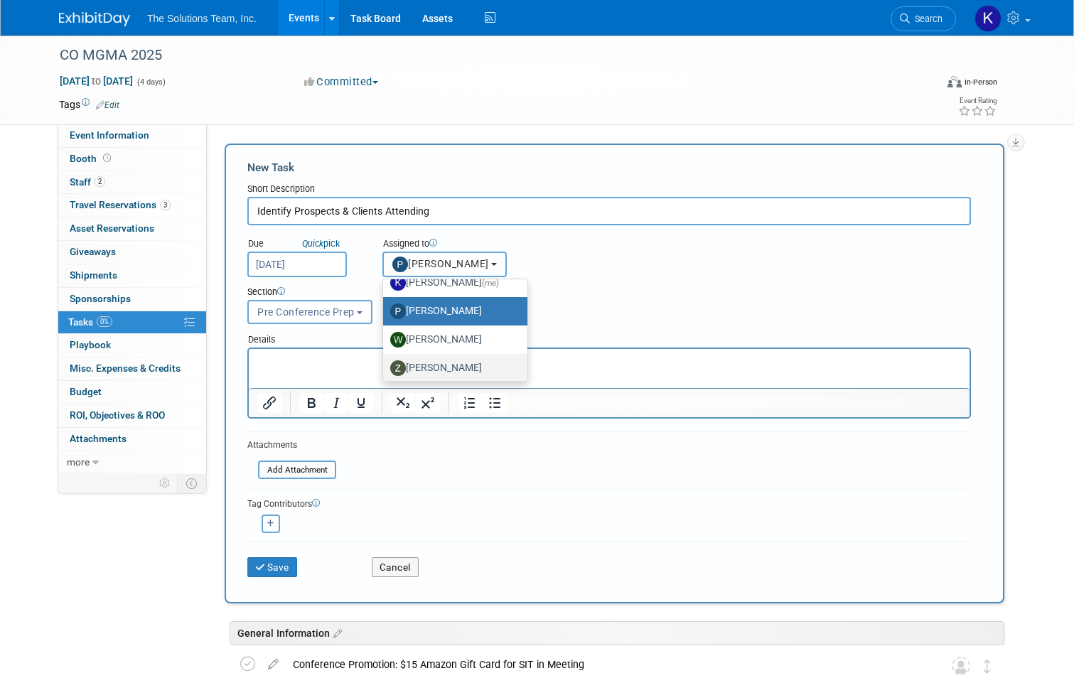
scroll to position [0, 0]
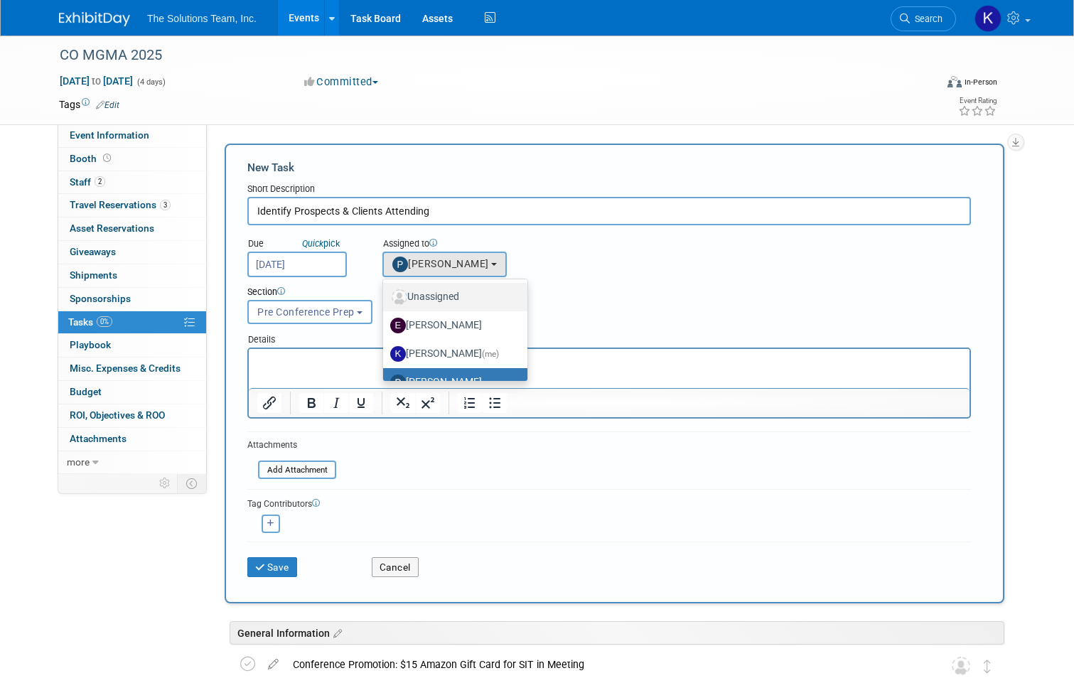
click at [482, 293] on label "Unassigned" at bounding box center [451, 297] width 123 height 23
click at [385, 293] on input "Unassigned" at bounding box center [380, 295] width 9 height 9
select select
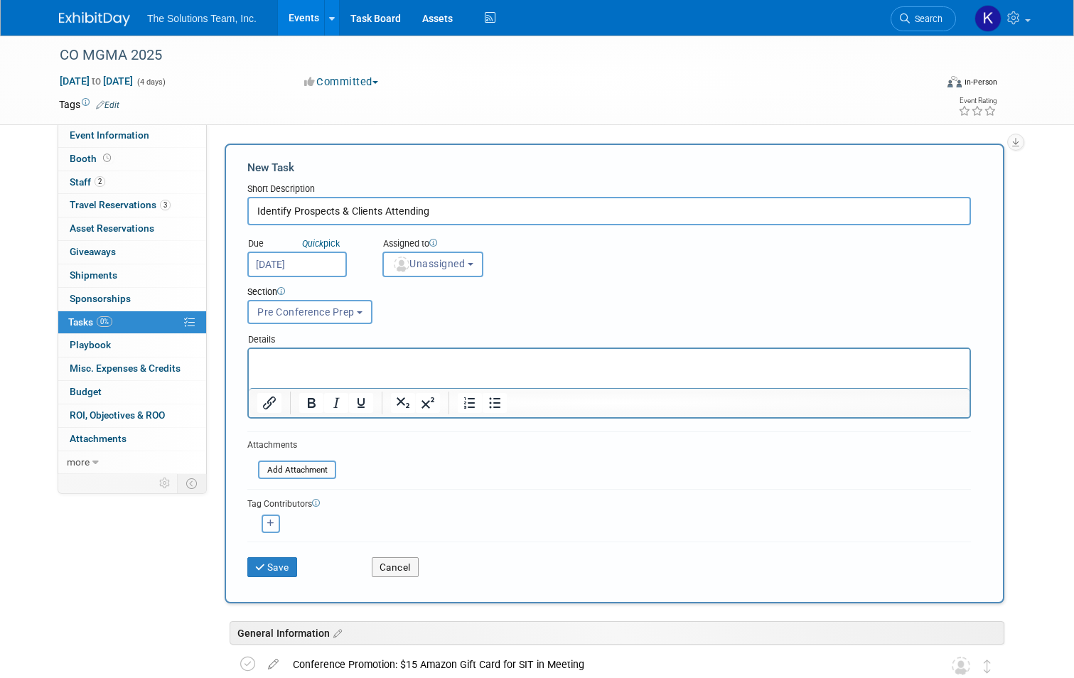
click at [266, 523] on button "button" at bounding box center [271, 523] width 18 height 18
select select
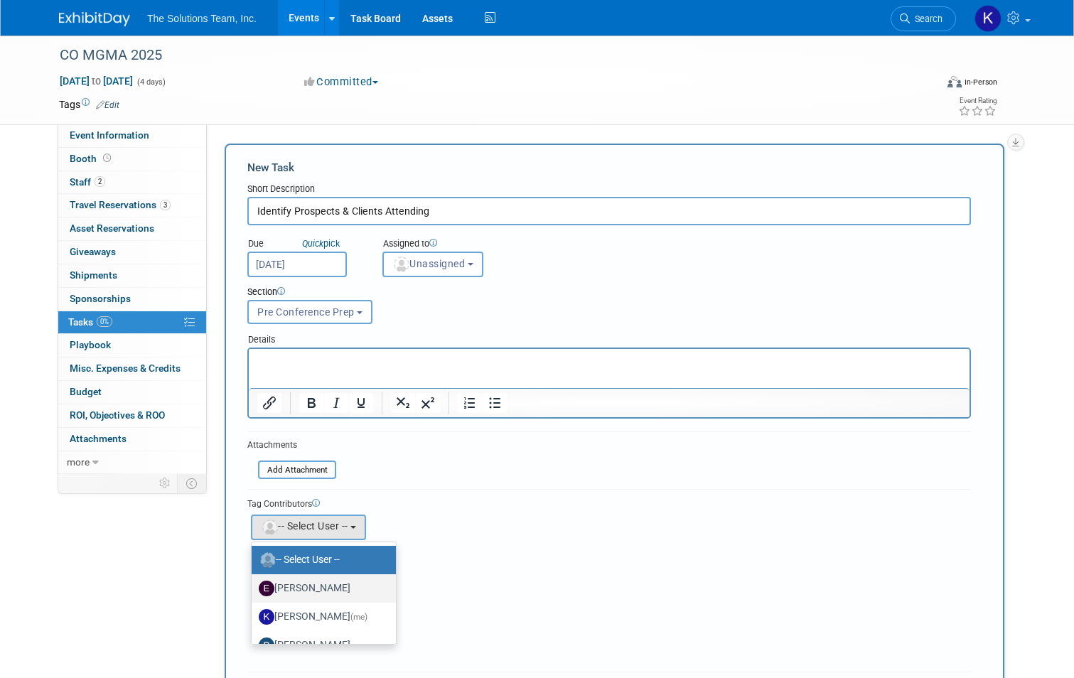
click at [336, 588] on label "[PERSON_NAME]" at bounding box center [320, 588] width 123 height 23
click at [254, 588] on input "[PERSON_NAME]" at bounding box center [248, 586] width 9 height 9
select select "7e16b42f-b24d-4252-8b70-9105d99201ed"
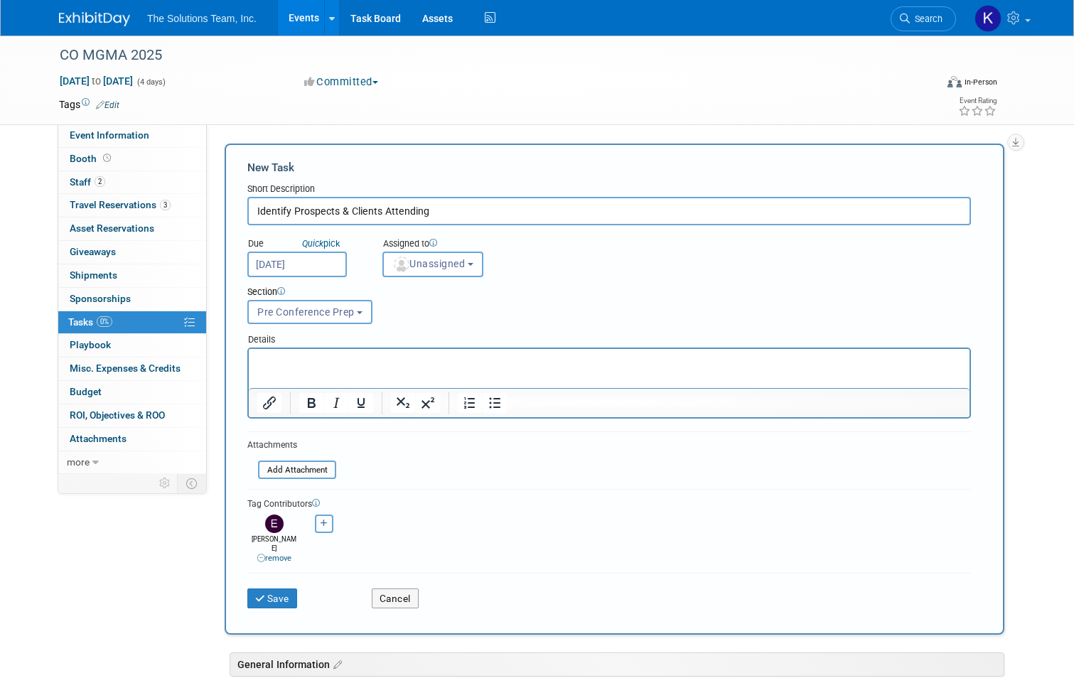
click at [320, 523] on icon "button" at bounding box center [323, 523] width 7 height 8
select select
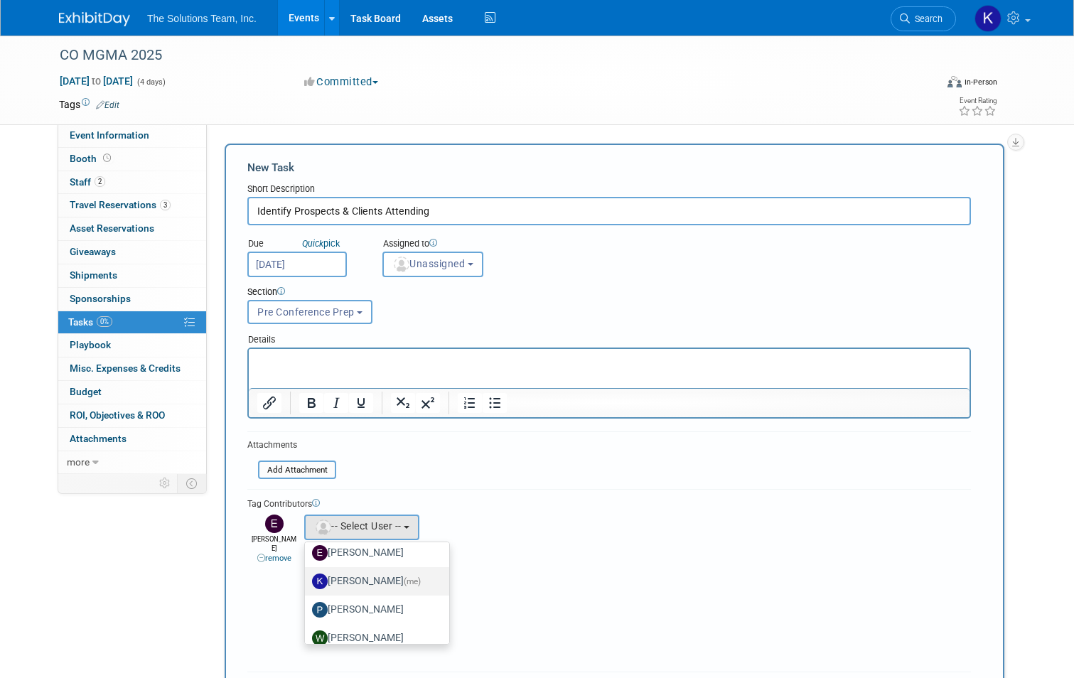
scroll to position [71, 0]
click at [387, 576] on label "[PERSON_NAME]" at bounding box center [373, 574] width 123 height 23
click at [307, 576] on input "[PERSON_NAME]" at bounding box center [302, 572] width 9 height 9
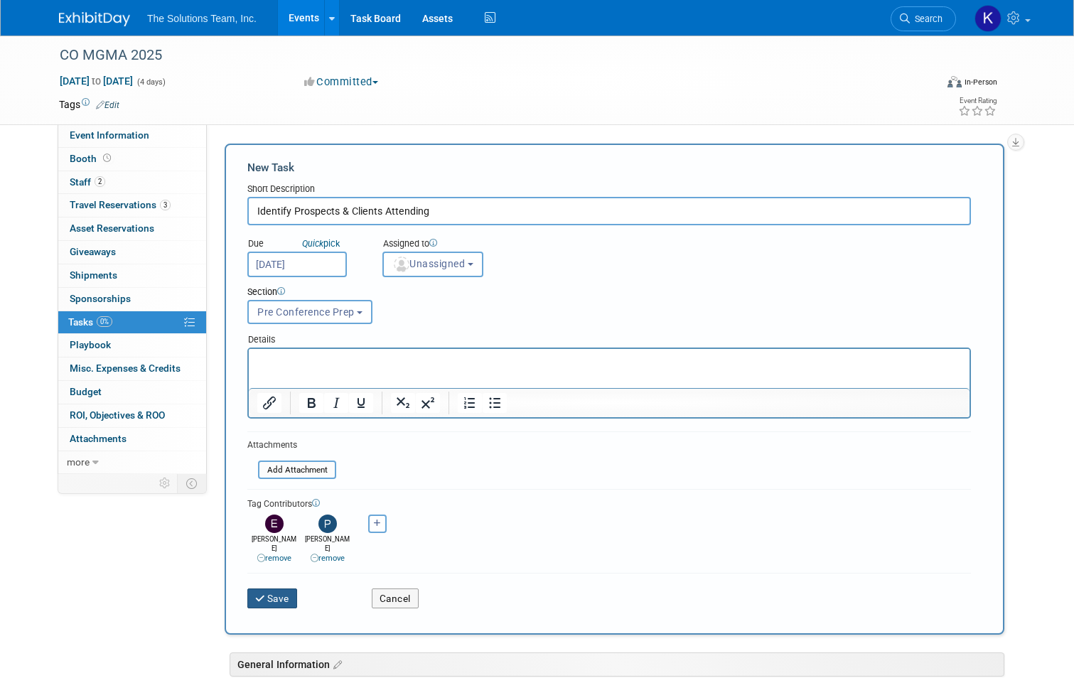
click at [271, 590] on button "Save" at bounding box center [272, 598] width 50 height 20
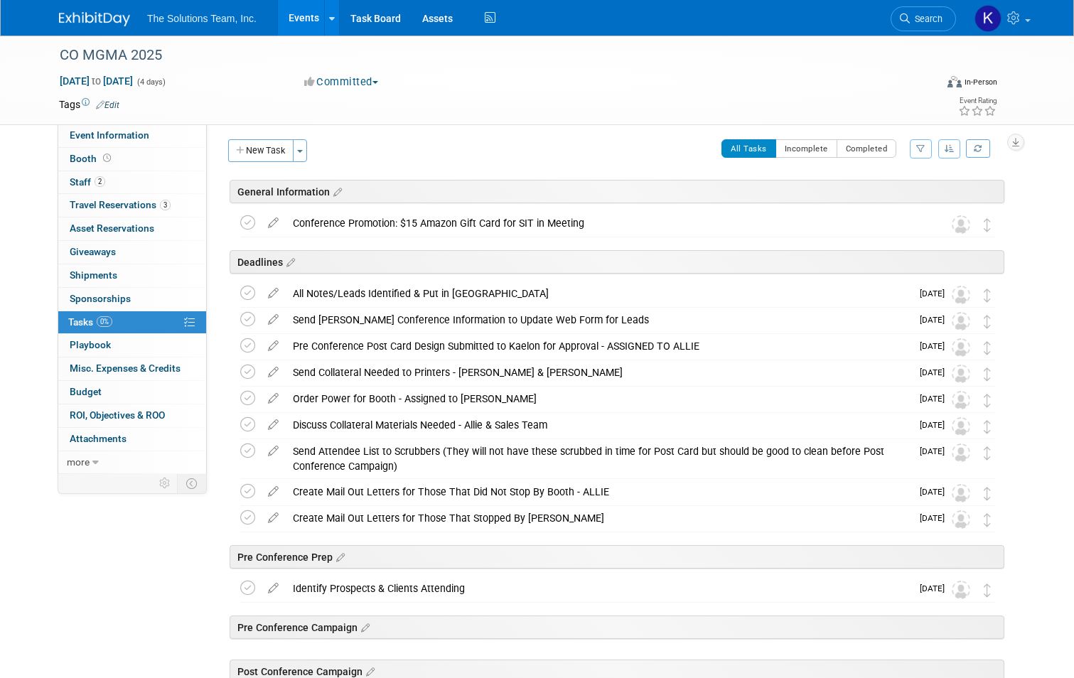
scroll to position [0, 0]
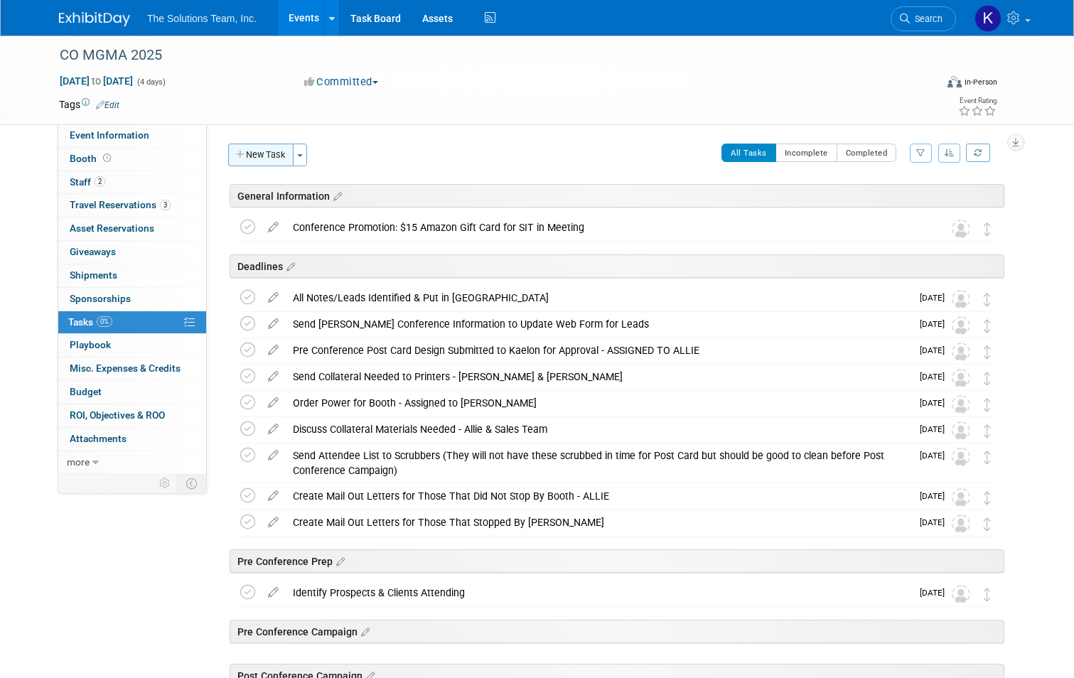
click at [251, 156] on button "New Task" at bounding box center [260, 155] width 65 height 23
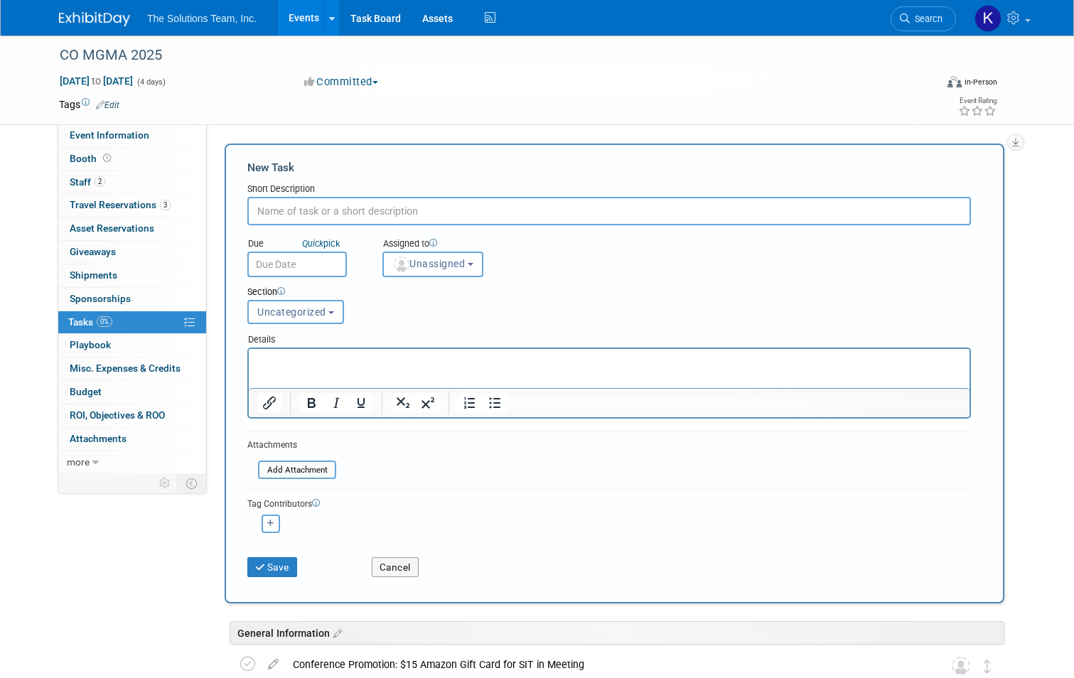
click at [314, 212] on input "text" at bounding box center [608, 211] width 723 height 28
type input "Mock Booth Setup"
click at [304, 267] on input "text" at bounding box center [296, 265] width 99 height 26
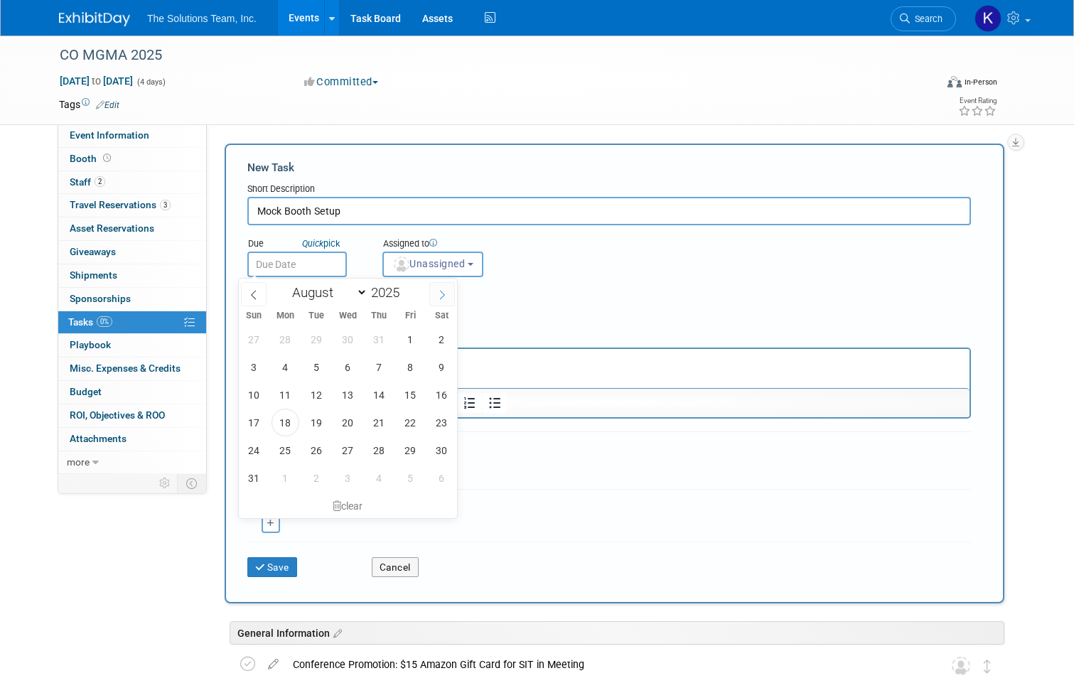
click at [441, 293] on icon at bounding box center [442, 295] width 10 height 10
select select "8"
click at [350, 372] on span "10" at bounding box center [348, 367] width 28 height 28
type input "[DATE]"
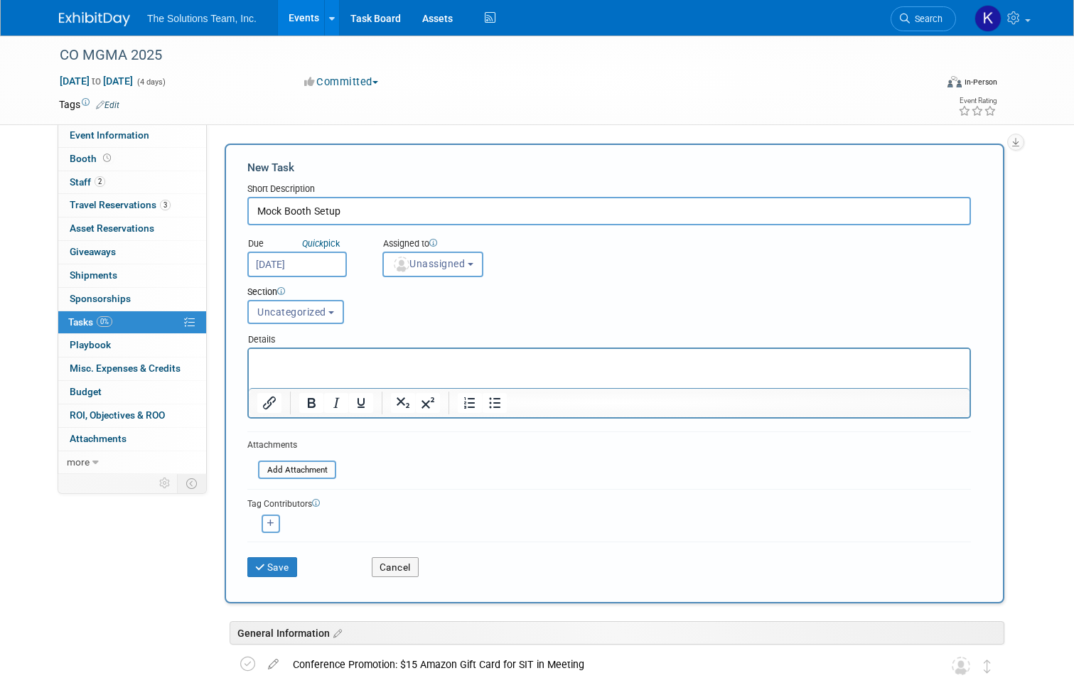
click at [264, 529] on button "button" at bounding box center [271, 523] width 18 height 18
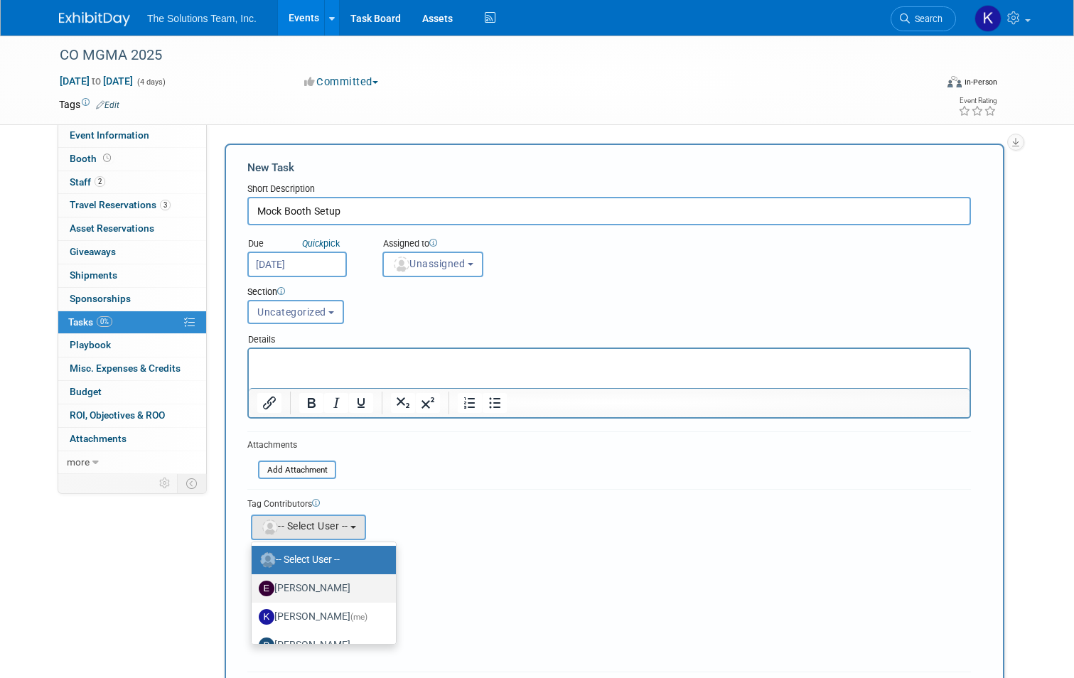
click at [307, 587] on label "[PERSON_NAME]" at bounding box center [320, 588] width 123 height 23
click at [254, 587] on input "[PERSON_NAME]" at bounding box center [248, 586] width 9 height 9
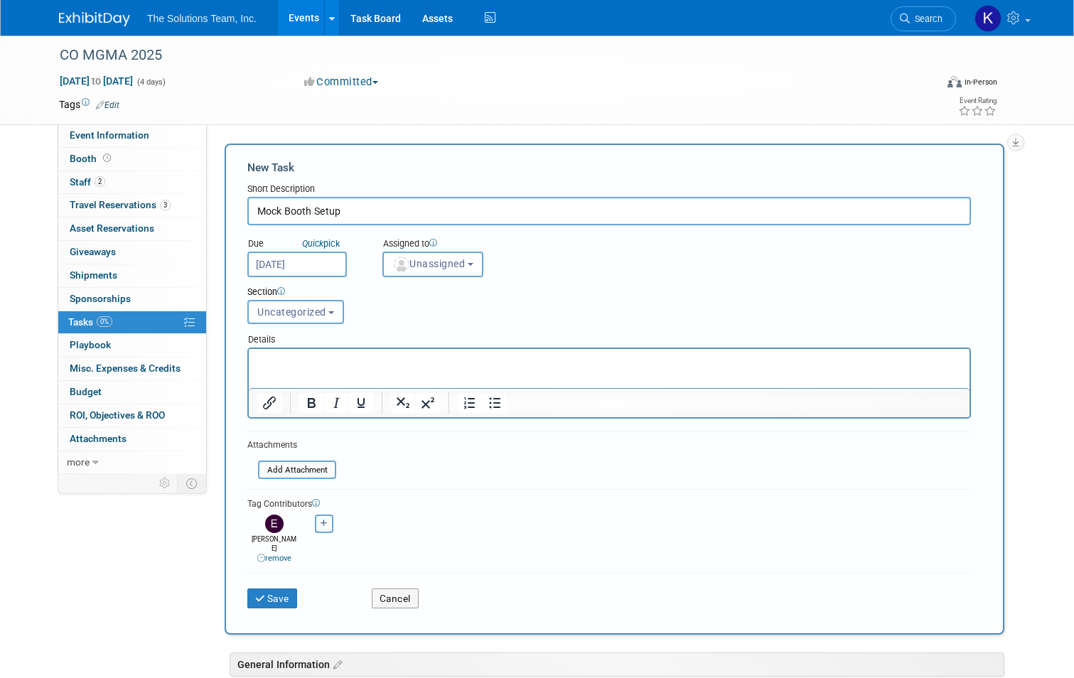
click at [316, 527] on button "button" at bounding box center [324, 523] width 18 height 18
select select
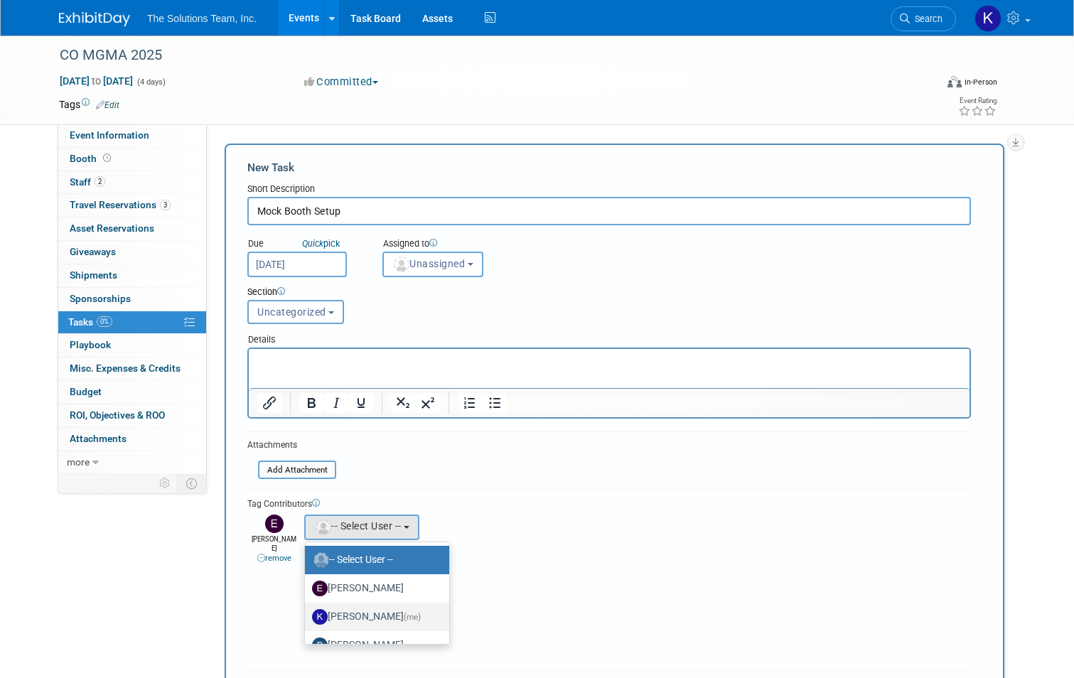
scroll to position [71, 0]
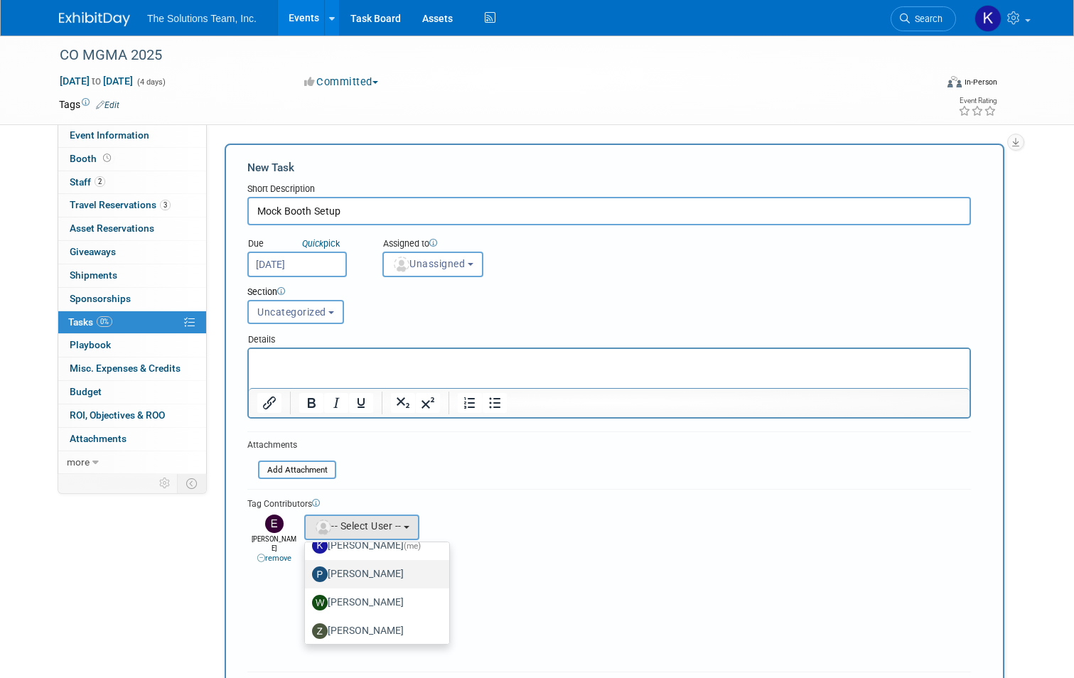
click at [372, 577] on label "[PERSON_NAME]" at bounding box center [373, 574] width 123 height 23
click at [307, 577] on input "[PERSON_NAME]" at bounding box center [302, 572] width 9 height 9
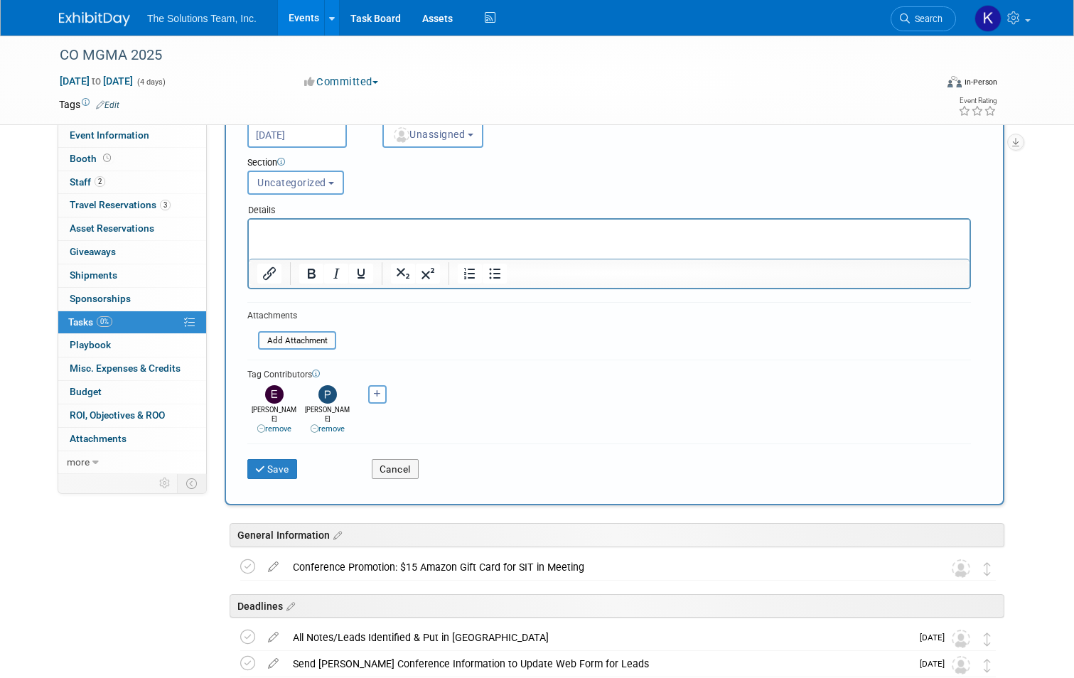
scroll to position [142, 0]
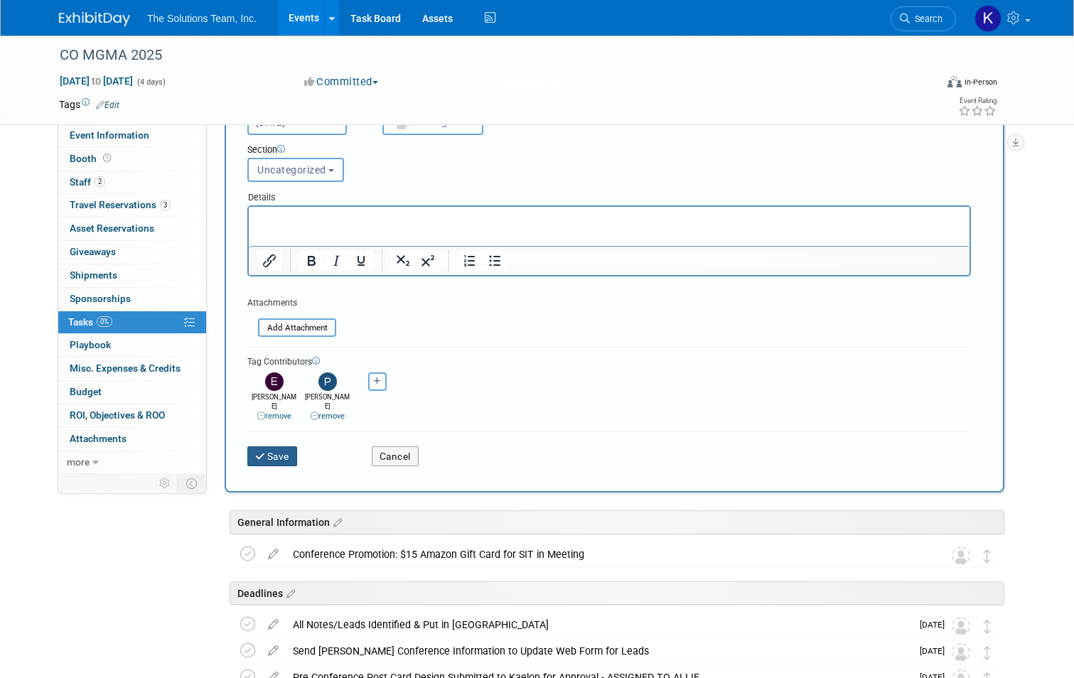
click at [272, 446] on button "Save" at bounding box center [272, 456] width 50 height 20
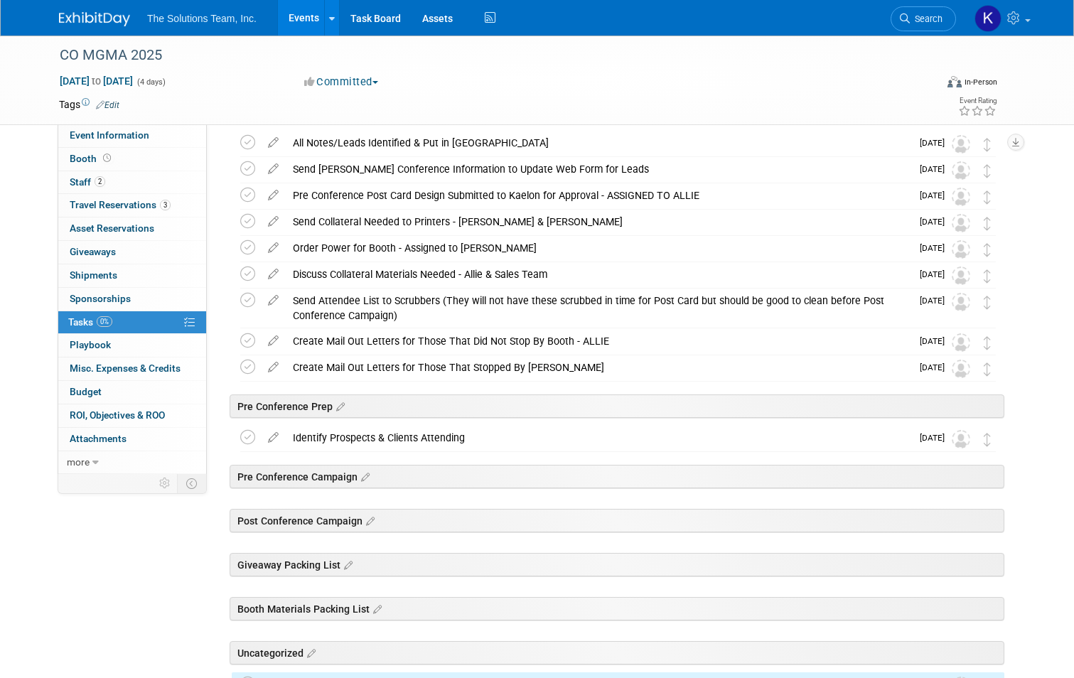
scroll to position [262, 0]
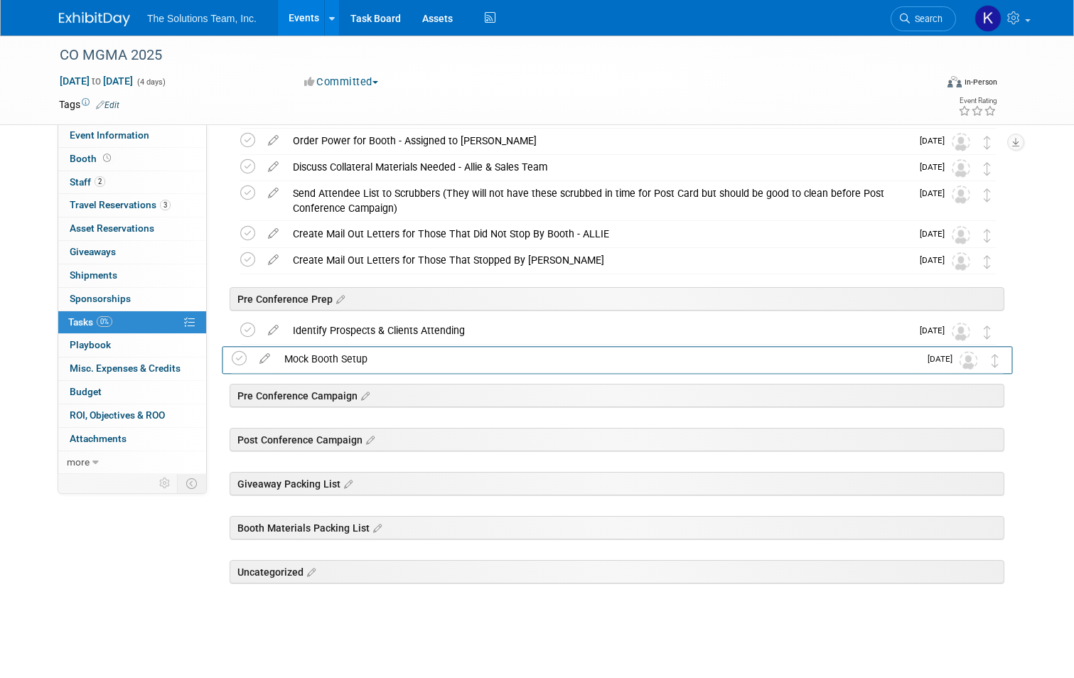
drag, startPoint x: 998, startPoint y: 580, endPoint x: 998, endPoint y: 361, distance: 218.9
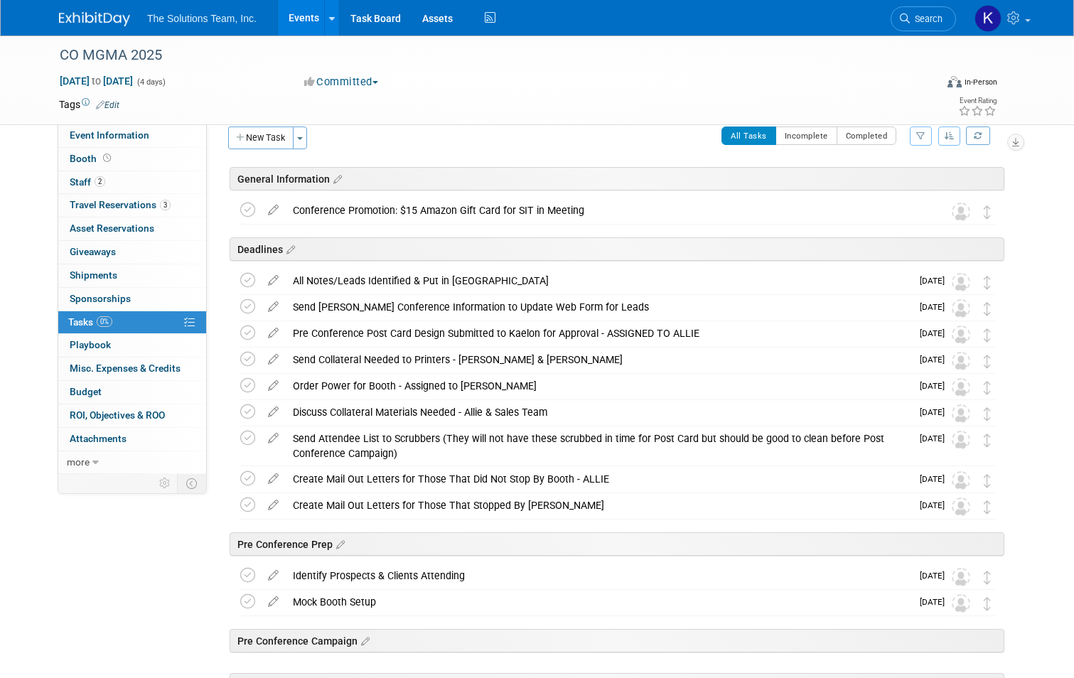
scroll to position [0, 0]
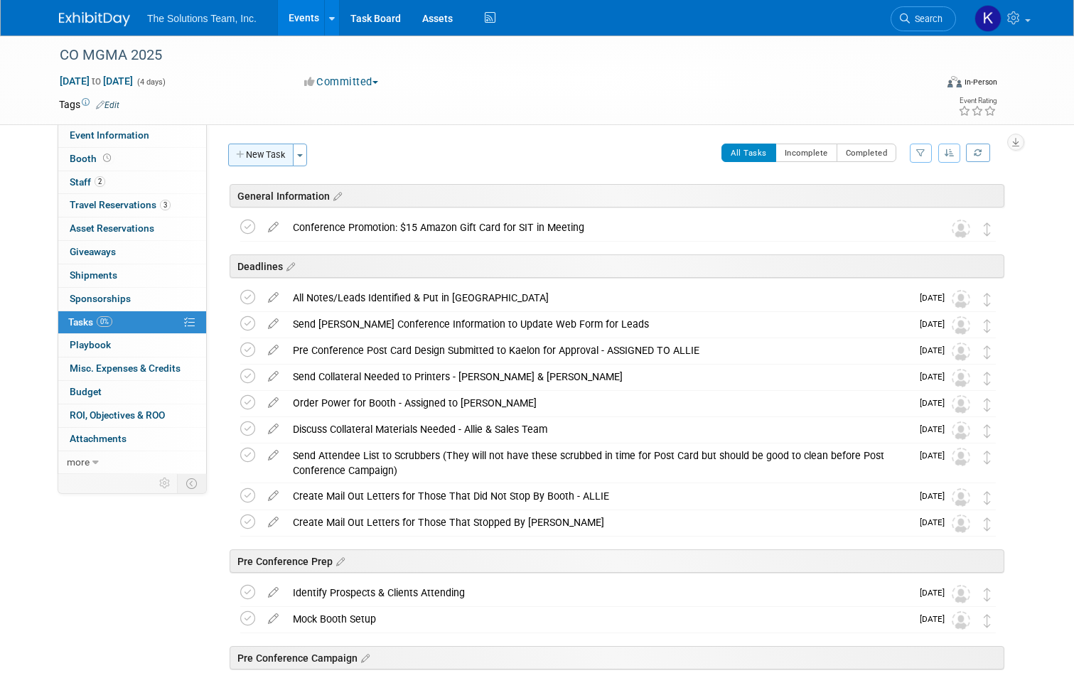
click at [262, 149] on button "New Task" at bounding box center [260, 155] width 65 height 23
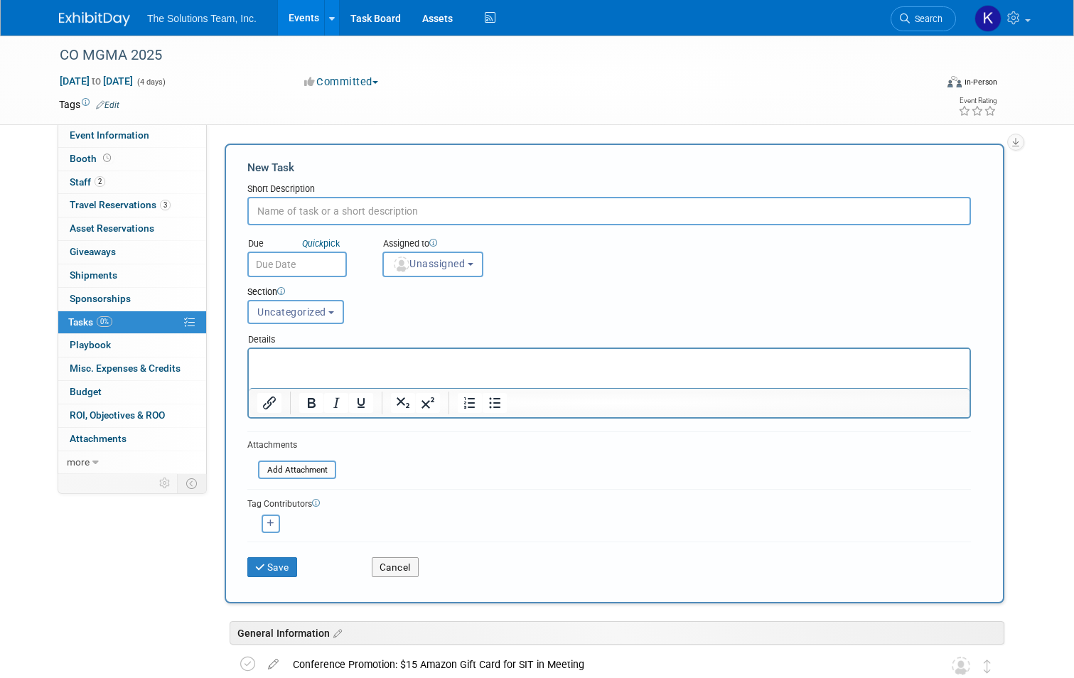
click at [323, 318] on button "Uncategorized" at bounding box center [295, 312] width 97 height 24
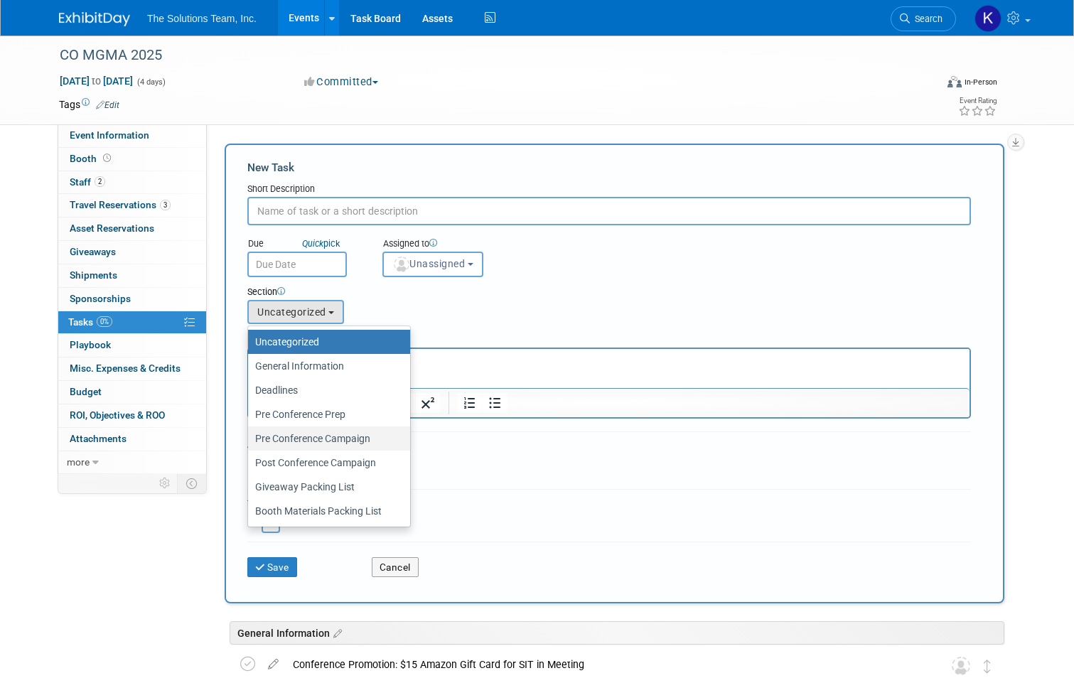
click at [320, 442] on label "Pre Conference Campaign" at bounding box center [325, 438] width 141 height 18
click at [250, 442] on input "Pre Conference Campaign" at bounding box center [245, 438] width 9 height 9
select select "11273982"
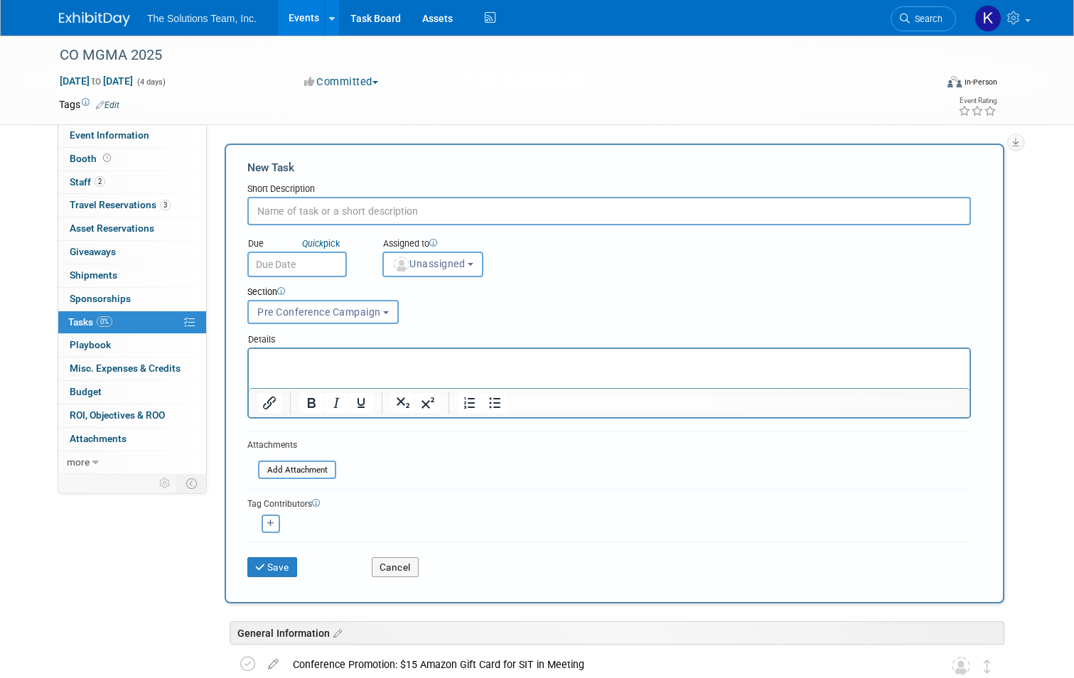
click at [316, 213] on input "text" at bounding box center [608, 211] width 723 height 28
paste input "Email Blast 1 - Allie"
type input "Email Blast 1 - Allie"
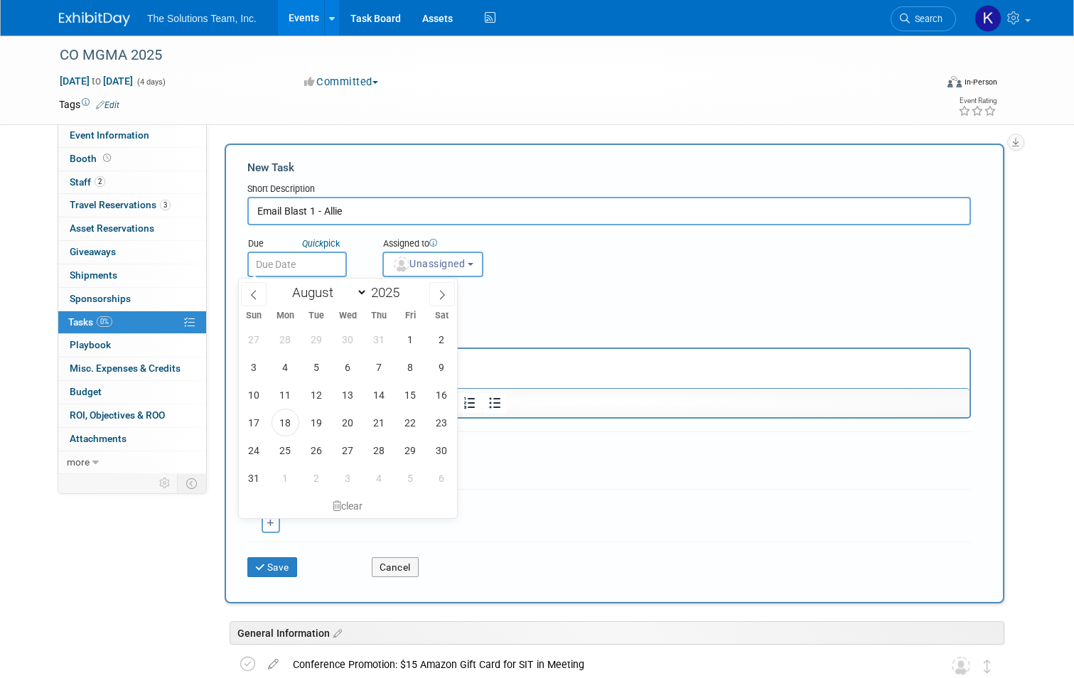
click at [312, 262] on input "text" at bounding box center [296, 265] width 99 height 26
click at [445, 301] on span at bounding box center [442, 294] width 26 height 24
select select "8"
click at [286, 342] on span "1" at bounding box center [285, 339] width 28 height 28
type input "[DATE]"
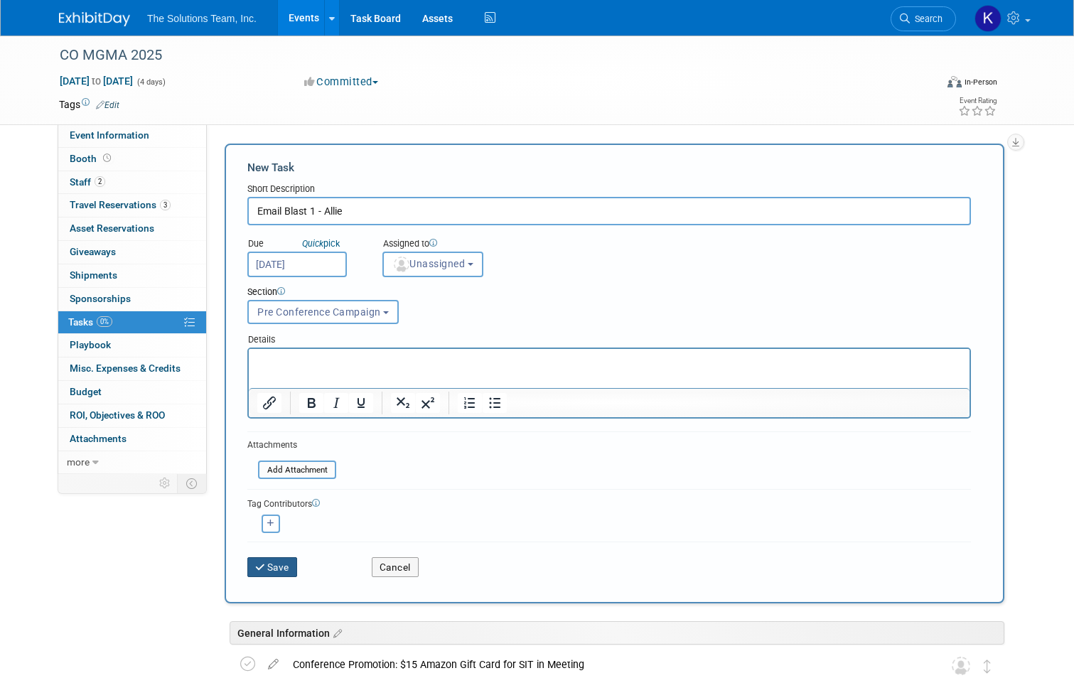
click at [273, 575] on button "Save" at bounding box center [272, 567] width 50 height 20
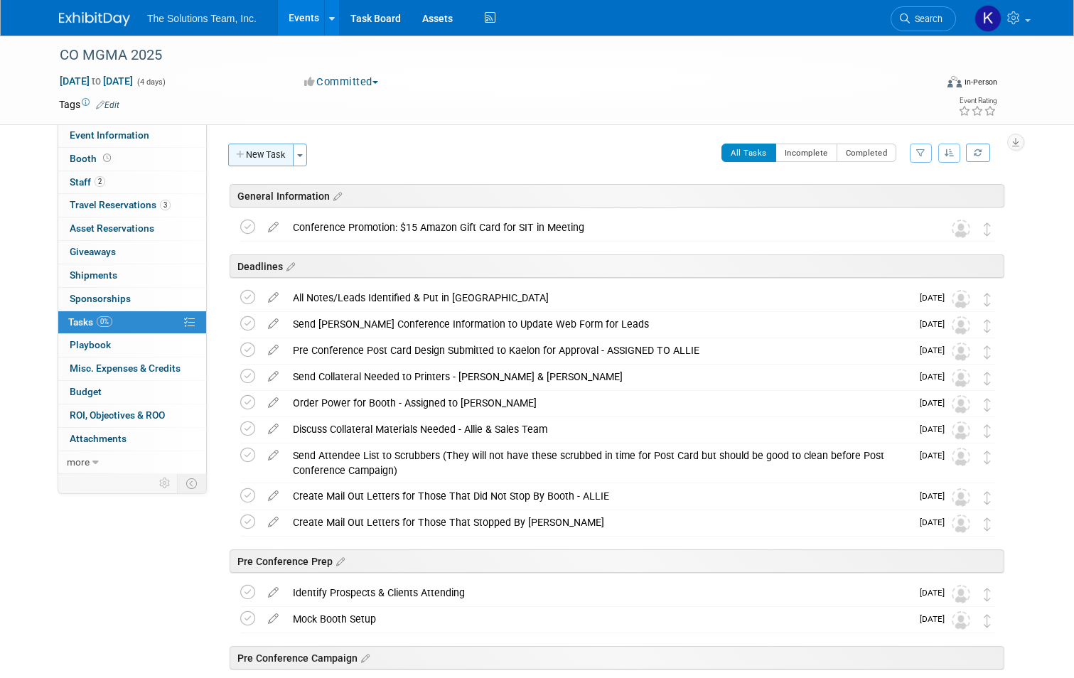
click at [272, 158] on button "New Task" at bounding box center [260, 155] width 65 height 23
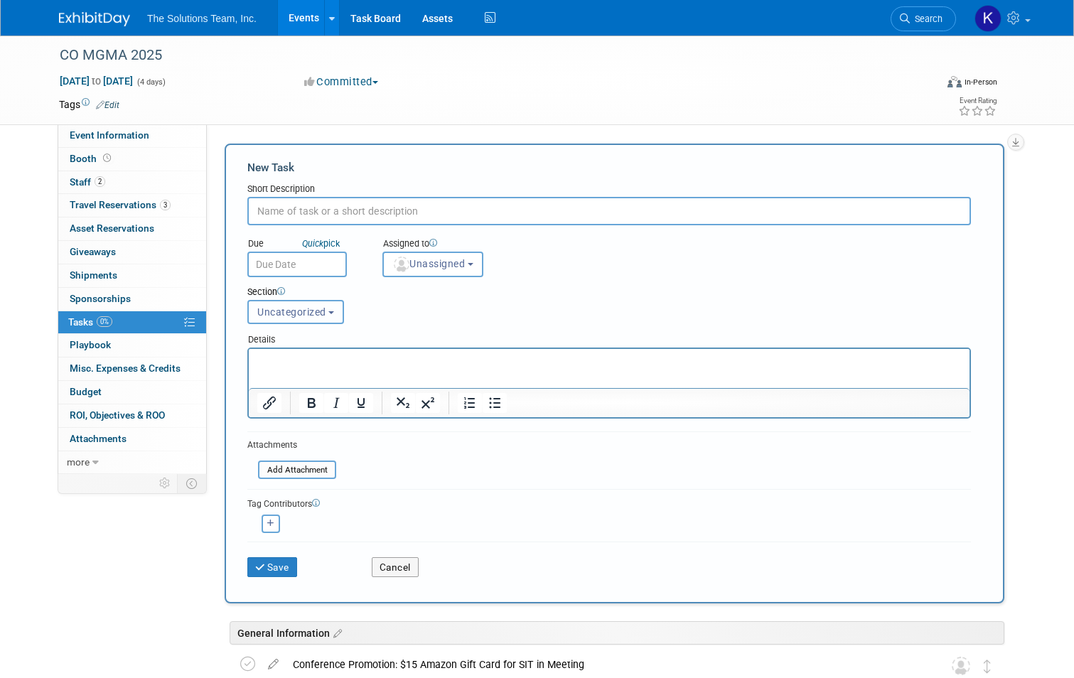
click at [318, 318] on button "Uncategorized" at bounding box center [295, 312] width 97 height 24
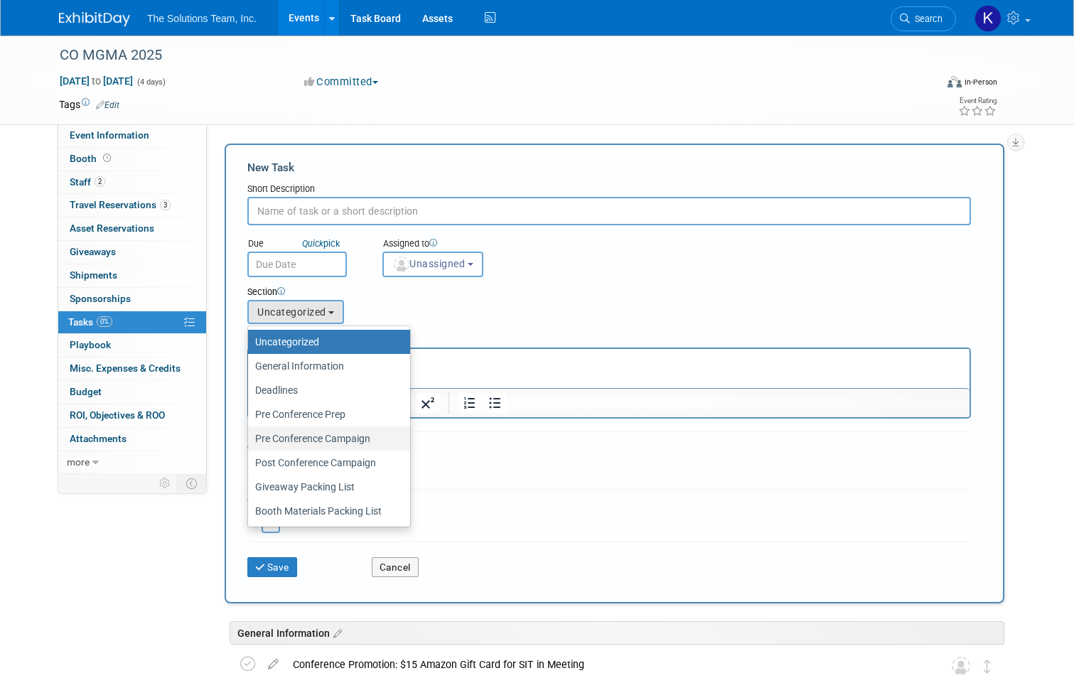
click at [345, 436] on label "Pre Conference Campaign" at bounding box center [325, 438] width 141 height 18
click at [250, 436] on input "Pre Conference Campaign" at bounding box center [245, 438] width 9 height 9
select select "11273982"
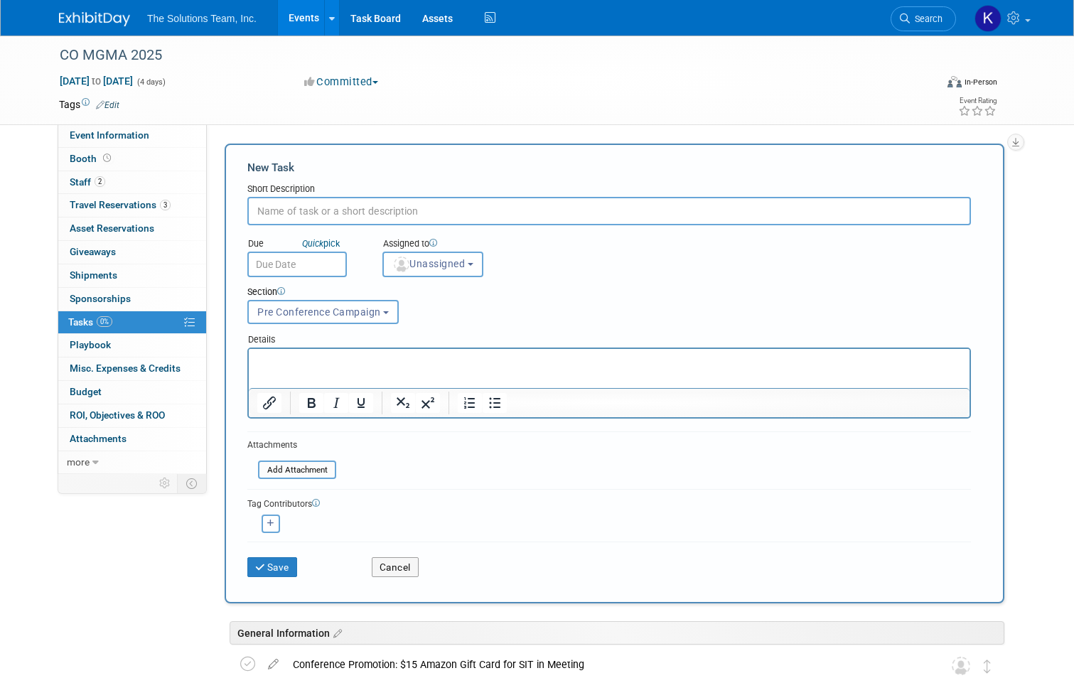
click at [279, 212] on input "text" at bounding box center [608, 211] width 723 height 28
paste input "Social Media Post 1 - Allie"
type input "Social Media Post 1 - Allie"
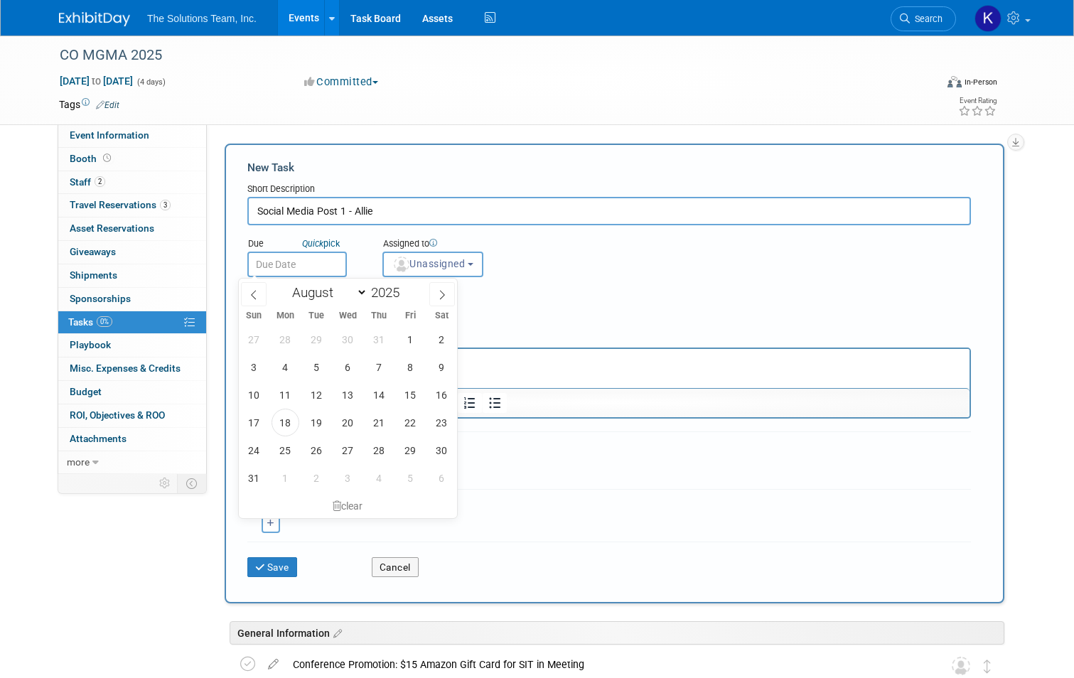
click at [311, 265] on input "text" at bounding box center [296, 265] width 99 height 26
click at [445, 295] on icon at bounding box center [442, 295] width 10 height 10
select select "8"
click at [283, 345] on span "1" at bounding box center [285, 339] width 28 height 28
type input "[DATE]"
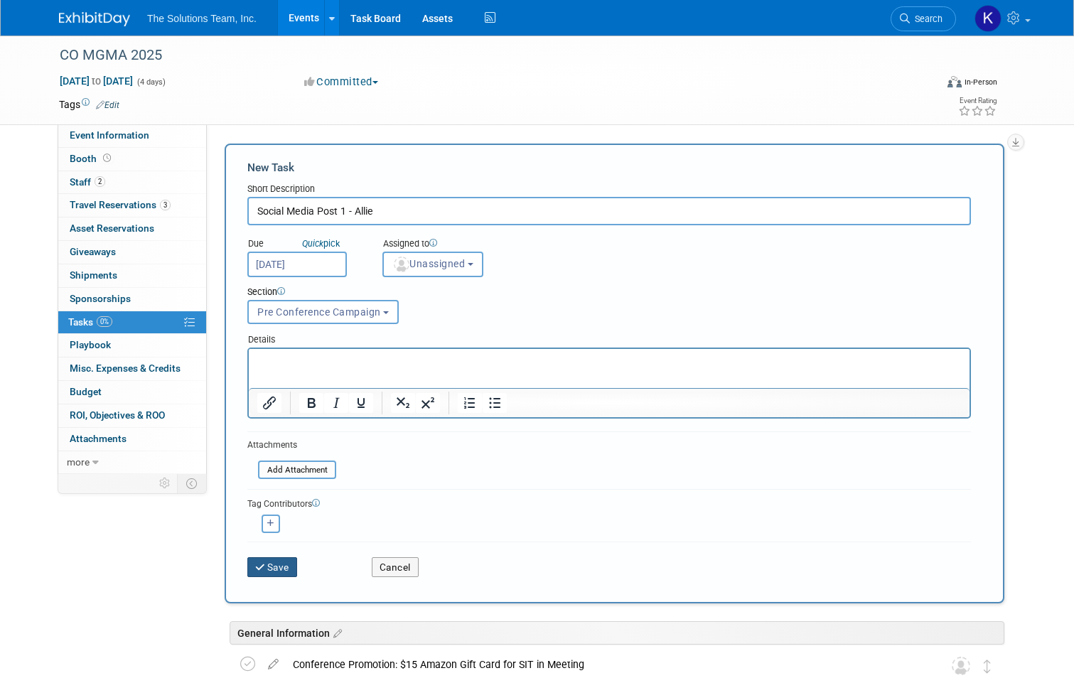
click at [275, 568] on button "Save" at bounding box center [272, 567] width 50 height 20
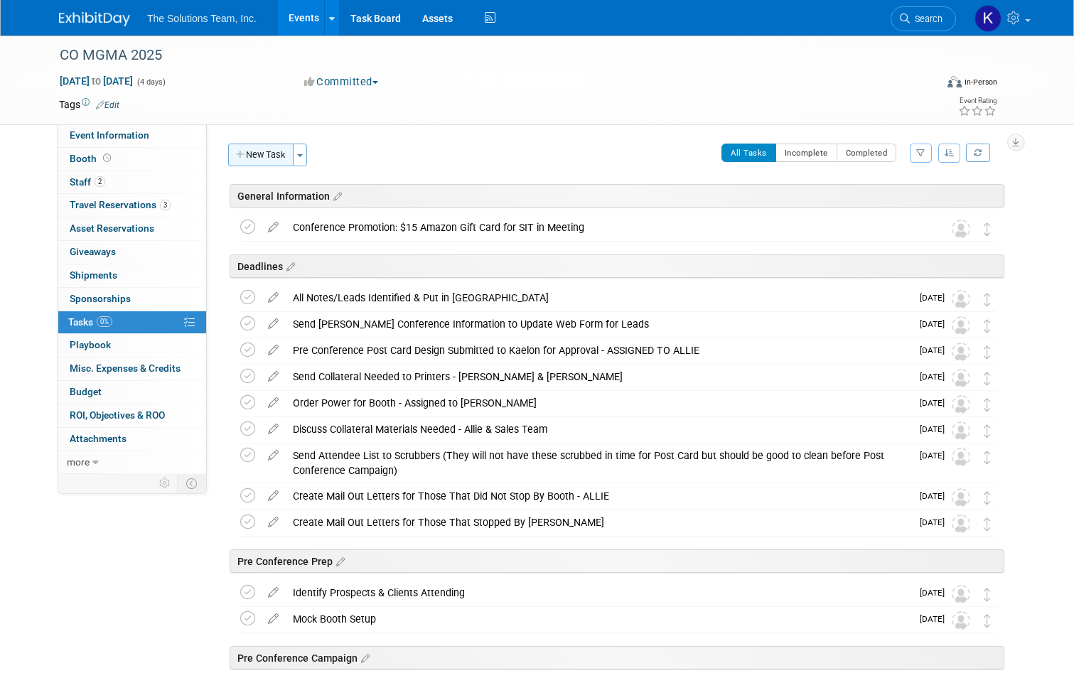
click at [259, 153] on button "New Task" at bounding box center [260, 155] width 65 height 23
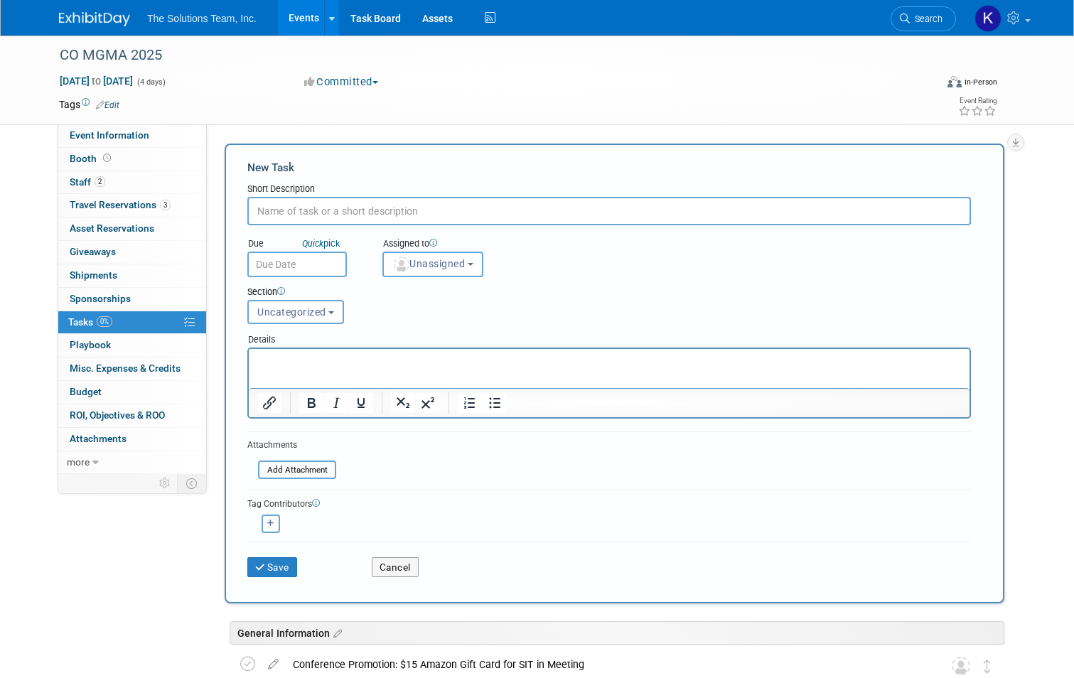
click at [301, 206] on input "text" at bounding box center [608, 211] width 723 height 28
paste input "Email Blast 2 - Allie"
type input "Email Blast 2 - Allie"
click at [306, 318] on span "Uncategorized" at bounding box center [291, 311] width 69 height 11
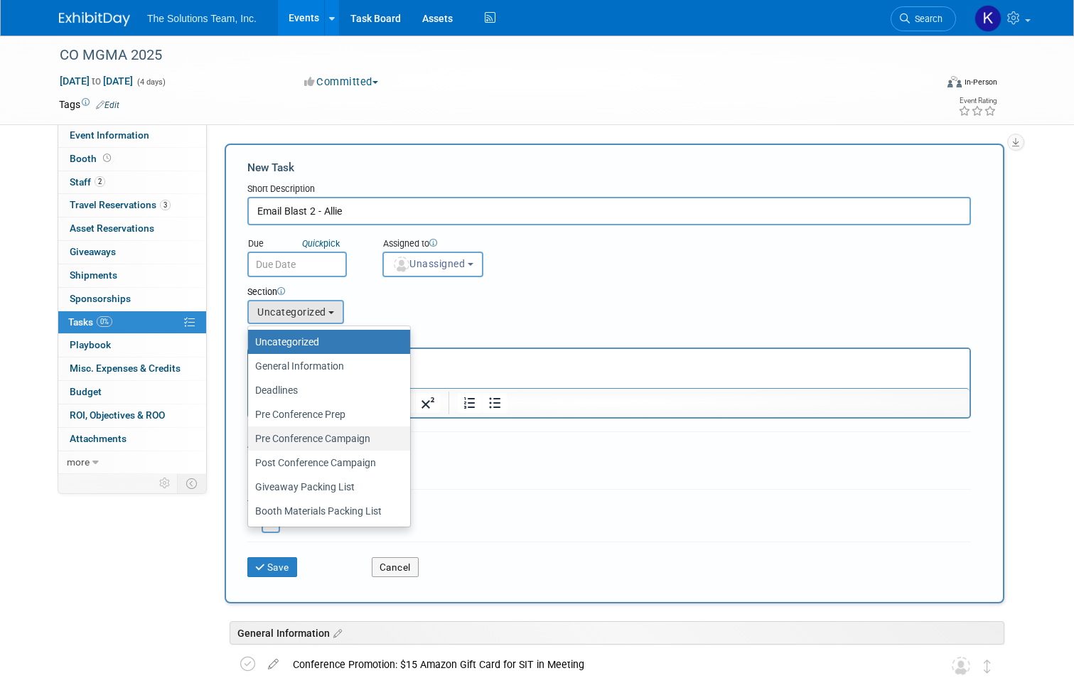
click at [319, 433] on label "Pre Conference Campaign" at bounding box center [325, 438] width 141 height 18
click at [250, 434] on input "Pre Conference Campaign" at bounding box center [245, 438] width 9 height 9
select select "11273982"
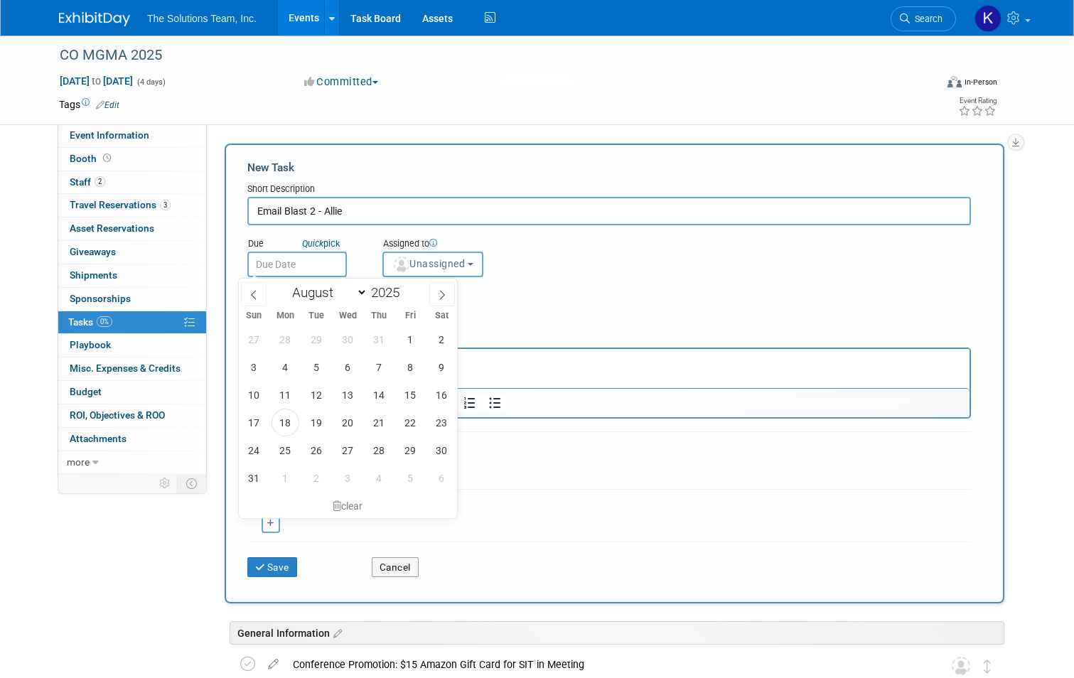
click at [301, 276] on body "The Solutions Team, Inc. Events Add Event Bulk Upload Events Shareable Event Bo…" at bounding box center [537, 339] width 1074 height 678
click at [443, 291] on icon at bounding box center [442, 295] width 10 height 10
select select "8"
click at [291, 372] on span "8" at bounding box center [285, 367] width 28 height 28
type input "[DATE]"
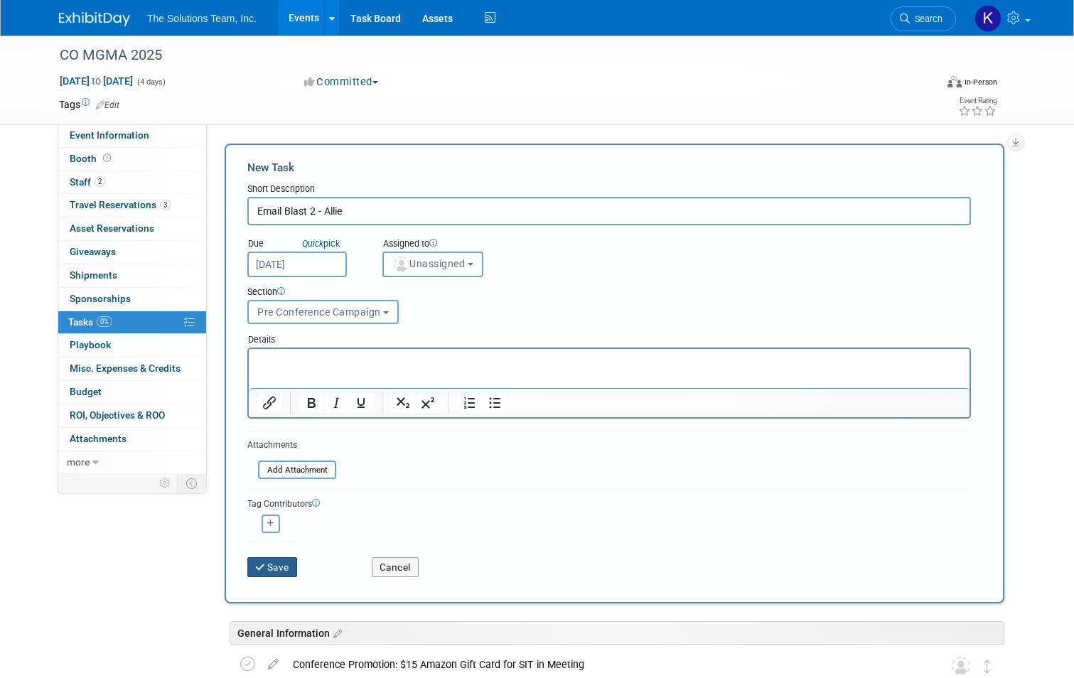
click at [267, 568] on button "Save" at bounding box center [272, 567] width 50 height 20
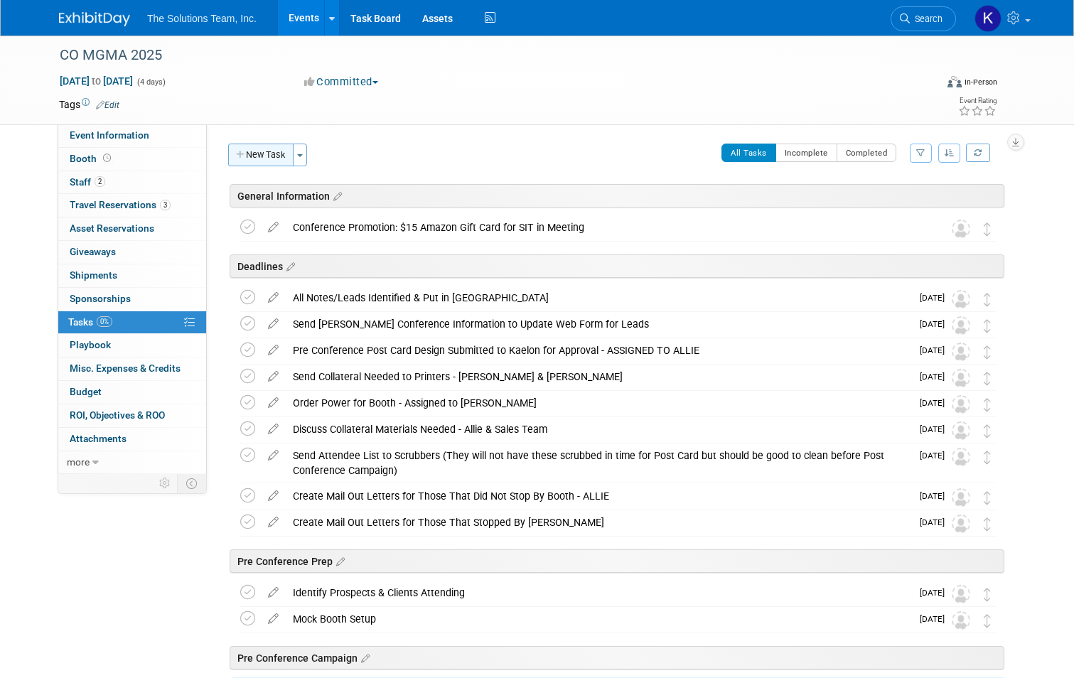
click at [244, 156] on button "New Task" at bounding box center [260, 155] width 65 height 23
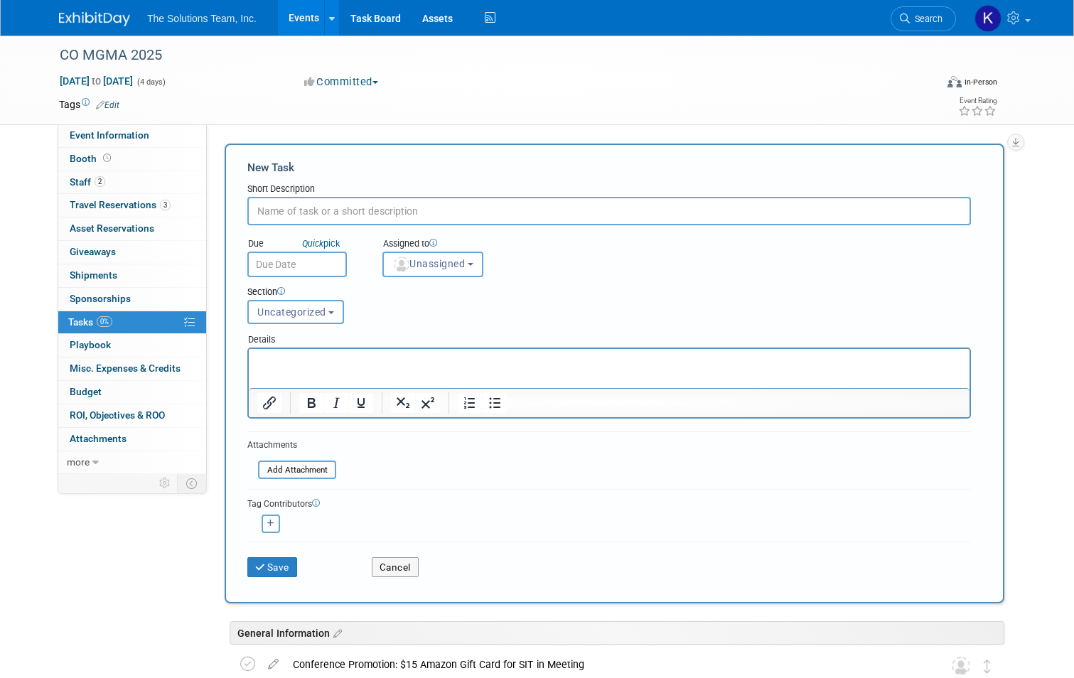
click at [298, 211] on input "text" at bounding box center [608, 211] width 723 height 28
paste input "Social Media Post 2 - Allie"
type input "Social Media Post 2 - Allie"
click at [320, 263] on input "text" at bounding box center [296, 265] width 99 height 26
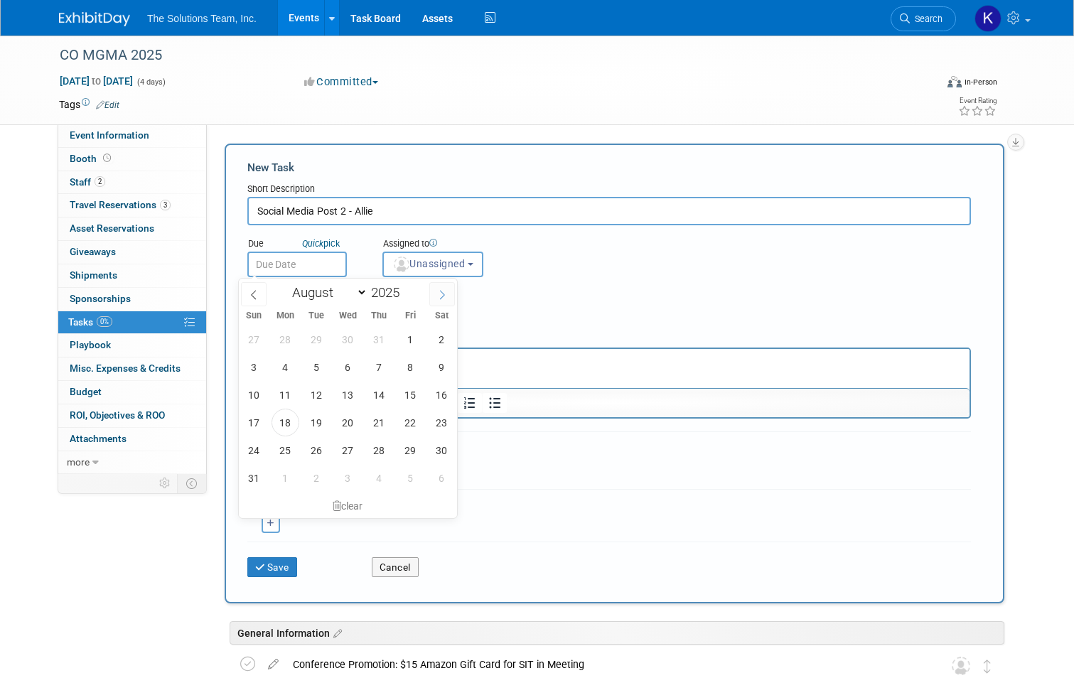
click at [441, 291] on icon at bounding box center [442, 295] width 5 height 9
select select "8"
click at [282, 374] on span "8" at bounding box center [285, 367] width 28 height 28
type input "[DATE]"
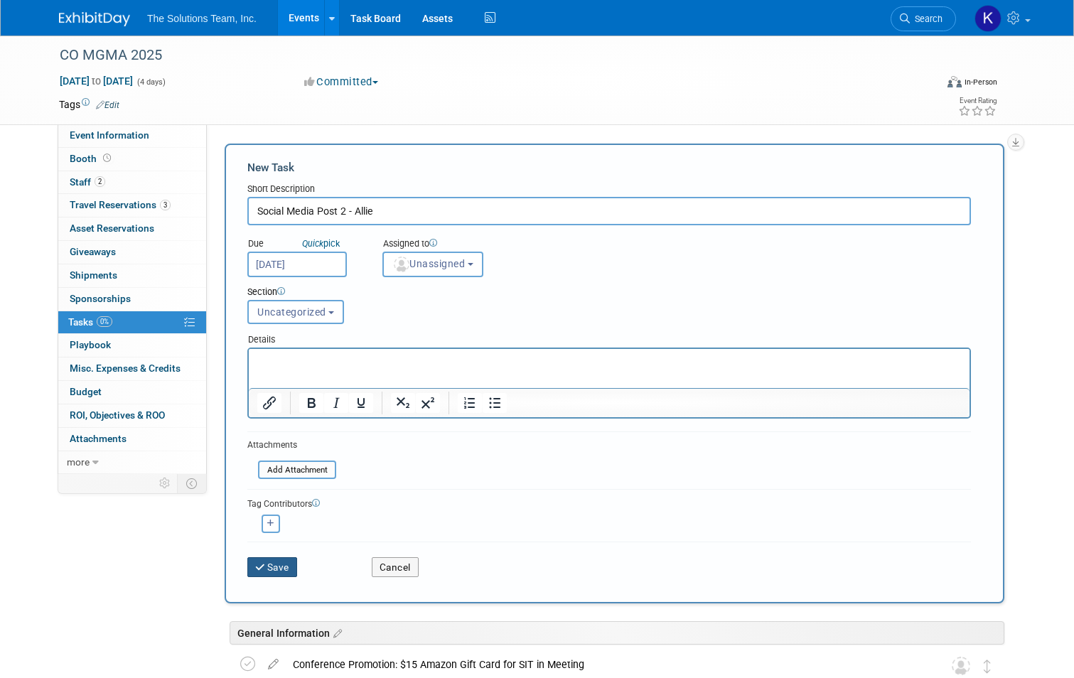
click at [276, 567] on button "Save" at bounding box center [272, 567] width 50 height 20
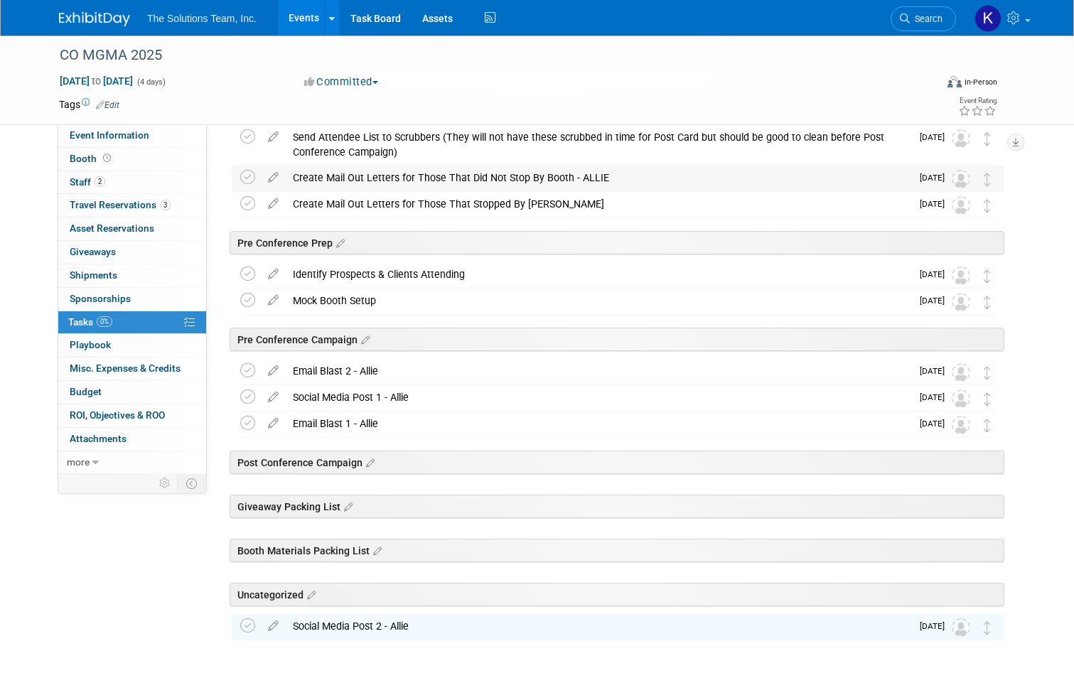
scroll to position [355, 0]
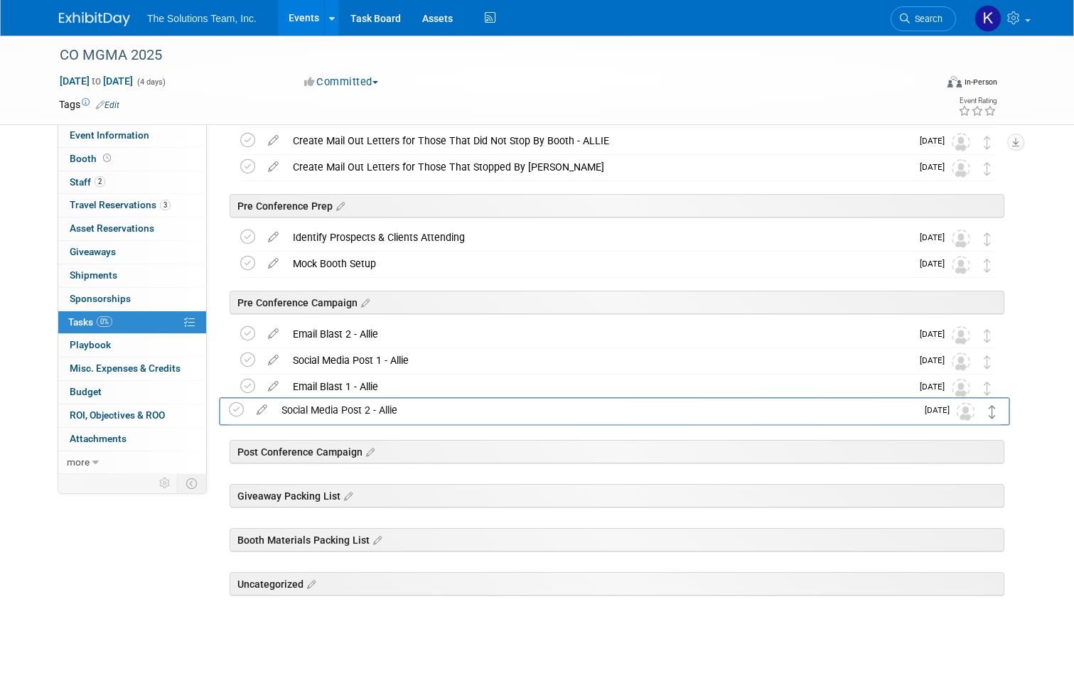
drag, startPoint x: 997, startPoint y: 590, endPoint x: 993, endPoint y: 410, distance: 179.8
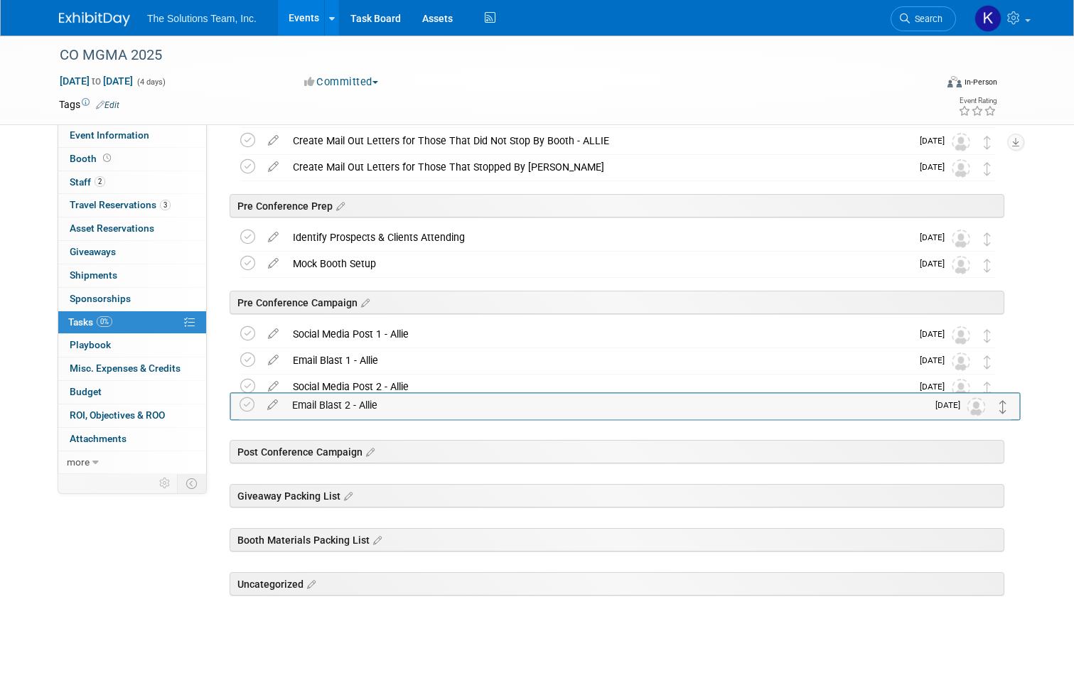
drag, startPoint x: 998, startPoint y: 343, endPoint x: 1001, endPoint y: 408, distance: 65.5
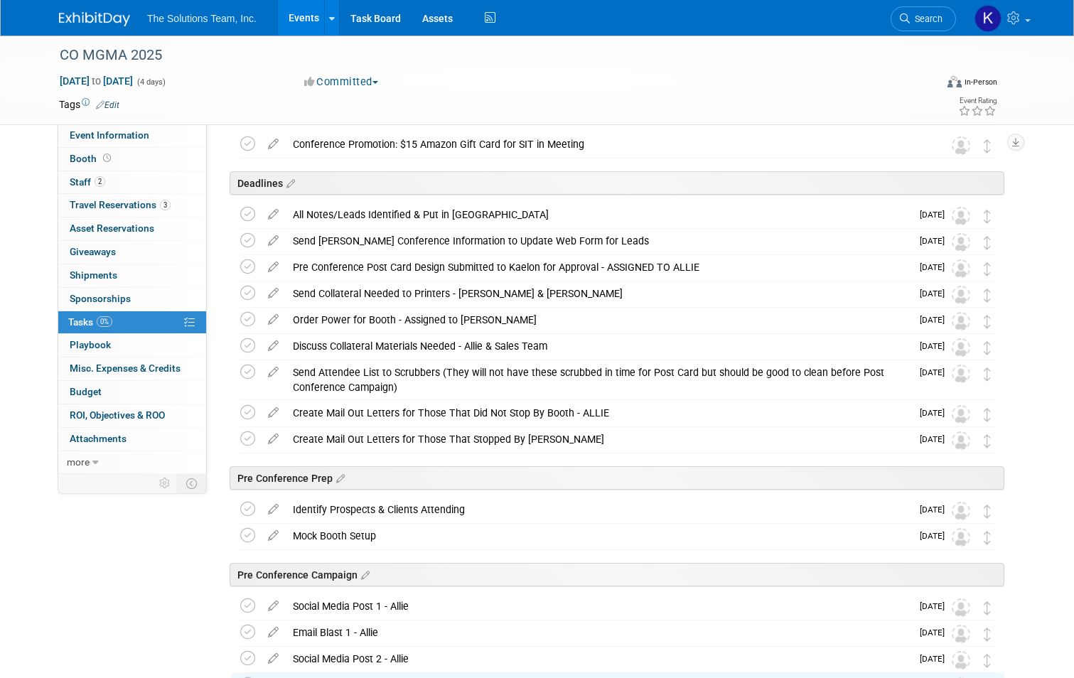
scroll to position [0, 0]
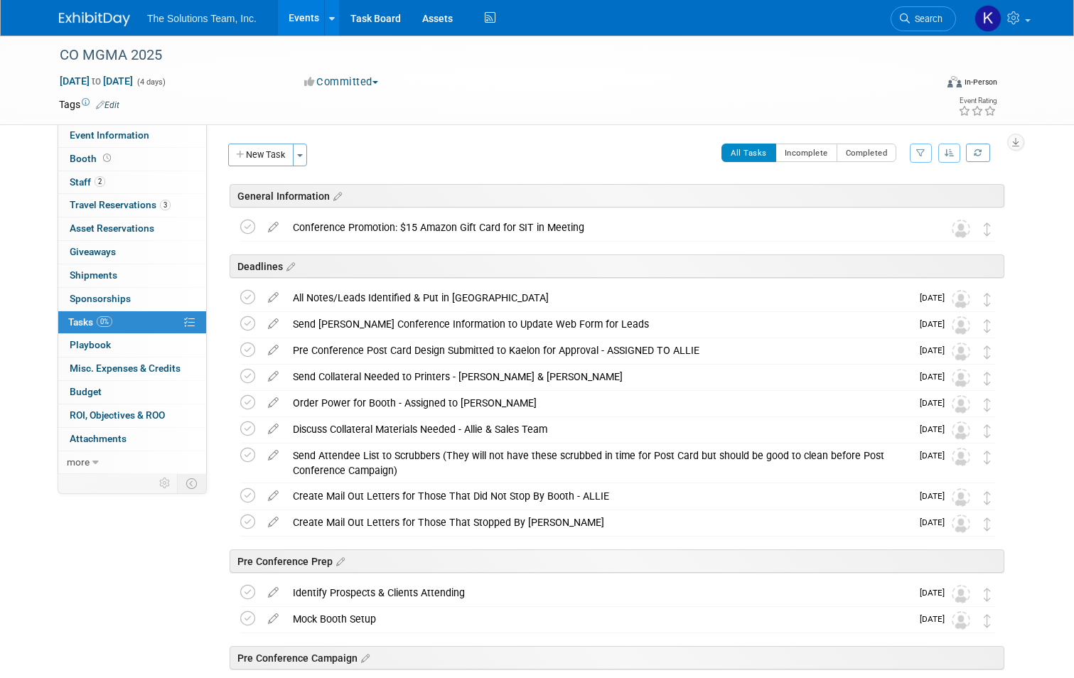
click at [261, 156] on button "New Task" at bounding box center [260, 155] width 65 height 23
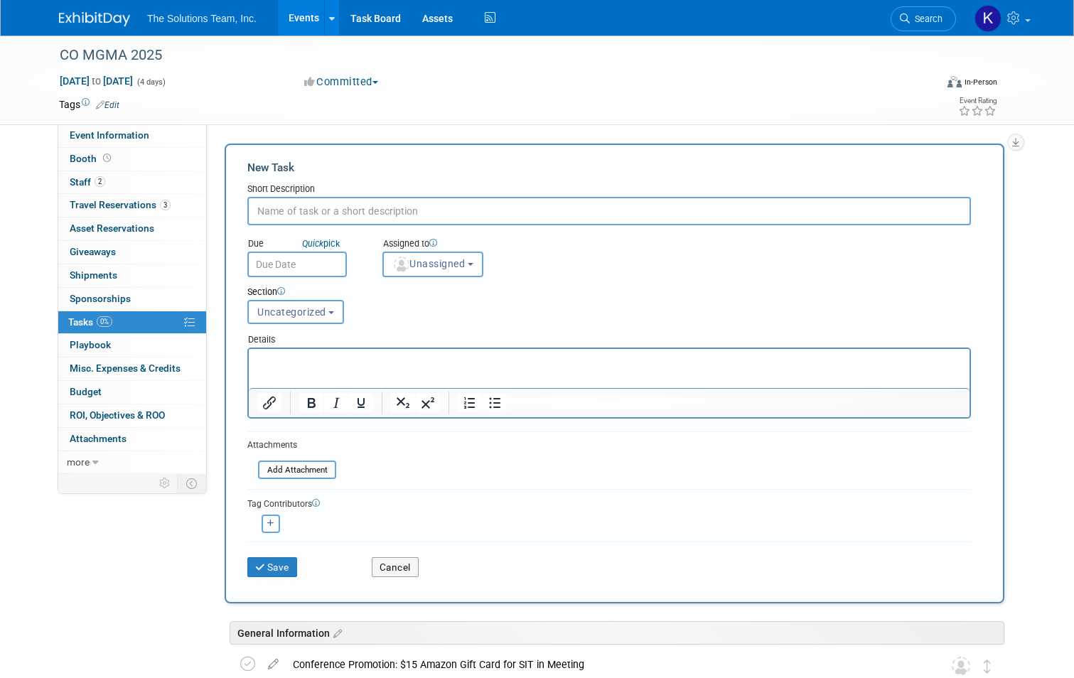
click at [331, 212] on input "text" at bounding box center [608, 211] width 723 height 28
paste input "Social Media Post 3 - Allie"
type input "Social Media Post 3 - Allie"
click at [296, 319] on button "Uncategorized" at bounding box center [295, 312] width 97 height 24
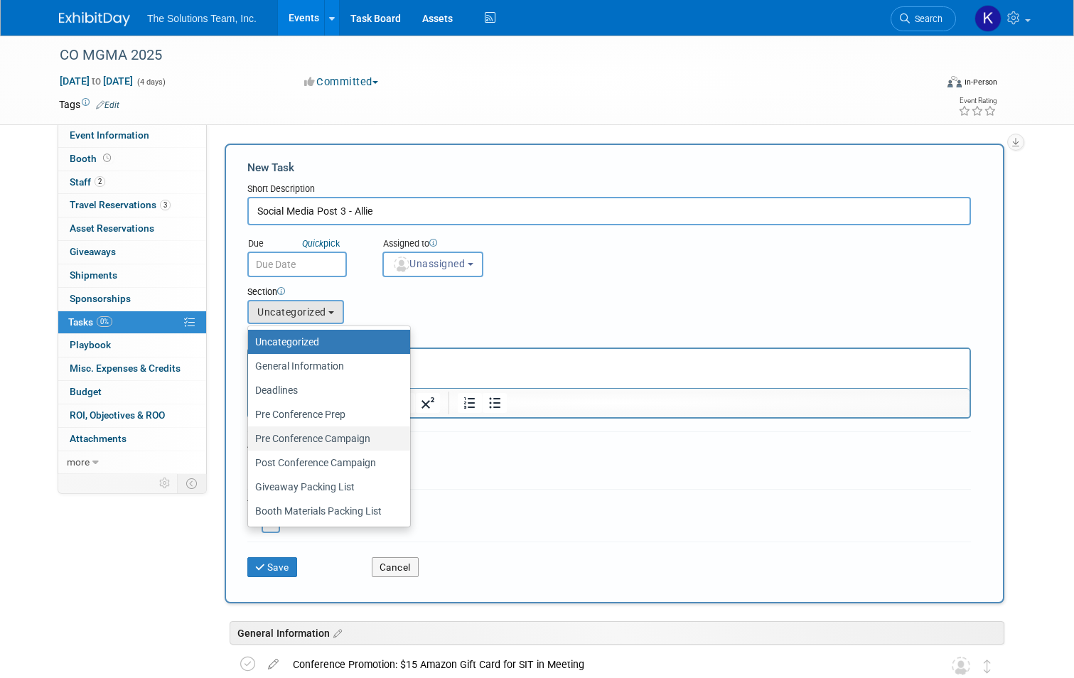
click at [333, 438] on label "Pre Conference Campaign" at bounding box center [325, 438] width 141 height 18
click at [250, 438] on input "Pre Conference Campaign" at bounding box center [245, 438] width 9 height 9
select select "11273982"
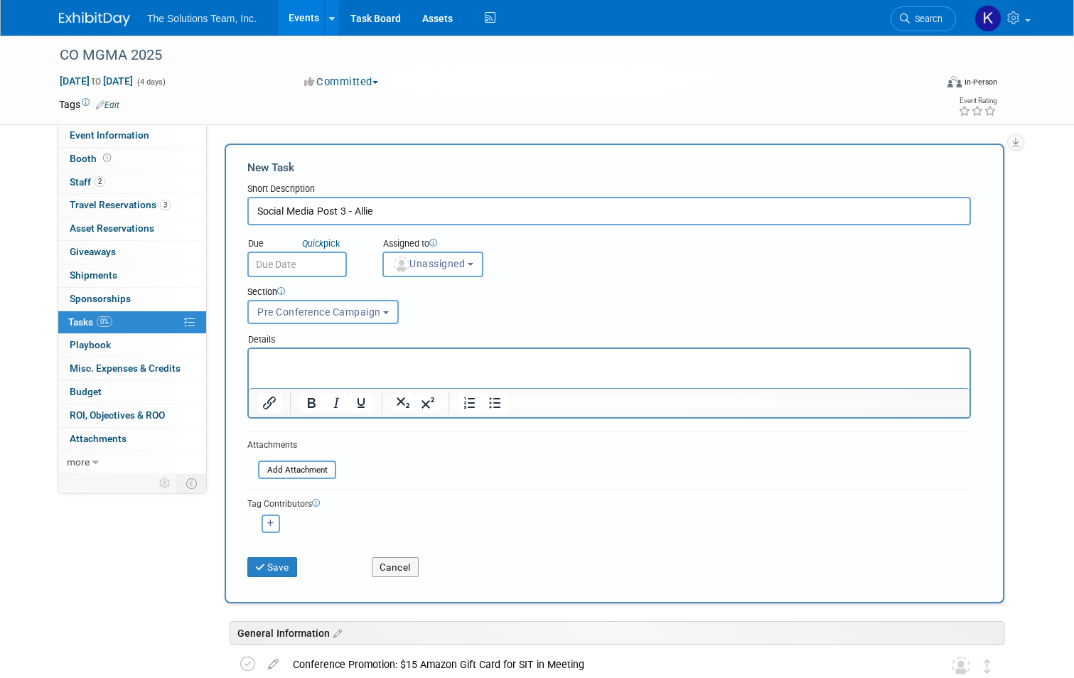
click at [301, 262] on input "text" at bounding box center [296, 265] width 99 height 26
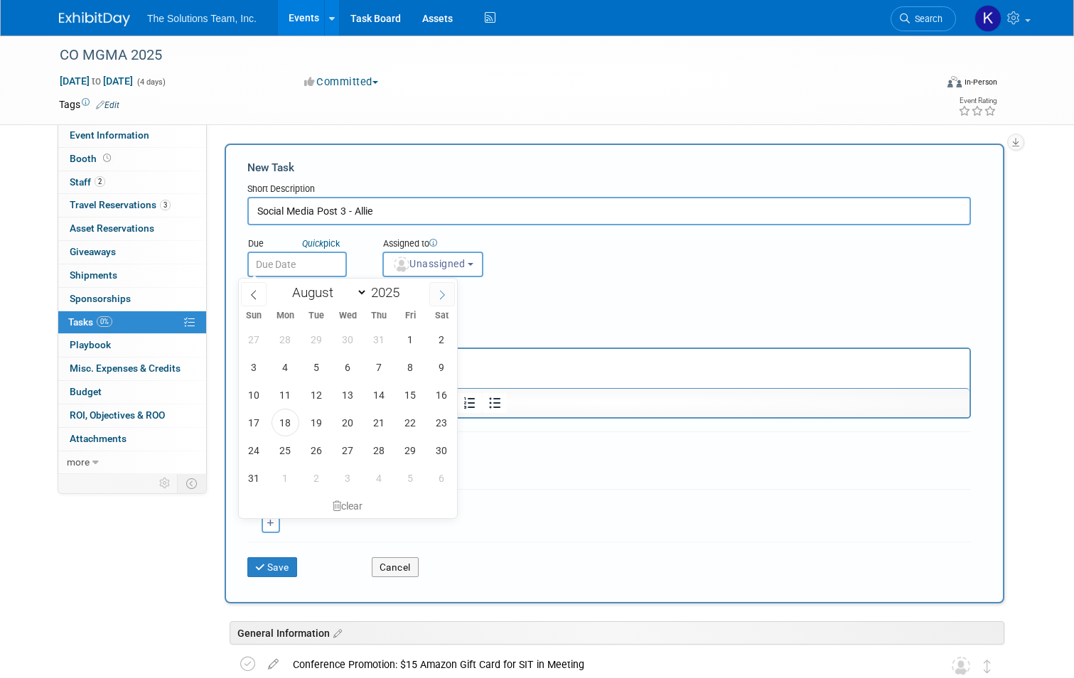
click at [440, 301] on span at bounding box center [442, 294] width 26 height 24
select select "8"
click at [416, 365] on span "12" at bounding box center [411, 367] width 28 height 28
type input "[DATE]"
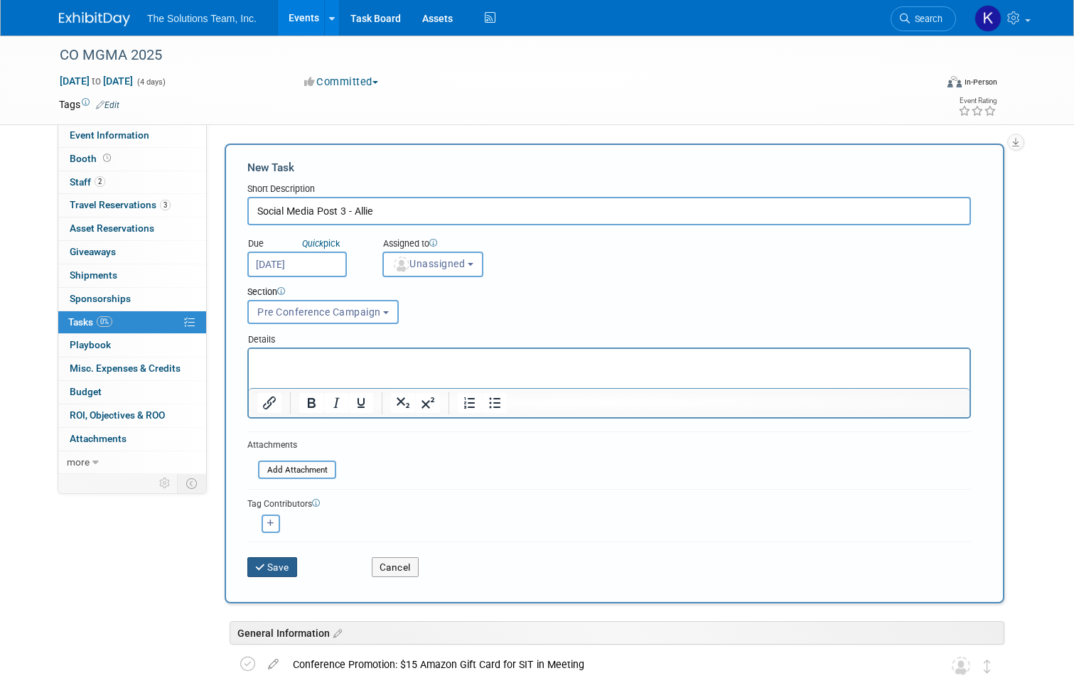
click at [271, 568] on button "Save" at bounding box center [272, 567] width 50 height 20
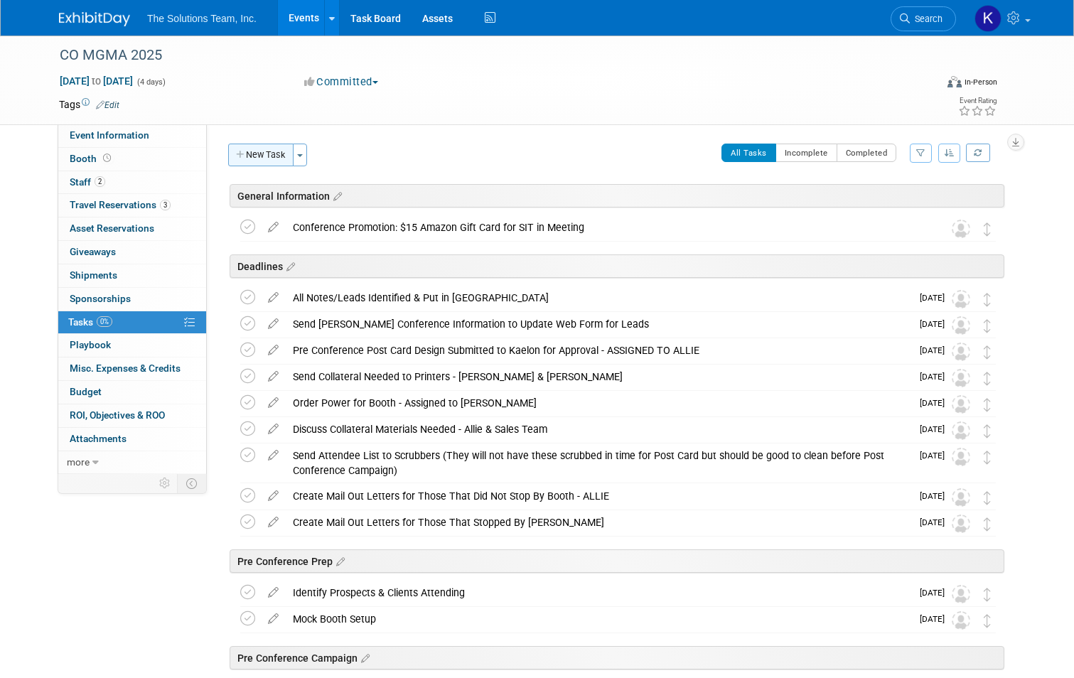
click at [244, 161] on button "New Task" at bounding box center [260, 155] width 65 height 23
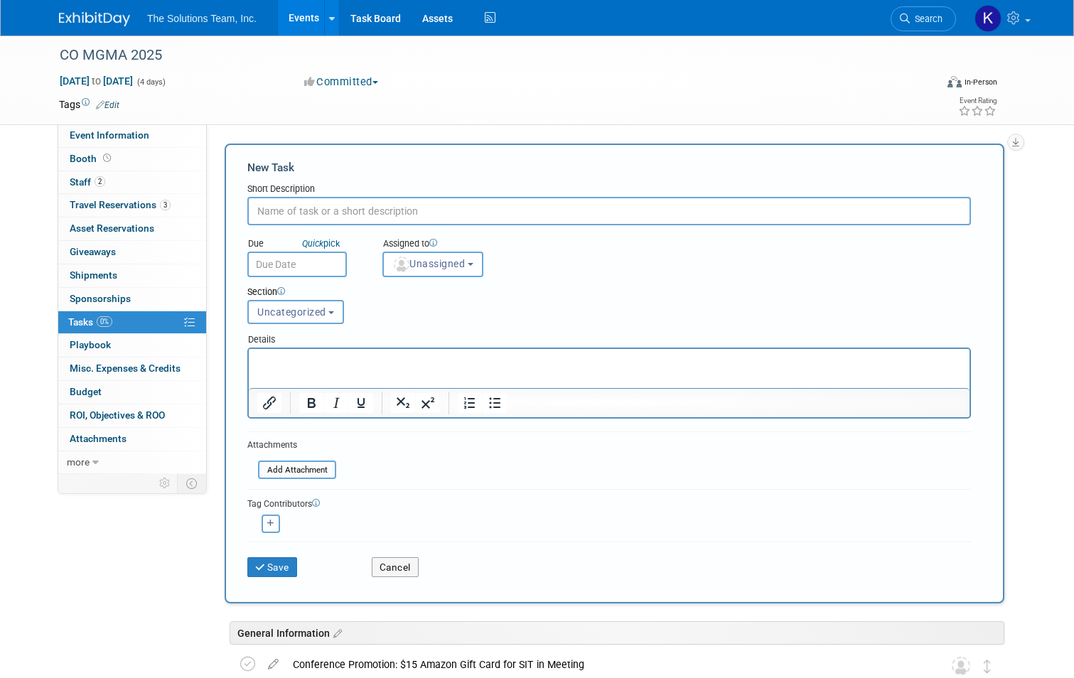
click at [347, 209] on input "text" at bounding box center [608, 211] width 723 height 28
paste input "Pre Conference Post Card in Mail"
type input "Pre Conference Post Card in Mail"
click at [274, 564] on button "Save" at bounding box center [272, 567] width 50 height 20
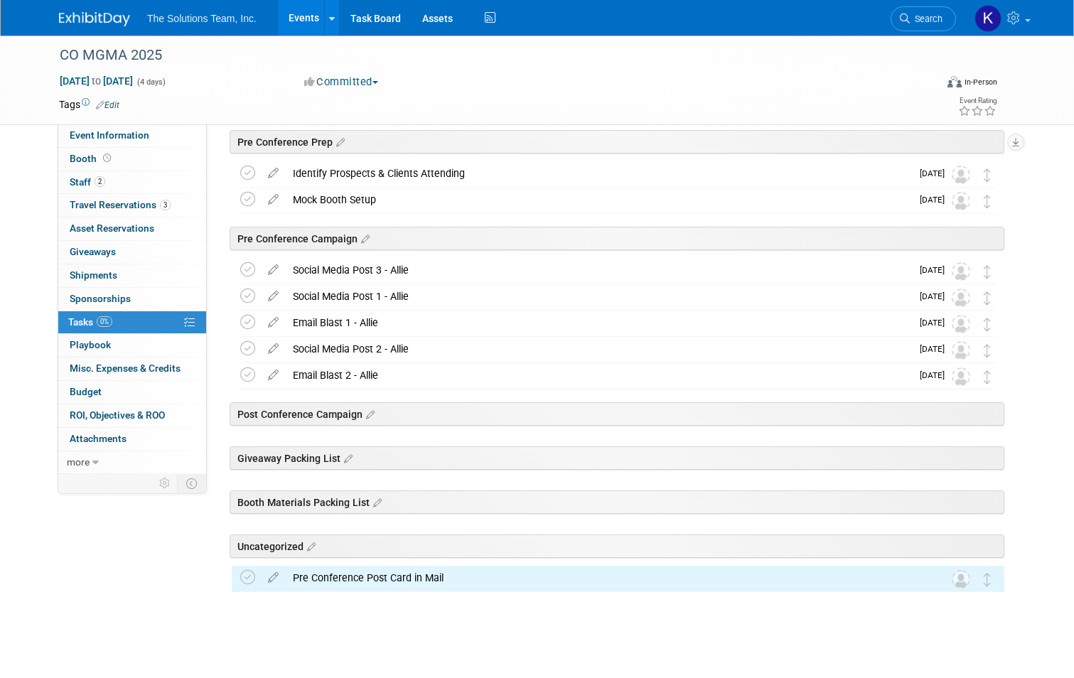
scroll to position [420, 0]
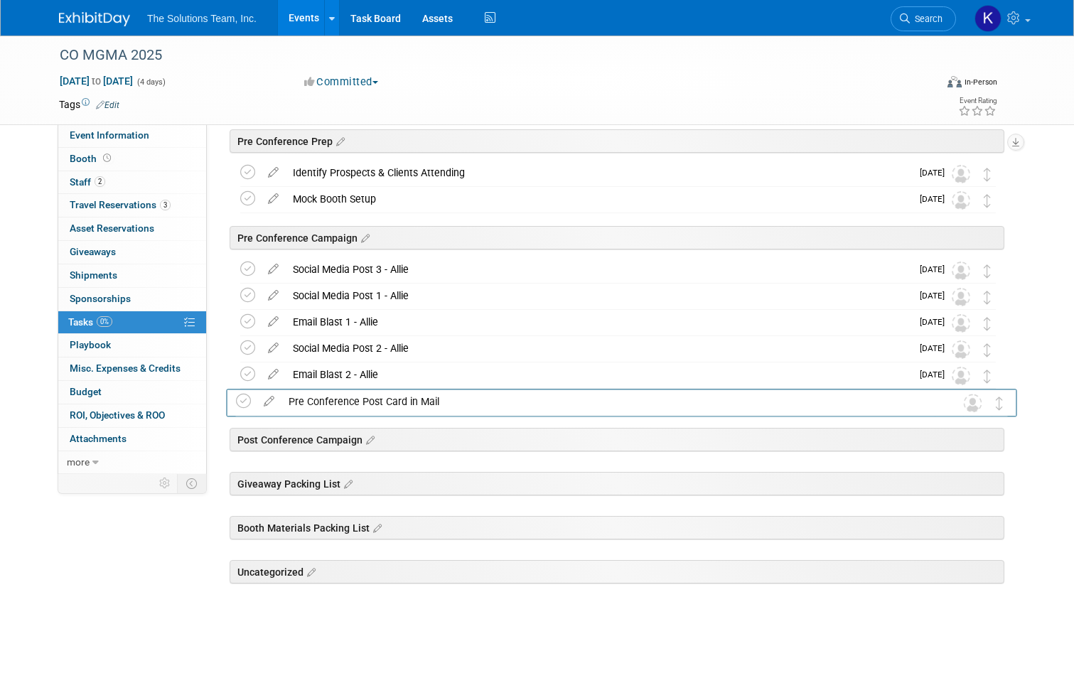
drag, startPoint x: 999, startPoint y: 578, endPoint x: 1003, endPoint y: 402, distance: 176.3
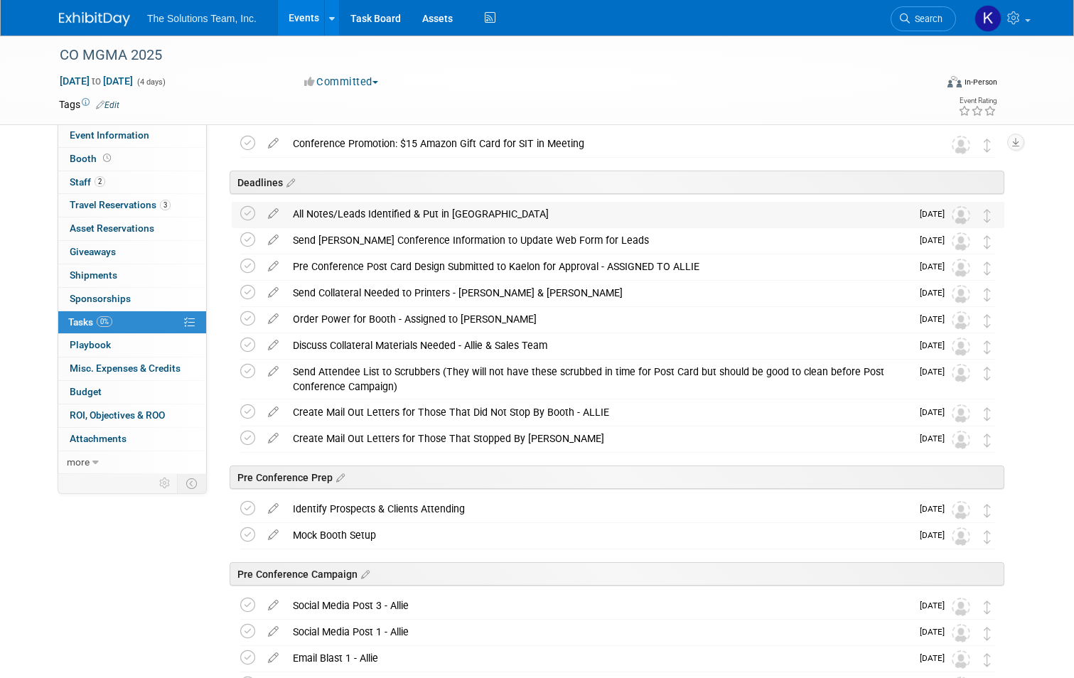
scroll to position [0, 0]
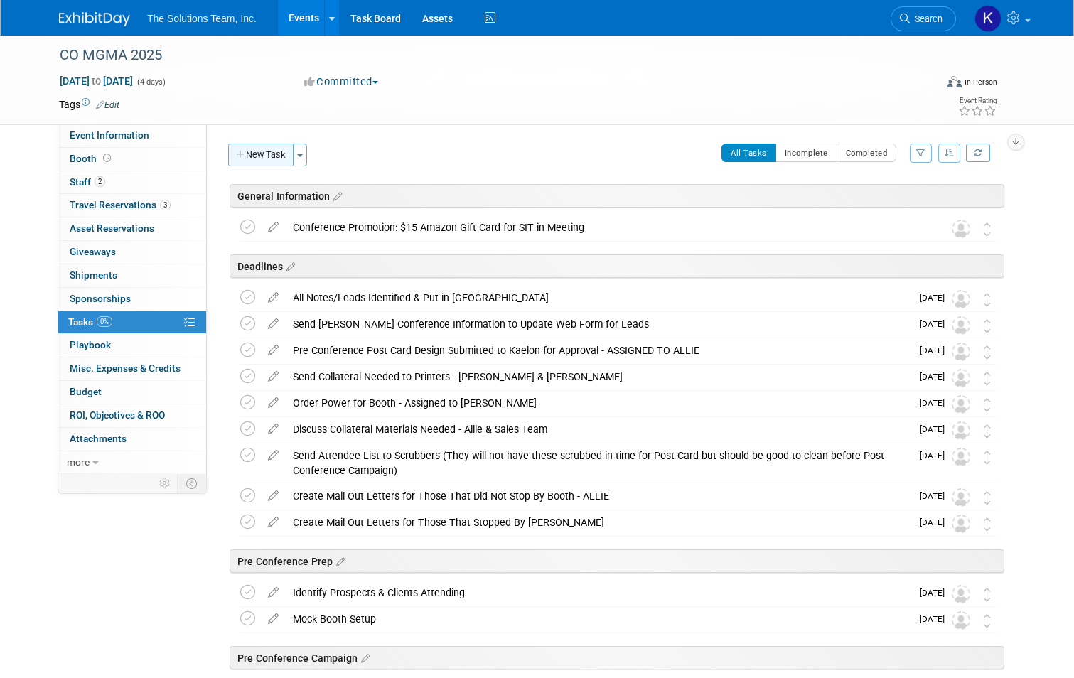
click at [254, 156] on button "New Task" at bounding box center [260, 155] width 65 height 23
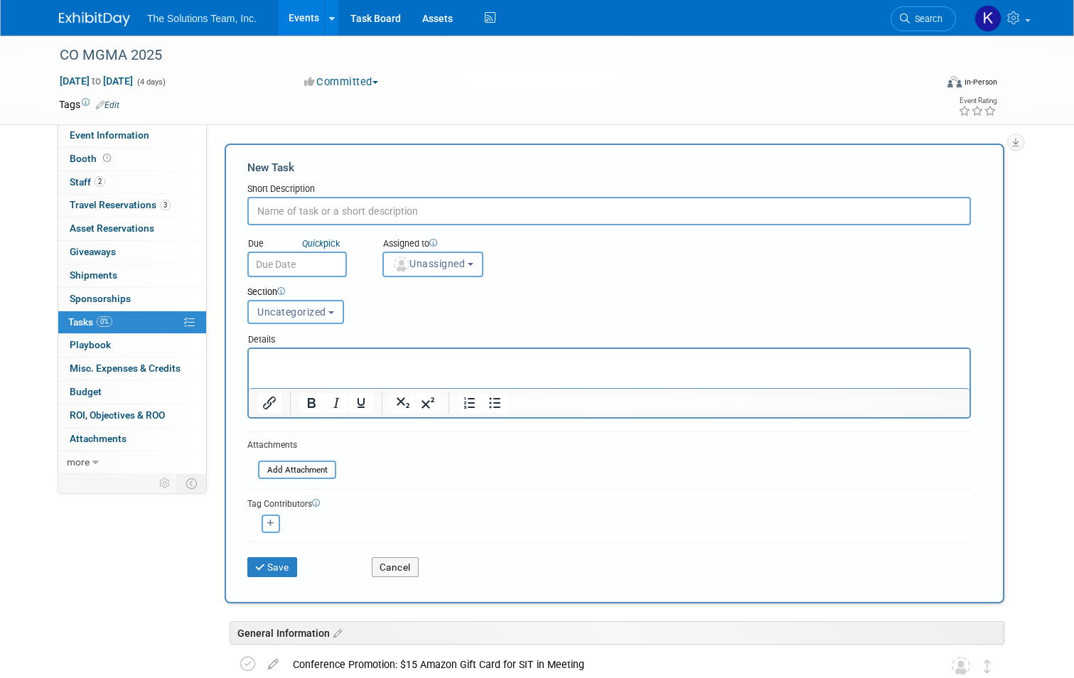
click at [292, 322] on button "Uncategorized" at bounding box center [295, 312] width 97 height 24
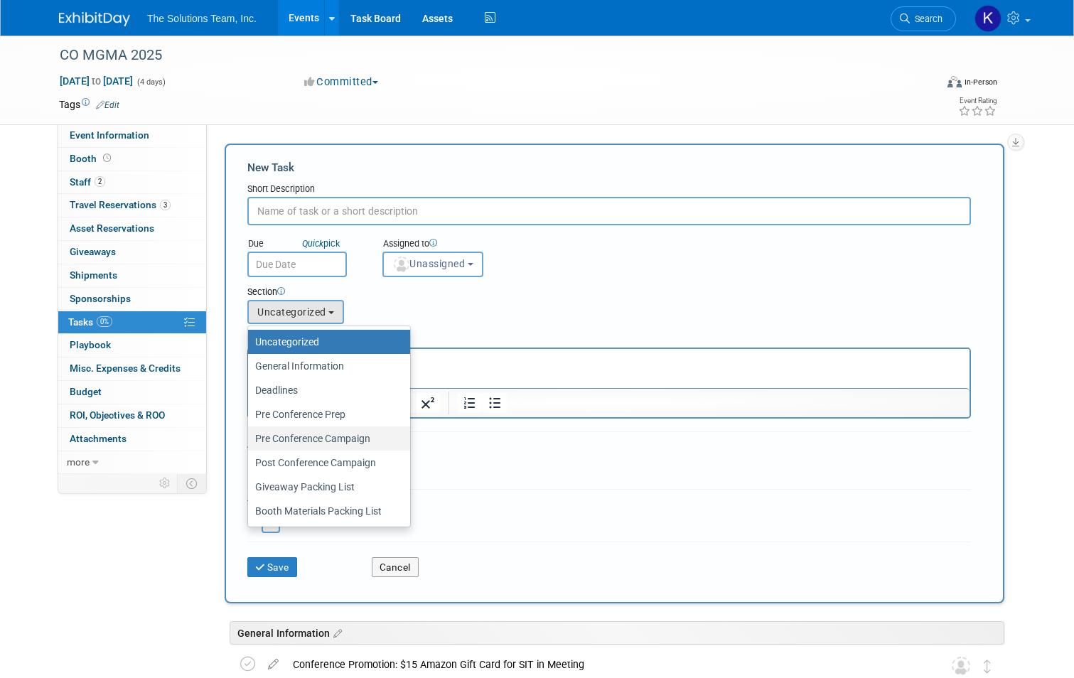
click at [367, 434] on label "Pre Conference Campaign" at bounding box center [325, 438] width 141 height 18
click at [250, 434] on input "Pre Conference Campaign" at bounding box center [245, 438] width 9 height 9
select select "11273982"
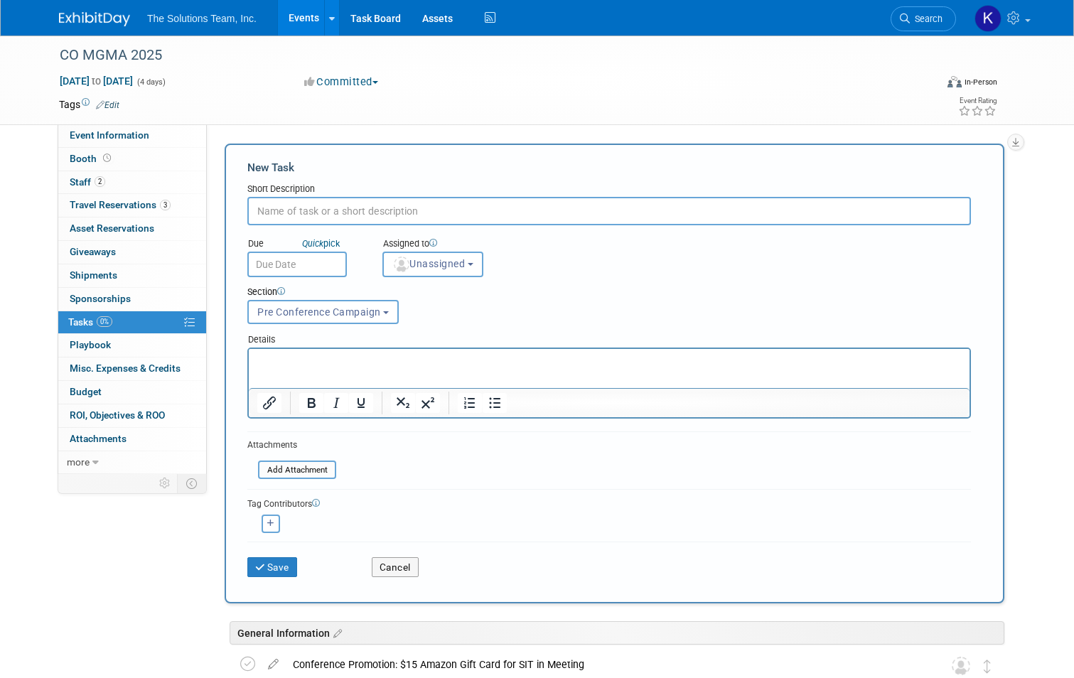
click at [287, 215] on input "text" at bounding box center [608, 211] width 723 height 28
paste input "Start Calling Attendee List"
type input "Start Calling Attendee List"
click at [314, 473] on input "file" at bounding box center [250, 470] width 169 height 16
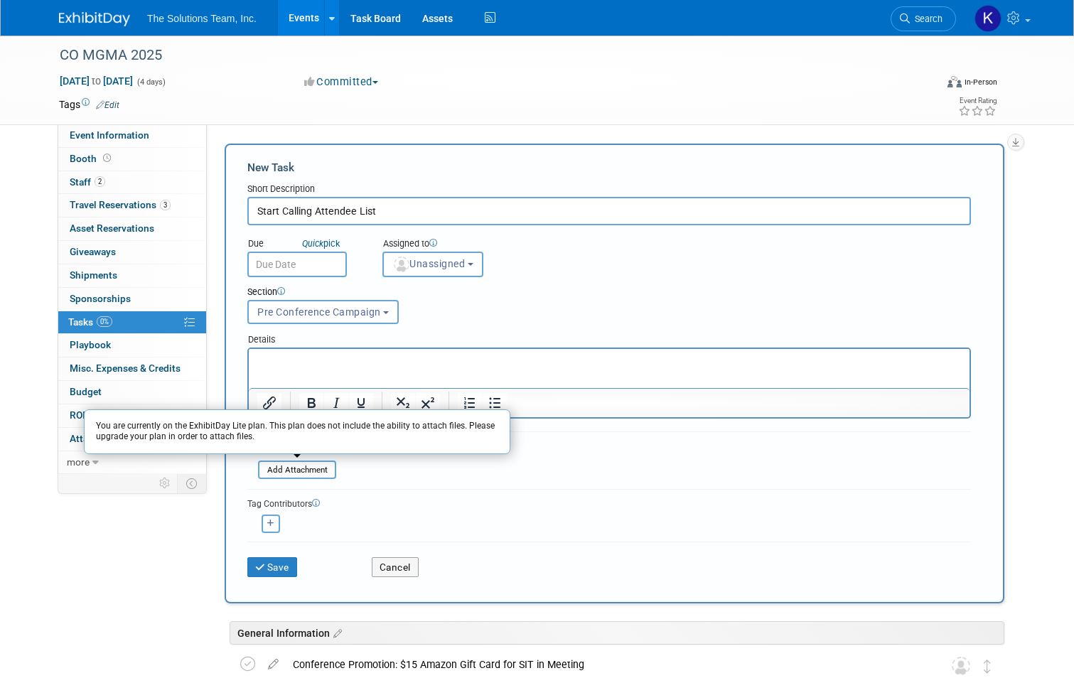
click at [267, 522] on icon "button" at bounding box center [270, 523] width 7 height 8
select select
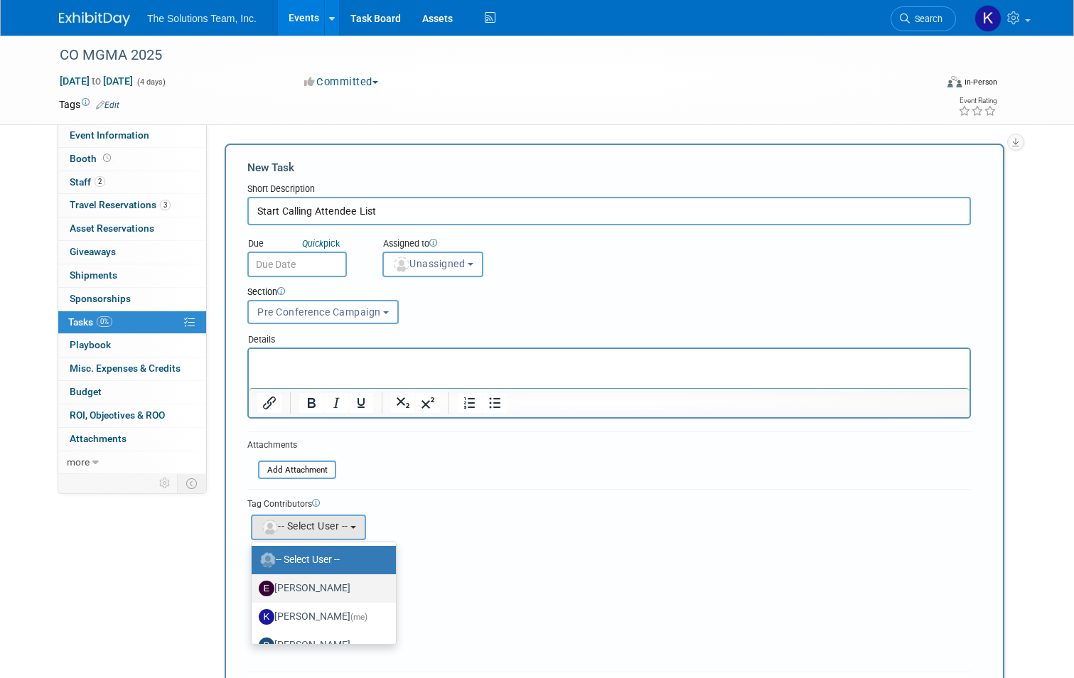
click at [301, 595] on label "[PERSON_NAME]" at bounding box center [320, 588] width 123 height 23
click at [254, 591] on input "[PERSON_NAME]" at bounding box center [248, 586] width 9 height 9
select select "7e16b42f-b24d-4252-8b70-9105d99201ed"
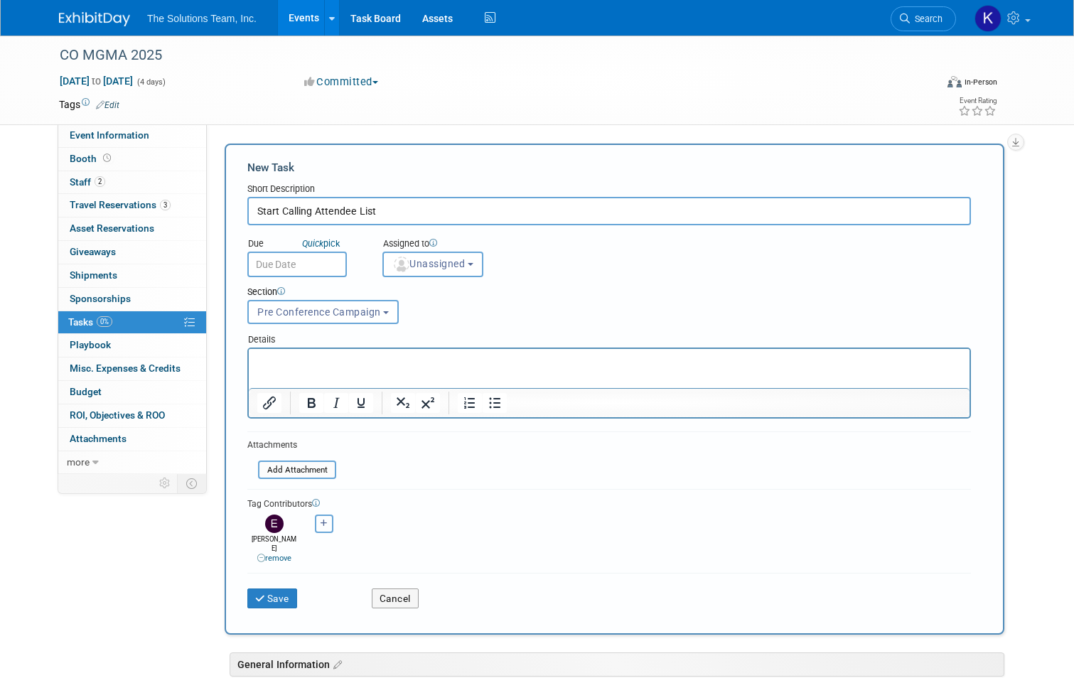
click at [320, 524] on icon "button" at bounding box center [323, 523] width 7 height 8
select select
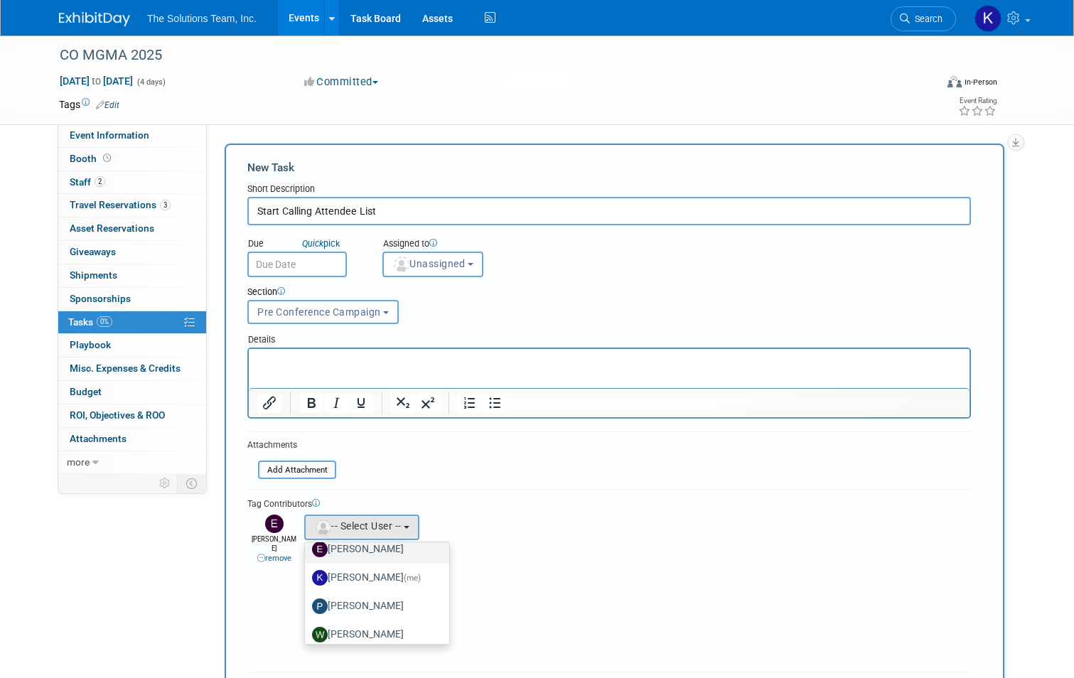
scroll to position [71, 0]
click at [365, 578] on label "[PERSON_NAME]" at bounding box center [373, 574] width 123 height 23
click at [307, 577] on input "[PERSON_NAME]" at bounding box center [302, 572] width 9 height 9
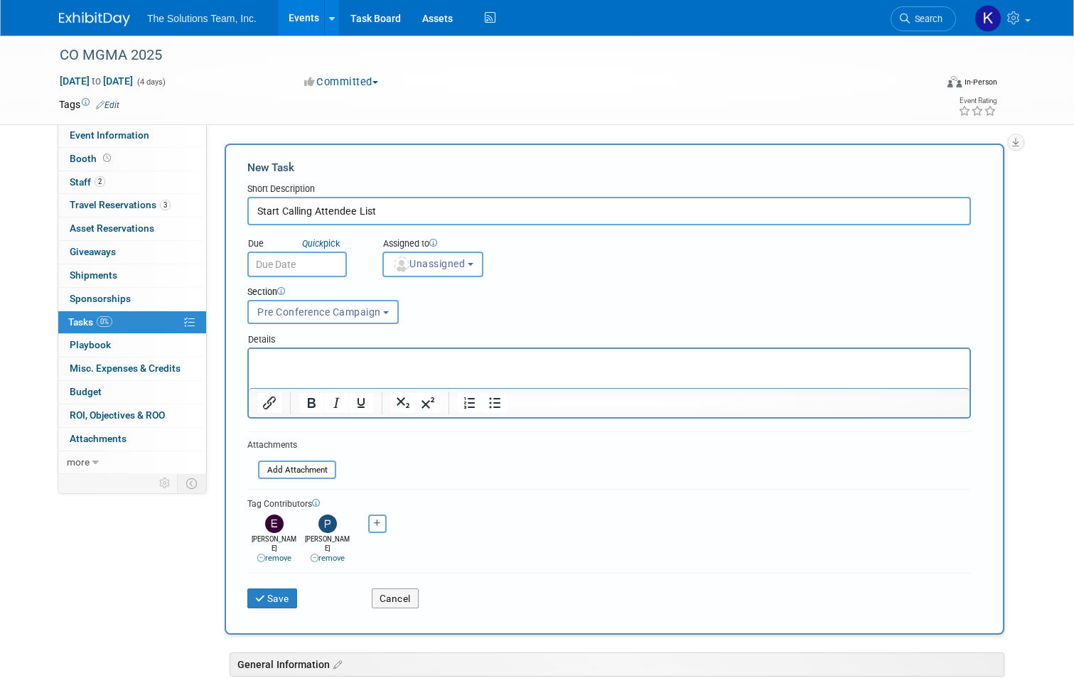
click at [298, 272] on input "text" at bounding box center [296, 265] width 99 height 26
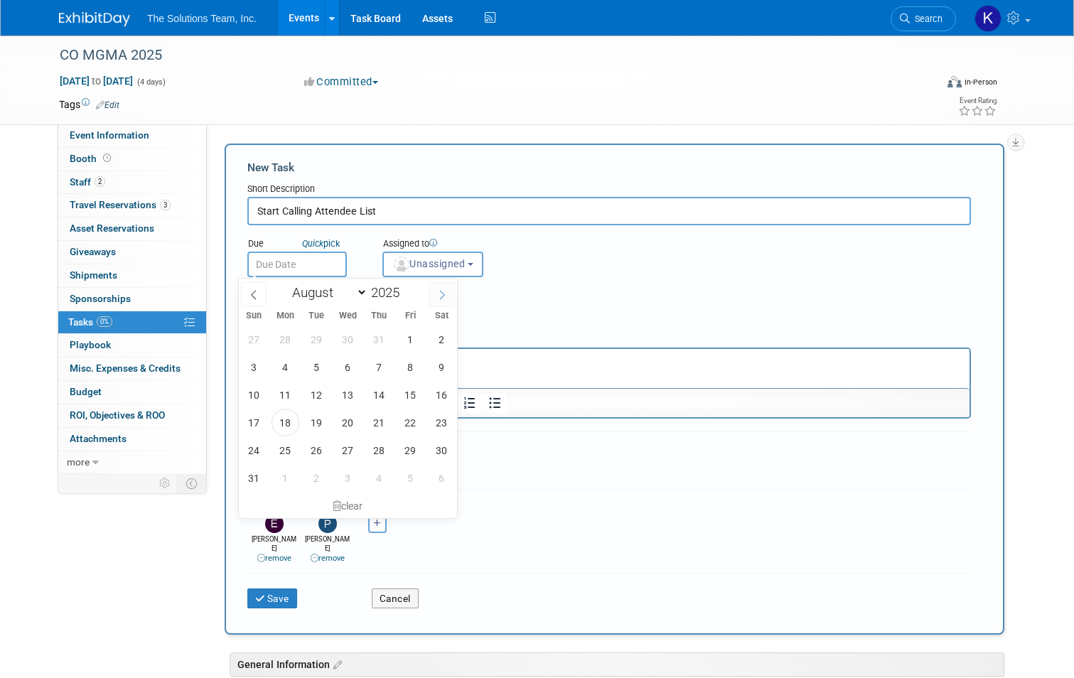
click at [441, 296] on icon at bounding box center [442, 295] width 10 height 10
select select "8"
click at [289, 365] on span "8" at bounding box center [285, 367] width 28 height 28
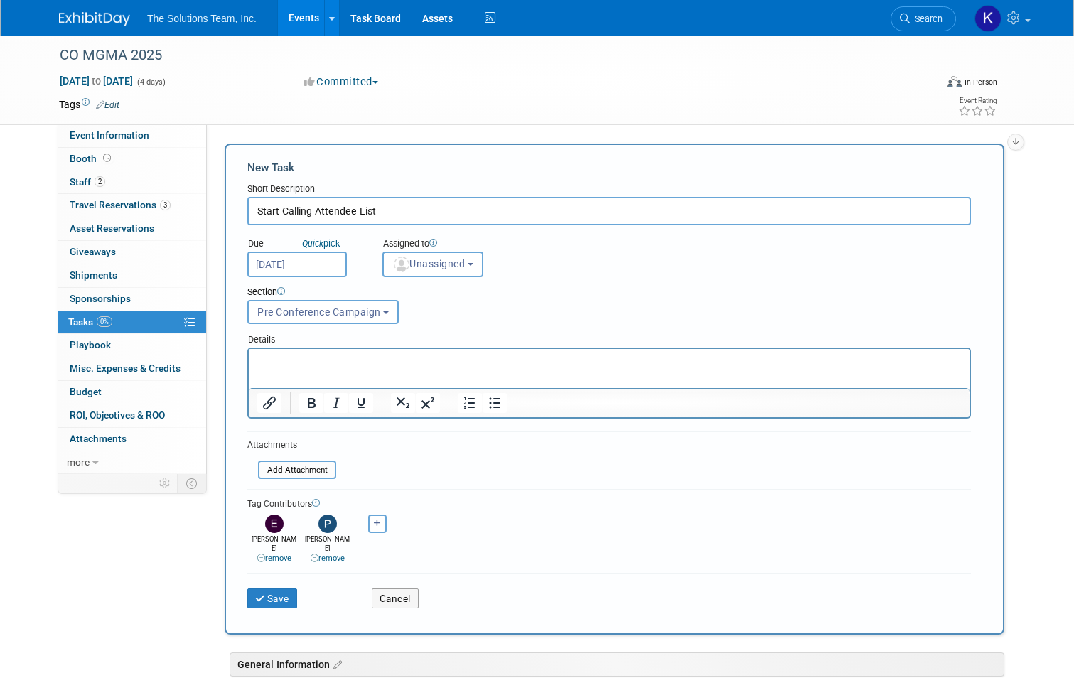
click at [323, 260] on input "[DATE]" at bounding box center [296, 265] width 99 height 26
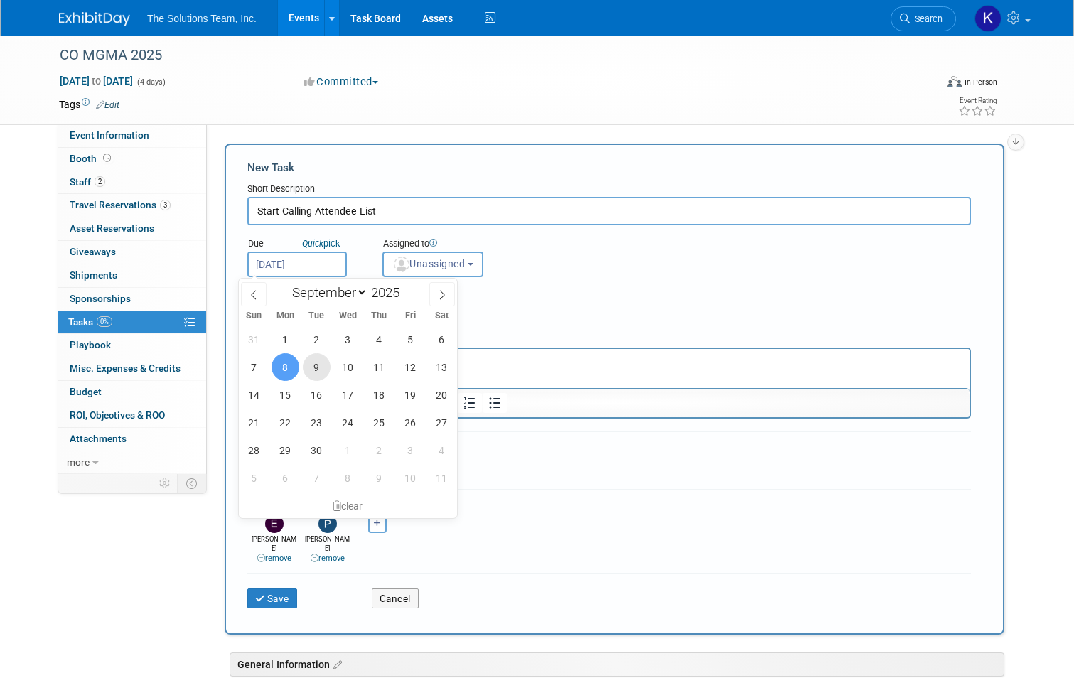
click at [318, 364] on span "9" at bounding box center [317, 367] width 28 height 28
type input "[DATE]"
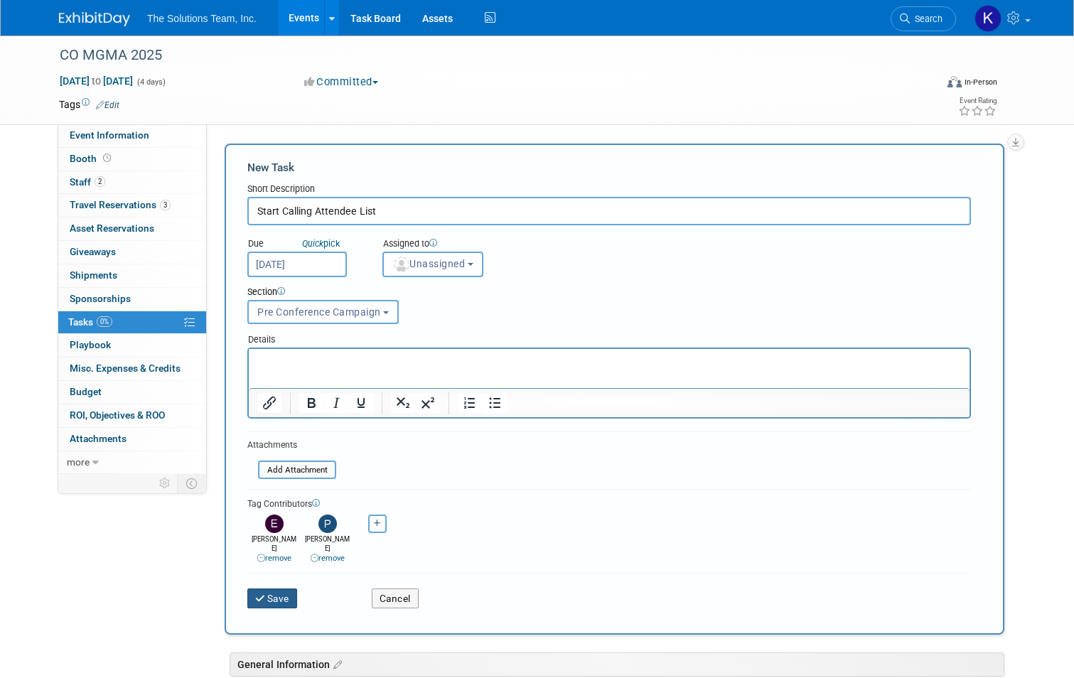
click at [269, 588] on button "Save" at bounding box center [272, 598] width 50 height 20
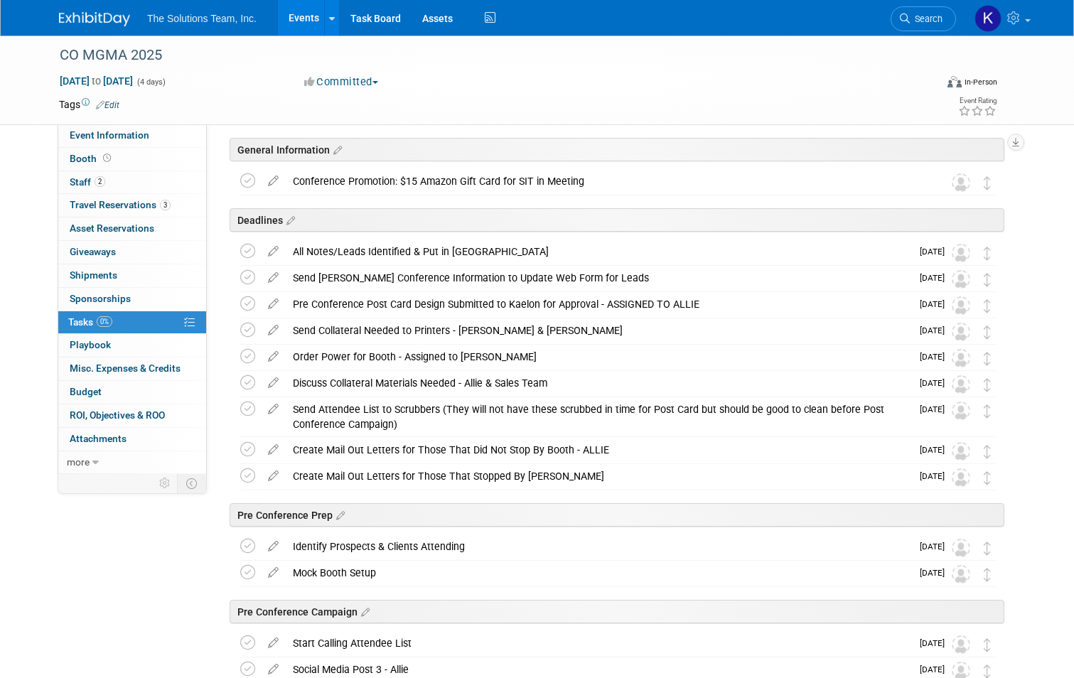
scroll to position [0, 0]
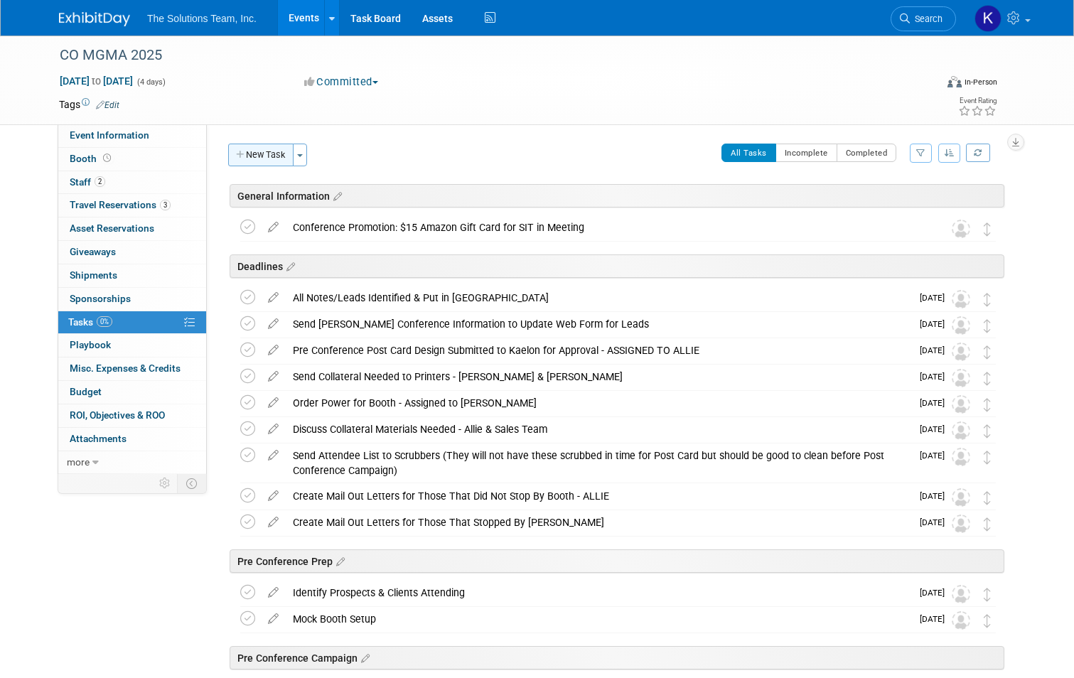
click at [262, 151] on button "New Task" at bounding box center [260, 155] width 65 height 23
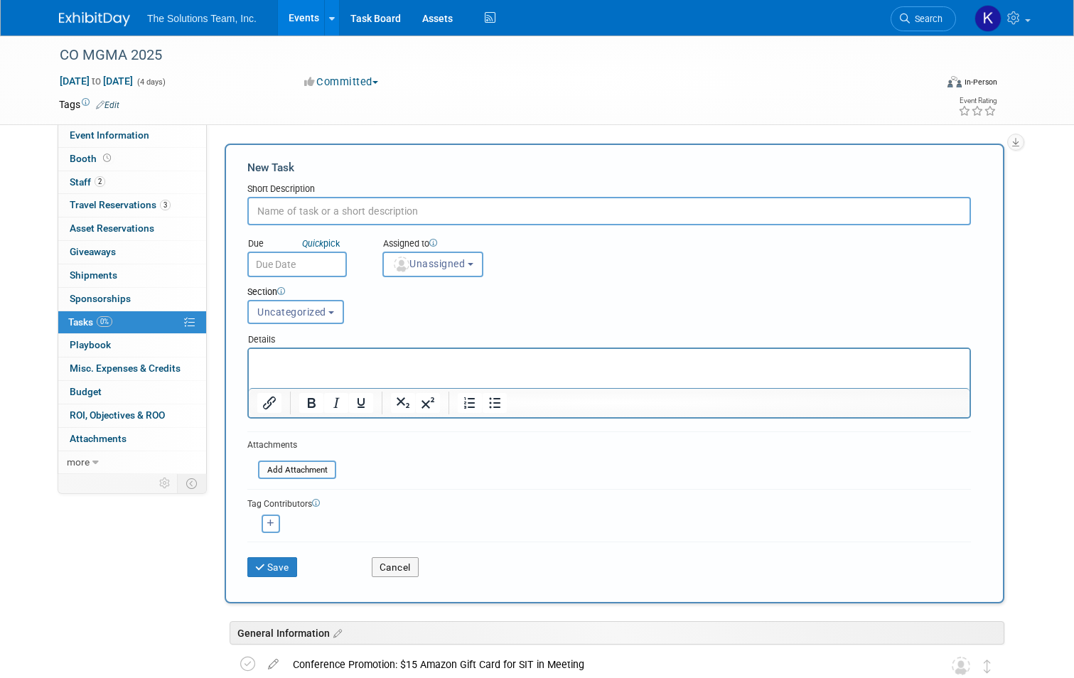
click at [309, 213] on input "text" at bounding box center [608, 211] width 723 height 28
paste input "Email Blast 3 - Allie"
type input "Email Blast 3 - Allie"
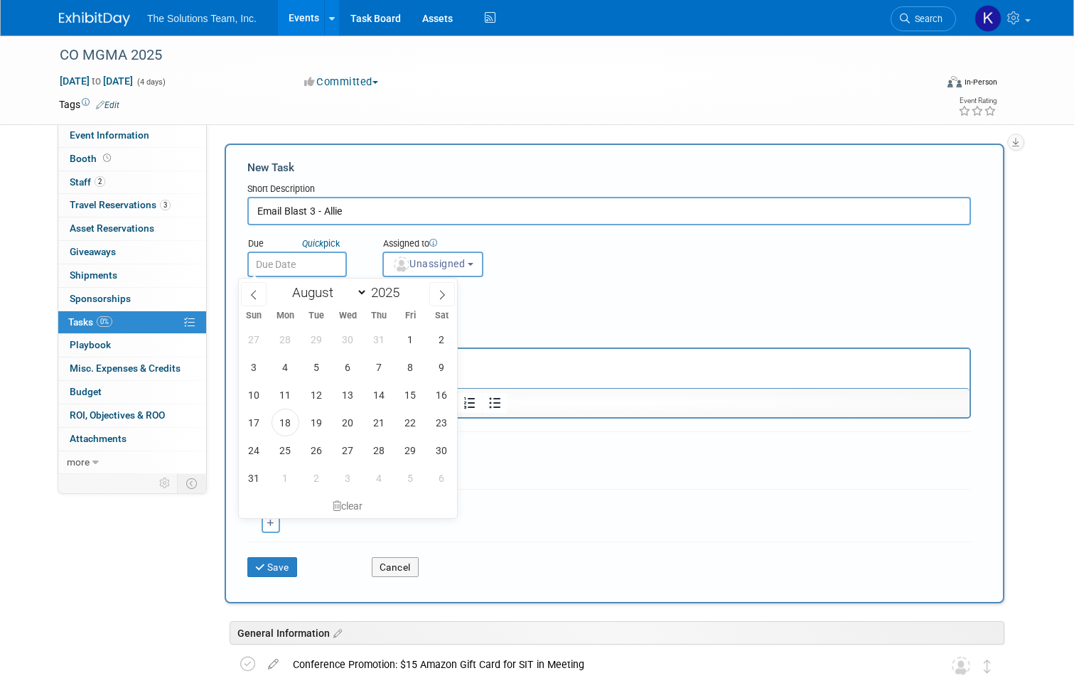
click at [308, 258] on input "text" at bounding box center [296, 265] width 99 height 26
click at [443, 294] on icon at bounding box center [442, 295] width 10 height 10
select select "8"
click at [286, 396] on span "15" at bounding box center [285, 395] width 28 height 28
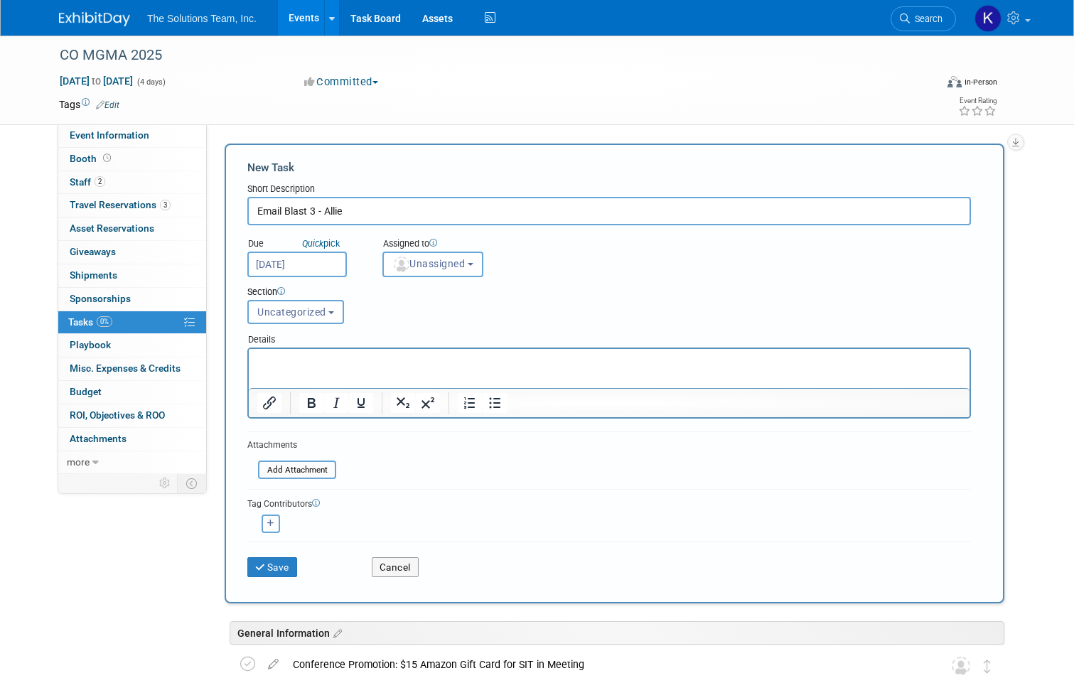
click at [325, 267] on input "[DATE]" at bounding box center [296, 265] width 99 height 26
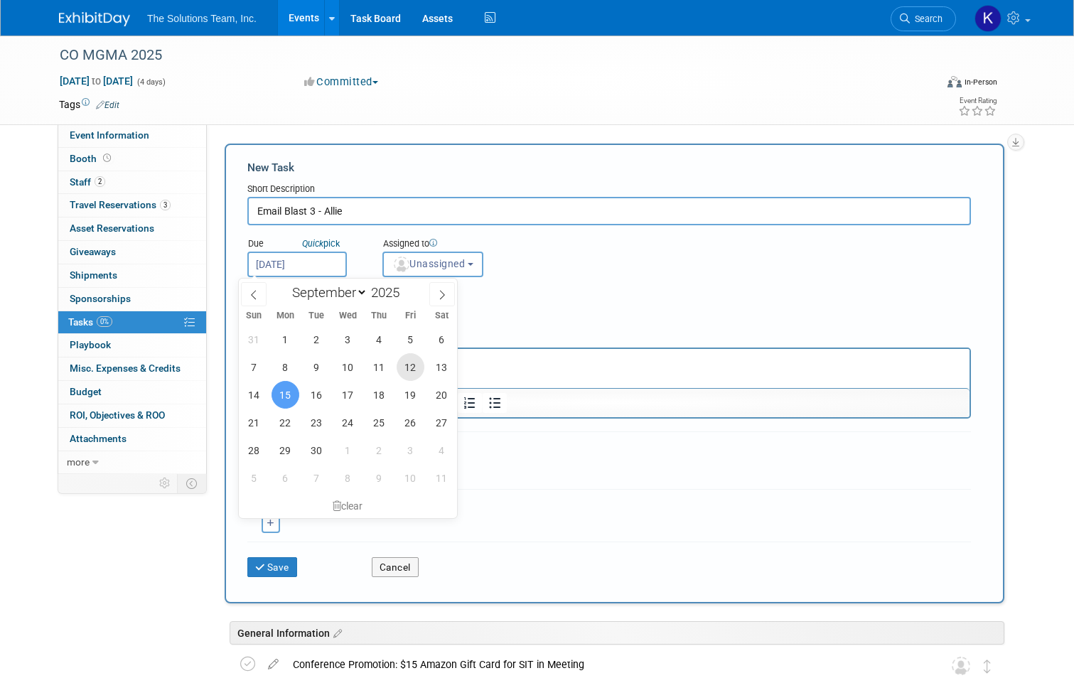
click at [414, 372] on span "12" at bounding box center [411, 367] width 28 height 28
type input "[DATE]"
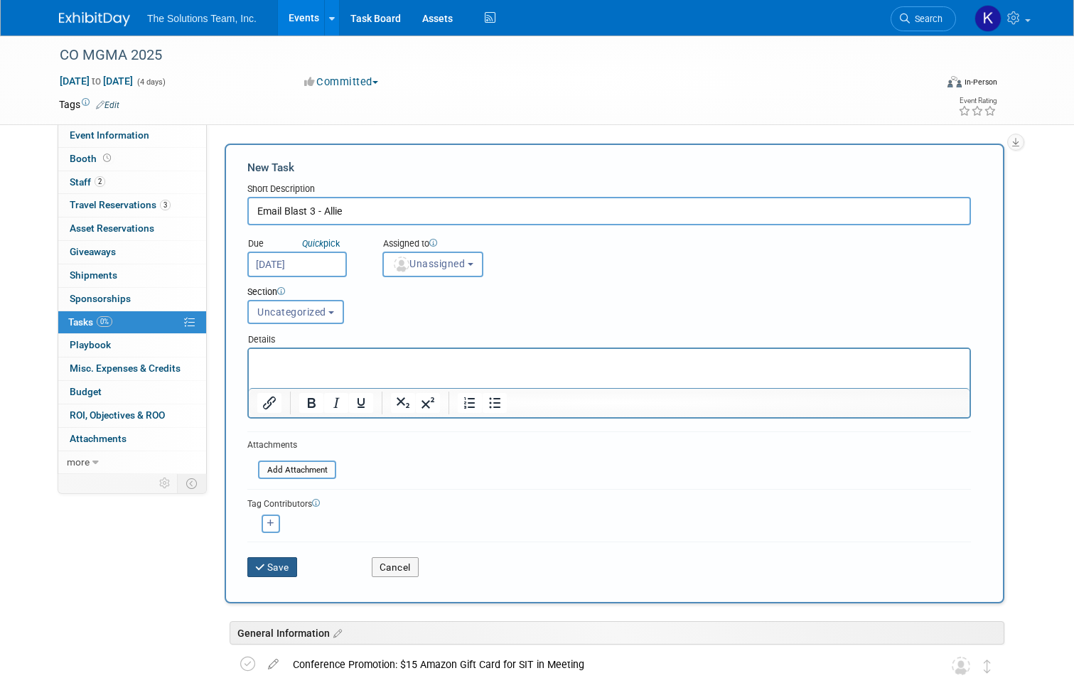
click at [284, 569] on button "Save" at bounding box center [272, 567] width 50 height 20
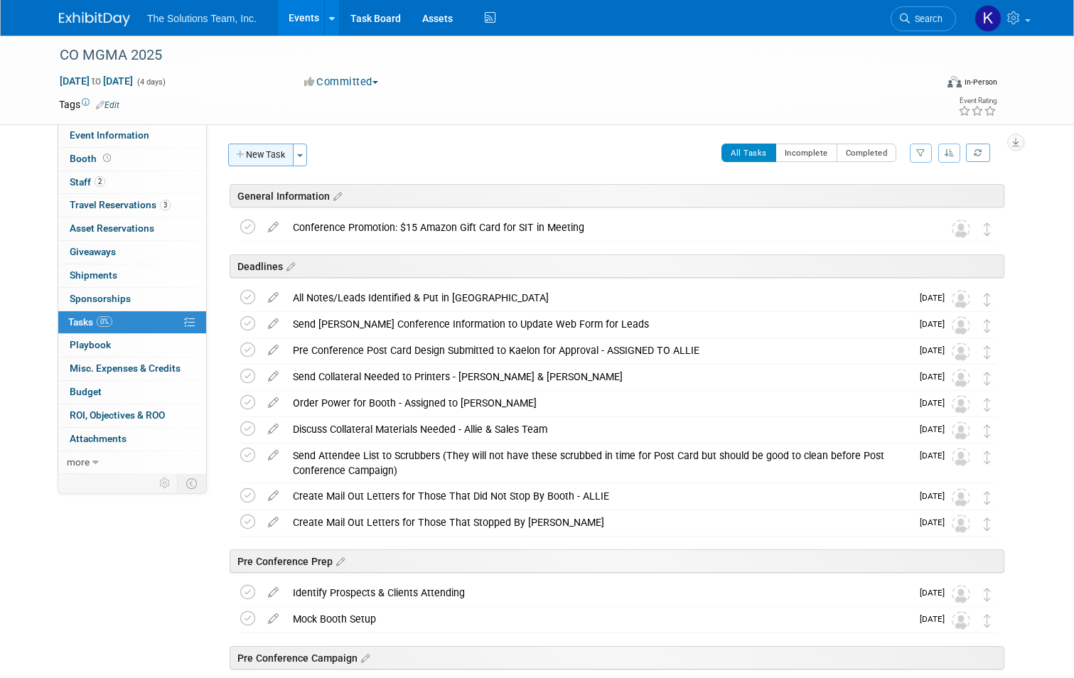
click at [256, 149] on button "New Task" at bounding box center [260, 155] width 65 height 23
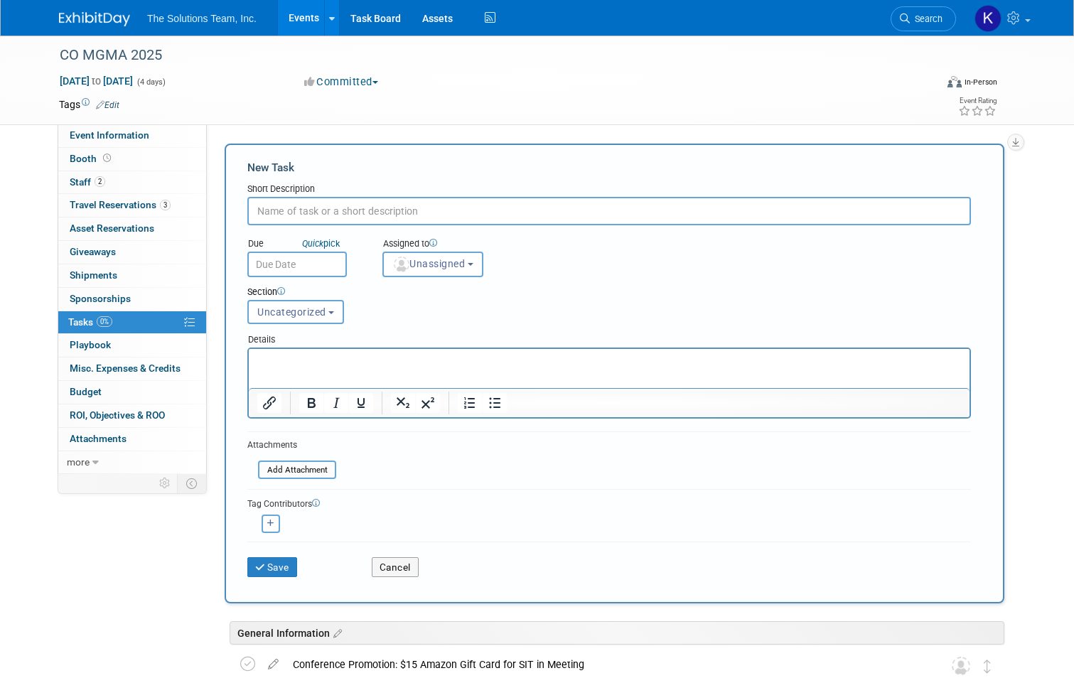
click at [300, 212] on input "text" at bounding box center [608, 211] width 723 height 28
paste input "Social Media Post 4 - Allie"
type input "Social Media Post 4 - Allie"
click at [311, 262] on input "text" at bounding box center [296, 265] width 99 height 26
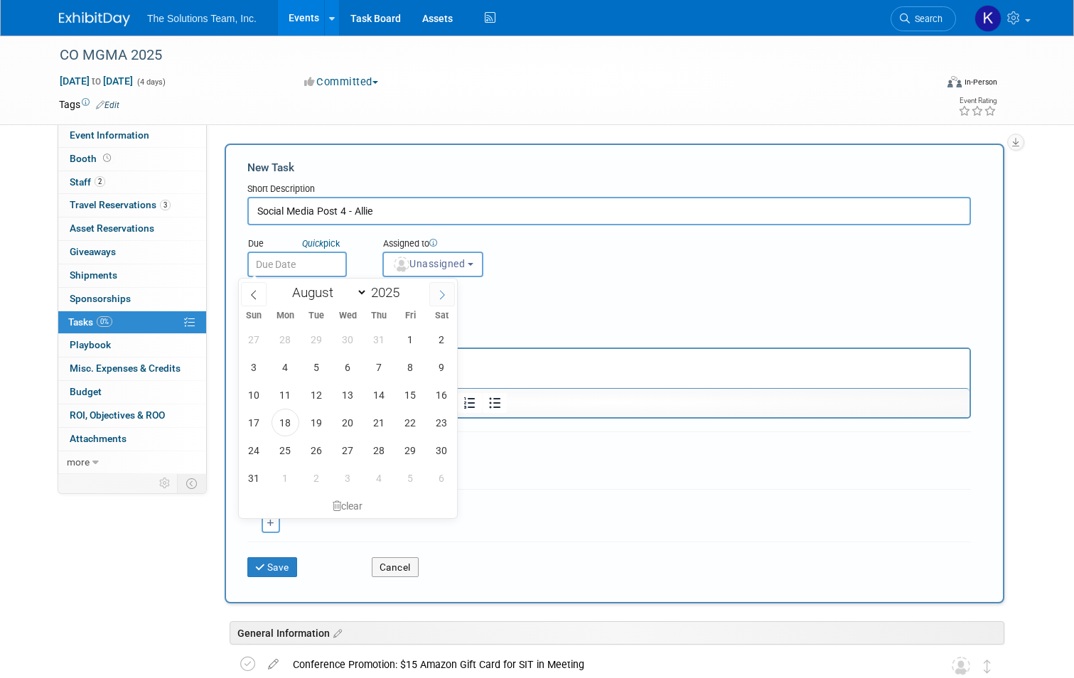
click at [443, 291] on icon at bounding box center [442, 295] width 10 height 10
select select "8"
click at [286, 397] on span "15" at bounding box center [285, 395] width 28 height 28
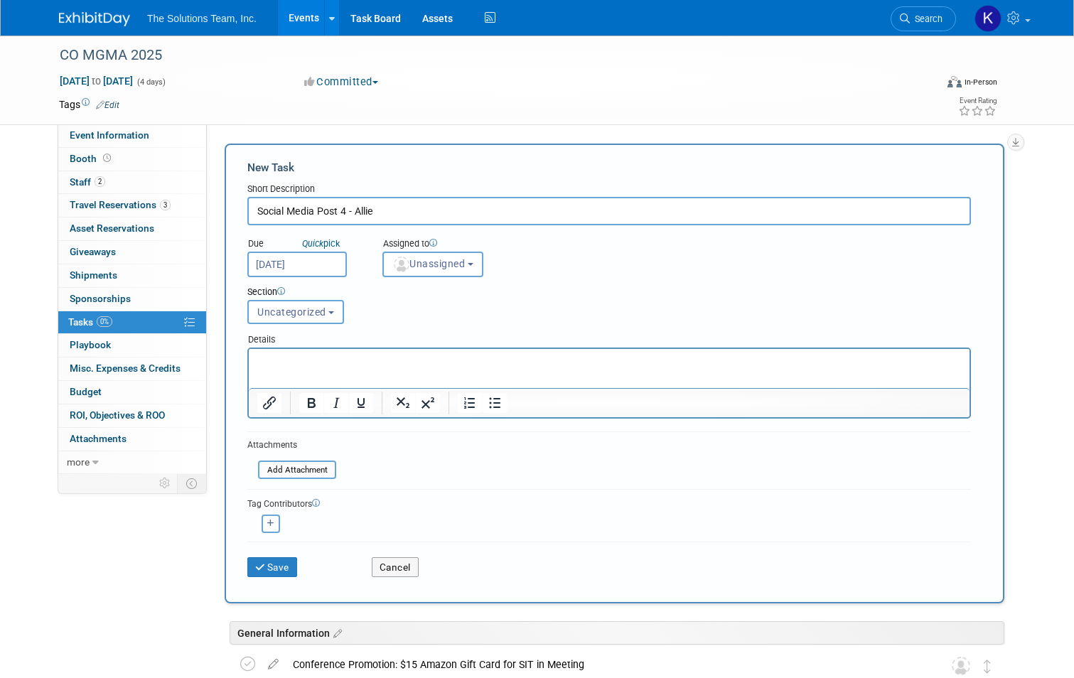
click at [308, 262] on input "[DATE]" at bounding box center [296, 265] width 99 height 26
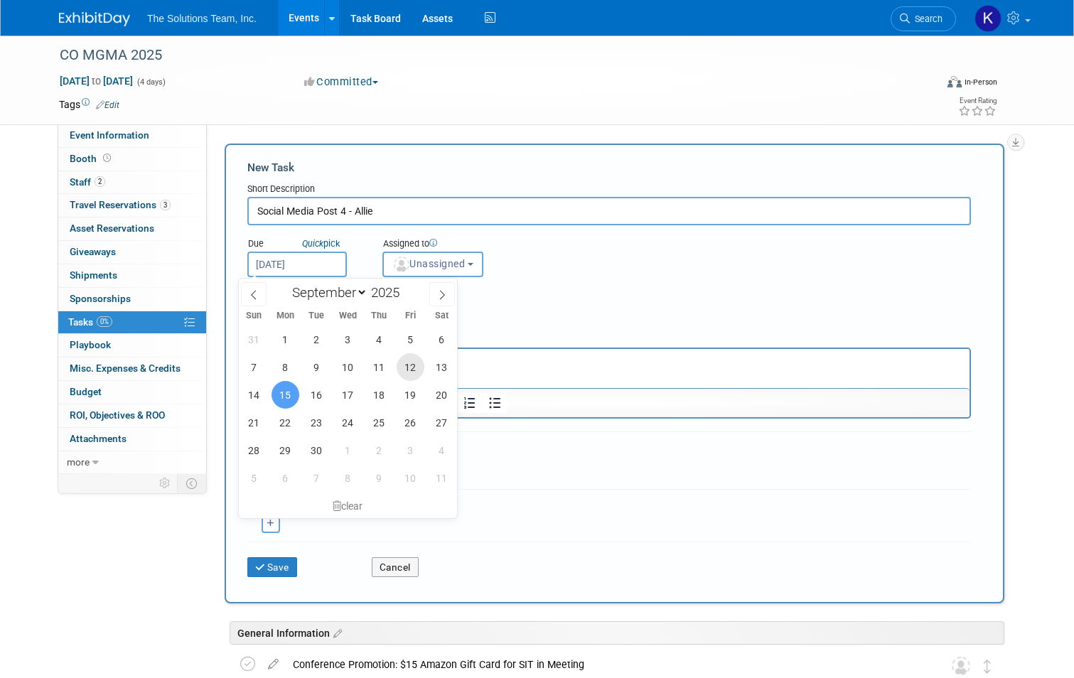
click at [409, 372] on span "12" at bounding box center [411, 367] width 28 height 28
type input "[DATE]"
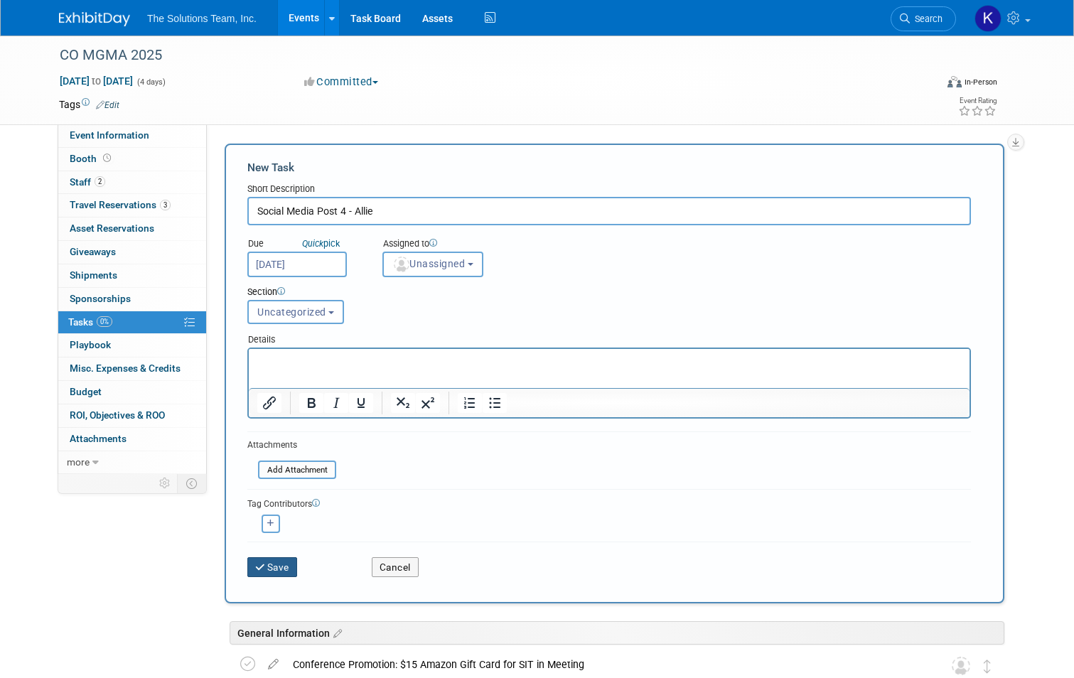
click at [274, 568] on button "Save" at bounding box center [272, 567] width 50 height 20
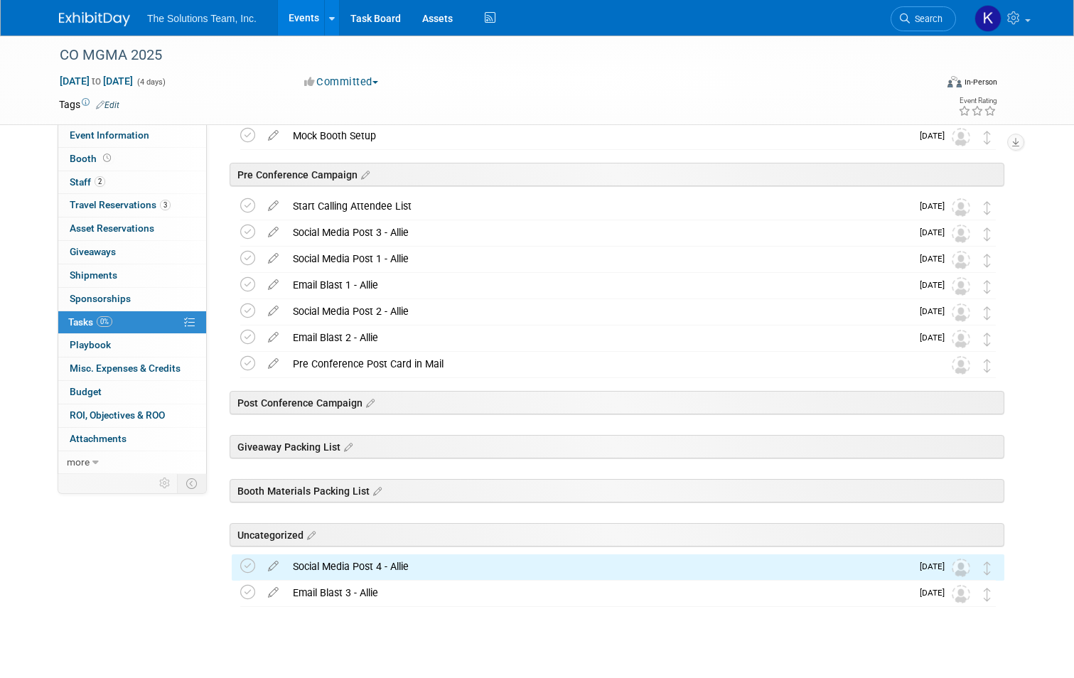
scroll to position [499, 0]
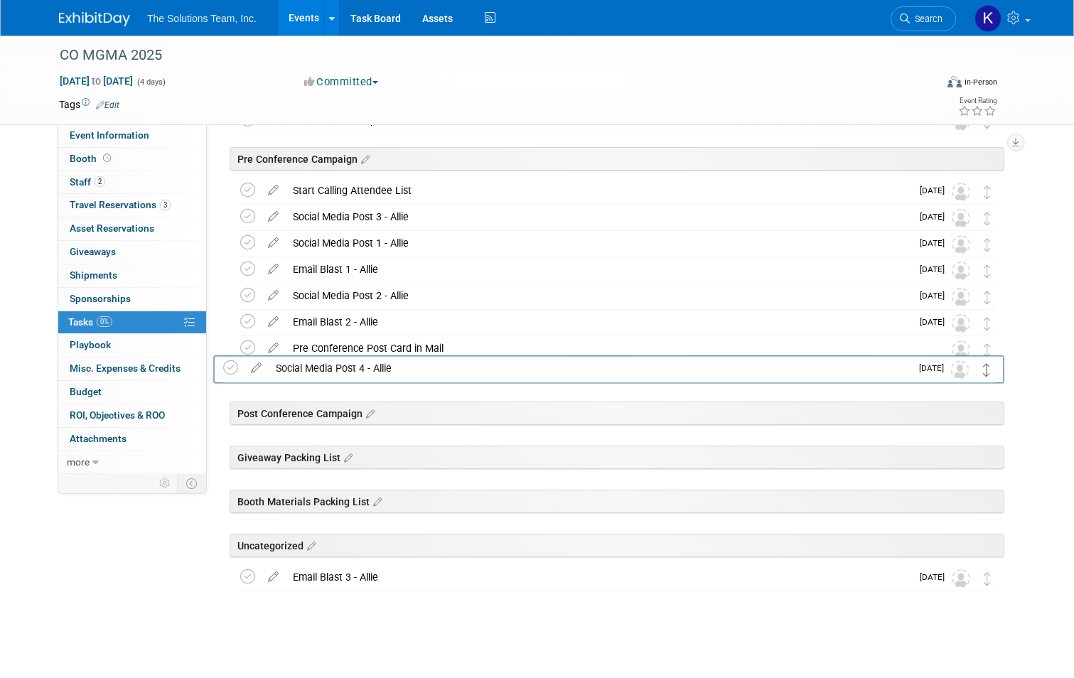
drag, startPoint x: 998, startPoint y: 558, endPoint x: 988, endPoint y: 374, distance: 183.6
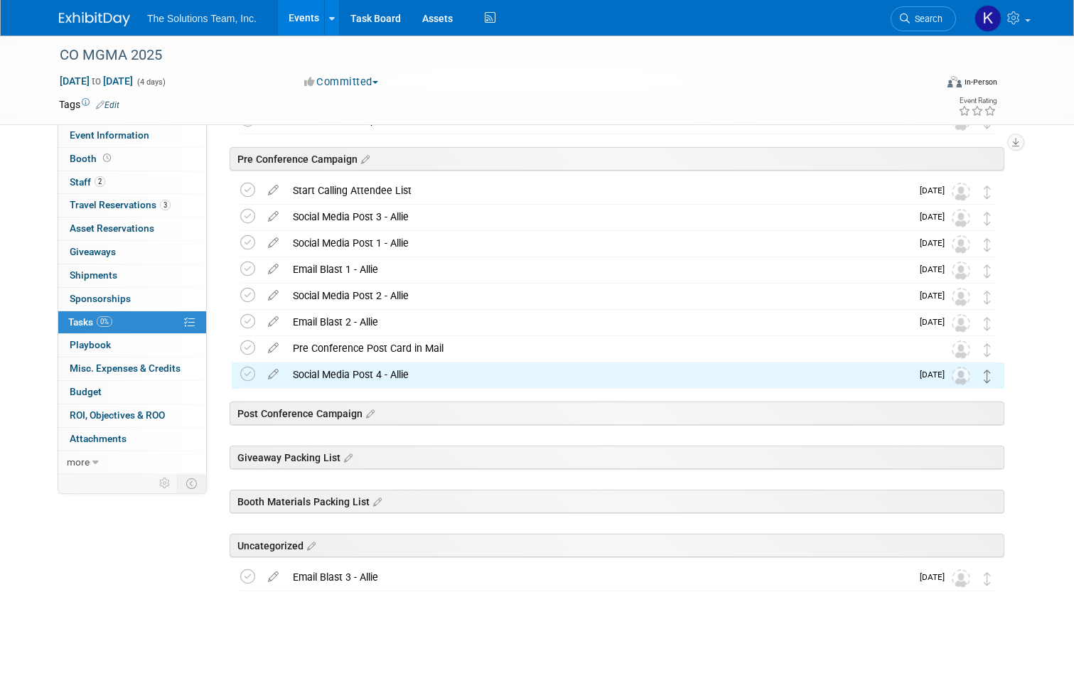
drag, startPoint x: 999, startPoint y: 588, endPoint x: 995, endPoint y: 383, distance: 205.4
click at [995, 383] on div "CO MGMA 2025 [DATE] to [DATE] (Going) Conference Promotion: $15 Amazon Gift Car…" at bounding box center [615, 153] width 780 height 875
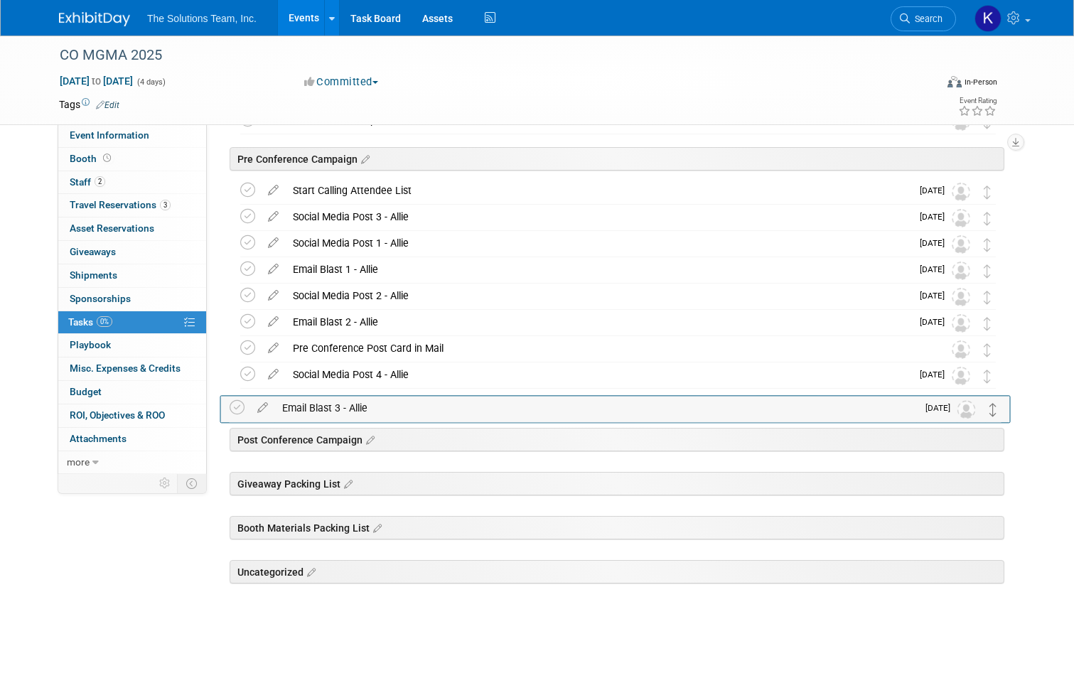
drag, startPoint x: 996, startPoint y: 584, endPoint x: 993, endPoint y: 414, distance: 169.9
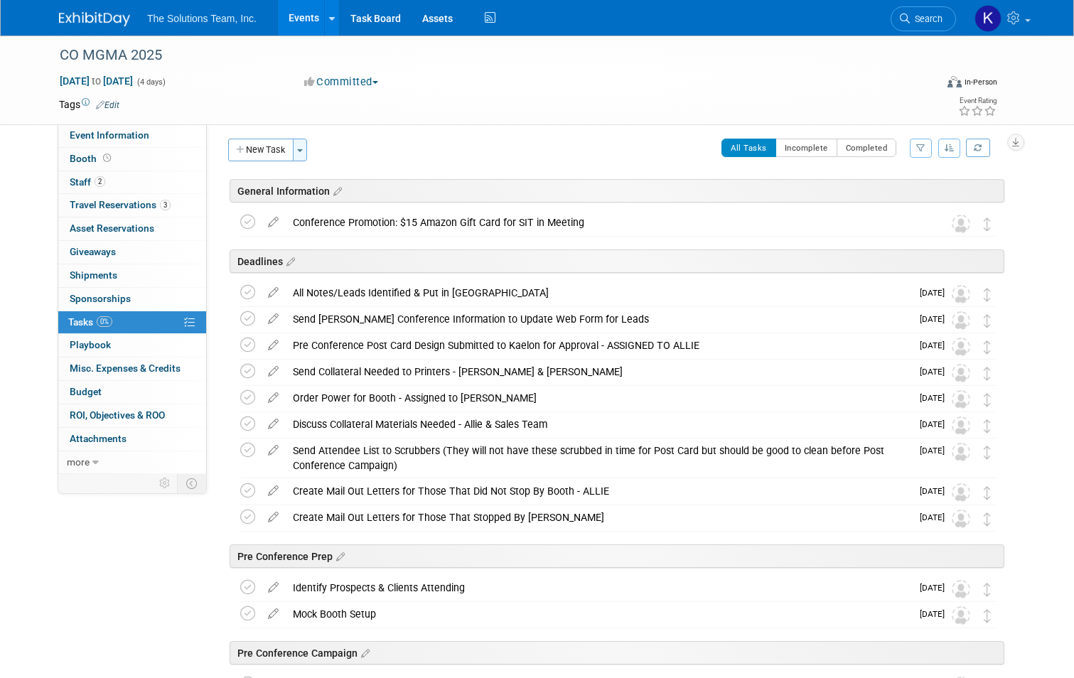
scroll to position [0, 0]
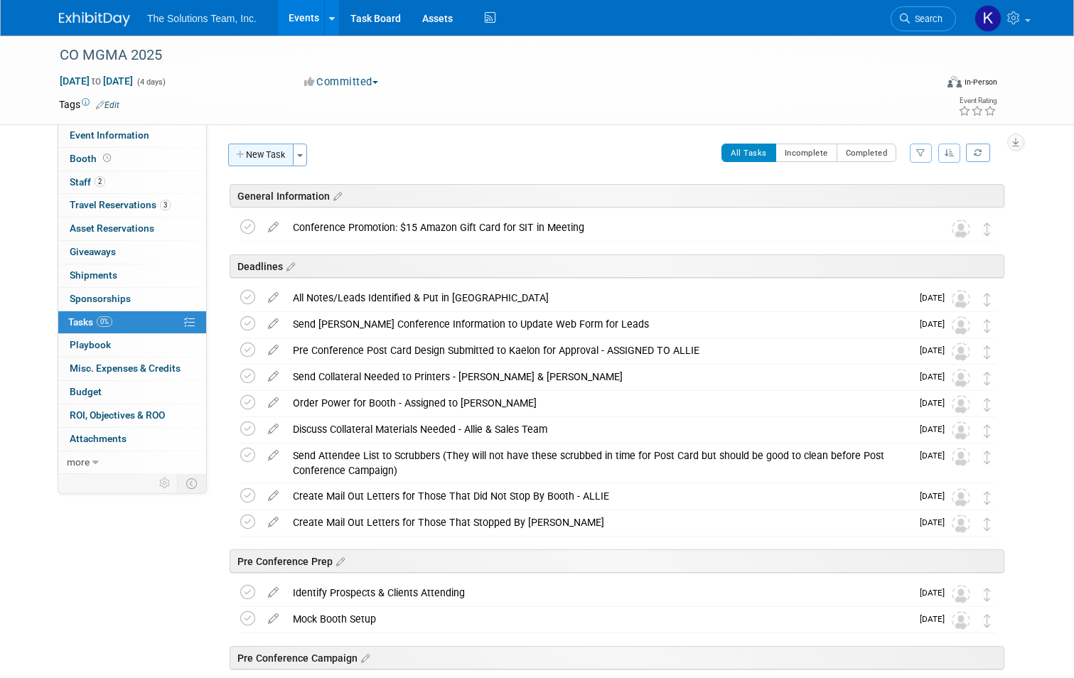
click at [261, 151] on button "New Task" at bounding box center [260, 155] width 65 height 23
select select "7"
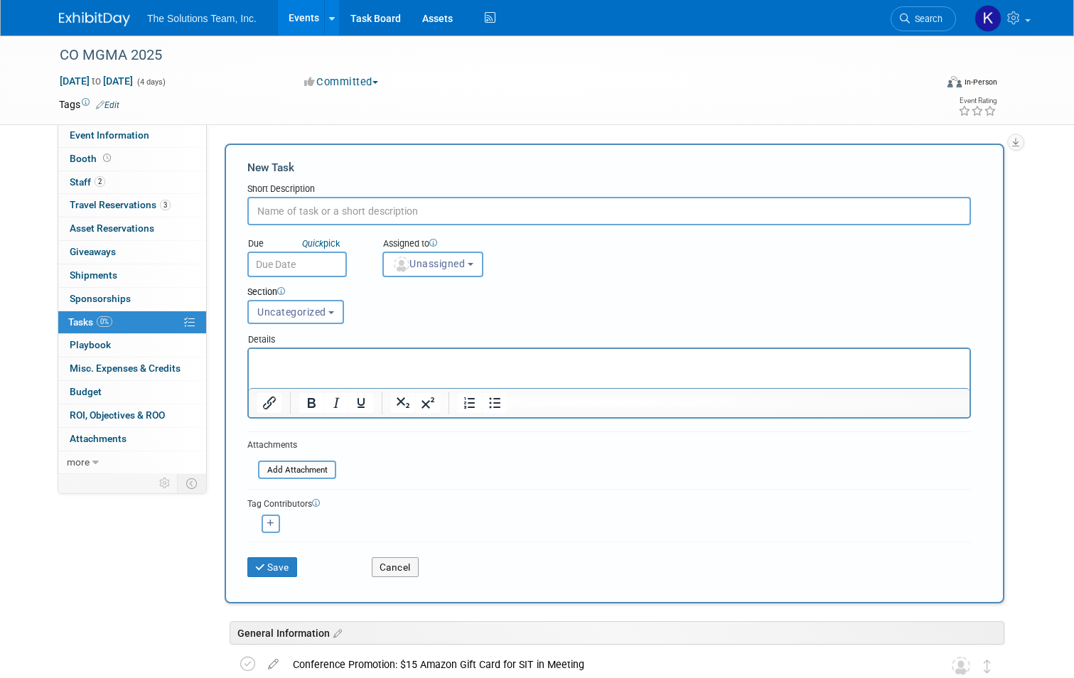
paste input "Final Call to Attendee List"
type input "Final Call to Attendee List"
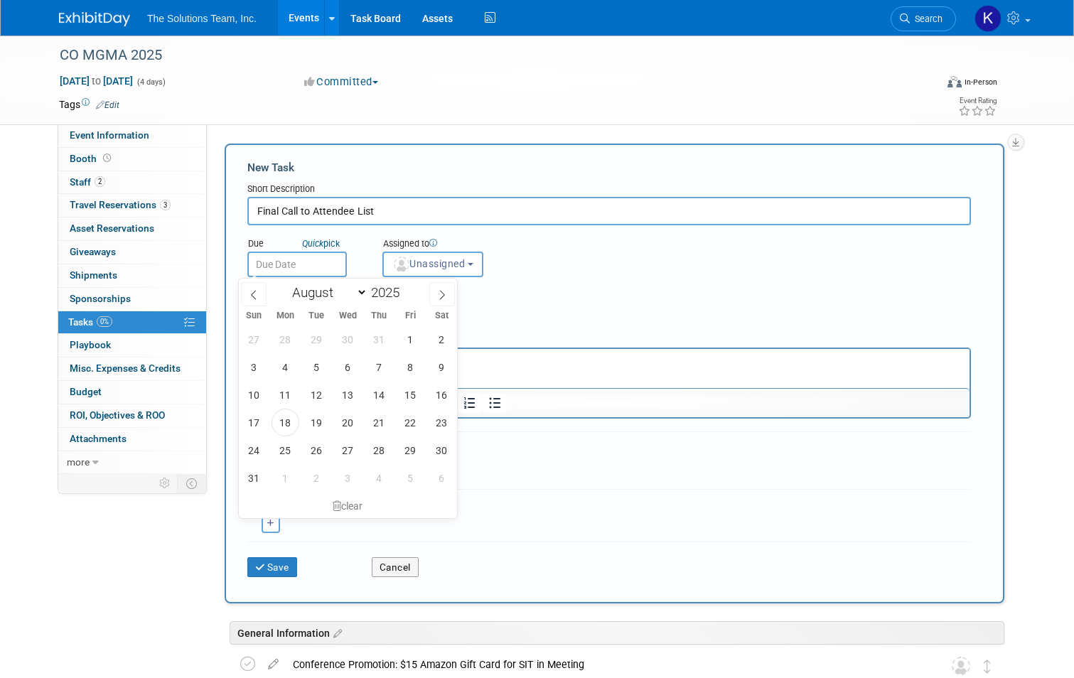
click at [311, 265] on input "text" at bounding box center [296, 265] width 99 height 26
click at [439, 292] on icon at bounding box center [442, 295] width 10 height 10
select select "8"
click at [417, 367] on span "12" at bounding box center [411, 367] width 28 height 28
type input "[DATE]"
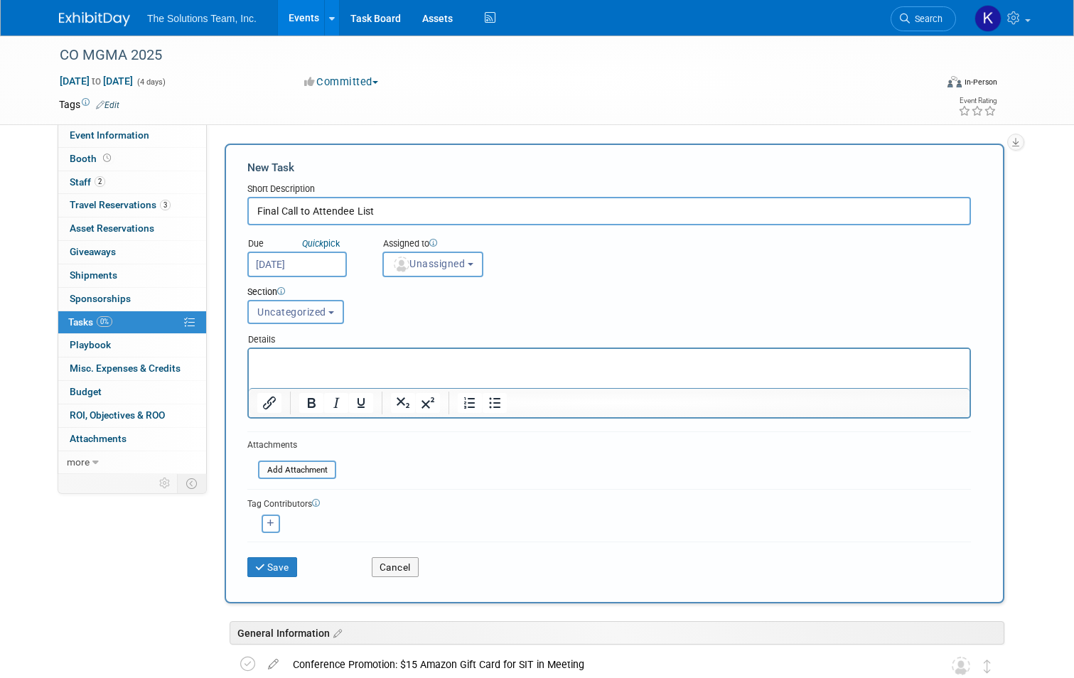
click at [307, 306] on span "Uncategorized" at bounding box center [291, 311] width 69 height 11
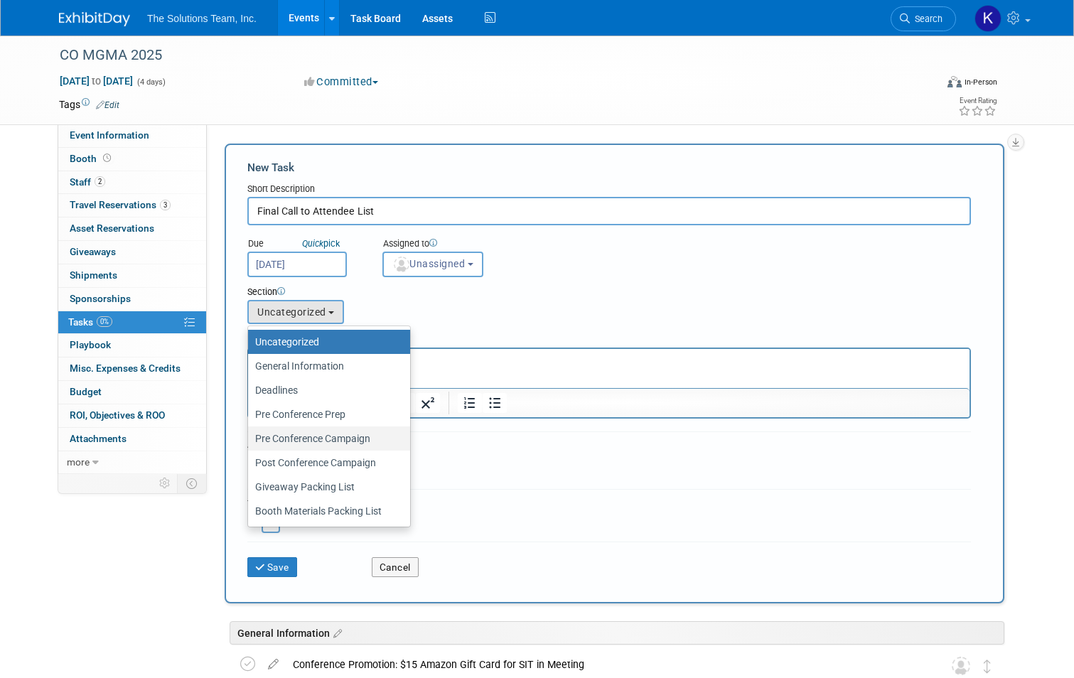
click at [343, 443] on label "Pre Conference Campaign" at bounding box center [325, 438] width 141 height 18
click at [250, 443] on input "Pre Conference Campaign" at bounding box center [245, 438] width 9 height 9
select select "11273982"
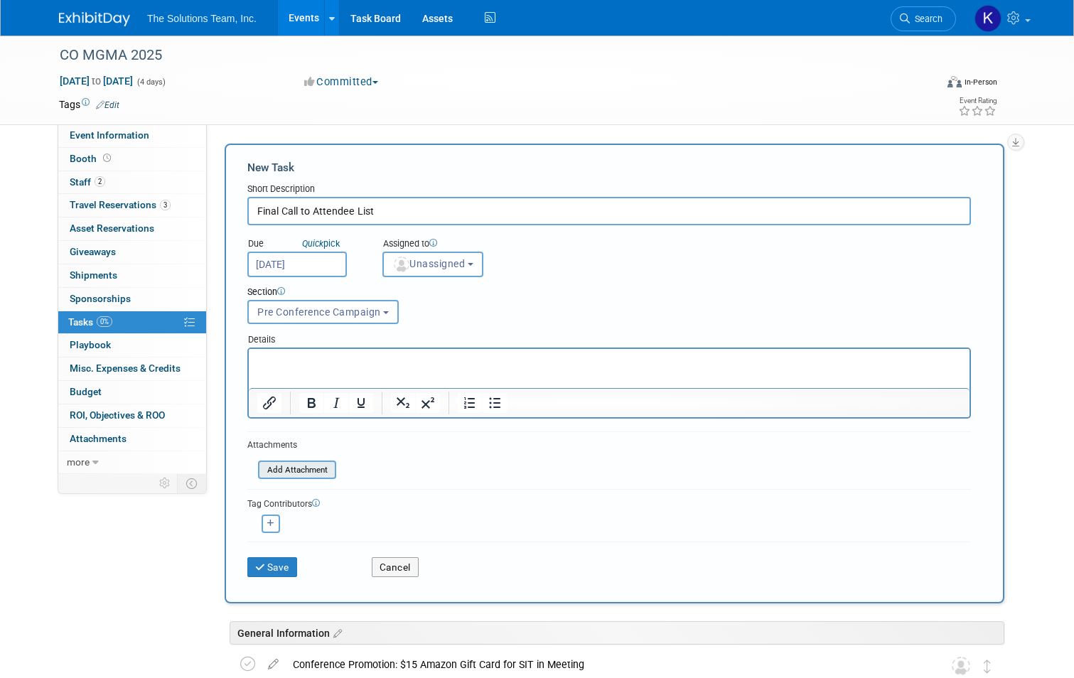
click at [295, 465] on input "file" at bounding box center [250, 470] width 169 height 16
click at [269, 523] on button "button" at bounding box center [271, 523] width 18 height 18
select select
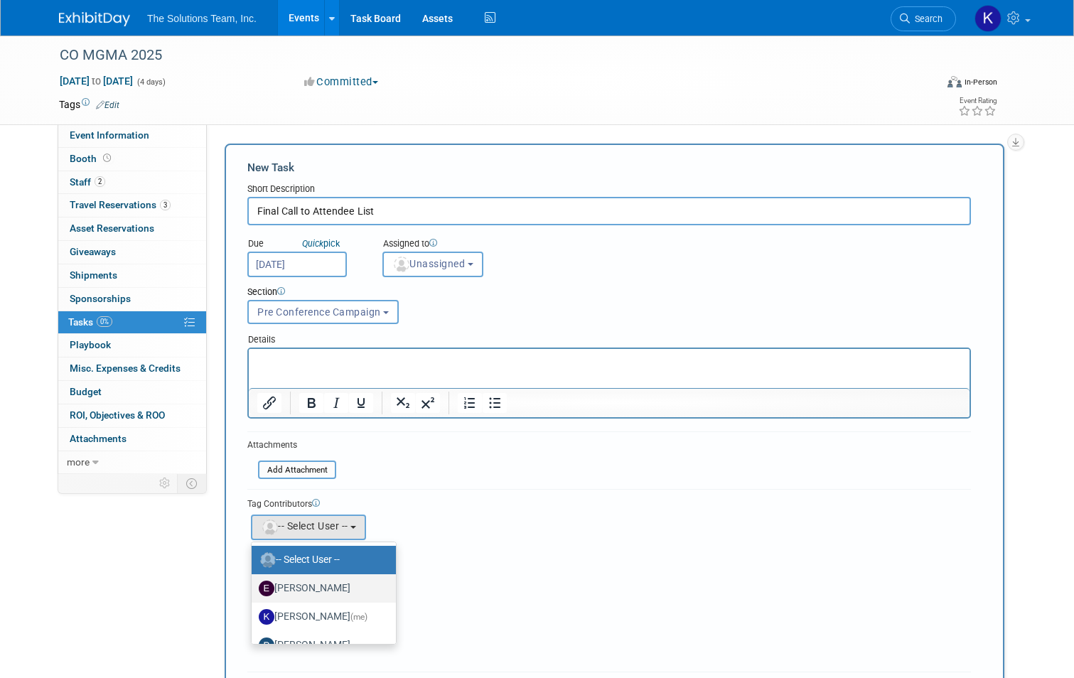
click at [323, 582] on label "[PERSON_NAME]" at bounding box center [320, 588] width 123 height 23
click at [254, 582] on input "[PERSON_NAME]" at bounding box center [248, 586] width 9 height 9
select select "7e16b42f-b24d-4252-8b70-9105d99201ed"
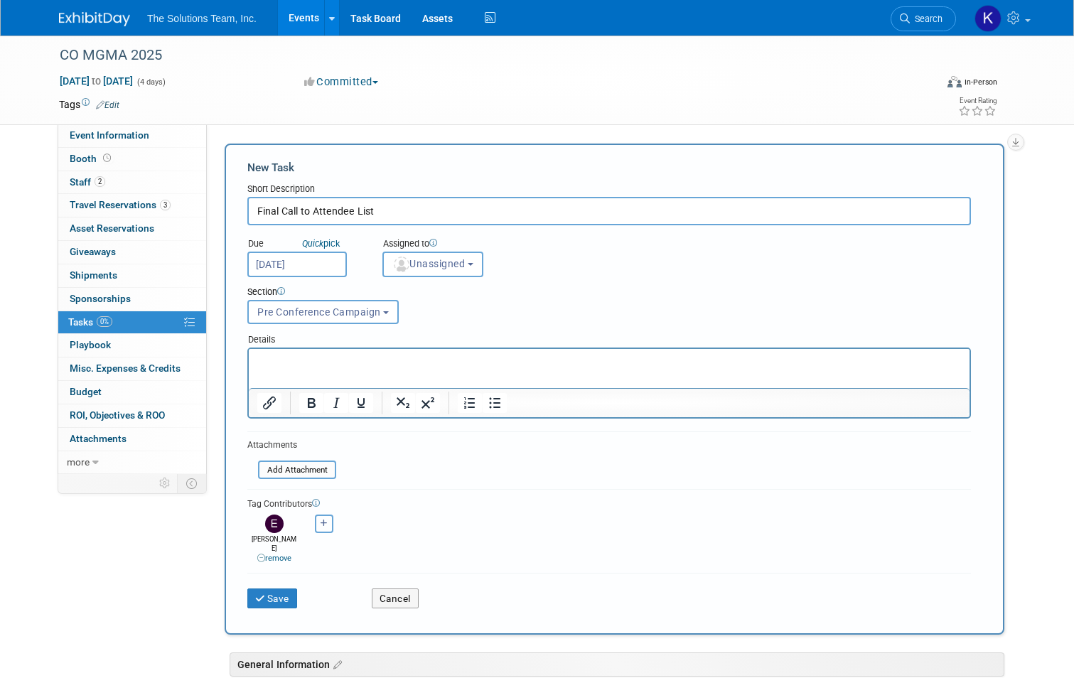
click at [320, 522] on button "button" at bounding box center [324, 523] width 18 height 18
select select
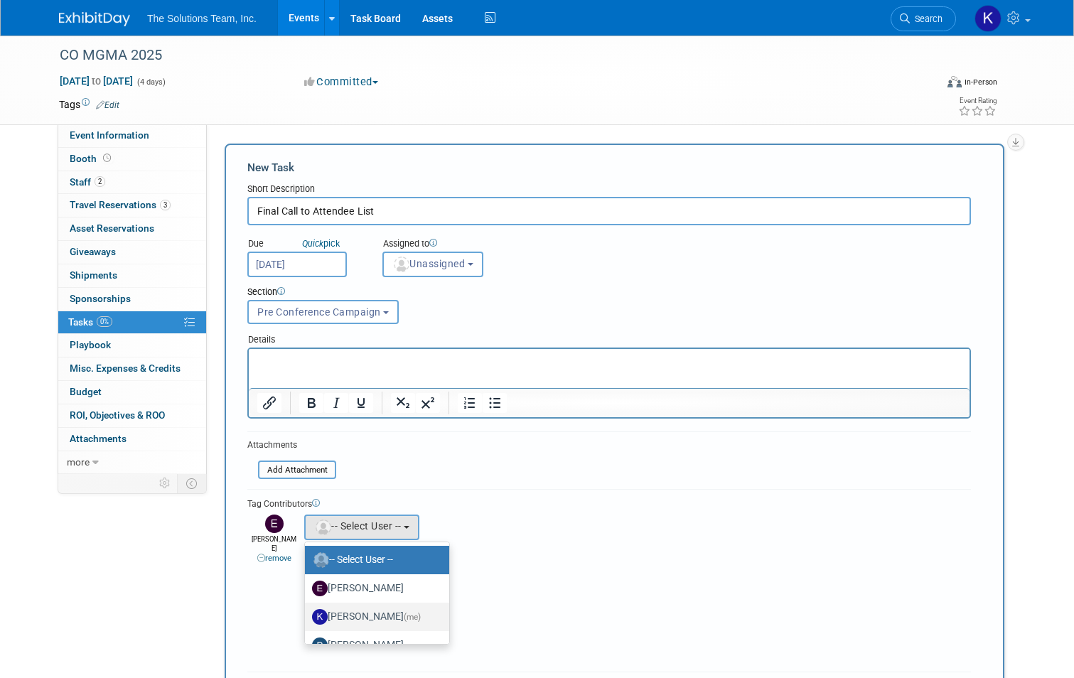
scroll to position [71, 0]
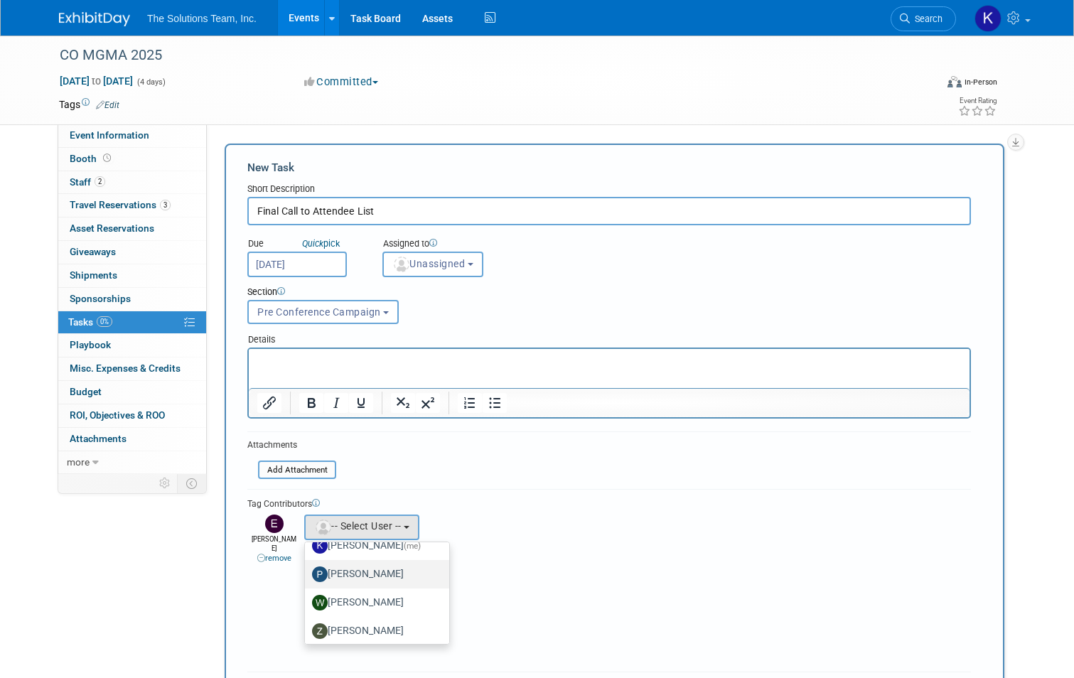
click at [359, 576] on label "[PERSON_NAME]" at bounding box center [373, 574] width 123 height 23
click at [307, 576] on input "[PERSON_NAME]" at bounding box center [302, 572] width 9 height 9
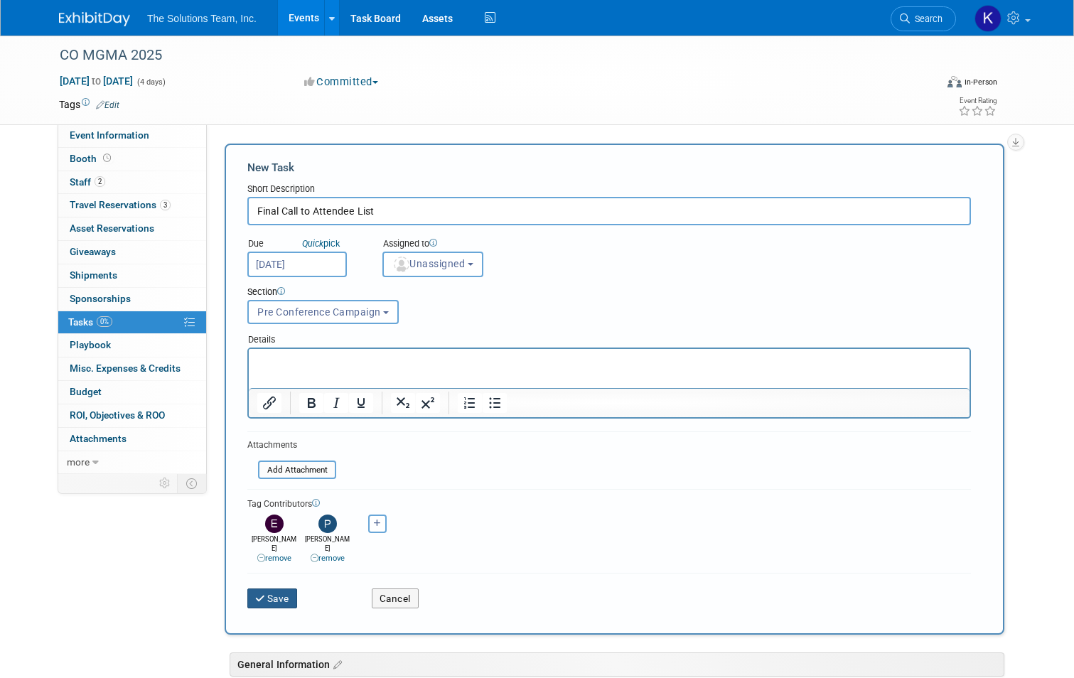
click at [271, 588] on button "Save" at bounding box center [272, 598] width 50 height 20
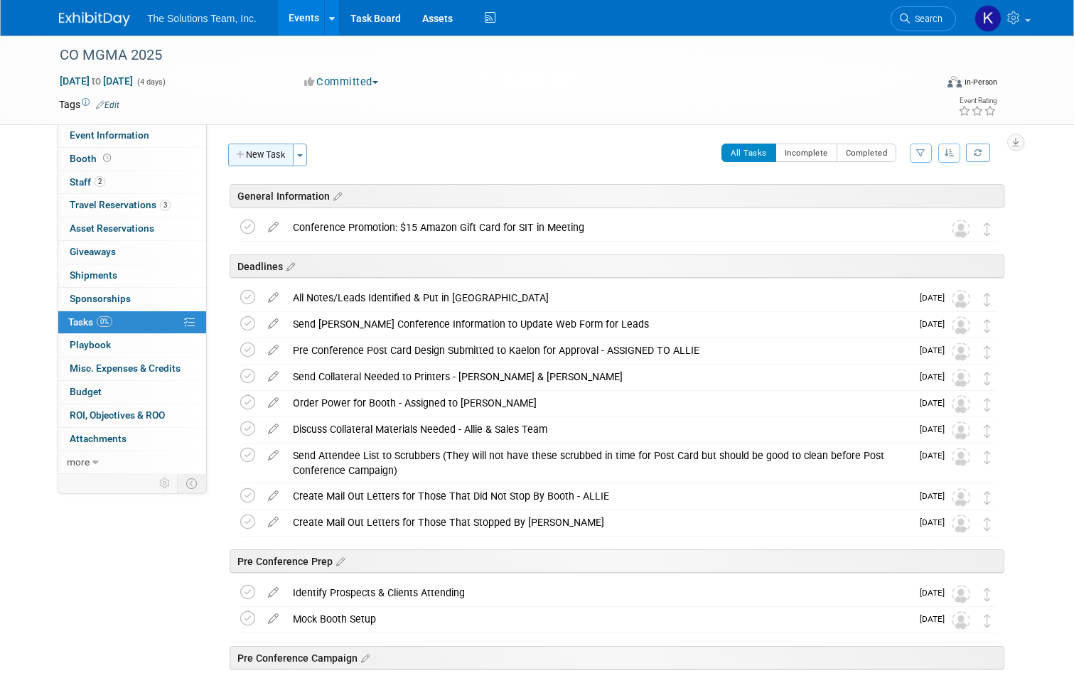
click at [252, 163] on button "New Task" at bounding box center [260, 155] width 65 height 23
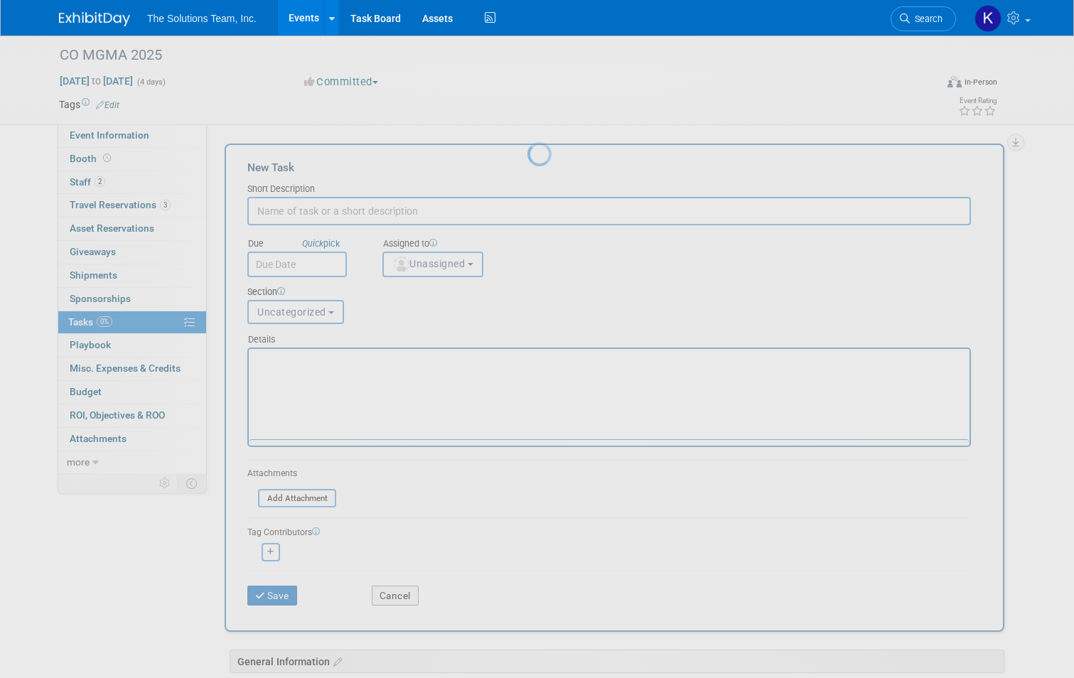
scroll to position [0, 0]
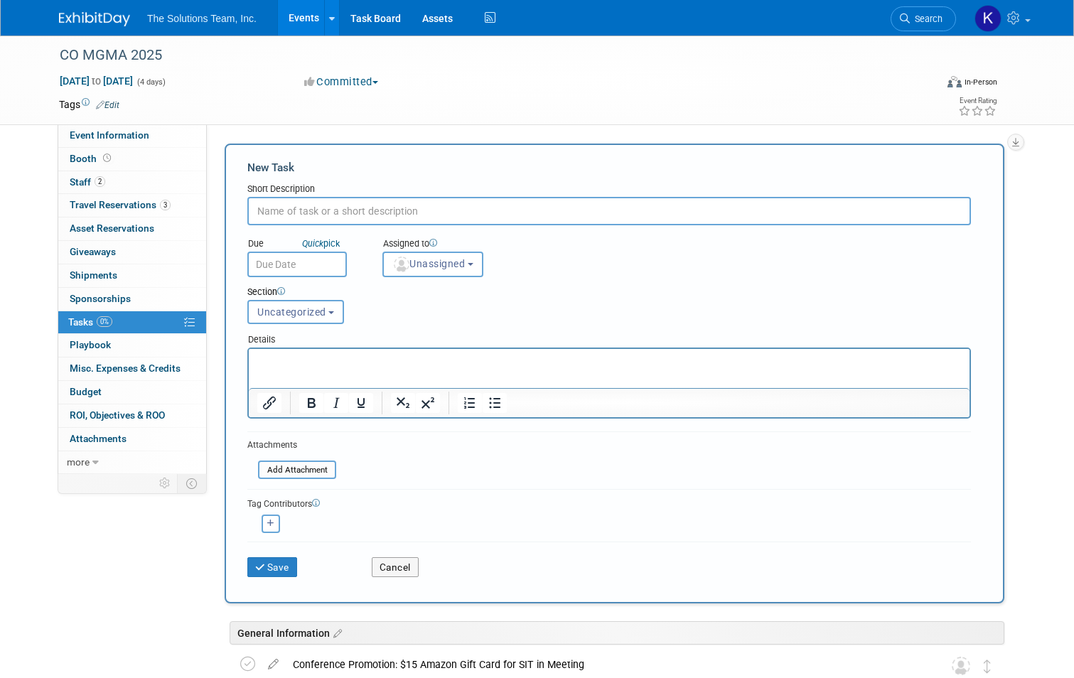
click at [303, 208] on input "text" at bounding box center [608, 211] width 723 height 28
paste input "Social Media Post 5 - Allie"
type input "Social Media Post 5 - Allie"
click at [311, 320] on button "Uncategorized" at bounding box center [295, 312] width 97 height 24
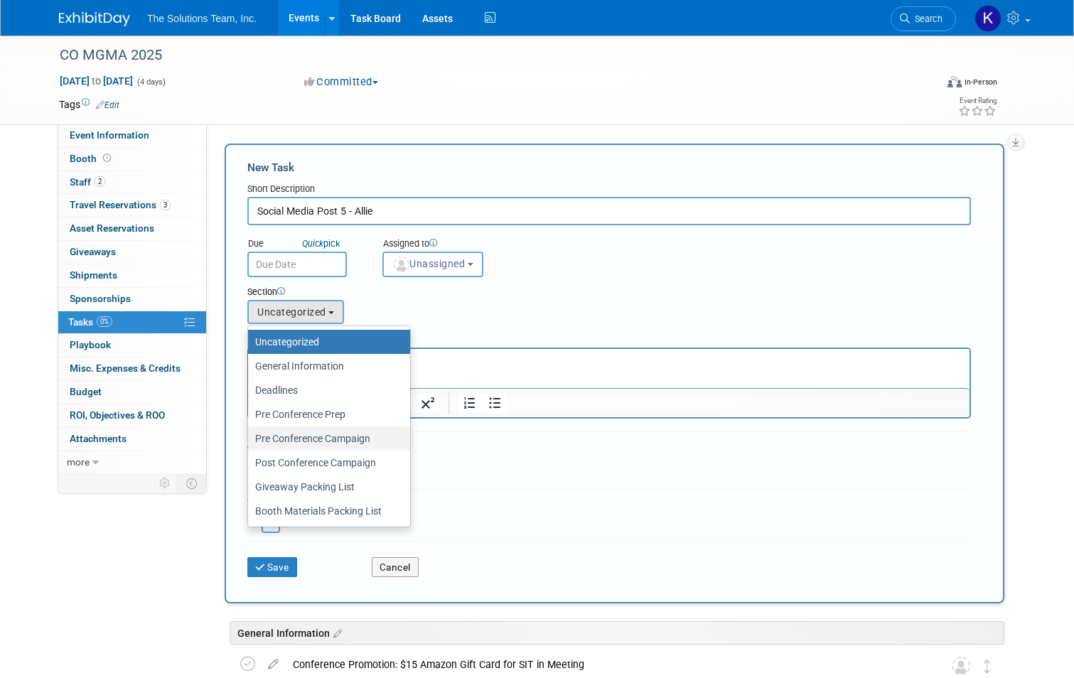
click at [331, 446] on label "Pre Conference Campaign" at bounding box center [325, 438] width 141 height 18
click at [250, 443] on input "Pre Conference Campaign" at bounding box center [245, 438] width 9 height 9
select select "11273982"
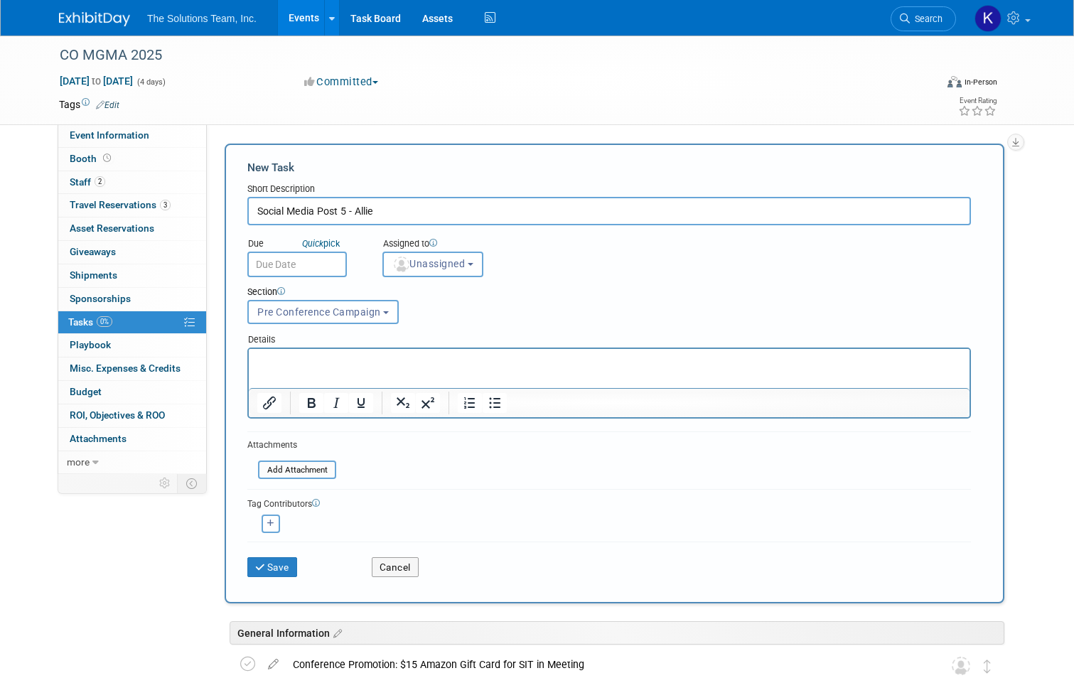
click at [303, 261] on input "text" at bounding box center [296, 265] width 99 height 26
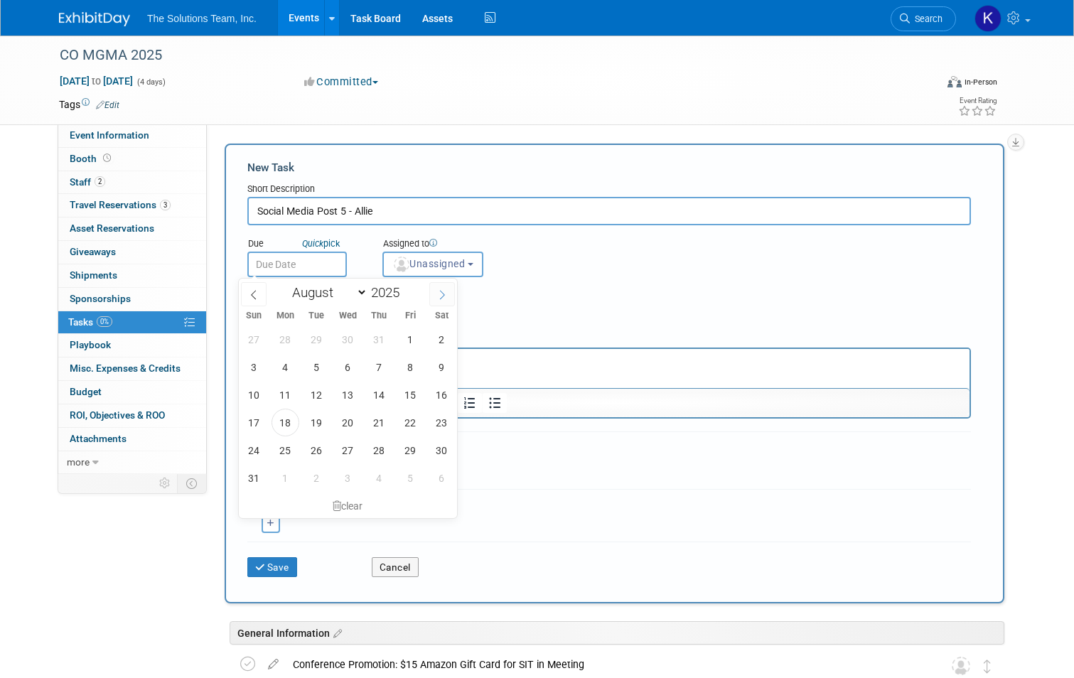
click at [443, 299] on icon at bounding box center [442, 295] width 10 height 10
select select "8"
click at [284, 400] on span "15" at bounding box center [285, 395] width 28 height 28
type input "[DATE]"
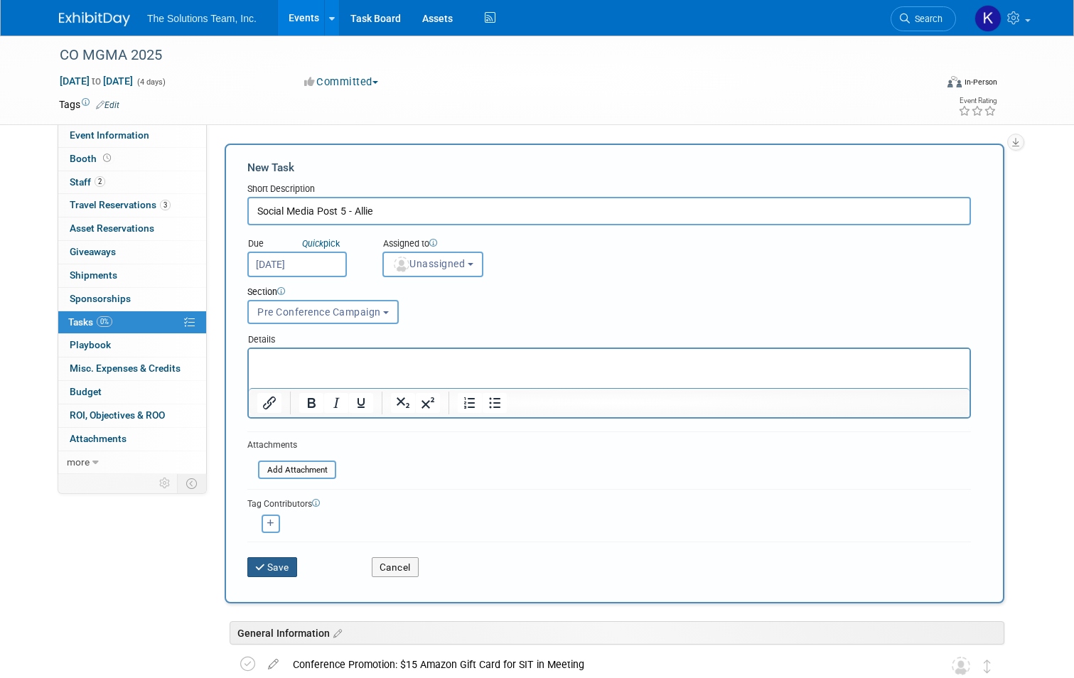
click at [274, 560] on button "Save" at bounding box center [272, 567] width 50 height 20
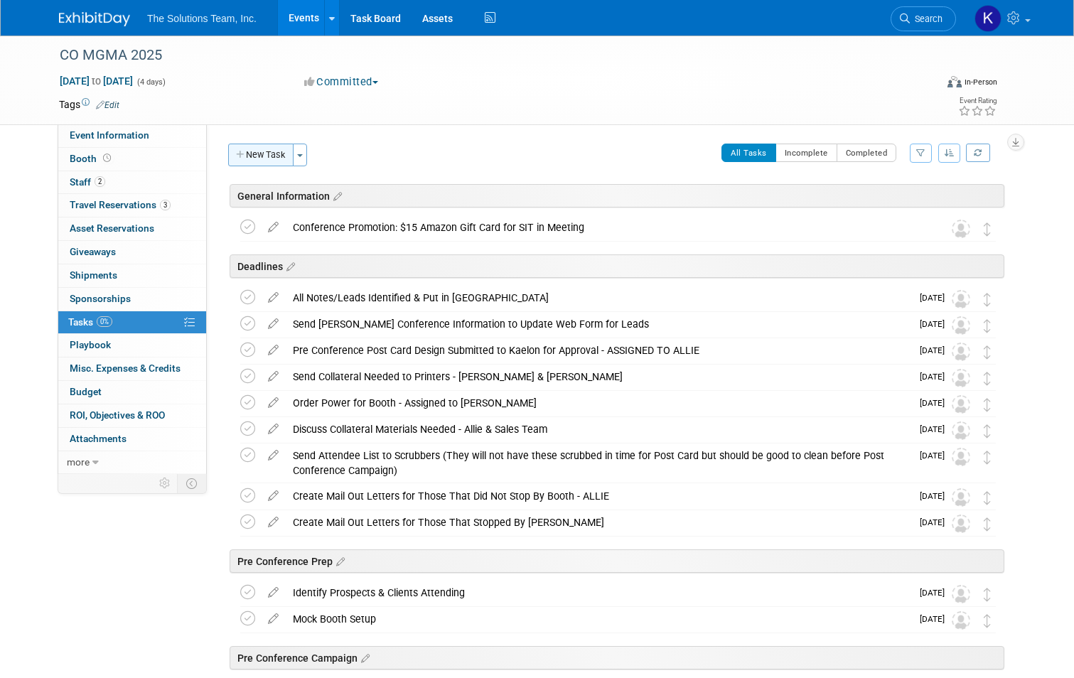
click at [237, 146] on button "New Task" at bounding box center [260, 155] width 65 height 23
select select "7"
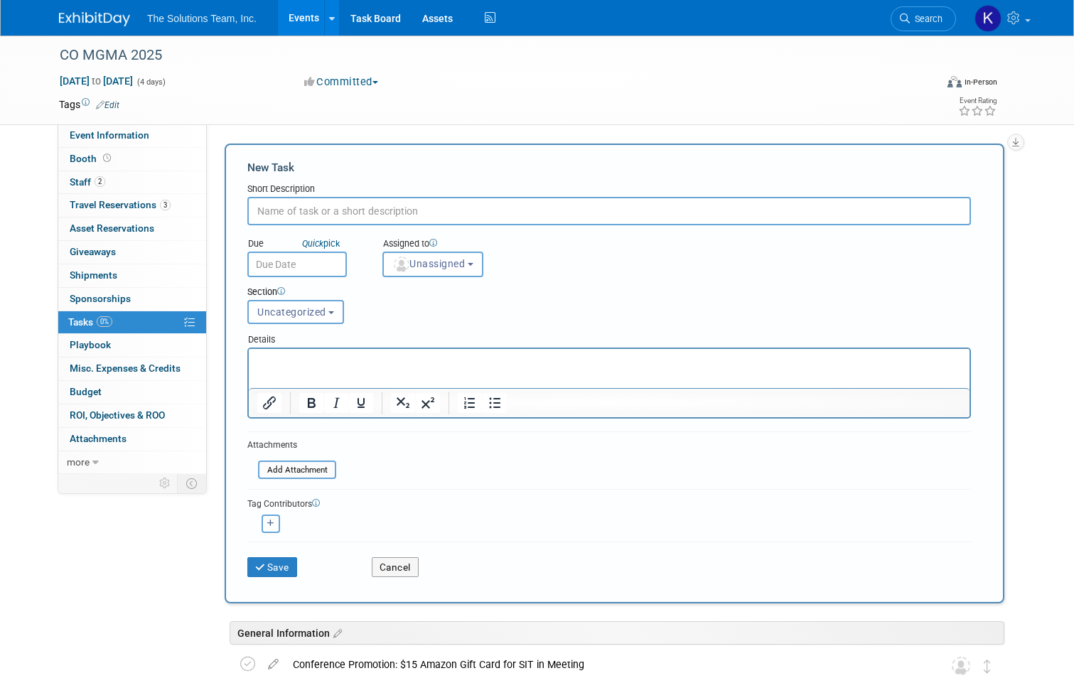
paste input "Social Media Post 6 Conference Arrival- Allie"
type input "Social Media Post 6 Conference Arrival- Allie"
click at [289, 268] on input "text" at bounding box center [296, 265] width 99 height 26
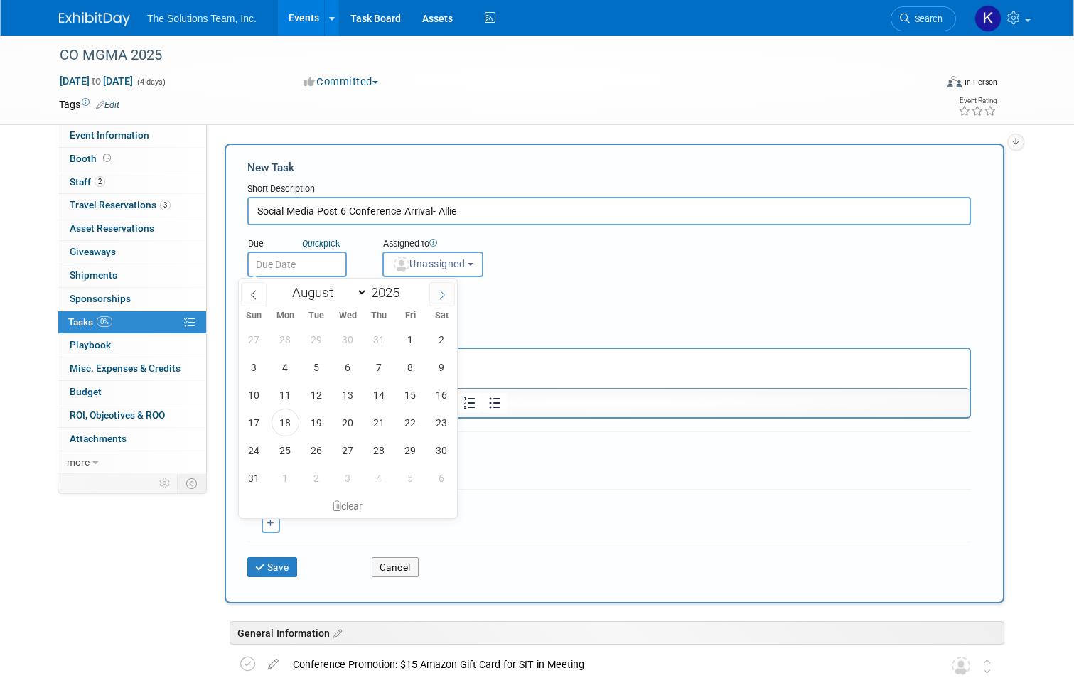
click at [441, 296] on icon at bounding box center [442, 295] width 10 height 10
select select "8"
click at [312, 400] on span "16" at bounding box center [317, 395] width 28 height 28
type input "[DATE]"
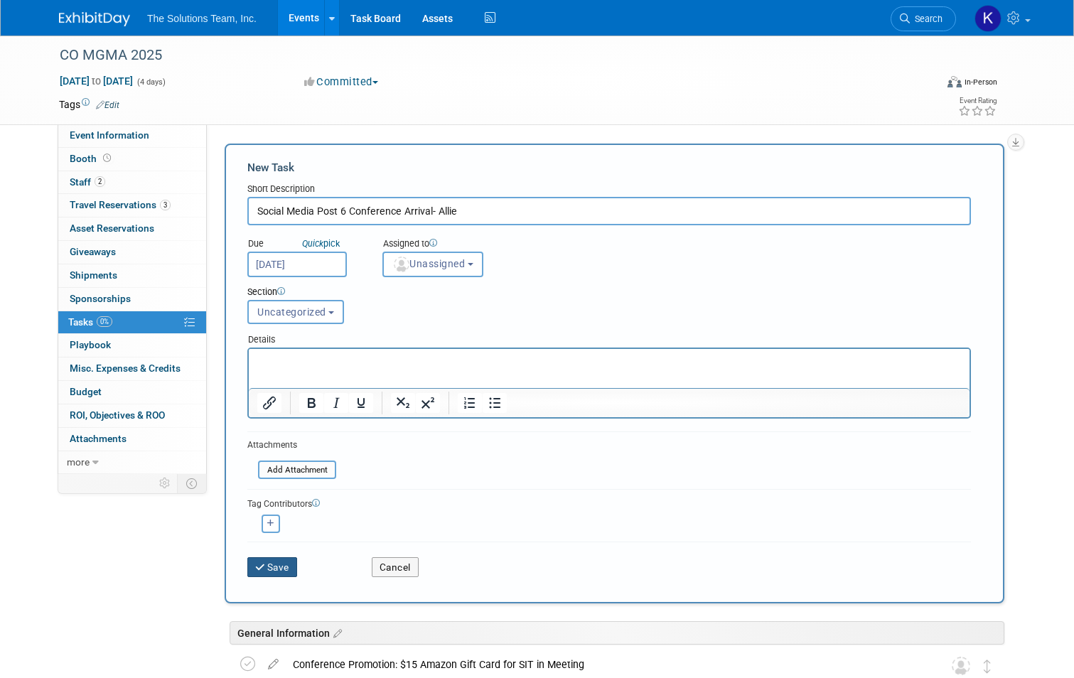
click at [267, 574] on button "Save" at bounding box center [272, 567] width 50 height 20
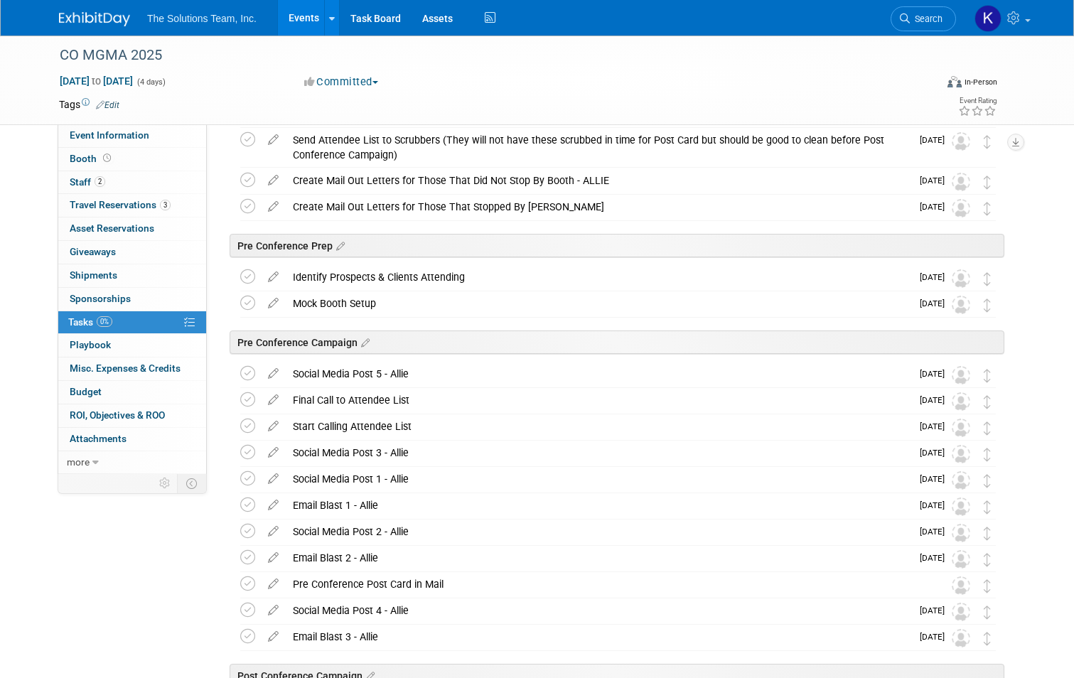
scroll to position [355, 0]
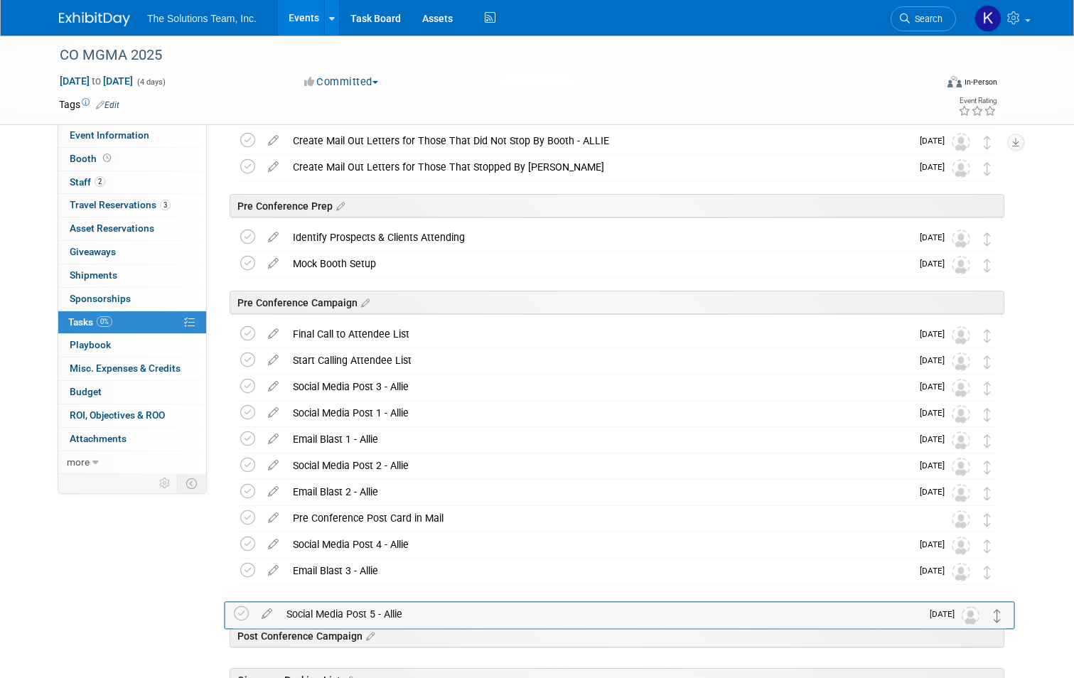
drag, startPoint x: 997, startPoint y: 333, endPoint x: 998, endPoint y: 612, distance: 279.3
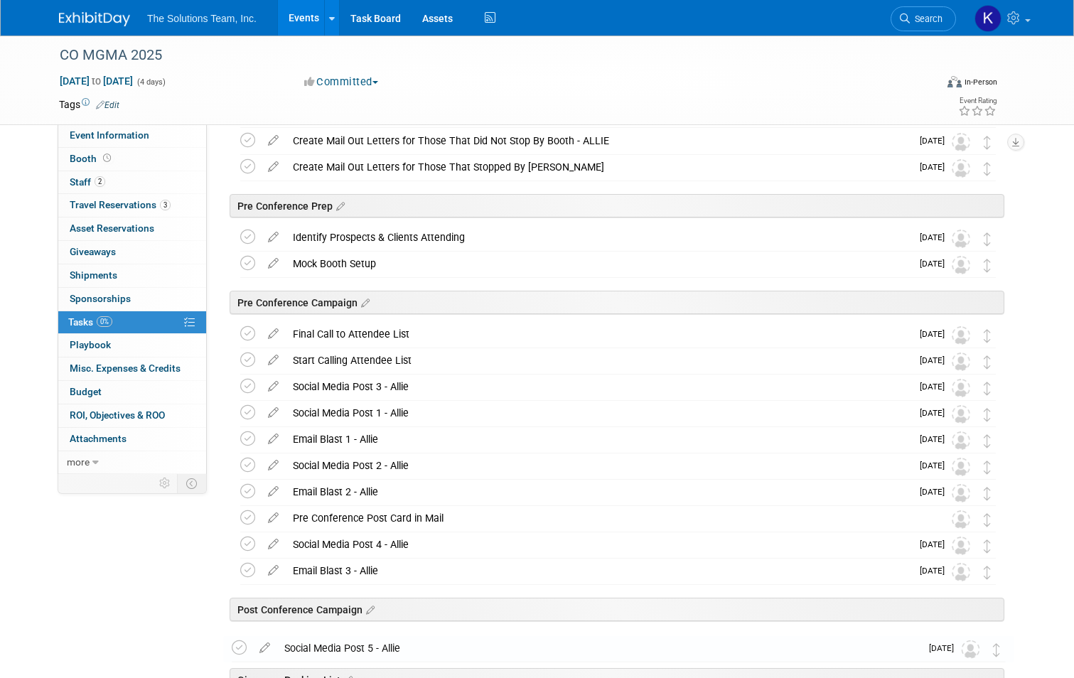
scroll to position [366, 0]
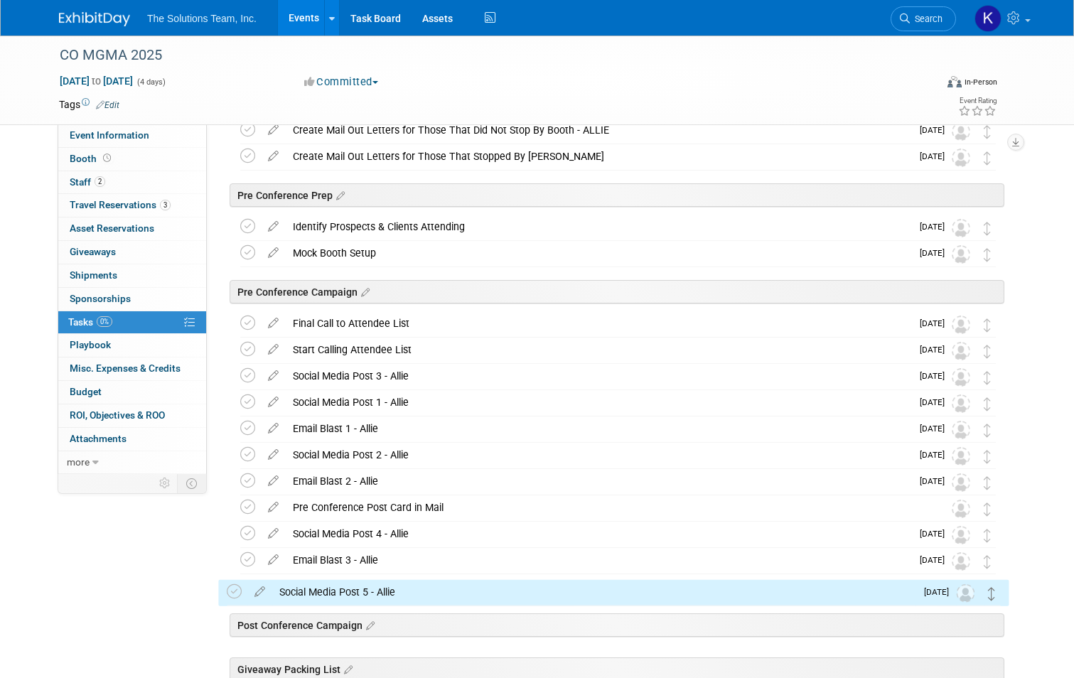
drag, startPoint x: 1000, startPoint y: 640, endPoint x: 995, endPoint y: 594, distance: 45.7
click at [995, 594] on td at bounding box center [992, 593] width 16 height 26
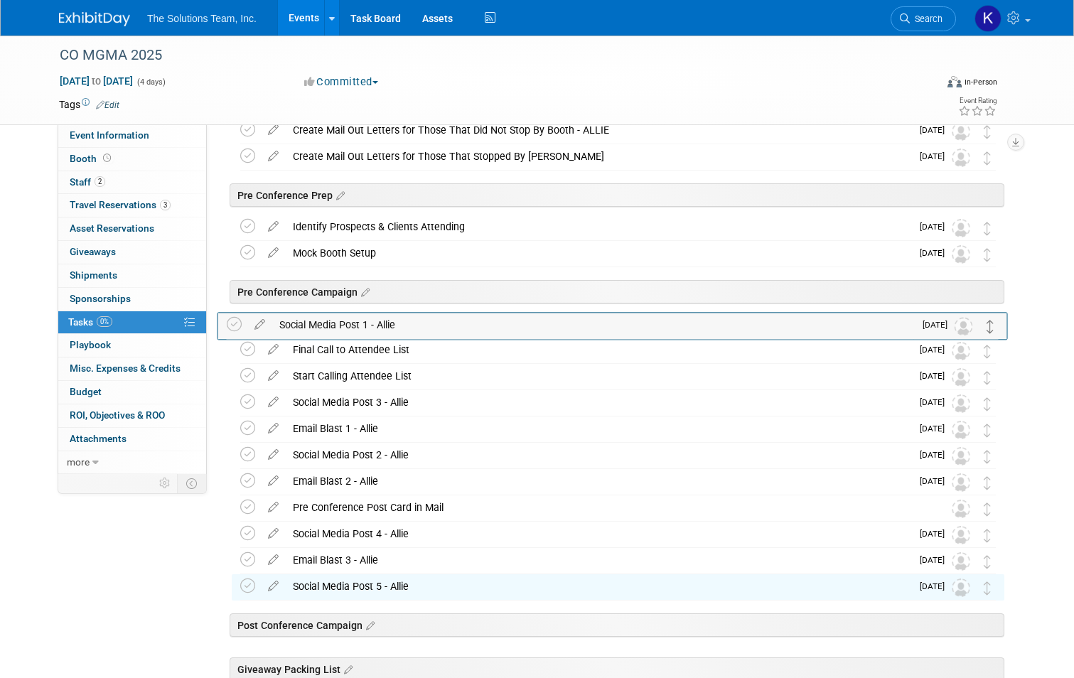
drag, startPoint x: 996, startPoint y: 408, endPoint x: 991, endPoint y: 330, distance: 78.4
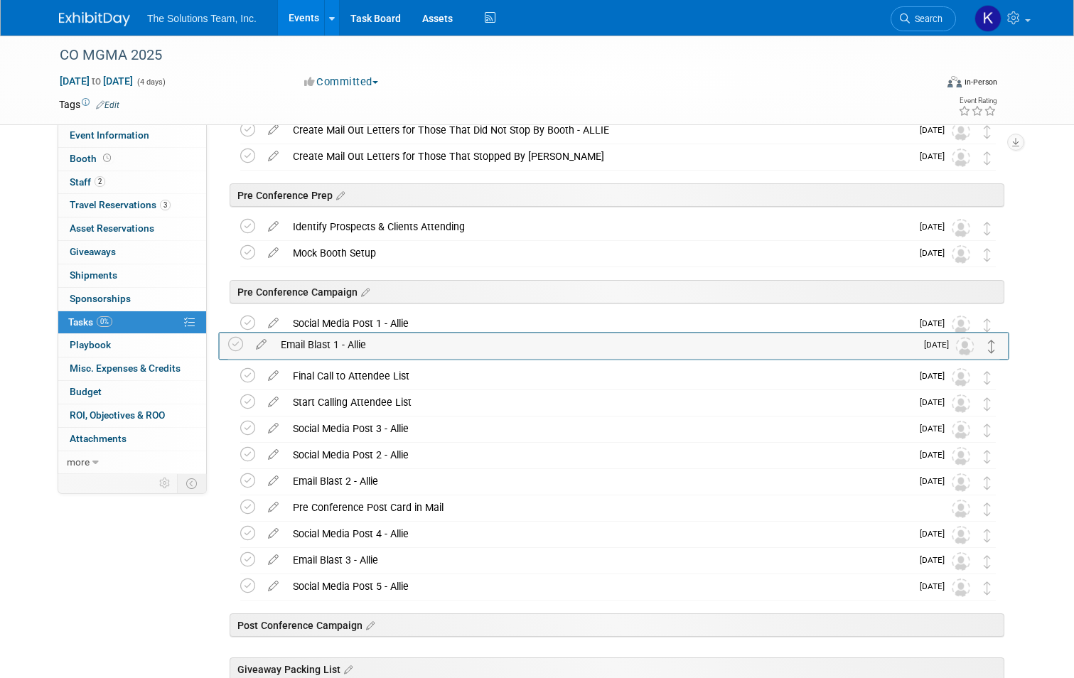
drag, startPoint x: 996, startPoint y: 434, endPoint x: 993, endPoint y: 350, distance: 83.9
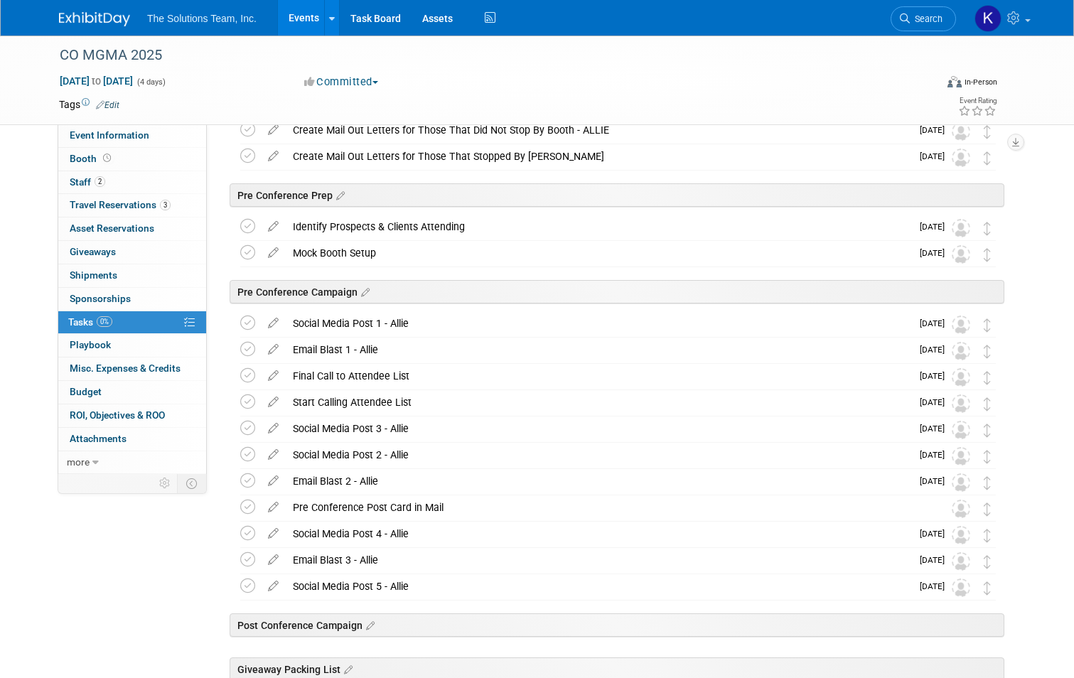
drag, startPoint x: 999, startPoint y: 464, endPoint x: 991, endPoint y: 350, distance: 114.0
click at [991, 350] on div "CO MGMA 2025 [DATE] to [DATE] (Going) Conference Promotion: $15 Amazon Gift Car…" at bounding box center [615, 326] width 780 height 954
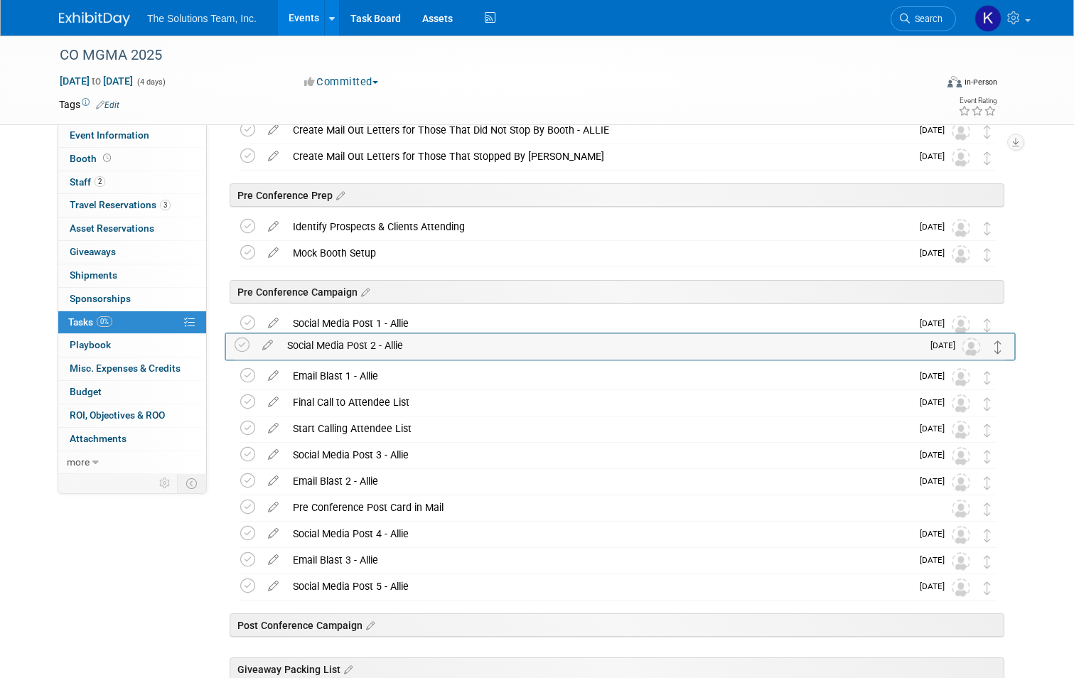
drag, startPoint x: 996, startPoint y: 455, endPoint x: 998, endPoint y: 345, distance: 110.2
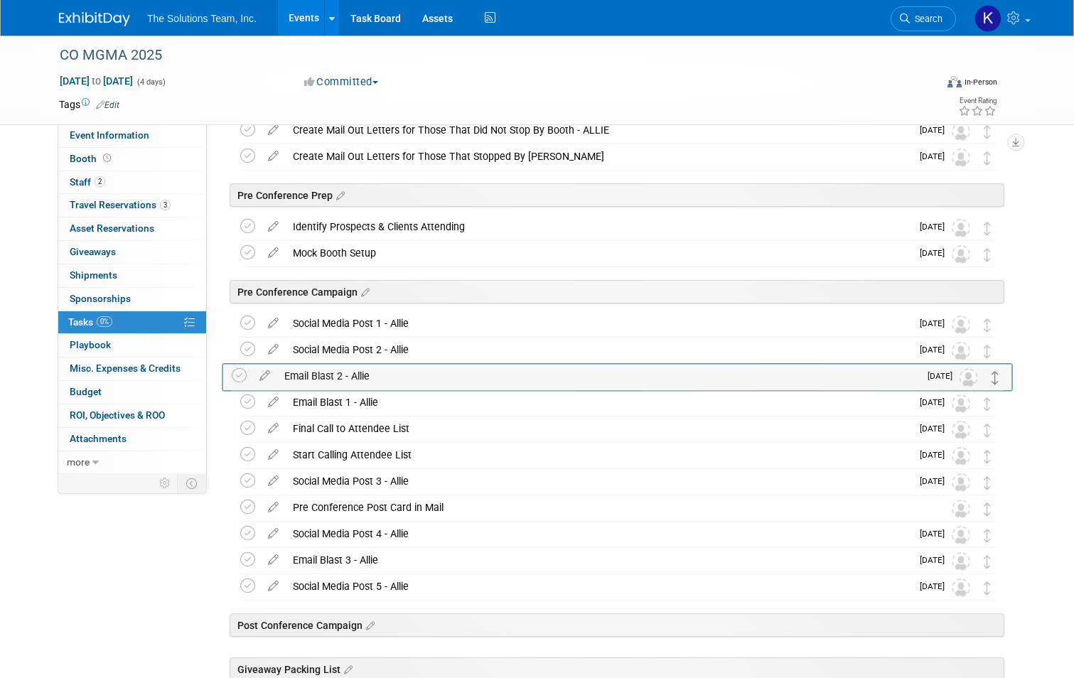
drag, startPoint x: 996, startPoint y: 485, endPoint x: 996, endPoint y: 379, distance: 105.9
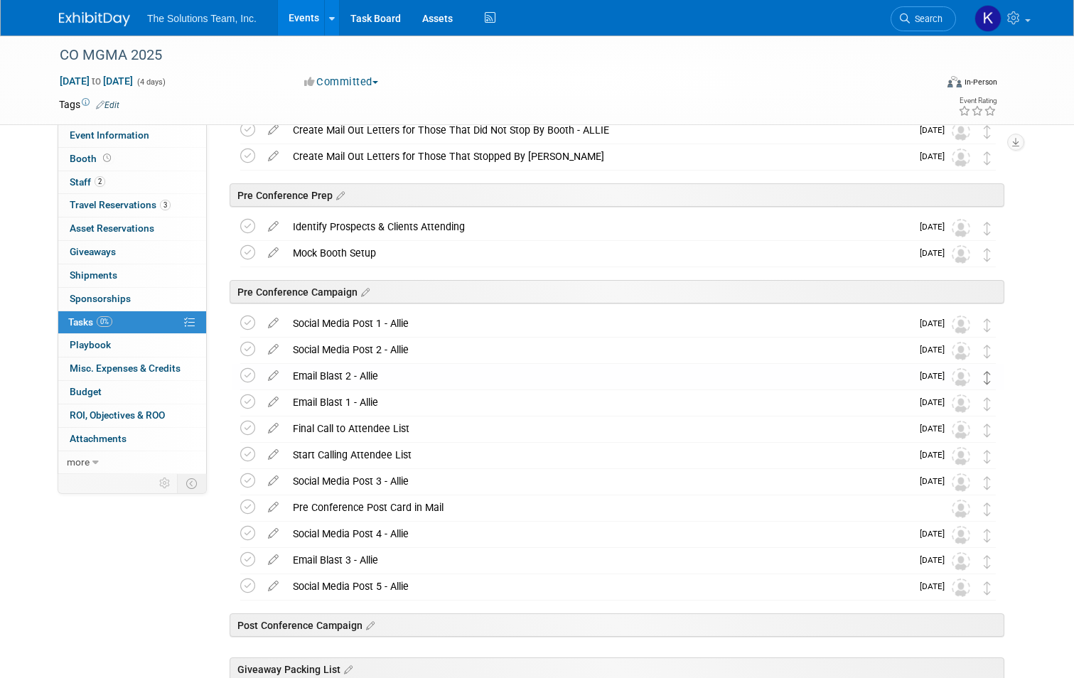
drag, startPoint x: 997, startPoint y: 413, endPoint x: 996, endPoint y: 379, distance: 33.4
click at [996, 379] on div "CO MGMA 2025 [DATE] to [DATE] (Going) Conference Promotion: $15 Amazon Gift Car…" at bounding box center [615, 326] width 780 height 954
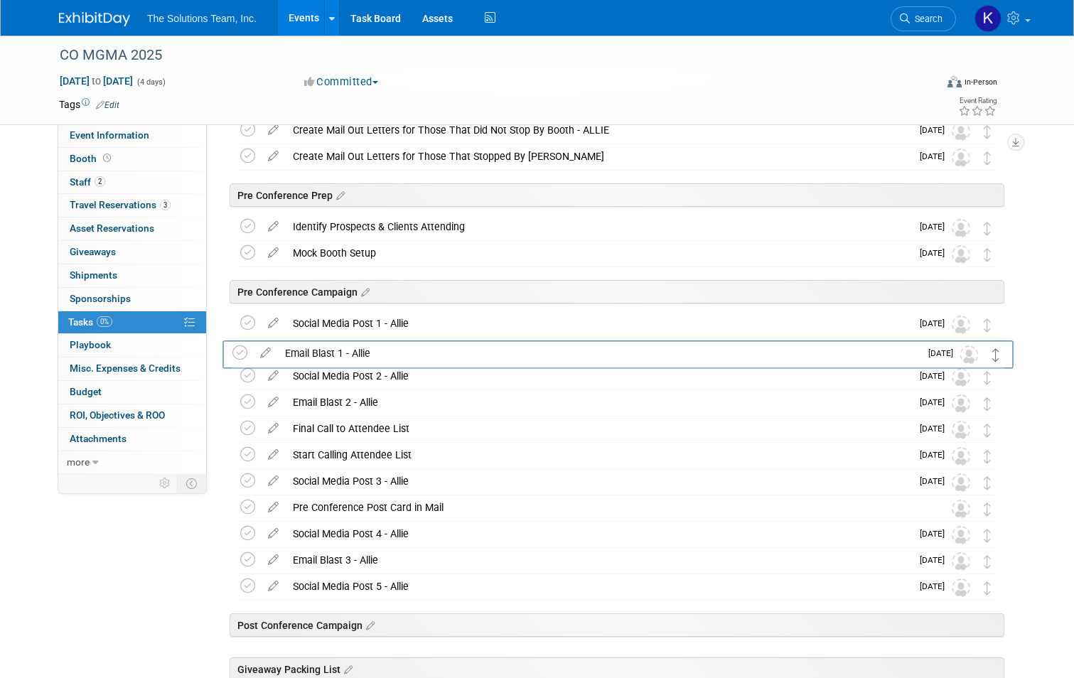
drag, startPoint x: 995, startPoint y: 406, endPoint x: 995, endPoint y: 356, distance: 49.7
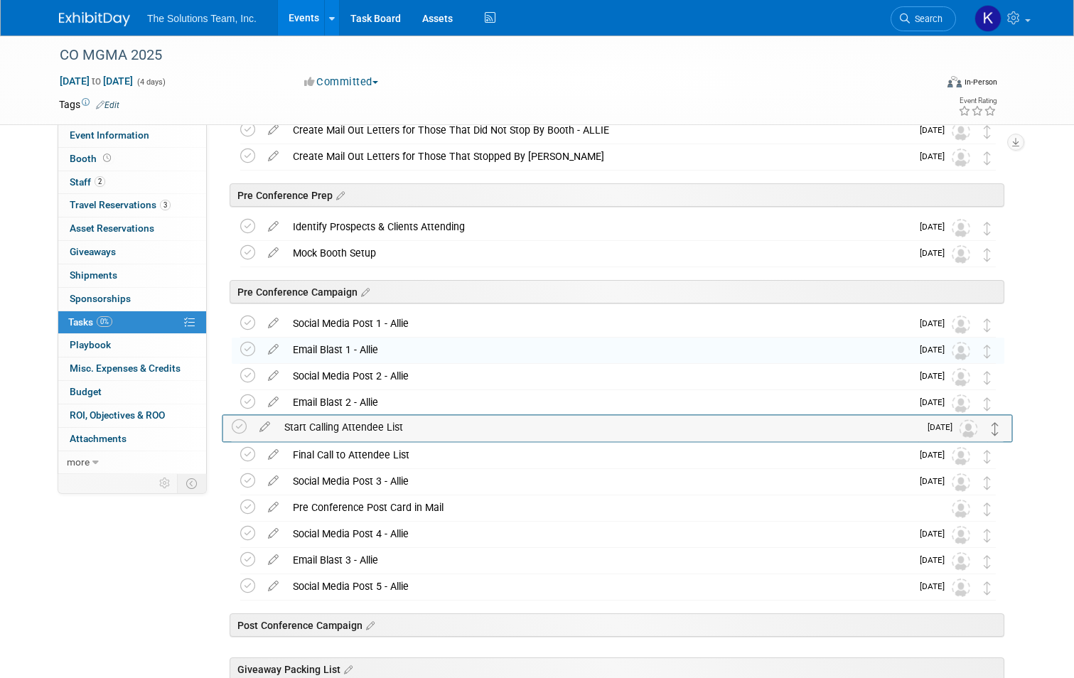
drag, startPoint x: 997, startPoint y: 457, endPoint x: 996, endPoint y: 428, distance: 28.4
drag, startPoint x: 996, startPoint y: 508, endPoint x: 986, endPoint y: 426, distance: 82.3
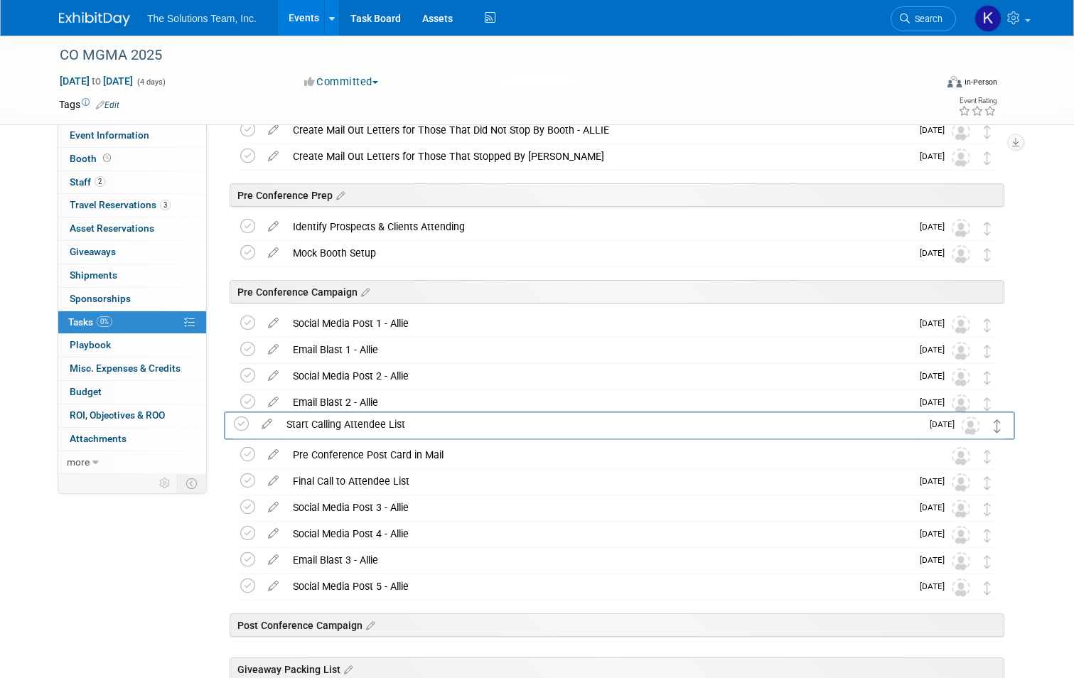
drag, startPoint x: 997, startPoint y: 455, endPoint x: 998, endPoint y: 424, distance: 31.3
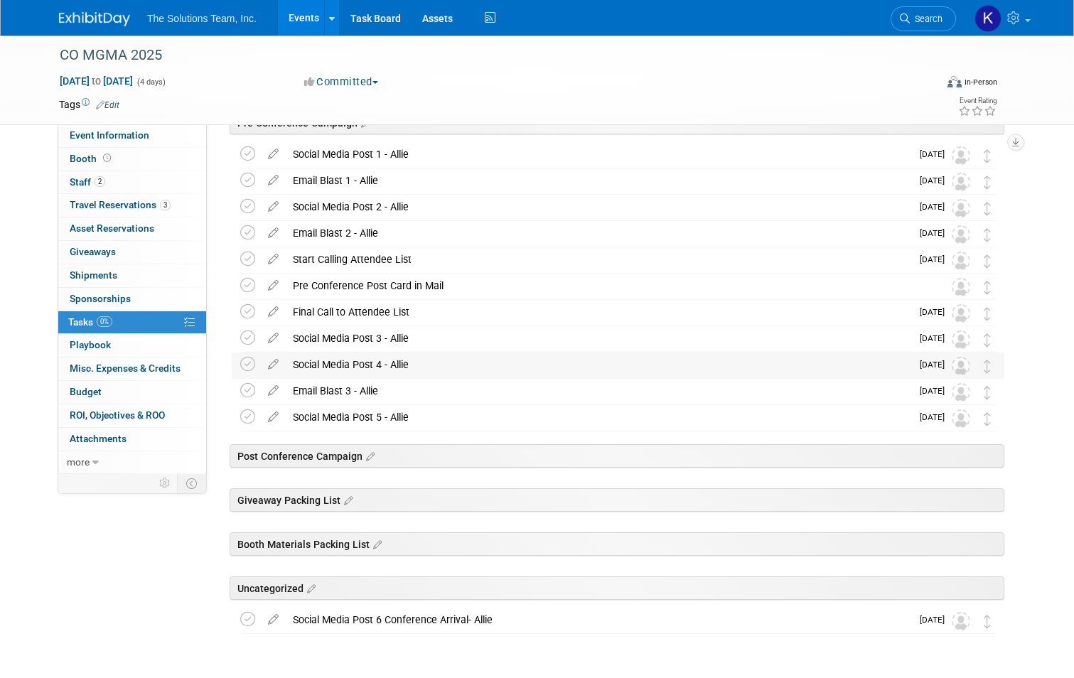
scroll to position [578, 0]
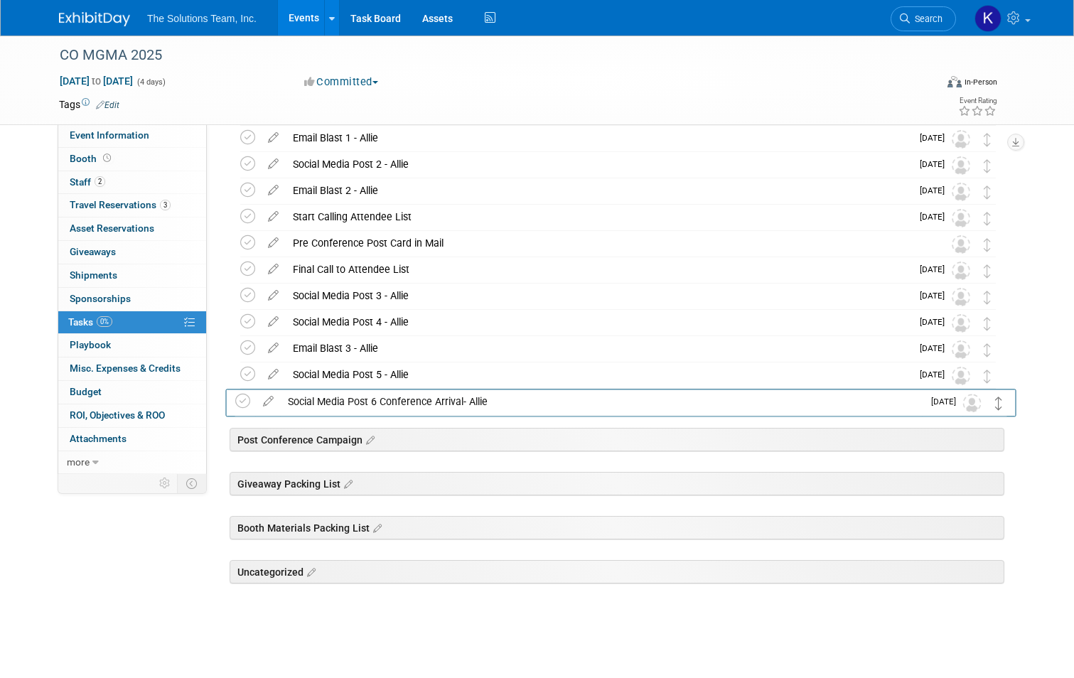
drag, startPoint x: 998, startPoint y: 581, endPoint x: 1001, endPoint y: 405, distance: 176.3
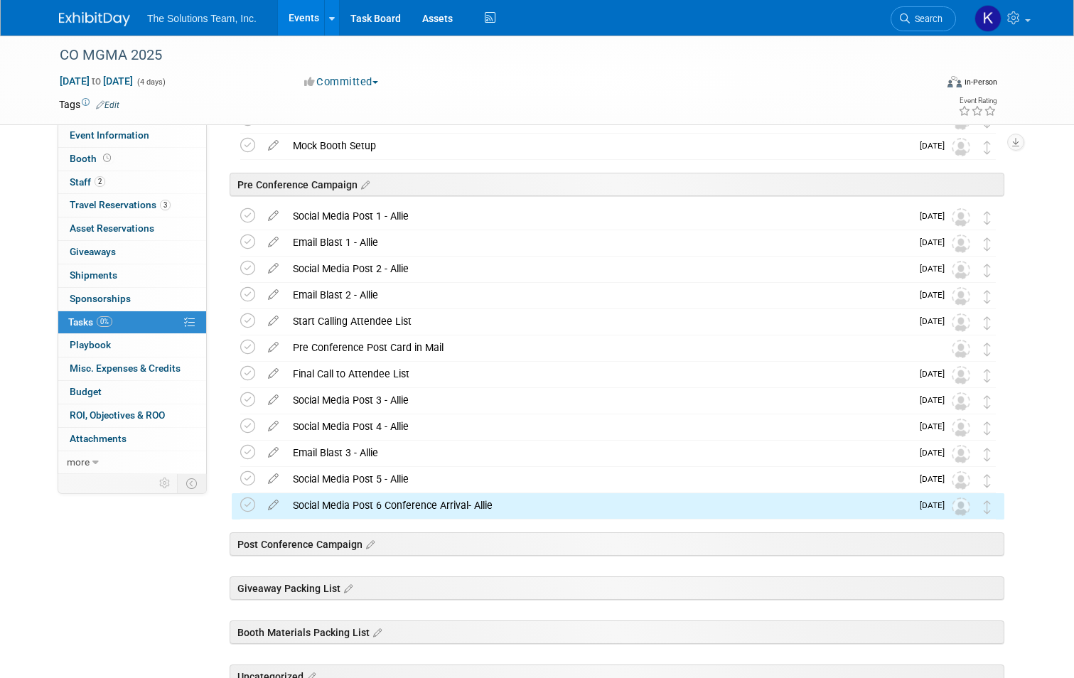
scroll to position [436, 0]
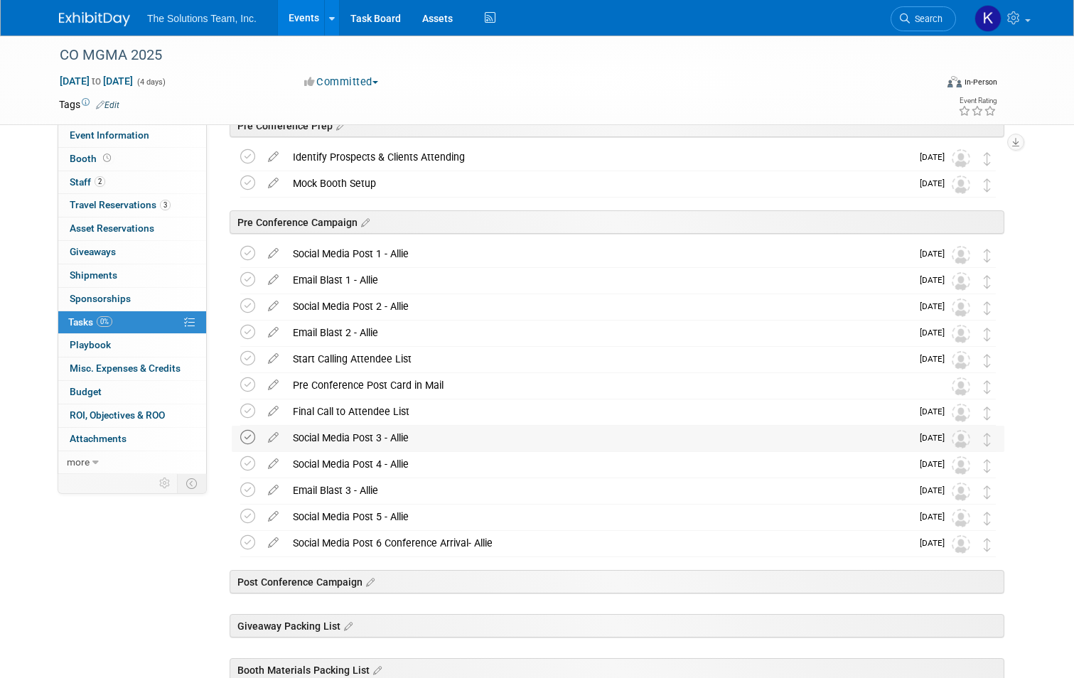
click at [241, 438] on icon at bounding box center [247, 437] width 15 height 15
click at [270, 436] on icon at bounding box center [273, 435] width 25 height 18
select select "8"
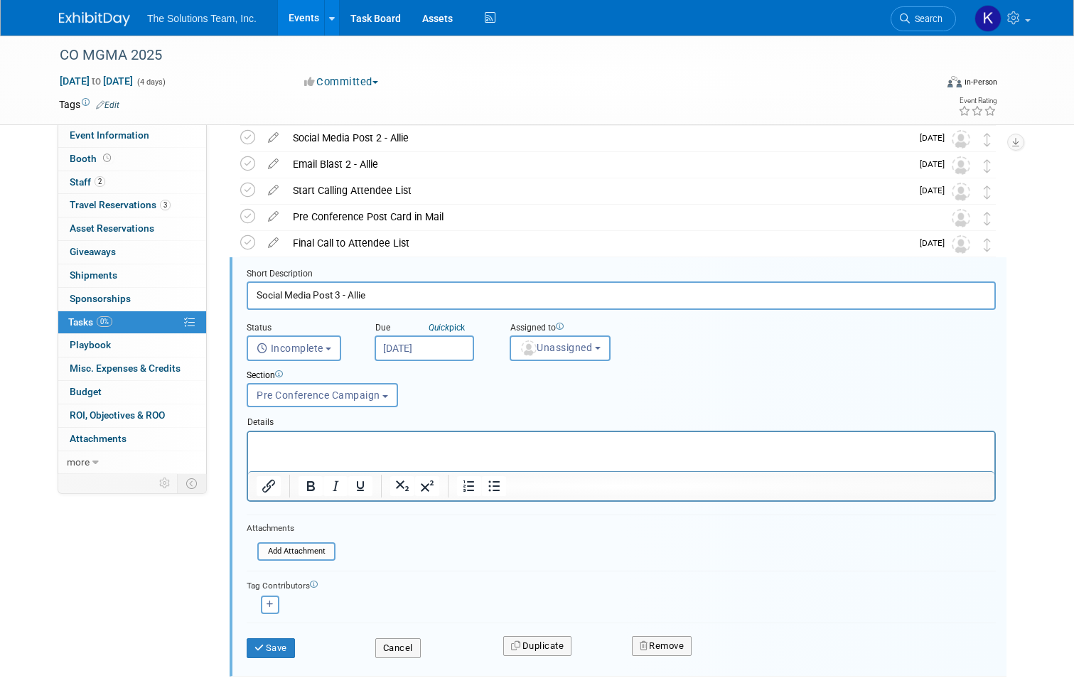
scroll to position [653, 0]
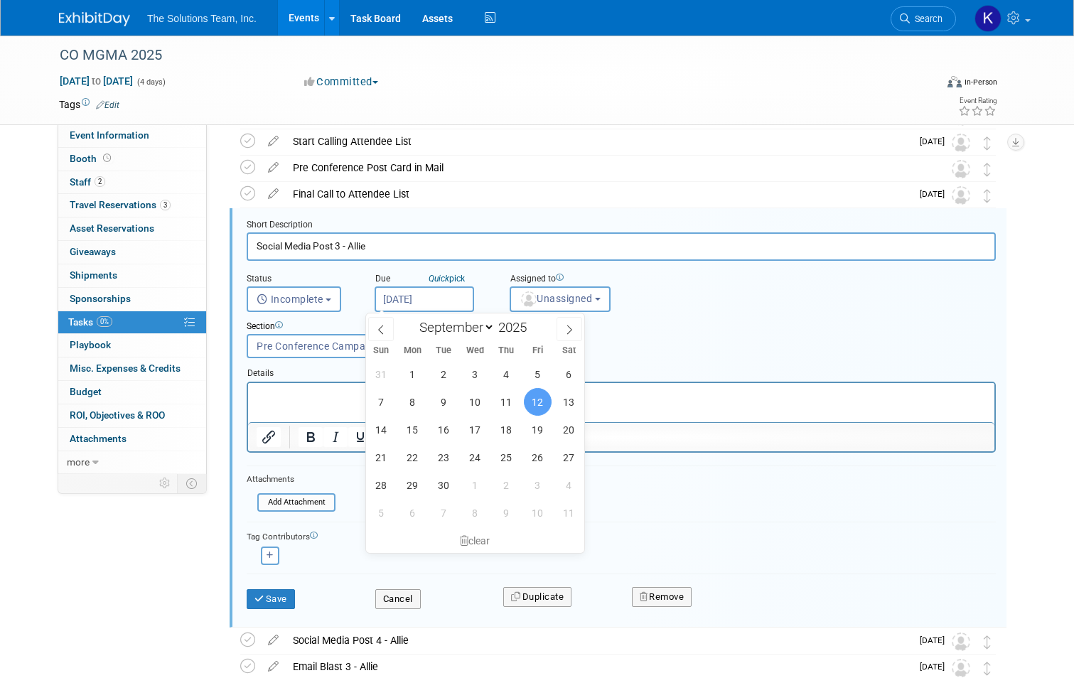
click at [448, 293] on input "[DATE]" at bounding box center [423, 299] width 99 height 26
click at [481, 401] on span "10" at bounding box center [475, 402] width 28 height 28
type input "[DATE]"
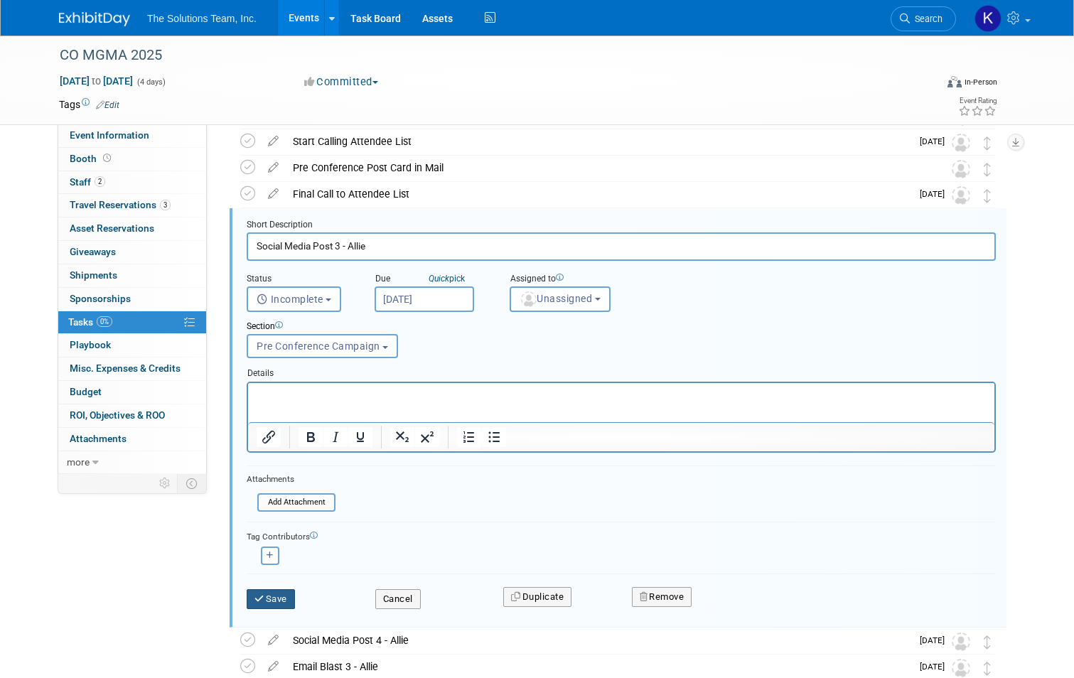
click at [270, 593] on button "Save" at bounding box center [271, 599] width 48 height 20
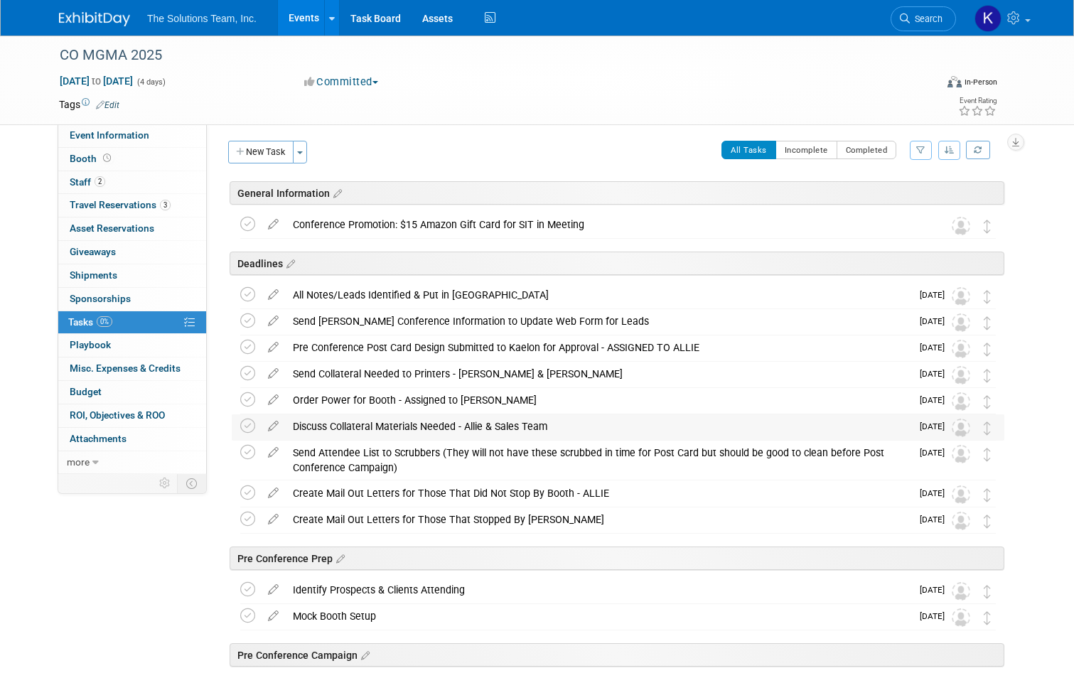
scroll to position [0, 0]
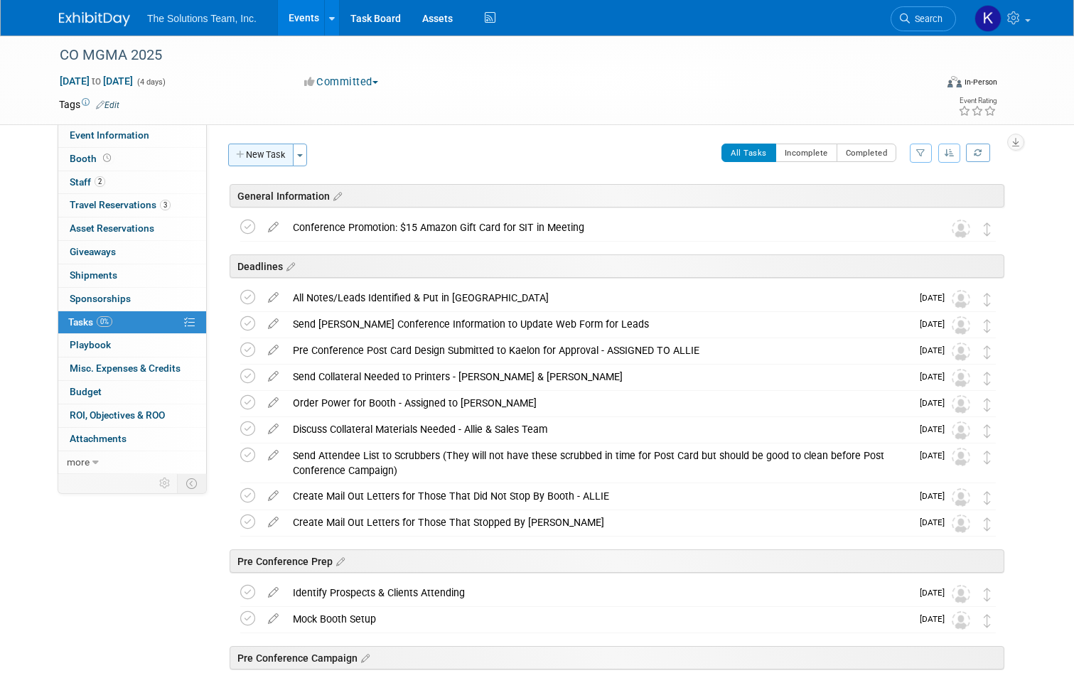
click at [245, 158] on button "New Task" at bounding box center [260, 155] width 65 height 23
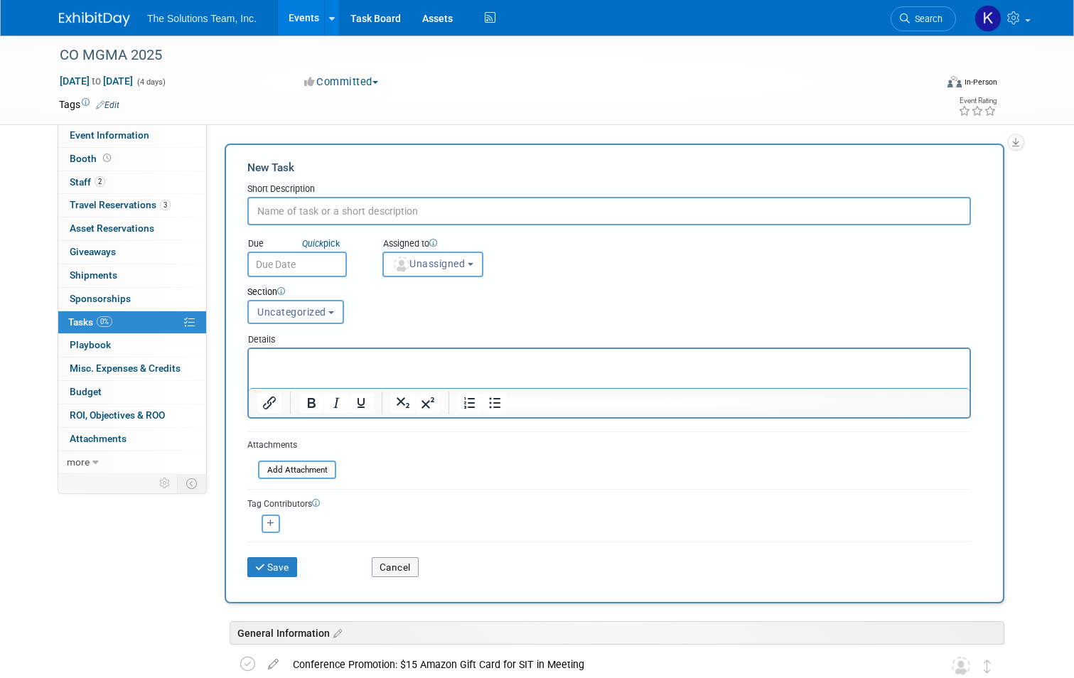
click at [319, 320] on button "Uncategorized" at bounding box center [295, 312] width 97 height 24
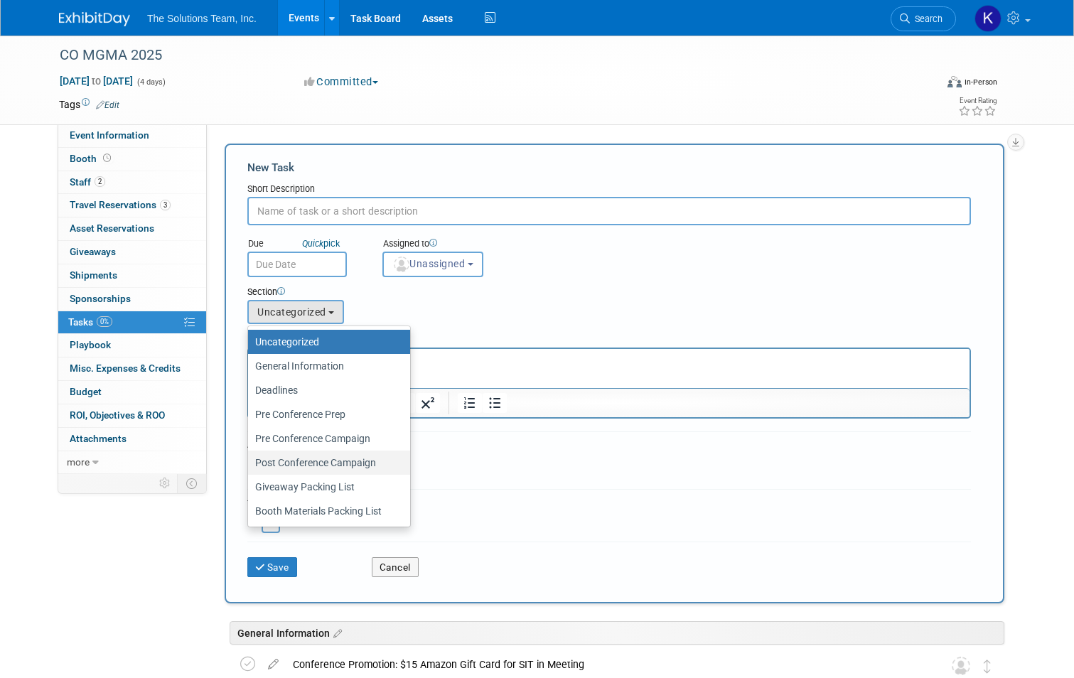
click at [360, 463] on label "Post Conference Campaign" at bounding box center [325, 462] width 141 height 18
click at [250, 463] on input "Post Conference Campaign" at bounding box center [245, 462] width 9 height 9
select select "11273983"
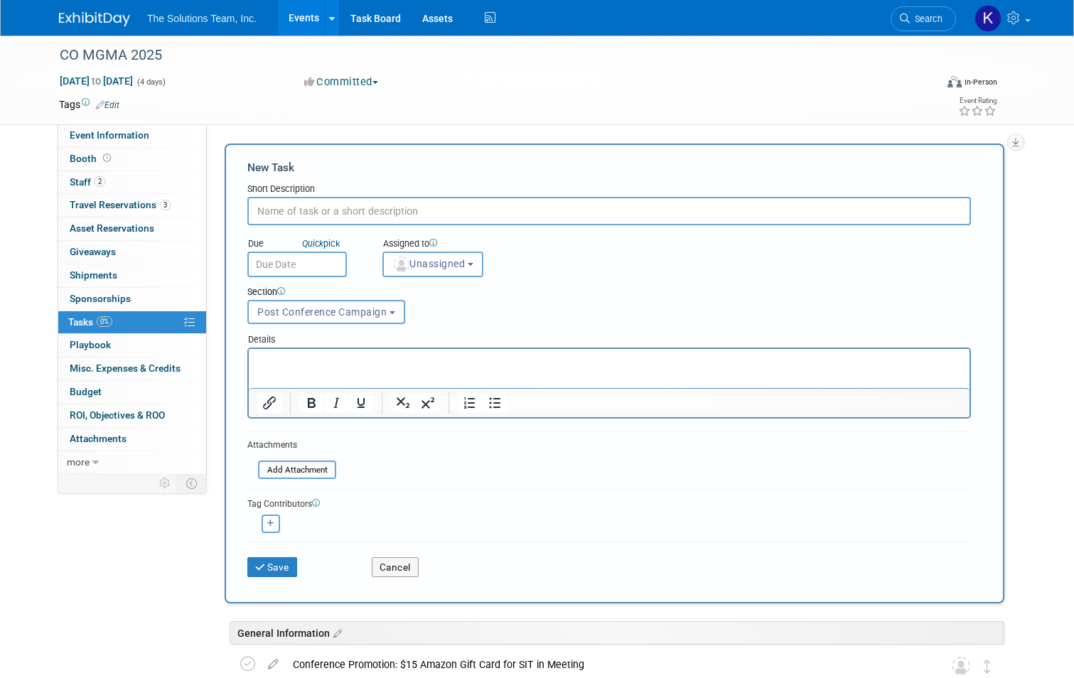
click at [312, 213] on input "text" at bounding box center [608, 211] width 723 height 28
paste input "Mail Out Date for Letters to Those That Did Not Stop By [PERSON_NAME]"
type input "Mail Out Date for Letters to Those That Did Not Stop By [PERSON_NAME]"
click at [326, 363] on p "Rich Text Area. Press ALT-0 for help." at bounding box center [609, 362] width 704 height 14
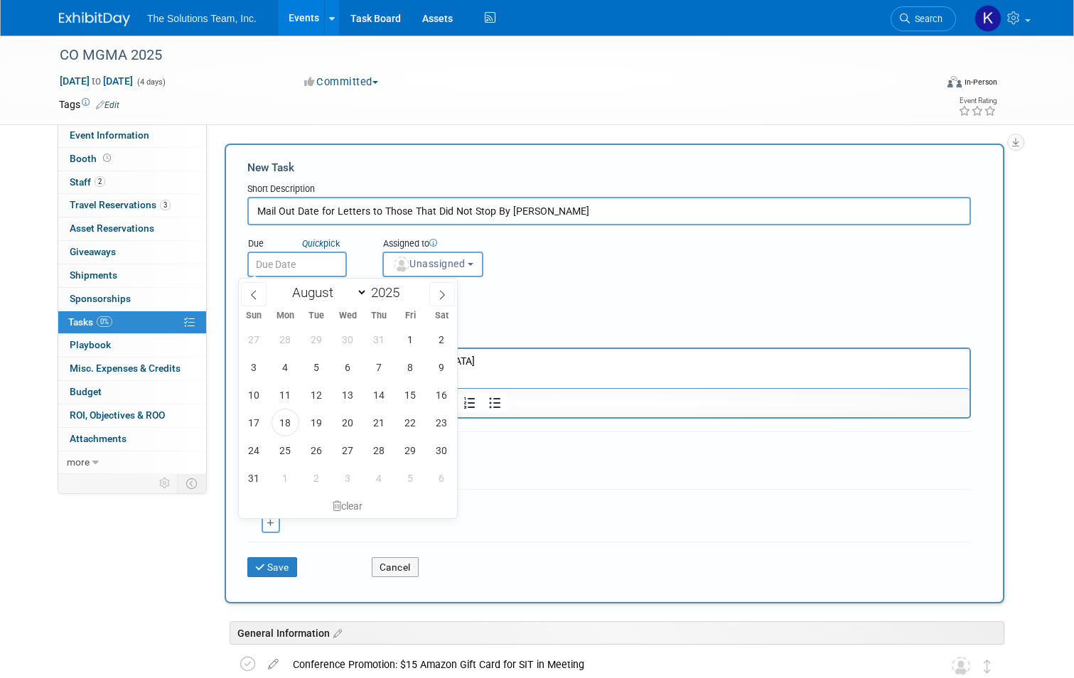
click at [305, 266] on input "text" at bounding box center [296, 265] width 99 height 26
click at [430, 293] on span at bounding box center [442, 294] width 26 height 24
select select "8"
click at [404, 455] on span "3" at bounding box center [411, 450] width 28 height 28
type input "[DATE]"
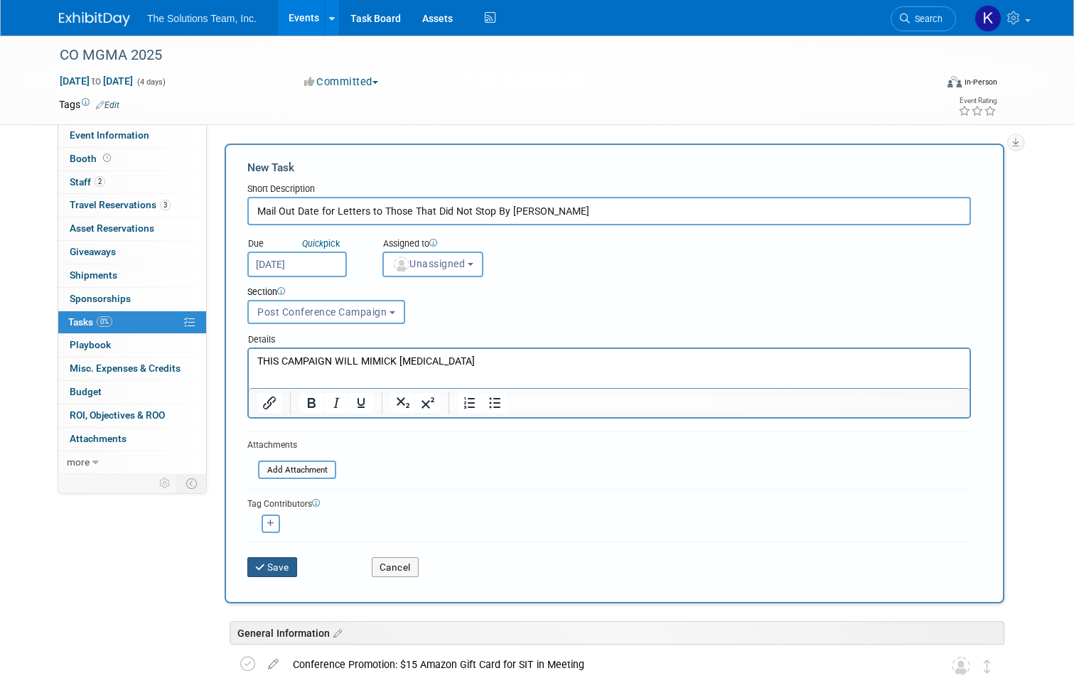
click at [275, 568] on button "Save" at bounding box center [272, 567] width 50 height 20
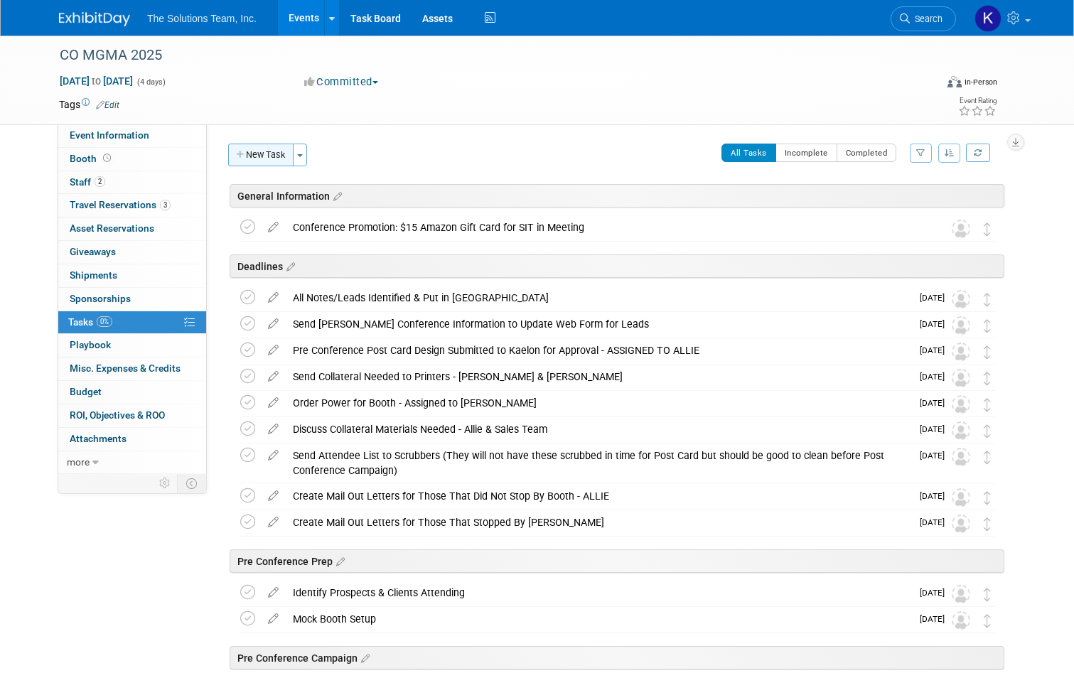
click at [250, 146] on button "New Task" at bounding box center [260, 155] width 65 height 23
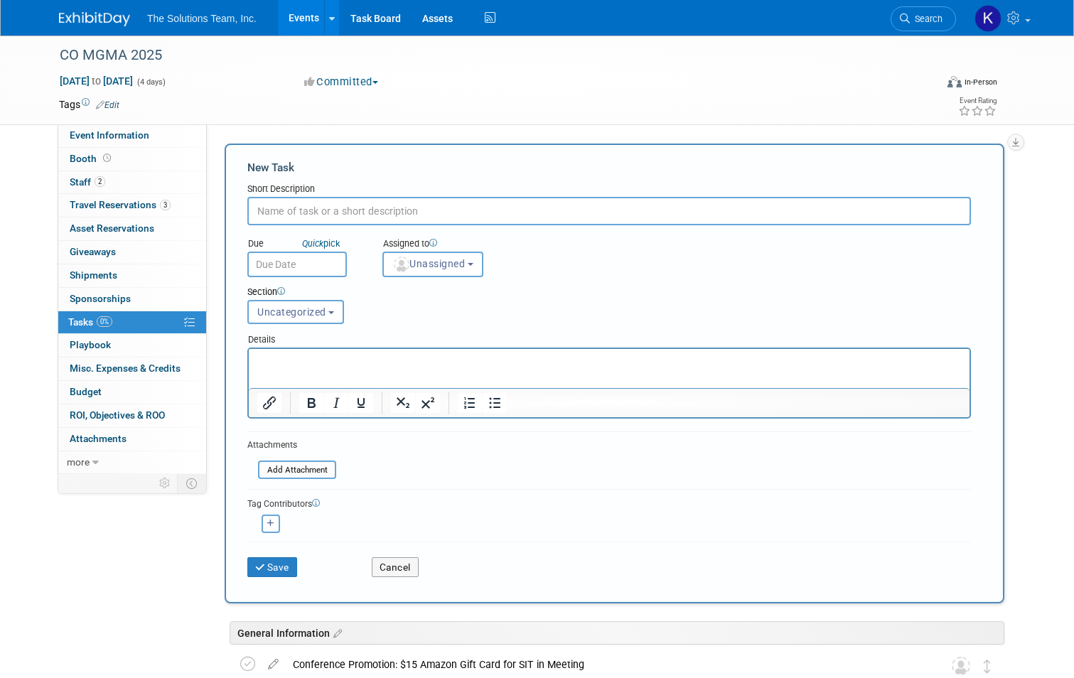
click at [329, 215] on input "text" at bounding box center [608, 211] width 723 height 28
paste input "Mail Out Date for Letters to Those That Stopped By [PERSON_NAME]"
type input "Mail Out Date for Letters to Those That Stopped By [PERSON_NAME]"
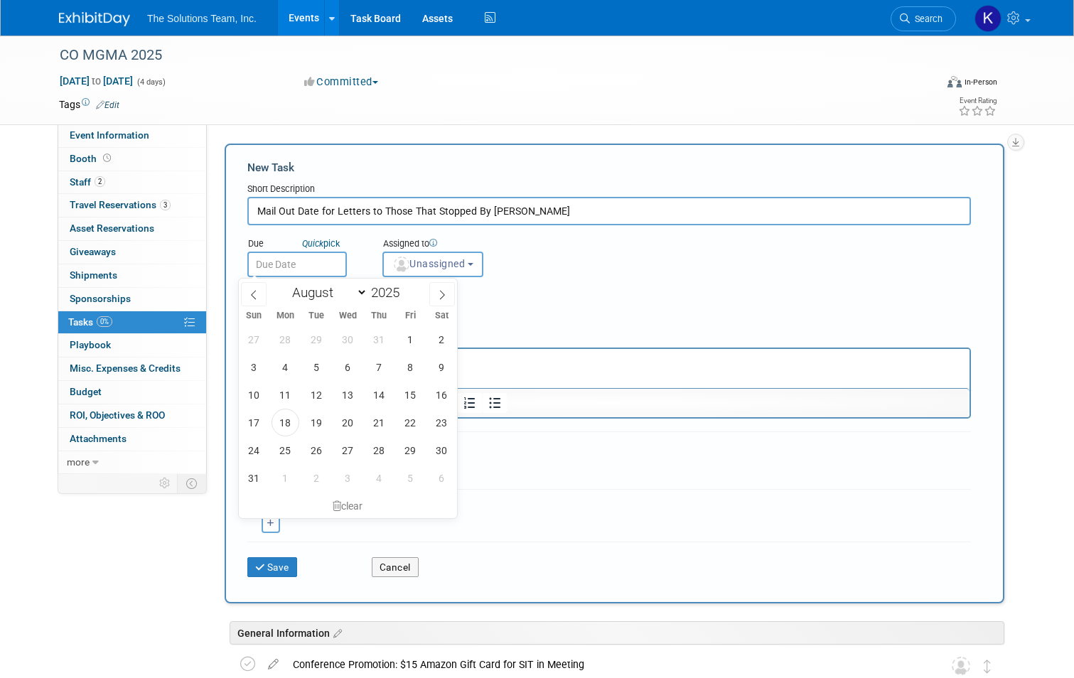
click at [313, 266] on input "text" at bounding box center [296, 265] width 99 height 26
click at [439, 293] on icon at bounding box center [442, 295] width 10 height 10
select select "8"
click at [408, 443] on span "3" at bounding box center [411, 450] width 28 height 28
type input "[DATE]"
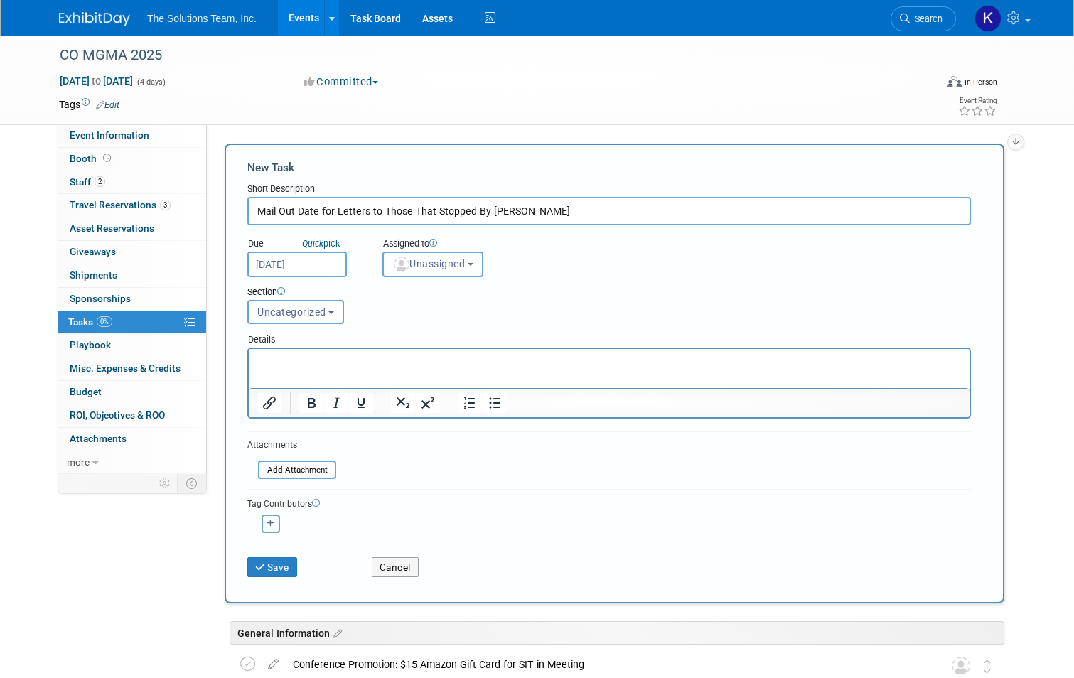
click at [262, 527] on button "button" at bounding box center [271, 523] width 18 height 18
select select
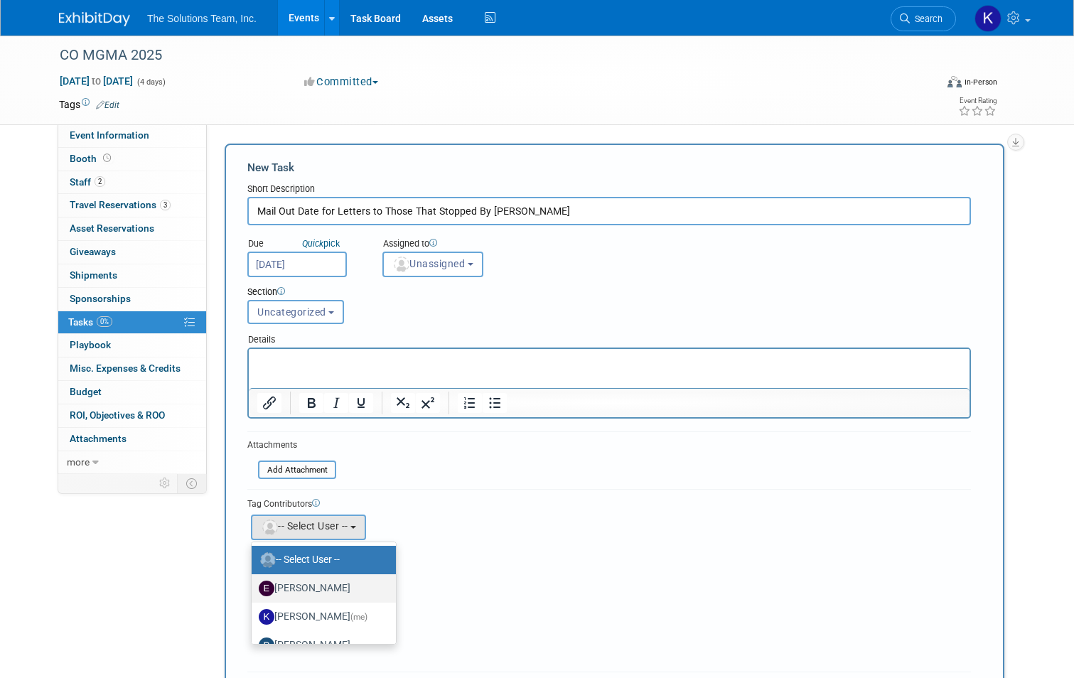
click at [328, 589] on label "[PERSON_NAME]" at bounding box center [320, 588] width 123 height 23
click at [254, 589] on input "[PERSON_NAME]" at bounding box center [248, 586] width 9 height 9
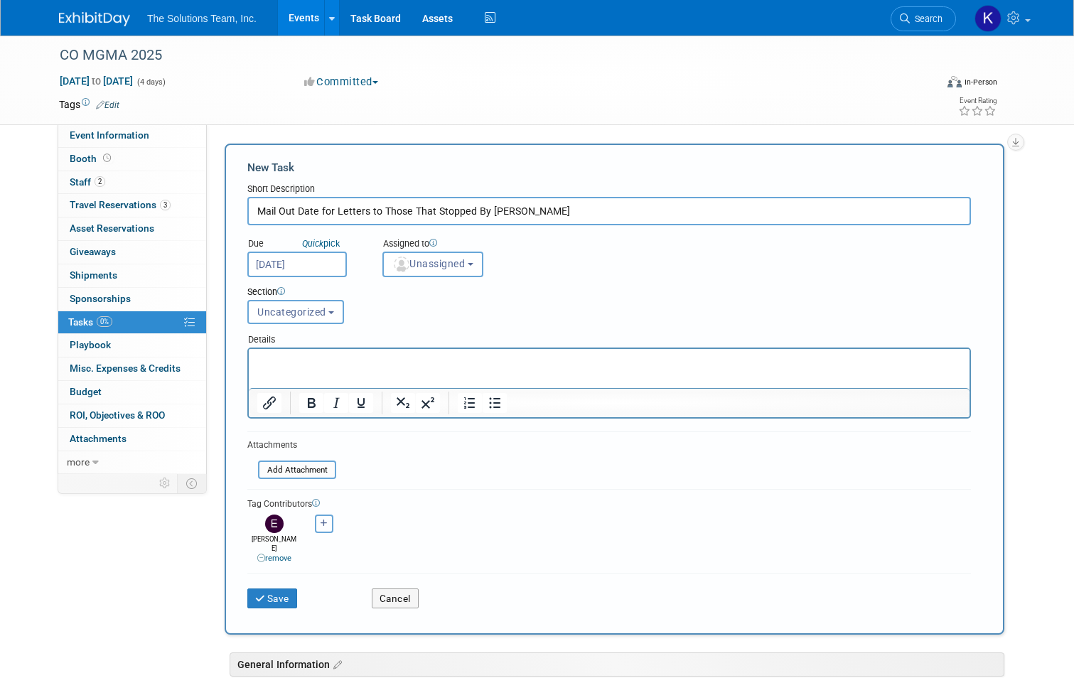
click at [320, 522] on icon "button" at bounding box center [323, 523] width 7 height 8
select select
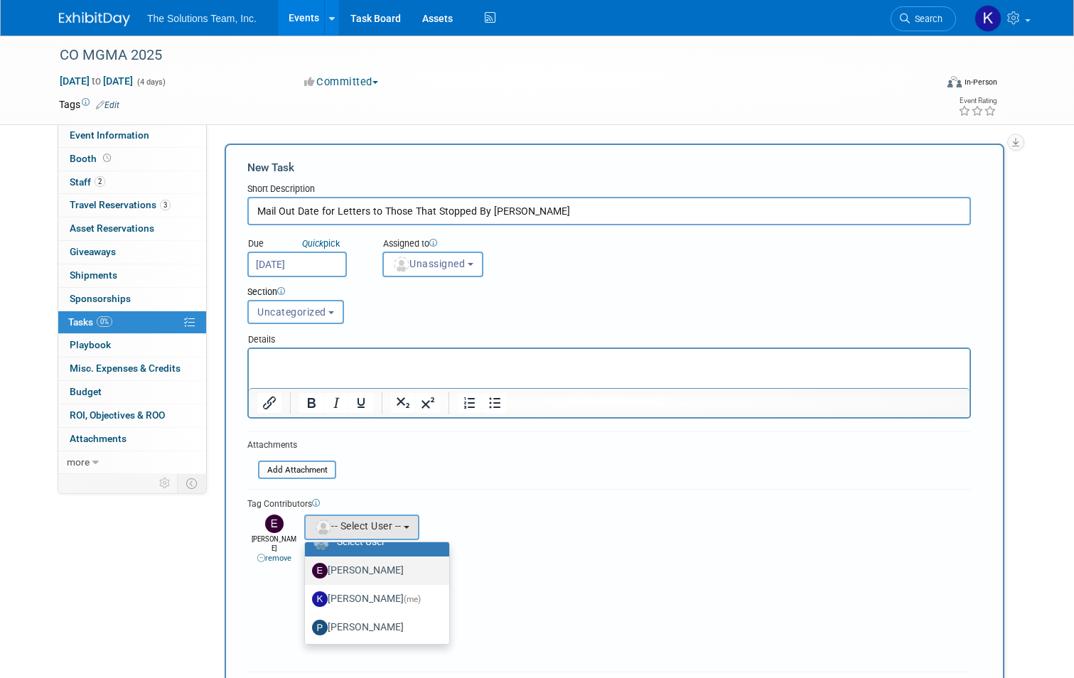
scroll to position [71, 0]
click at [364, 596] on label "[PERSON_NAME]" at bounding box center [373, 602] width 123 height 23
click at [307, 596] on input "[PERSON_NAME]" at bounding box center [302, 600] width 9 height 9
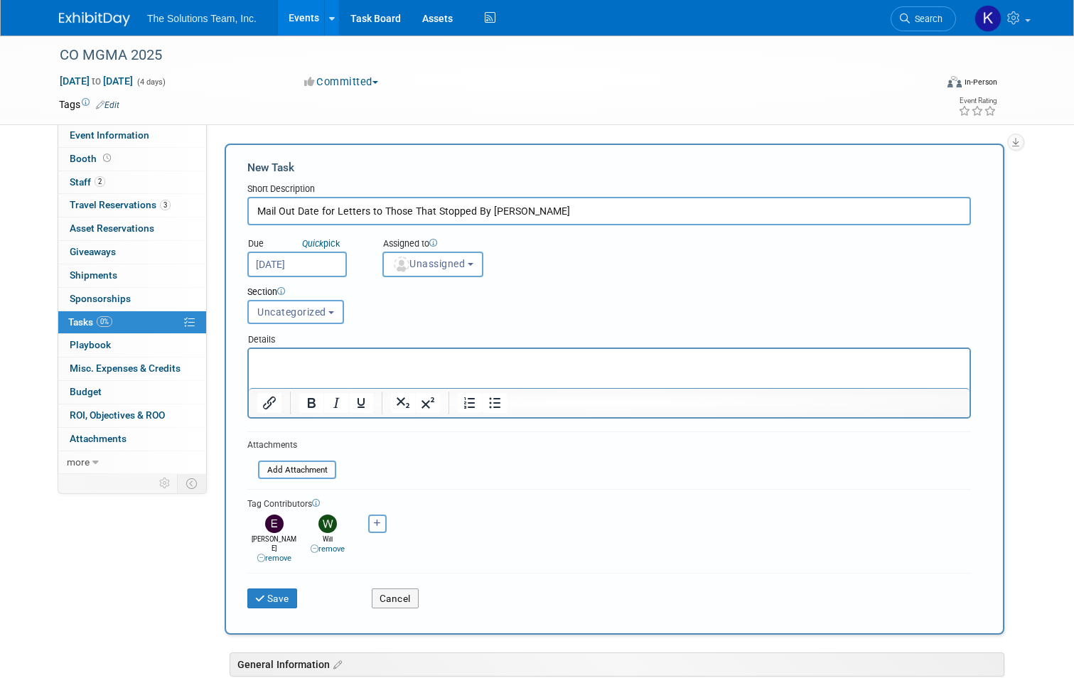
click at [313, 545] on link "remove" at bounding box center [328, 548] width 34 height 9
click at [320, 519] on icon "button" at bounding box center [323, 523] width 7 height 8
select select
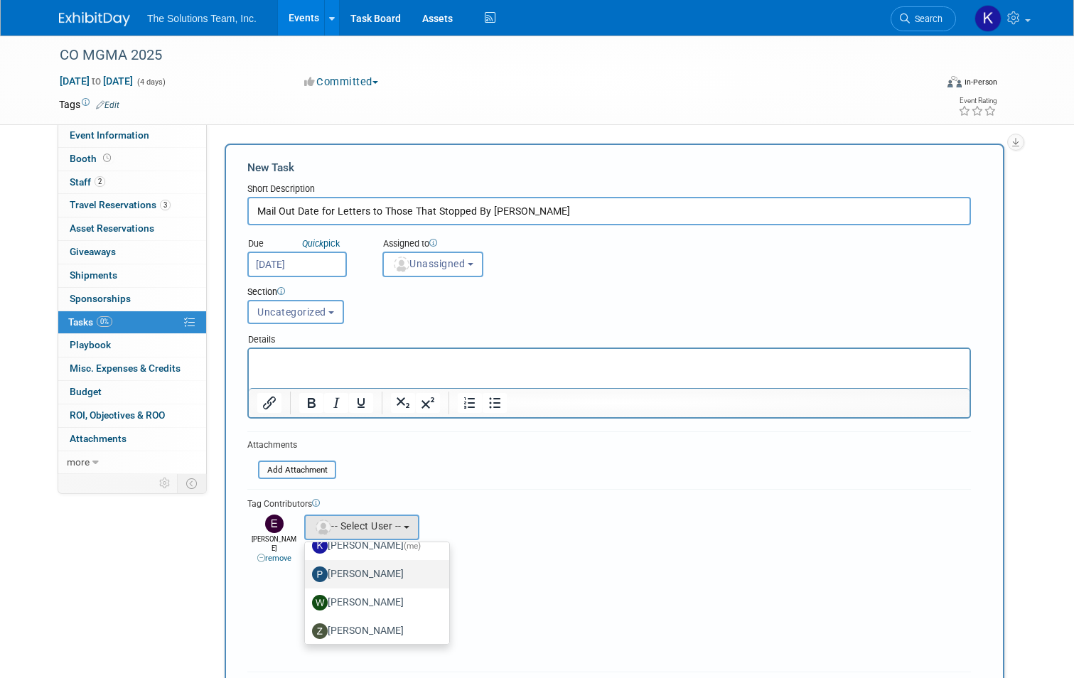
click at [389, 576] on label "[PERSON_NAME]" at bounding box center [373, 574] width 123 height 23
click at [307, 576] on input "[PERSON_NAME]" at bounding box center [302, 572] width 9 height 9
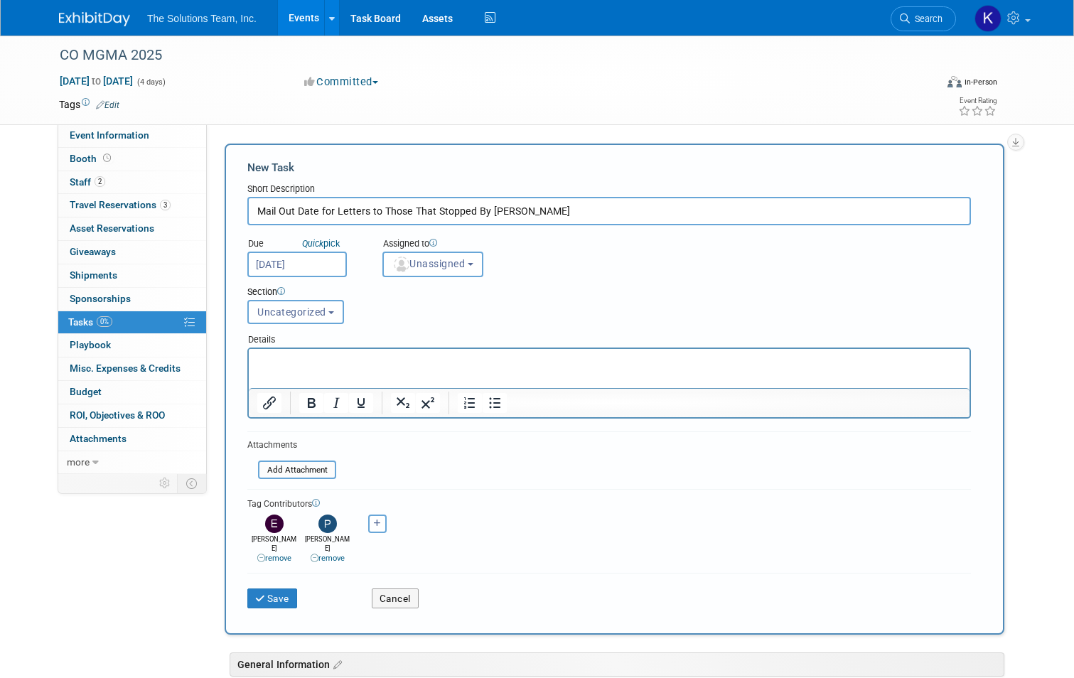
click at [276, 361] on p "Rich Text Area. Press ALT-0 for help." at bounding box center [609, 362] width 704 height 14
drag, startPoint x: 18, startPoint y: 1, endPoint x: 259, endPoint y: 348, distance: 422.2
click at [259, 348] on div at bounding box center [608, 382] width 723 height 71
click at [279, 365] on p "Rich Text Area. Press ALT-0 for help." at bounding box center [609, 362] width 704 height 14
click at [269, 593] on button "Save" at bounding box center [272, 598] width 50 height 20
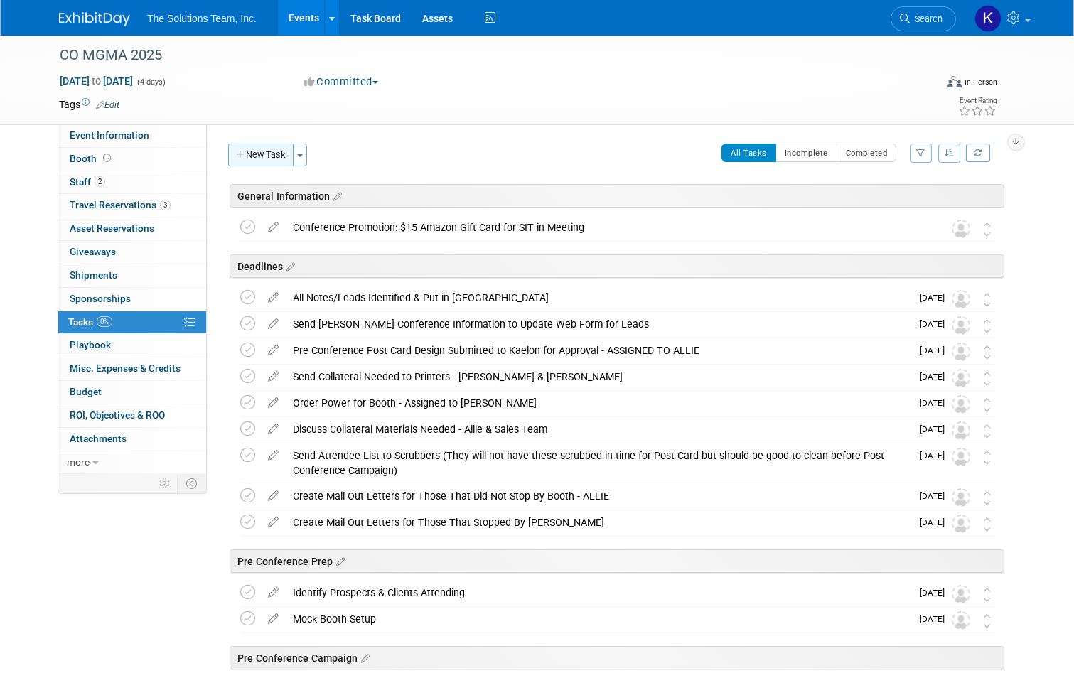
click at [250, 156] on button "New Task" at bounding box center [260, 155] width 65 height 23
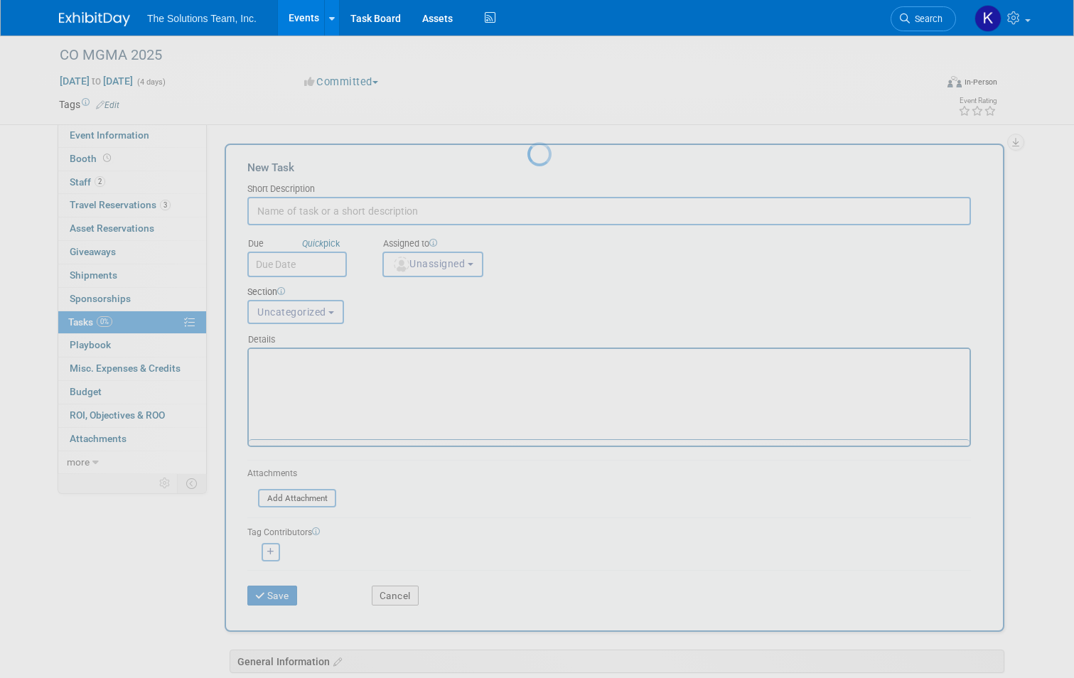
scroll to position [0, 0]
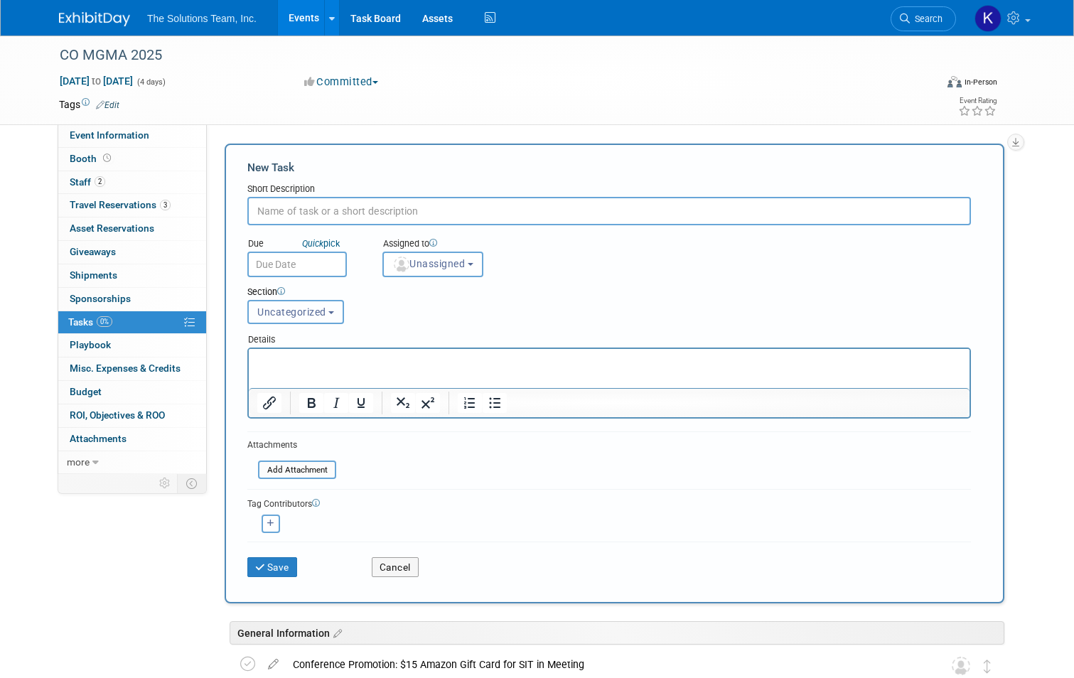
click at [313, 307] on span "Uncategorized" at bounding box center [291, 311] width 69 height 11
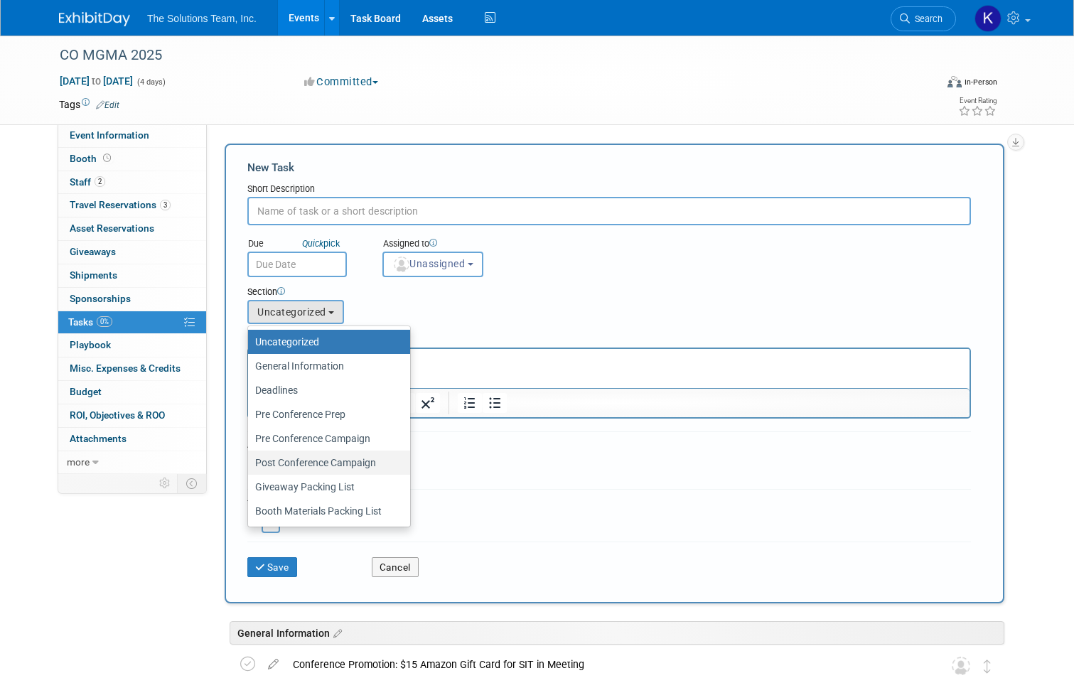
click at [316, 462] on label "Post Conference Campaign" at bounding box center [325, 462] width 141 height 18
click at [250, 462] on input "Post Conference Campaign" at bounding box center [245, 462] width 9 height 9
select select "11273983"
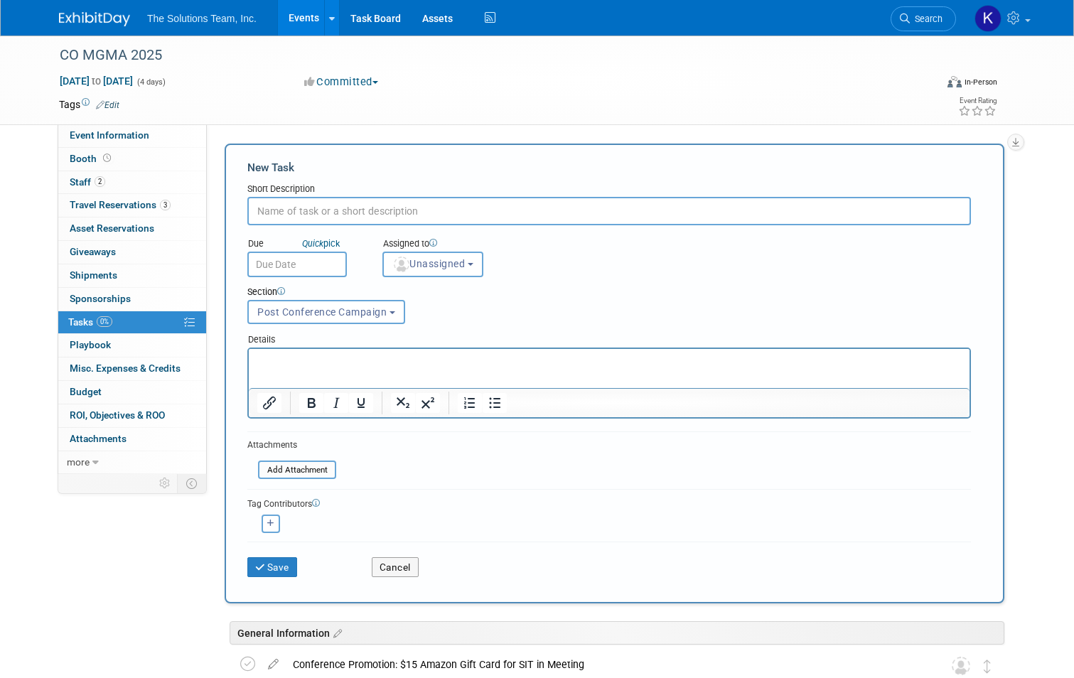
click at [302, 205] on input "text" at bounding box center [608, 211] width 723 height 28
paste input "Handwritten Notes to Giveaway Winners"
click at [291, 268] on input "text" at bounding box center [296, 265] width 99 height 26
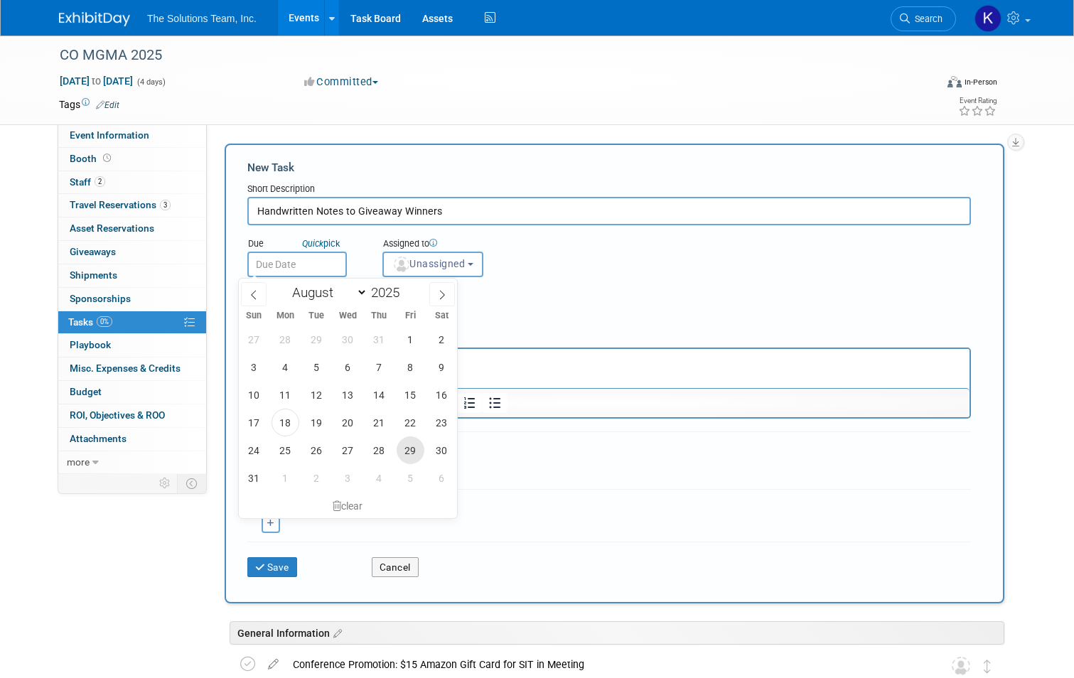
click at [410, 453] on span "29" at bounding box center [411, 450] width 28 height 28
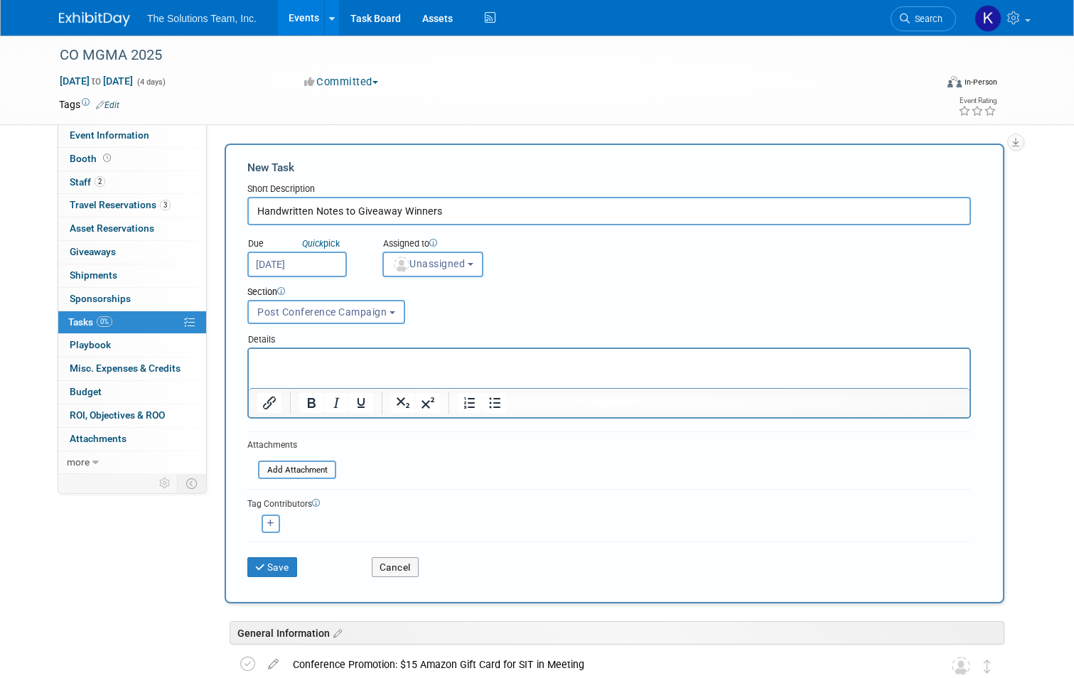
click at [296, 260] on input "[DATE]" at bounding box center [296, 265] width 99 height 26
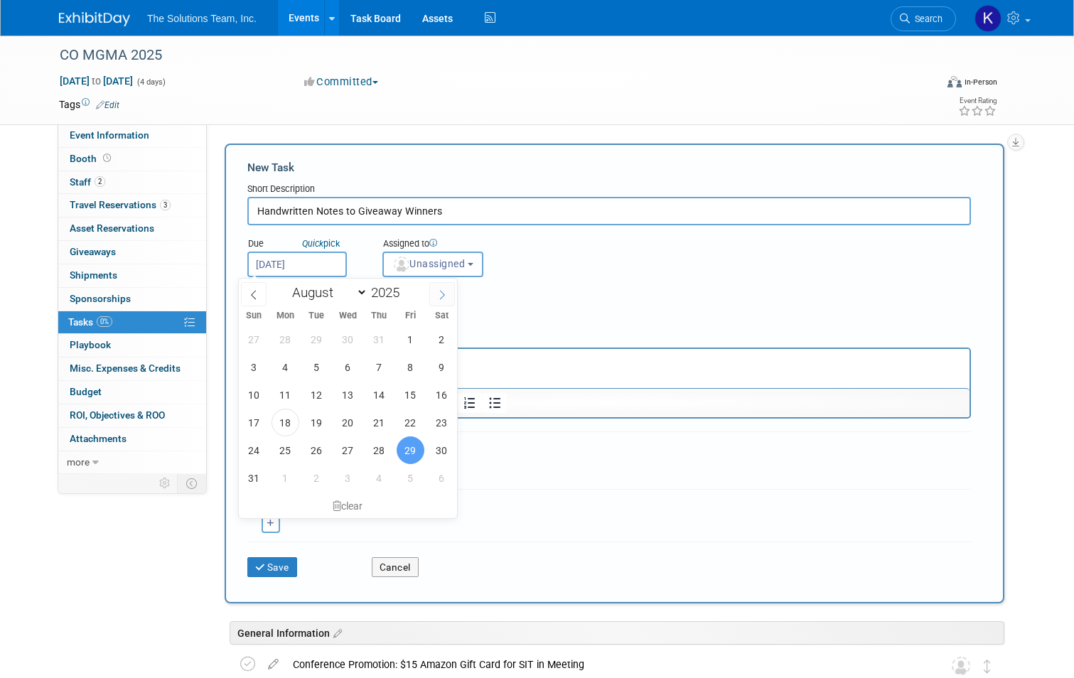
click at [443, 297] on icon at bounding box center [442, 295] width 10 height 10
click at [415, 419] on span "26" at bounding box center [411, 423] width 28 height 28
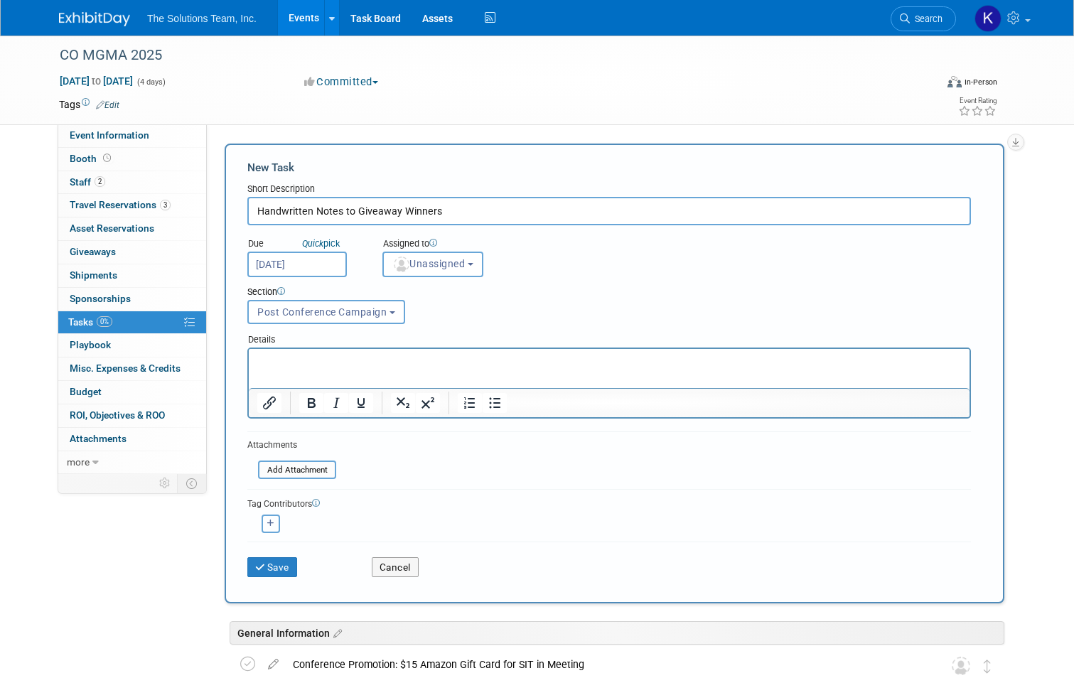
click at [267, 524] on icon "button" at bounding box center [270, 523] width 7 height 8
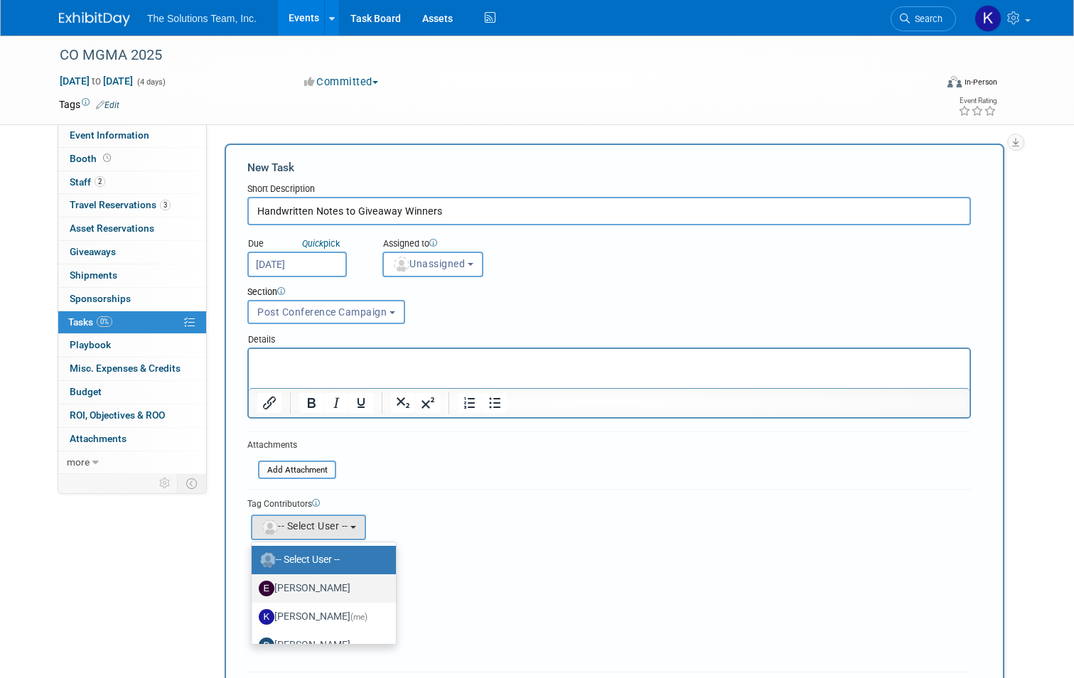
click at [310, 586] on label "[PERSON_NAME]" at bounding box center [320, 588] width 123 height 23
click at [254, 586] on input "[PERSON_NAME]" at bounding box center [248, 586] width 9 height 9
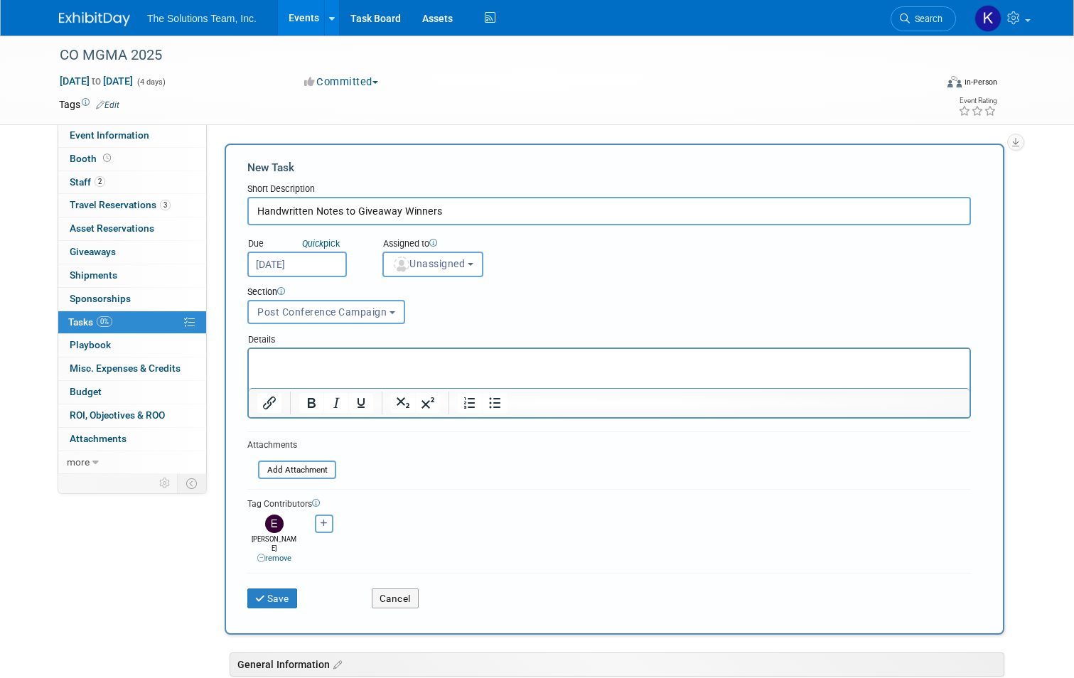
click at [320, 524] on icon "button" at bounding box center [323, 523] width 7 height 8
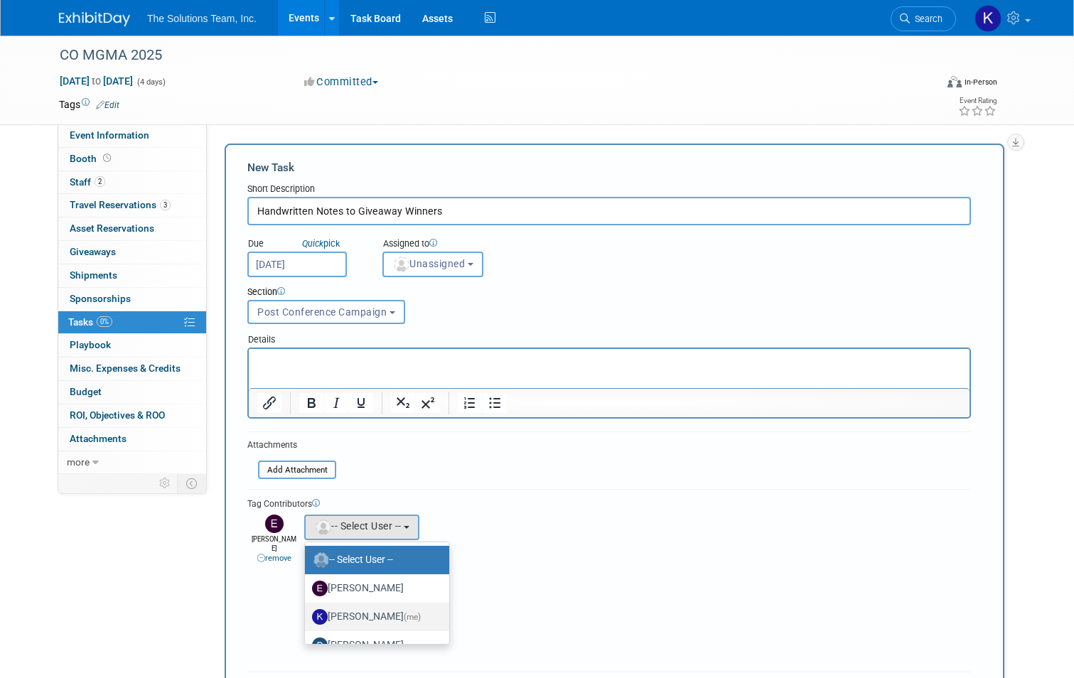
scroll to position [71, 0]
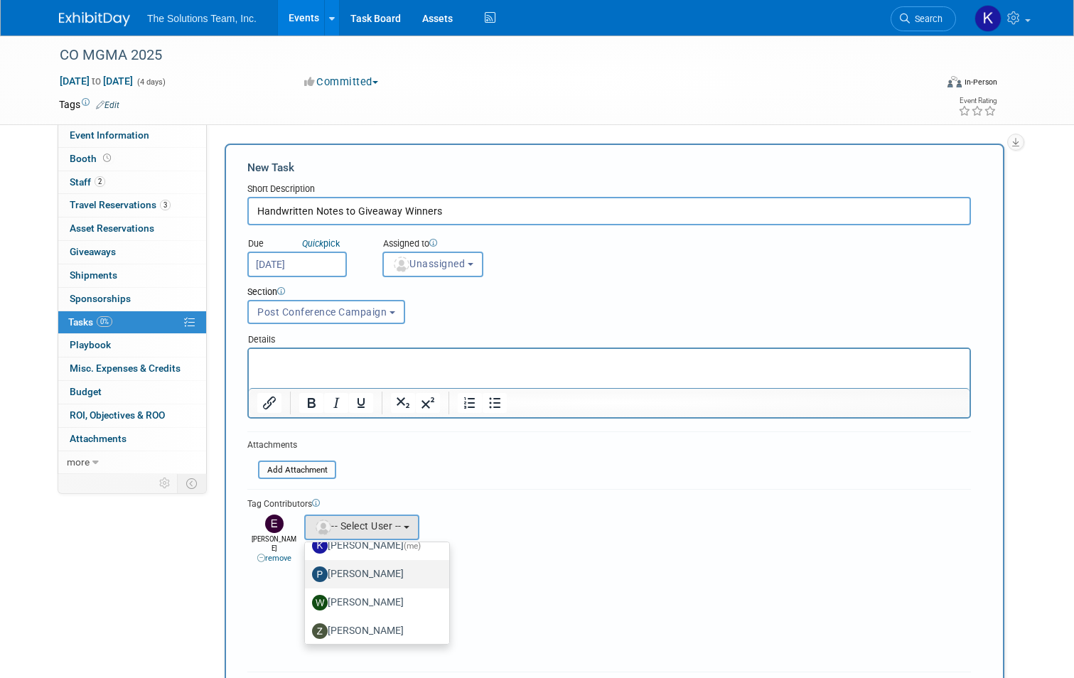
click at [362, 578] on label "[PERSON_NAME]" at bounding box center [373, 574] width 123 height 23
click at [307, 577] on input "[PERSON_NAME]" at bounding box center [302, 572] width 9 height 9
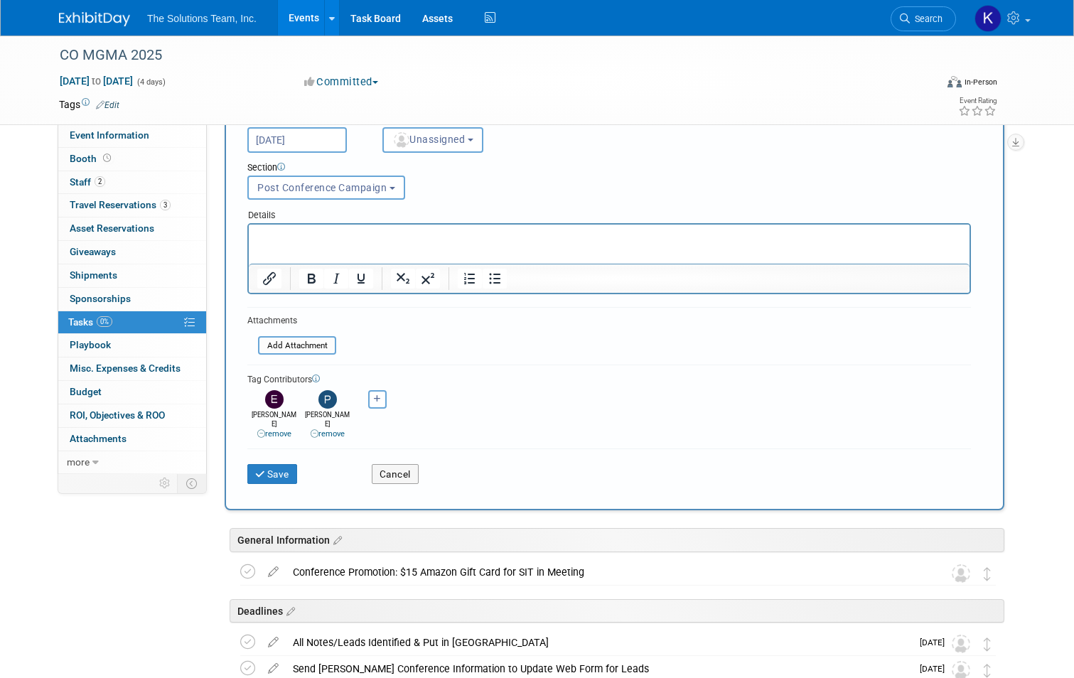
scroll to position [142, 0]
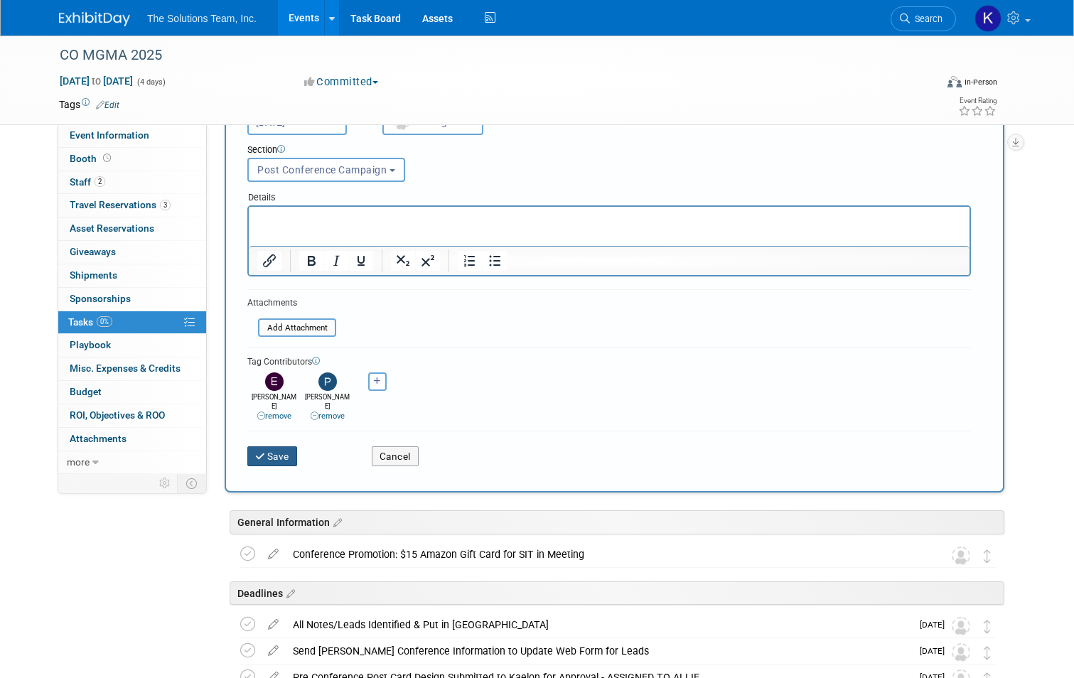
click at [269, 446] on button "Save" at bounding box center [272, 456] width 50 height 20
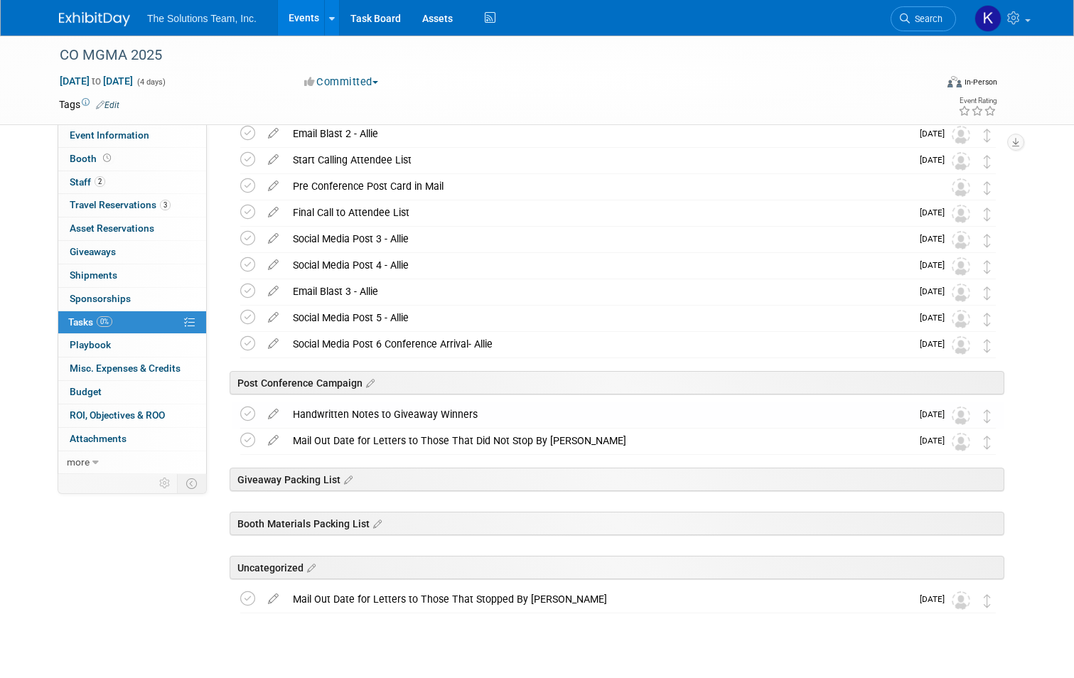
scroll to position [640, 0]
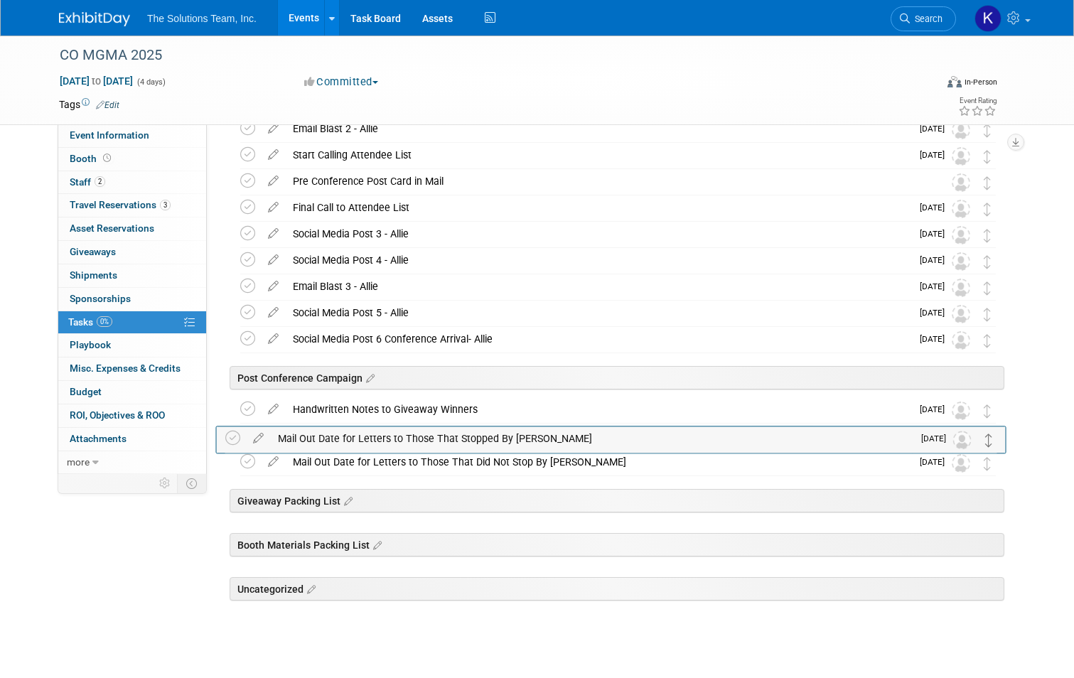
drag, startPoint x: 995, startPoint y: 601, endPoint x: 988, endPoint y: 445, distance: 156.5
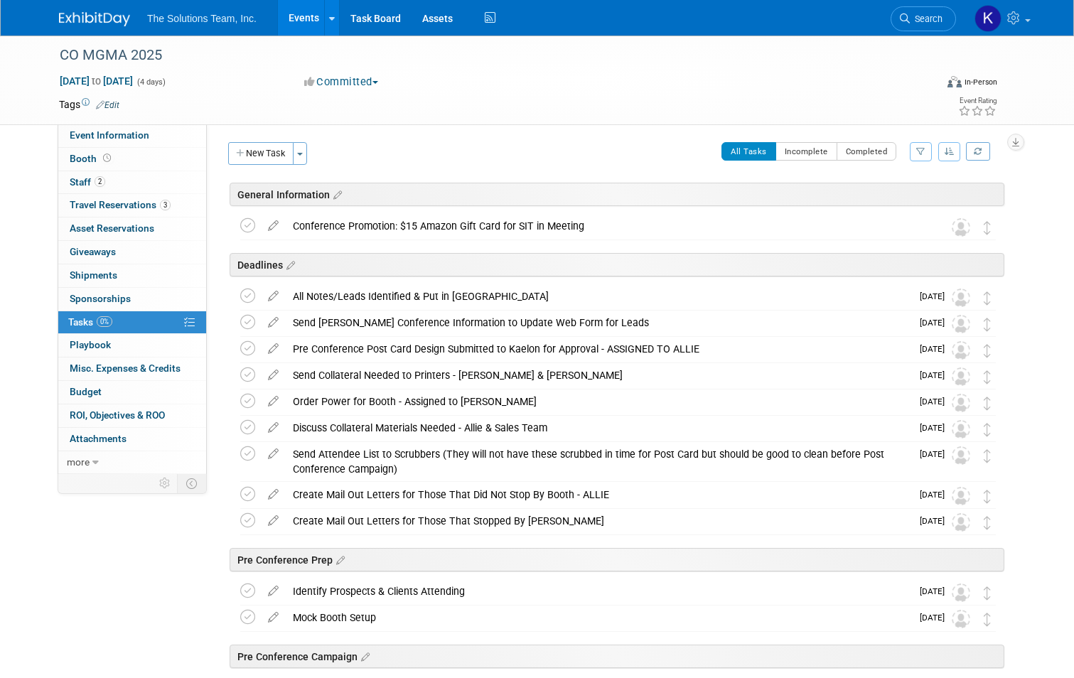
scroll to position [0, 0]
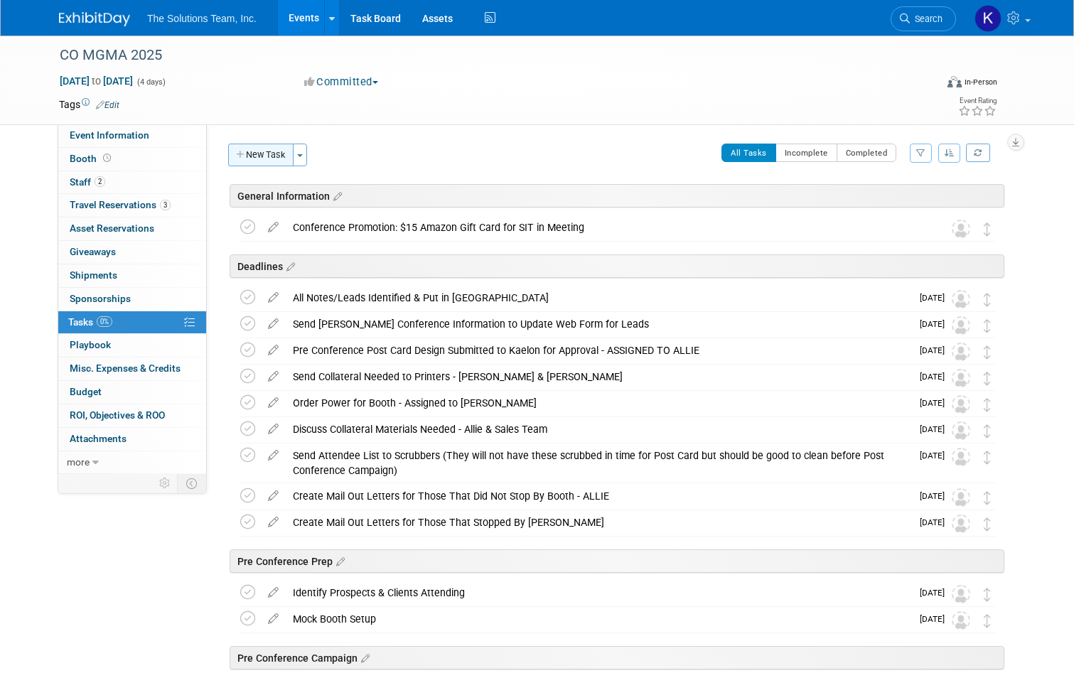
click at [244, 153] on button "New Task" at bounding box center [260, 155] width 65 height 23
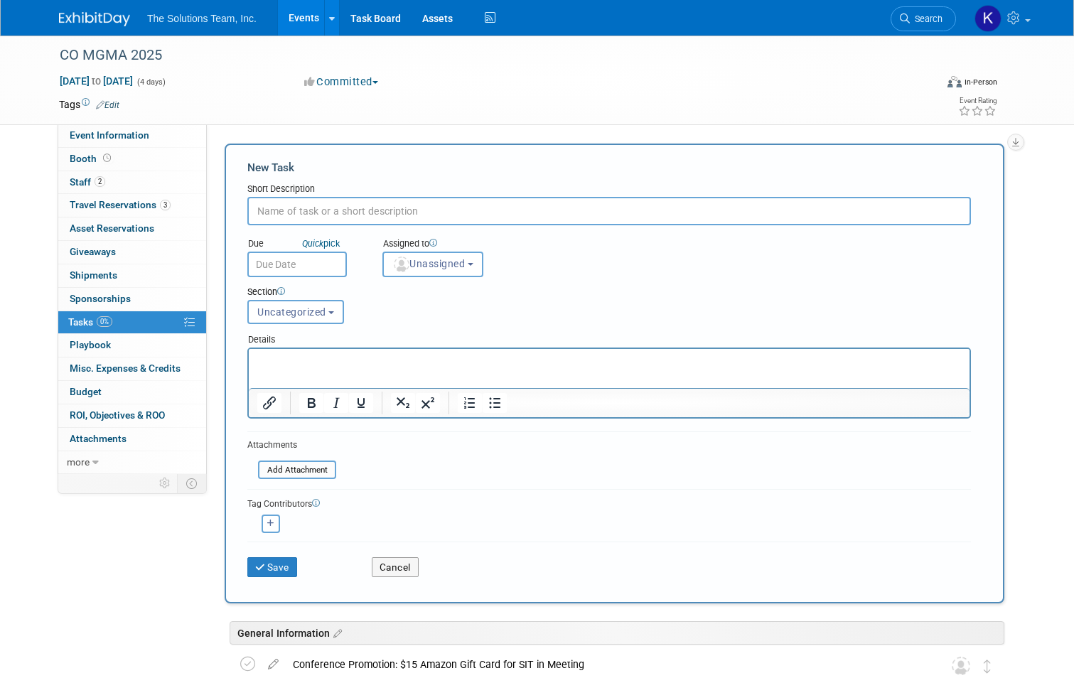
click at [308, 211] on input "text" at bounding box center [608, 211] width 723 height 28
paste input "Connect with Leads on LinkedIN & Message"
click at [301, 314] on span "Uncategorized" at bounding box center [291, 311] width 69 height 11
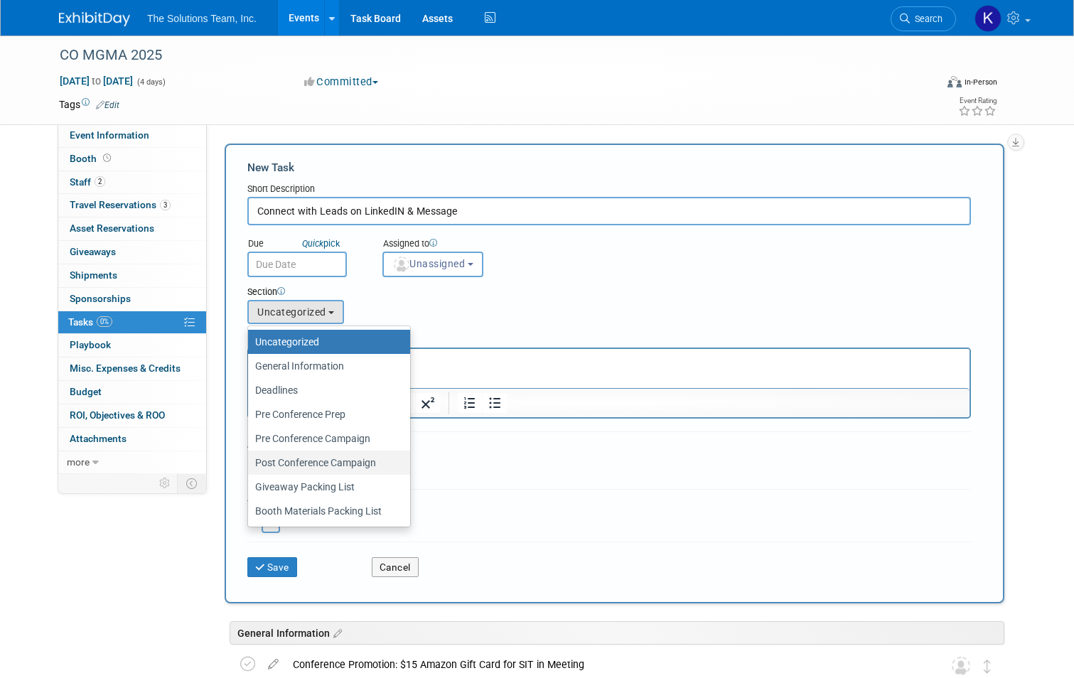
click at [308, 461] on label "Post Conference Campaign" at bounding box center [325, 462] width 141 height 18
click at [250, 461] on input "Post Conference Campaign" at bounding box center [245, 462] width 9 height 9
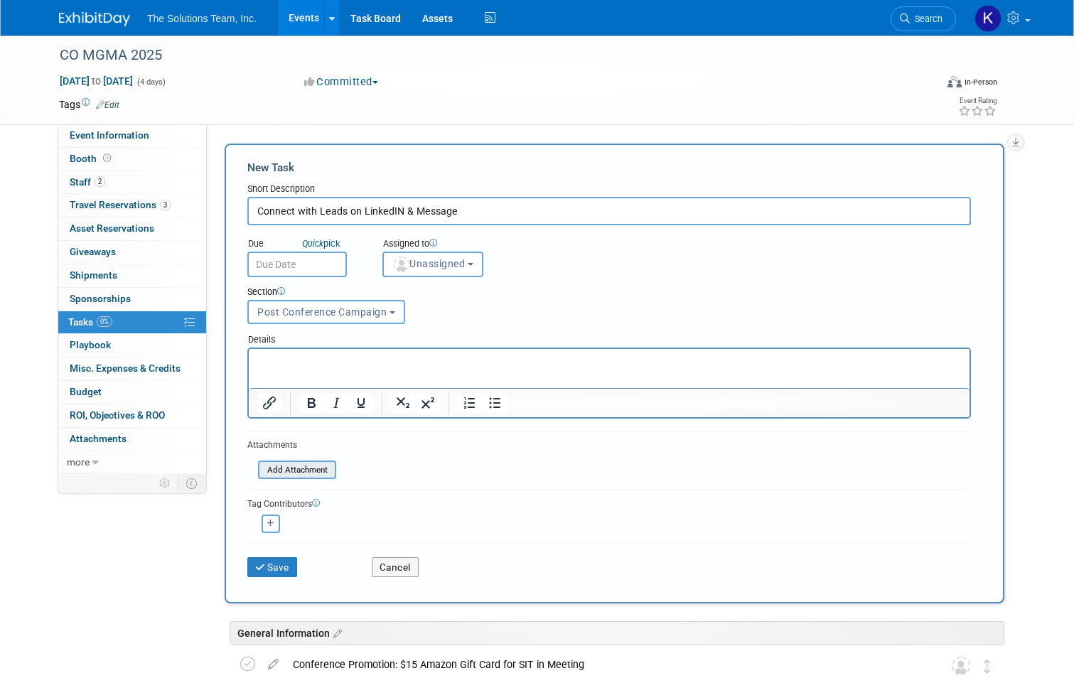
click at [293, 473] on input "file" at bounding box center [250, 470] width 169 height 16
click at [403, 501] on div "Tag Contributors" at bounding box center [608, 502] width 723 height 15
click at [262, 519] on button "button" at bounding box center [271, 523] width 18 height 18
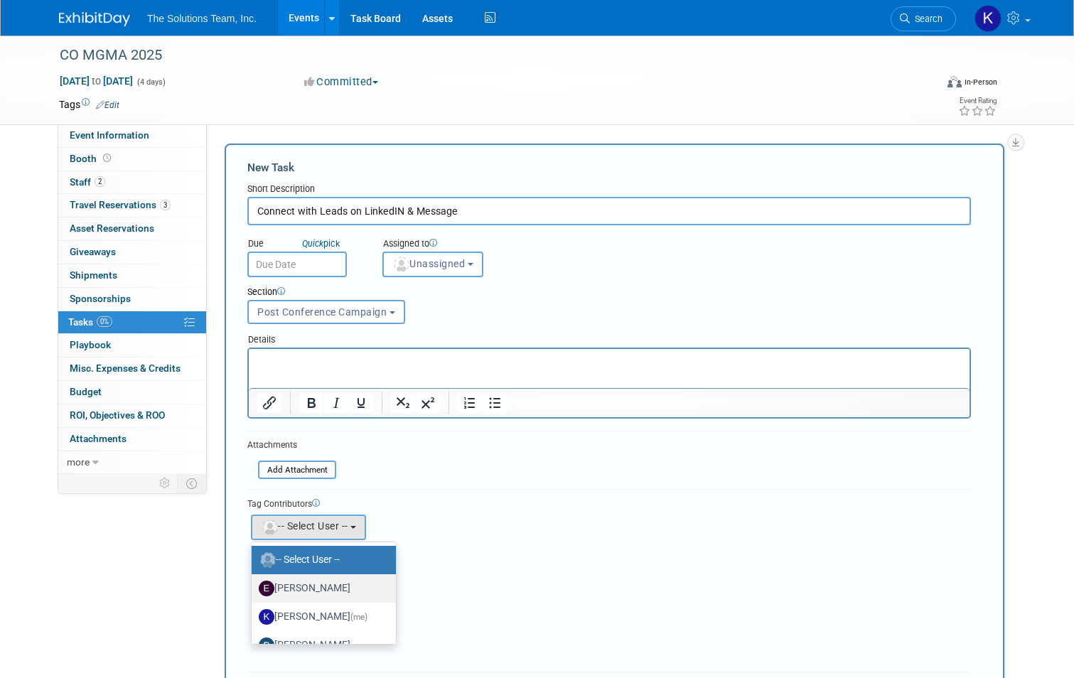
click at [301, 583] on label "[PERSON_NAME]" at bounding box center [320, 588] width 123 height 23
click at [254, 583] on input "[PERSON_NAME]" at bounding box center [248, 586] width 9 height 9
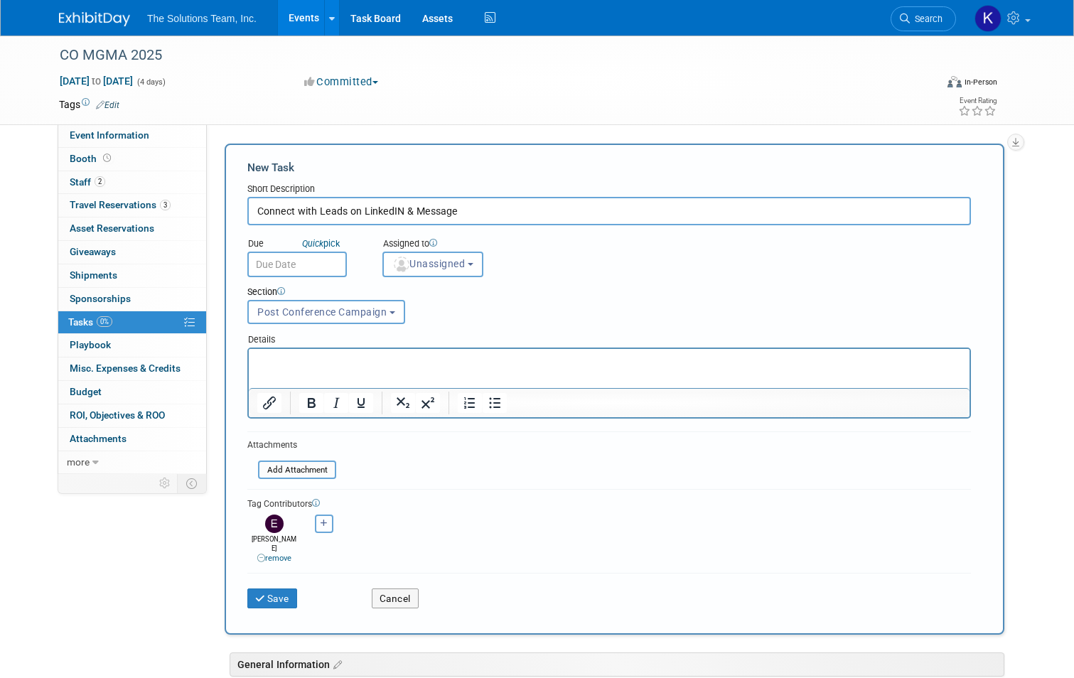
click at [315, 523] on button "button" at bounding box center [324, 523] width 18 height 18
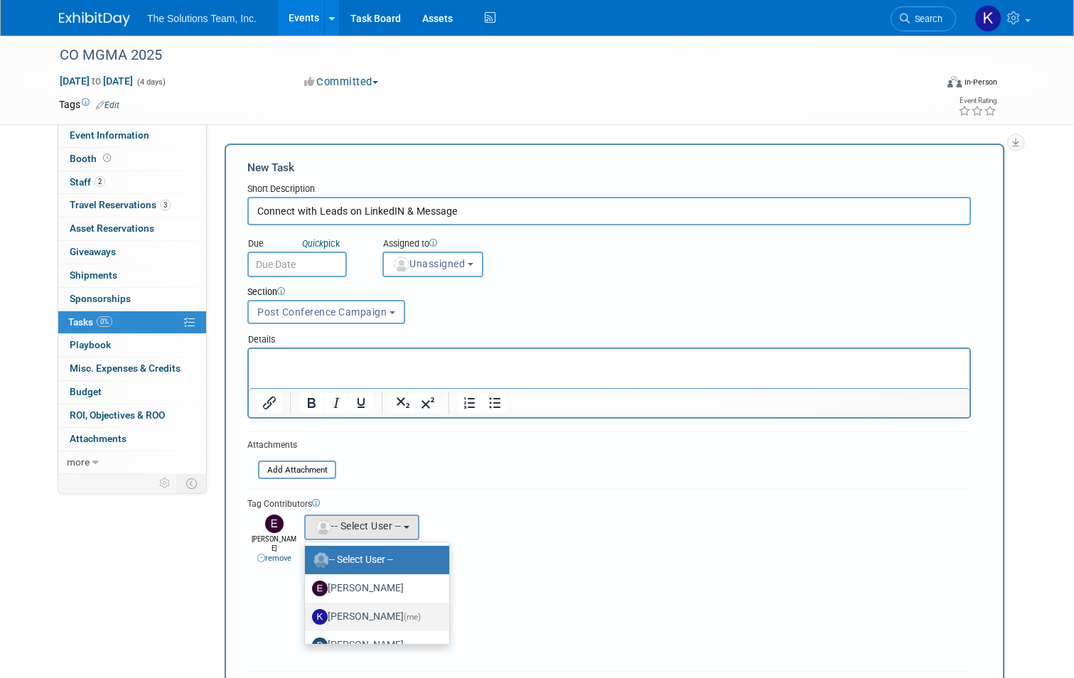
scroll to position [71, 0]
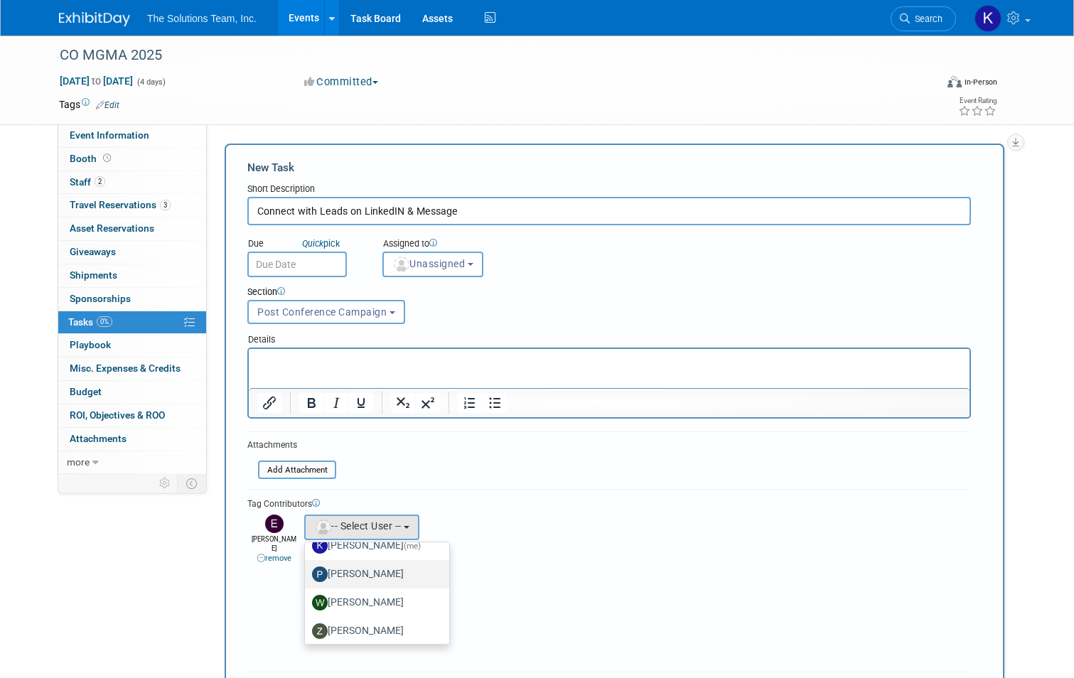
click at [357, 574] on label "[PERSON_NAME]" at bounding box center [373, 574] width 123 height 23
click at [307, 574] on input "[PERSON_NAME]" at bounding box center [302, 572] width 9 height 9
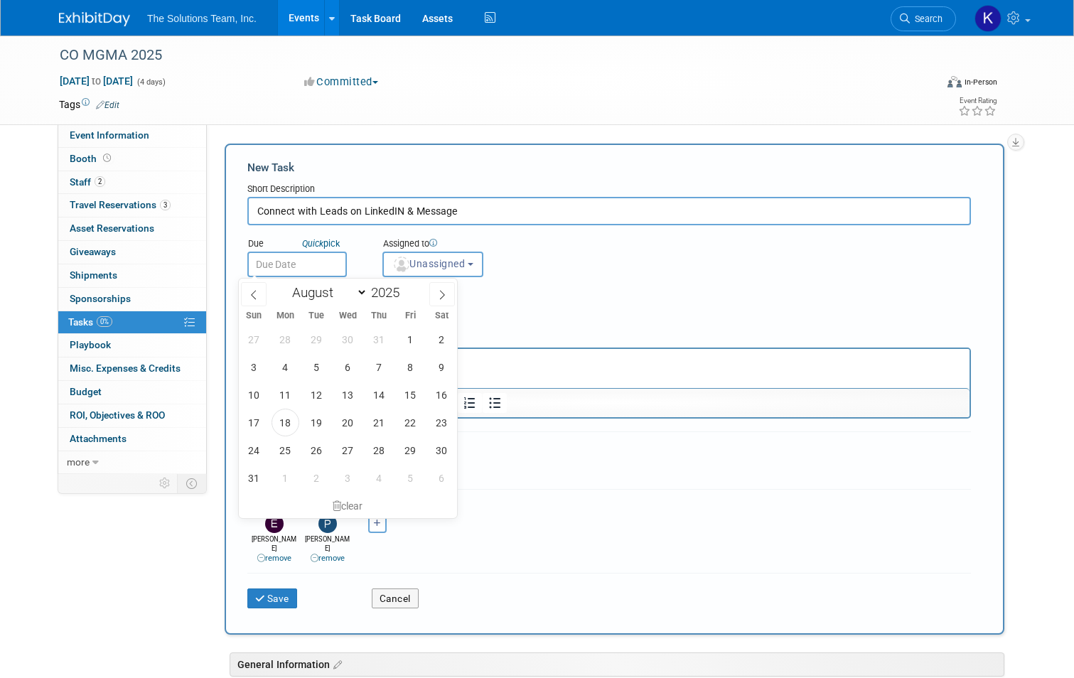
click at [266, 262] on input "text" at bounding box center [296, 265] width 99 height 26
click at [442, 297] on icon at bounding box center [442, 295] width 5 height 9
click at [409, 417] on span "26" at bounding box center [411, 423] width 28 height 28
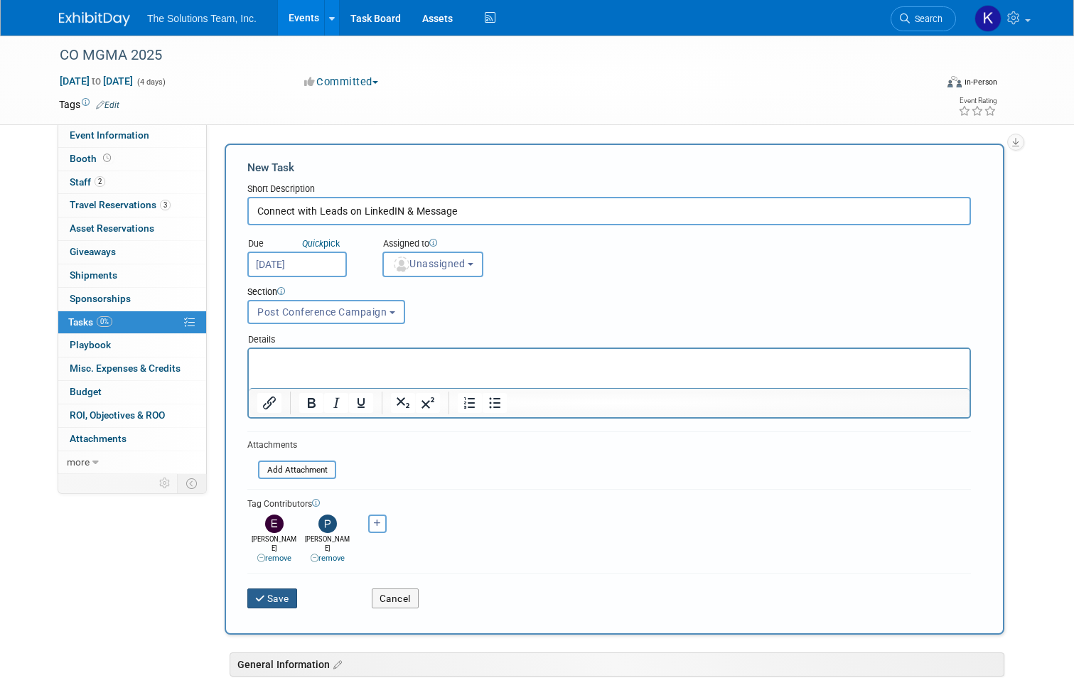
click at [271, 588] on button "Save" at bounding box center [272, 598] width 50 height 20
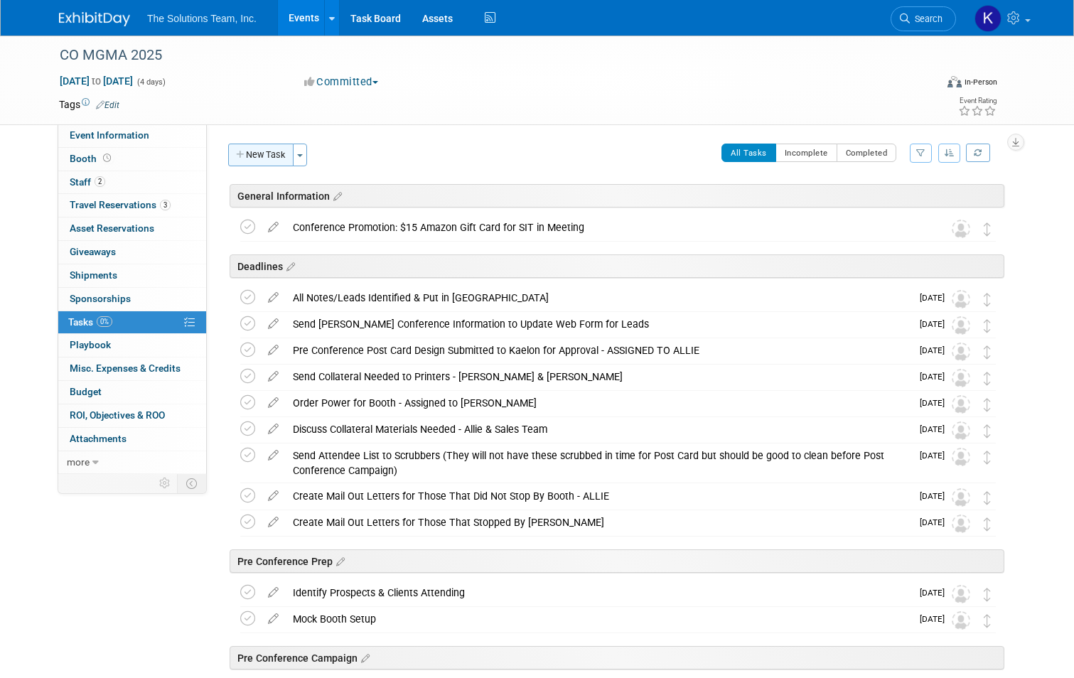
click at [268, 158] on button "New Task" at bounding box center [260, 155] width 65 height 23
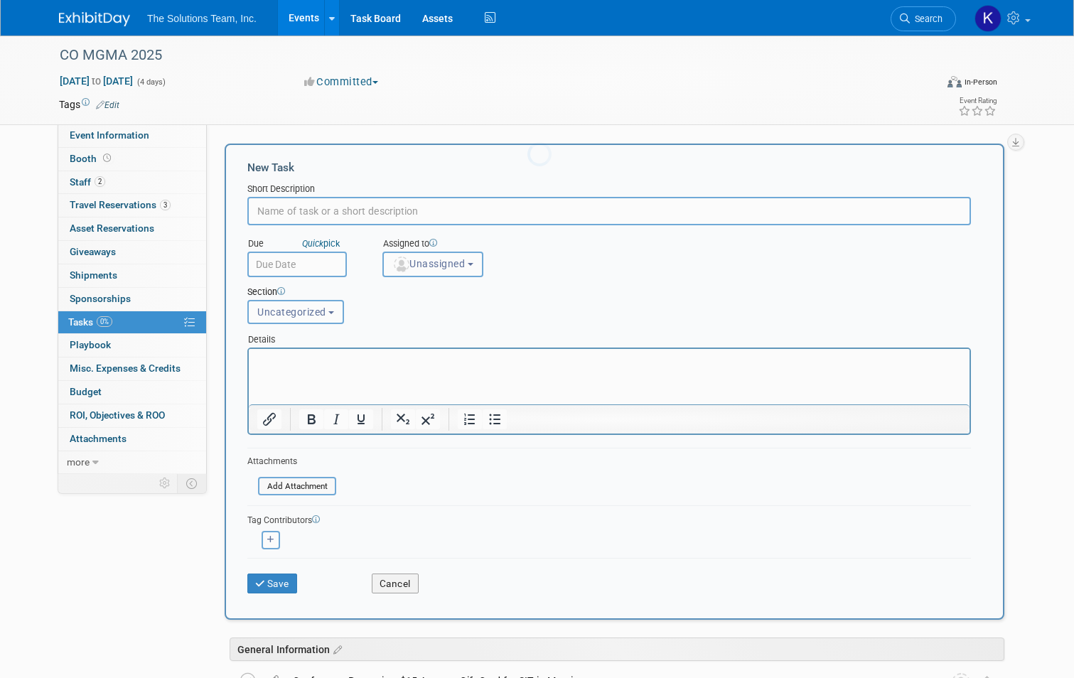
scroll to position [0, 0]
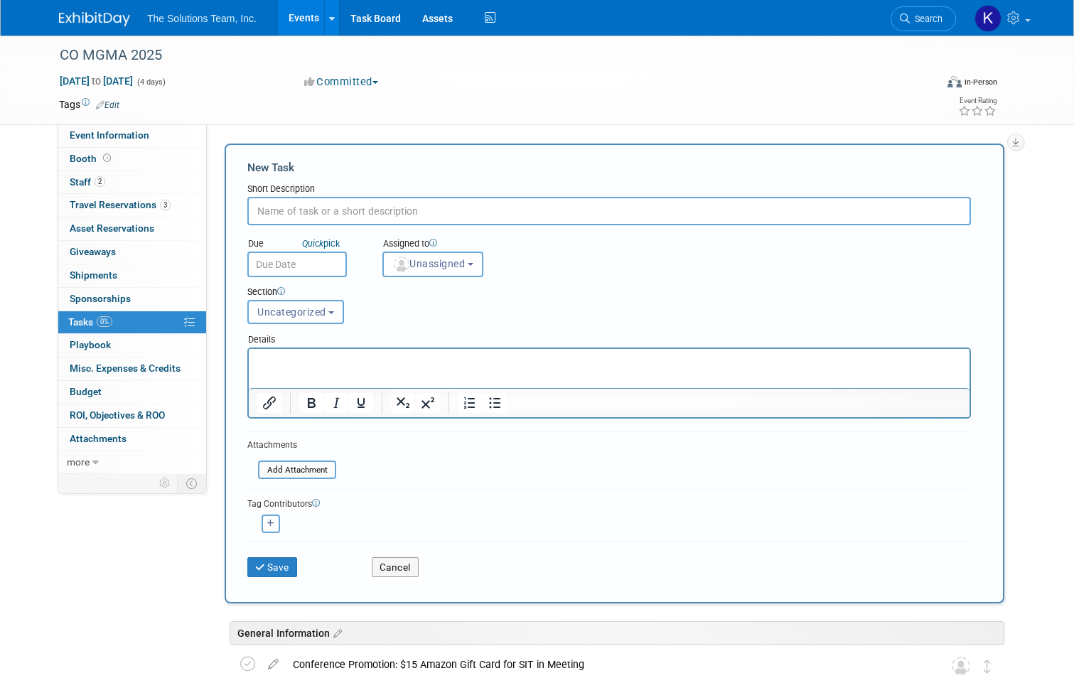
click at [282, 207] on input "text" at bounding box center [608, 211] width 723 height 28
click at [309, 313] on span "Uncategorized" at bounding box center [291, 311] width 69 height 11
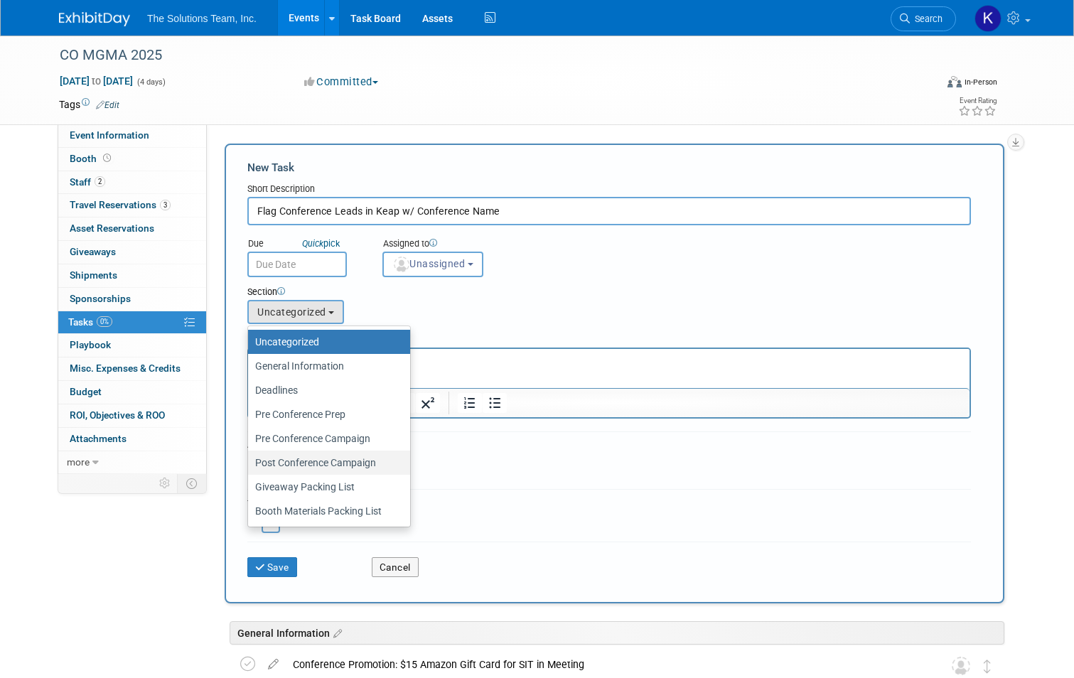
click at [323, 460] on label "Post Conference Campaign" at bounding box center [325, 462] width 141 height 18
click at [250, 460] on input "Post Conference Campaign" at bounding box center [245, 462] width 9 height 9
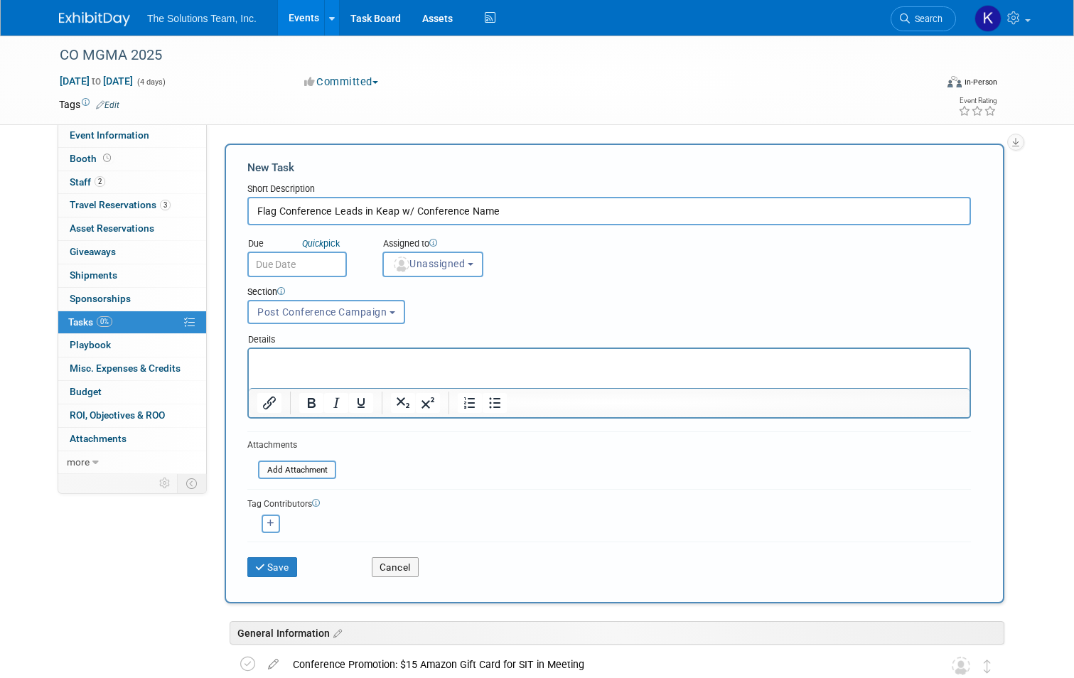
click at [297, 259] on input "text" at bounding box center [296, 265] width 99 height 26
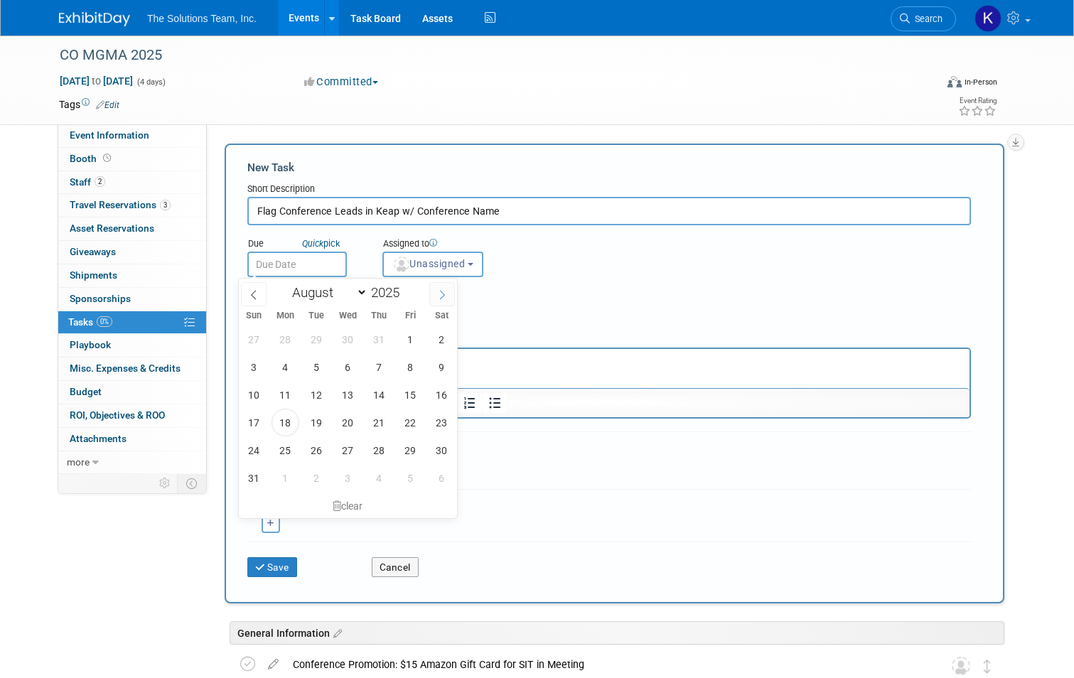
click at [438, 290] on icon at bounding box center [442, 295] width 10 height 10
click at [408, 420] on span "26" at bounding box center [411, 423] width 28 height 28
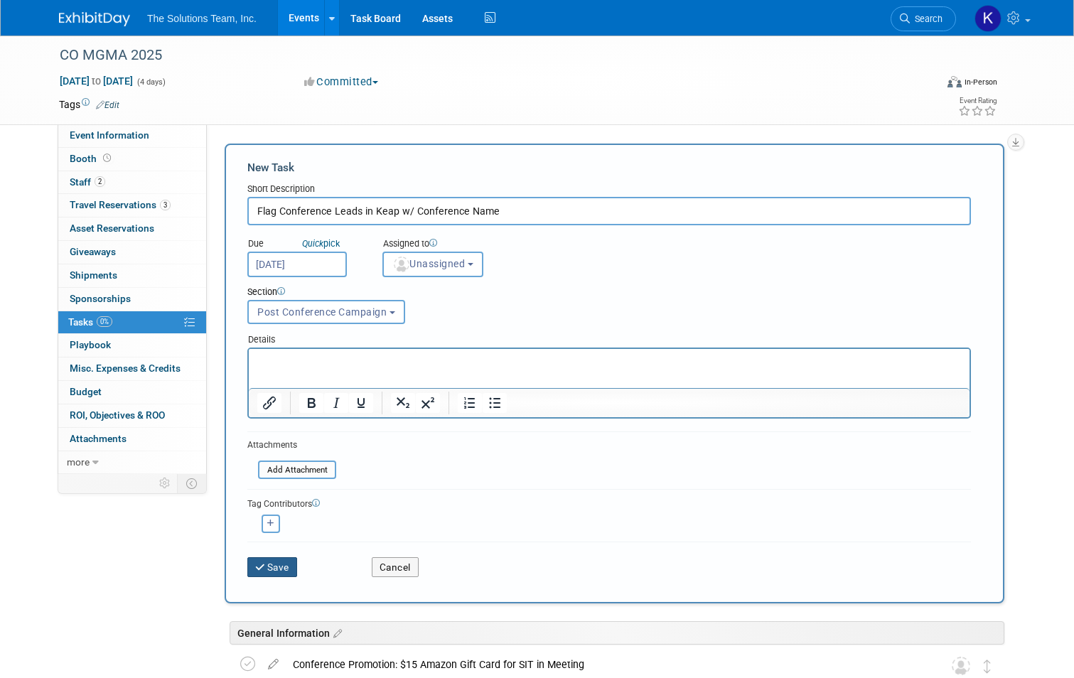
click at [281, 567] on button "Save" at bounding box center [272, 567] width 50 height 20
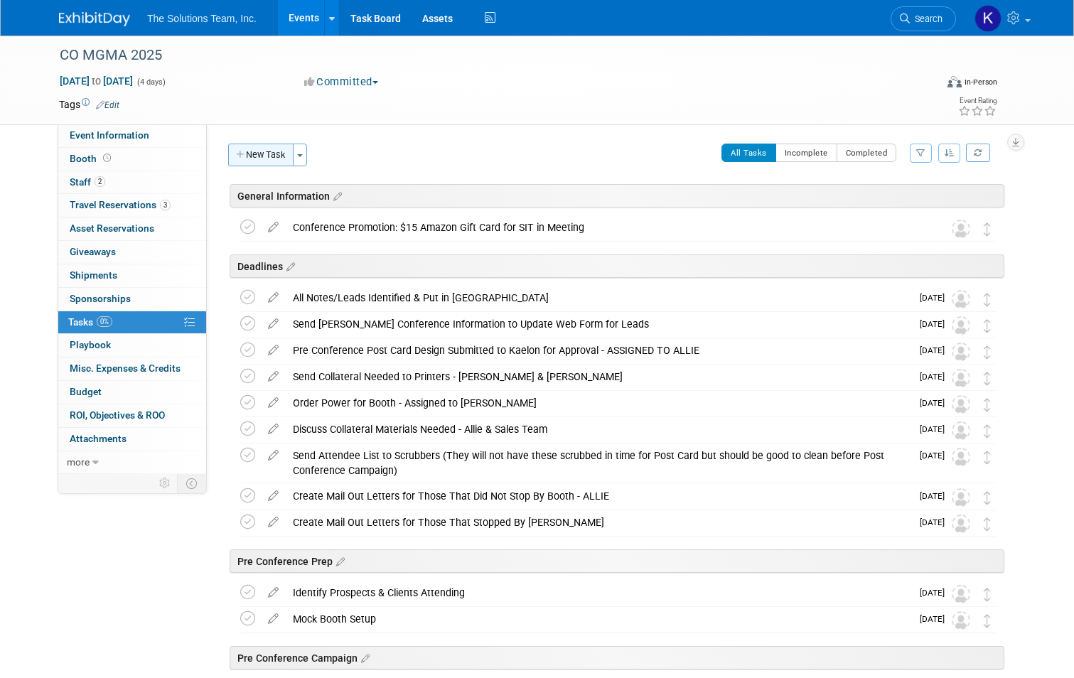
click at [261, 149] on button "New Task" at bounding box center [260, 155] width 65 height 23
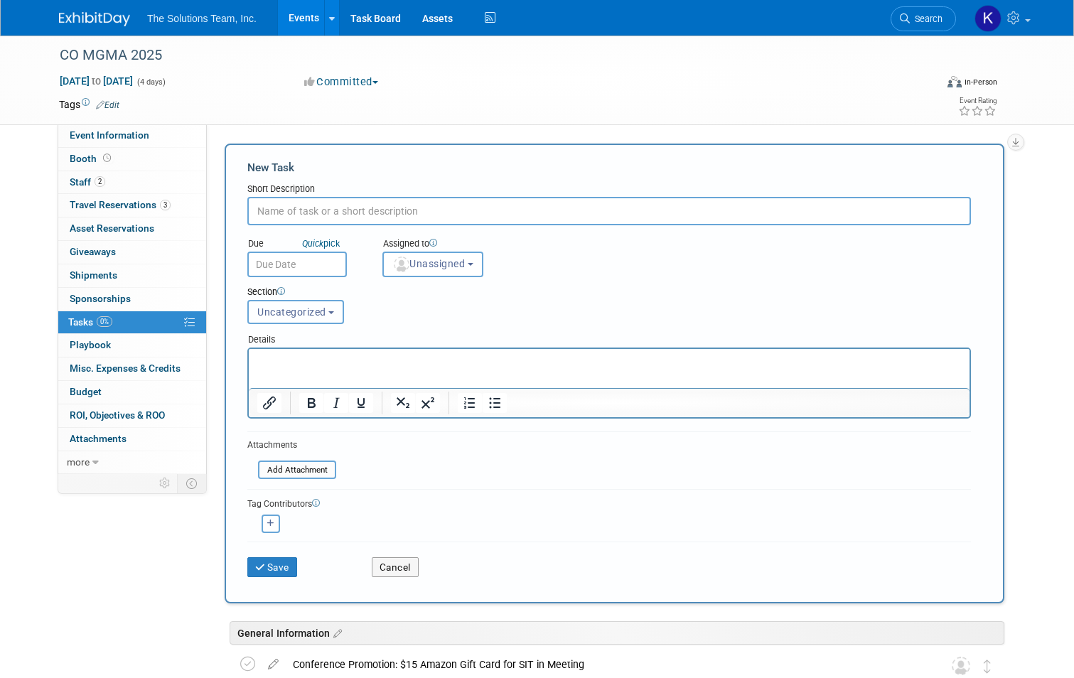
click at [284, 320] on button "Uncategorized" at bounding box center [295, 312] width 97 height 24
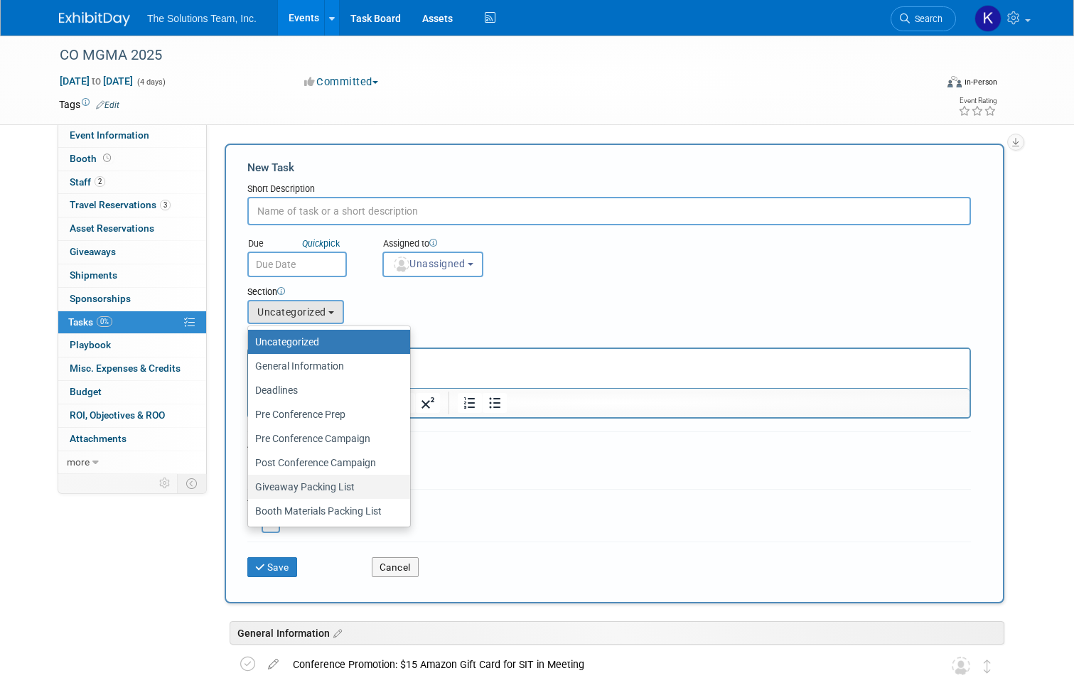
click at [290, 482] on label "Giveaway Packing List" at bounding box center [325, 487] width 141 height 18
click at [250, 482] on input "Giveaway Packing List" at bounding box center [245, 486] width 9 height 9
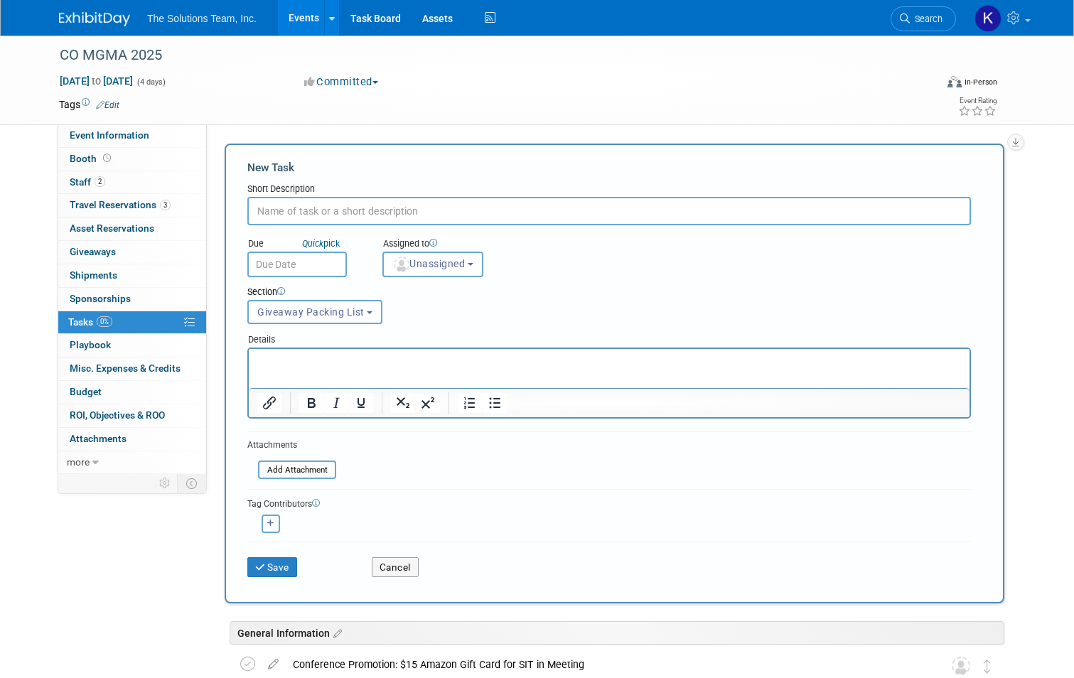
click at [274, 205] on input "text" at bounding box center [608, 211] width 723 height 28
paste input "Bags - QTY 50"
click at [276, 568] on button "Save" at bounding box center [272, 567] width 50 height 20
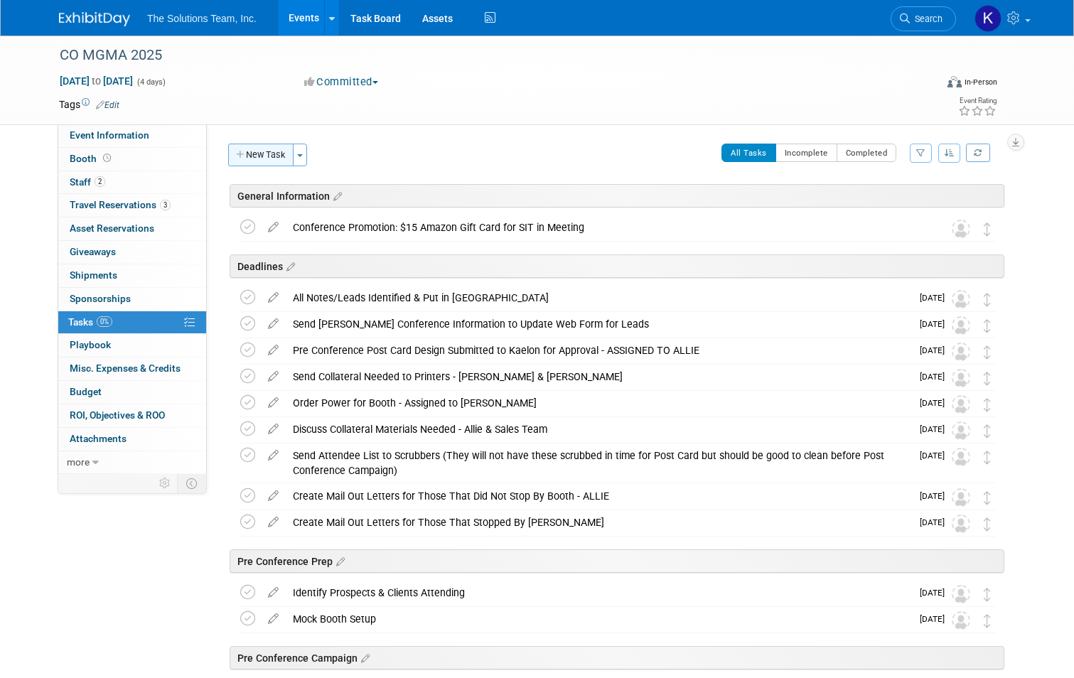
click at [245, 158] on button "New Task" at bounding box center [260, 155] width 65 height 23
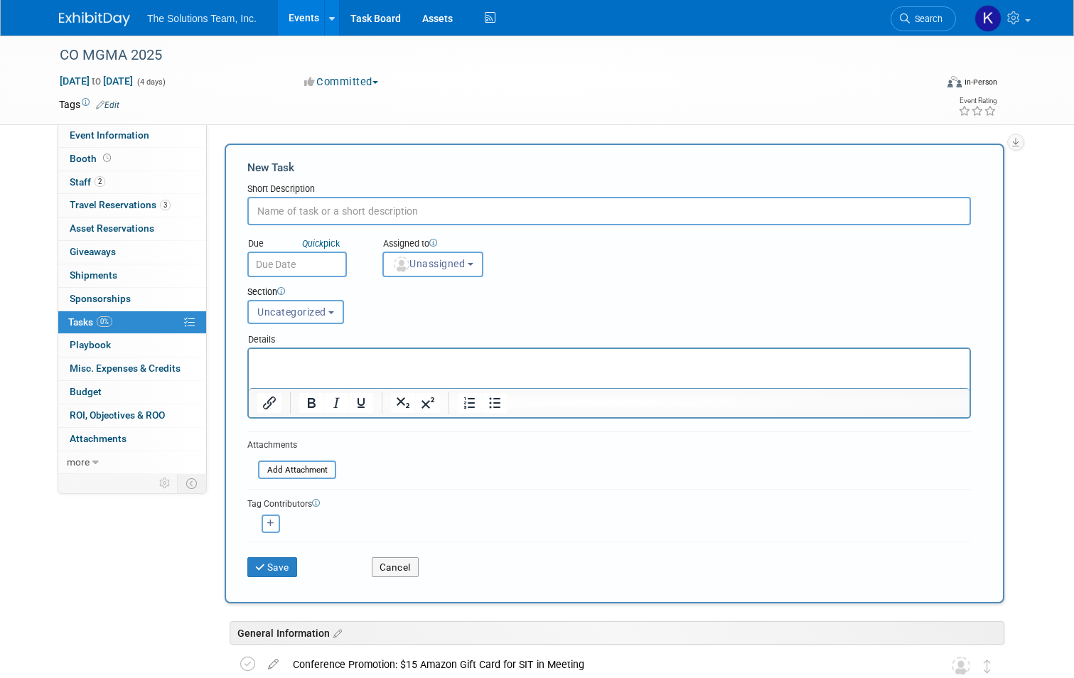
click at [291, 315] on span "Uncategorized" at bounding box center [291, 311] width 69 height 11
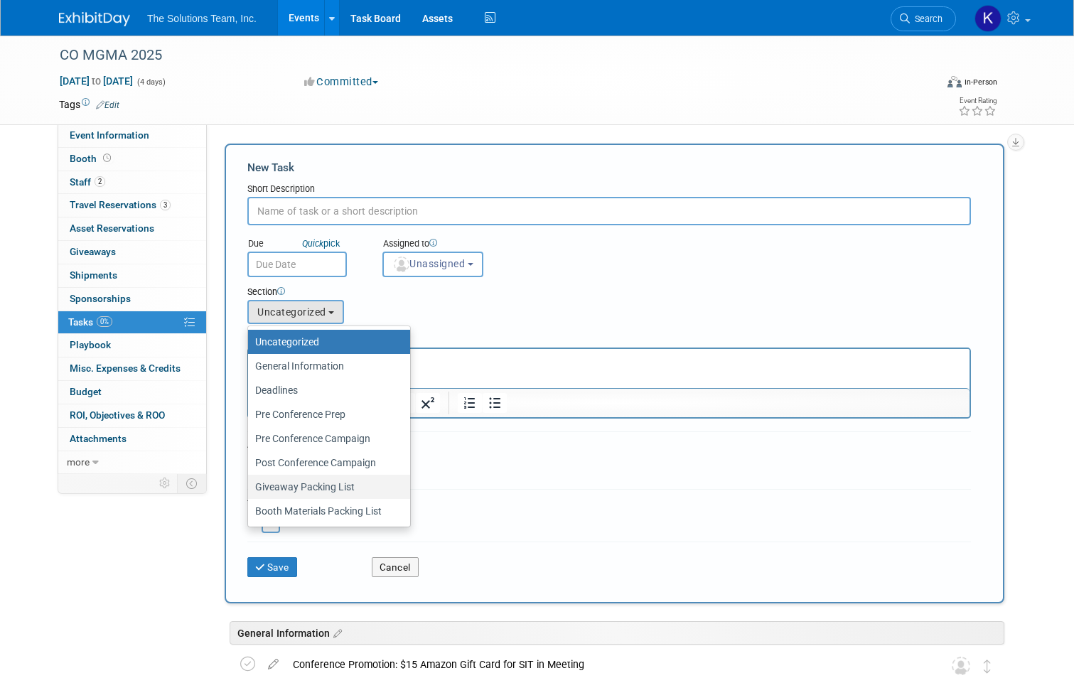
click at [286, 481] on label "Giveaway Packing List" at bounding box center [325, 487] width 141 height 18
click at [250, 482] on input "Giveaway Packing List" at bounding box center [245, 486] width 9 height 9
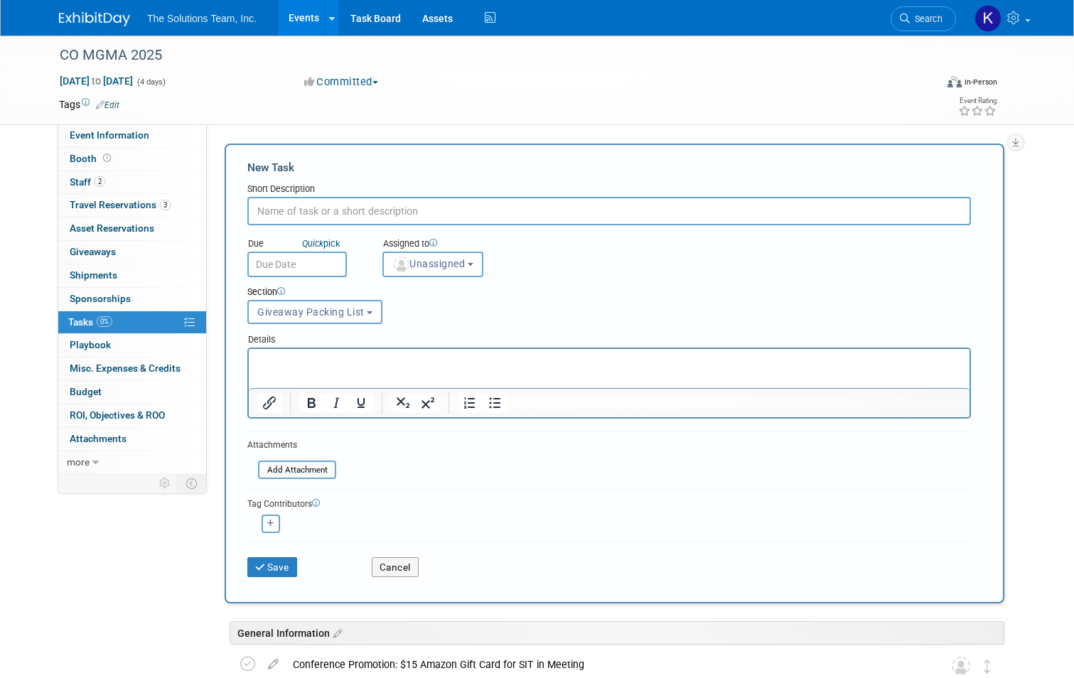
click at [284, 213] on input "text" at bounding box center [608, 211] width 723 height 28
paste input "Brumate Cup - QTY 2"
click at [266, 568] on button "Save" at bounding box center [272, 567] width 50 height 20
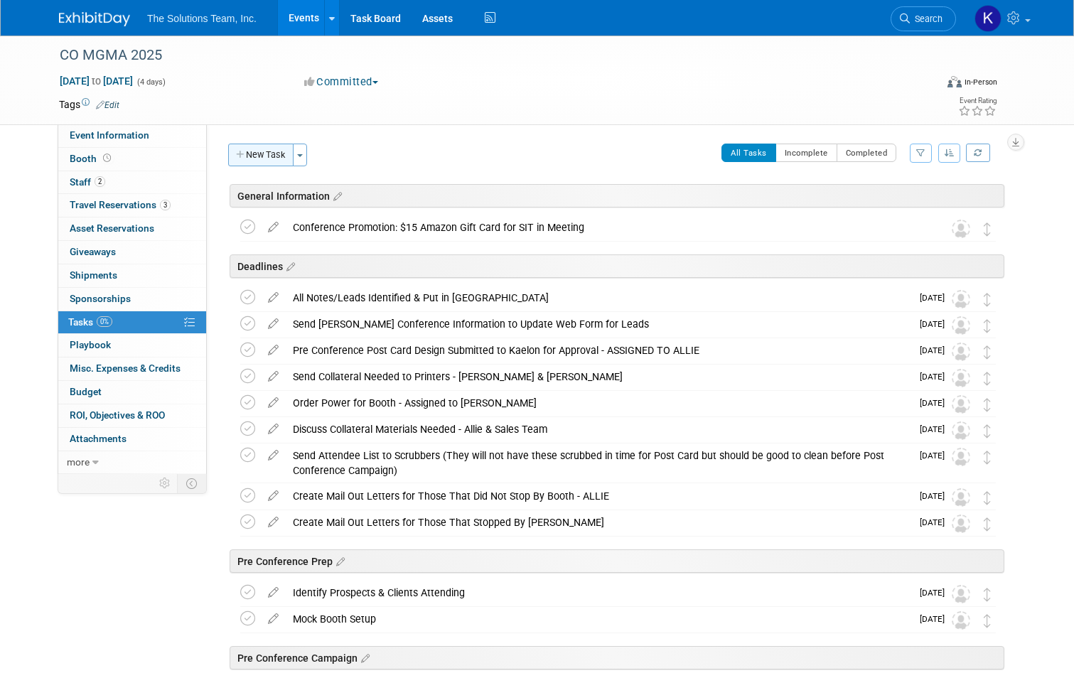
click at [245, 156] on button "New Task" at bounding box center [260, 155] width 65 height 23
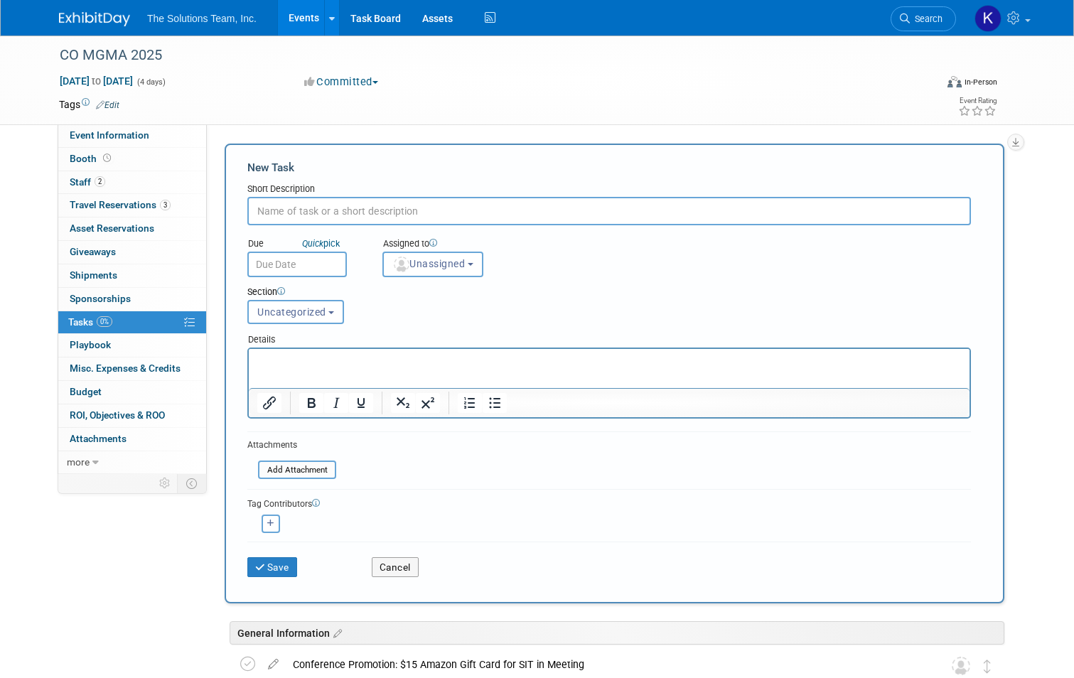
click at [264, 217] on input "text" at bounding box center [608, 211] width 723 height 28
paste input "Cups - QTY 30"
click at [267, 561] on button "Save" at bounding box center [272, 567] width 50 height 20
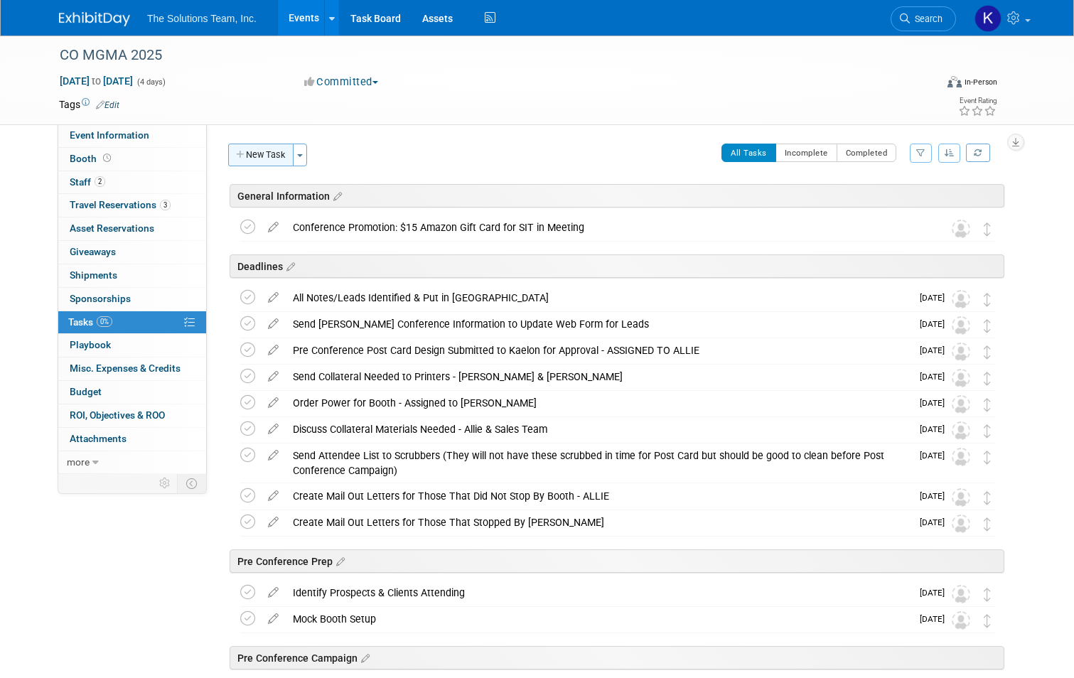
click at [259, 161] on button "New Task" at bounding box center [260, 155] width 65 height 23
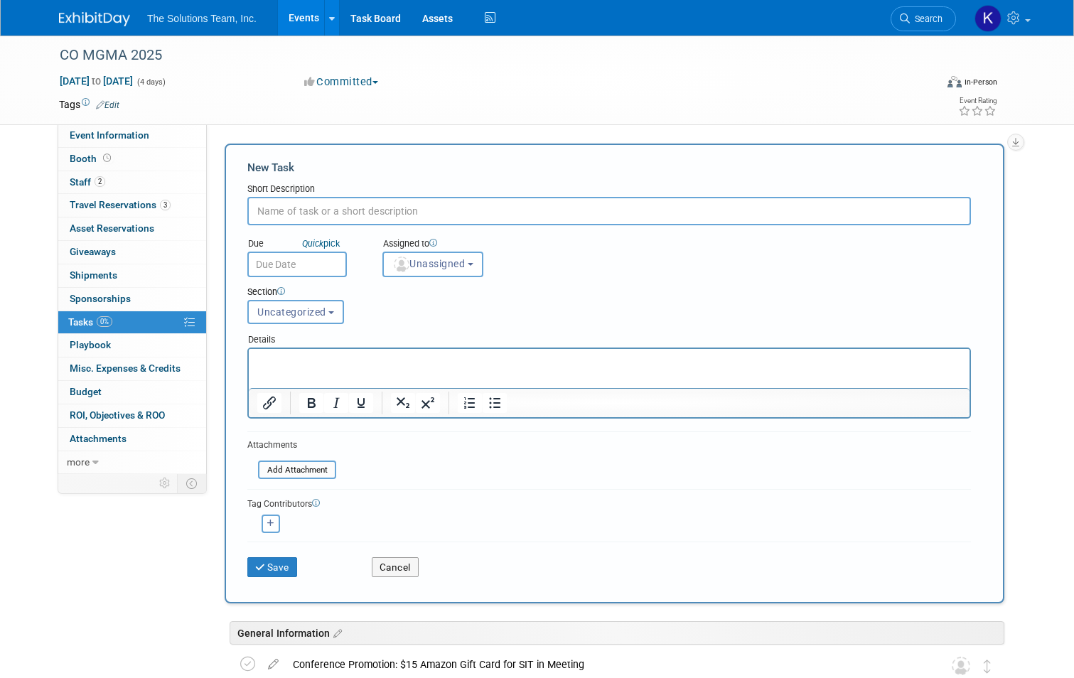
click at [257, 214] on input "text" at bounding box center [608, 211] width 723 height 28
paste input "Fans - QTY 15"
click at [316, 313] on span "Uncategorized" at bounding box center [291, 311] width 69 height 11
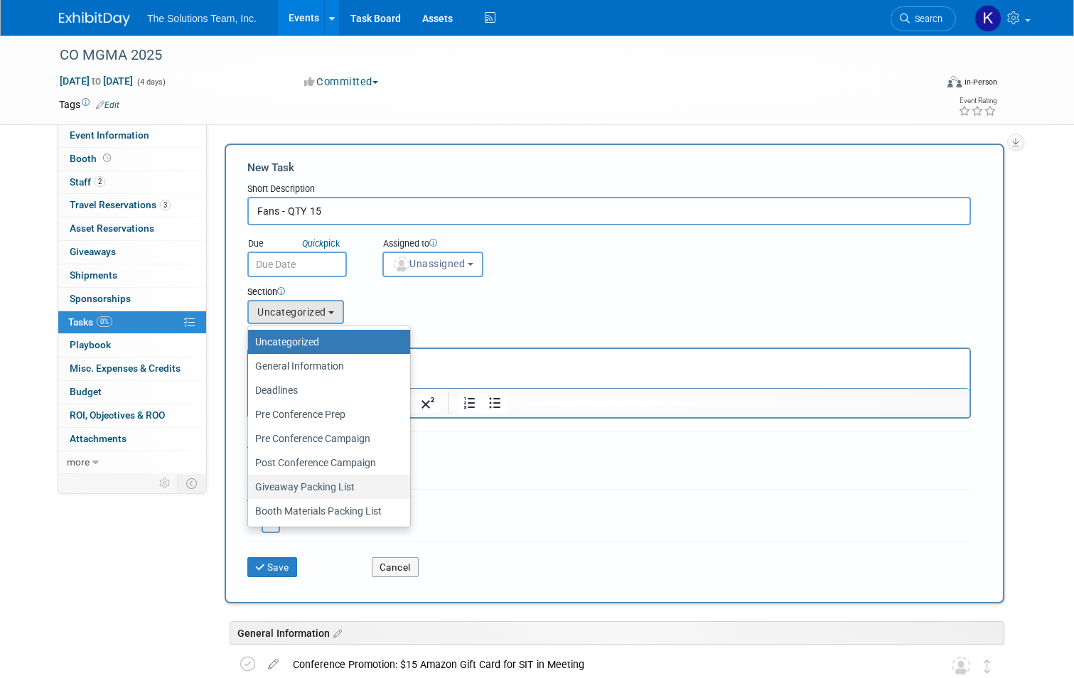
click at [299, 480] on label "Giveaway Packing List" at bounding box center [325, 487] width 141 height 18
click at [250, 482] on input "Giveaway Packing List" at bounding box center [245, 486] width 9 height 9
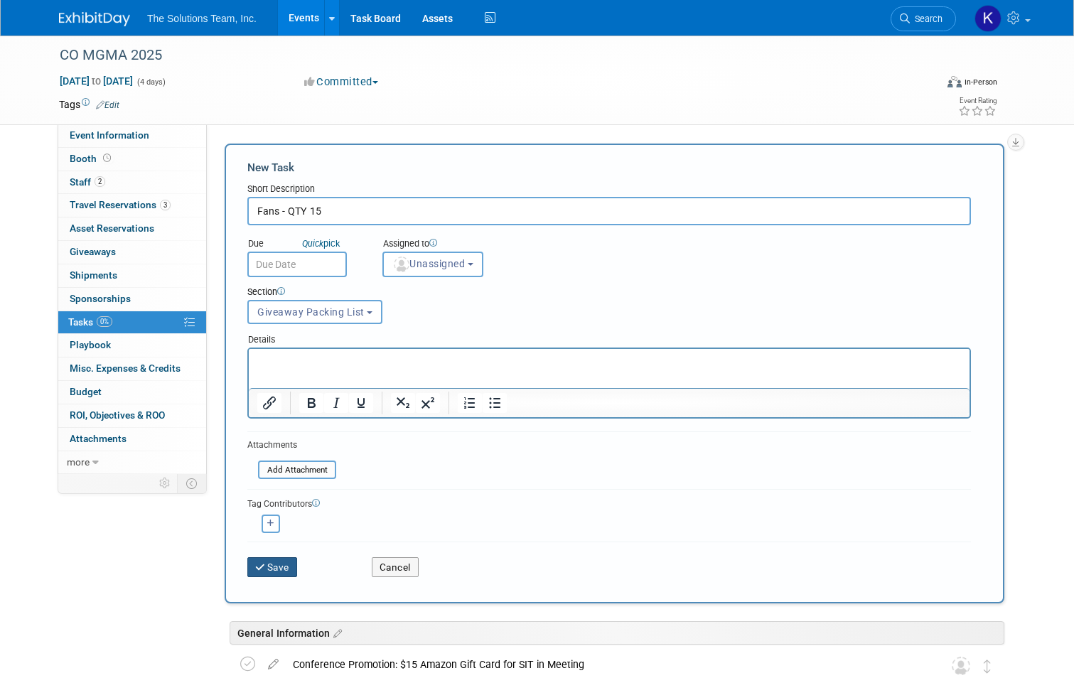
click at [279, 568] on button "Save" at bounding box center [272, 567] width 50 height 20
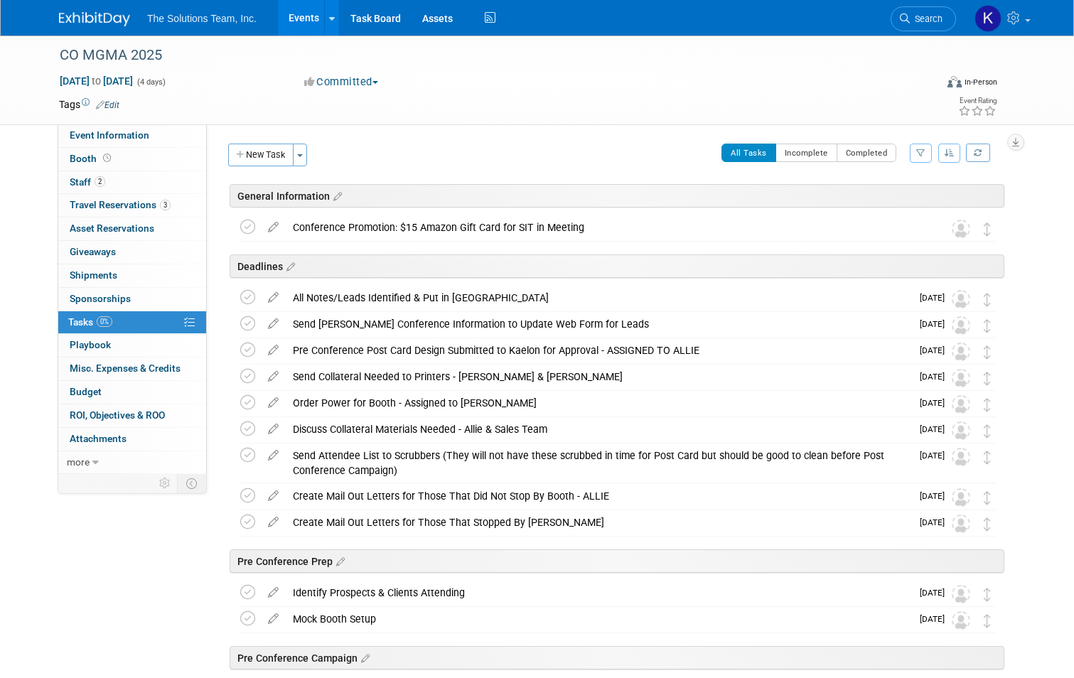
click at [247, 152] on button "New Task" at bounding box center [260, 155] width 65 height 23
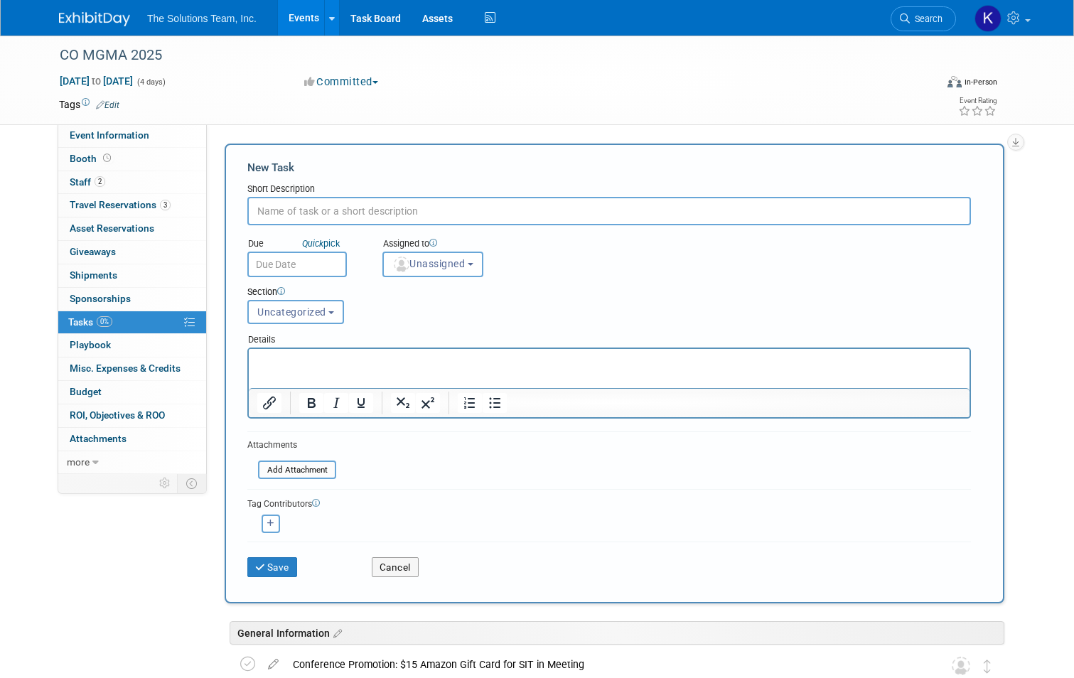
paste input "Cups - QTY 30"
click at [306, 308] on span "Uncategorized" at bounding box center [291, 311] width 69 height 11
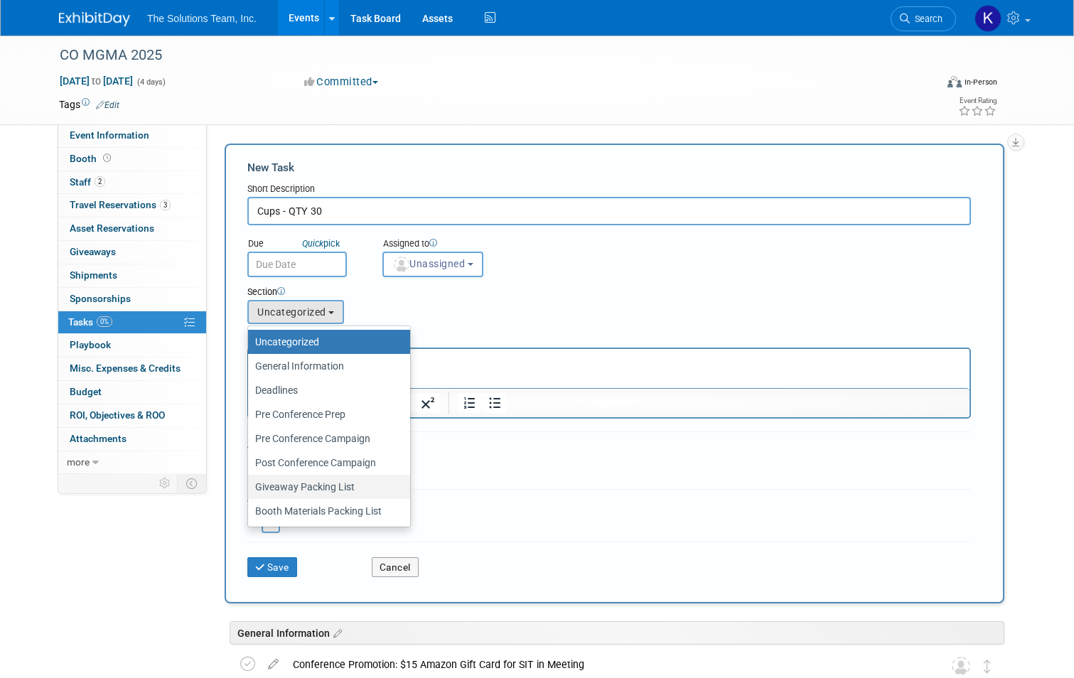
click at [287, 485] on label "Giveaway Packing List" at bounding box center [325, 487] width 141 height 18
click at [250, 485] on input "Giveaway Packing List" at bounding box center [245, 486] width 9 height 9
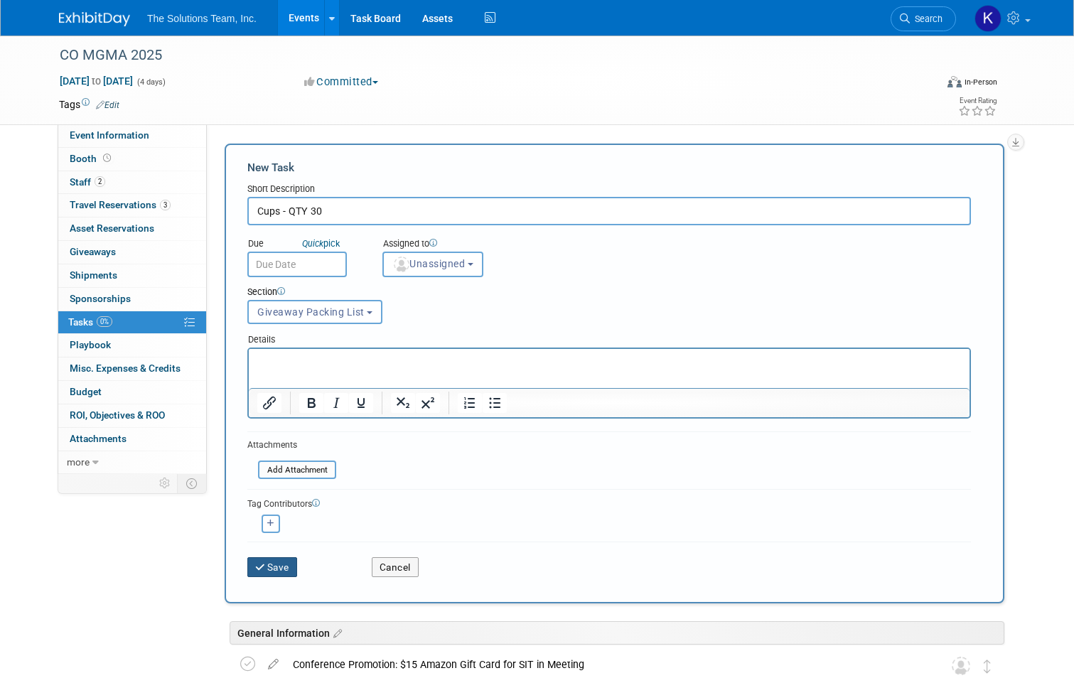
click at [282, 568] on button "Save" at bounding box center [272, 567] width 50 height 20
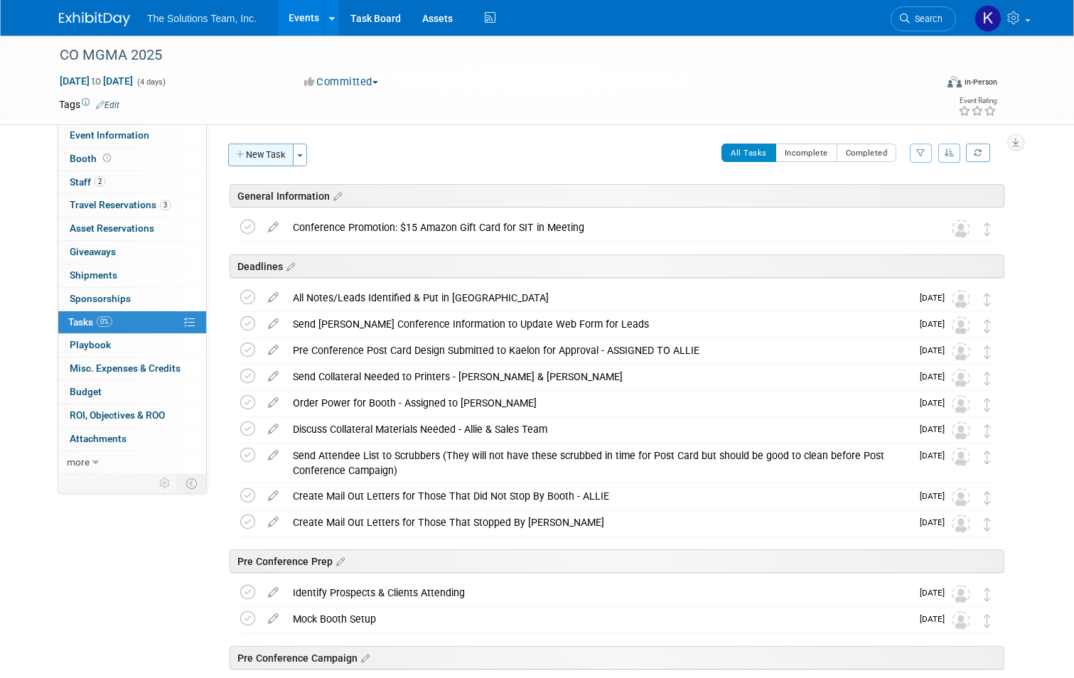
click at [249, 152] on button "New Task" at bounding box center [260, 155] width 65 height 23
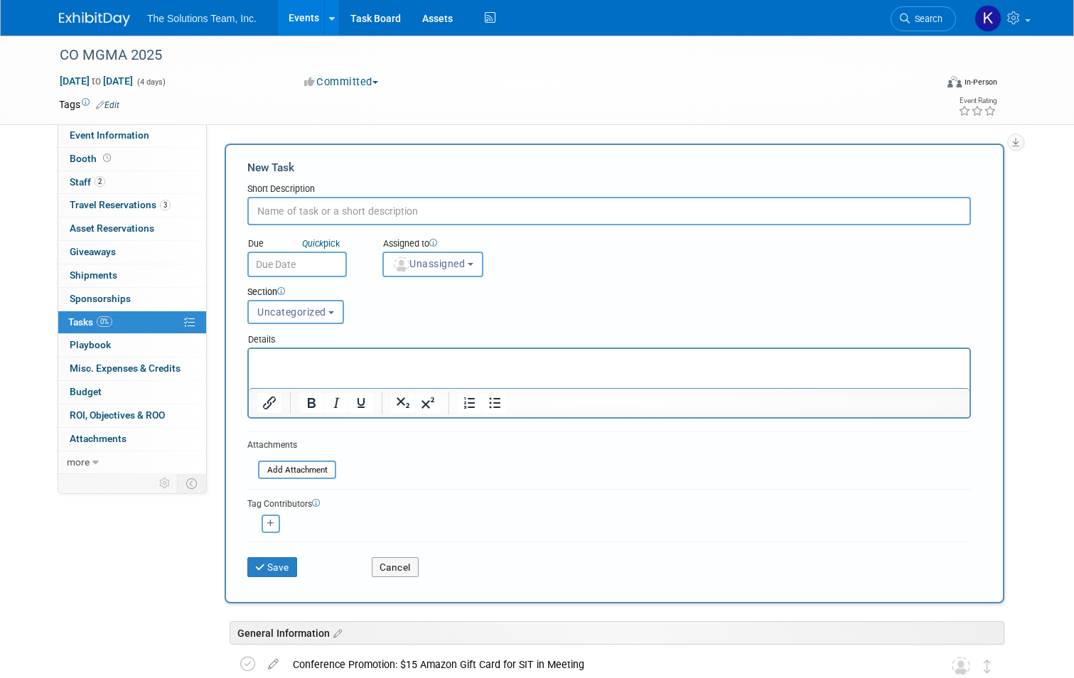
paste input "Koozies - QTY 30"
click at [281, 302] on button "Uncategorized" at bounding box center [295, 312] width 97 height 24
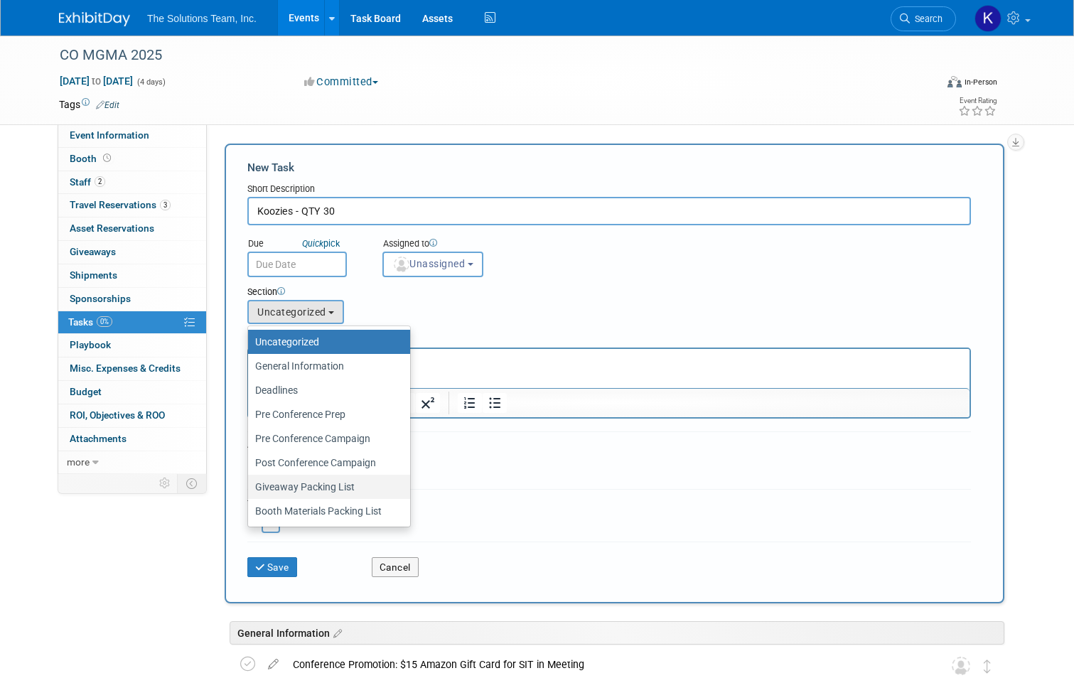
click at [300, 481] on label "Giveaway Packing List" at bounding box center [325, 487] width 141 height 18
click at [250, 482] on input "Giveaway Packing List" at bounding box center [245, 486] width 9 height 9
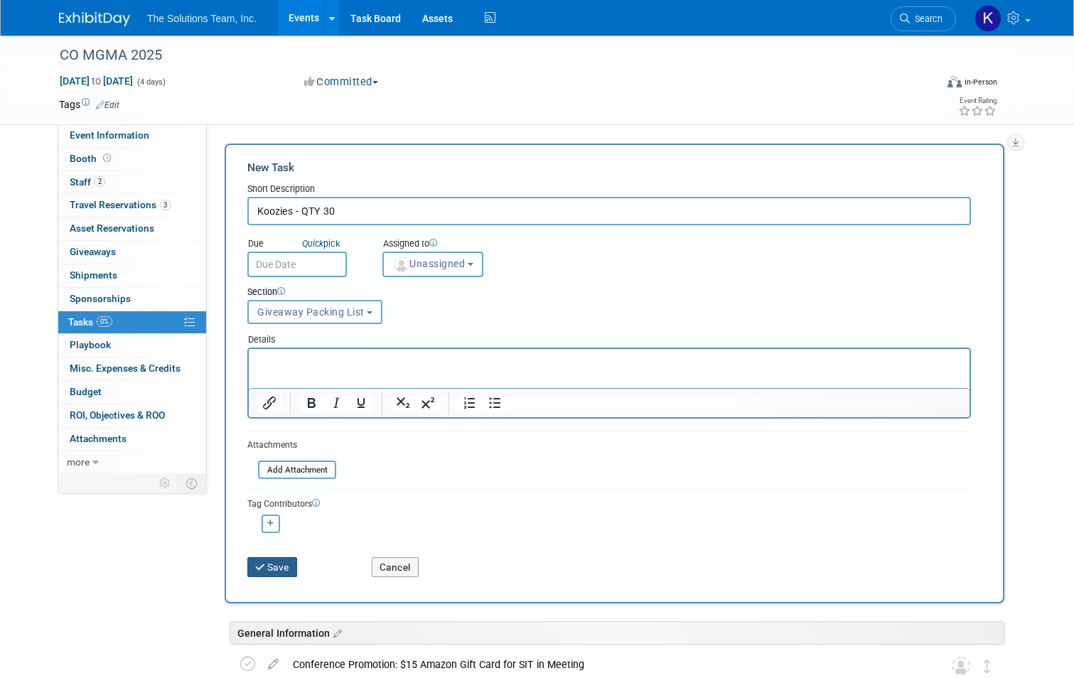
click at [267, 567] on button "Save" at bounding box center [272, 567] width 50 height 20
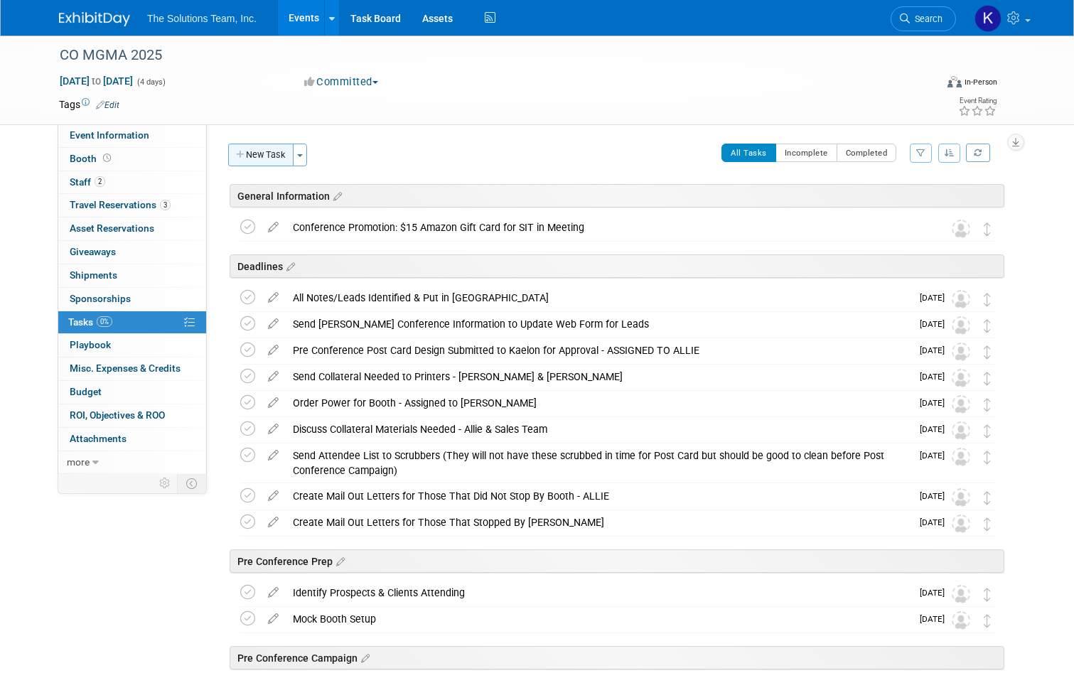
click at [250, 158] on button "New Task" at bounding box center [260, 155] width 65 height 23
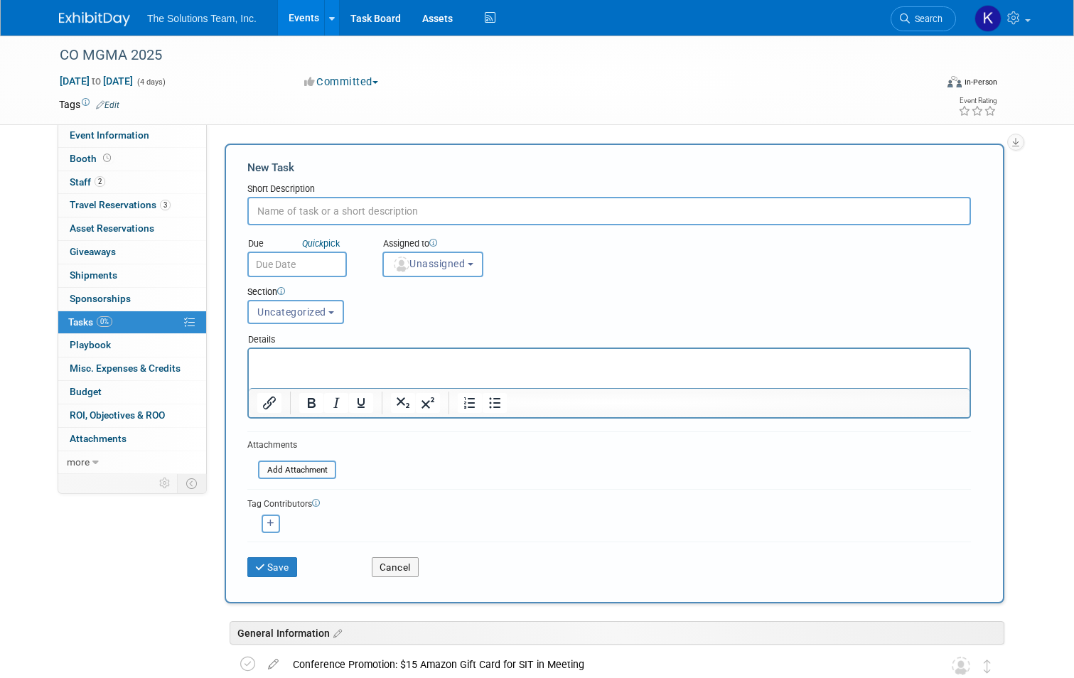
paste input "Silver Phone Chargers - QTY 2"
click at [305, 303] on button "Uncategorized" at bounding box center [295, 312] width 97 height 24
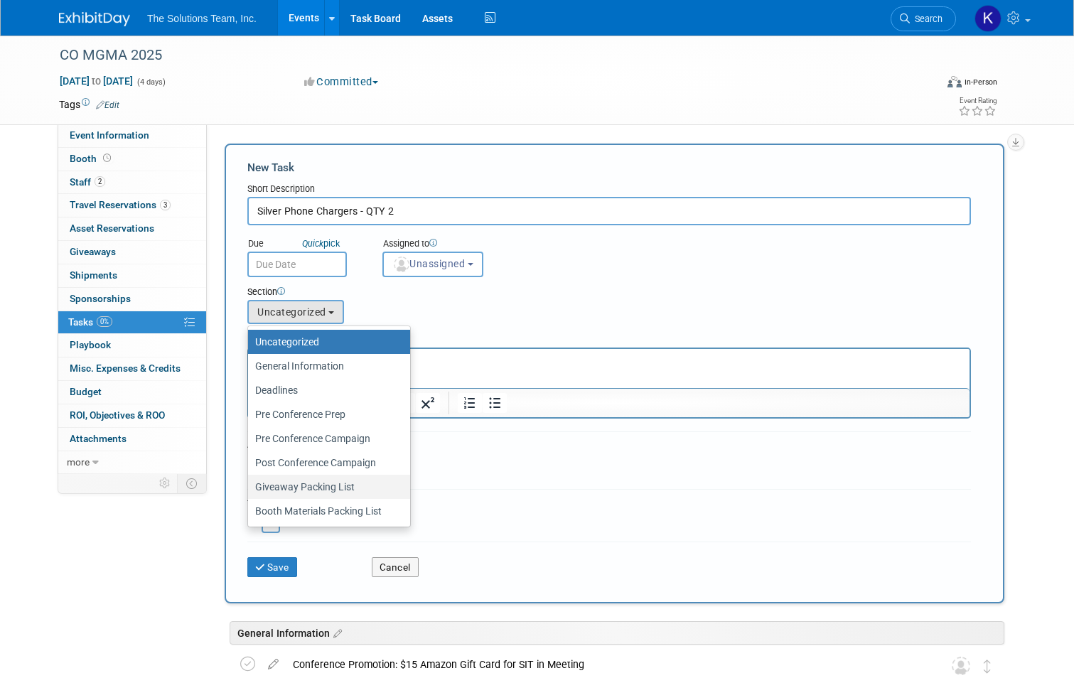
click at [328, 484] on label "Giveaway Packing List" at bounding box center [325, 487] width 141 height 18
click at [250, 484] on input "Giveaway Packing List" at bounding box center [245, 486] width 9 height 9
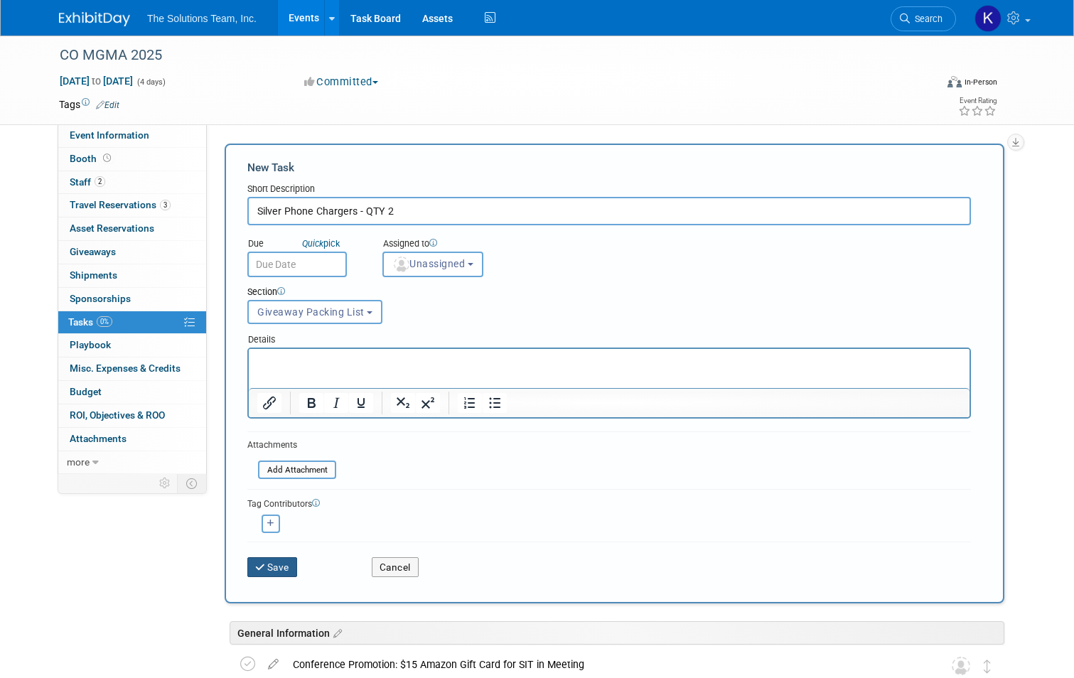
click at [269, 559] on button "Save" at bounding box center [272, 567] width 50 height 20
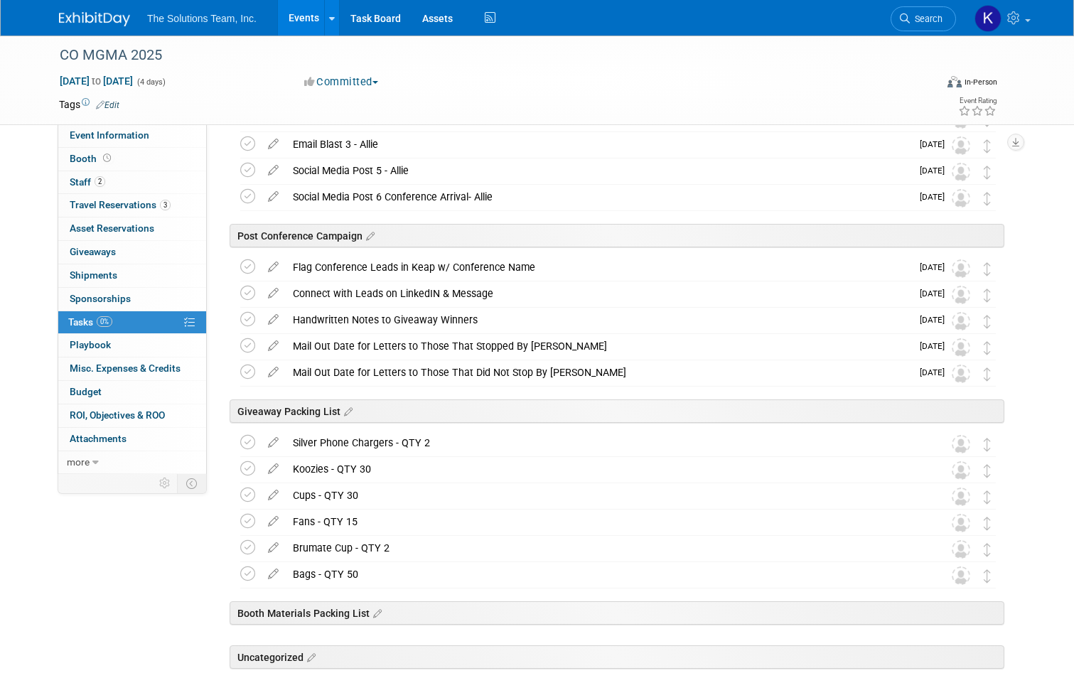
scroll to position [893, 0]
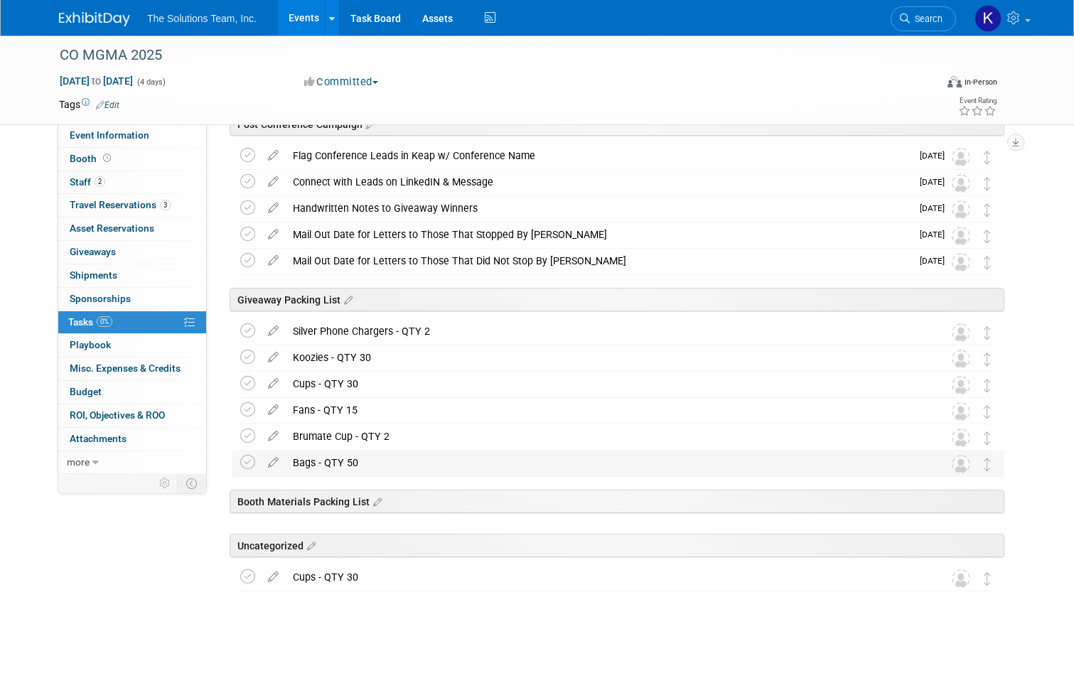
drag, startPoint x: 368, startPoint y: 577, endPoint x: 374, endPoint y: 452, distance: 125.2
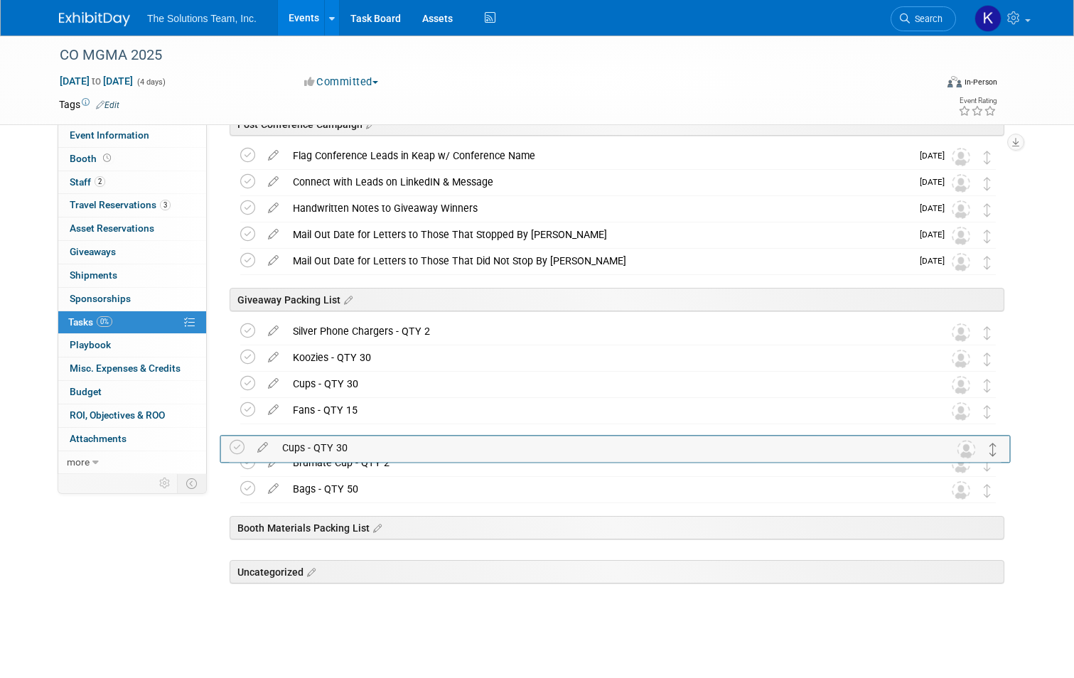
drag, startPoint x: 995, startPoint y: 580, endPoint x: 992, endPoint y: 450, distance: 130.1
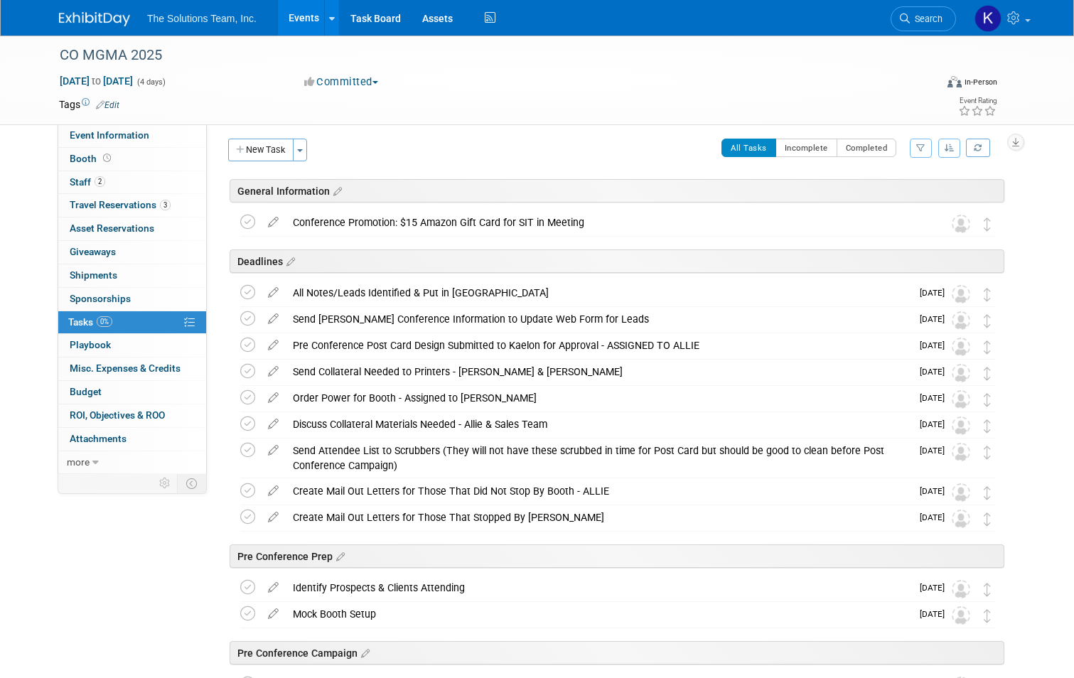
scroll to position [0, 0]
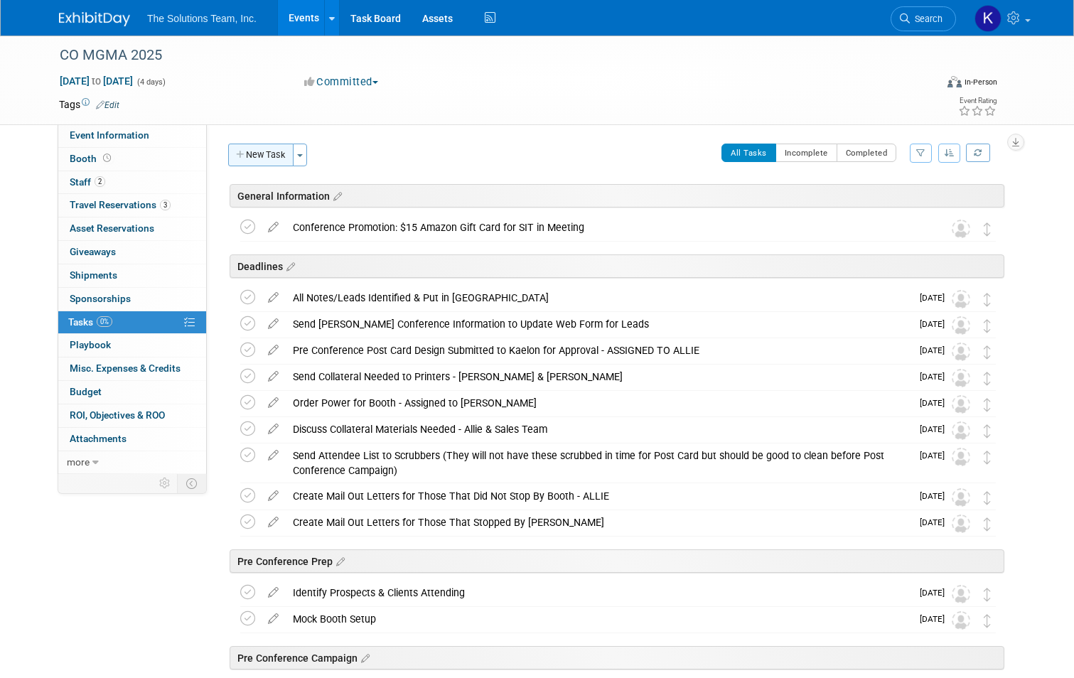
click at [244, 154] on button "New Task" at bounding box center [260, 155] width 65 height 23
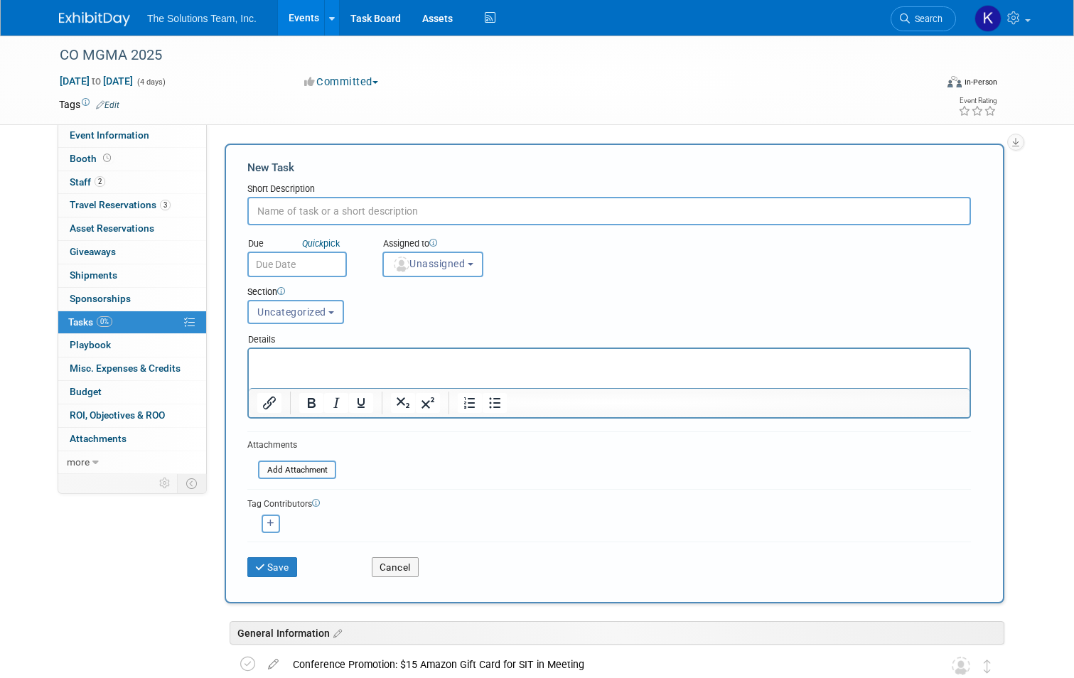
click at [325, 306] on button "Uncategorized" at bounding box center [295, 312] width 97 height 24
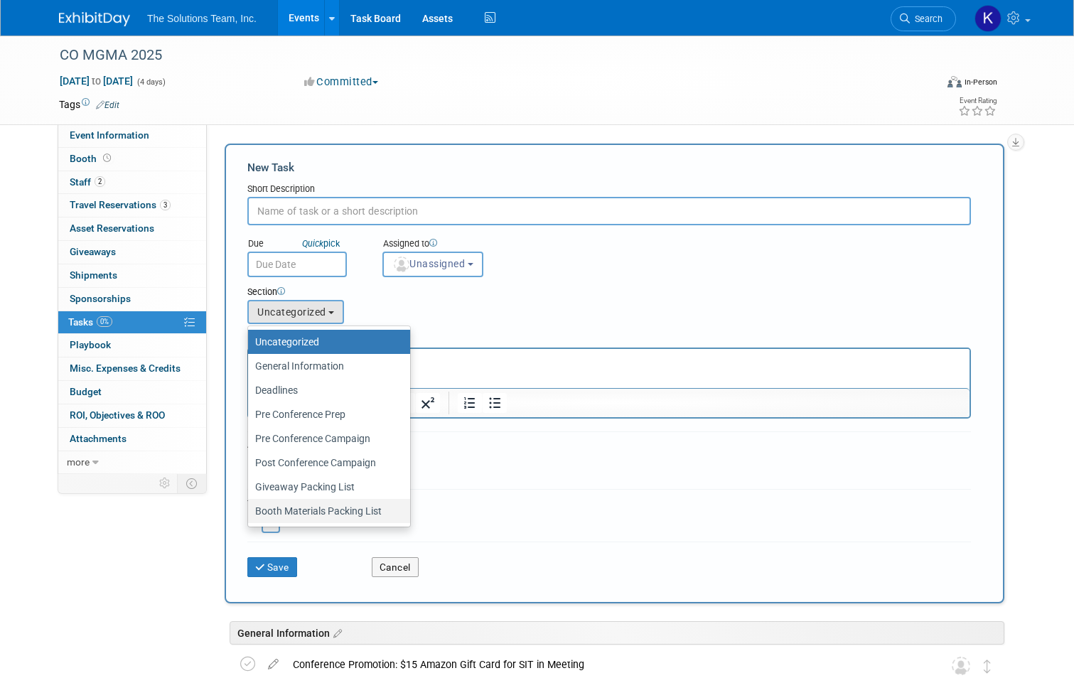
click at [311, 512] on label "Booth Materials Packing List" at bounding box center [325, 511] width 141 height 18
click at [250, 512] on input "Booth Materials Packing List" at bounding box center [245, 511] width 9 height 9
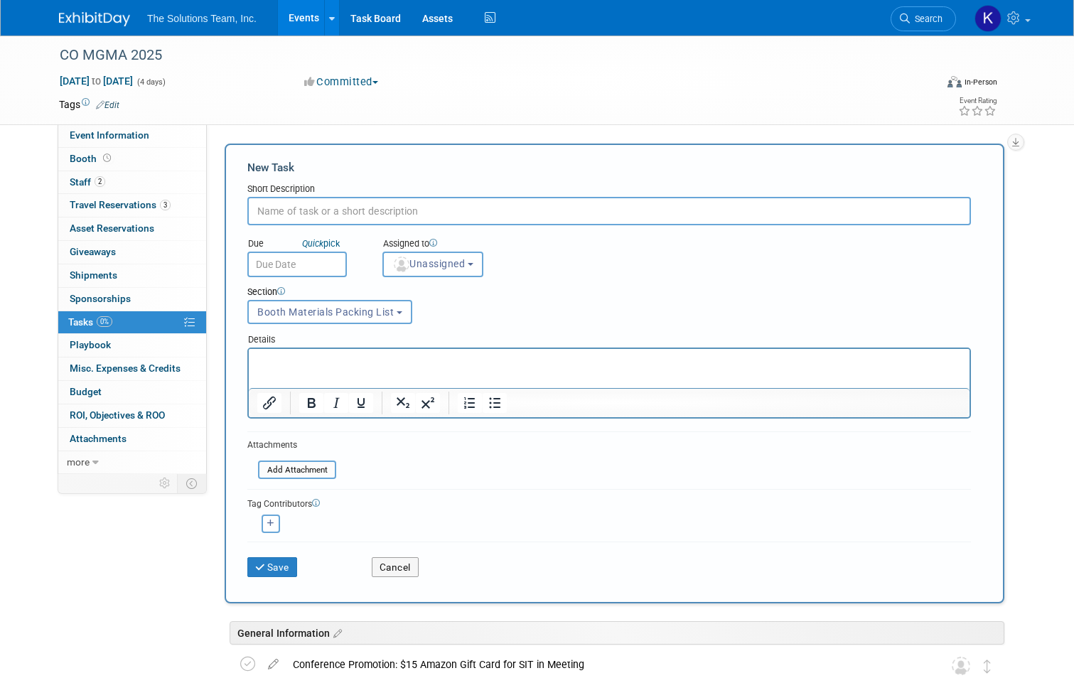
click at [299, 207] on input "text" at bounding box center [608, 211] width 723 height 28
click at [330, 207] on input "text" at bounding box center [608, 211] width 723 height 28
paste input "Flooring"
click at [268, 575] on button "Save" at bounding box center [272, 567] width 50 height 20
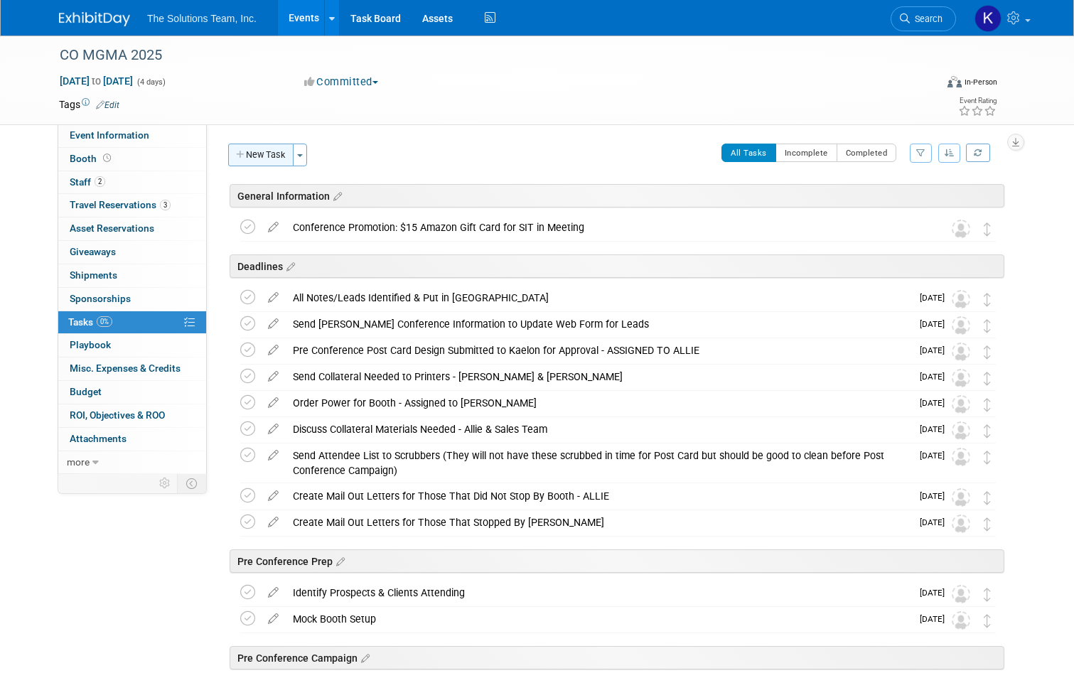
click at [264, 156] on button "New Task" at bounding box center [260, 155] width 65 height 23
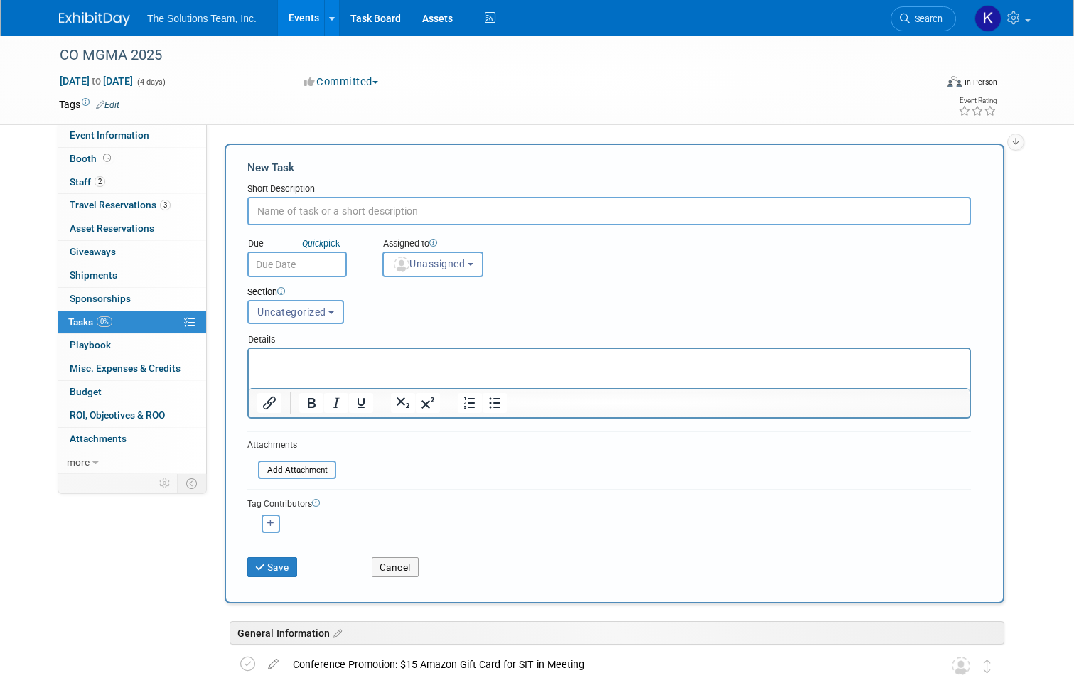
click at [291, 310] on span "Uncategorized" at bounding box center [291, 311] width 69 height 11
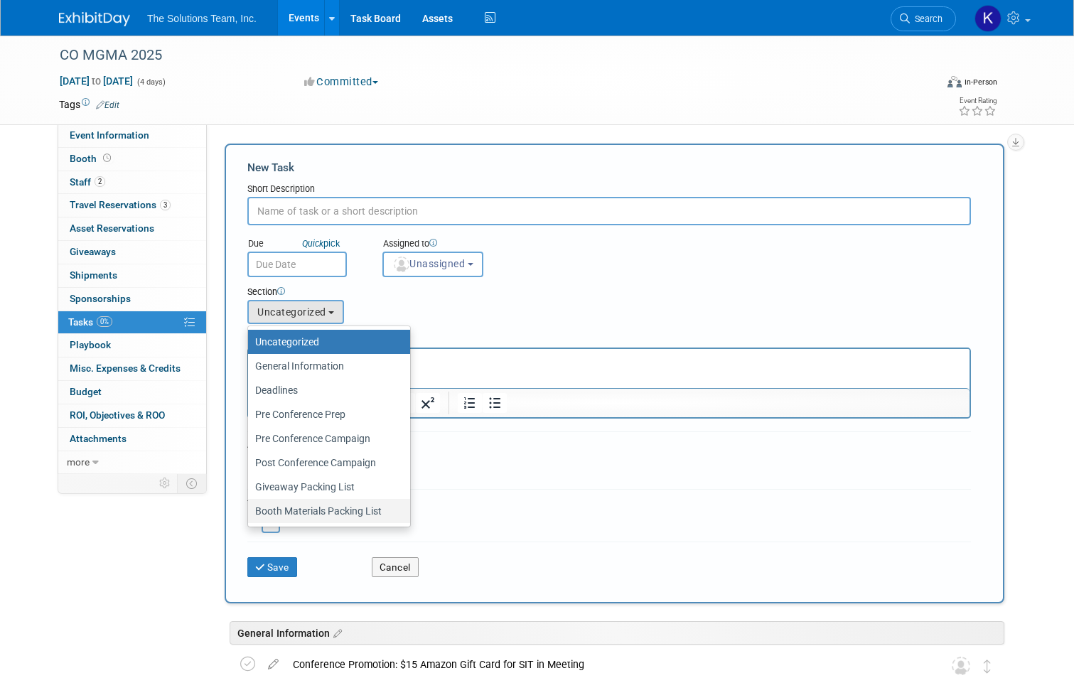
click at [307, 513] on label "Booth Materials Packing List" at bounding box center [325, 511] width 141 height 18
click at [250, 513] on input "Booth Materials Packing List" at bounding box center [245, 511] width 9 height 9
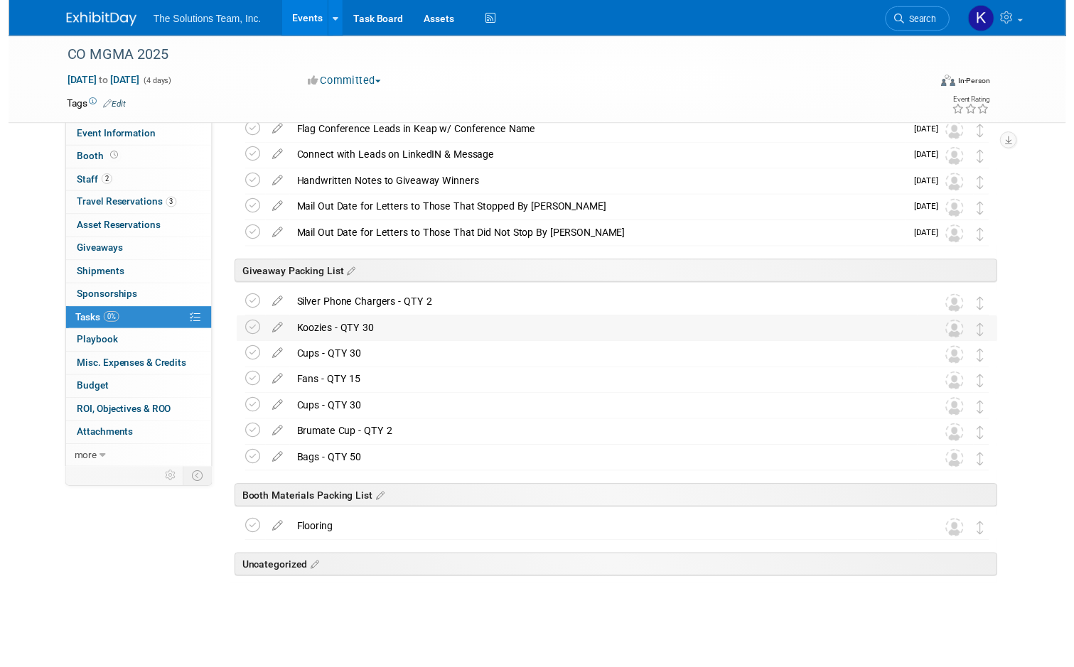
scroll to position [1357, 0]
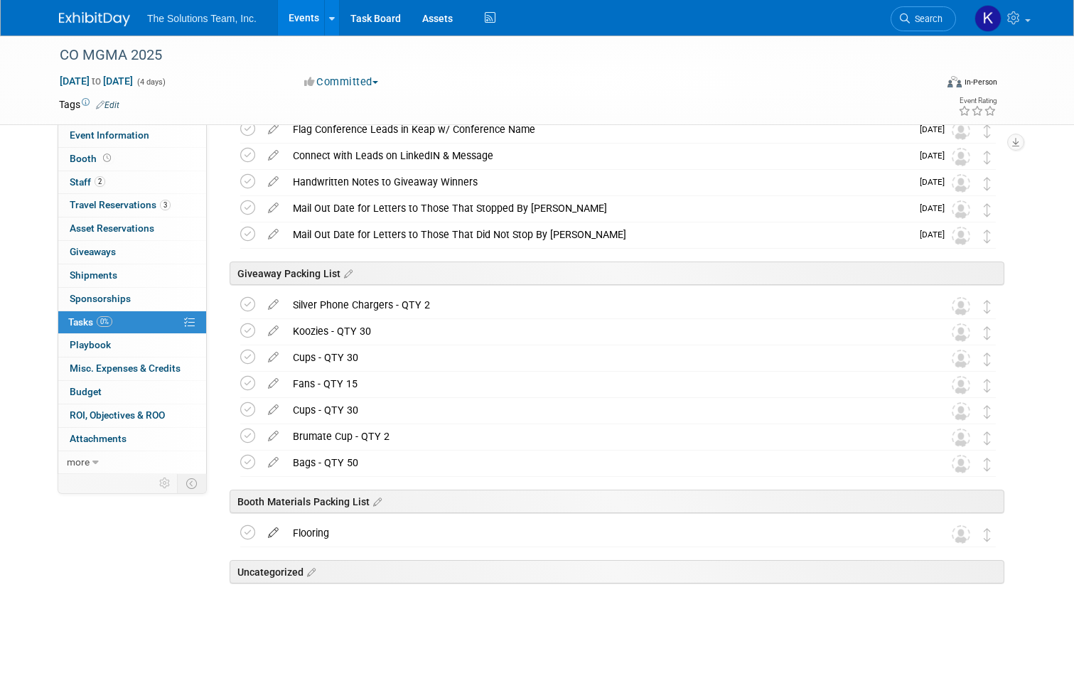
click at [269, 529] on icon at bounding box center [273, 530] width 25 height 18
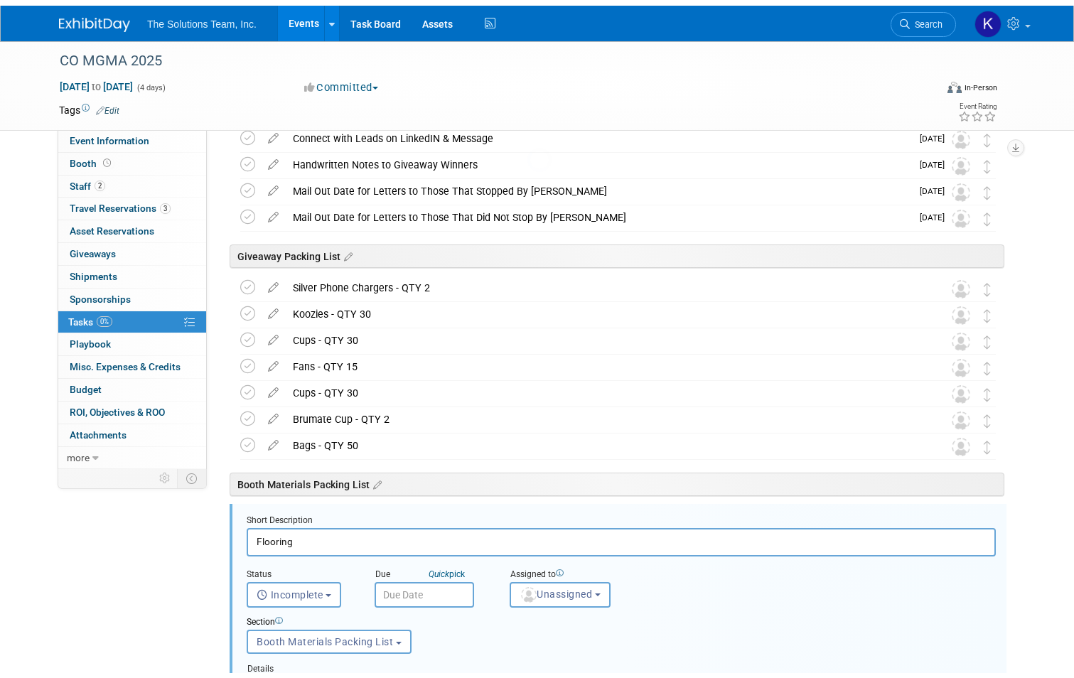
scroll to position [1669, 0]
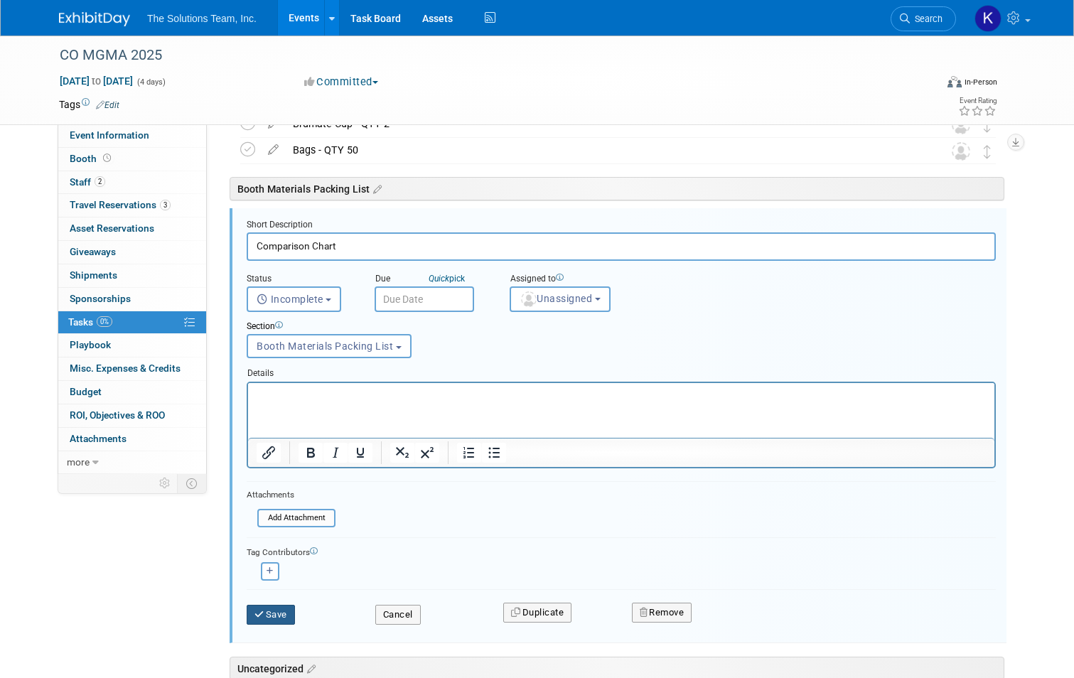
click at [270, 610] on button "Save" at bounding box center [271, 615] width 48 height 20
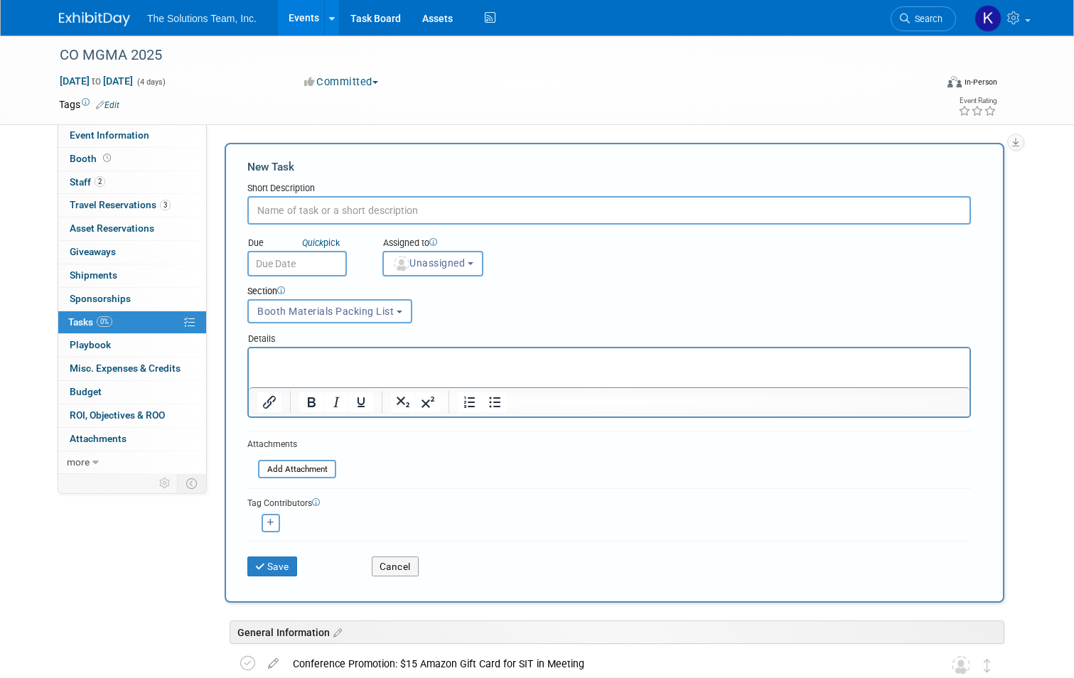
scroll to position [0, 0]
click at [303, 203] on input "text" at bounding box center [608, 211] width 723 height 28
click at [283, 566] on button "Save" at bounding box center [272, 567] width 50 height 20
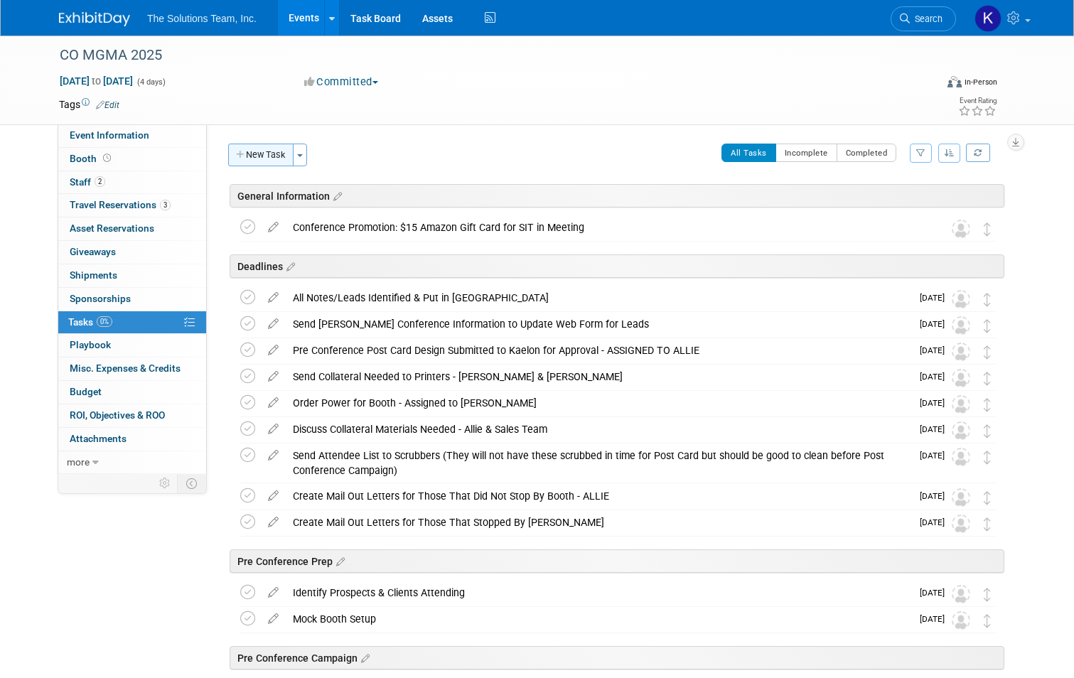
click at [255, 153] on button "New Task" at bounding box center [260, 155] width 65 height 23
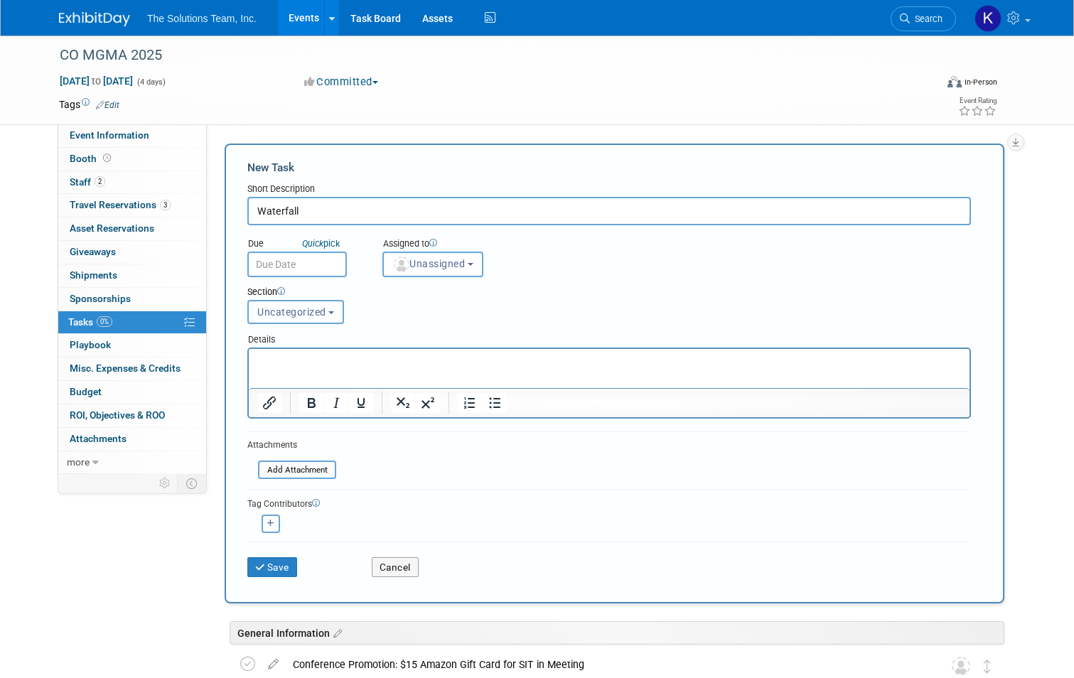
click at [291, 314] on span "Uncategorized" at bounding box center [291, 311] width 69 height 11
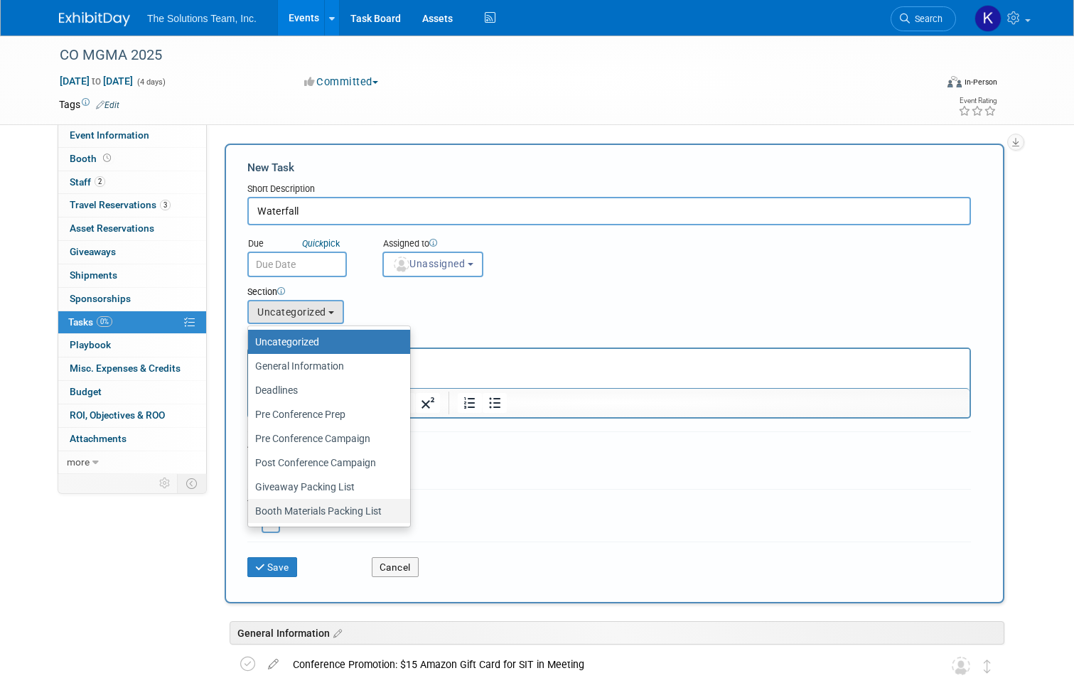
click at [317, 505] on label "Booth Materials Packing List" at bounding box center [325, 511] width 141 height 18
click at [250, 507] on input "Booth Materials Packing List" at bounding box center [245, 511] width 9 height 9
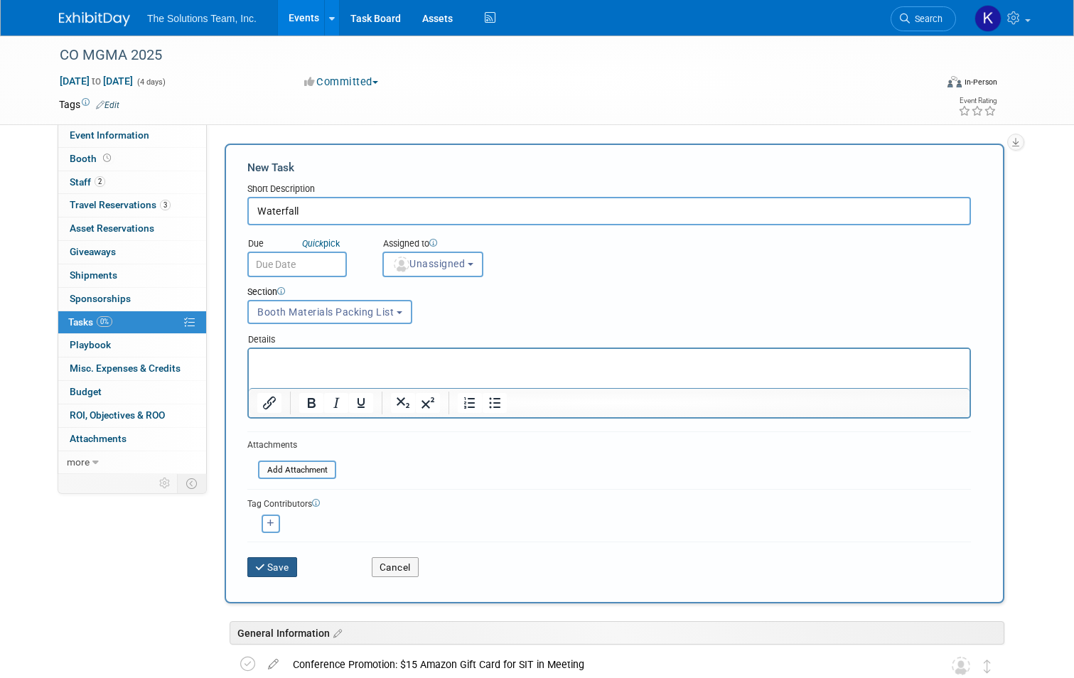
click at [271, 568] on button "Save" at bounding box center [272, 567] width 50 height 20
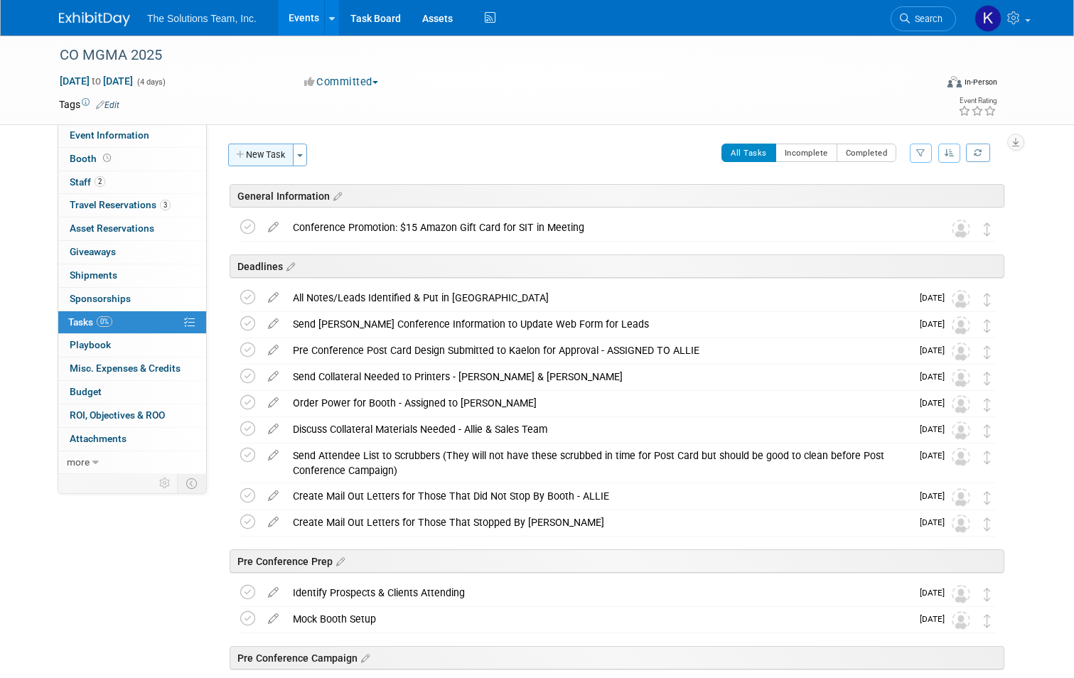
click at [236, 155] on icon "button" at bounding box center [241, 155] width 10 height 9
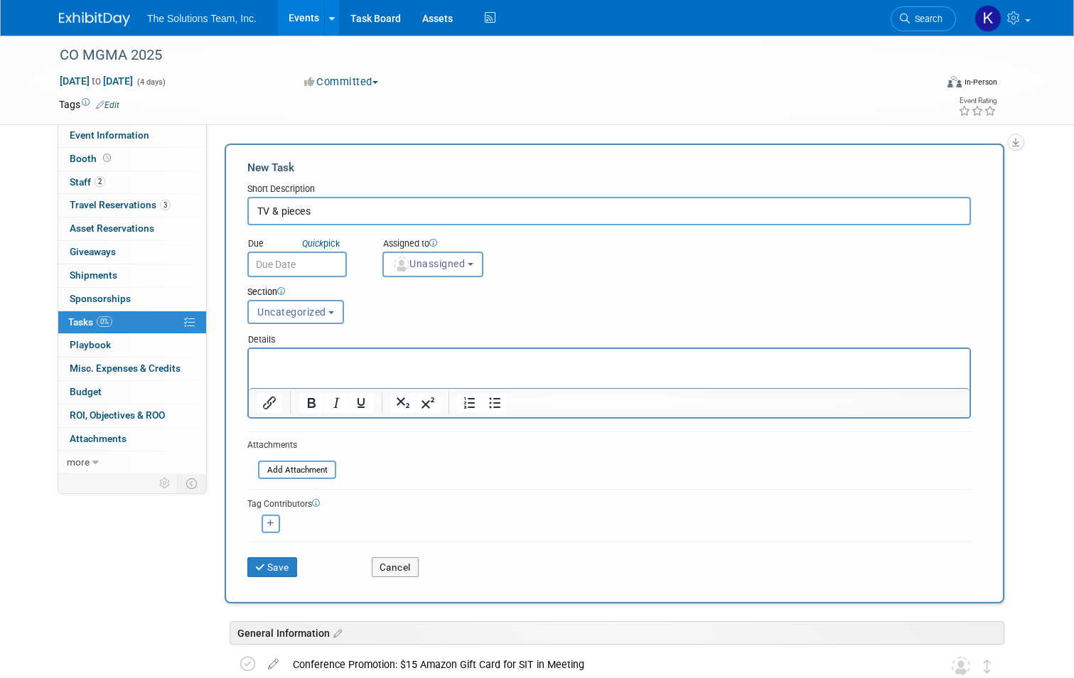
click at [308, 310] on span "Uncategorized" at bounding box center [291, 311] width 69 height 11
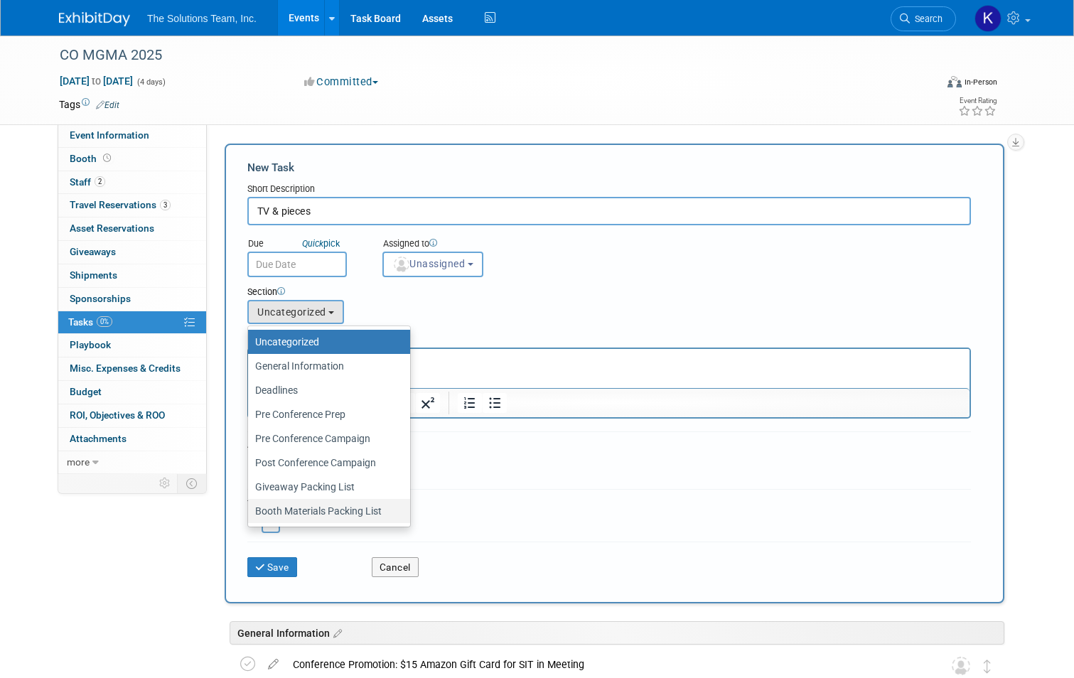
click at [343, 509] on label "Booth Materials Packing List" at bounding box center [325, 511] width 141 height 18
click at [250, 509] on input "Booth Materials Packing List" at bounding box center [245, 511] width 9 height 9
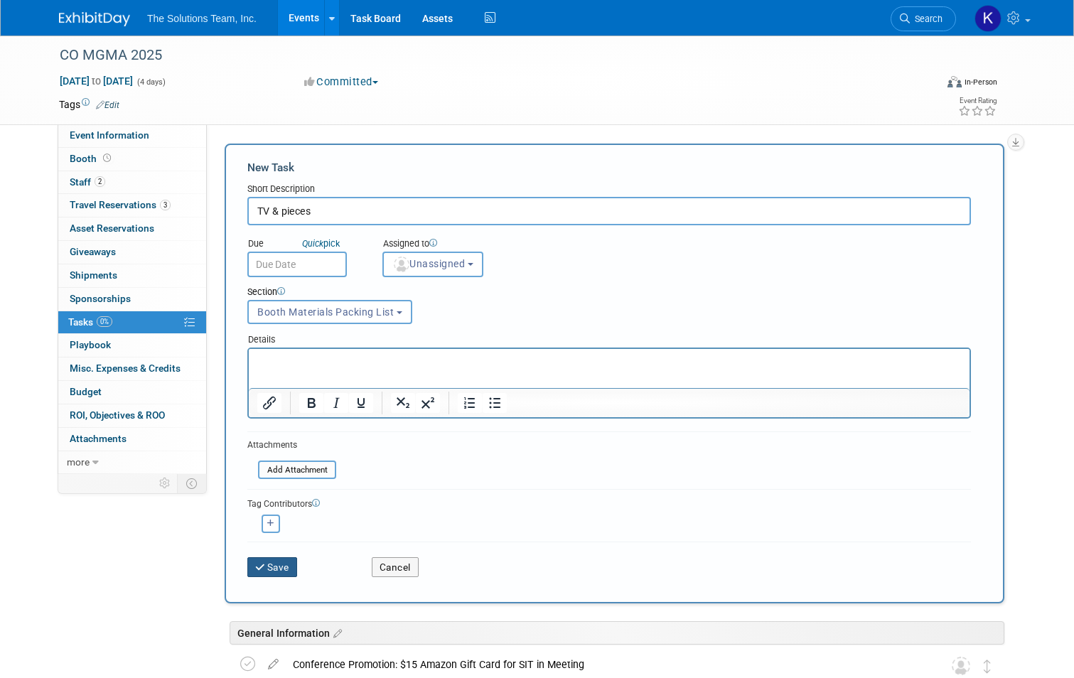
click at [276, 566] on button "Save" at bounding box center [272, 567] width 50 height 20
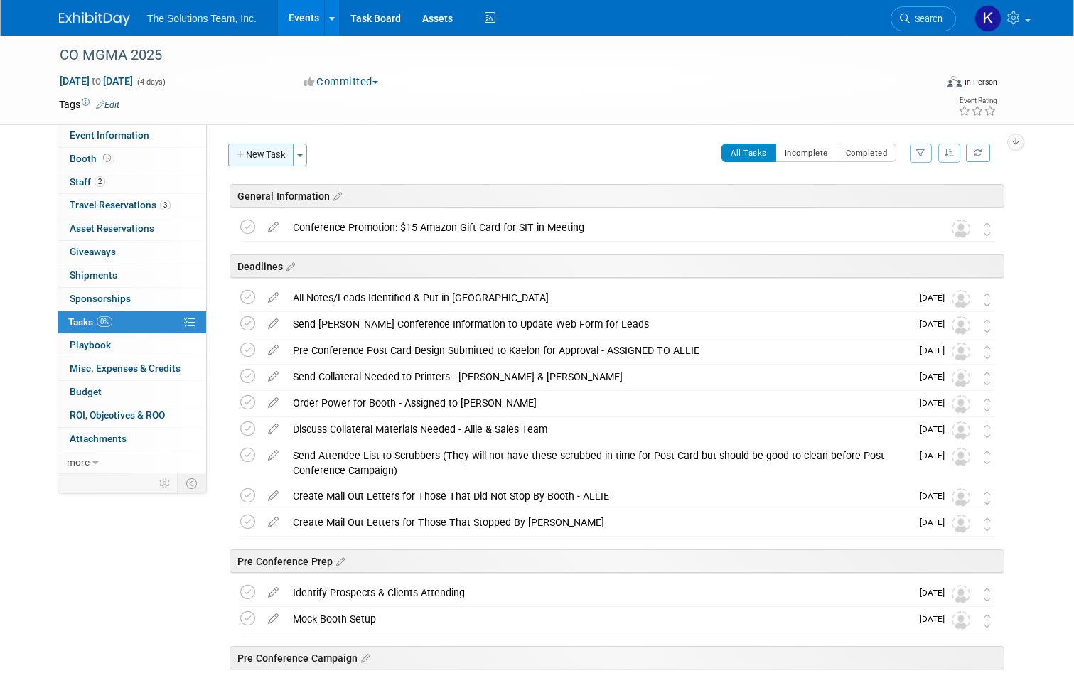
click at [247, 159] on button "New Task" at bounding box center [260, 155] width 65 height 23
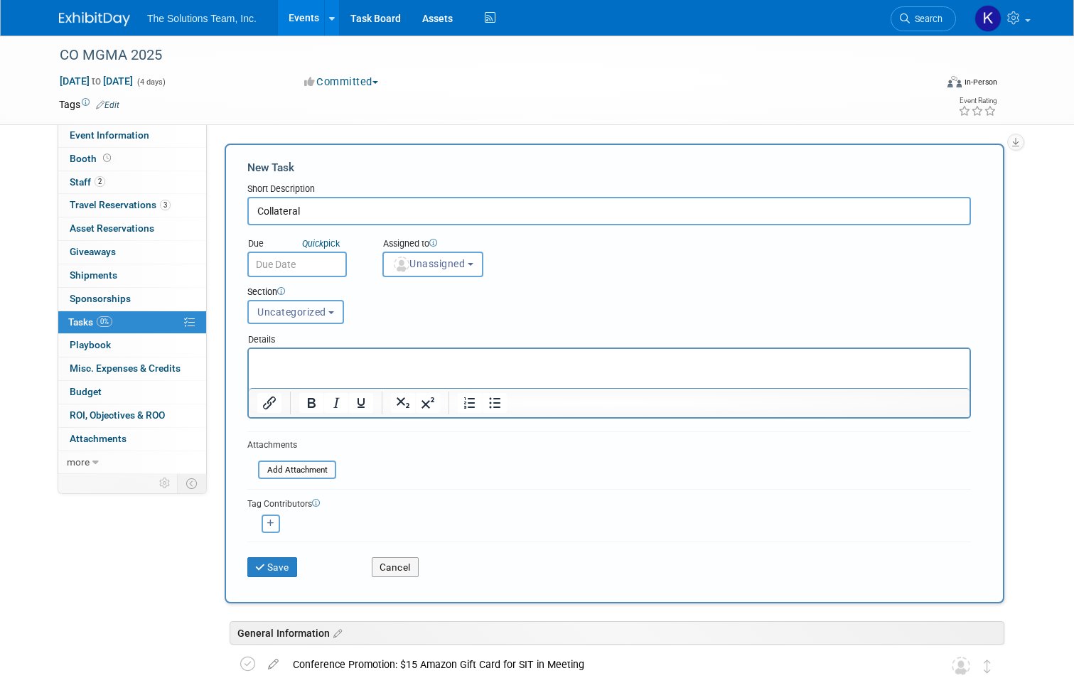
click at [302, 317] on span "Uncategorized" at bounding box center [291, 311] width 69 height 11
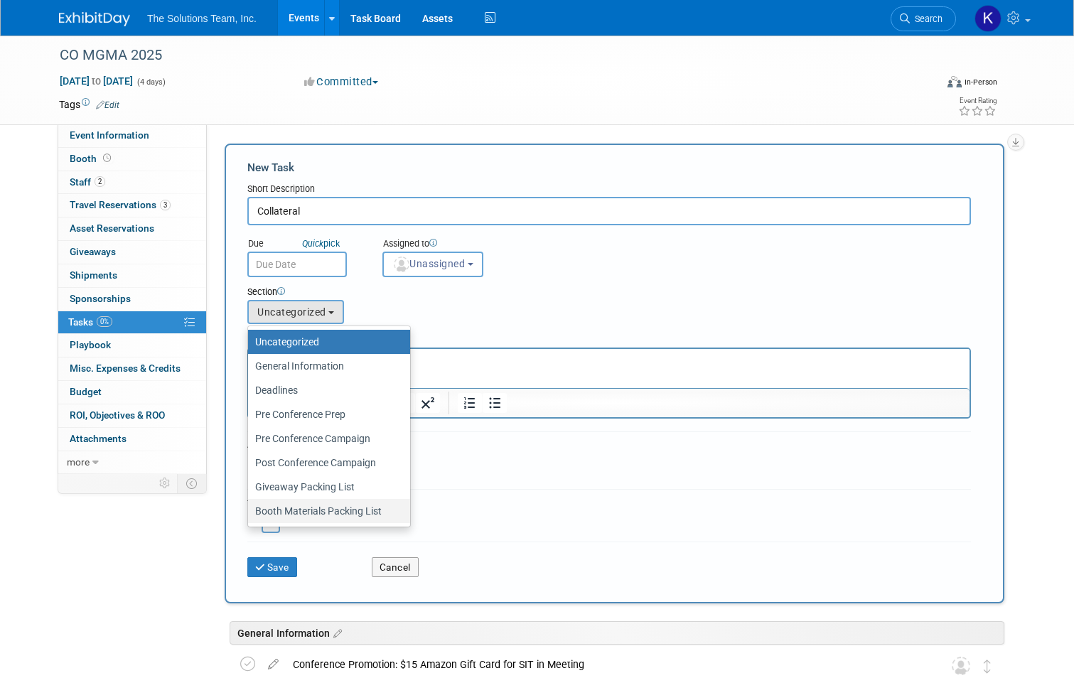
click at [330, 506] on label "Booth Materials Packing List" at bounding box center [325, 511] width 141 height 18
click at [250, 507] on input "Booth Materials Packing List" at bounding box center [245, 511] width 9 height 9
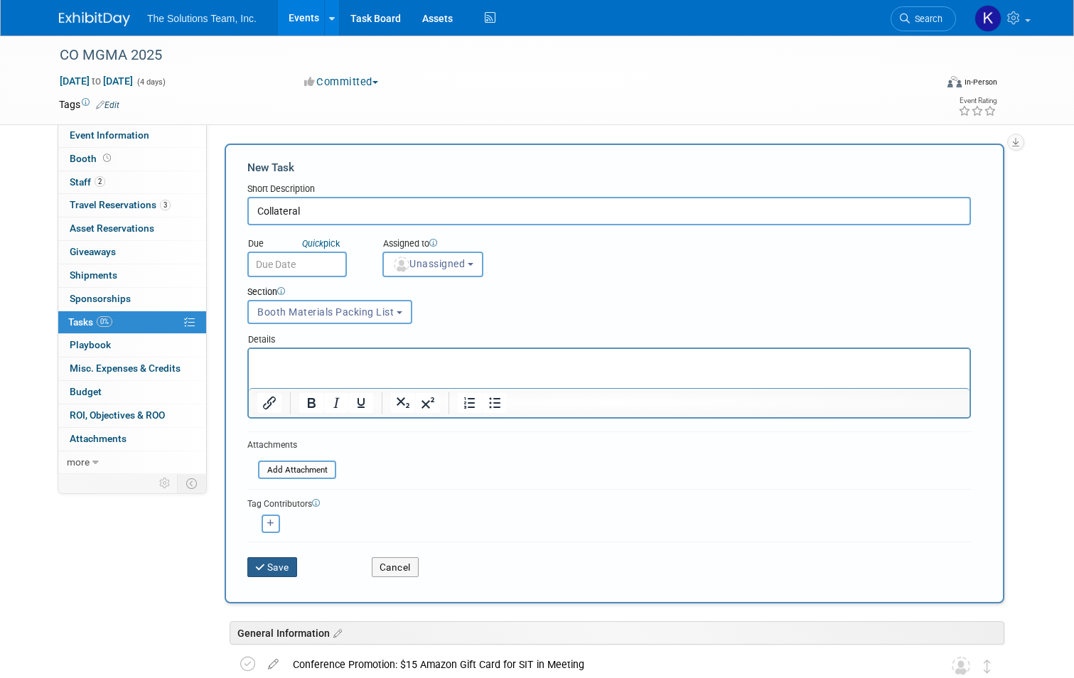
click at [278, 561] on button "Save" at bounding box center [272, 567] width 50 height 20
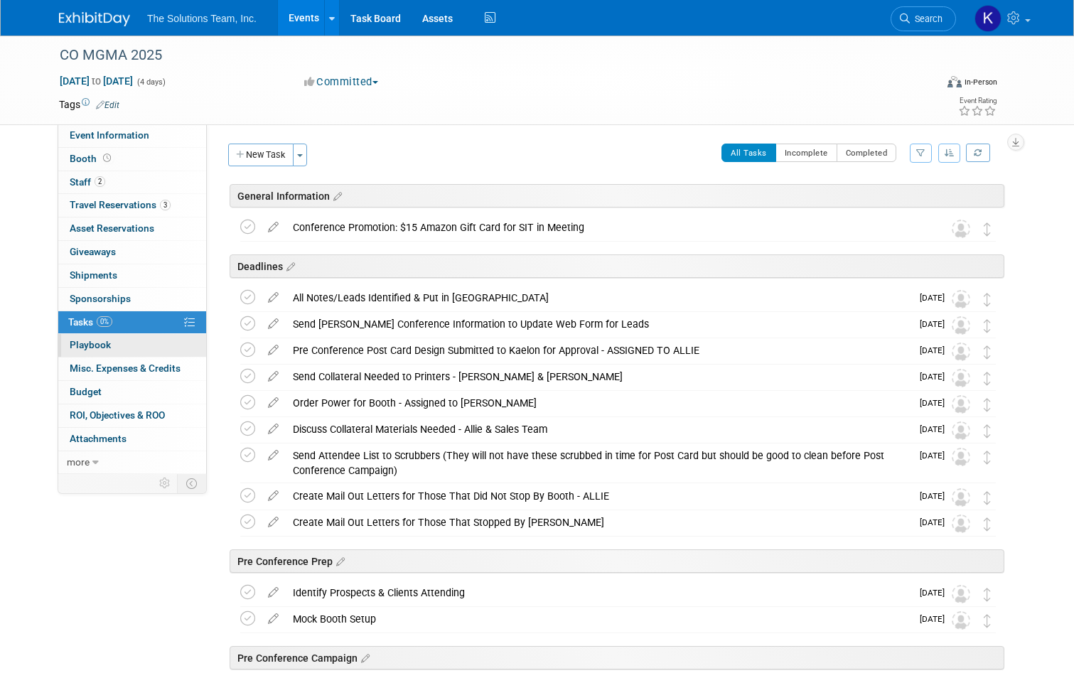
click at [128, 347] on link "0 Playbook 0" at bounding box center [132, 345] width 148 height 23
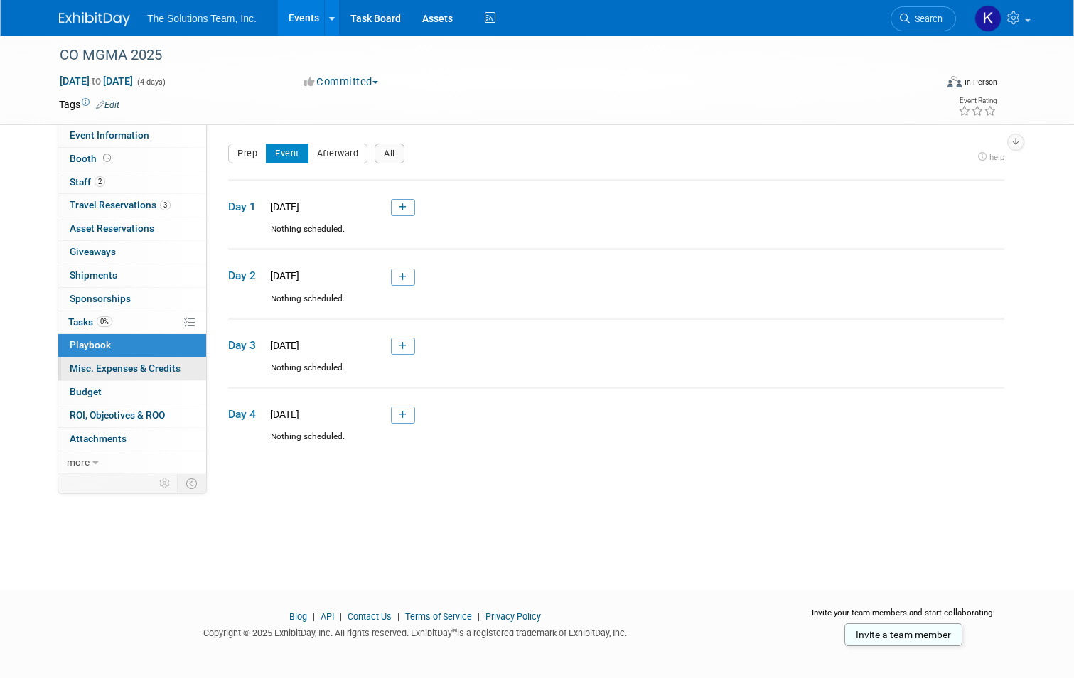
click at [157, 367] on span "Misc. Expenses & Credits 0" at bounding box center [125, 367] width 111 height 11
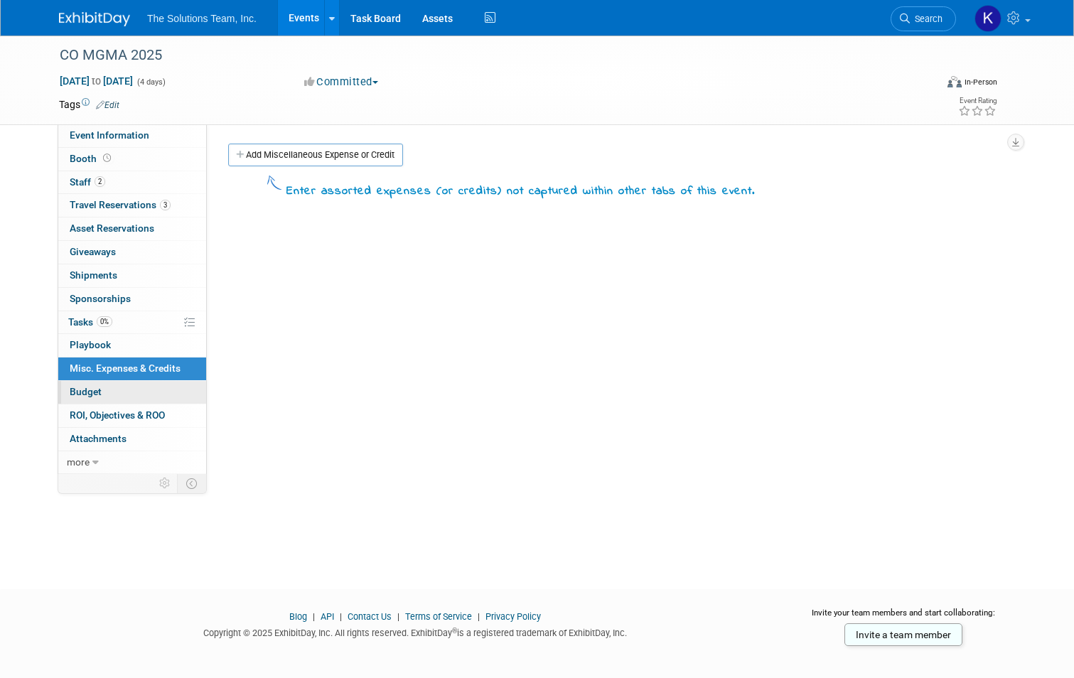
click at [153, 387] on link "Budget" at bounding box center [132, 392] width 148 height 23
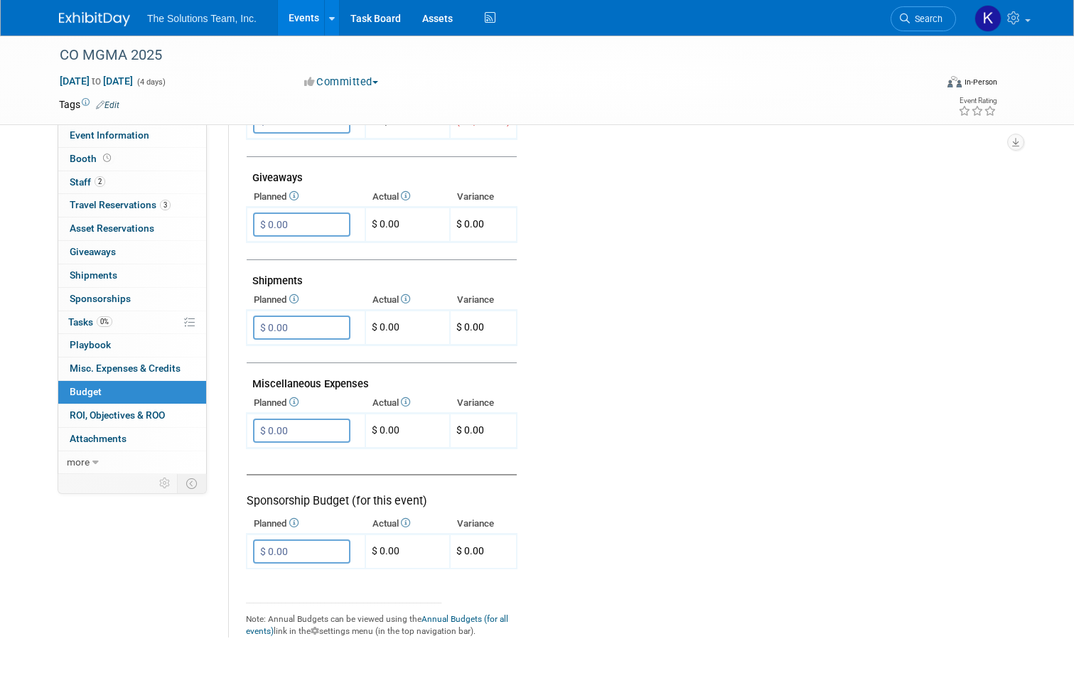
scroll to position [824, 0]
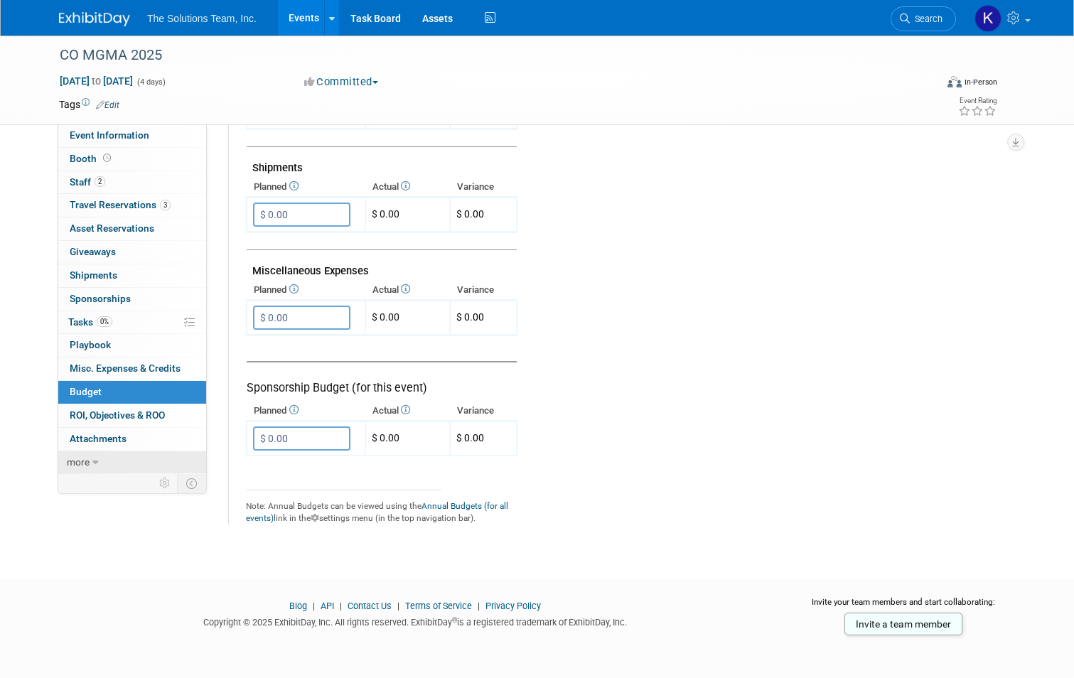
click at [74, 458] on span "more" at bounding box center [78, 461] width 23 height 11
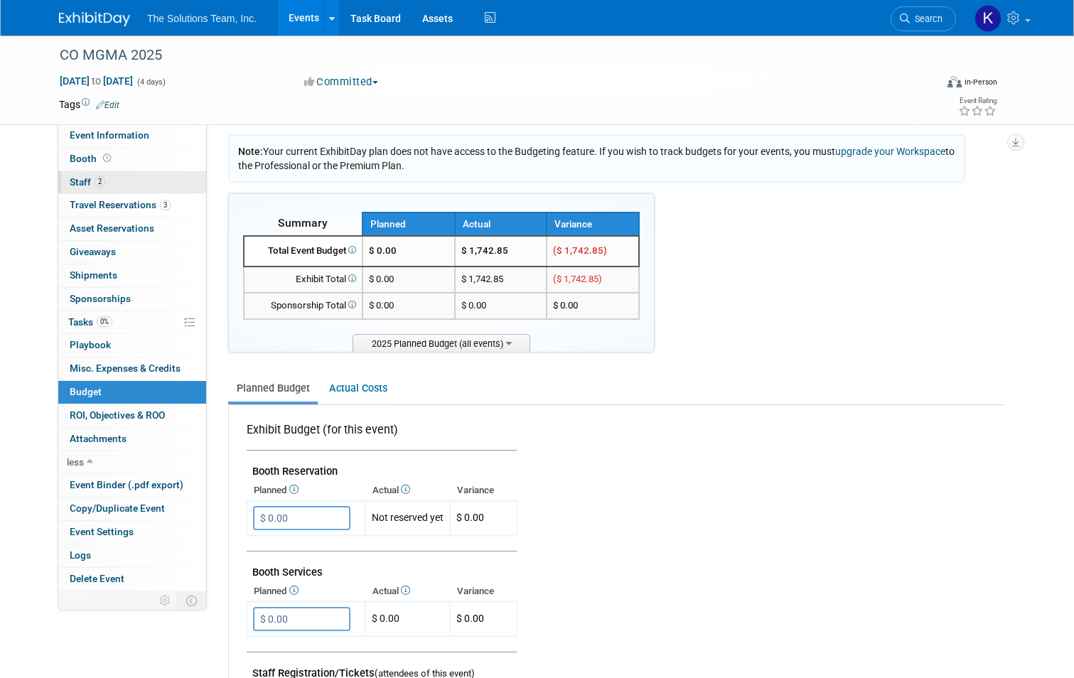
scroll to position [0, 0]
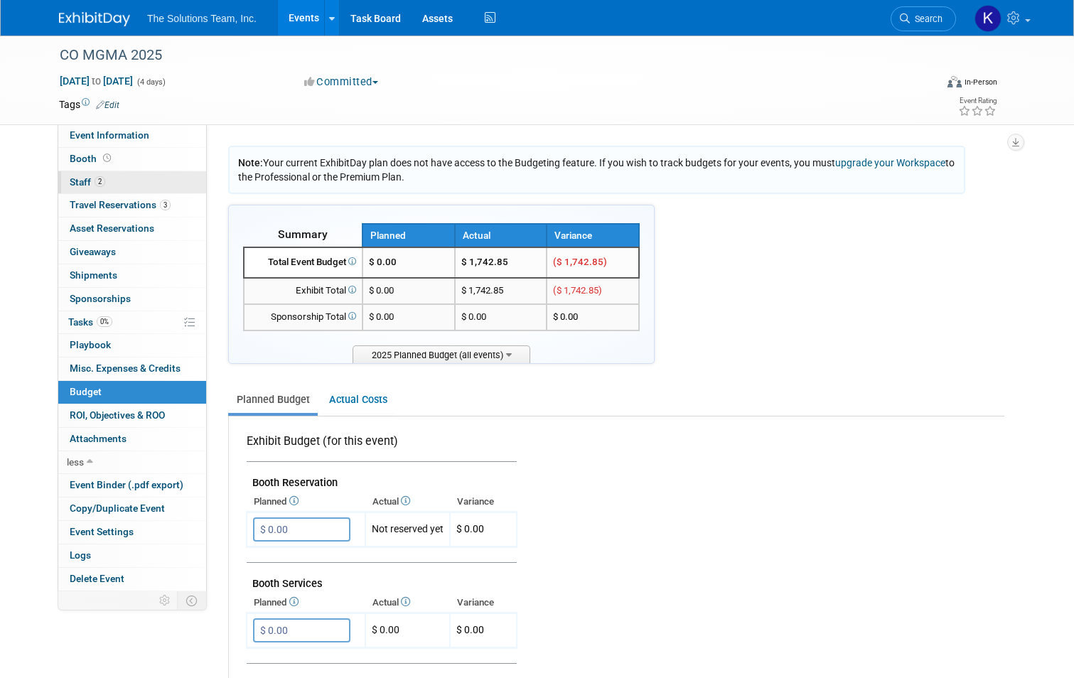
click at [136, 190] on link "2 Staff 2" at bounding box center [132, 182] width 148 height 23
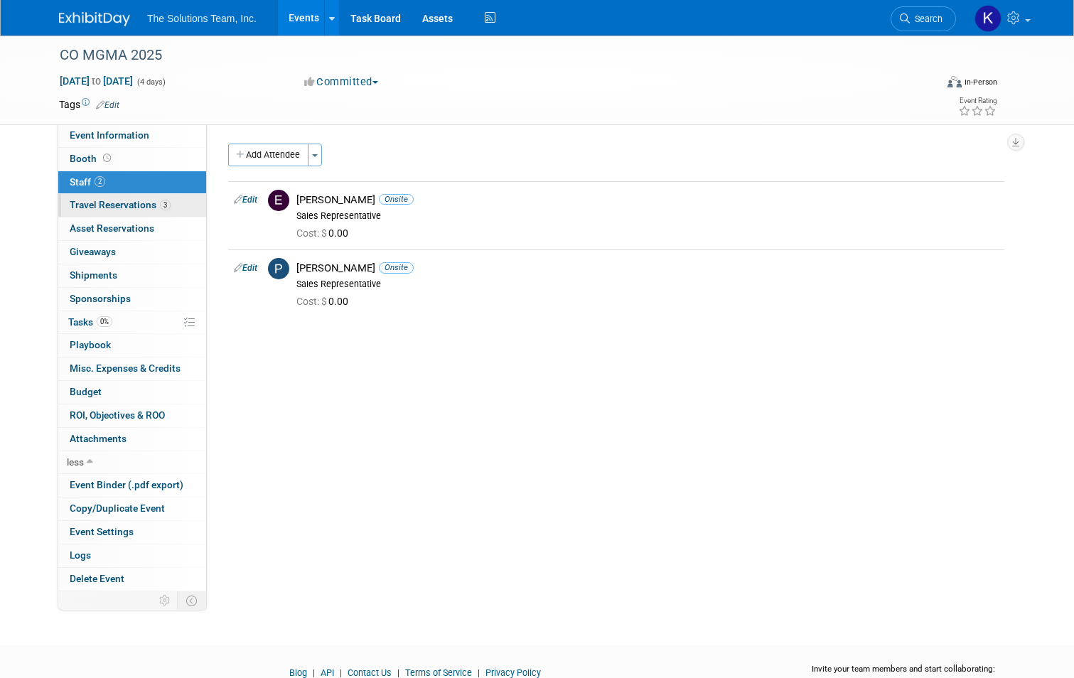
click at [160, 210] on span "Travel Reservations 3" at bounding box center [120, 204] width 101 height 11
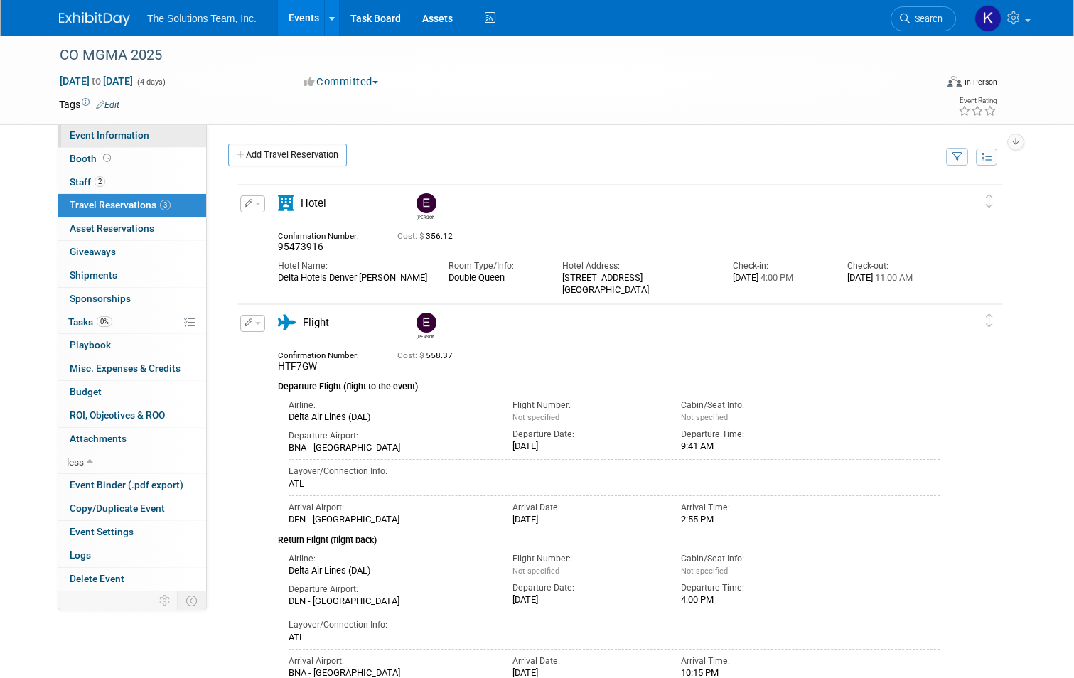
click at [126, 141] on link "Event Information" at bounding box center [132, 135] width 148 height 23
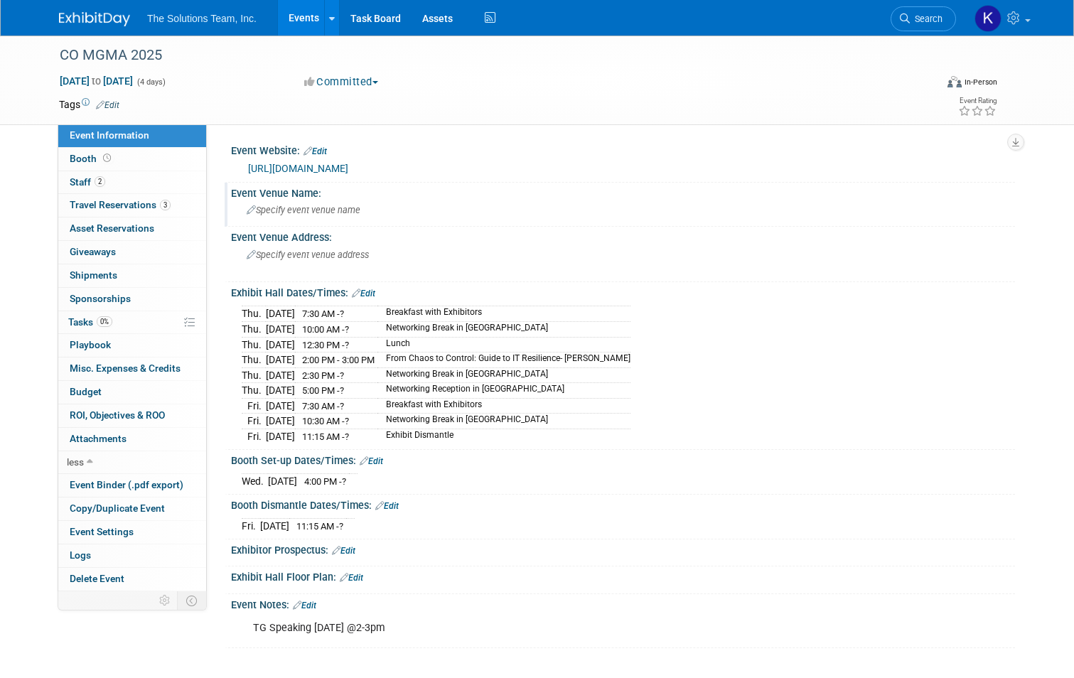
click at [328, 215] on span "Specify event venue name" at bounding box center [304, 210] width 114 height 11
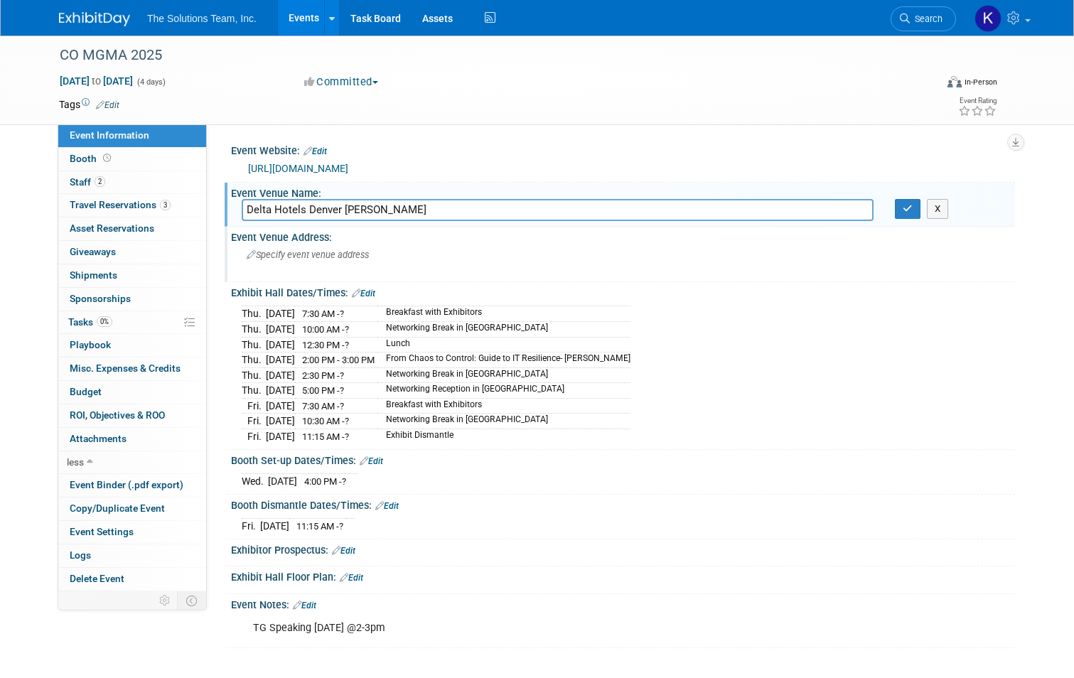
click at [301, 257] on span "Specify event venue address" at bounding box center [308, 254] width 122 height 11
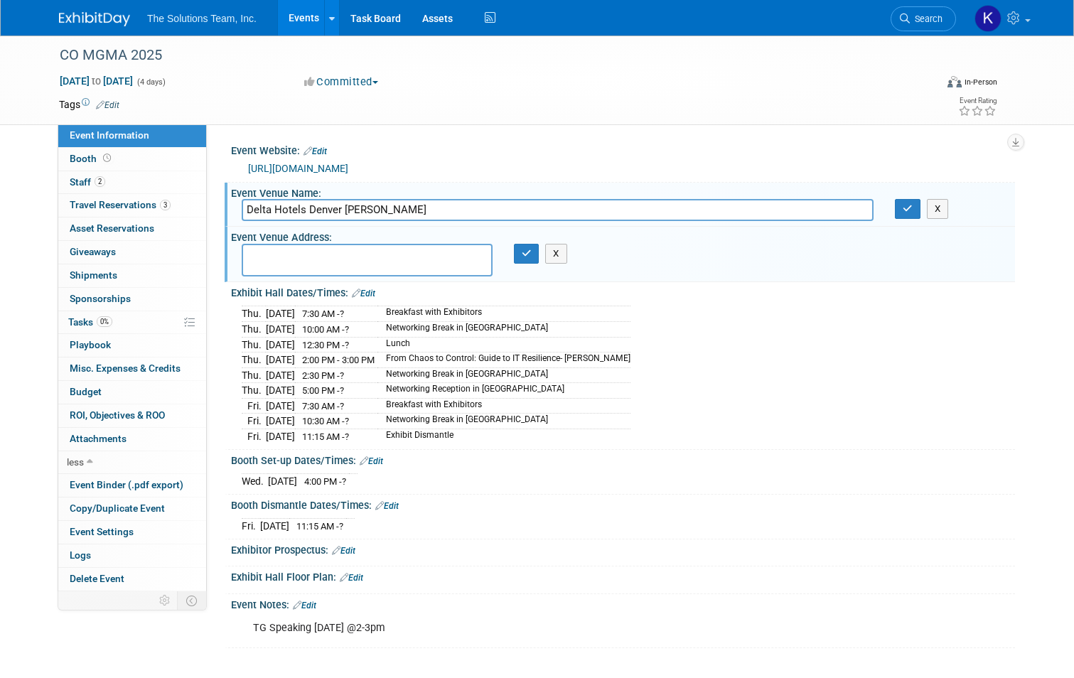
click at [252, 257] on textarea at bounding box center [367, 260] width 251 height 33
paste textarea "[STREET_ADDRESS]"
click at [912, 207] on icon "button" at bounding box center [907, 208] width 10 height 9
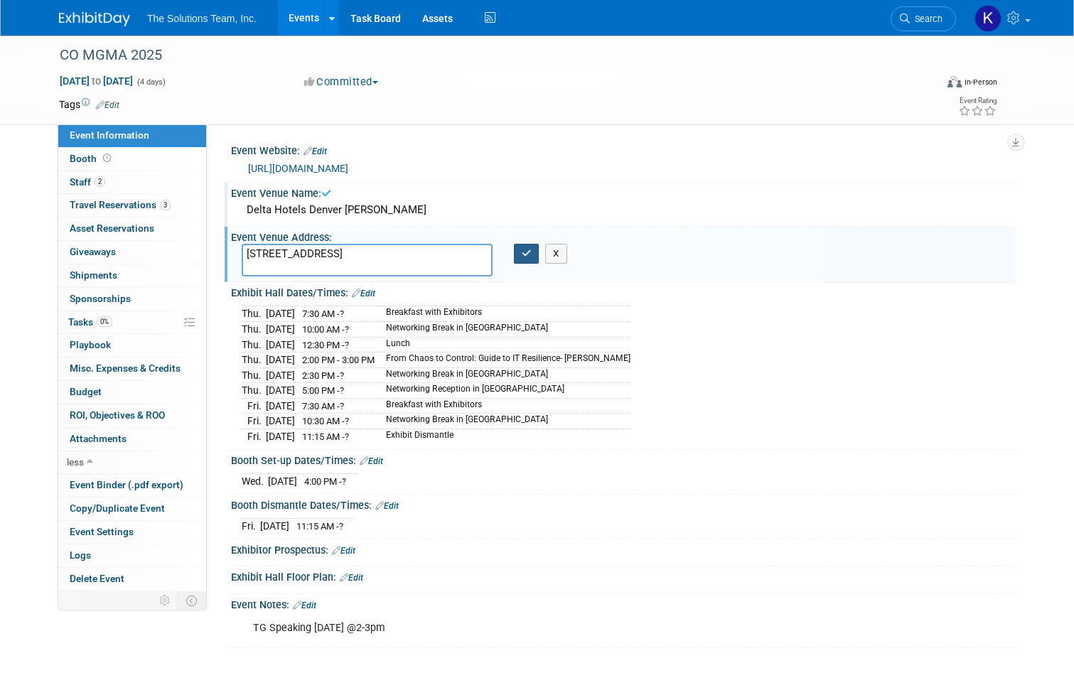
click at [527, 258] on icon "button" at bounding box center [527, 253] width 10 height 9
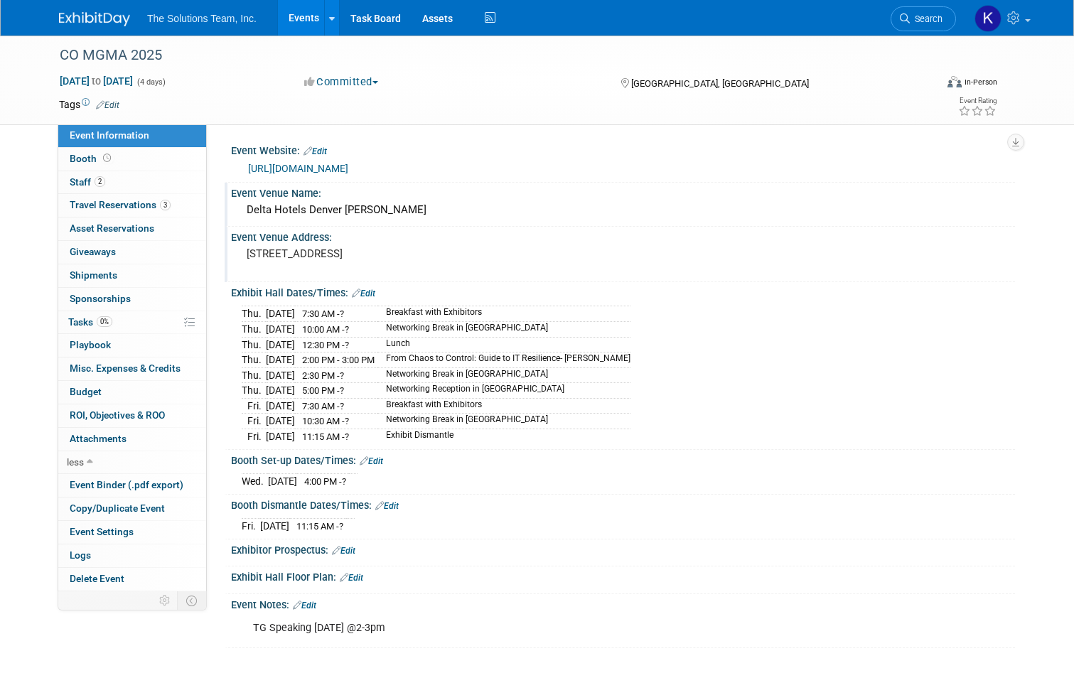
click at [343, 548] on link "Edit" at bounding box center [343, 551] width 23 height 10
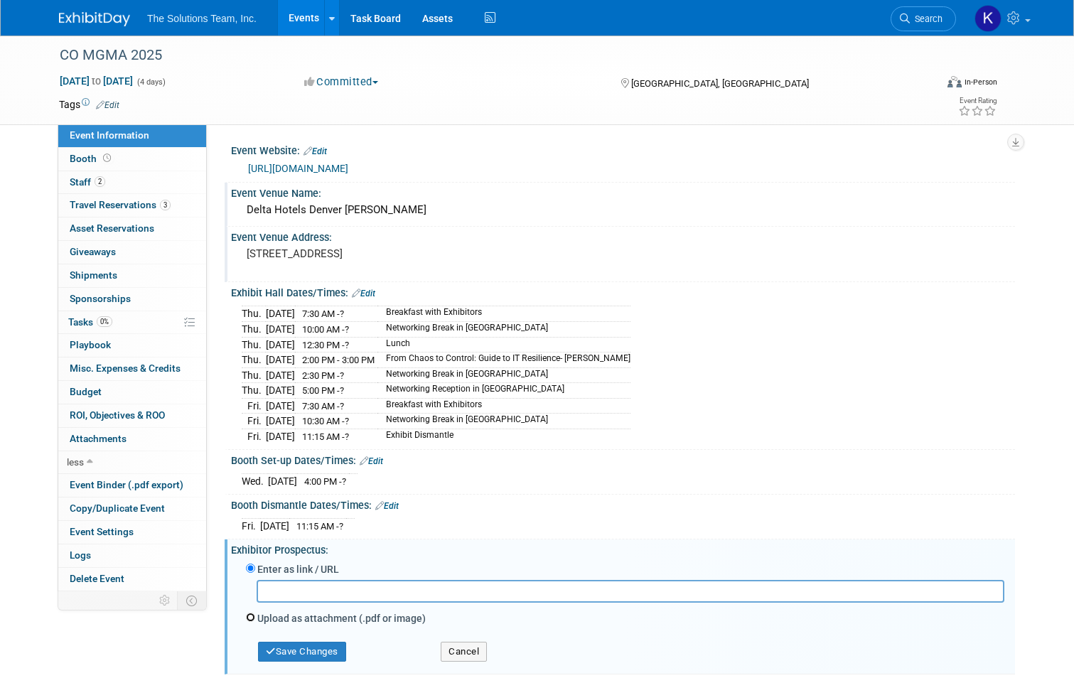
click at [246, 613] on input "Upload as attachment (.pdf or image)" at bounding box center [250, 617] width 9 height 9
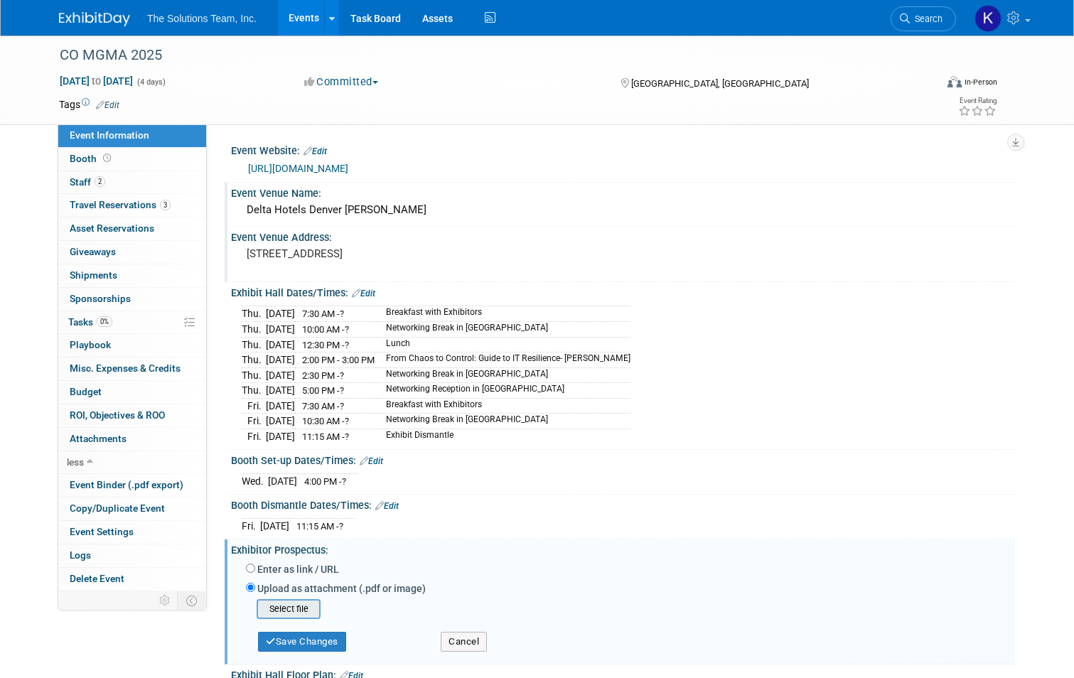
click at [291, 603] on input "file" at bounding box center [234, 608] width 169 height 17
click at [302, 628] on button "Save Changes" at bounding box center [302, 637] width 88 height 20
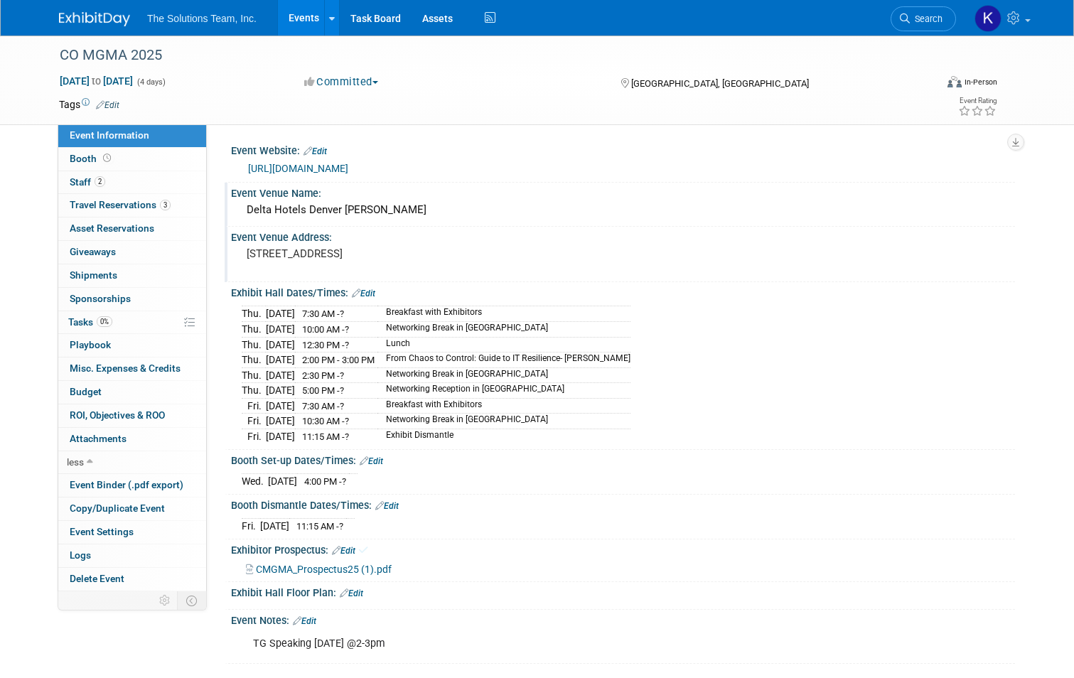
click at [322, 564] on span "CMGMA_Prospectus25 (1).pdf" at bounding box center [324, 569] width 136 height 11
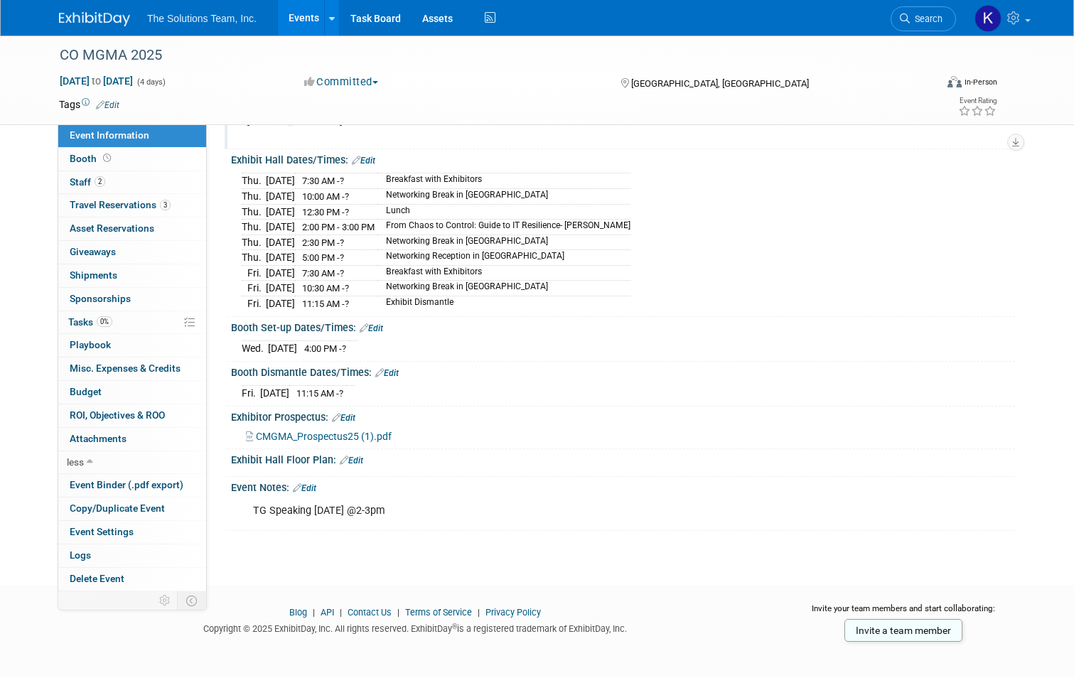
scroll to position [135, 0]
click at [453, 498] on div "TG Speaking [DATE] @2-3pm" at bounding box center [553, 509] width 620 height 28
click at [293, 481] on link "Edit" at bounding box center [304, 486] width 23 height 10
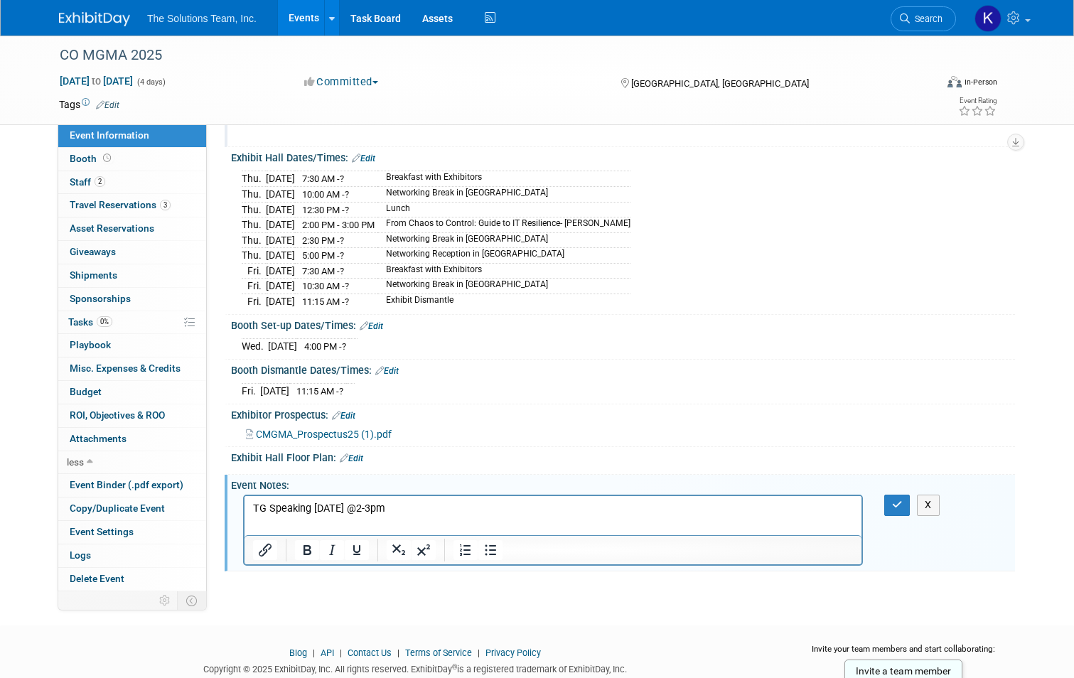
scroll to position [0, 0]
click at [468, 512] on p "TG Speaking [DATE] @2-3pm" at bounding box center [553, 509] width 600 height 14
click at [254, 523] on p "Attendee List" at bounding box center [553, 523] width 600 height 14
click at [485, 546] on icon "Bullet list" at bounding box center [490, 550] width 11 height 11
click at [367, 527] on li "Attendee List" at bounding box center [567, 523] width 572 height 14
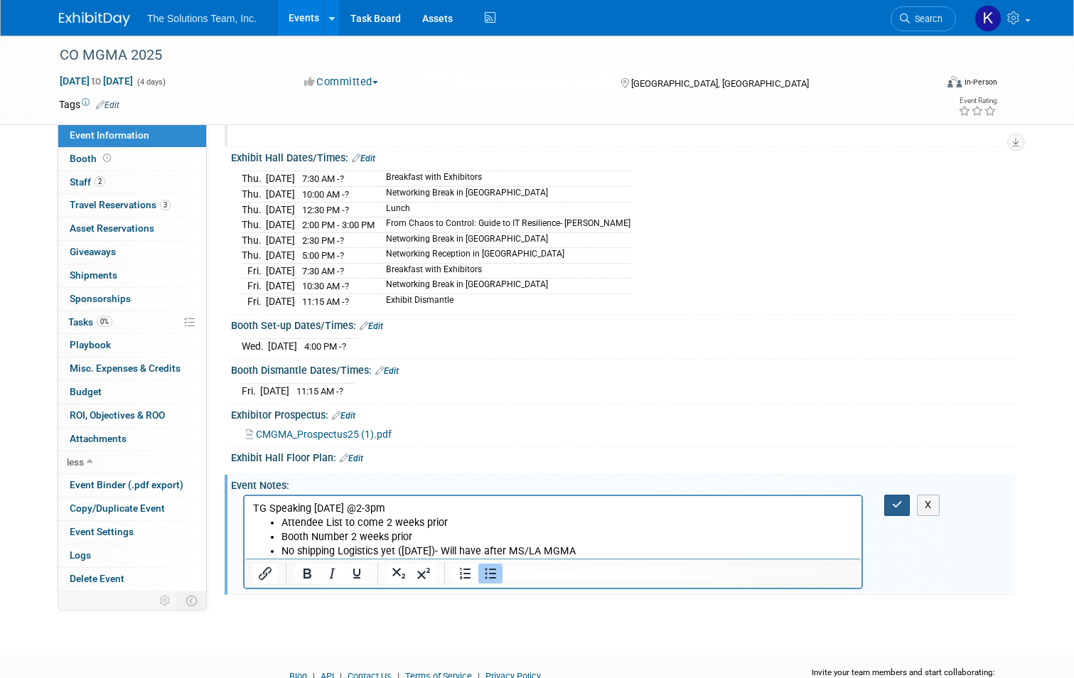
click at [902, 500] on icon "button" at bounding box center [897, 505] width 11 height 10
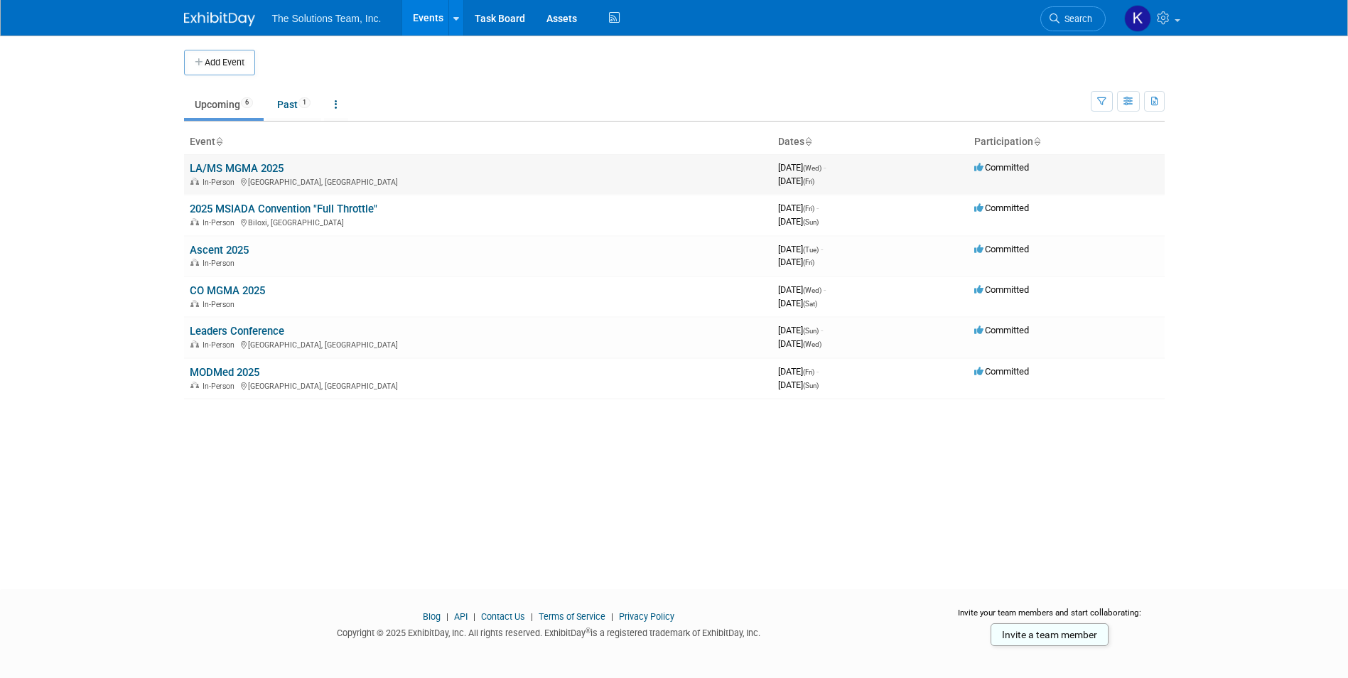
click at [254, 166] on link "LA/MS MGMA 2025" at bounding box center [237, 168] width 94 height 13
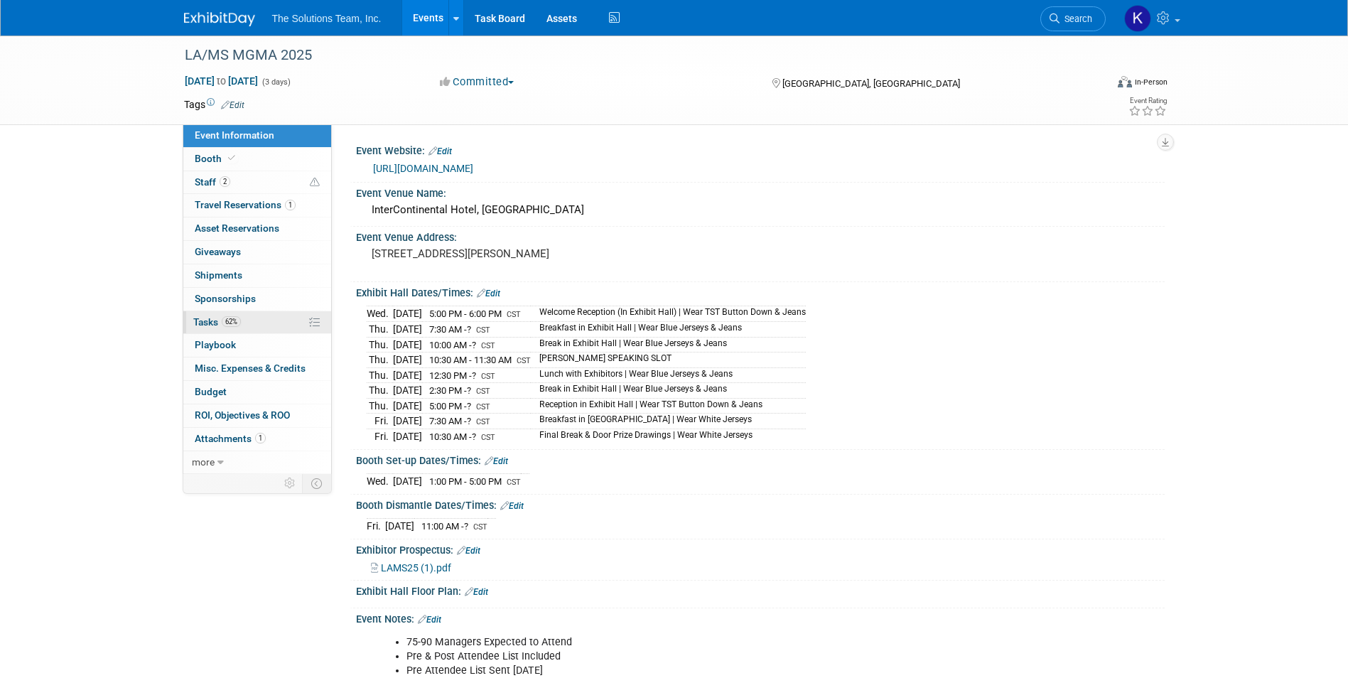
click at [266, 323] on link "62% Tasks 62%" at bounding box center [257, 322] width 148 height 23
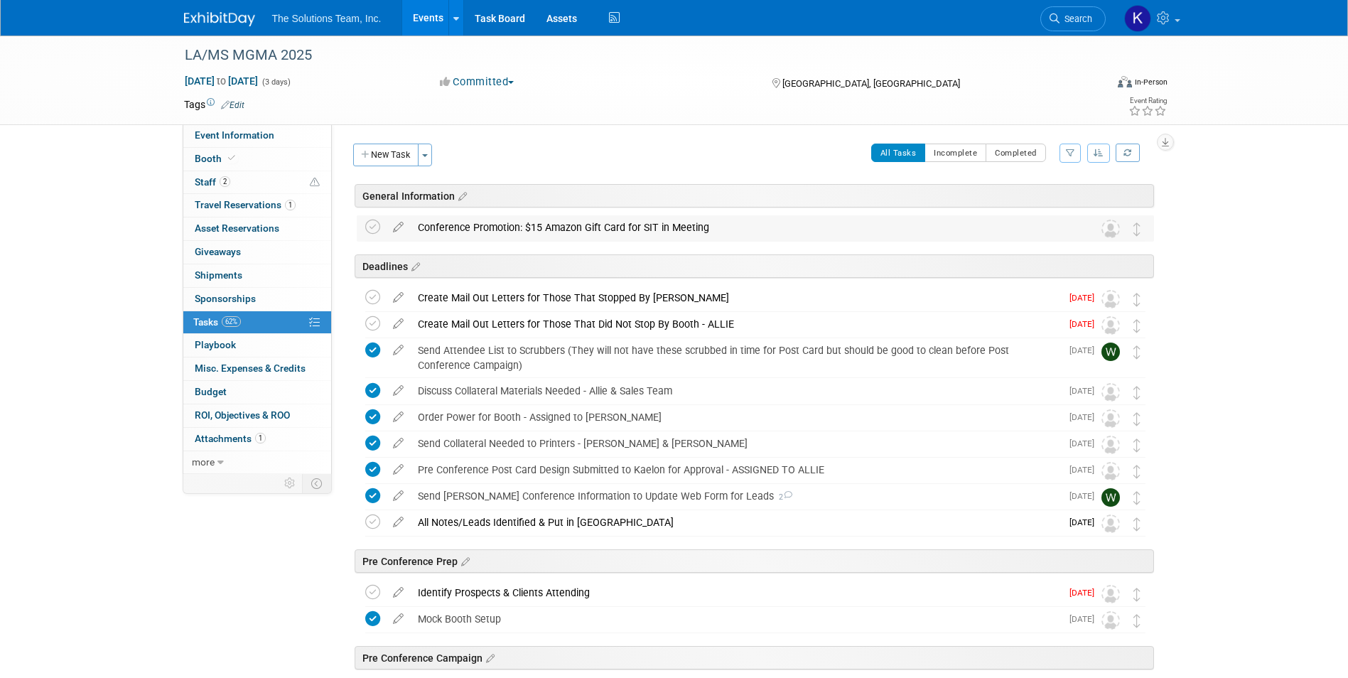
drag, startPoint x: 711, startPoint y: 229, endPoint x: 416, endPoint y: 225, distance: 294.2
click at [416, 225] on div "Conference Promotion: $15 Amazon Gift Card for SIT in Meeting" at bounding box center [742, 227] width 662 height 24
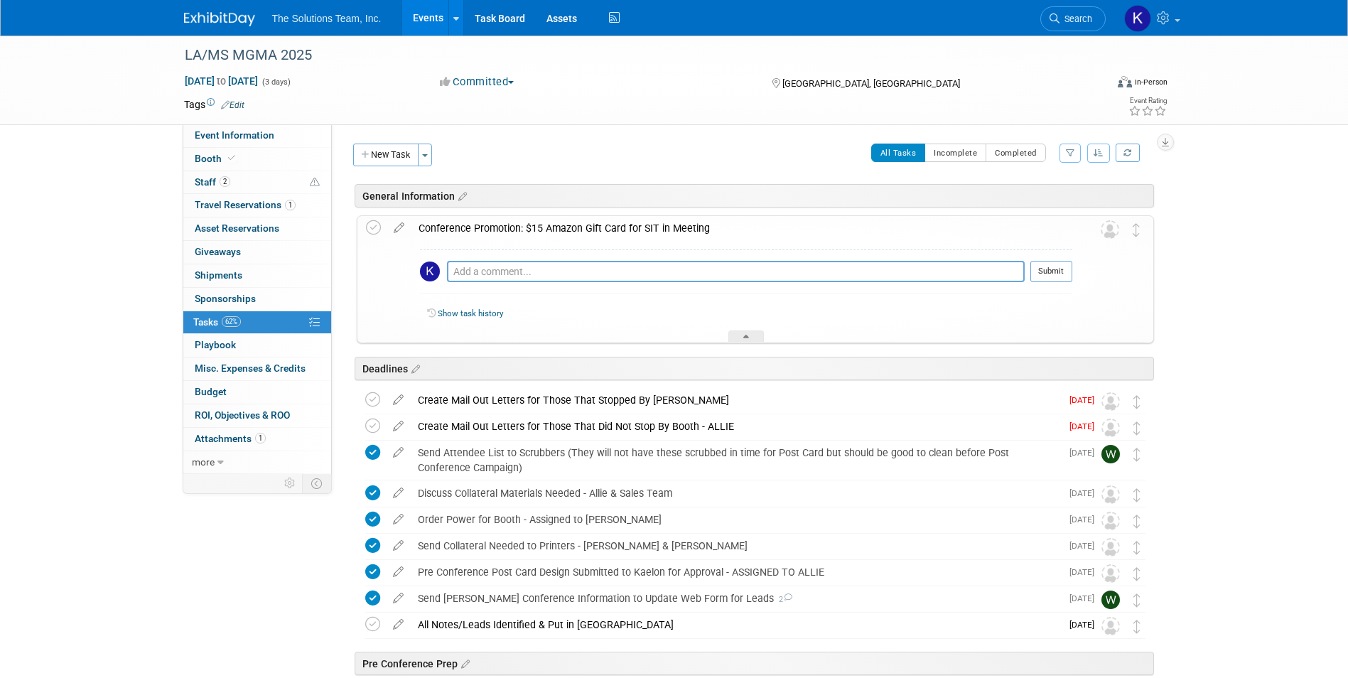
copy div "Conference Promotion: $15 Amazon Gift Card for SIT in Meeting"
click at [370, 225] on icon at bounding box center [373, 227] width 15 height 15
click at [370, 224] on icon at bounding box center [373, 227] width 15 height 15
click at [739, 332] on div at bounding box center [746, 336] width 36 height 12
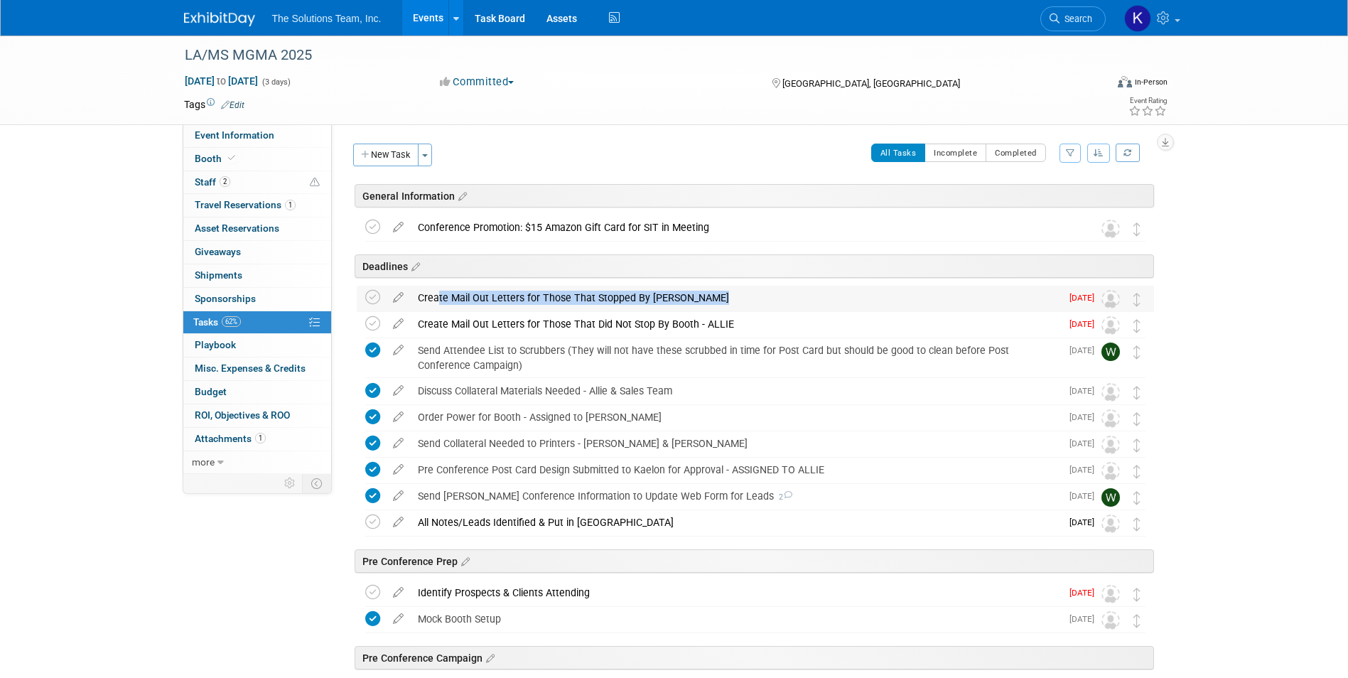
drag, startPoint x: 700, startPoint y: 296, endPoint x: 432, endPoint y: 296, distance: 267.9
click at [432, 296] on div "Create Mail Out Letters for Those That Stopped By [PERSON_NAME]" at bounding box center [736, 298] width 650 height 24
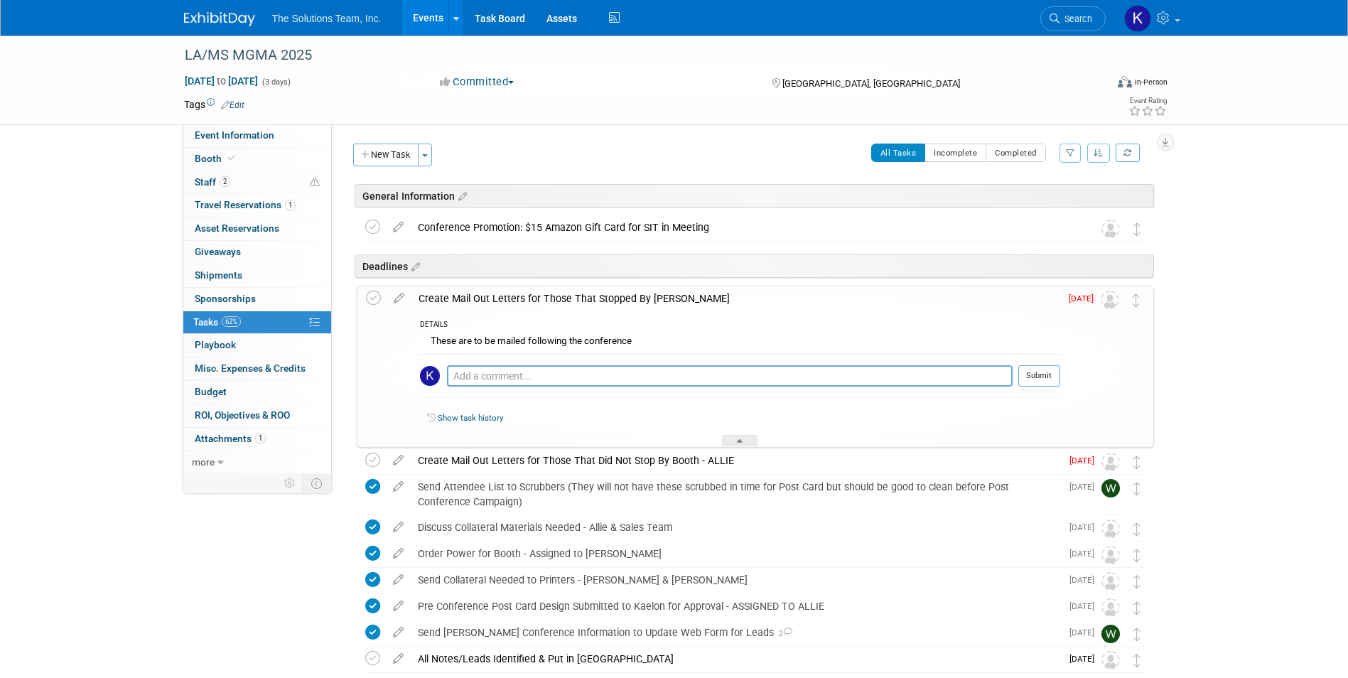
click at [711, 302] on div "Create Mail Out Letters for Those That Stopped By [PERSON_NAME]" at bounding box center [735, 298] width 649 height 24
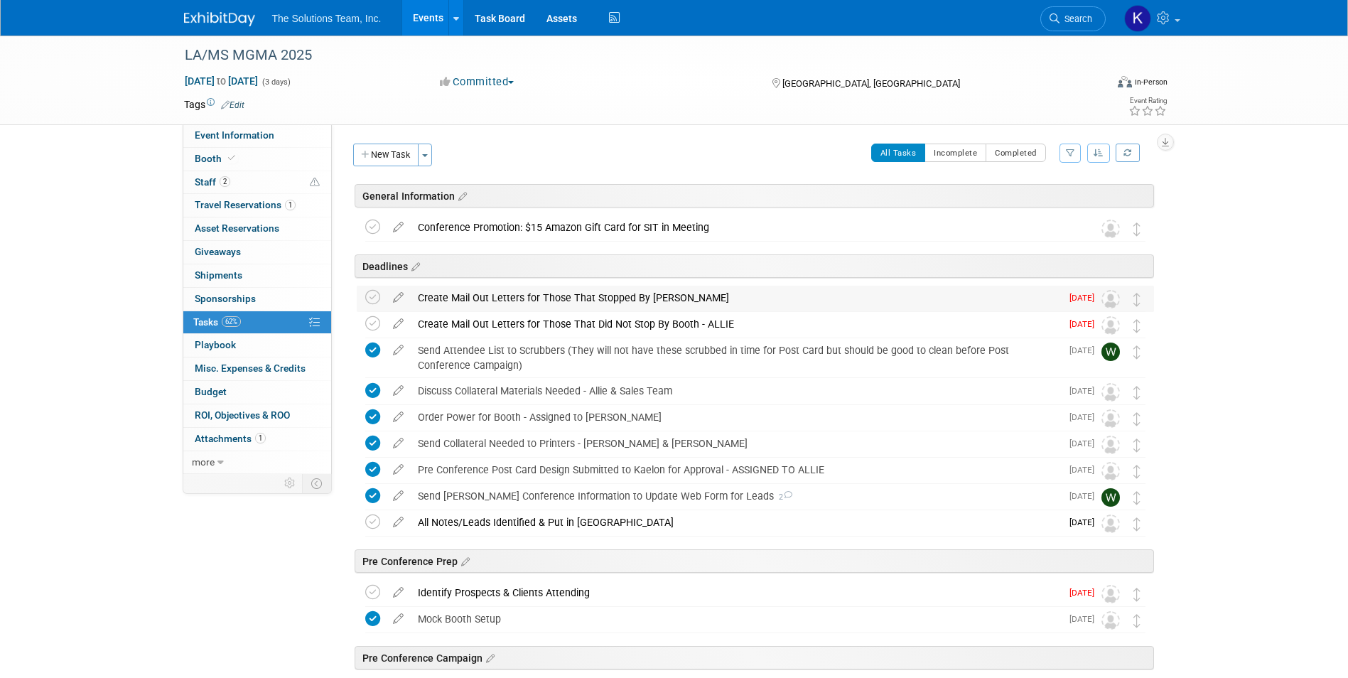
drag, startPoint x: 709, startPoint y: 298, endPoint x: 418, endPoint y: 297, distance: 291.3
click at [418, 297] on div "Create Mail Out Letters for Those That Stopped By [PERSON_NAME]" at bounding box center [736, 298] width 650 height 24
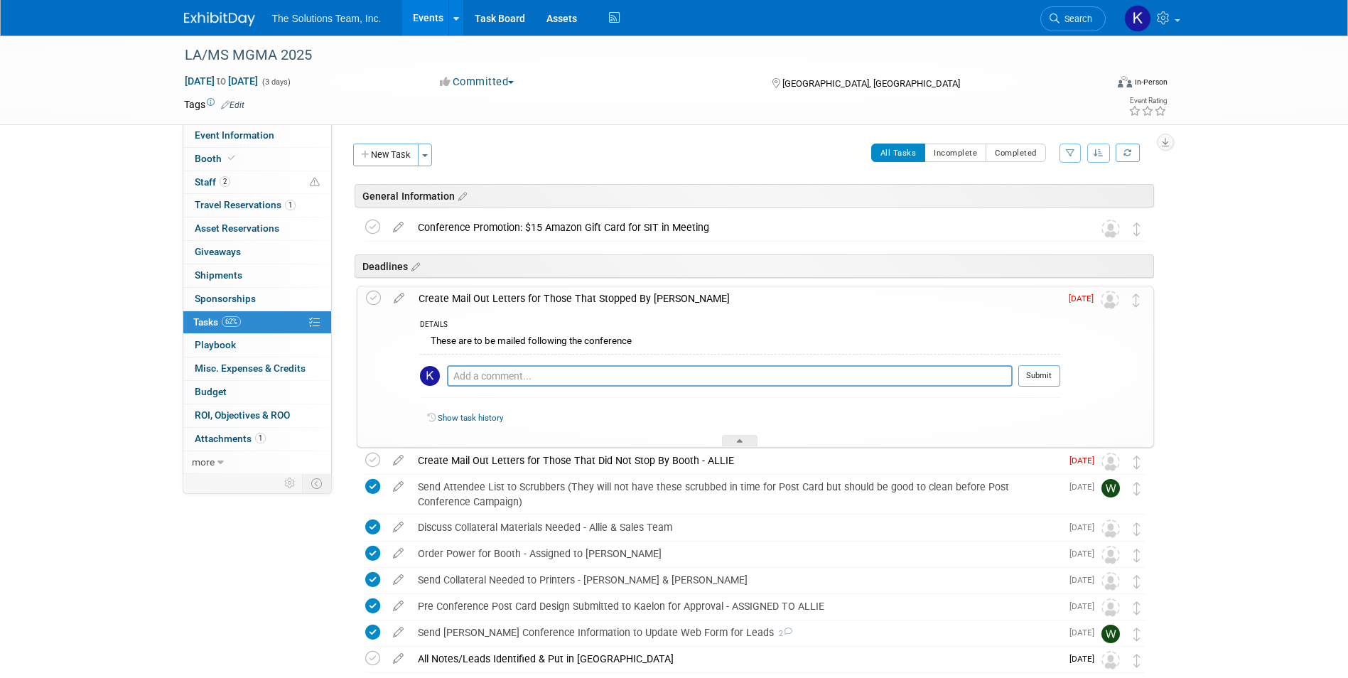
copy div "Create Mail Out Letters for Those That Stopped By [PERSON_NAME]"
click at [743, 439] on div at bounding box center [740, 441] width 36 height 12
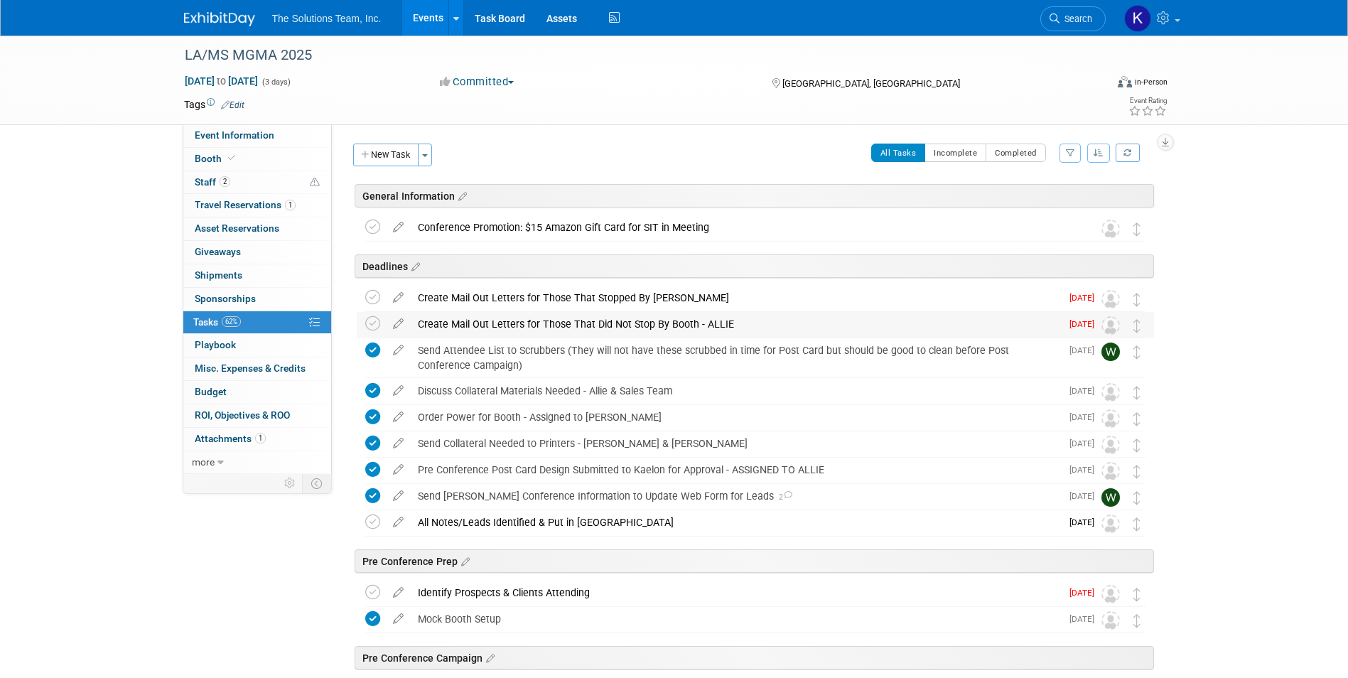
drag, startPoint x: 729, startPoint y: 327, endPoint x: 420, endPoint y: 327, distance: 309.1
click at [420, 327] on div "Create Mail Out Letters for Those That Did Not Stop By Booth - ALLIE" at bounding box center [736, 324] width 650 height 24
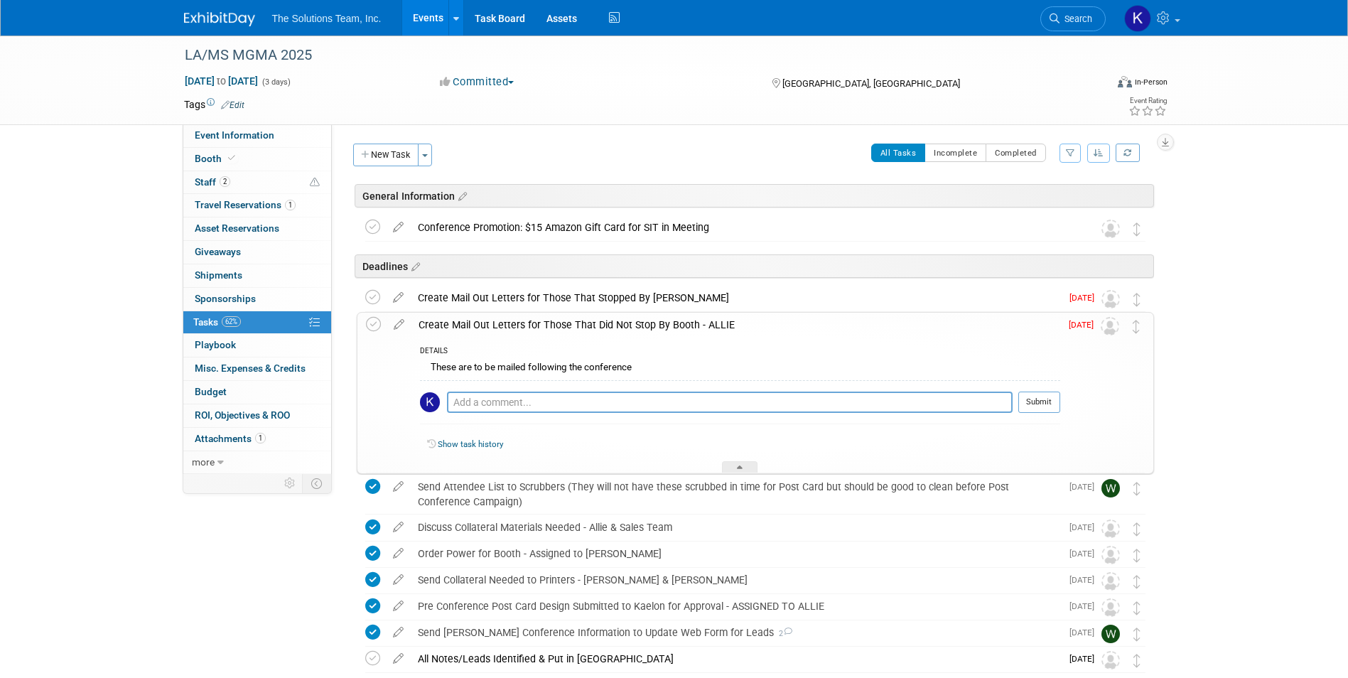
copy div "Create Mail Out Letters for Those That Did Not Stop By Booth - ALLIE"
drag, startPoint x: 478, startPoint y: 505, endPoint x: 415, endPoint y: 488, distance: 64.6
click at [415, 488] on div "Send Attendee List to Scrubbers (They will not have these scrubbed in time for …" at bounding box center [736, 494] width 650 height 39
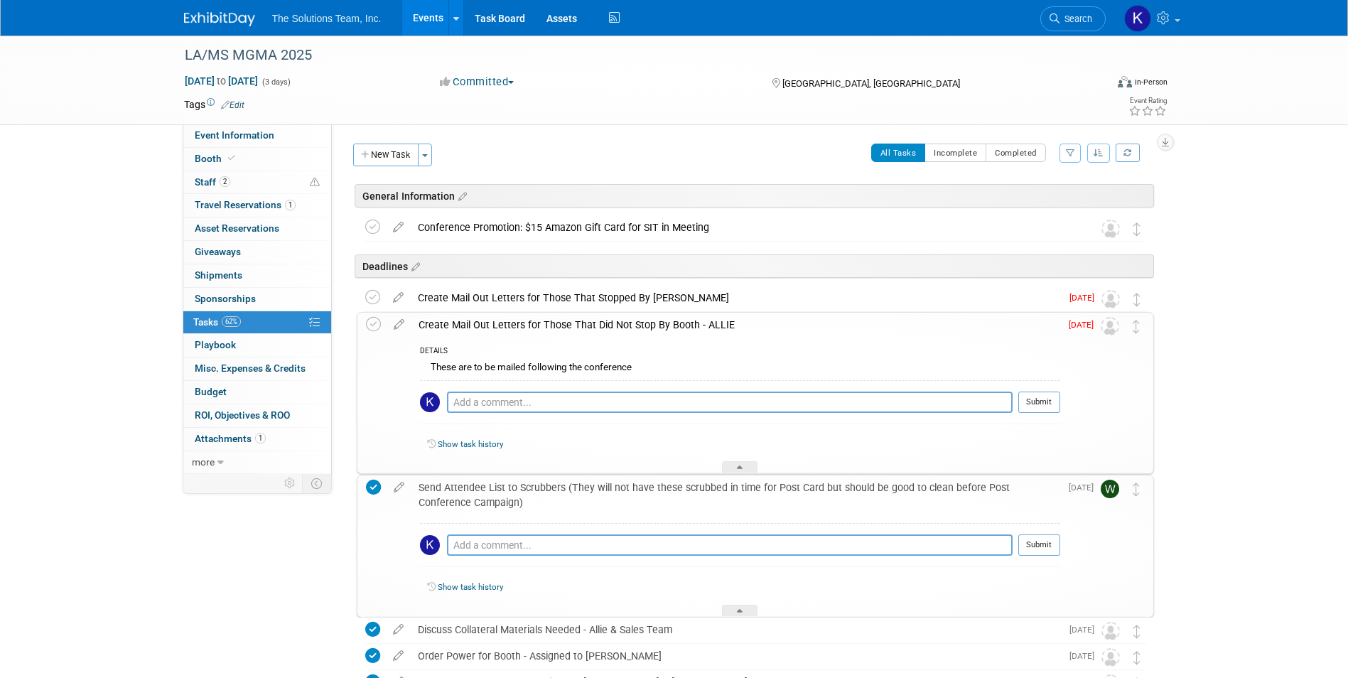
copy div "Send Attendee List to Scrubbers (They will not have these scrubbed in time for …"
click at [732, 461] on div at bounding box center [740, 467] width 36 height 12
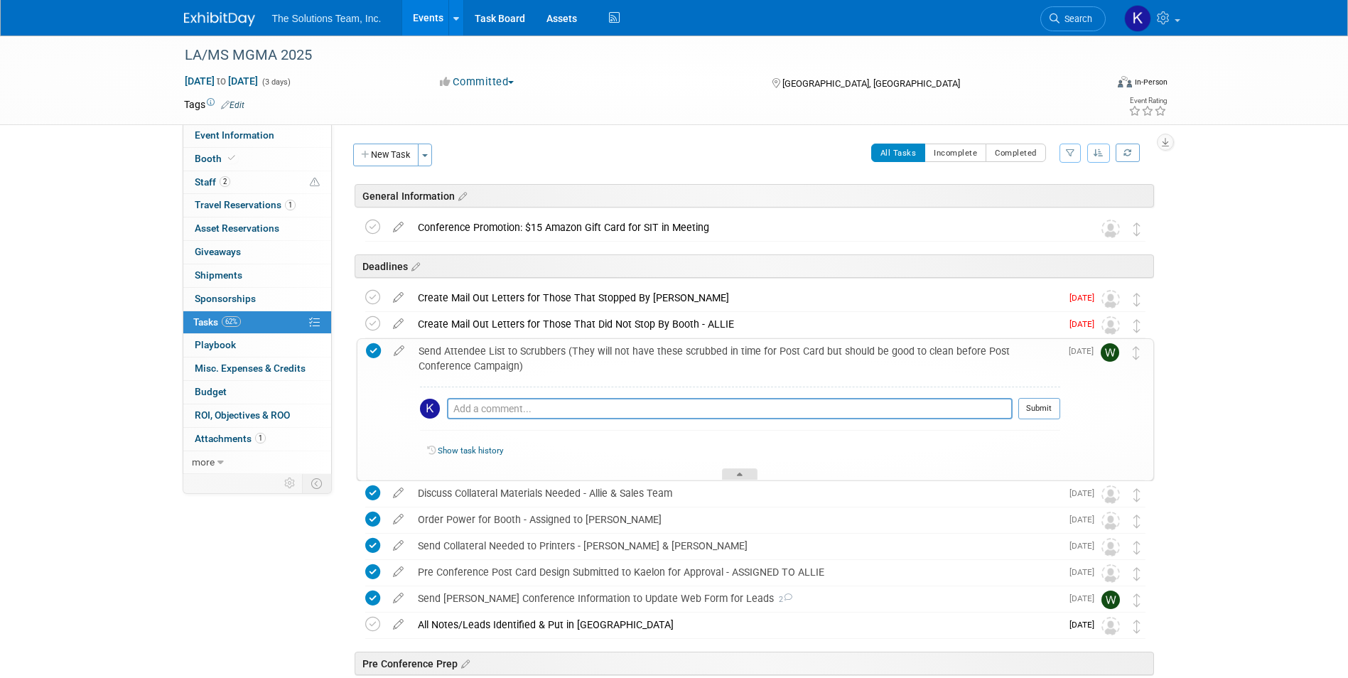
click at [738, 470] on div at bounding box center [740, 474] width 36 height 12
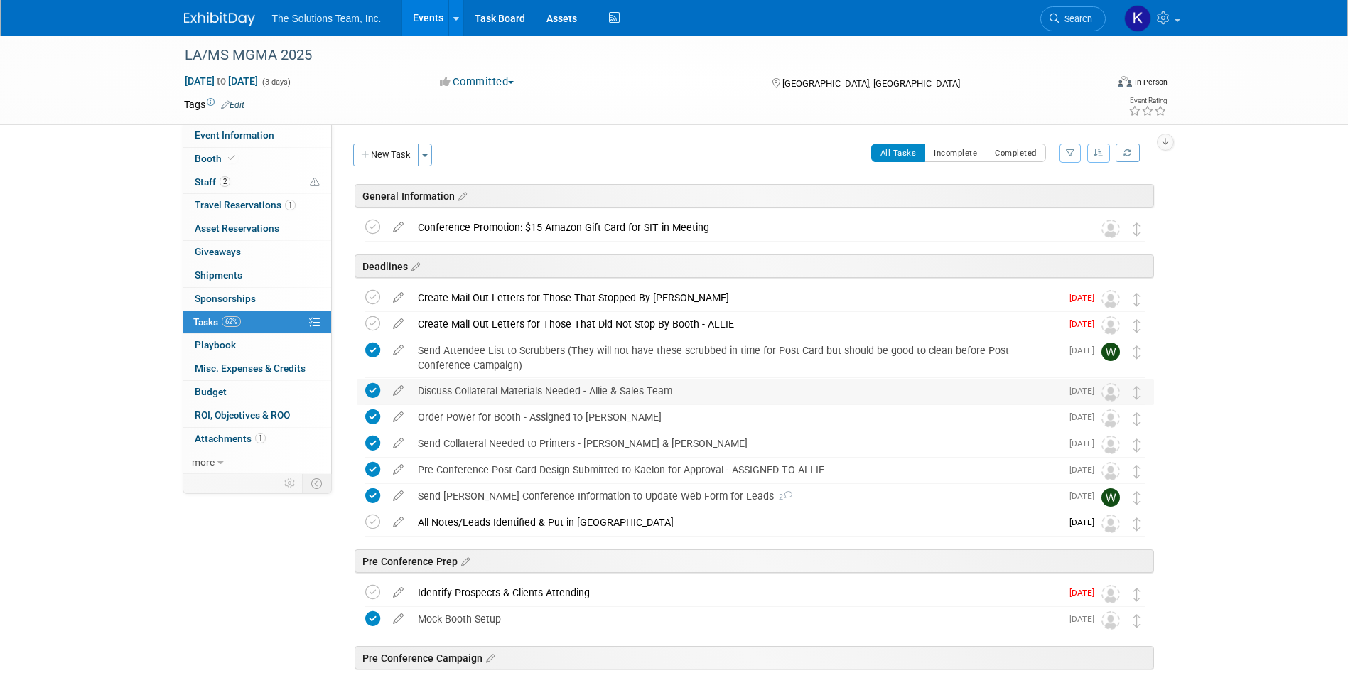
drag, startPoint x: 678, startPoint y: 392, endPoint x: 408, endPoint y: 399, distance: 270.1
click at [408, 399] on tr "Discuss Collateral Materials Needed - Allie & Sales Team Pro tip: Press Ctrl-En…" at bounding box center [755, 392] width 780 height 26
copy div "Discuss Collateral Materials Needed - Allie & Sales Team"
drag, startPoint x: 626, startPoint y: 420, endPoint x: 418, endPoint y: 419, distance: 208.2
click at [418, 419] on div "Order Power for Booth - Assigned to [PERSON_NAME]" at bounding box center [736, 417] width 650 height 24
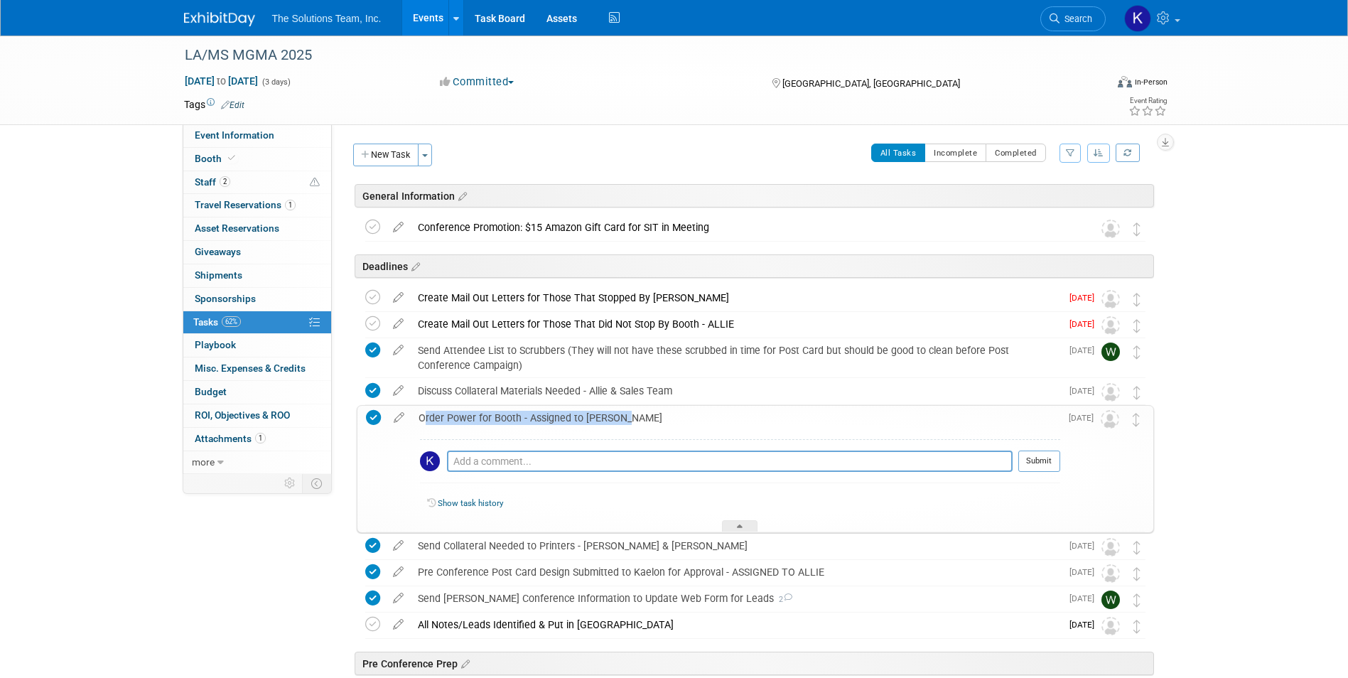
copy div "Order Power for Booth - Assigned to [PERSON_NAME]"
drag, startPoint x: 654, startPoint y: 552, endPoint x: 419, endPoint y: 552, distance: 235.2
click at [419, 552] on div "Send Collateral Needed to Printers - [PERSON_NAME] & [PERSON_NAME]" at bounding box center [736, 546] width 650 height 24
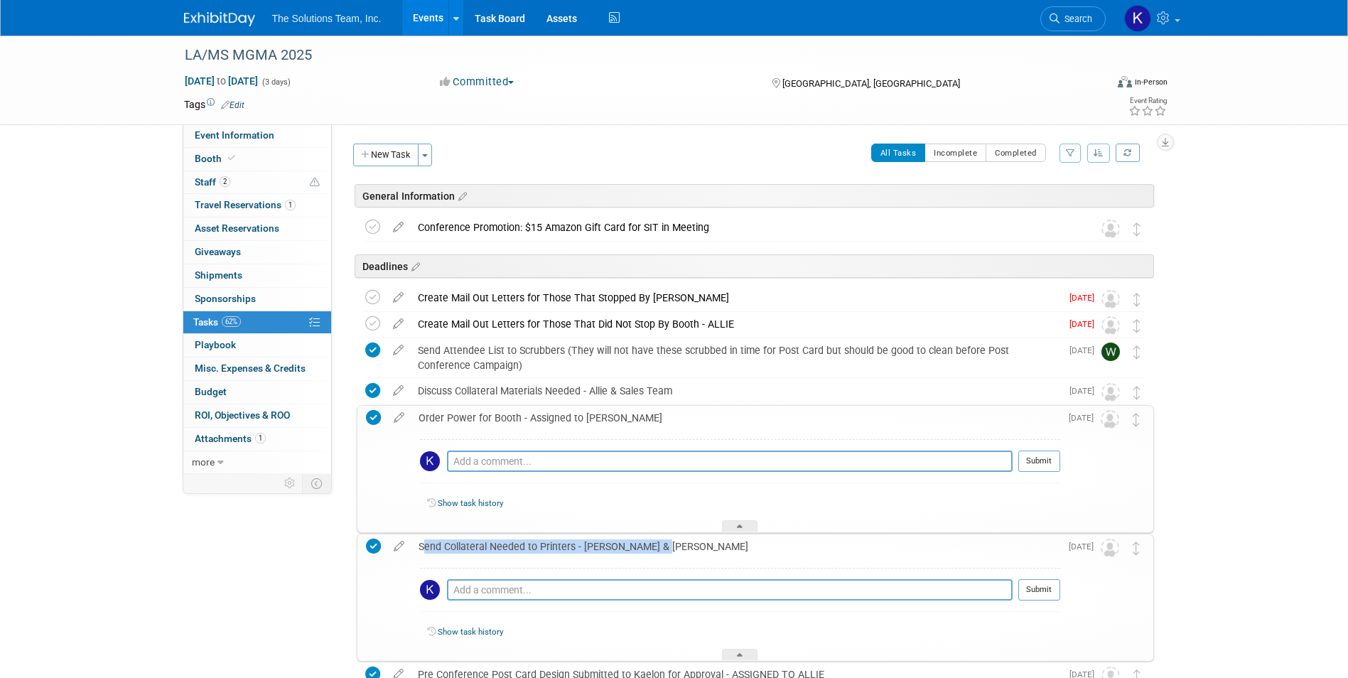
copy div "Send Collateral Needed to Printers - [PERSON_NAME] & [PERSON_NAME]"
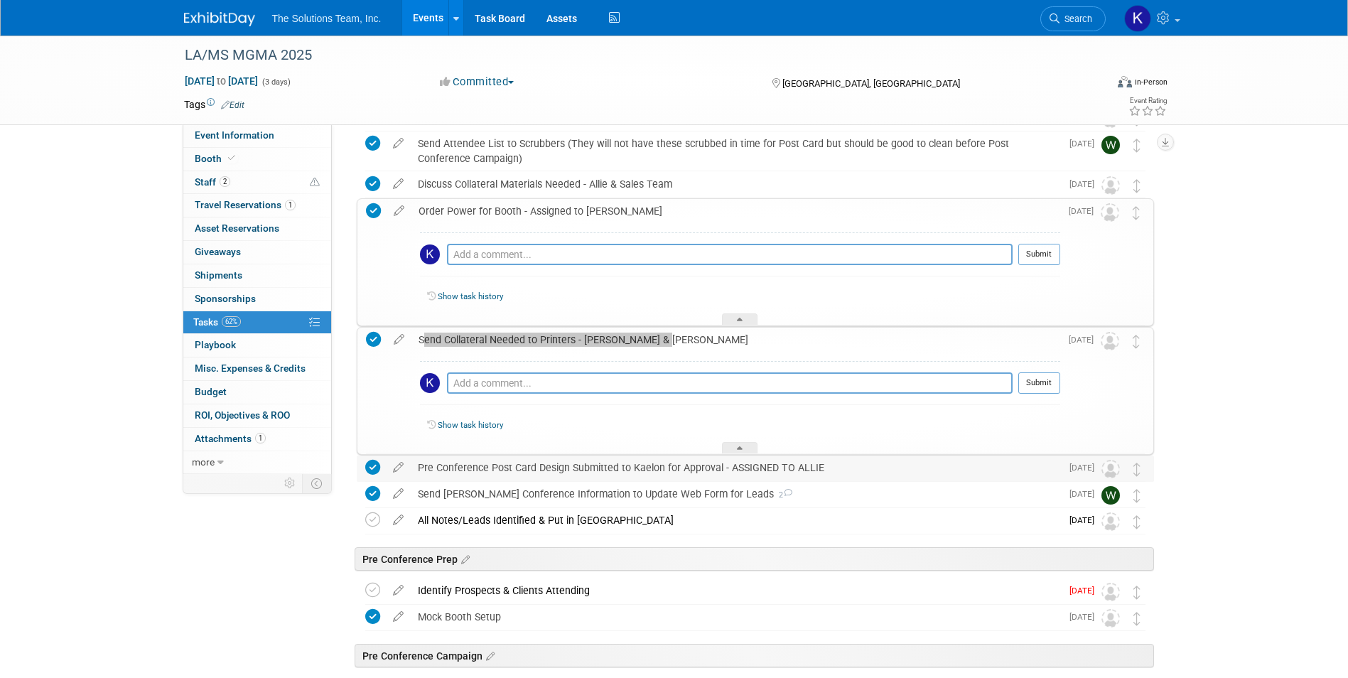
scroll to position [213, 0]
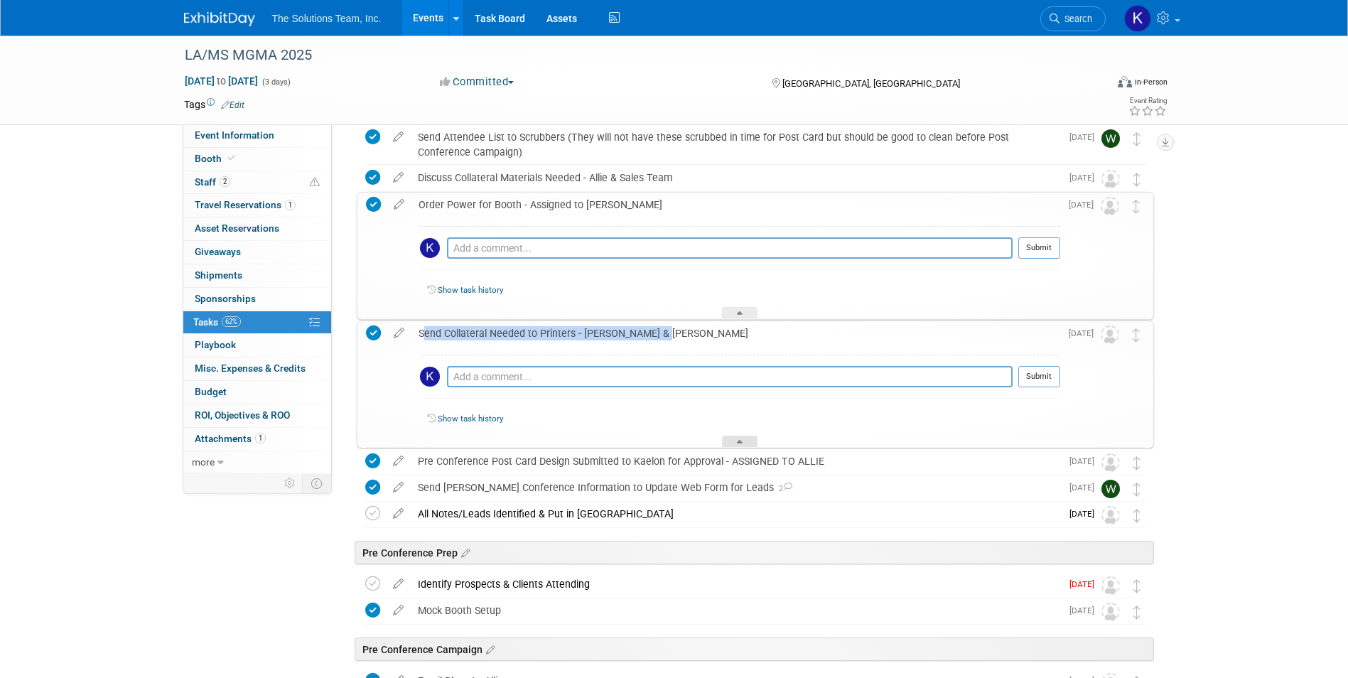
click at [737, 437] on div at bounding box center [740, 442] width 36 height 12
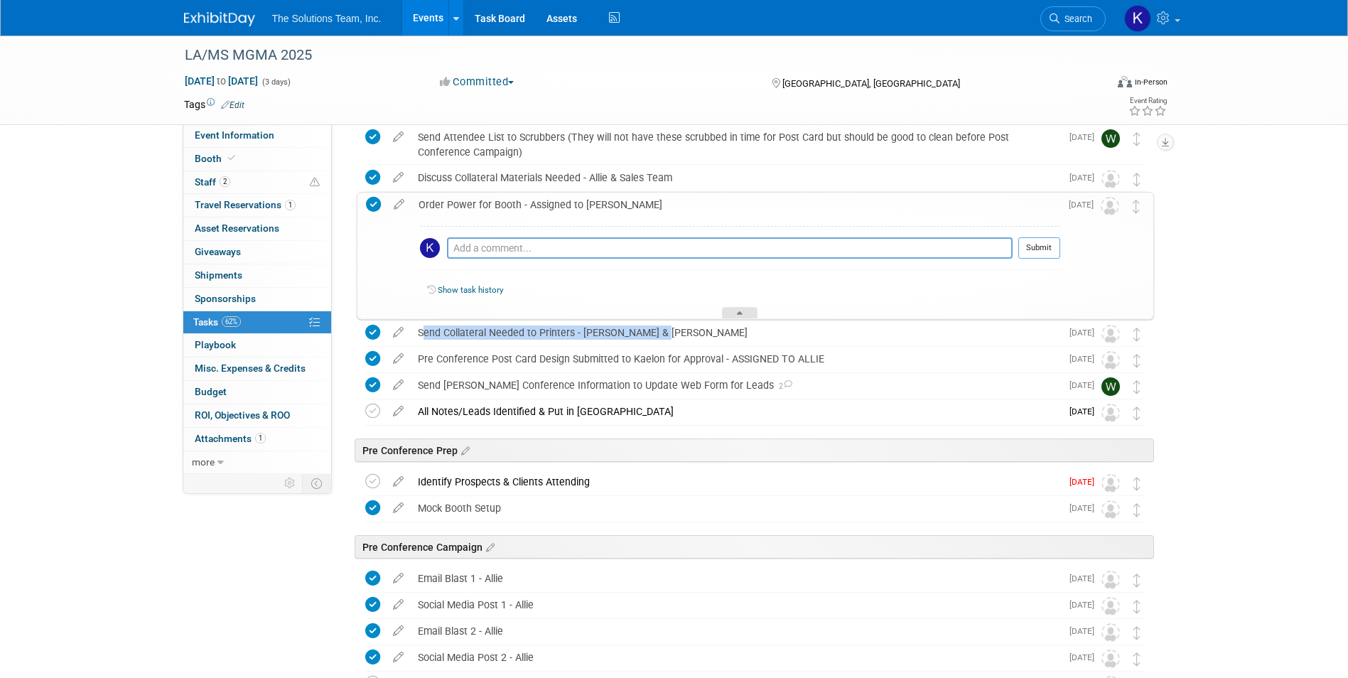
click at [741, 314] on icon at bounding box center [740, 315] width 6 height 9
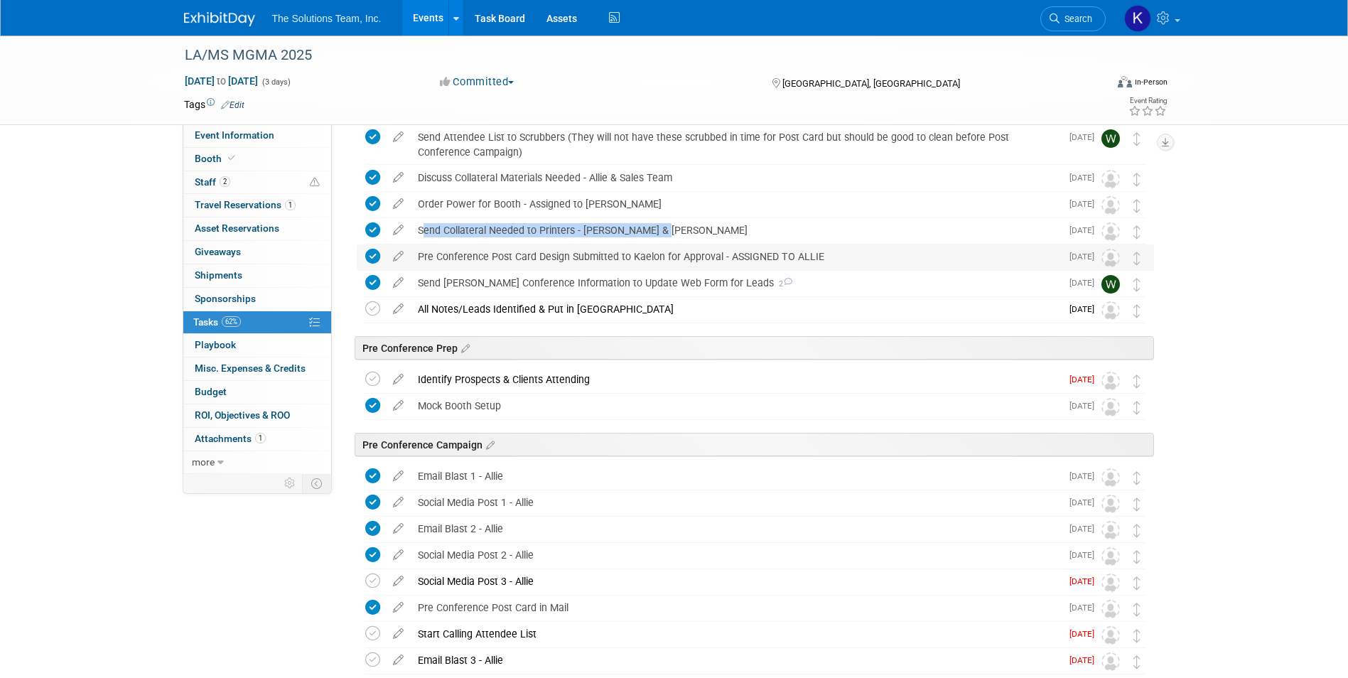
drag, startPoint x: 829, startPoint y: 257, endPoint x: 418, endPoint y: 266, distance: 410.8
click at [418, 266] on div "Pre Conference Post Card Design Submitted to Kaelon for Approval - ASSIGNED TO …" at bounding box center [736, 256] width 650 height 24
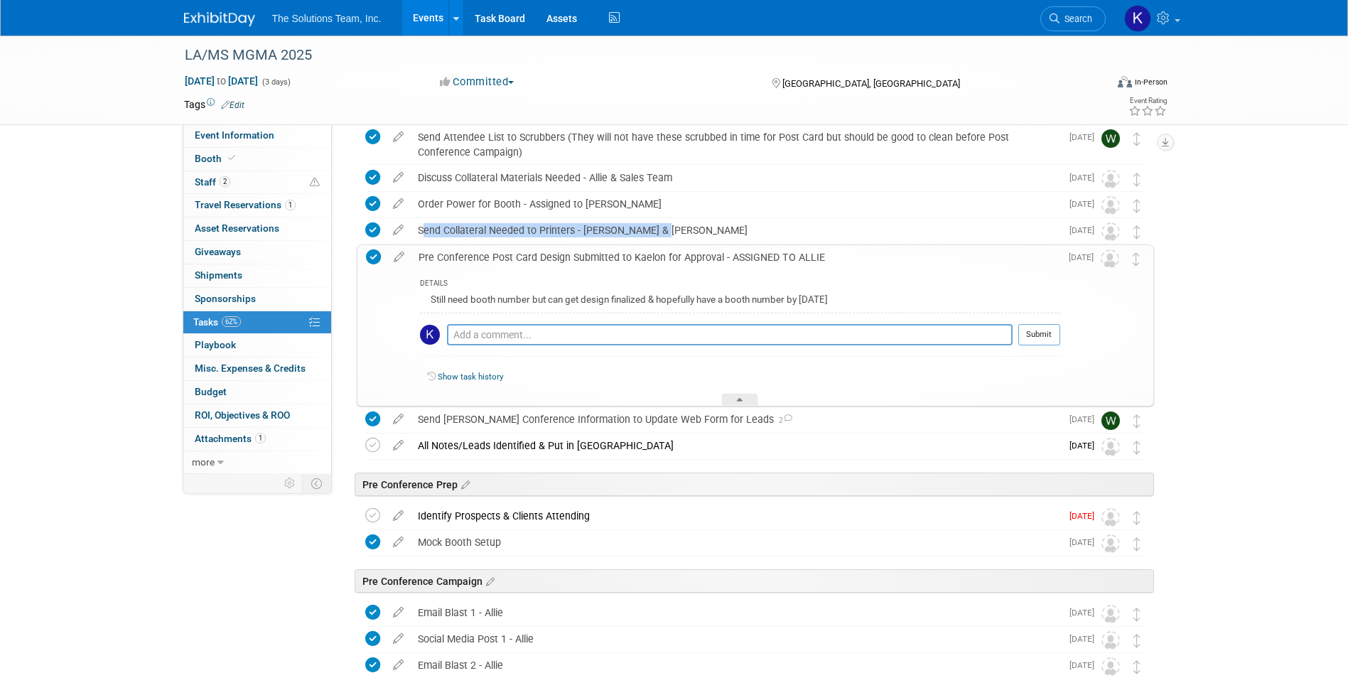
copy div "Pre Conference Post Card Design Submitted to Kaelon for Approval - ASSIGNED TO …"
click at [728, 400] on div at bounding box center [740, 400] width 36 height 12
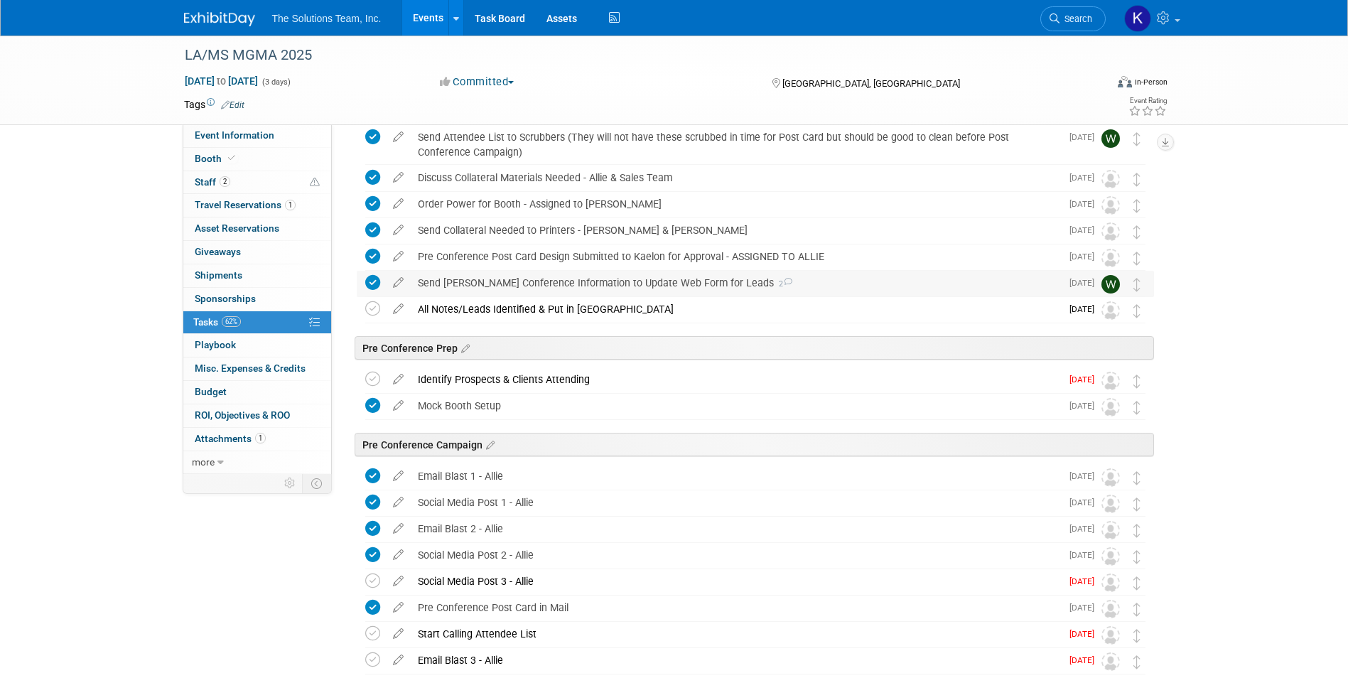
click at [783, 284] on icon at bounding box center [787, 282] width 9 height 8
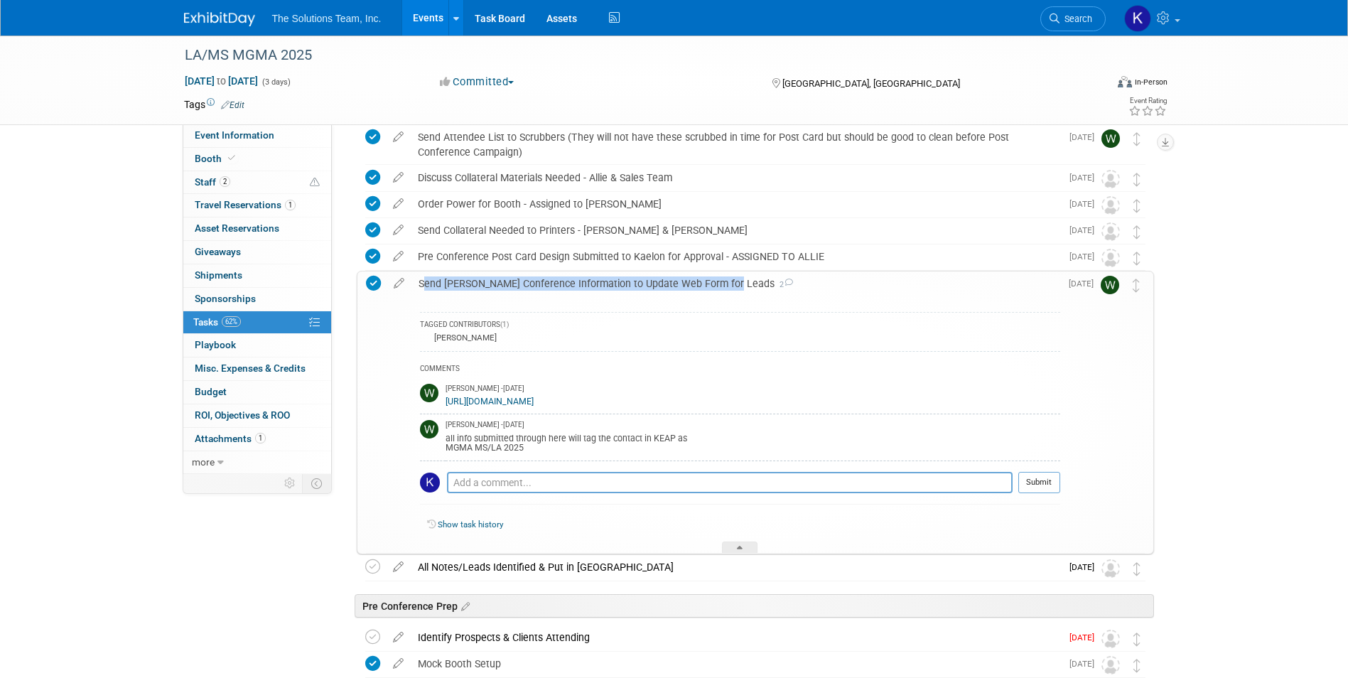
drag, startPoint x: 721, startPoint y: 281, endPoint x: 419, endPoint y: 286, distance: 302.0
click at [419, 286] on div "Send Dylan Conference Information to Update Web Form for Leads 2" at bounding box center [735, 283] width 649 height 24
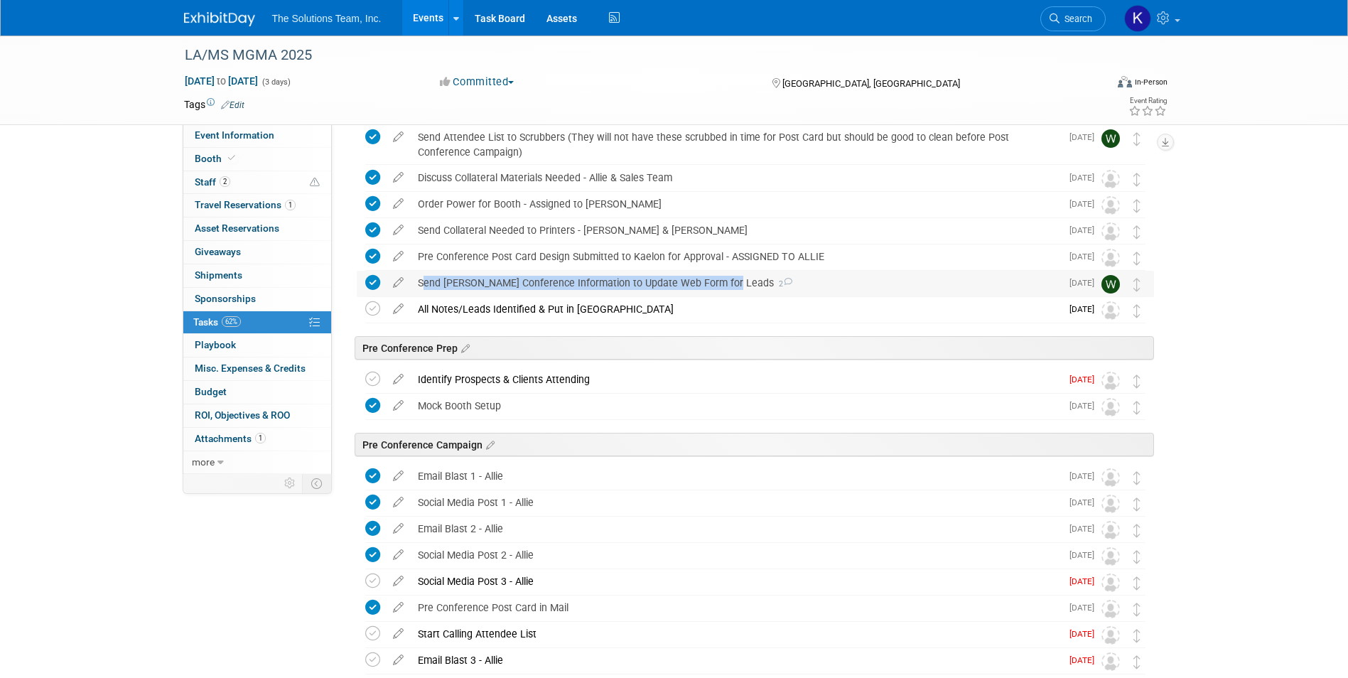
copy div "Send [PERSON_NAME] Conference Information to Update Web Form for Leads"
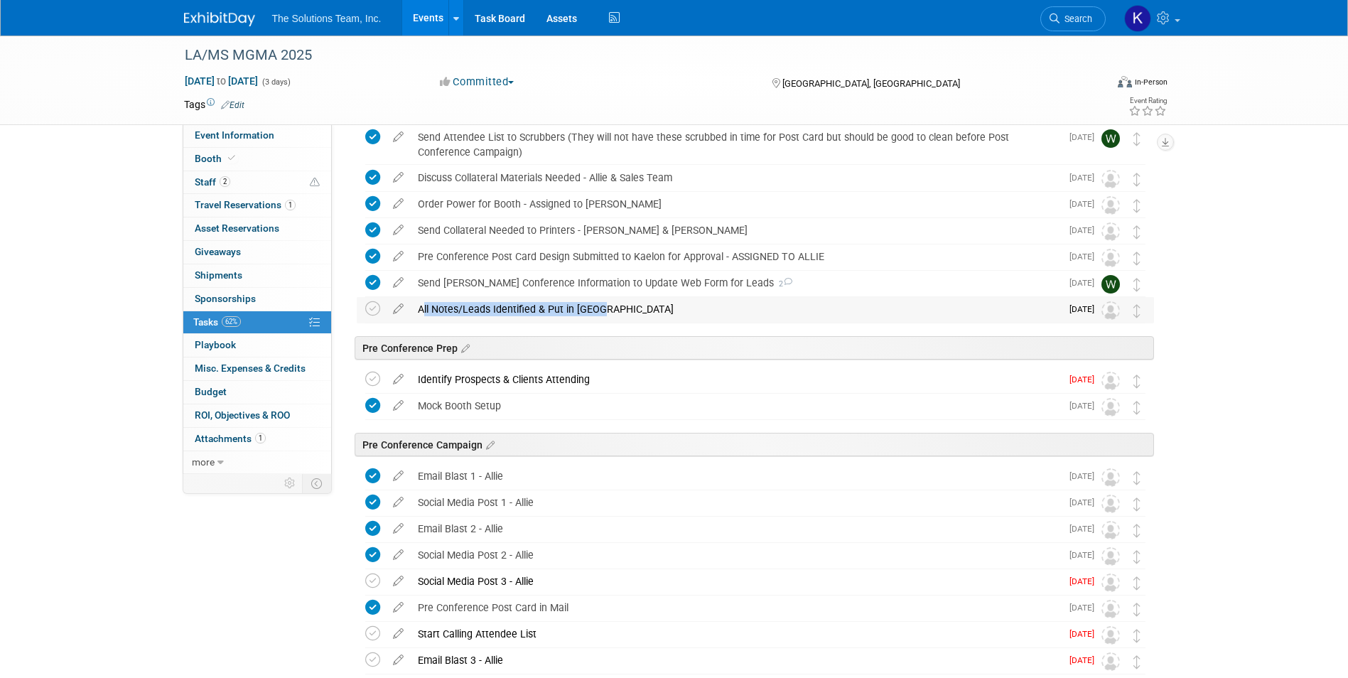
drag, startPoint x: 599, startPoint y: 313, endPoint x: 415, endPoint y: 318, distance: 184.1
click at [415, 318] on div "All Notes/Leads Identified & Put in [GEOGRAPHIC_DATA]" at bounding box center [736, 309] width 650 height 24
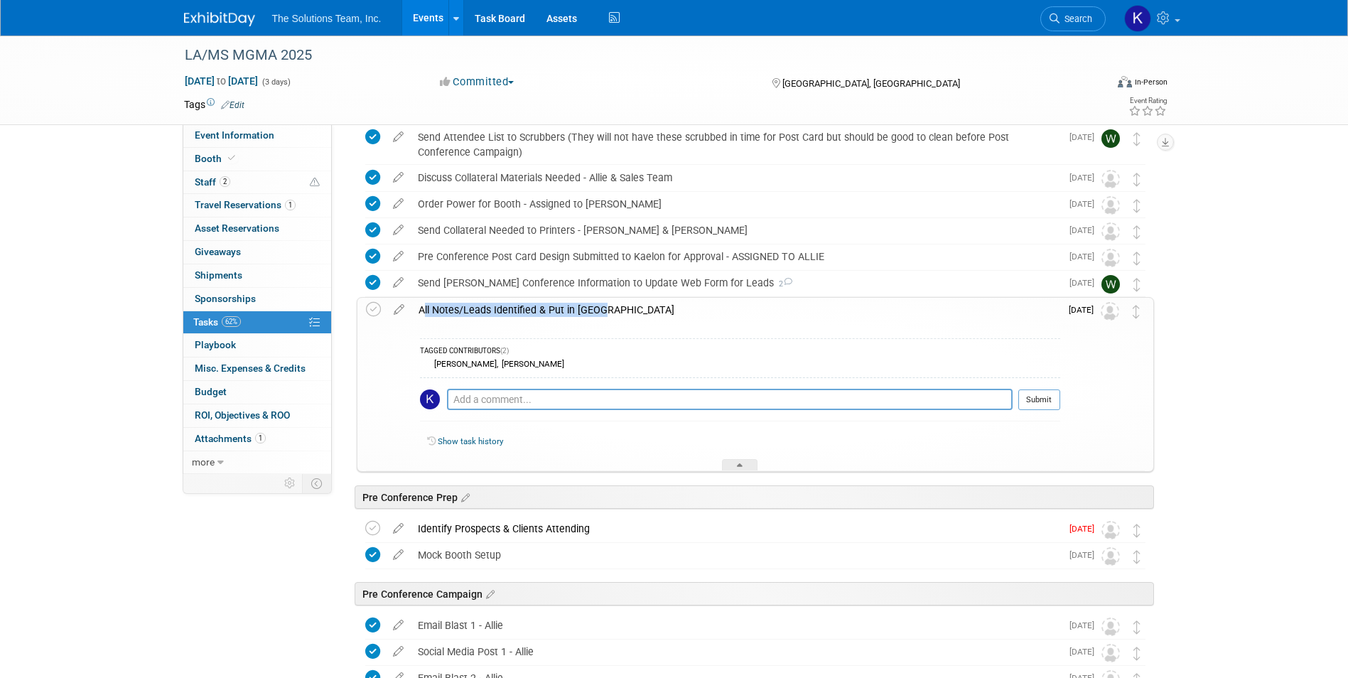
copy div "All Notes/Leads Identified & Put in [GEOGRAPHIC_DATA]"
click at [745, 465] on div at bounding box center [740, 465] width 36 height 12
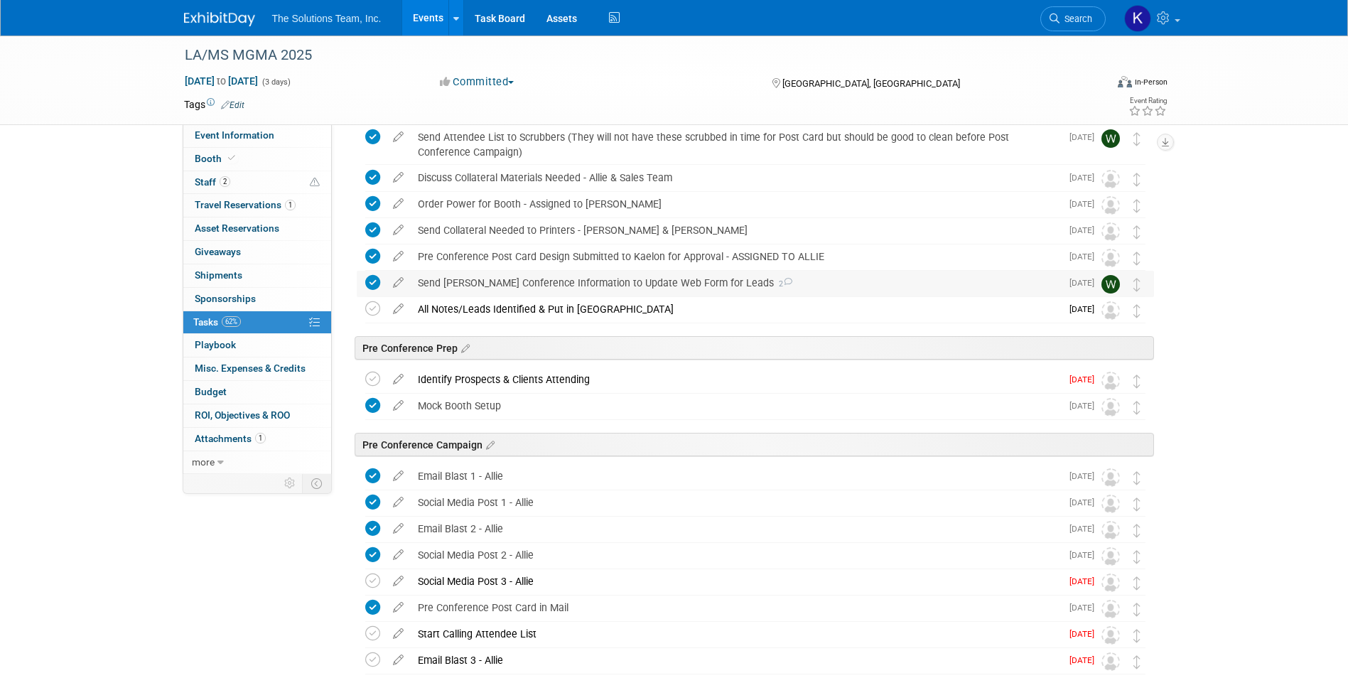
click at [791, 278] on div "Send Dylan Conference Information to Update Web Form for Leads 2" at bounding box center [736, 283] width 650 height 24
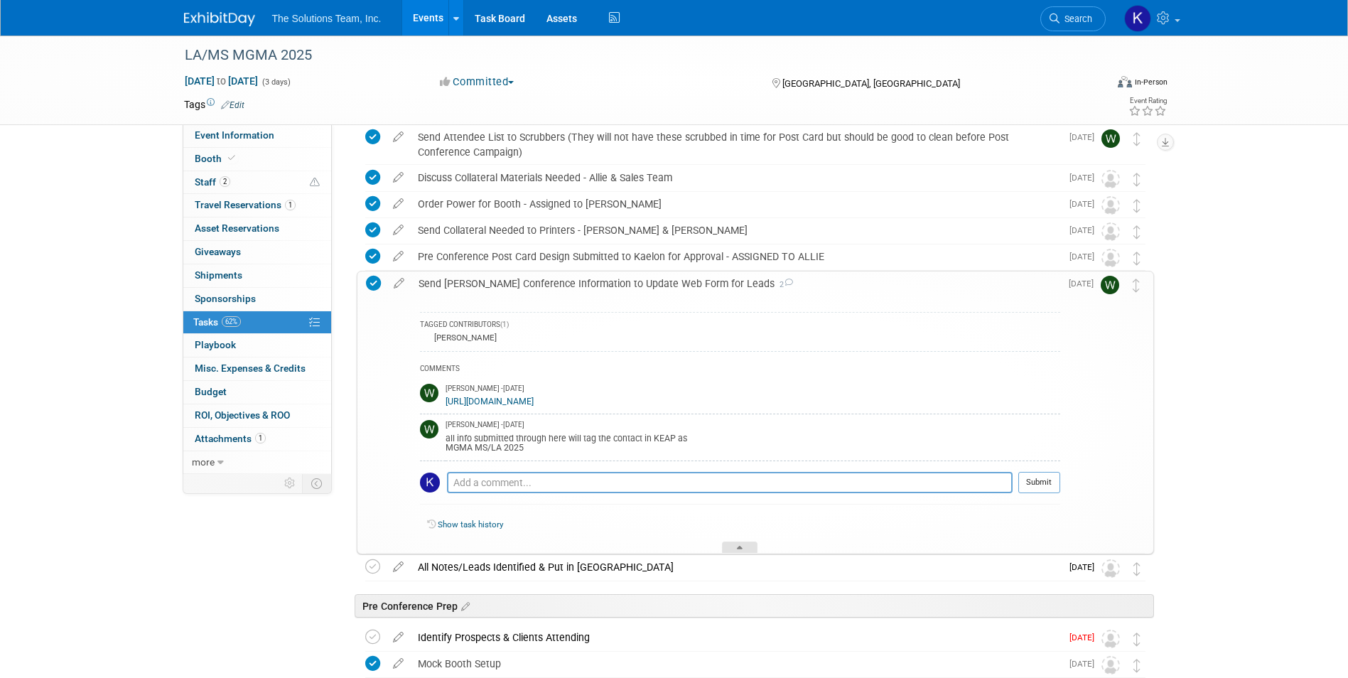
click at [751, 553] on div at bounding box center [740, 547] width 36 height 12
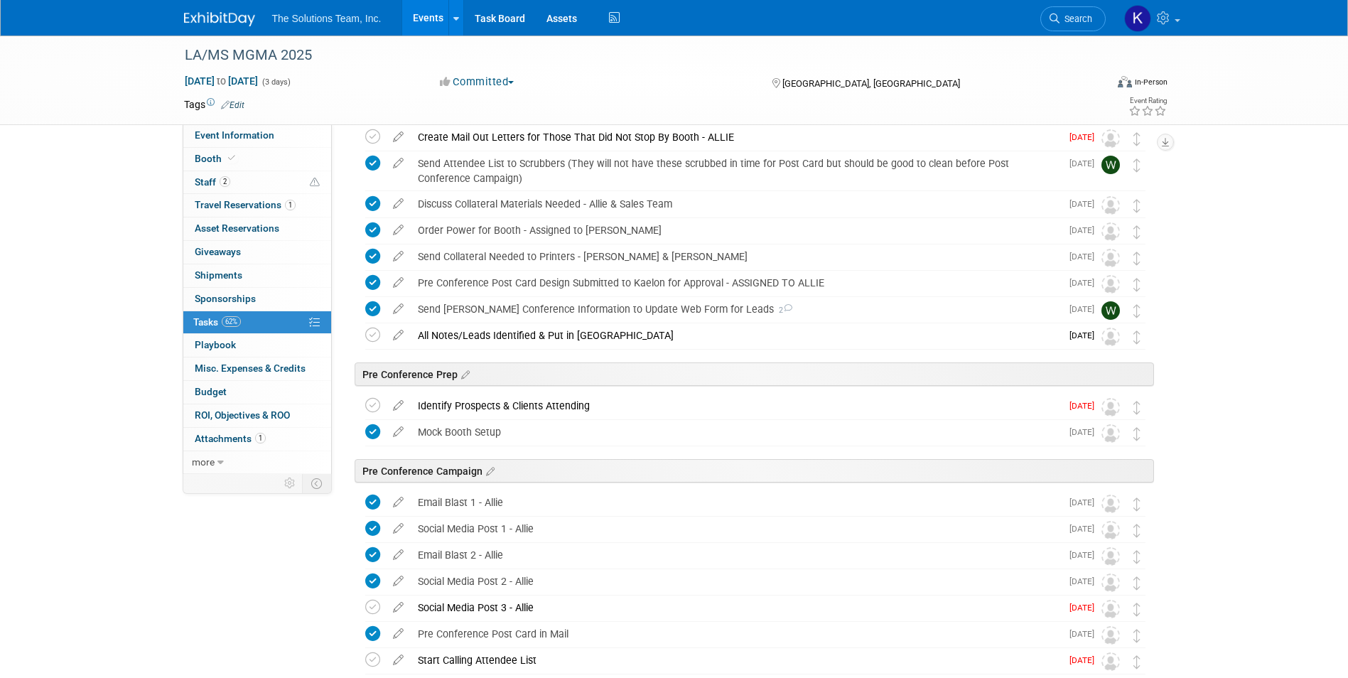
scroll to position [0, 0]
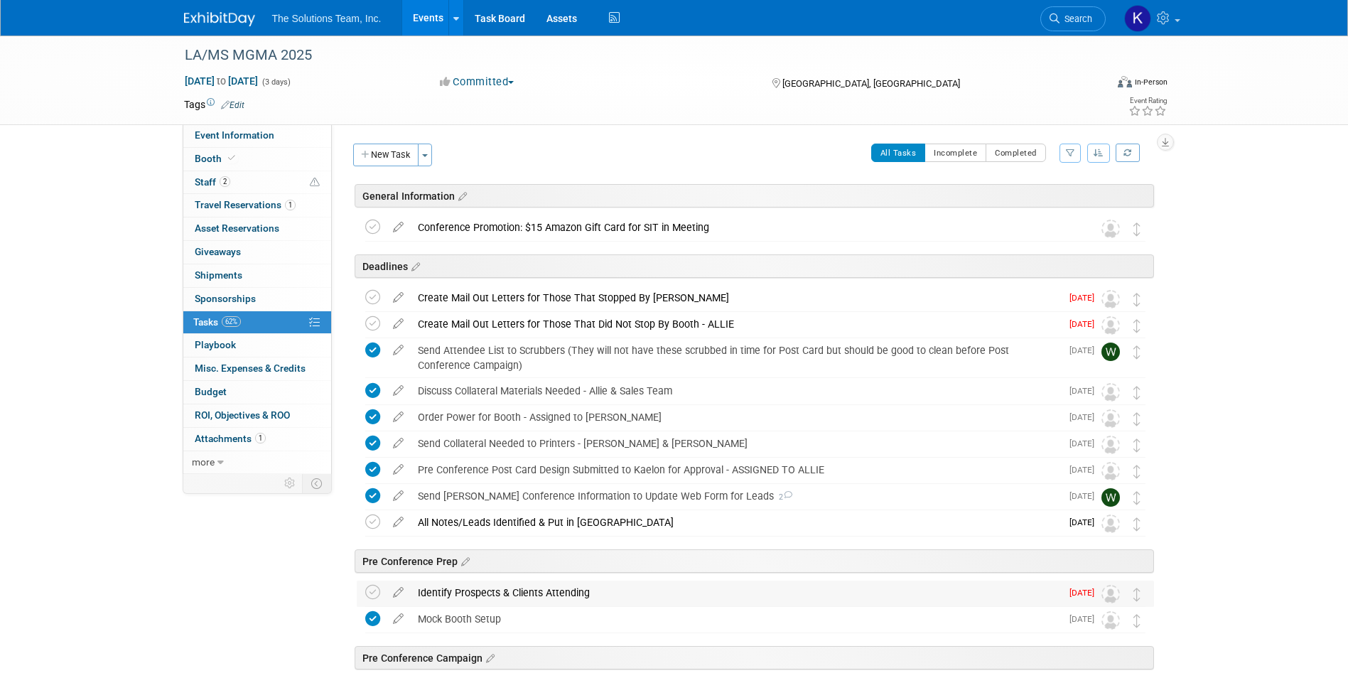
drag, startPoint x: 594, startPoint y: 595, endPoint x: 416, endPoint y: 597, distance: 178.4
click at [416, 597] on div "Identify Prospects & Clients Attending" at bounding box center [736, 593] width 650 height 24
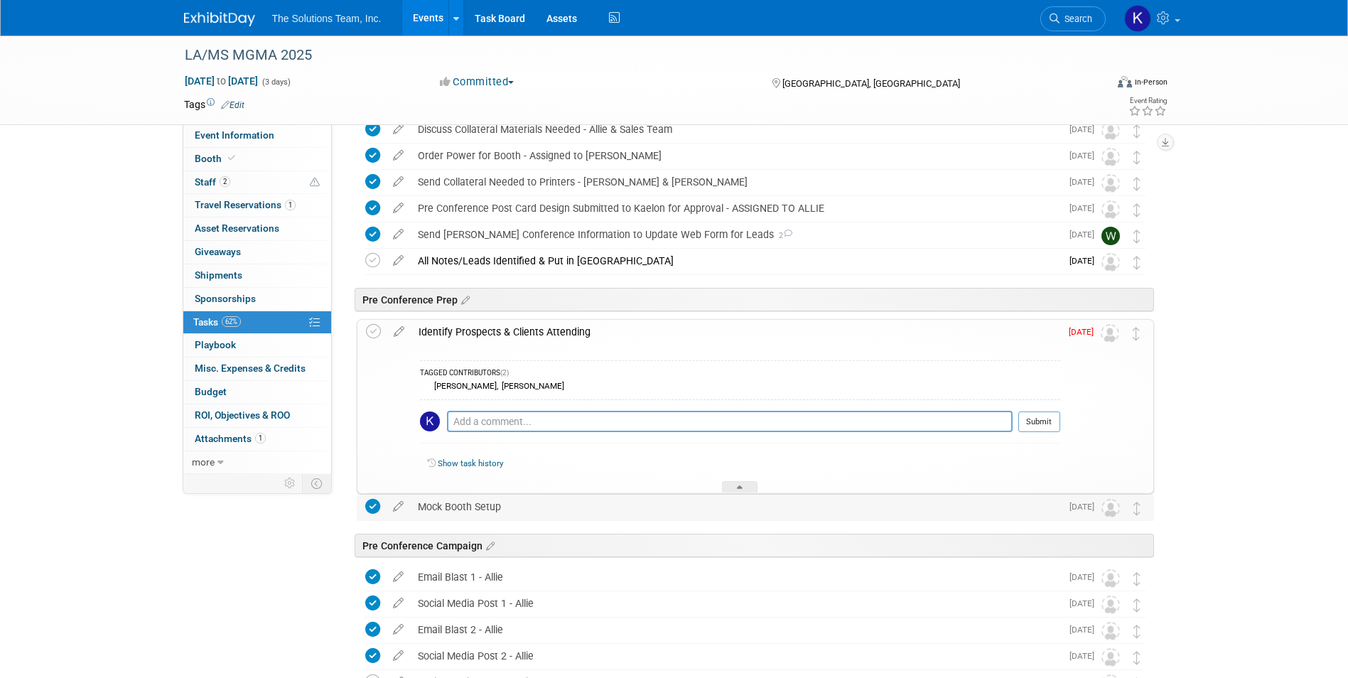
scroll to position [284, 0]
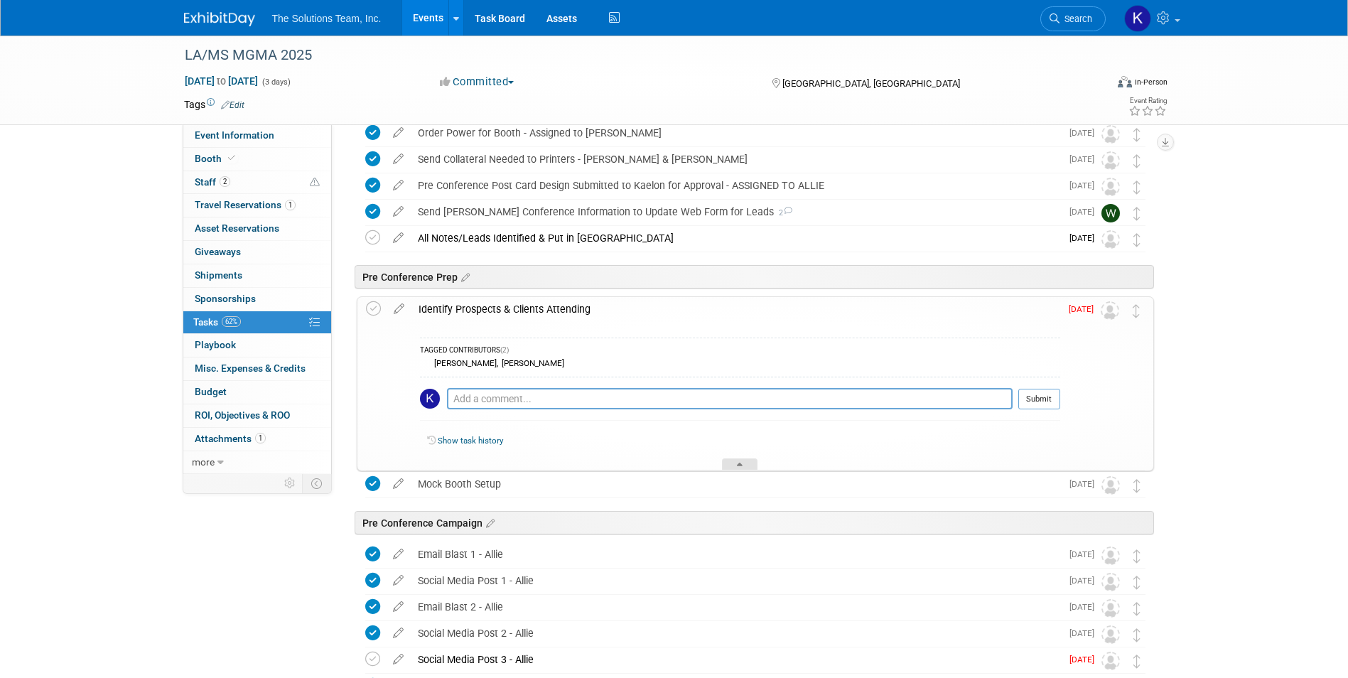
click at [748, 465] on div at bounding box center [740, 464] width 36 height 12
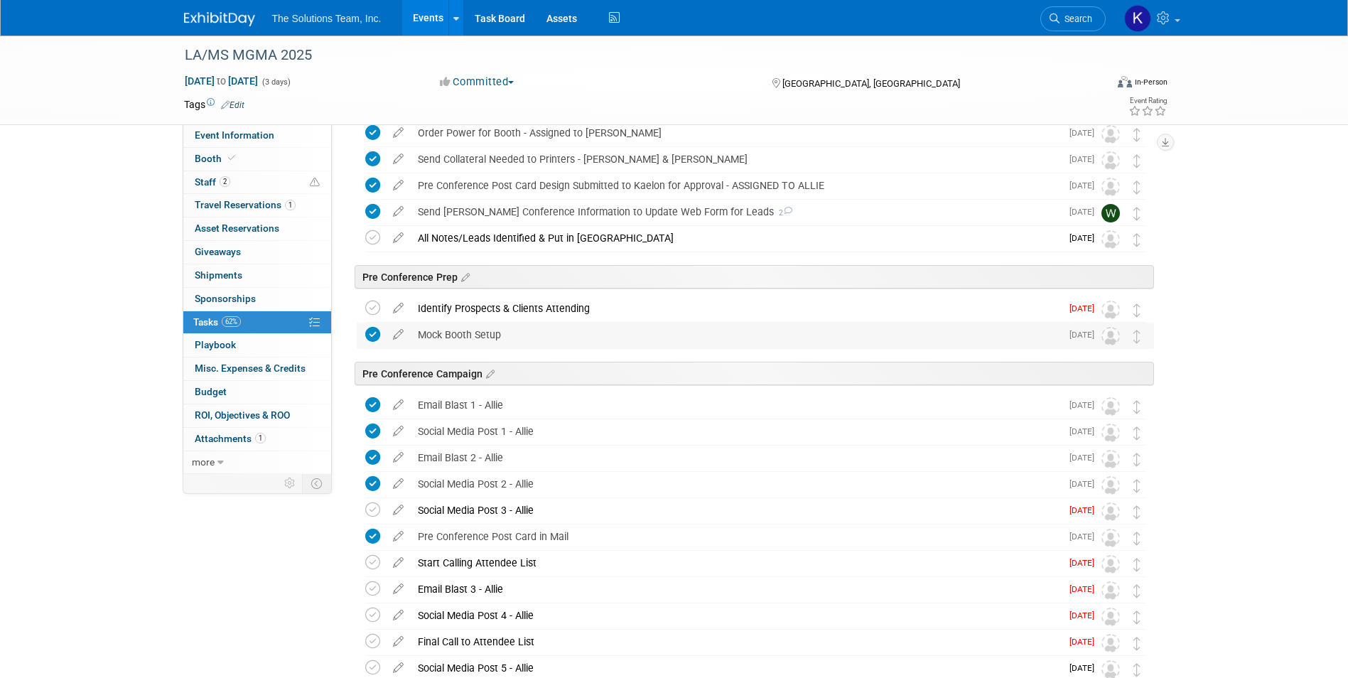
drag, startPoint x: 502, startPoint y: 335, endPoint x: 417, endPoint y: 333, distance: 84.6
click at [417, 333] on div "Mock Booth Setup" at bounding box center [736, 335] width 650 height 24
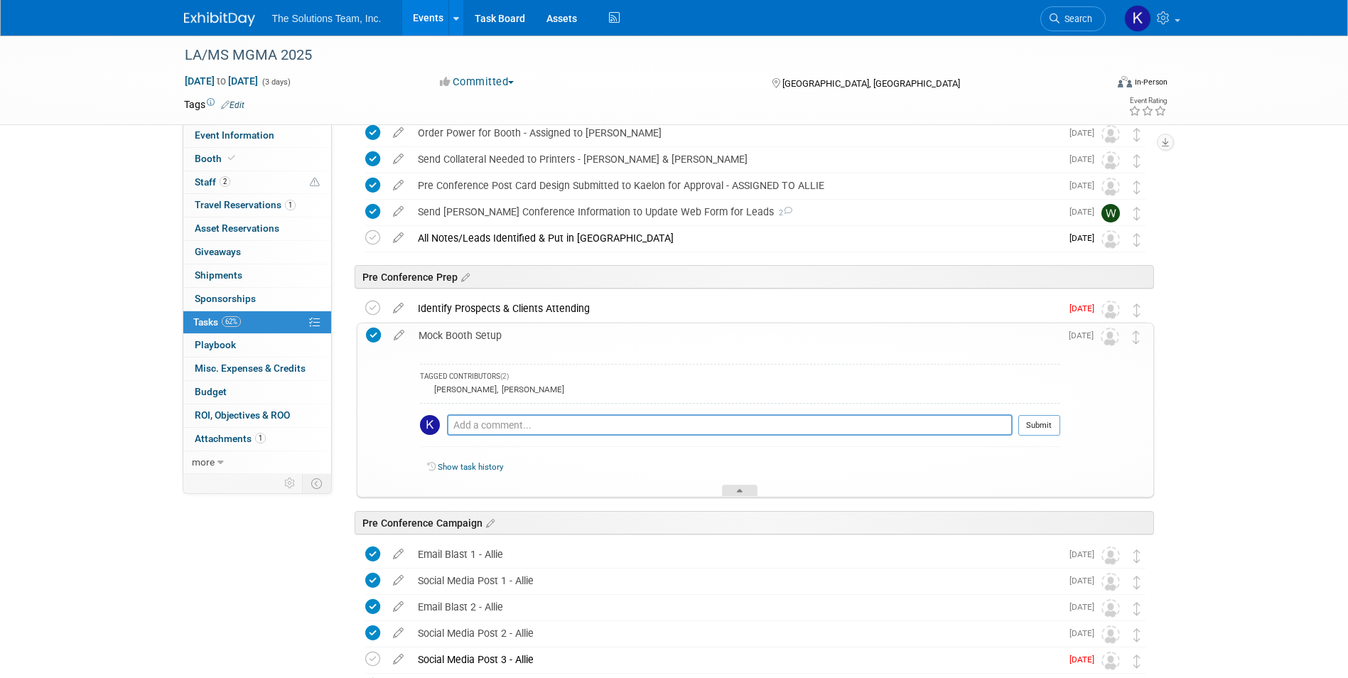
click at [733, 487] on div at bounding box center [740, 491] width 36 height 12
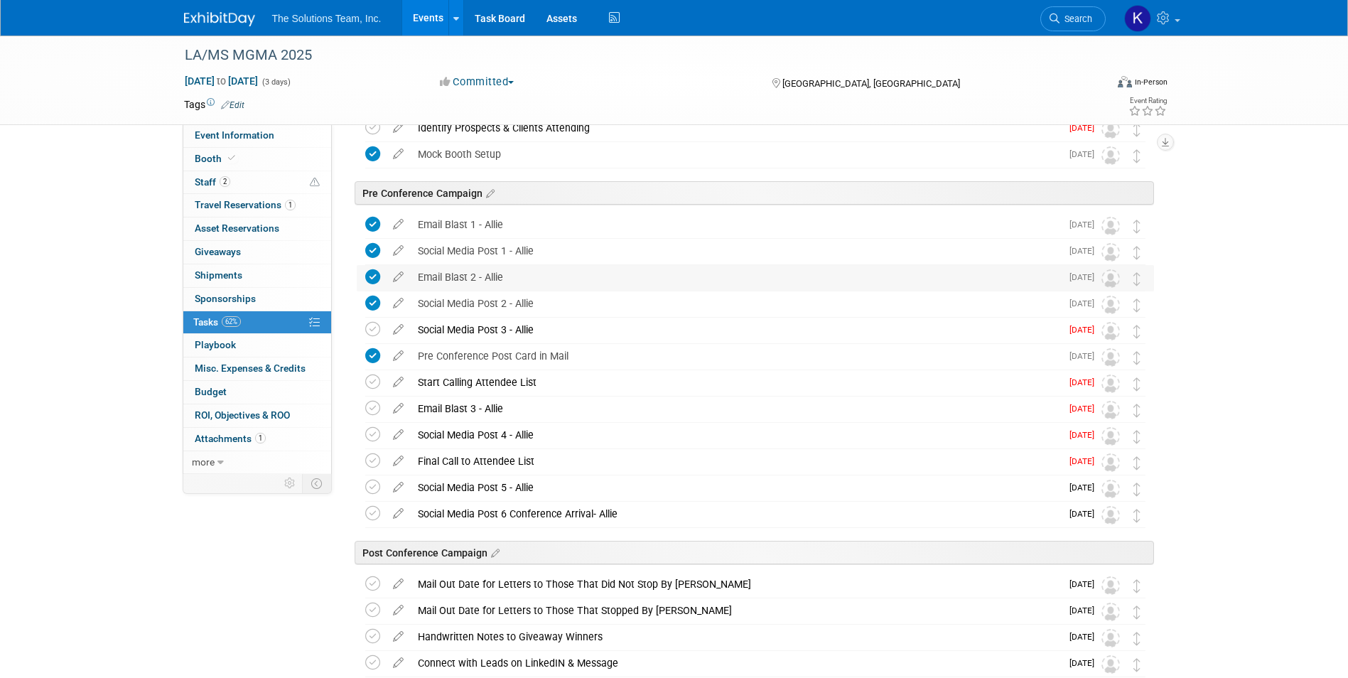
scroll to position [497, 0]
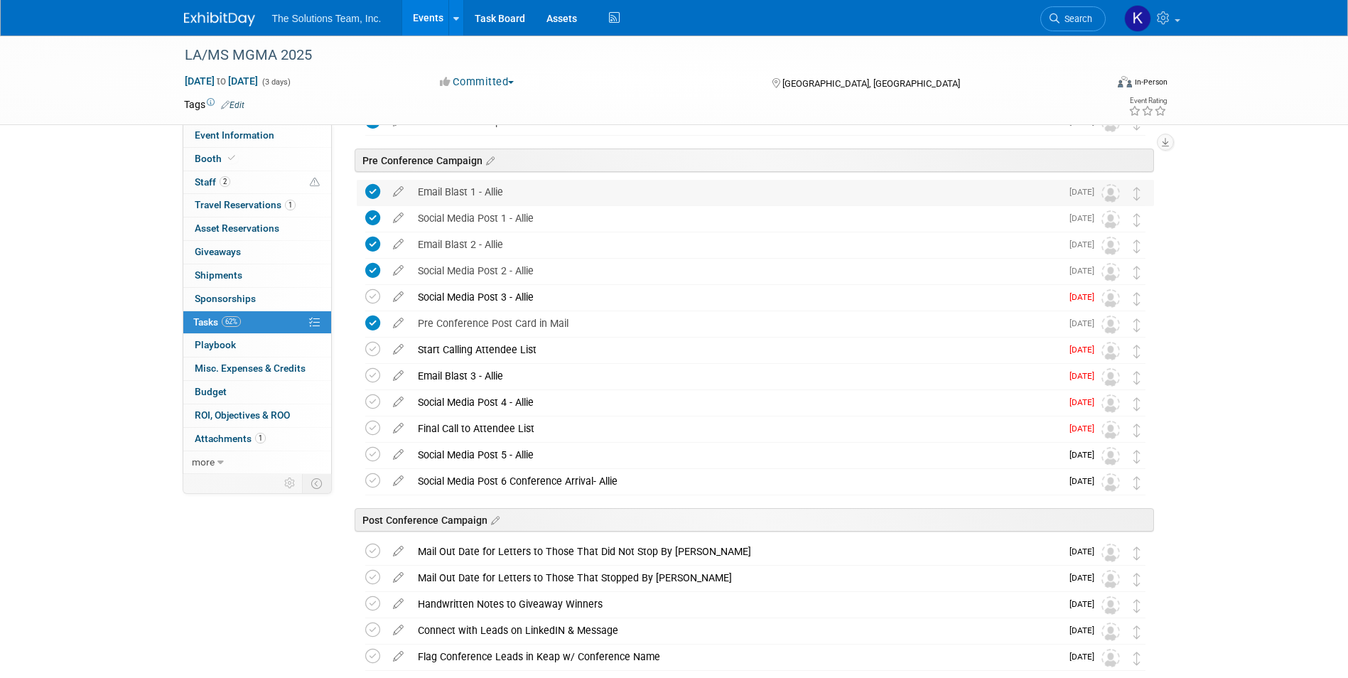
drag, startPoint x: 510, startPoint y: 193, endPoint x: 416, endPoint y: 199, distance: 94.7
click at [416, 199] on div "Email Blast 1 - Allie" at bounding box center [736, 192] width 650 height 24
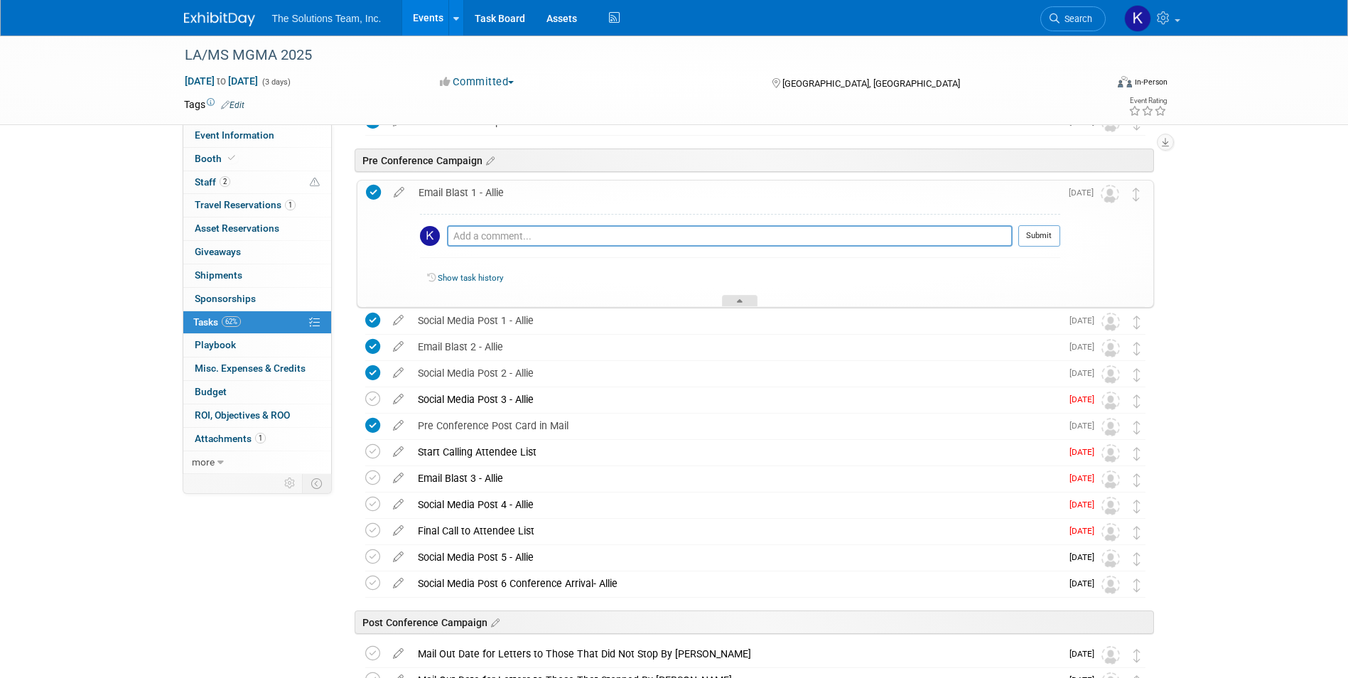
click at [755, 301] on div at bounding box center [740, 301] width 36 height 12
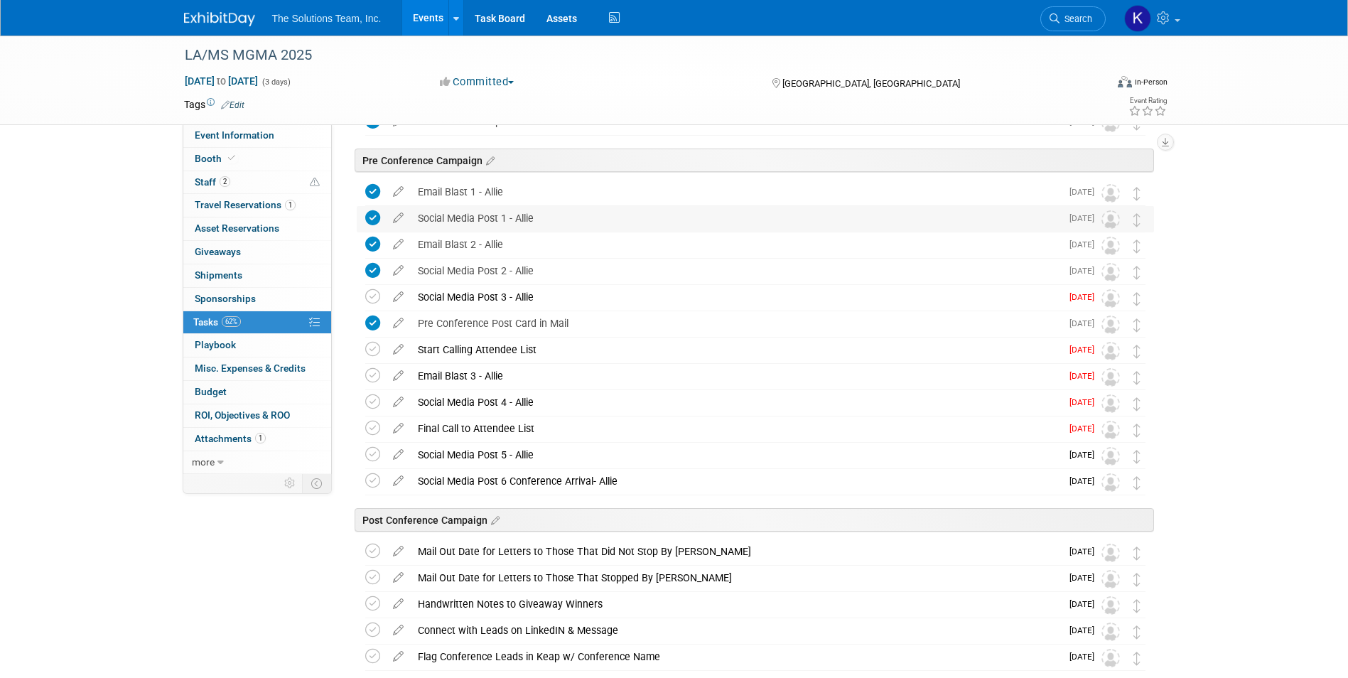
drag, startPoint x: 536, startPoint y: 220, endPoint x: 417, endPoint y: 219, distance: 118.7
click at [417, 219] on div "Social Media Post 1 - Allie" at bounding box center [736, 218] width 650 height 24
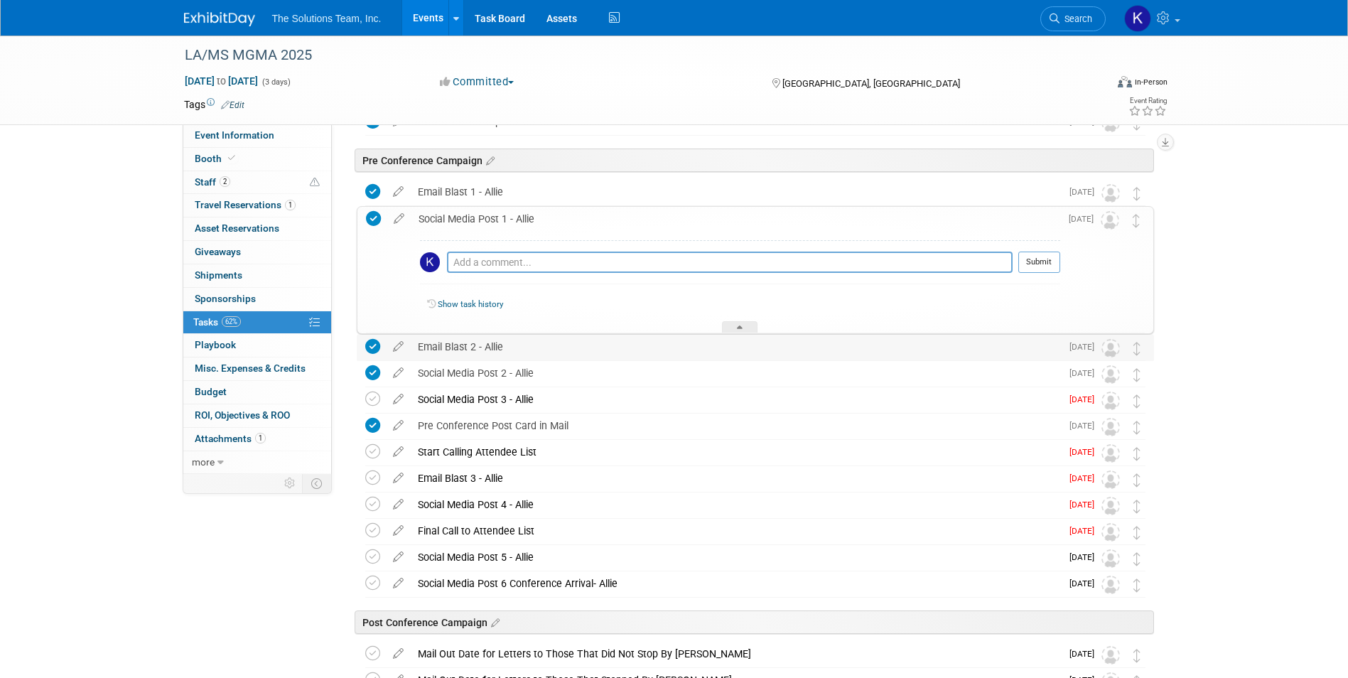
drag, startPoint x: 508, startPoint y: 352, endPoint x: 416, endPoint y: 350, distance: 91.7
click at [416, 350] on div "Email Blast 2 - Allie" at bounding box center [736, 347] width 650 height 24
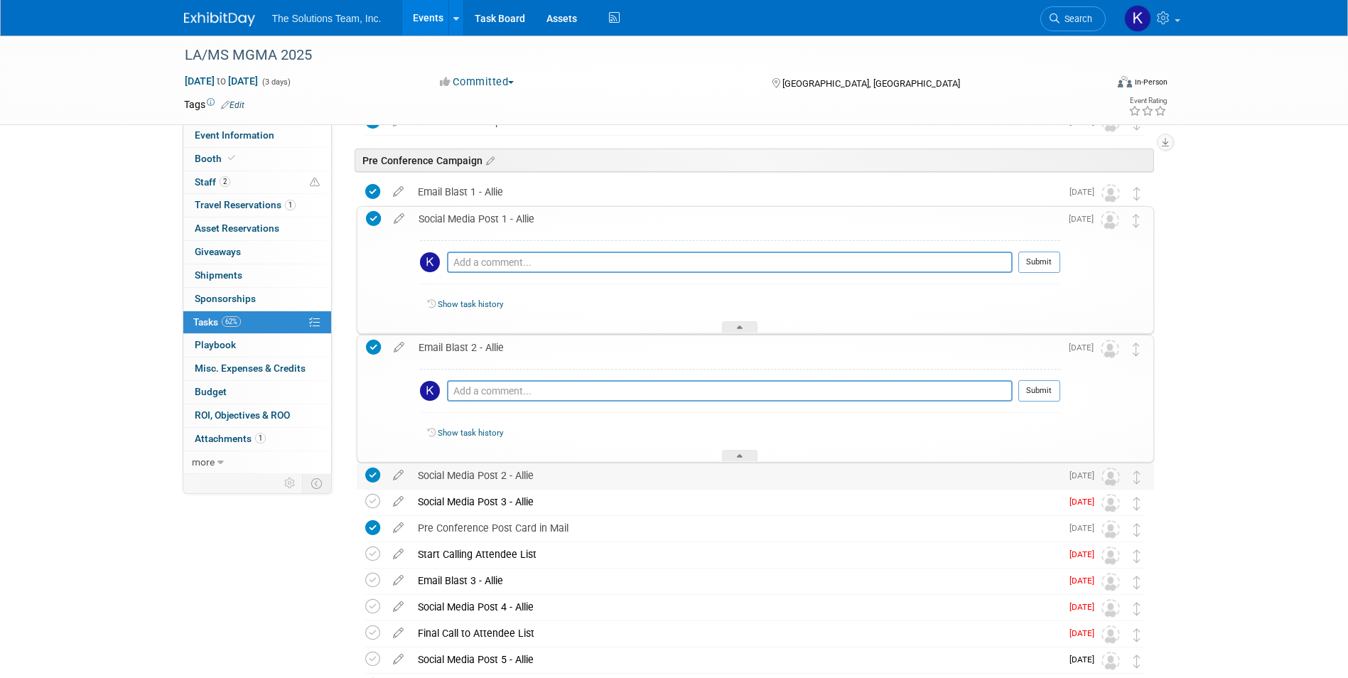
drag, startPoint x: 543, startPoint y: 482, endPoint x: 418, endPoint y: 482, distance: 125.1
click at [418, 482] on div "Social Media Post 2 - Allie" at bounding box center [736, 475] width 650 height 24
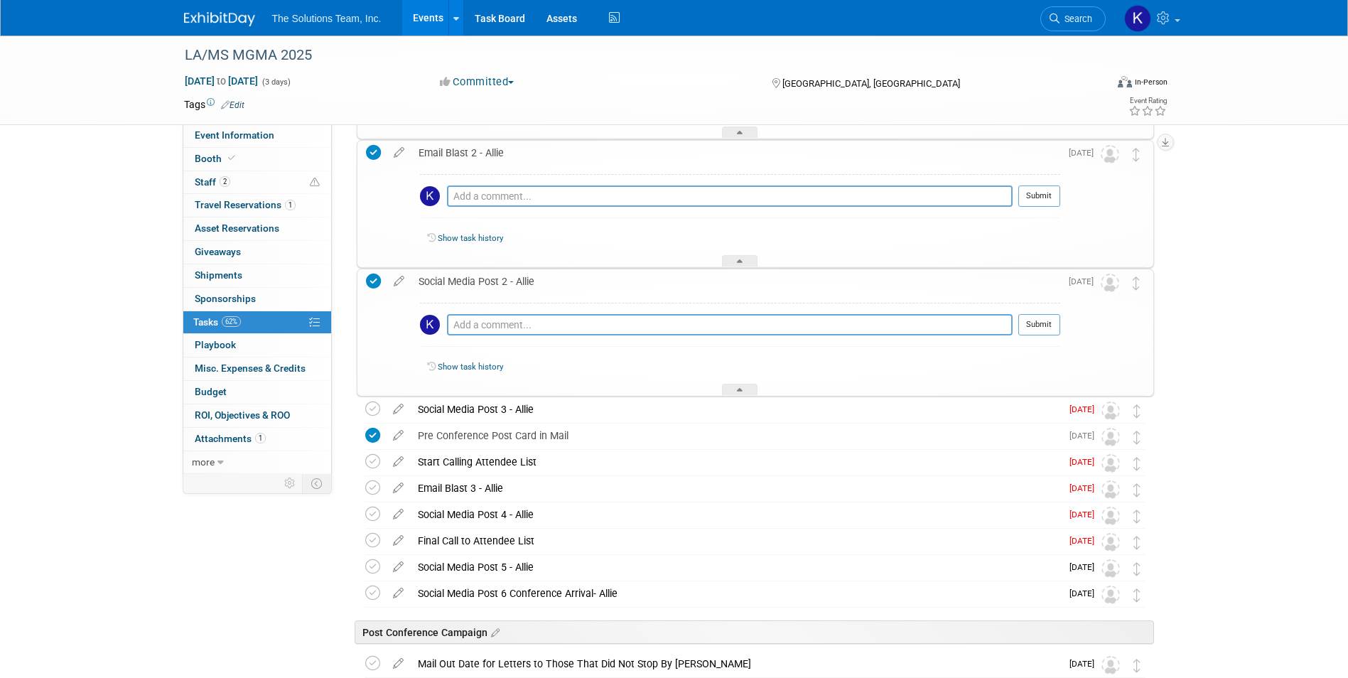
scroll to position [711, 0]
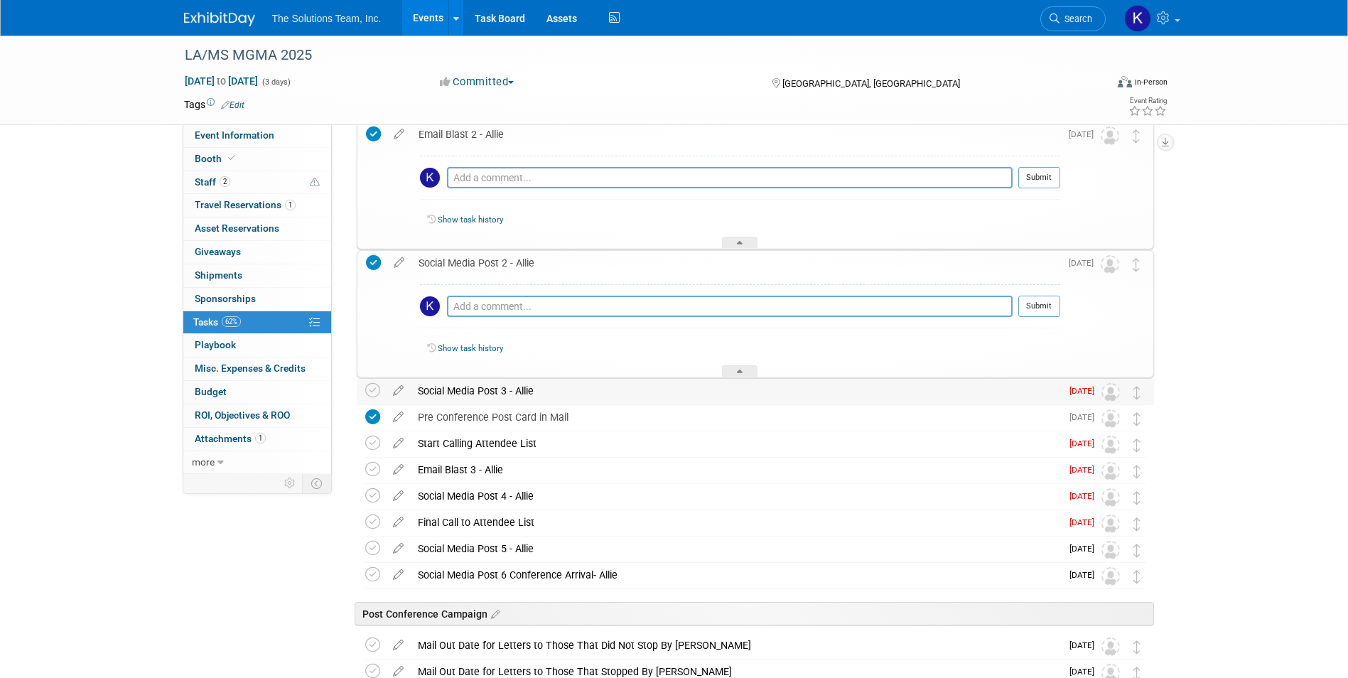
drag, startPoint x: 539, startPoint y: 390, endPoint x: 414, endPoint y: 392, distance: 124.4
click at [414, 392] on div "Social Media Post 3 - Allie" at bounding box center [736, 391] width 650 height 24
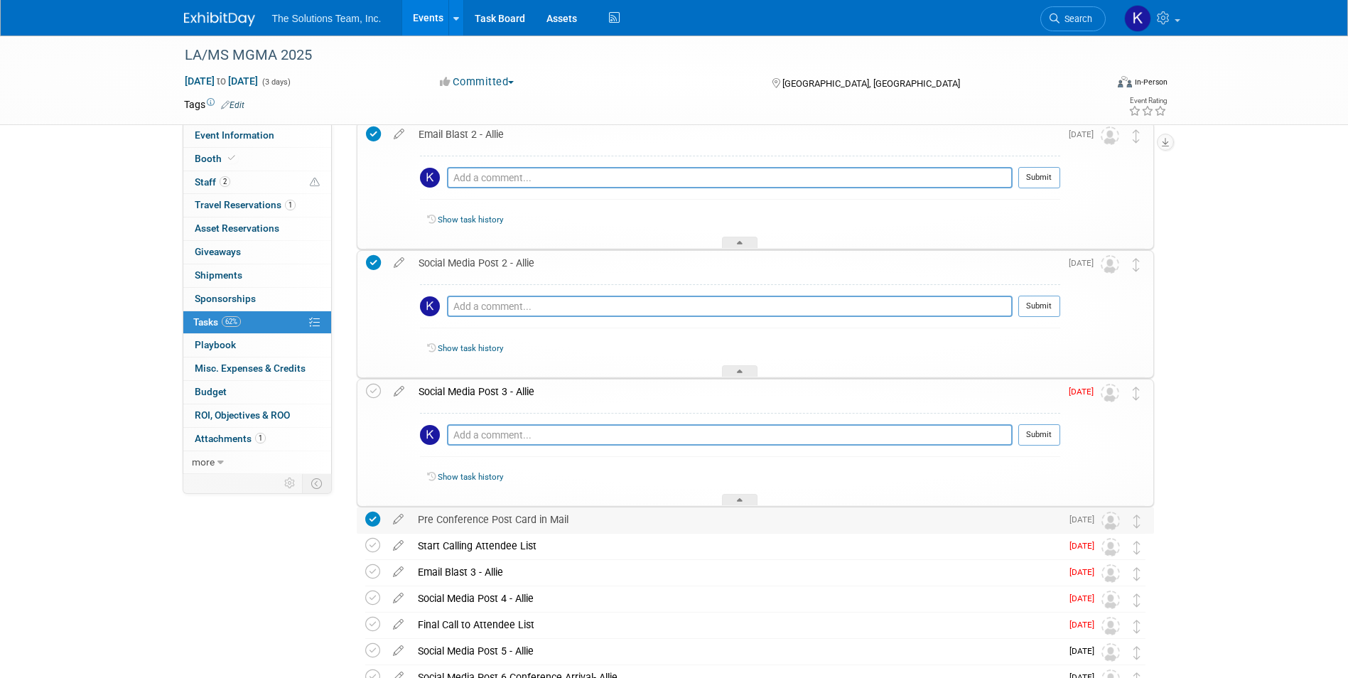
drag, startPoint x: 573, startPoint y: 522, endPoint x: 415, endPoint y: 524, distance: 157.8
click at [415, 524] on div "Pre Conference Post Card in Mail" at bounding box center [736, 519] width 650 height 24
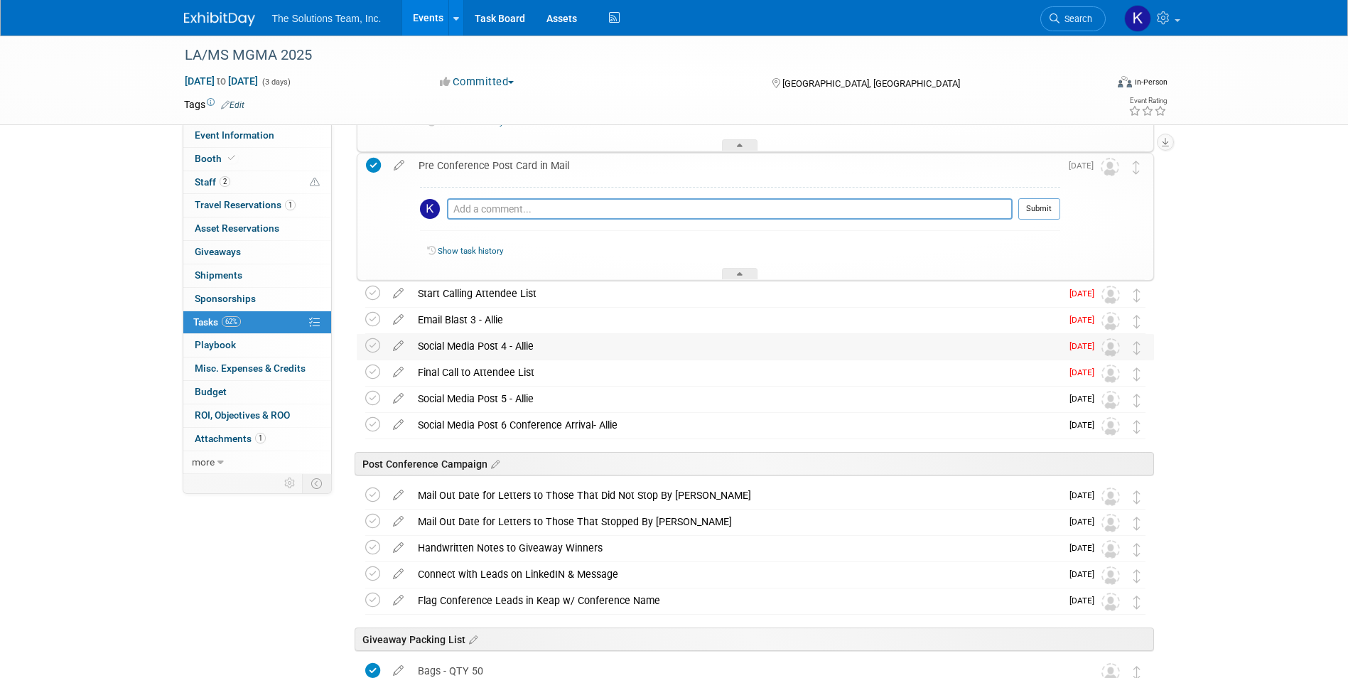
scroll to position [1066, 0]
drag, startPoint x: 537, startPoint y: 294, endPoint x: 418, endPoint y: 294, distance: 119.4
click at [418, 294] on div "Start Calling Attendee List" at bounding box center [736, 293] width 650 height 24
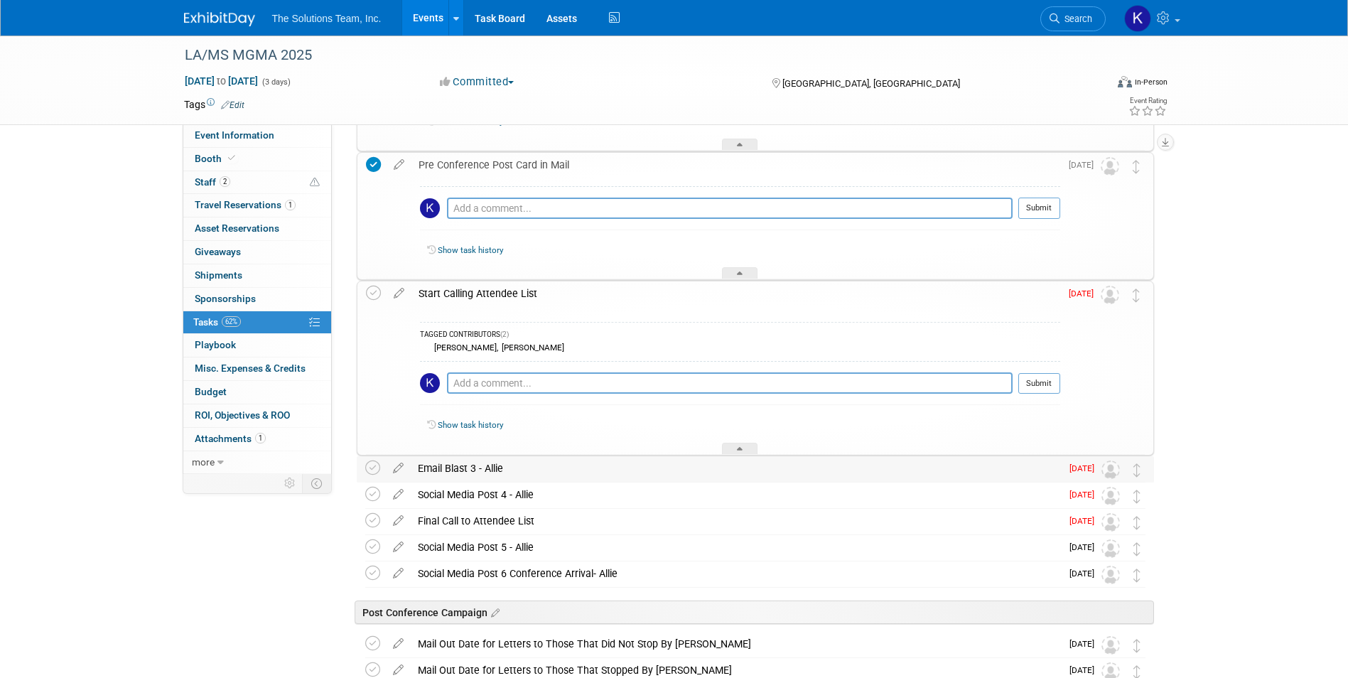
drag, startPoint x: 505, startPoint y: 468, endPoint x: 415, endPoint y: 477, distance: 90.7
click at [415, 477] on div "Email Blast 3 - Allie" at bounding box center [736, 468] width 650 height 24
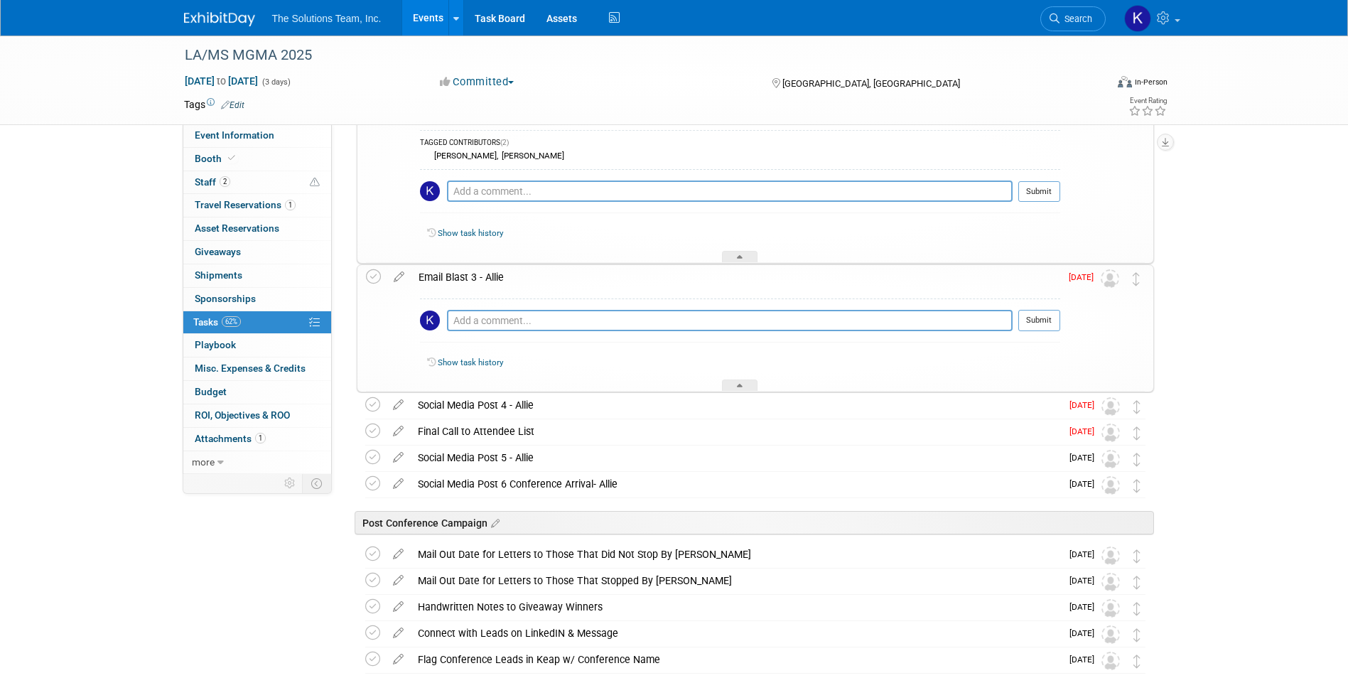
scroll to position [1279, 0]
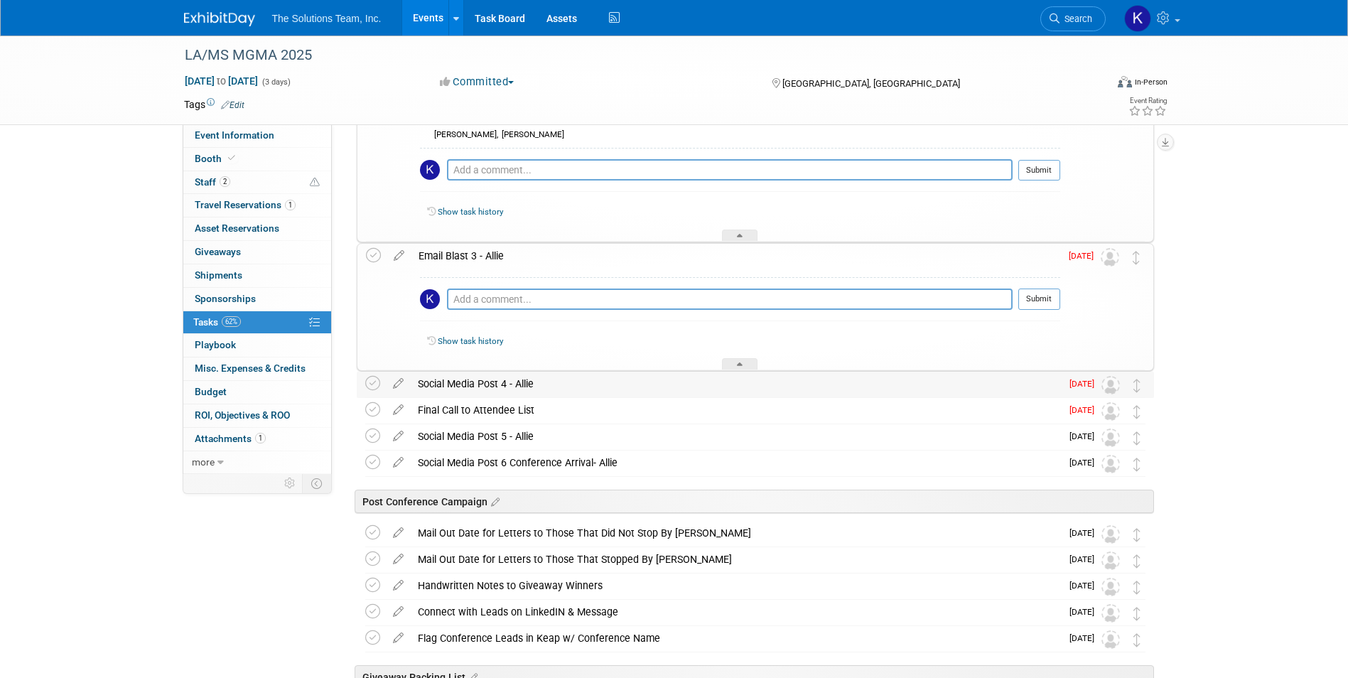
drag, startPoint x: 538, startPoint y: 389, endPoint x: 418, endPoint y: 391, distance: 120.1
click at [418, 391] on div "Social Media Post 4 - Allie" at bounding box center [736, 384] width 650 height 24
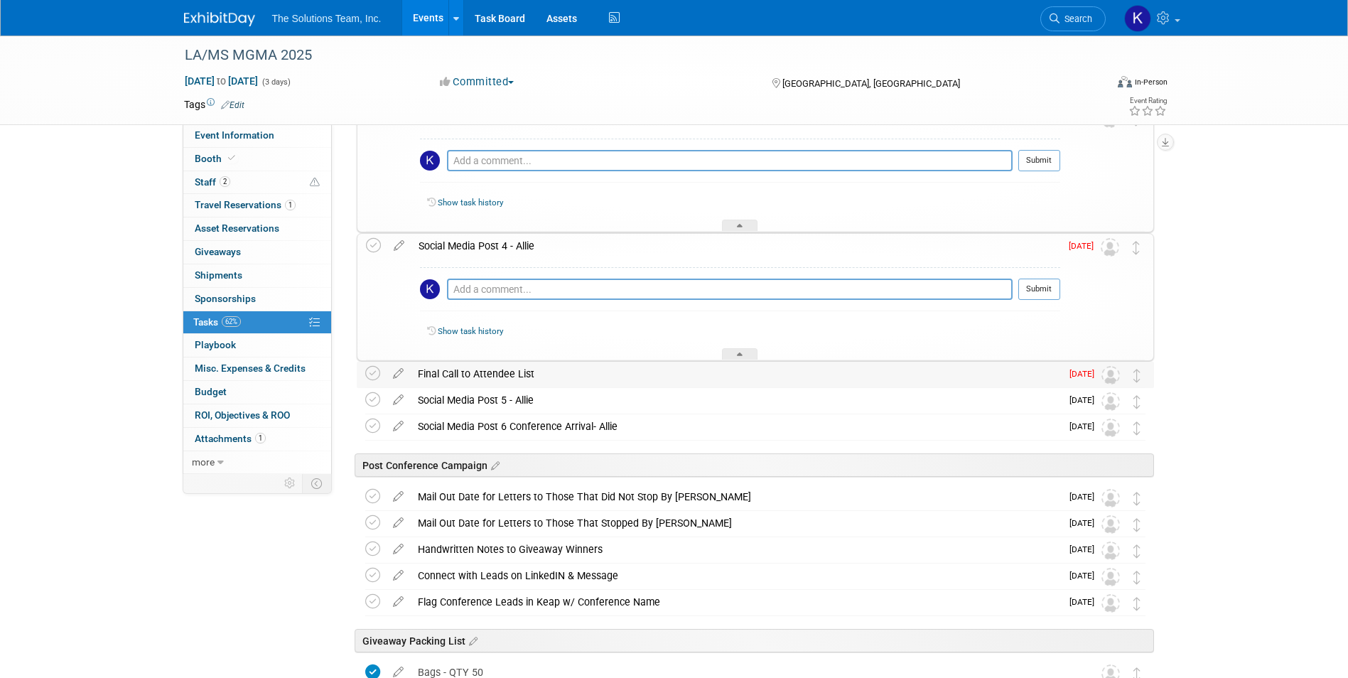
scroll to position [1421, 0]
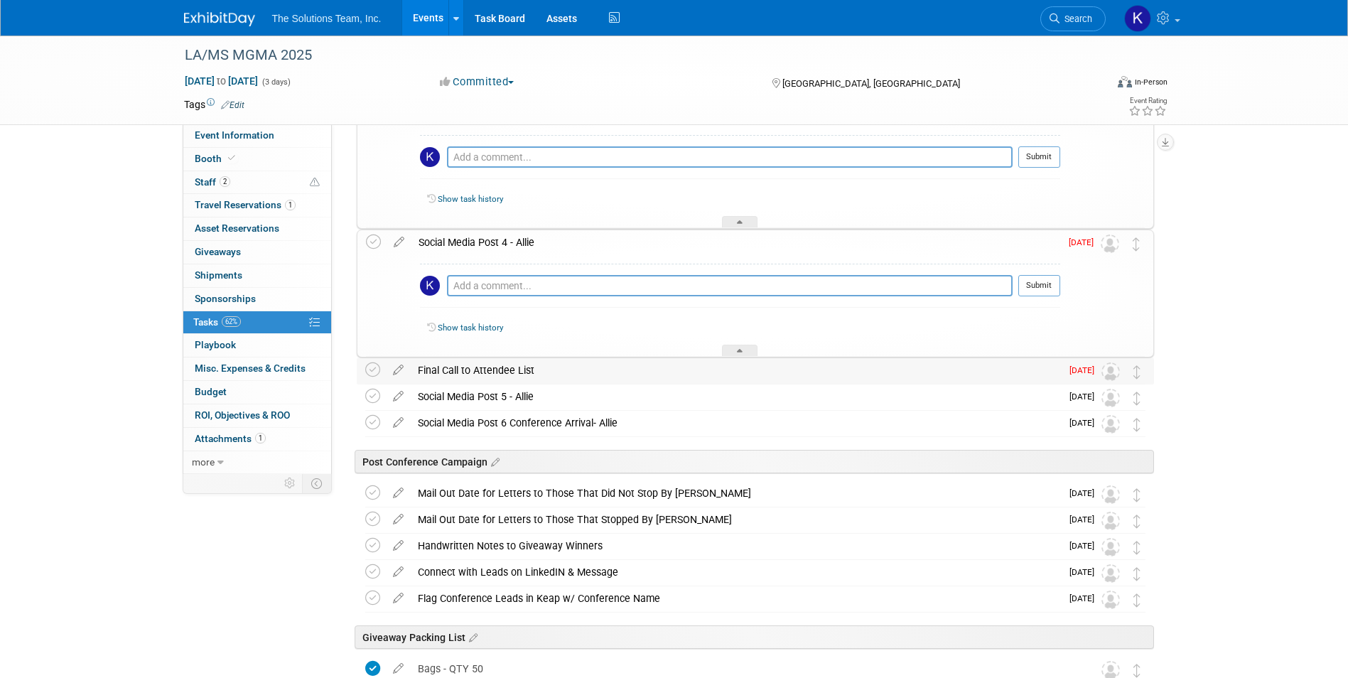
drag, startPoint x: 537, startPoint y: 371, endPoint x: 417, endPoint y: 377, distance: 119.6
click at [417, 377] on div "Final Call to Attendee List" at bounding box center [736, 370] width 650 height 24
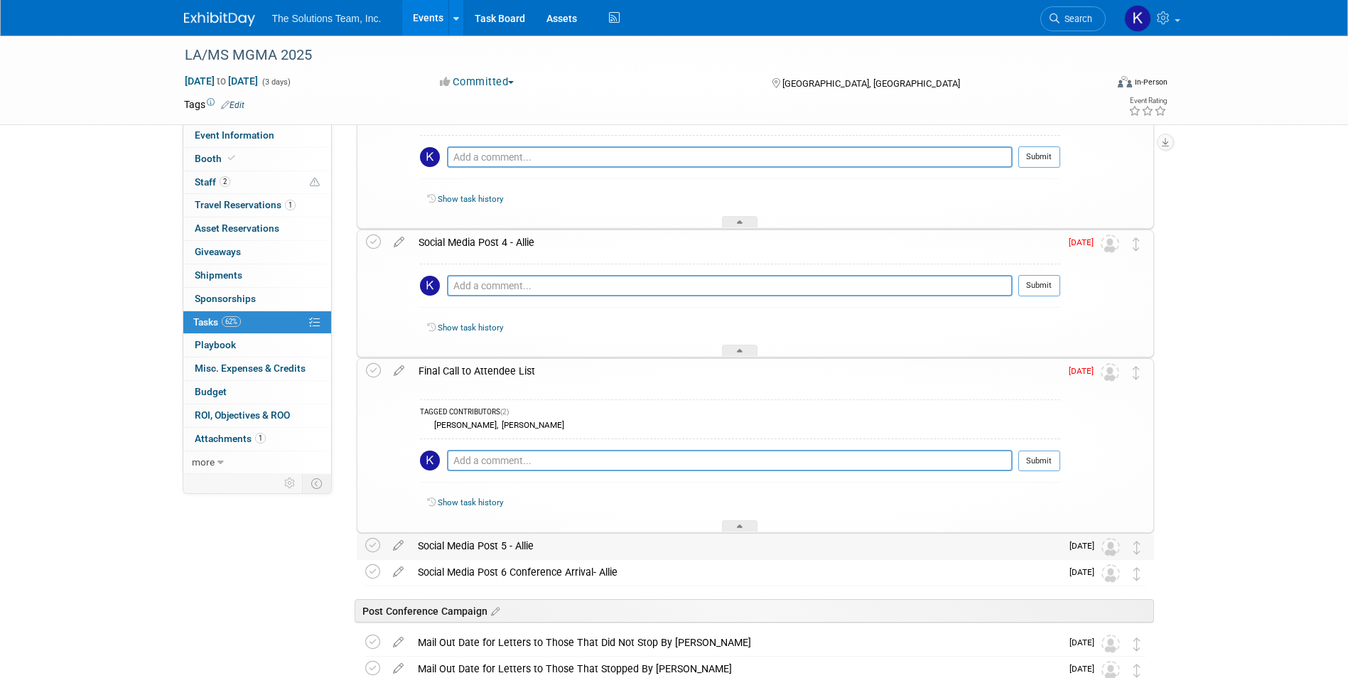
drag, startPoint x: 536, startPoint y: 546, endPoint x: 417, endPoint y: 544, distance: 118.7
click at [417, 544] on div "Social Media Post 5 - Allie" at bounding box center [736, 546] width 650 height 24
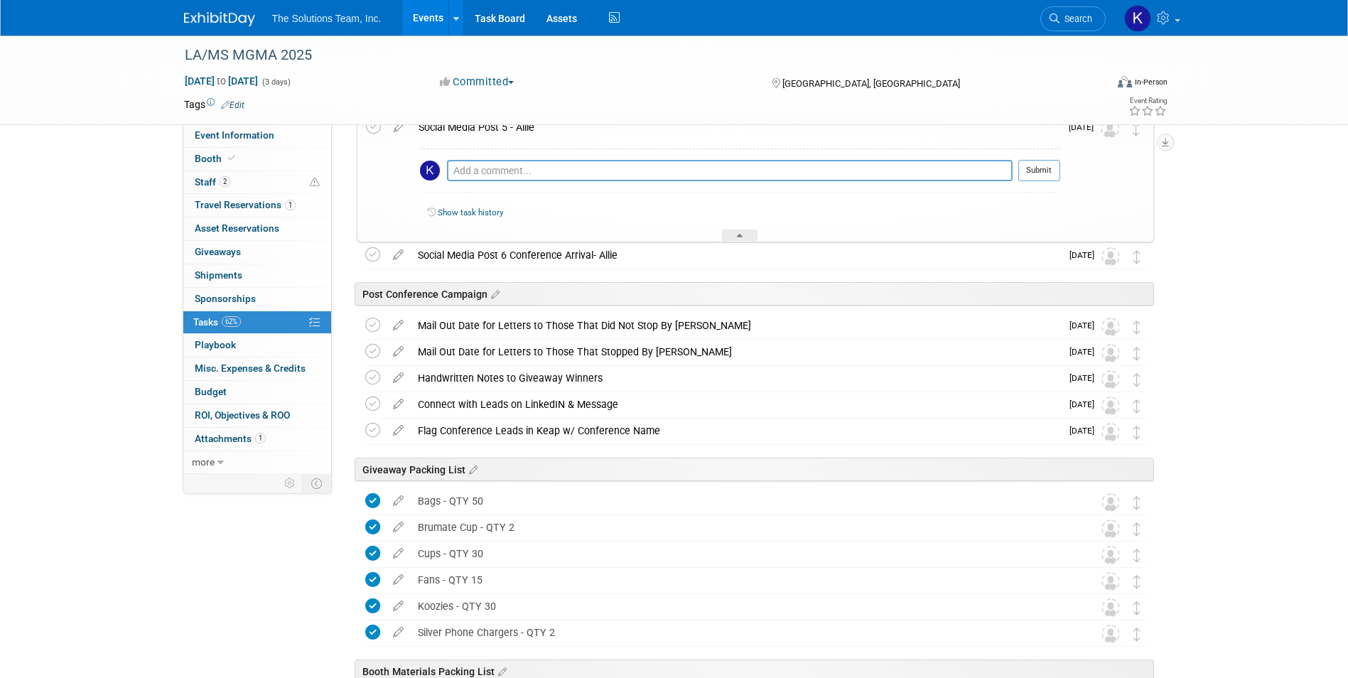
scroll to position [1848, 0]
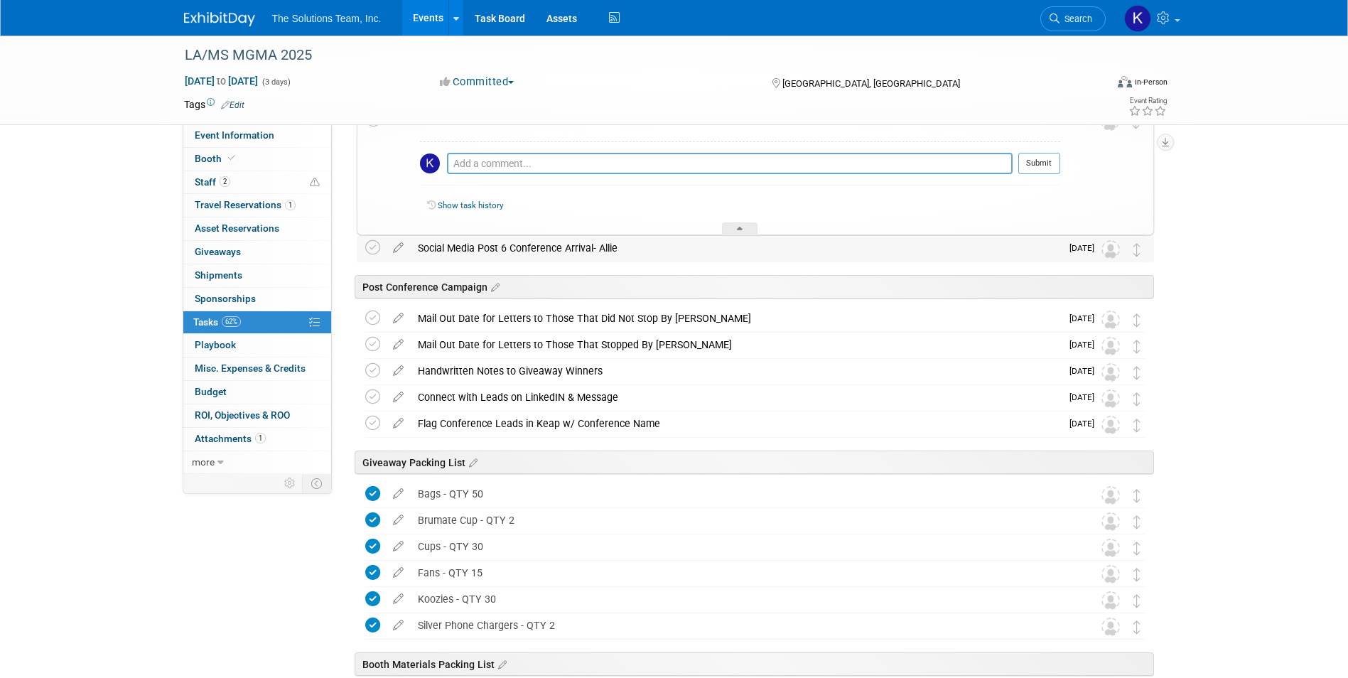
drag, startPoint x: 621, startPoint y: 247, endPoint x: 419, endPoint y: 255, distance: 202.7
click at [419, 255] on div "Social Media Post 6 Conference Arrival- Allie" at bounding box center [736, 248] width 650 height 24
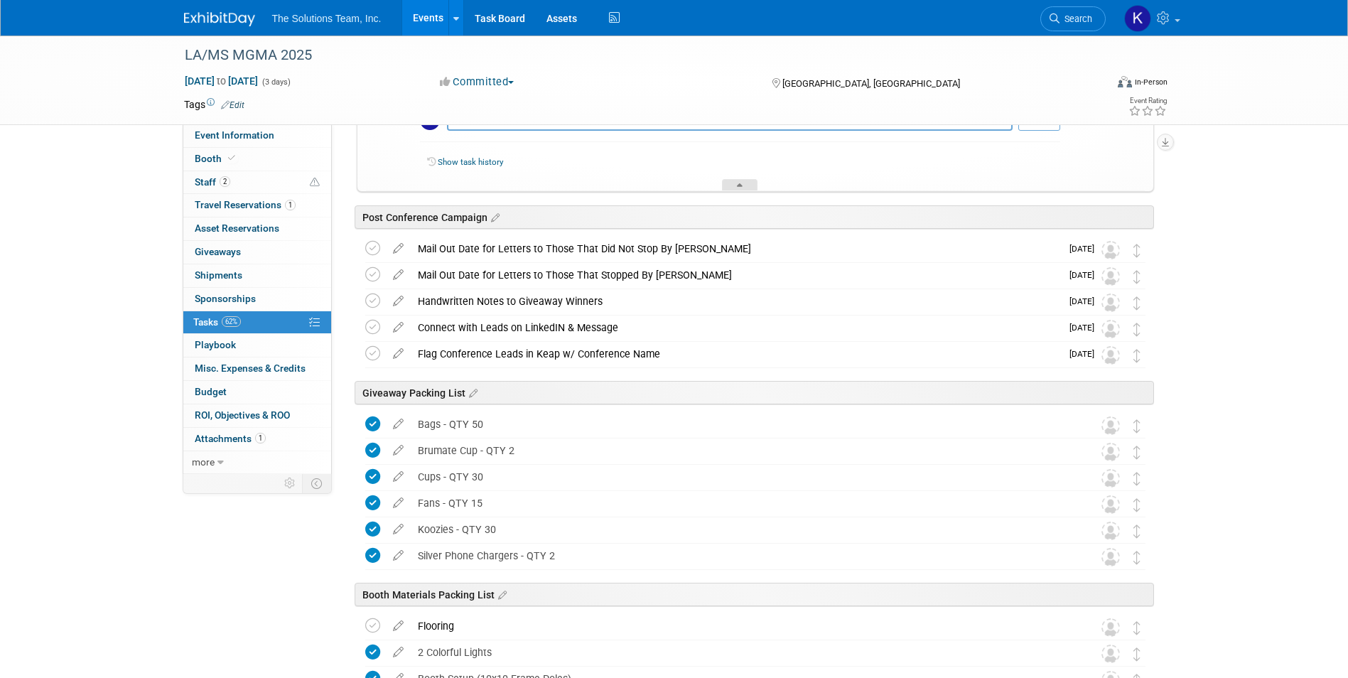
scroll to position [2061, 0]
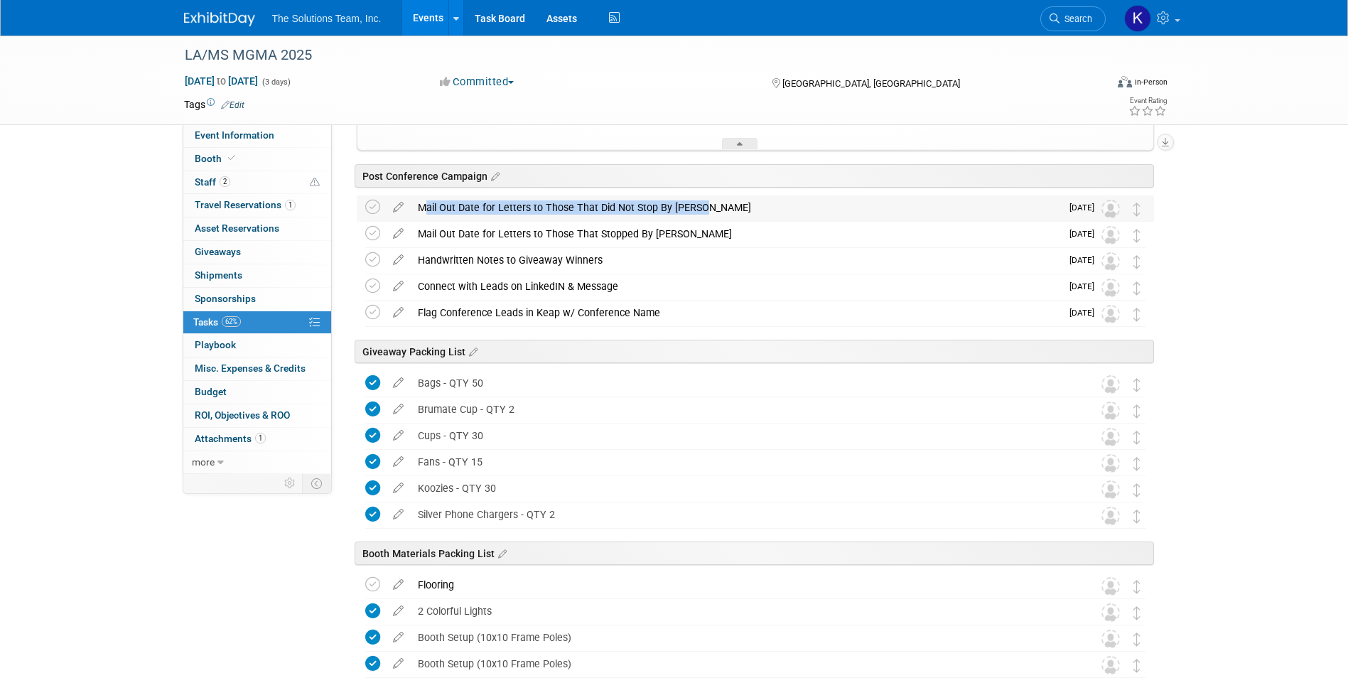
drag, startPoint x: 697, startPoint y: 205, endPoint x: 411, endPoint y: 205, distance: 286.4
click at [411, 205] on div "Mail Out Date for Letters to Those That Did Not Stop By [PERSON_NAME]" at bounding box center [736, 207] width 650 height 24
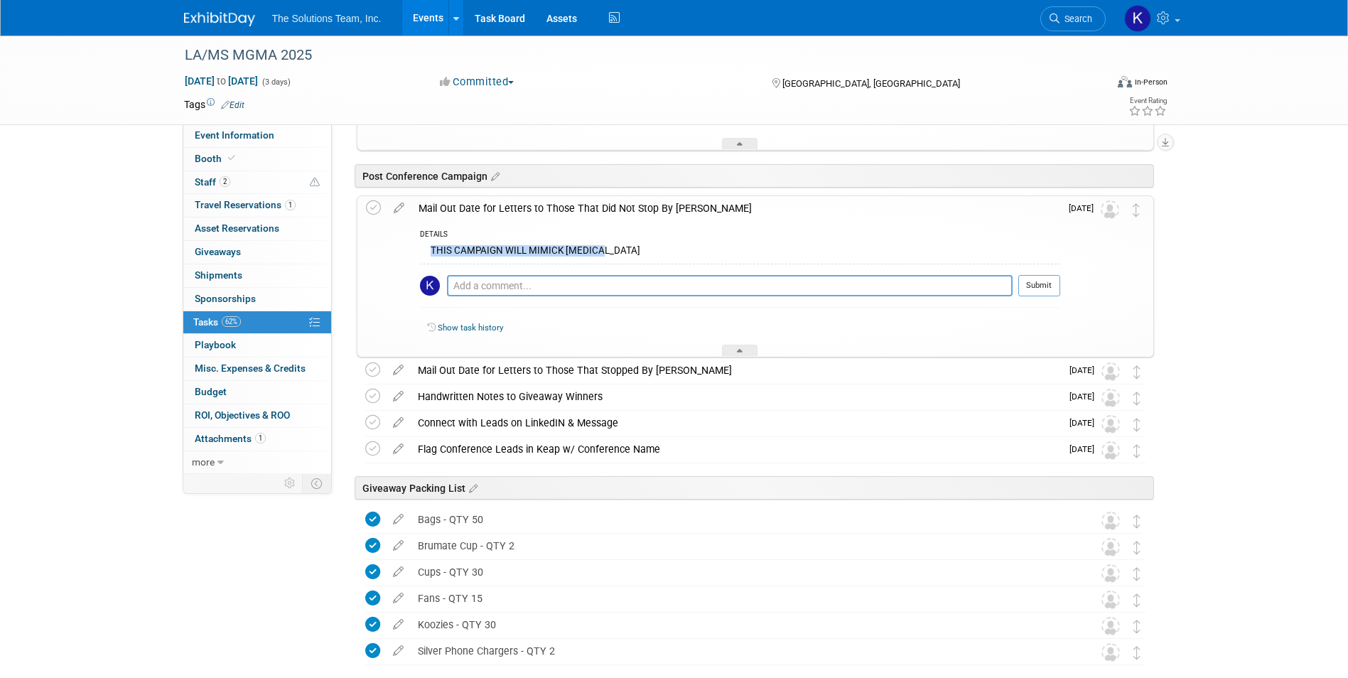
drag, startPoint x: 600, startPoint y: 249, endPoint x: 432, endPoint y: 254, distance: 167.8
click at [432, 254] on div "THIS CAMPAIGN WILL MIMICK [MEDICAL_DATA]" at bounding box center [740, 253] width 640 height 22
drag, startPoint x: 684, startPoint y: 371, endPoint x: 414, endPoint y: 372, distance: 269.3
click at [414, 372] on div "Mail Out Date for Letters to Those That Stopped By [PERSON_NAME]" at bounding box center [736, 370] width 650 height 24
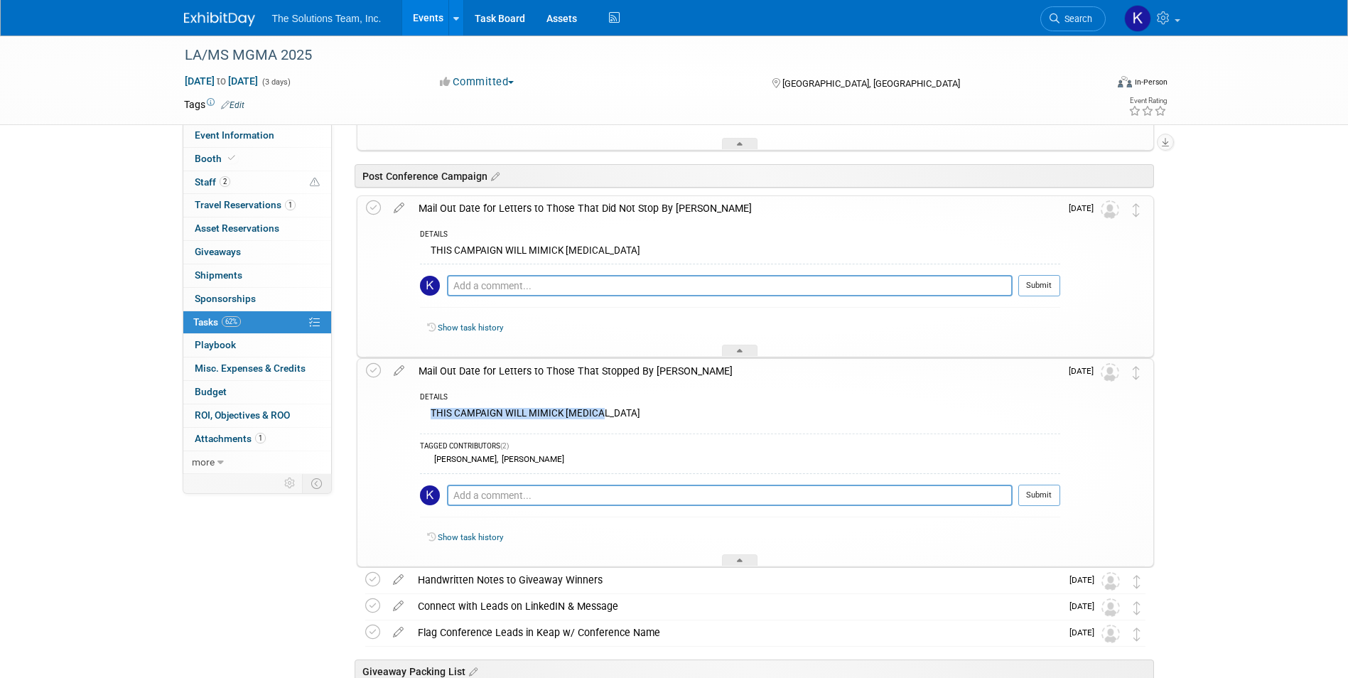
drag, startPoint x: 600, startPoint y: 413, endPoint x: 431, endPoint y: 406, distance: 169.3
click at [431, 406] on div "THIS CAMPAIGN WILL MIMICK [MEDICAL_DATA]" at bounding box center [740, 415] width 640 height 22
click at [594, 394] on div "DETAILS" at bounding box center [740, 398] width 640 height 12
drag, startPoint x: 611, startPoint y: 413, endPoint x: 427, endPoint y: 420, distance: 184.2
click at [427, 420] on div "THIS CAMPAIGN WILL MIMICK [MEDICAL_DATA]" at bounding box center [740, 415] width 640 height 22
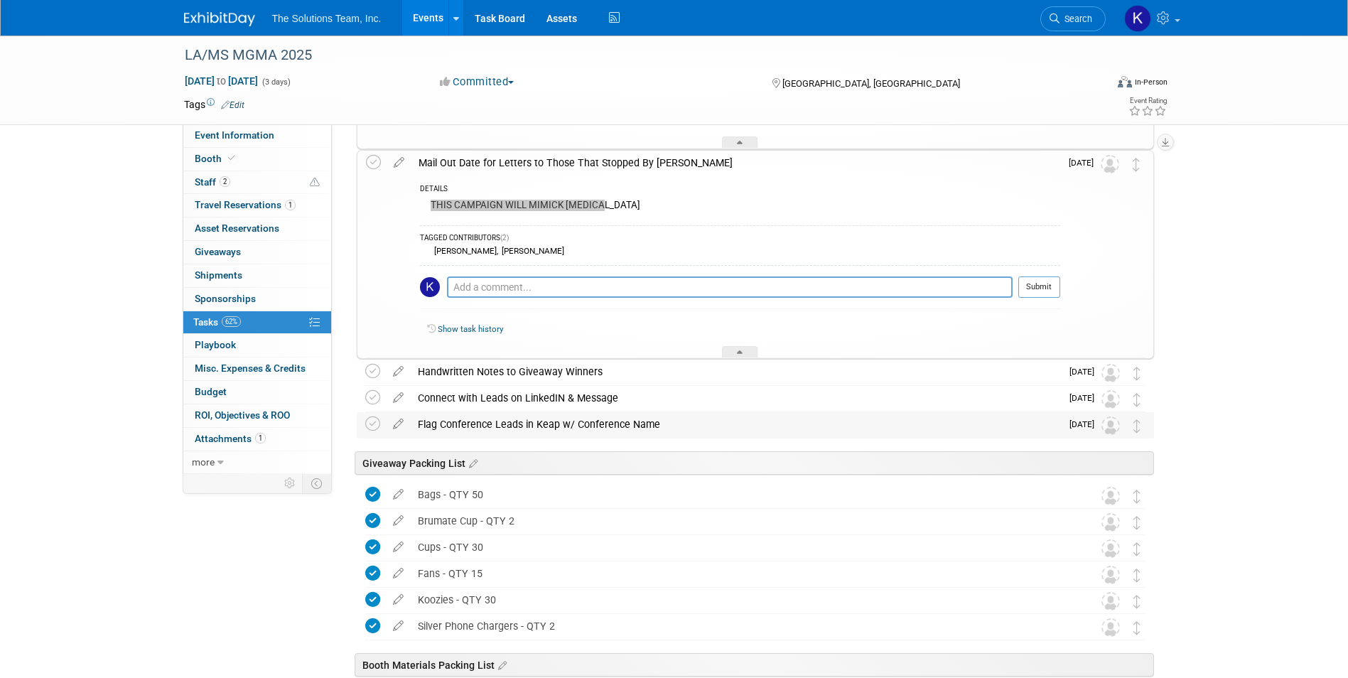
scroll to position [2274, 0]
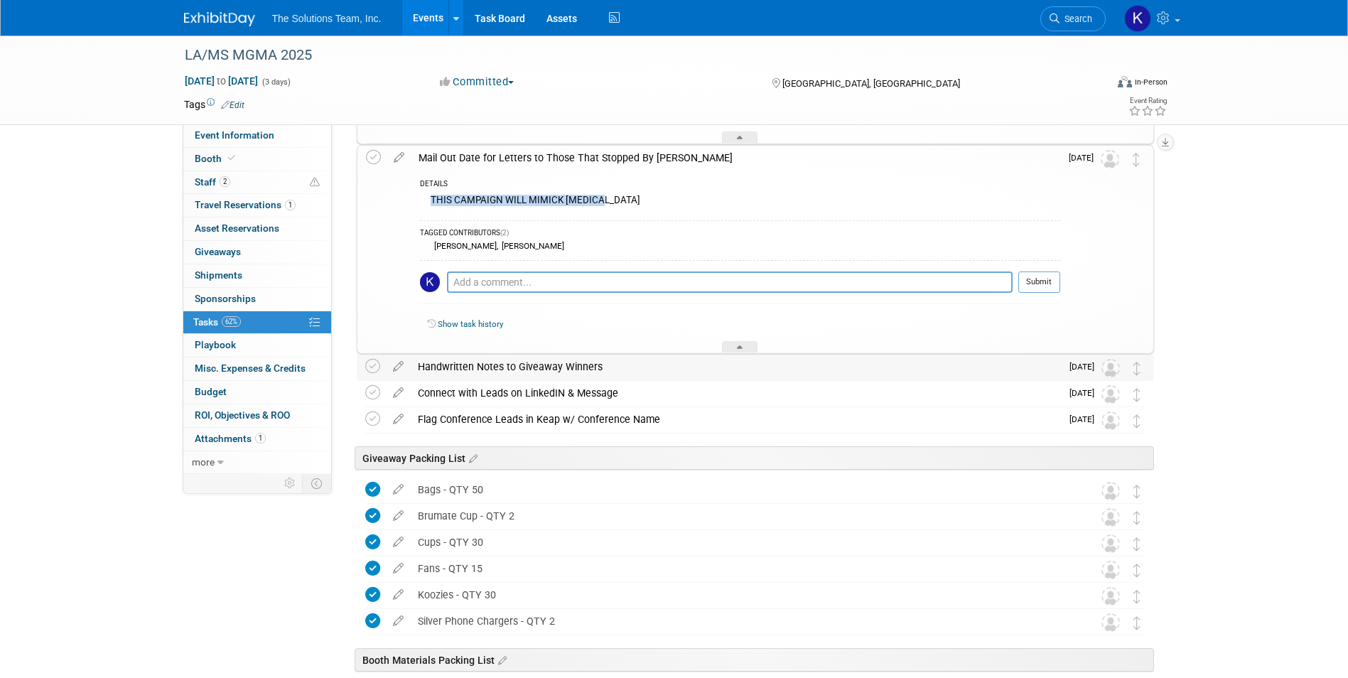
drag, startPoint x: 600, startPoint y: 368, endPoint x: 420, endPoint y: 374, distance: 180.6
click at [420, 374] on div "Handwritten Notes to Giveaway Winners" at bounding box center [736, 367] width 650 height 24
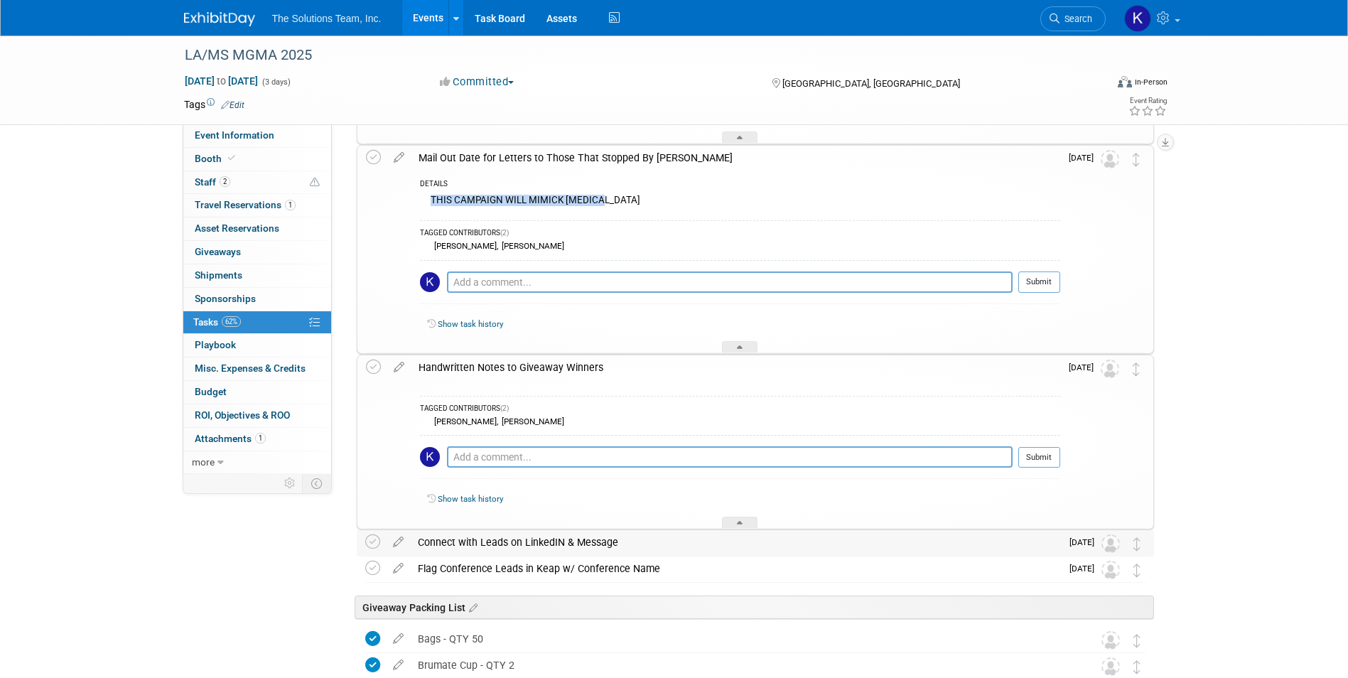
drag, startPoint x: 617, startPoint y: 544, endPoint x: 419, endPoint y: 541, distance: 198.3
click at [419, 541] on div "Connect with Leads on LinkedIN & Message" at bounding box center [736, 542] width 650 height 24
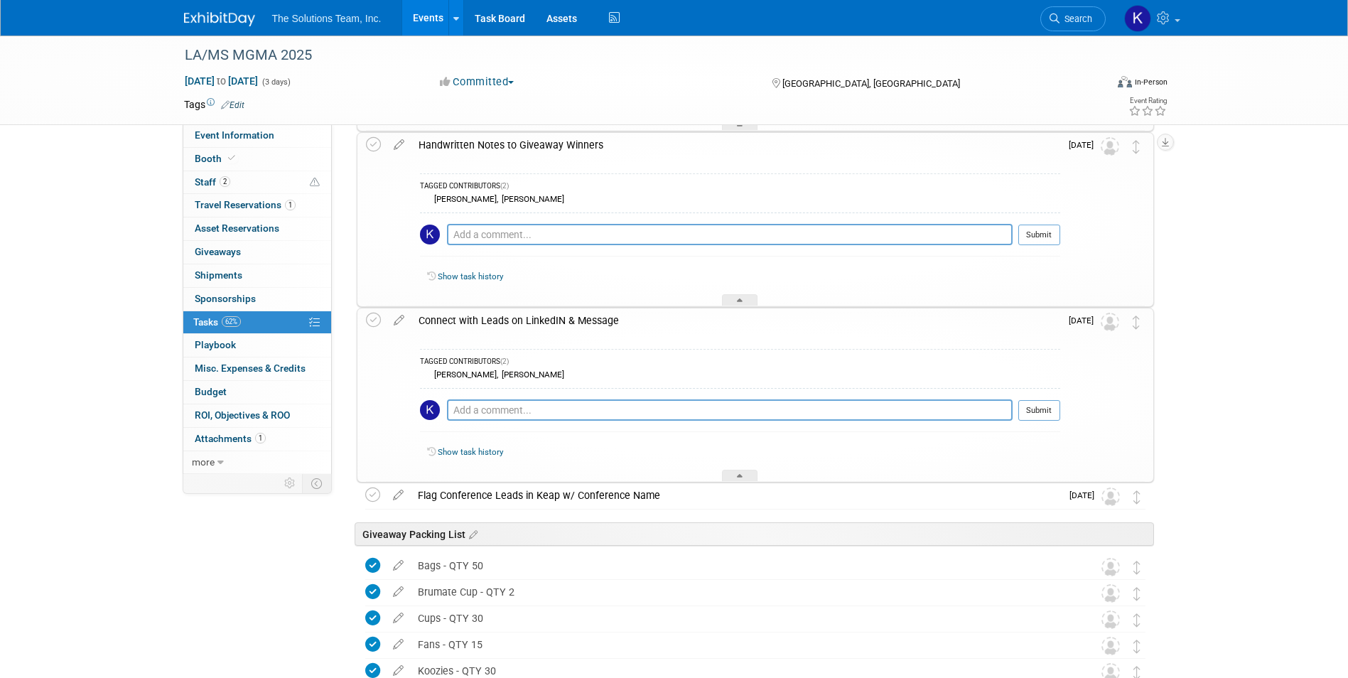
scroll to position [2558, 0]
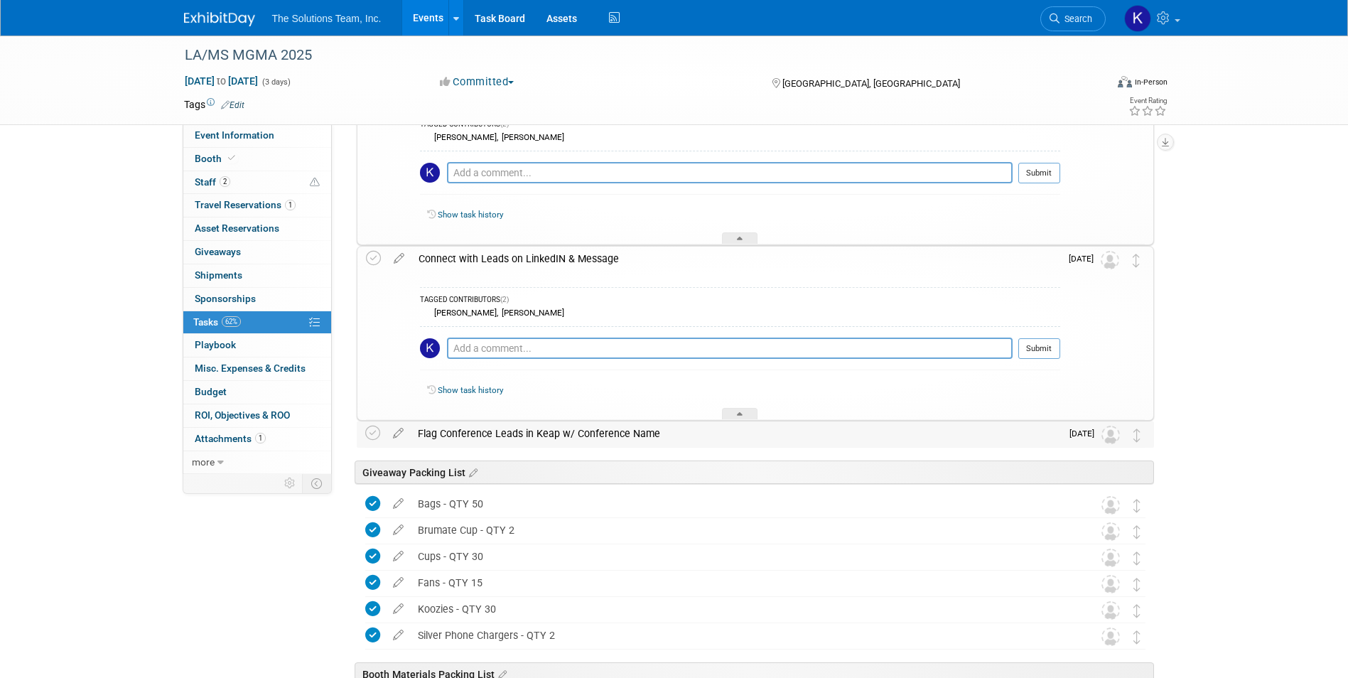
drag, startPoint x: 662, startPoint y: 436, endPoint x: 414, endPoint y: 437, distance: 248.7
click at [414, 437] on div "Flag Conference Leads in Keap w/ Conference Name" at bounding box center [736, 433] width 650 height 24
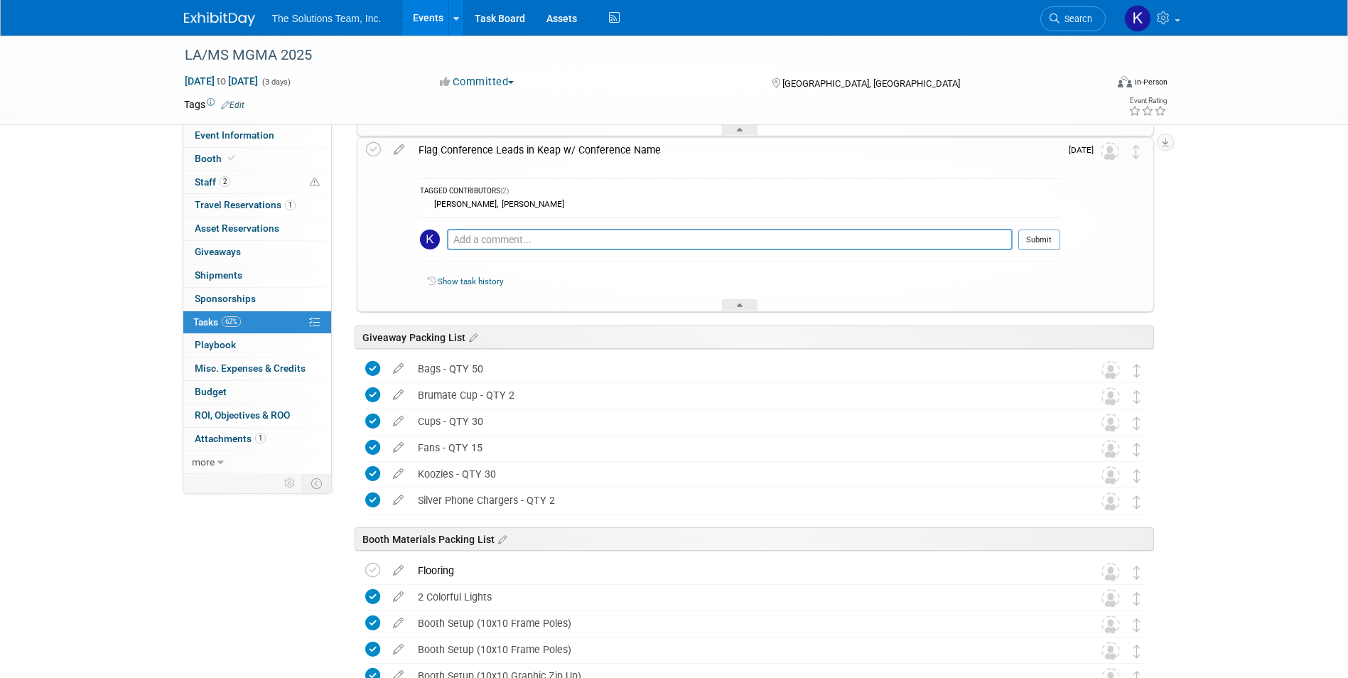
scroll to position [2913, 0]
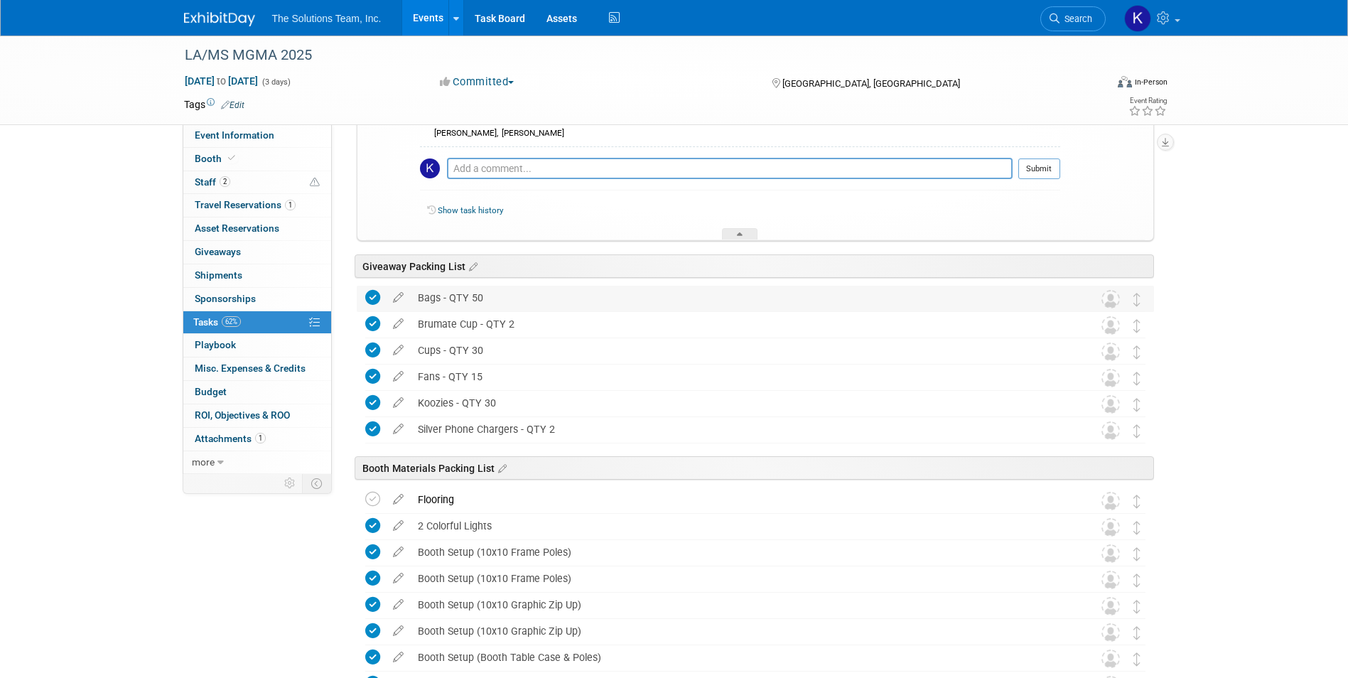
drag, startPoint x: 487, startPoint y: 298, endPoint x: 414, endPoint y: 301, distance: 74.0
click at [414, 301] on div "Bags - QTY 50" at bounding box center [742, 298] width 662 height 24
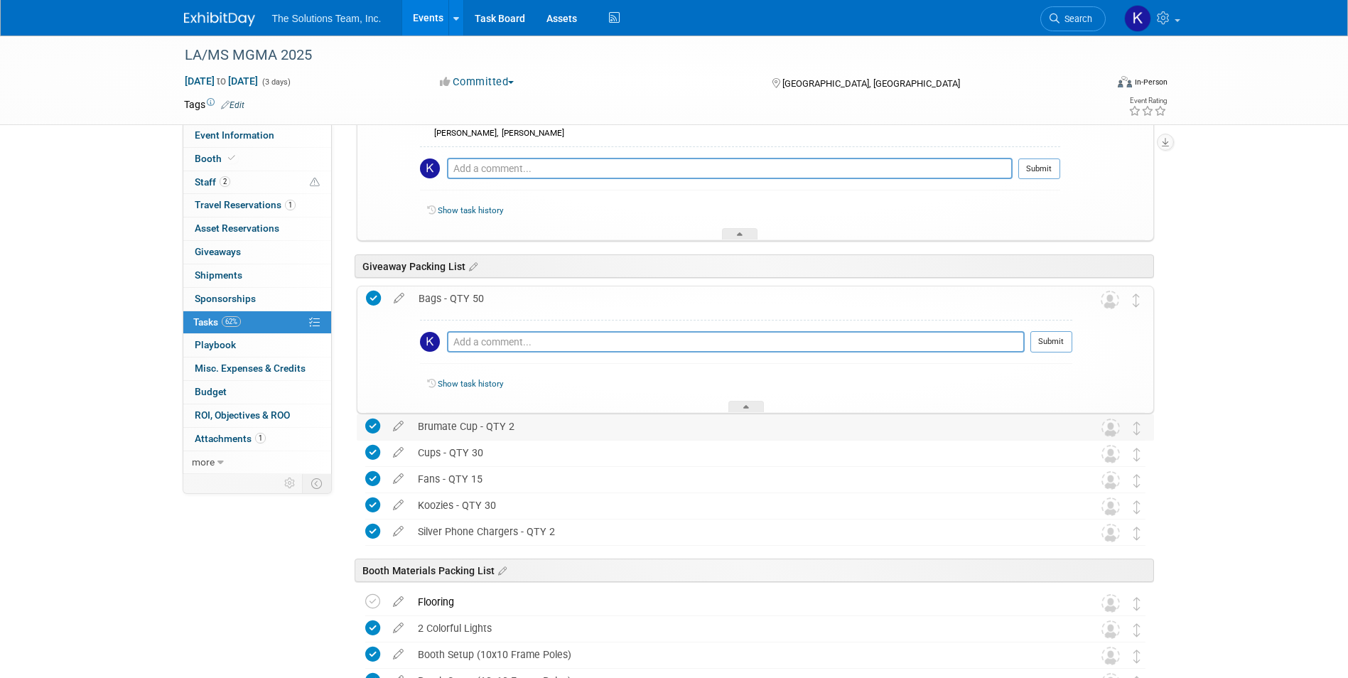
drag, startPoint x: 515, startPoint y: 422, endPoint x: 419, endPoint y: 424, distance: 96.7
click at [419, 424] on div "Brumate Cup - QTY 2" at bounding box center [742, 426] width 662 height 24
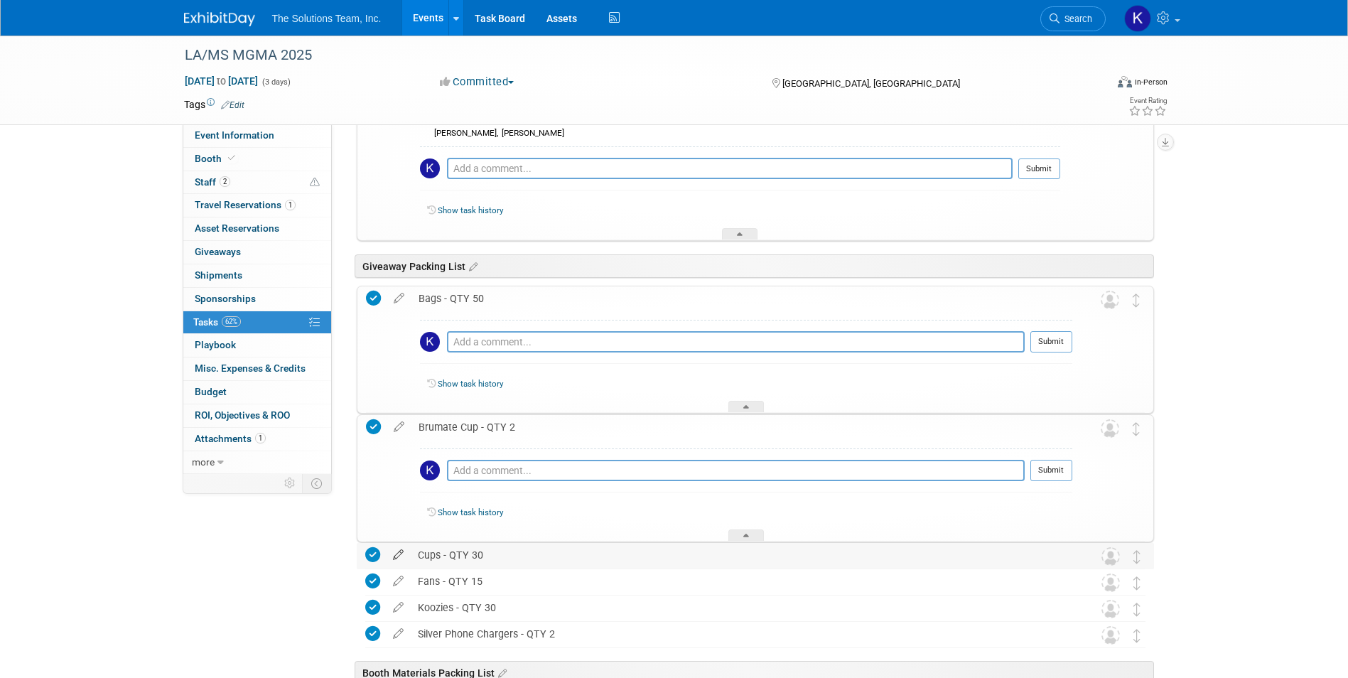
drag, startPoint x: 486, startPoint y: 559, endPoint x: 410, endPoint y: 557, distance: 76.0
click at [410, 557] on tr "Cups - QTY 30 Pro tip: Press Ctrl-Enter to submit comment. Submit Show task his…" at bounding box center [755, 556] width 780 height 26
drag, startPoint x: 485, startPoint y: 584, endPoint x: 419, endPoint y: 585, distance: 66.8
click at [419, 585] on div "Fans - QTY 15" at bounding box center [742, 581] width 662 height 24
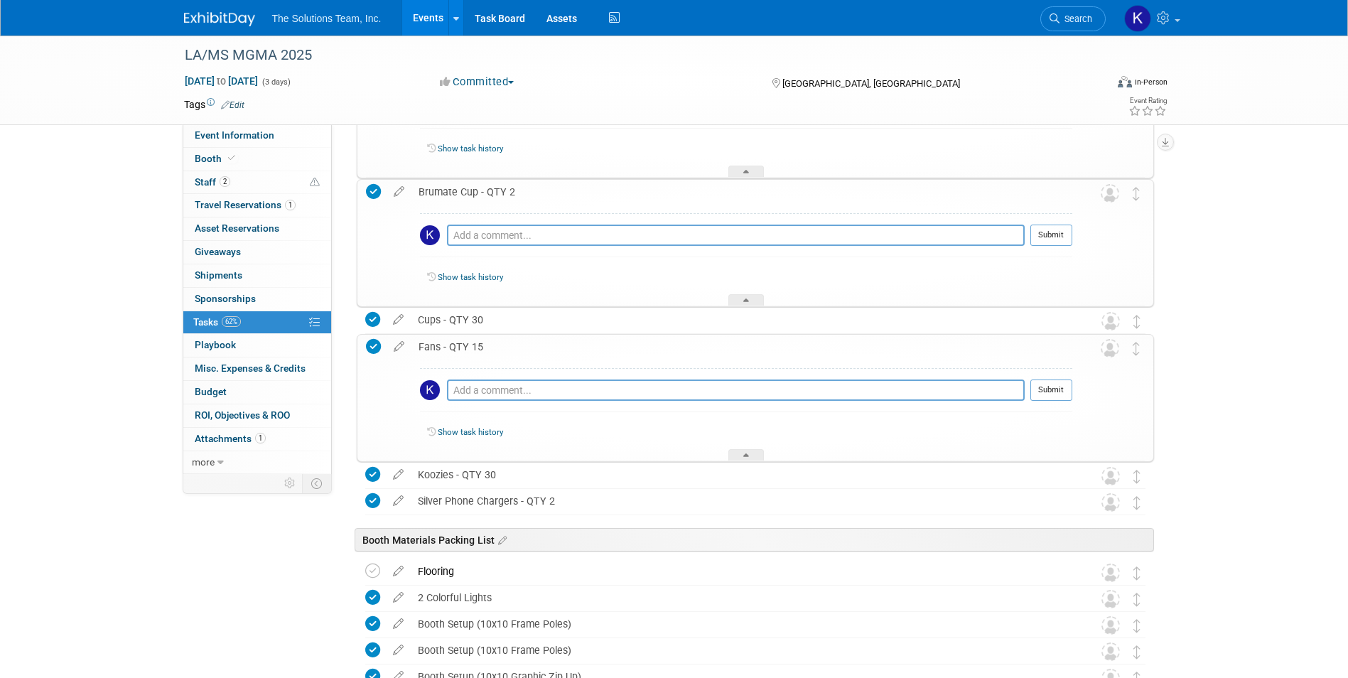
scroll to position [3198, 0]
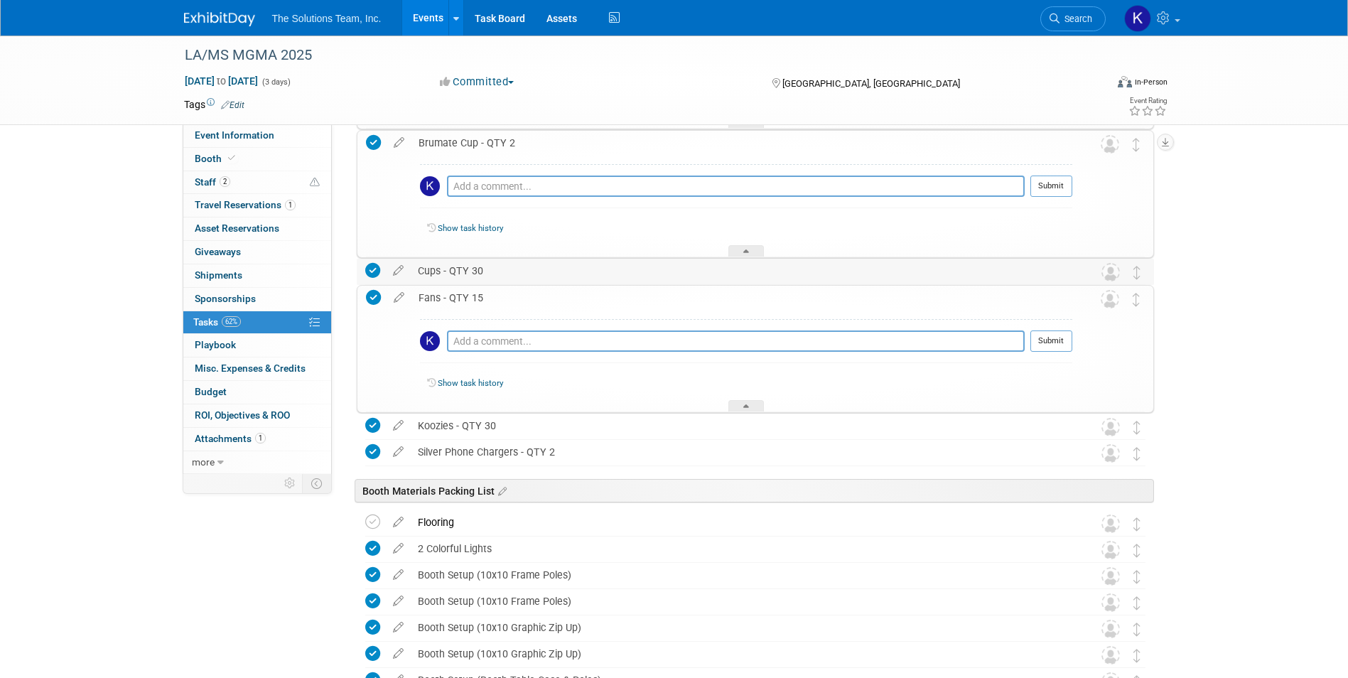
drag, startPoint x: 484, startPoint y: 267, endPoint x: 417, endPoint y: 271, distance: 66.9
click at [417, 271] on div "Cups - QTY 30" at bounding box center [742, 271] width 662 height 24
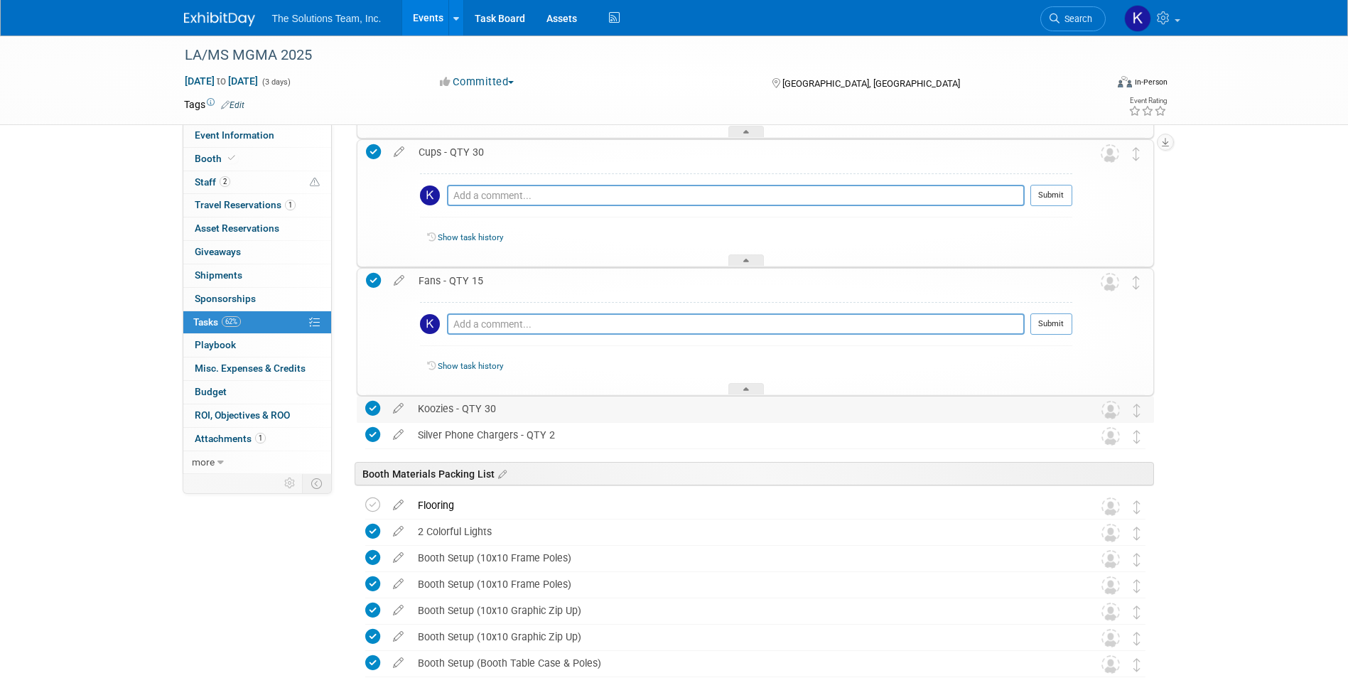
scroll to position [3340, 0]
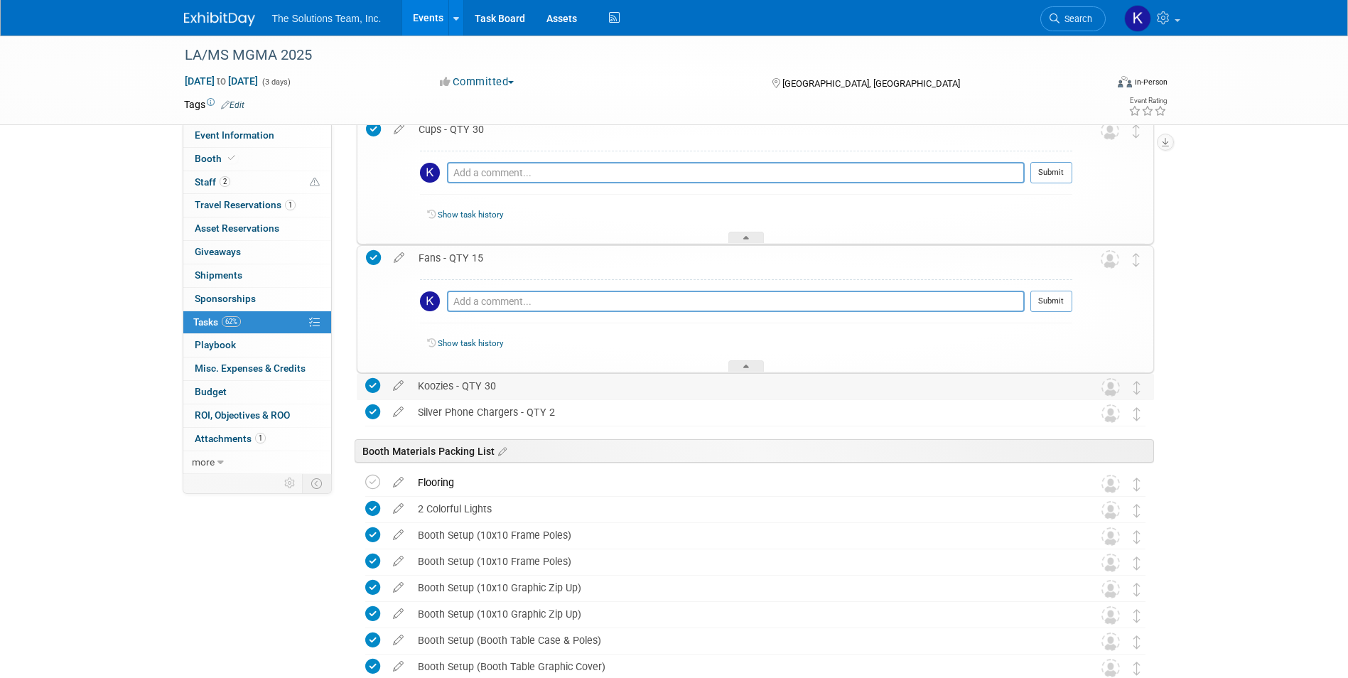
drag, startPoint x: 501, startPoint y: 389, endPoint x: 420, endPoint y: 386, distance: 81.1
click at [420, 386] on div "Koozies - QTY 30" at bounding box center [742, 386] width 662 height 24
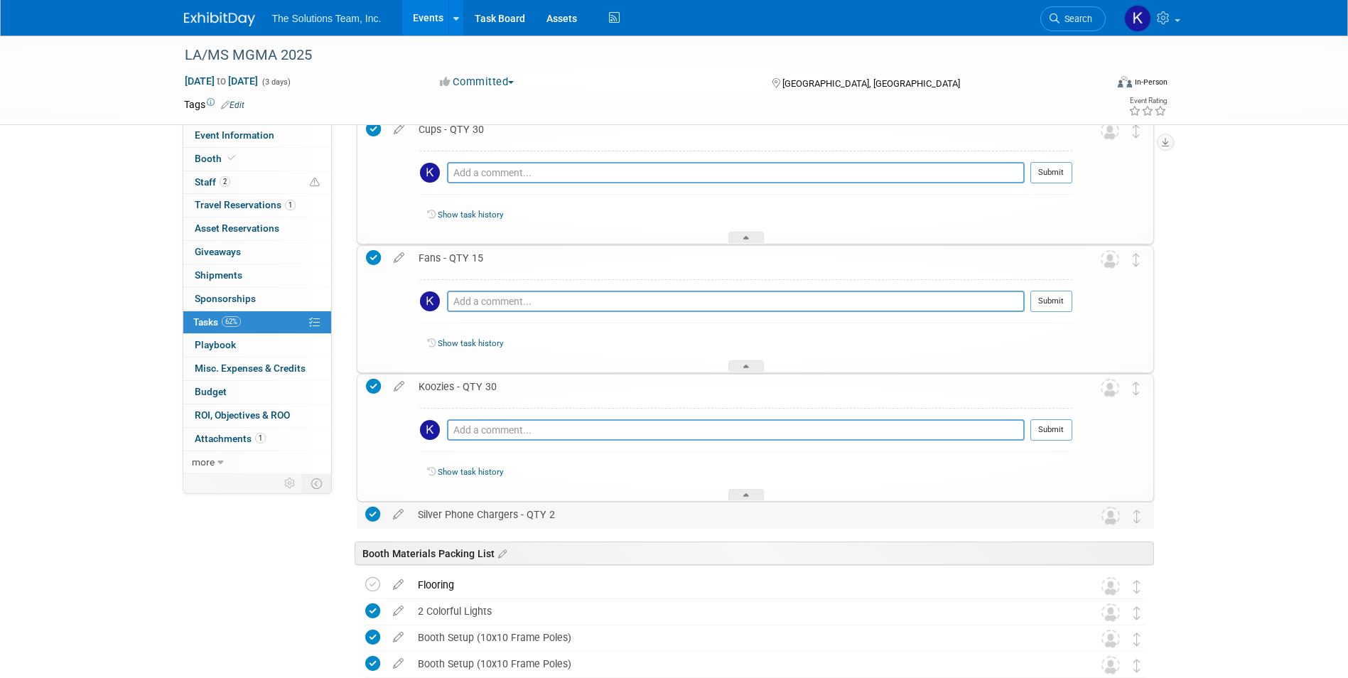
drag, startPoint x: 556, startPoint y: 514, endPoint x: 414, endPoint y: 524, distance: 142.5
click at [414, 524] on div "Silver Phone Chargers - QTY 2" at bounding box center [742, 514] width 662 height 24
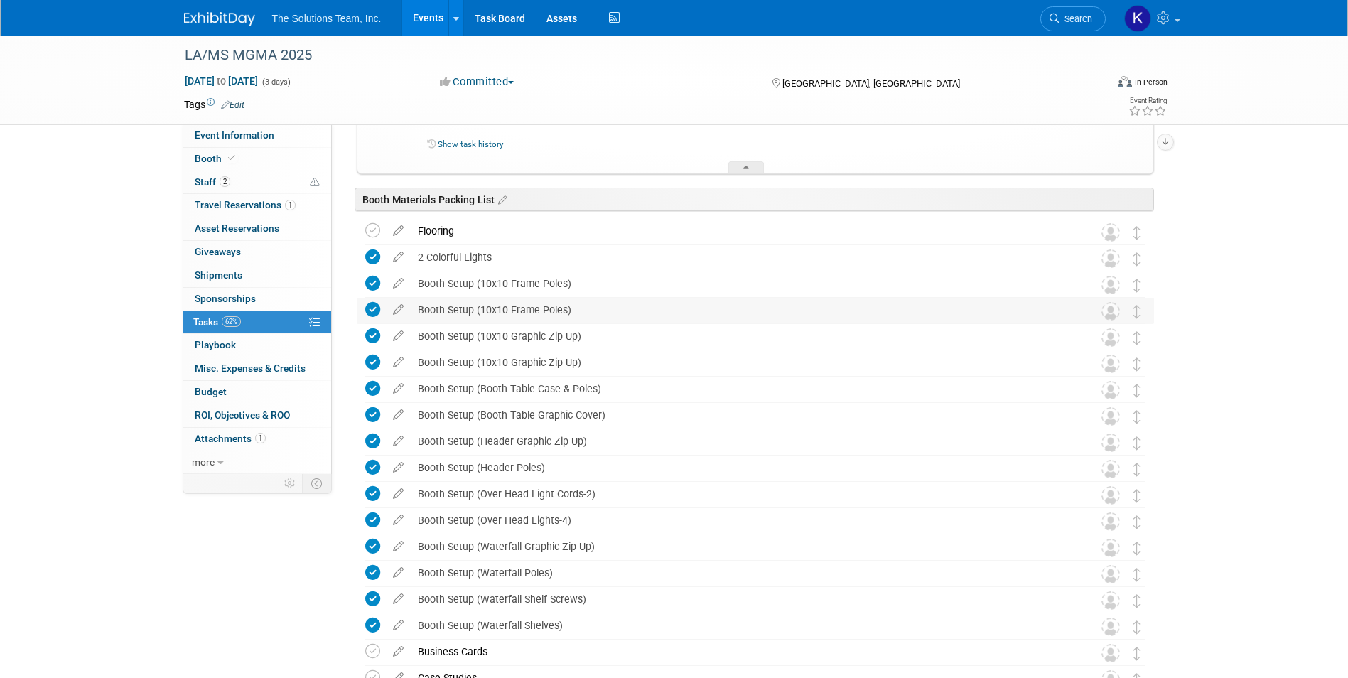
scroll to position [3837, 0]
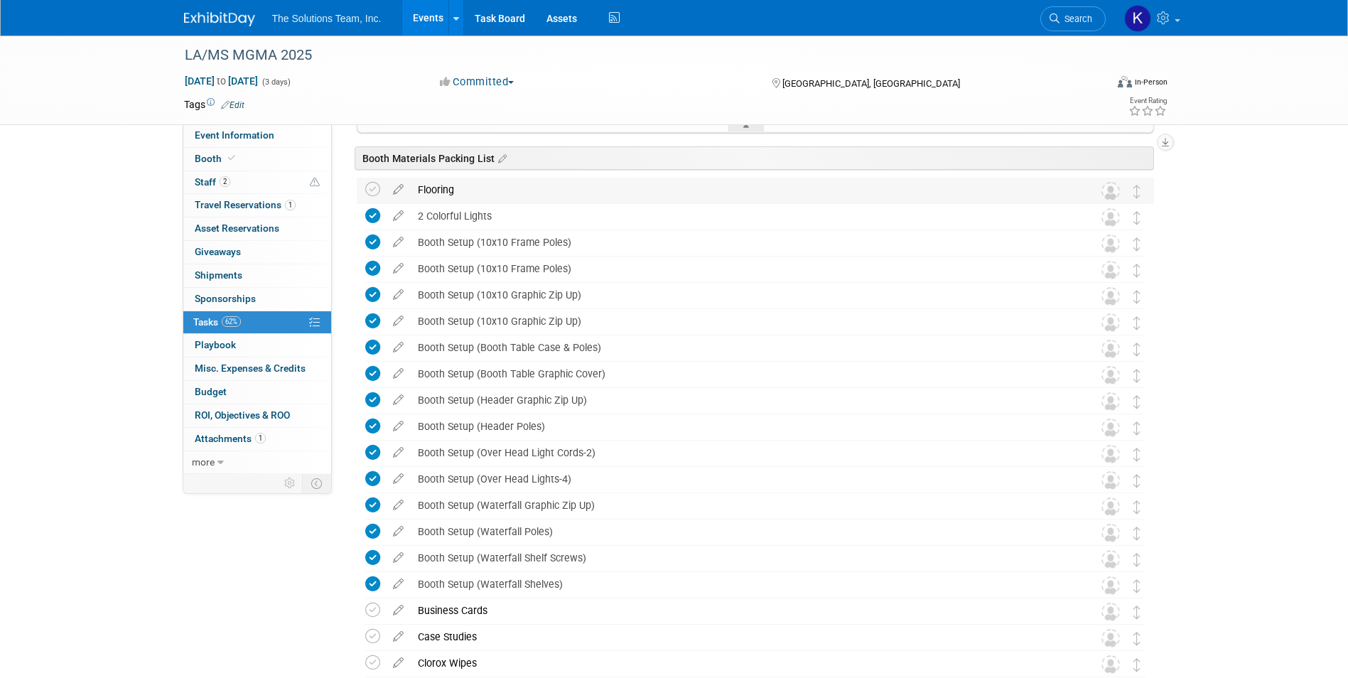
drag, startPoint x: 458, startPoint y: 195, endPoint x: 416, endPoint y: 195, distance: 42.6
click at [416, 195] on div "Flooring" at bounding box center [742, 190] width 662 height 24
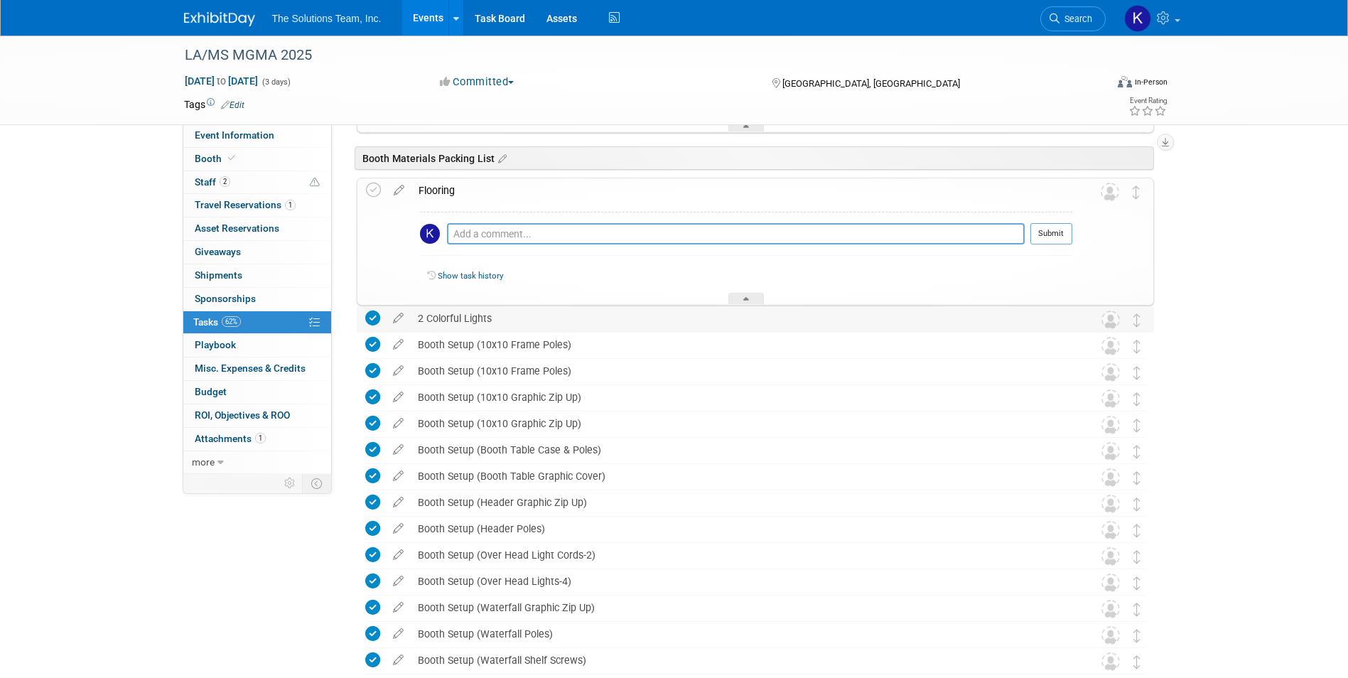
drag, startPoint x: 500, startPoint y: 320, endPoint x: 488, endPoint y: 323, distance: 11.7
click at [488, 323] on div "2 Colorful Lights" at bounding box center [742, 318] width 662 height 24
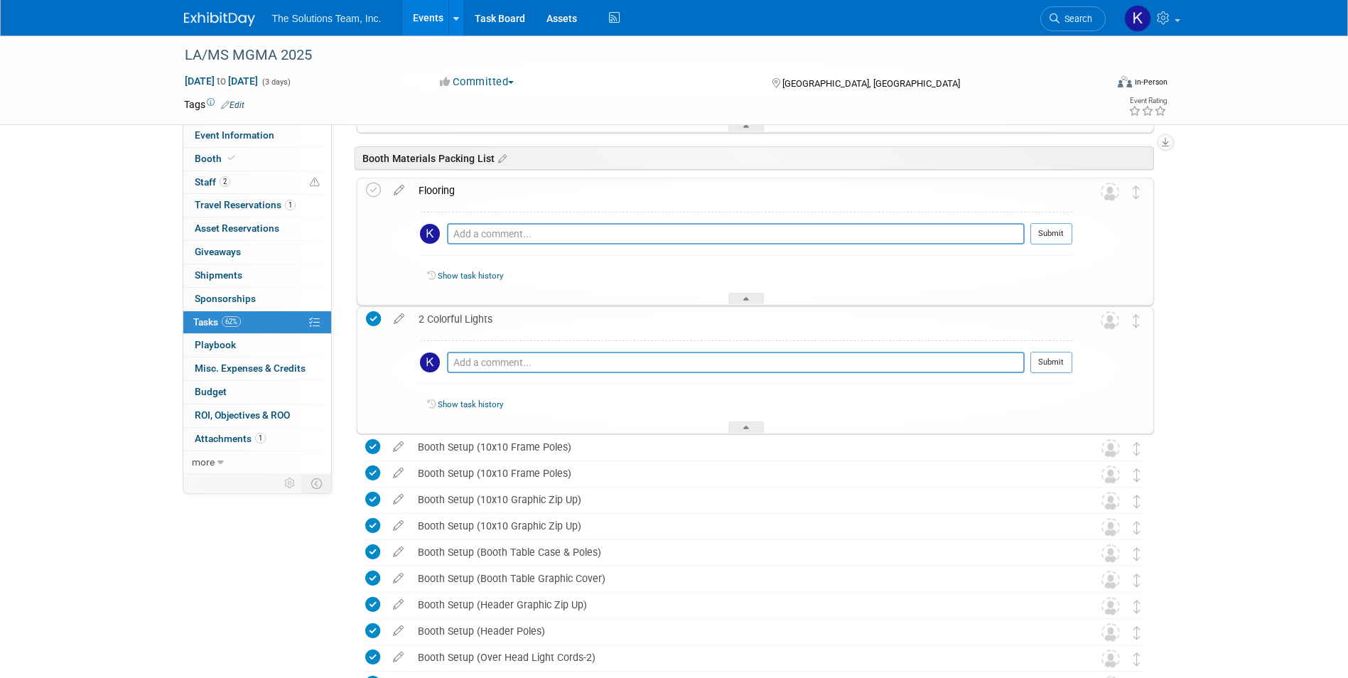
scroll to position [3482, 0]
